Goal: Task Accomplishment & Management: Manage account settings

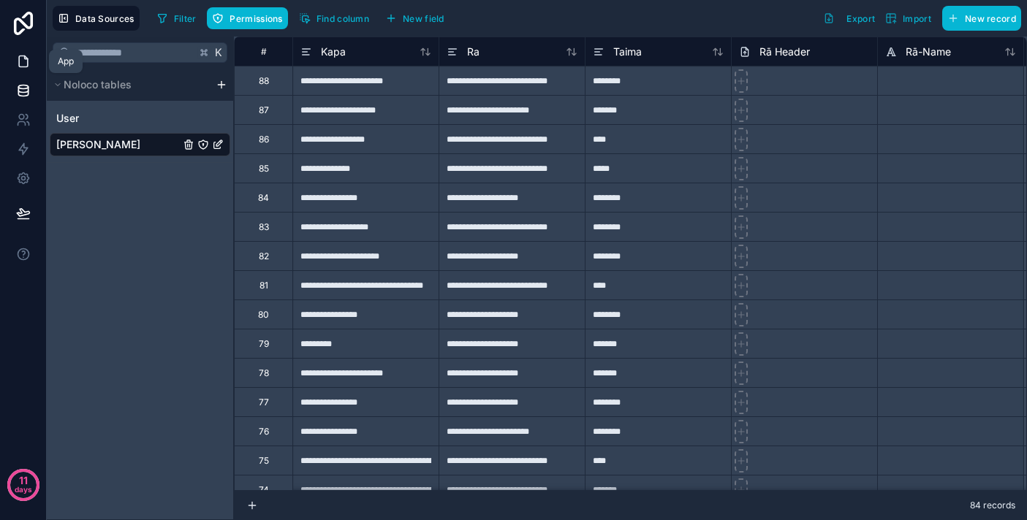
click at [24, 58] on icon at bounding box center [25, 57] width 3 height 3
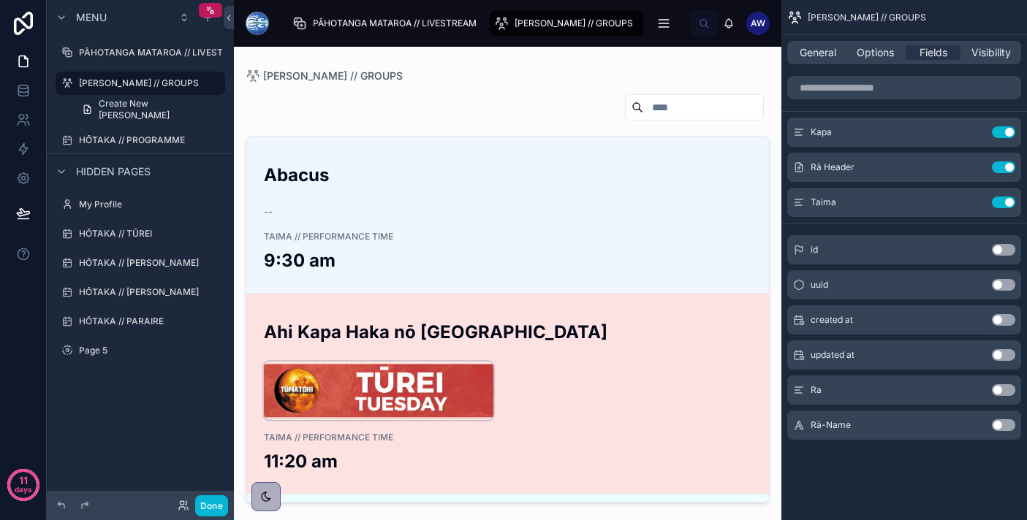
click at [408, 397] on img at bounding box center [378, 391] width 229 height 58
click at [433, 388] on img at bounding box center [378, 391] width 229 height 58
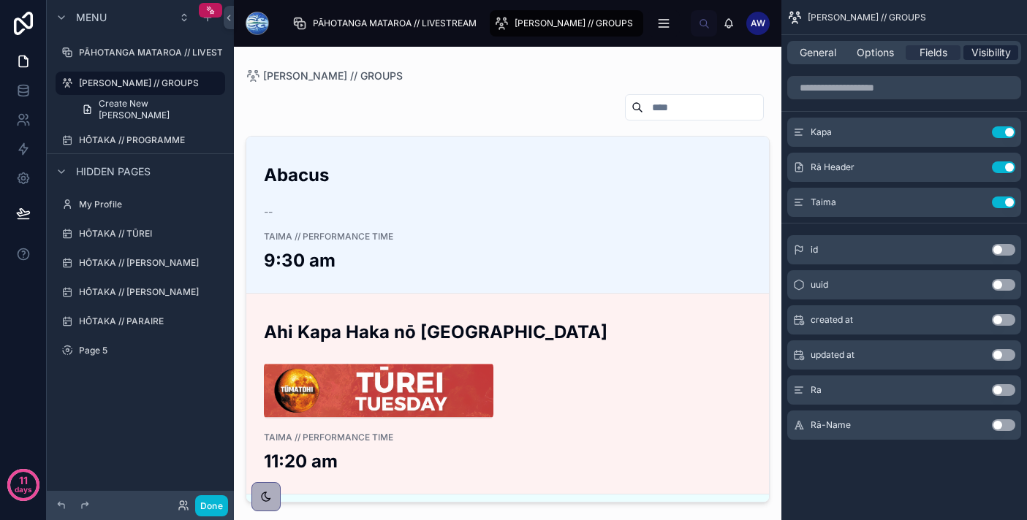
click at [979, 53] on span "Visibility" at bounding box center [990, 52] width 39 height 15
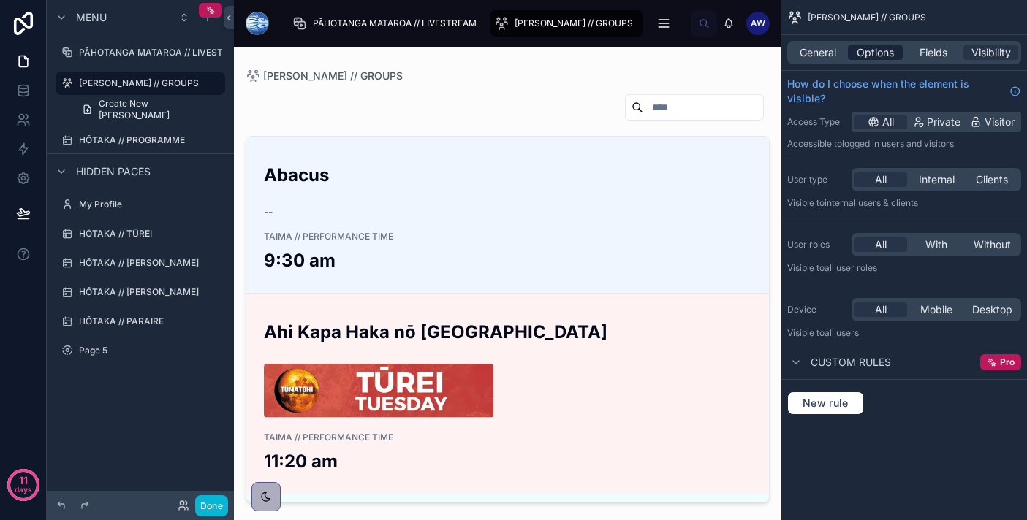
click at [877, 55] on span "Options" at bounding box center [874, 52] width 37 height 15
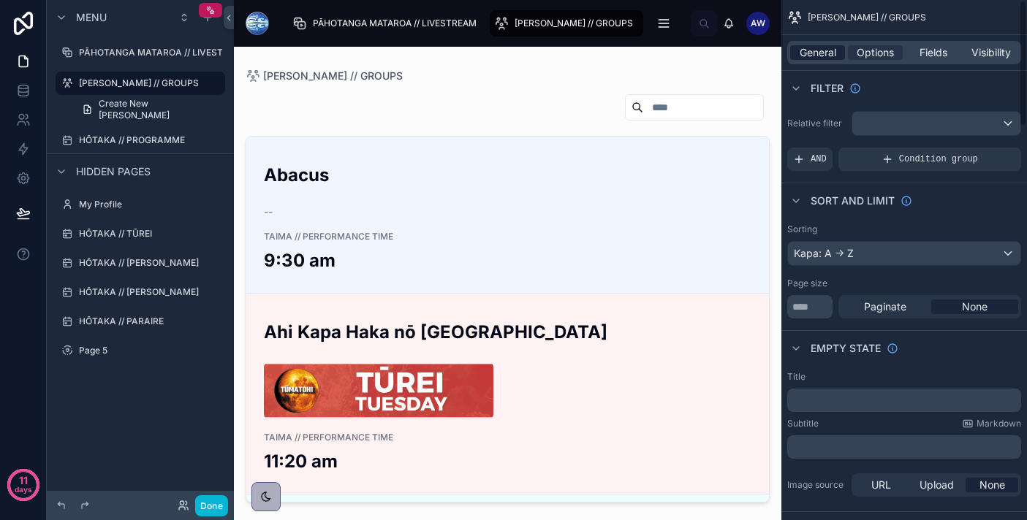
click at [821, 50] on span "General" at bounding box center [817, 52] width 37 height 15
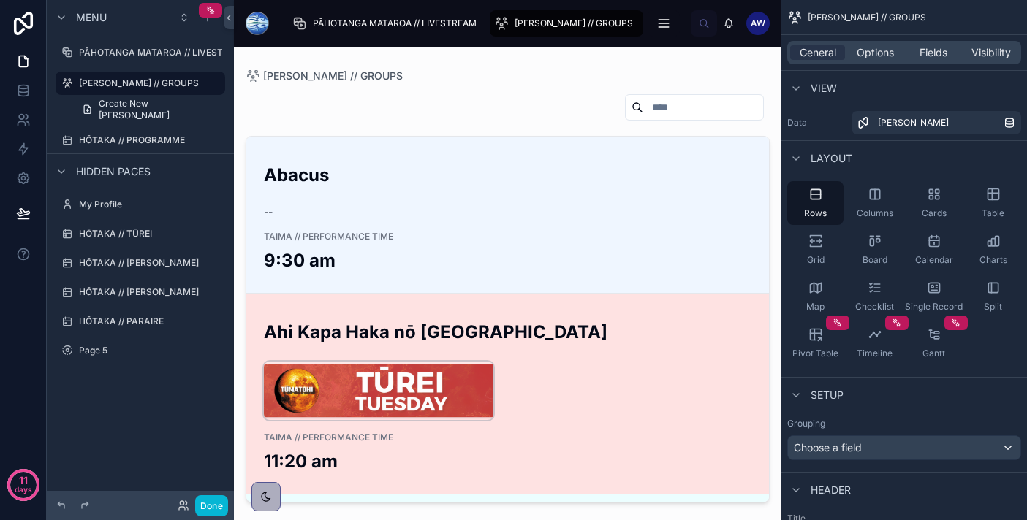
click at [406, 411] on img at bounding box center [378, 391] width 229 height 58
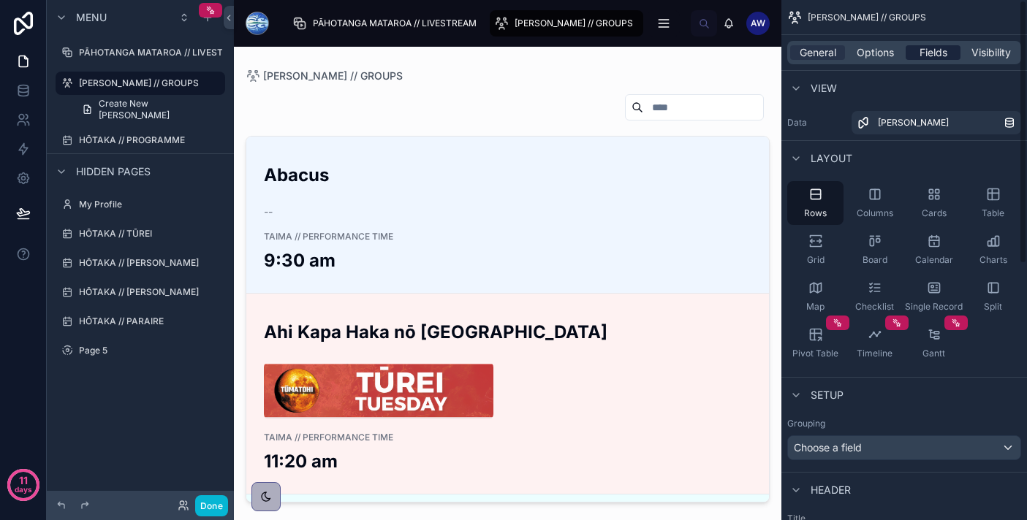
click at [945, 49] on span "Fields" at bounding box center [933, 52] width 28 height 15
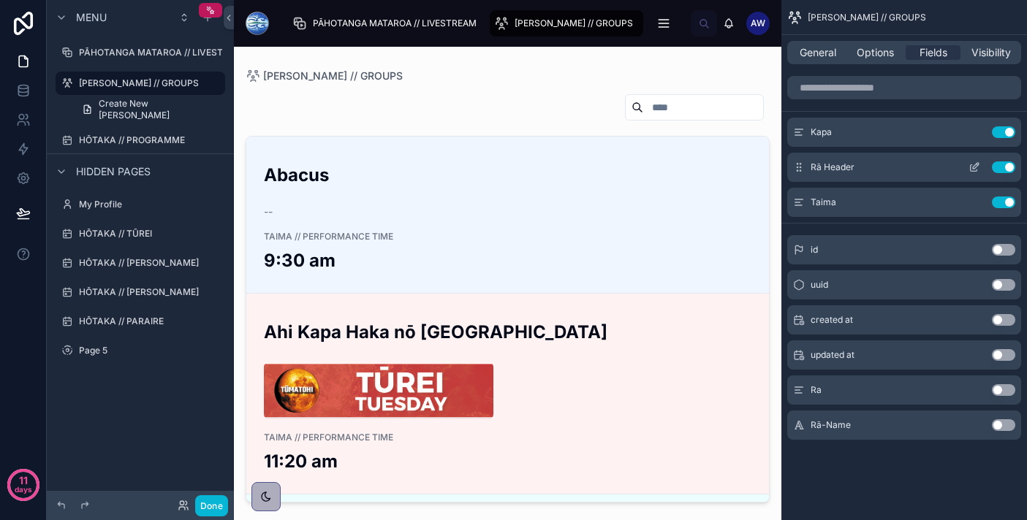
click at [971, 169] on icon "scrollable content" at bounding box center [974, 167] width 12 height 12
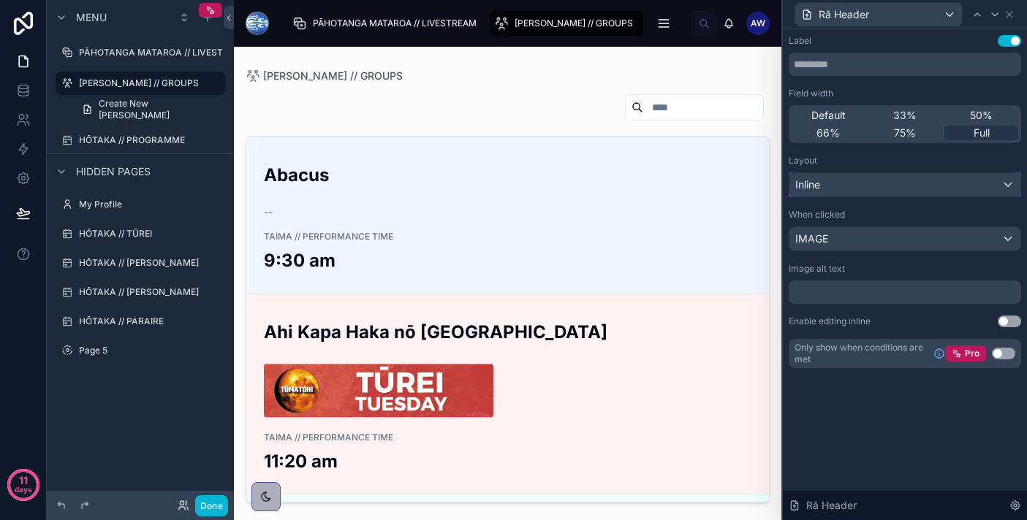
click at [950, 189] on div "Inline" at bounding box center [904, 184] width 231 height 23
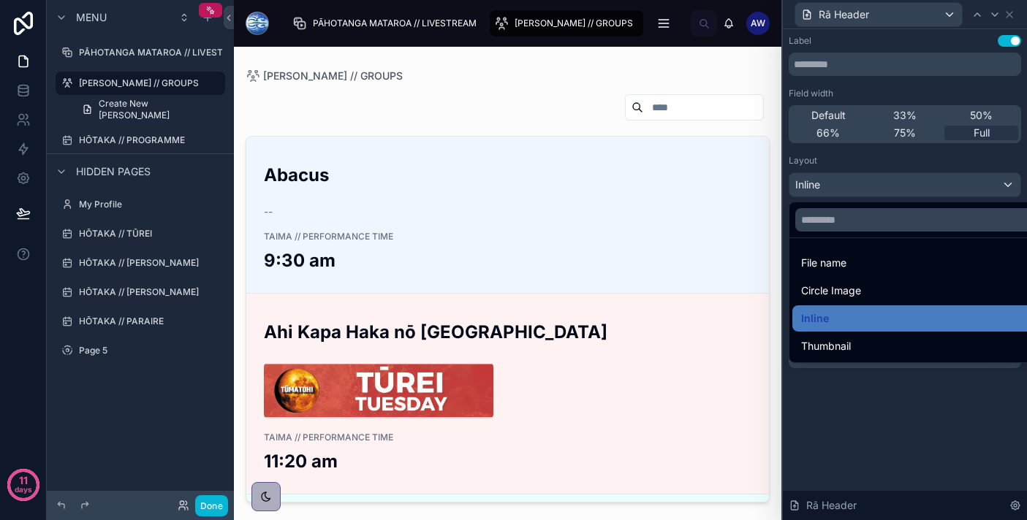
click at [950, 189] on div at bounding box center [905, 260] width 244 height 520
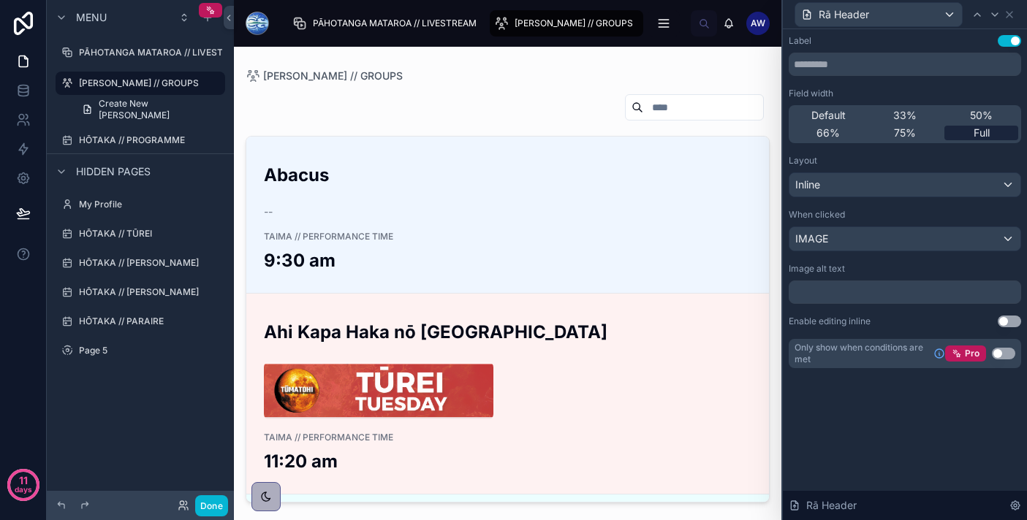
click at [967, 131] on div "Full" at bounding box center [981, 133] width 74 height 15
click at [27, 90] on icon at bounding box center [23, 90] width 15 height 15
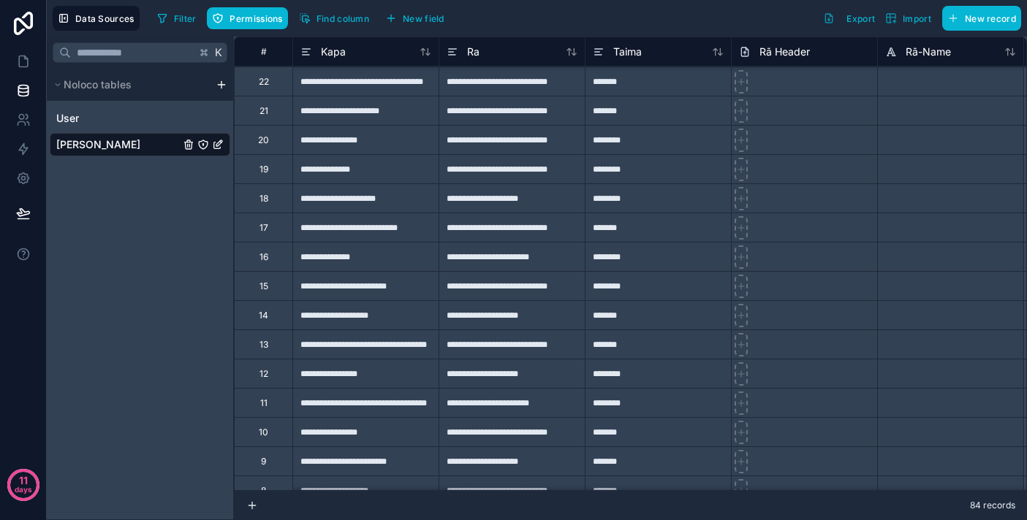
scroll to position [2031, 0]
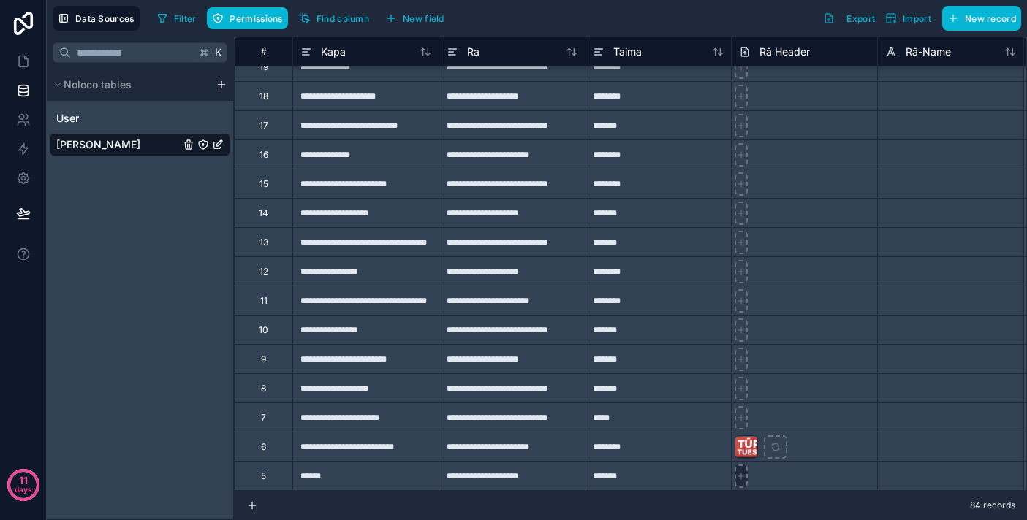
click at [739, 479] on icon at bounding box center [741, 476] width 10 height 10
type input "**********"
click at [742, 419] on icon at bounding box center [741, 418] width 10 height 10
type input "**********"
click at [548, 388] on div "**********" at bounding box center [511, 387] width 146 height 29
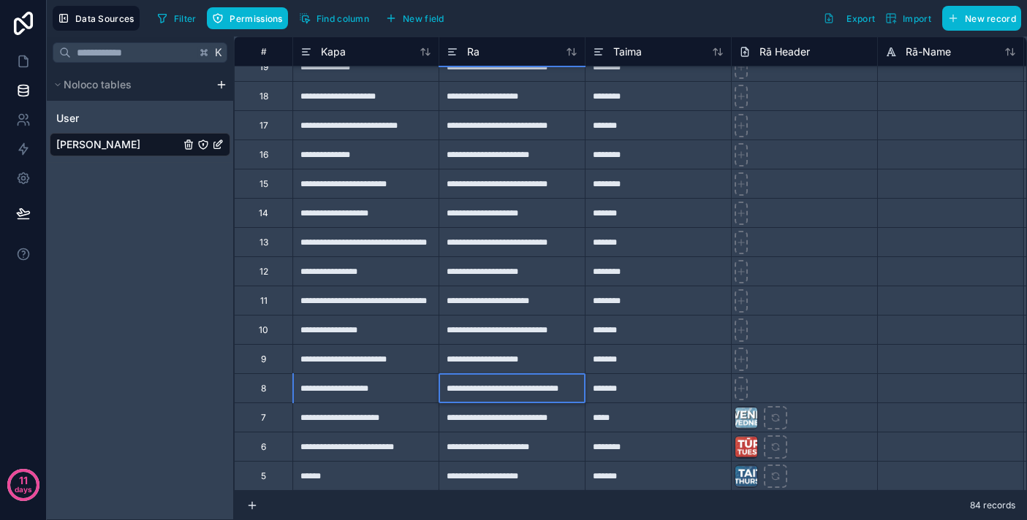
type input "**********"
click at [742, 391] on icon at bounding box center [741, 389] width 10 height 10
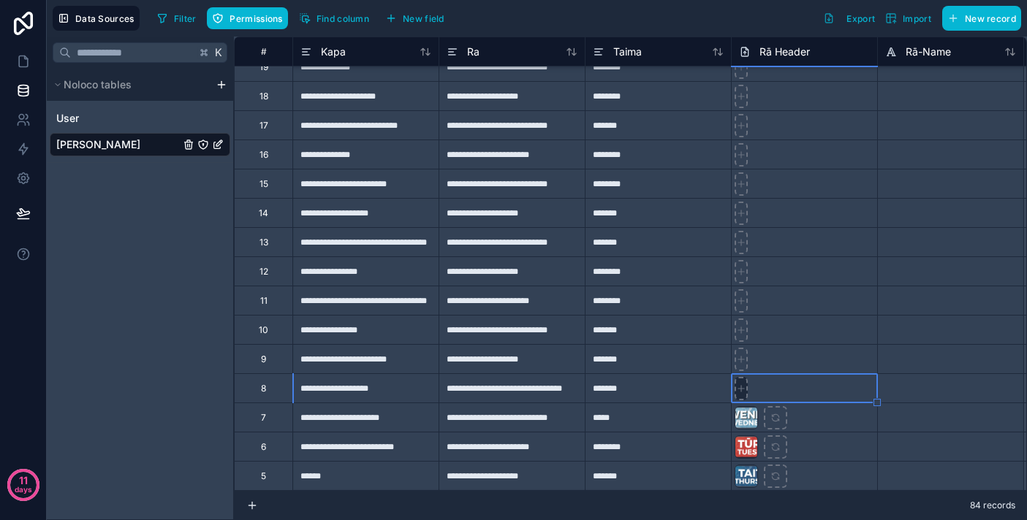
type input "**********"
click at [746, 470] on div at bounding box center [745, 476] width 23 height 23
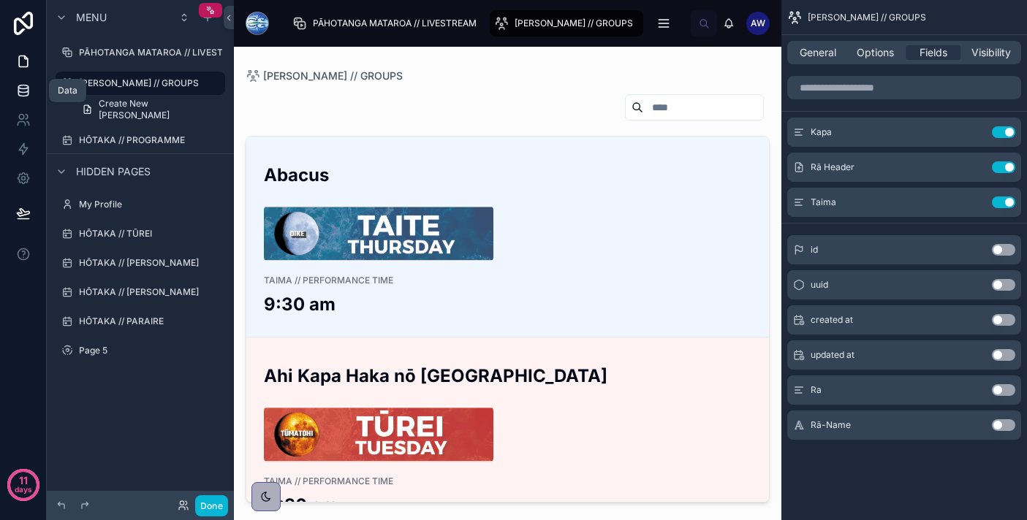
click at [26, 88] on icon at bounding box center [23, 90] width 15 height 15
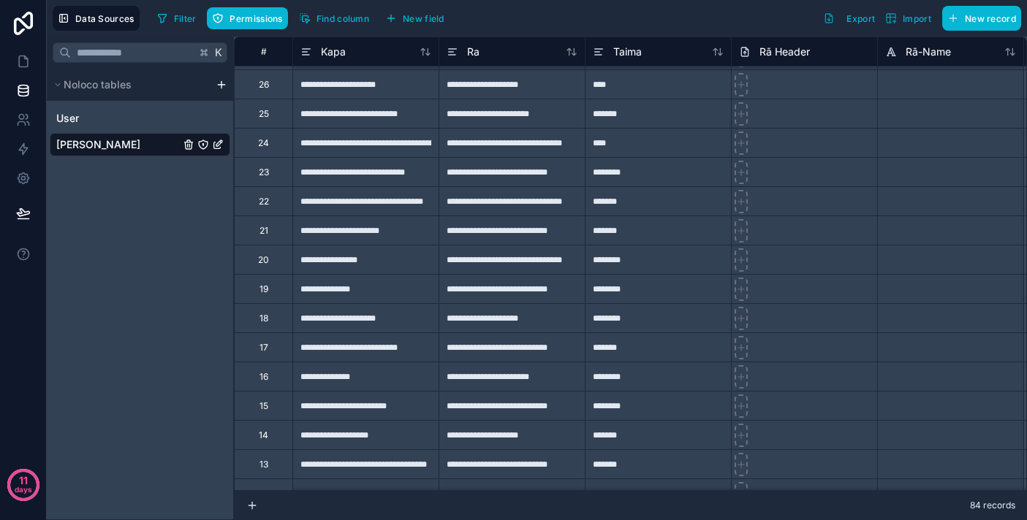
scroll to position [2031, 0]
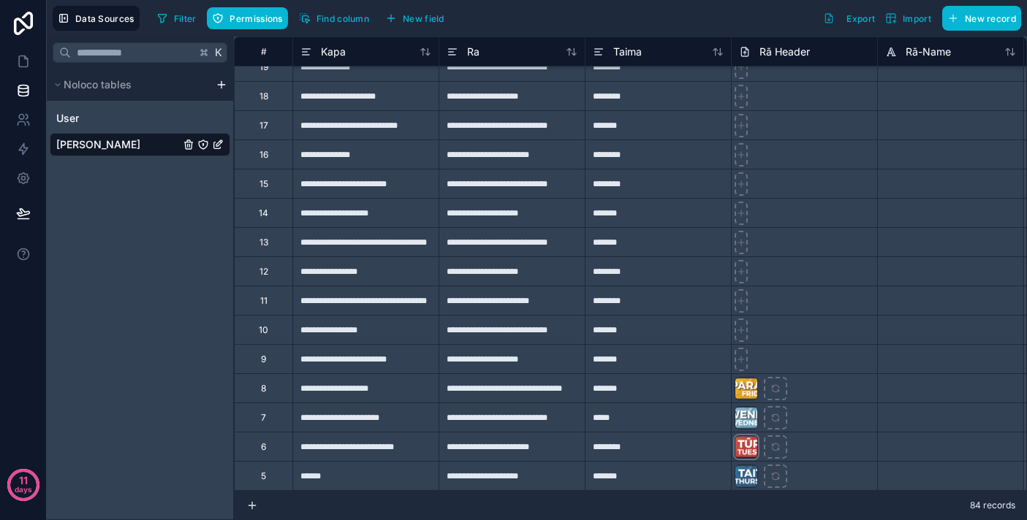
click at [750, 445] on div at bounding box center [745, 446] width 23 height 23
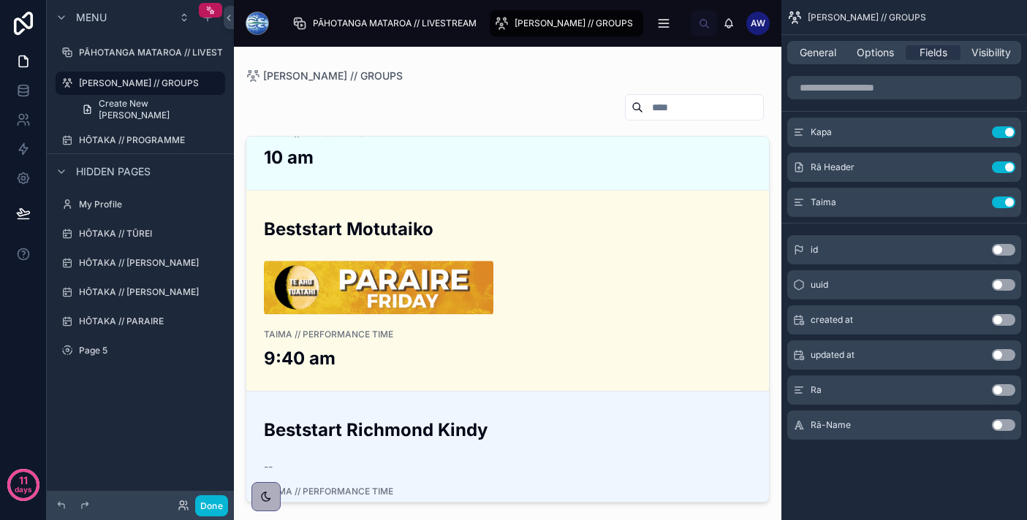
scroll to position [1416, 0]
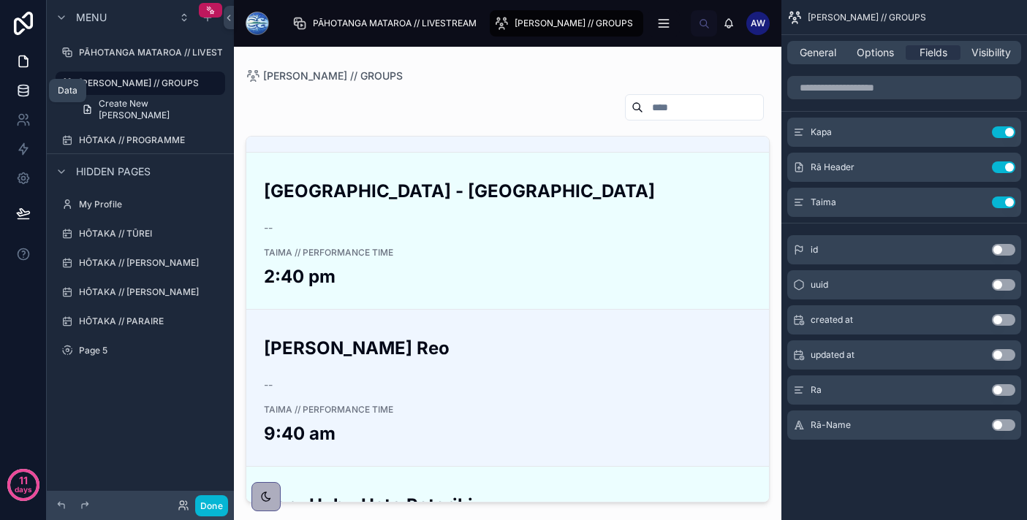
click at [26, 88] on icon at bounding box center [22, 87] width 9 height 4
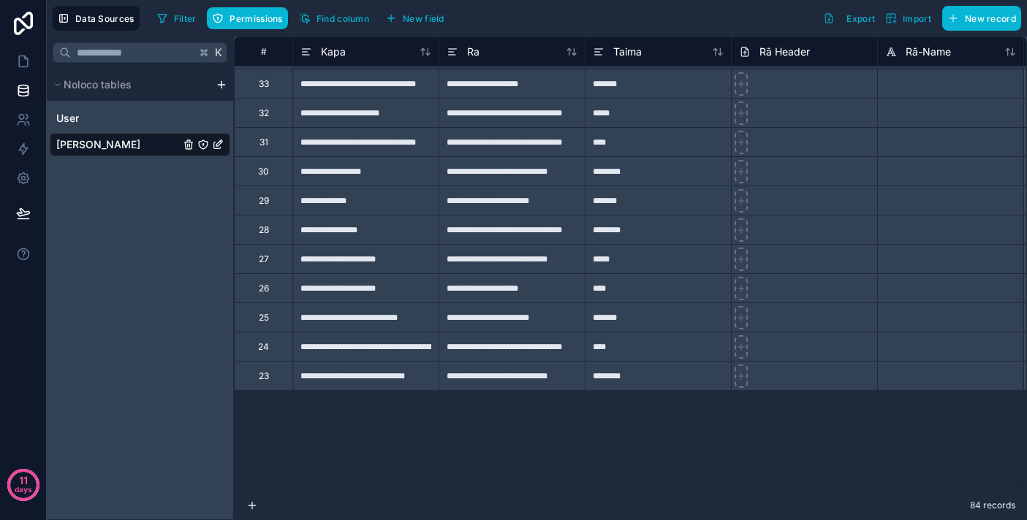
scroll to position [2031, 0]
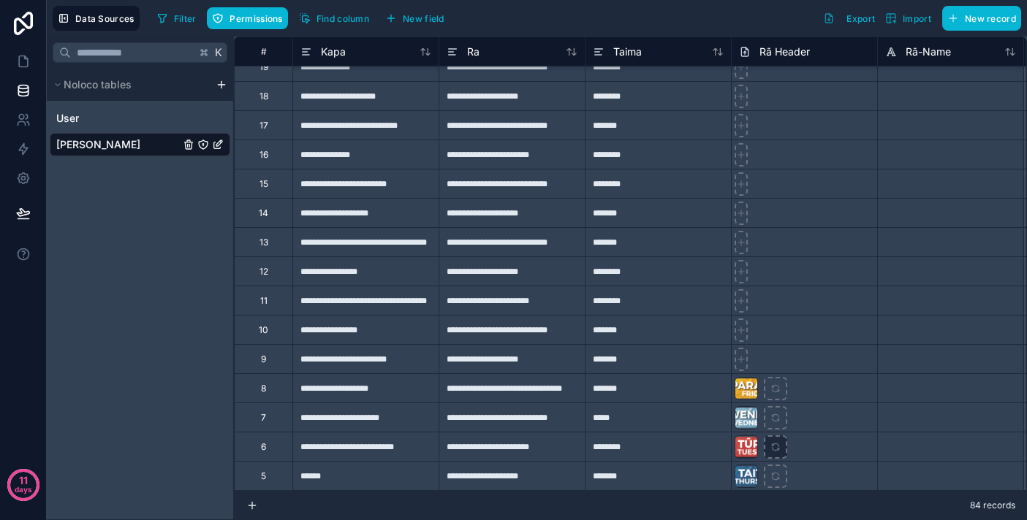
click at [775, 445] on icon at bounding box center [775, 447] width 10 height 10
type input "**********"
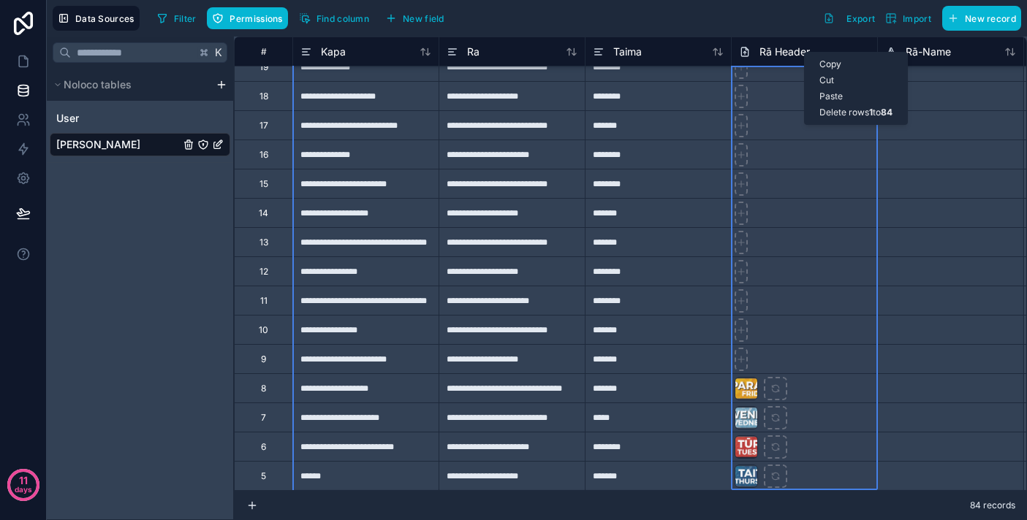
click at [786, 185] on div at bounding box center [804, 183] width 146 height 29
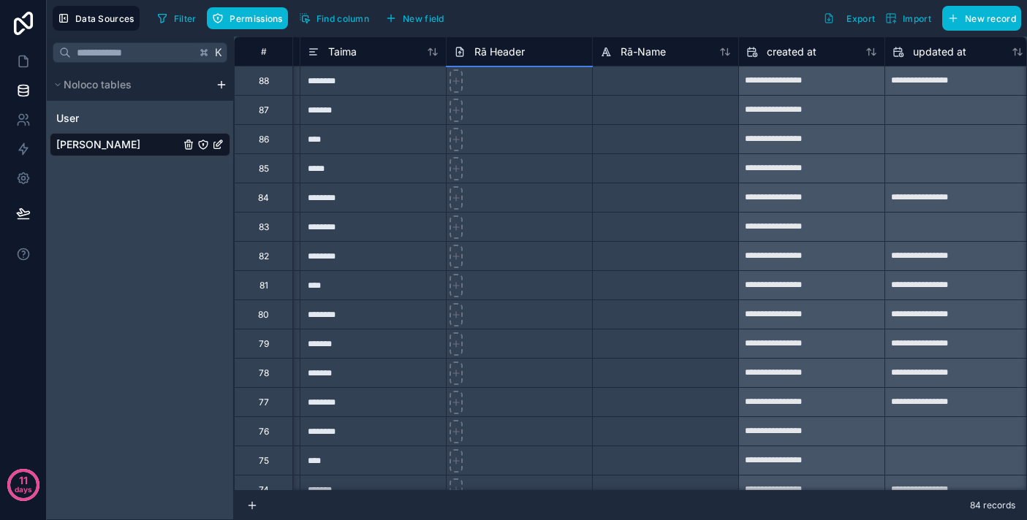
scroll to position [0, 313]
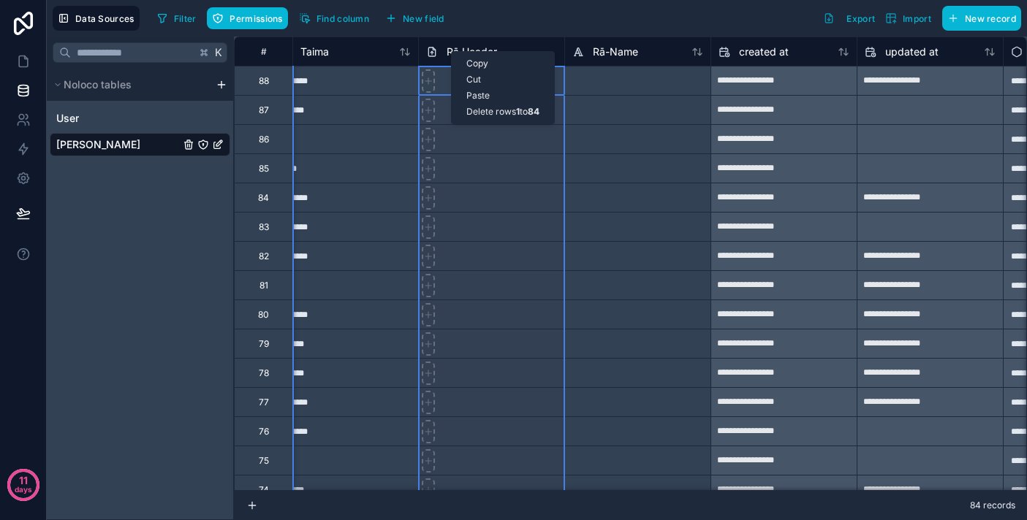
click at [424, 94] on div at bounding box center [491, 80] width 146 height 29
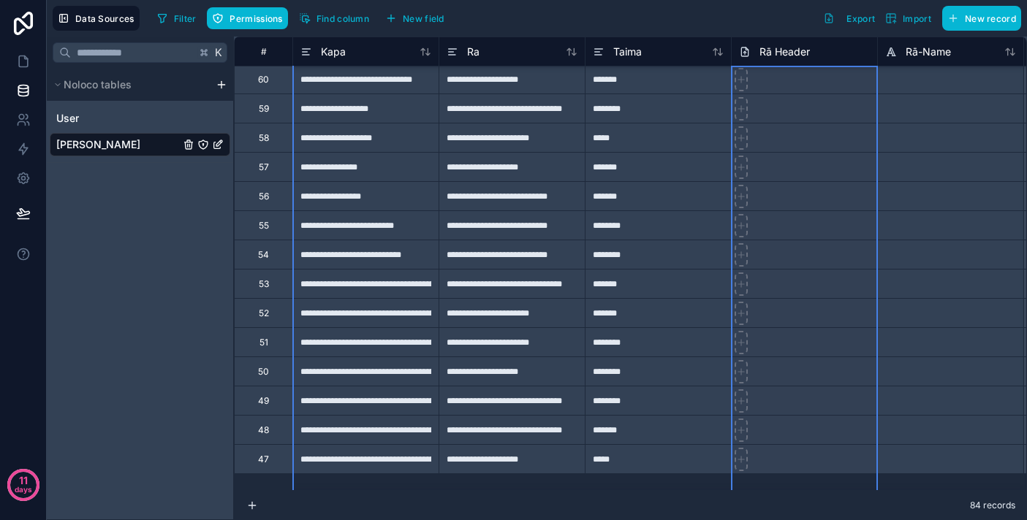
scroll to position [0, 0]
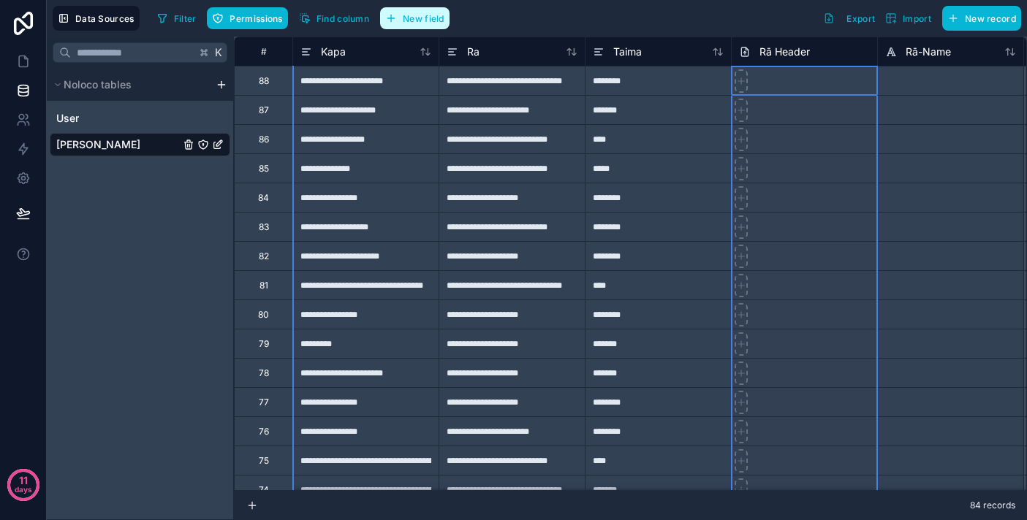
click at [416, 19] on span "New field" at bounding box center [424, 18] width 42 height 11
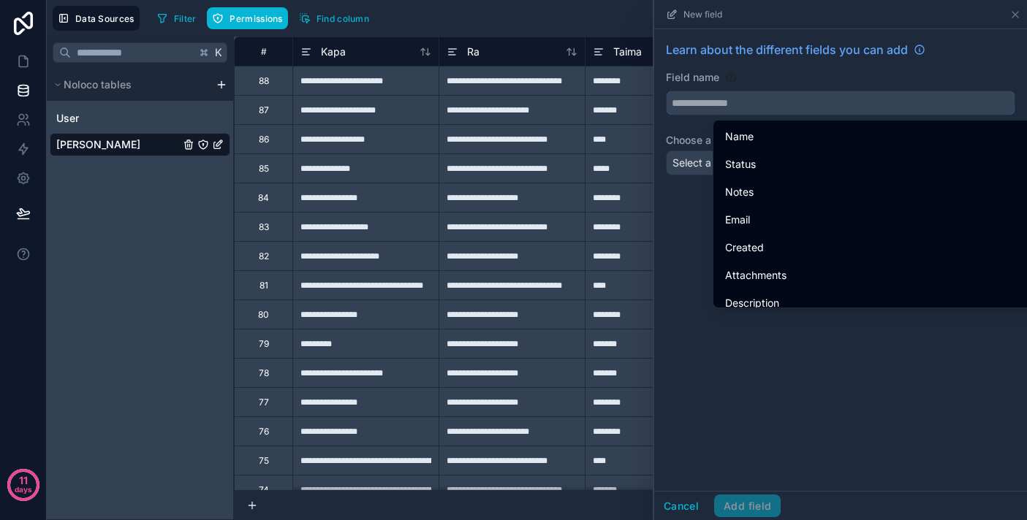
click at [758, 111] on input "text" at bounding box center [840, 102] width 348 height 23
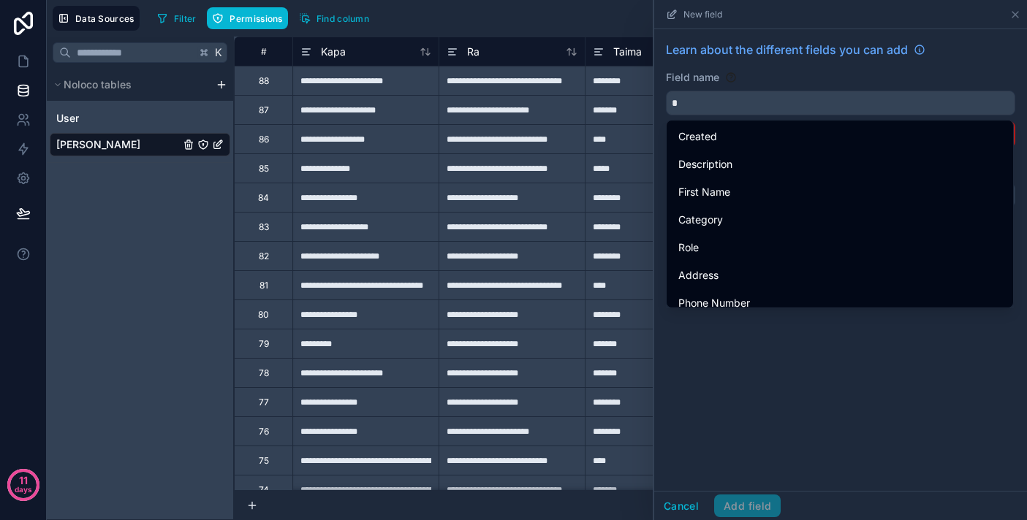
click at [786, 85] on div "Field name * The name has to be 3 characters or more" at bounding box center [840, 108] width 349 height 77
click at [759, 107] on input "*" at bounding box center [840, 102] width 348 height 23
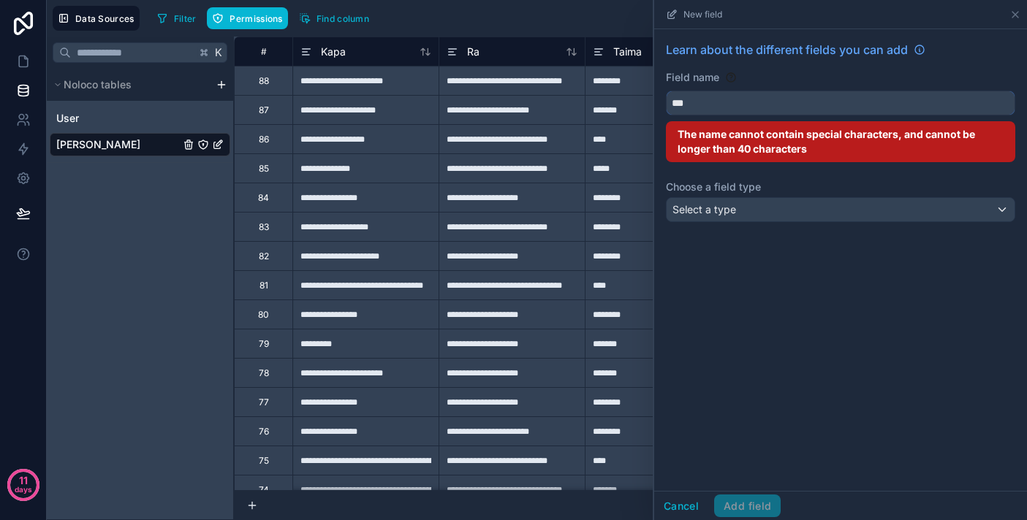
click at [666, 91] on button "**" at bounding box center [840, 103] width 349 height 25
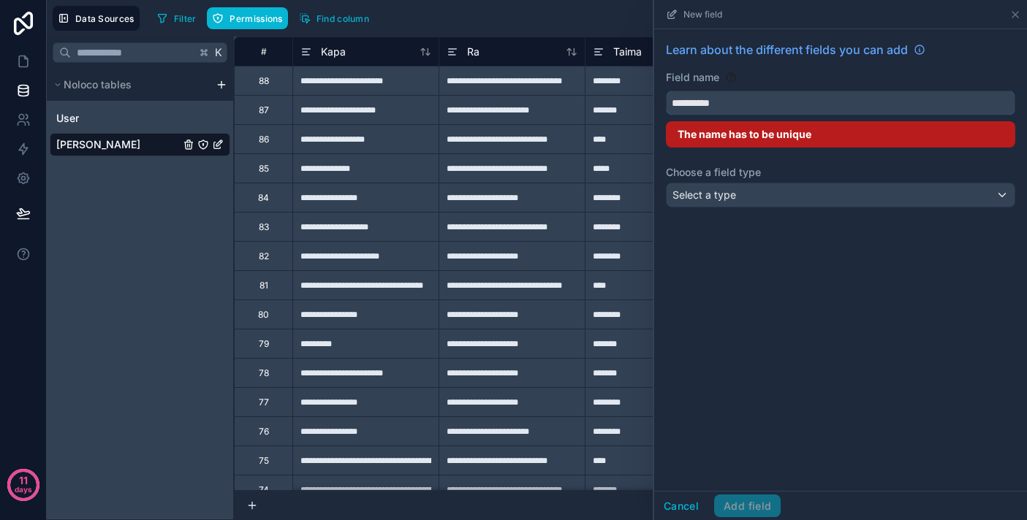
click at [666, 91] on button "*********" at bounding box center [840, 103] width 349 height 25
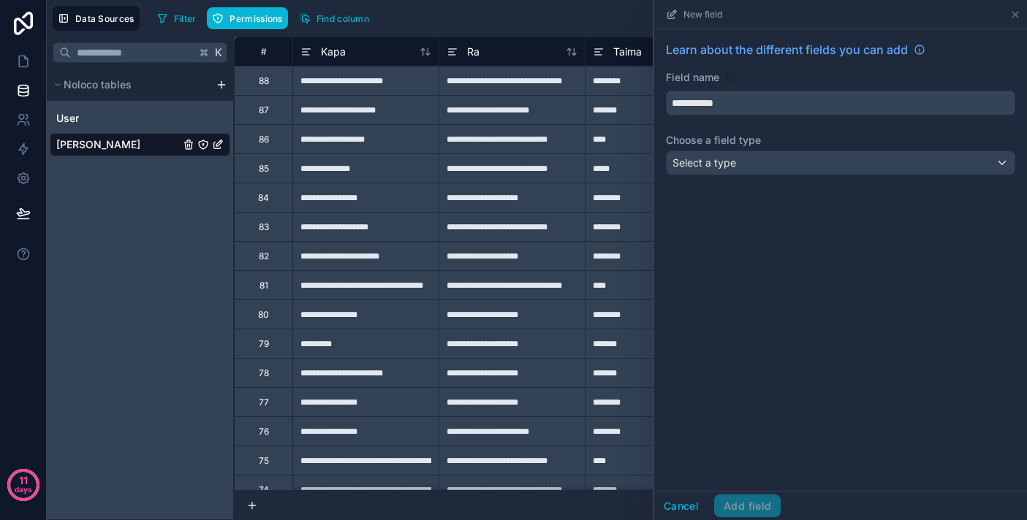
type input "**********"
click at [761, 167] on div "Select a type" at bounding box center [840, 162] width 348 height 23
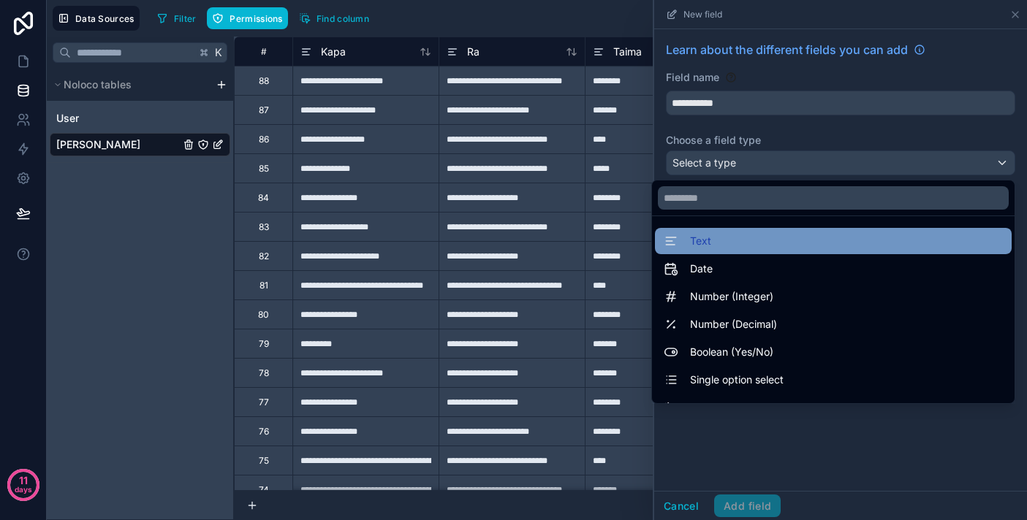
click at [796, 242] on div "Text" at bounding box center [832, 241] width 339 height 18
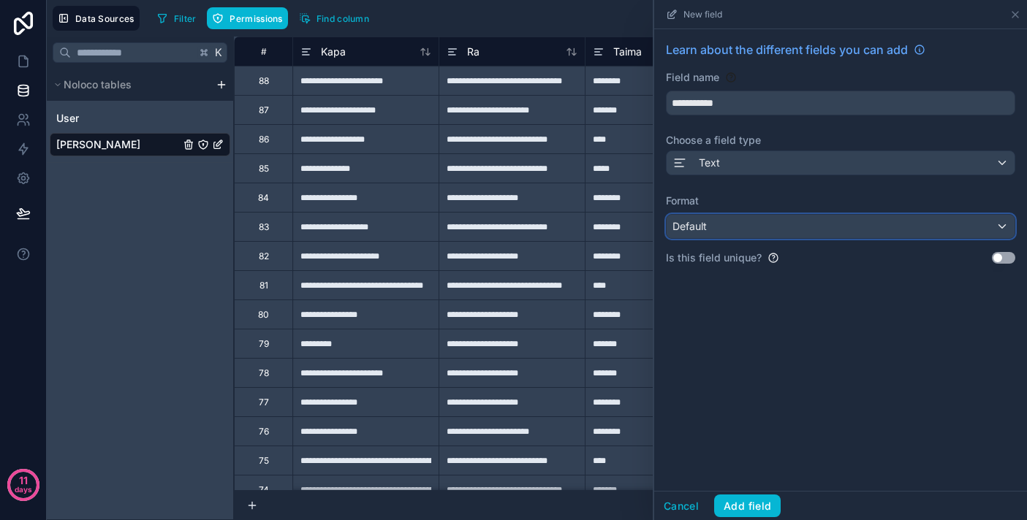
click at [798, 217] on div "Default" at bounding box center [840, 226] width 348 height 23
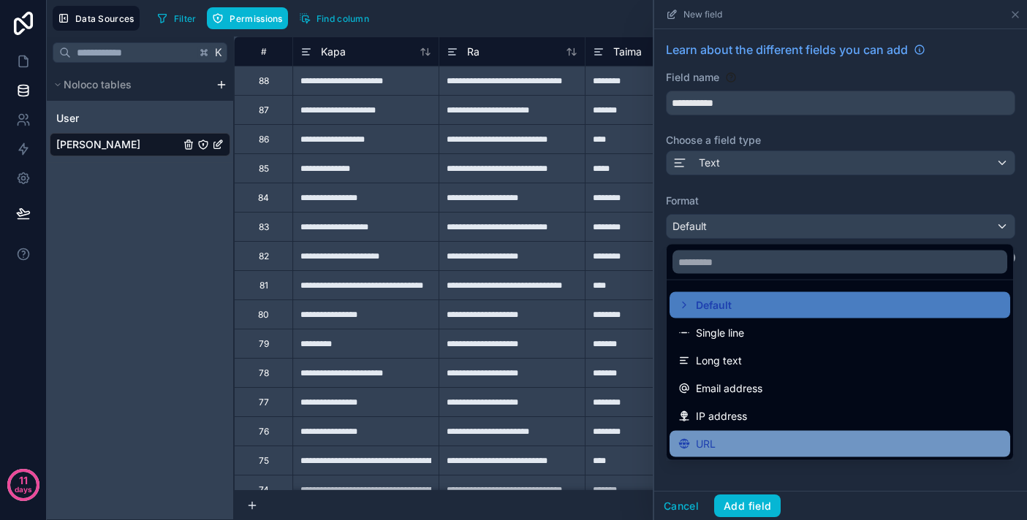
click at [813, 454] on ul "Default Single line Long text Email address IP address URL" at bounding box center [839, 371] width 346 height 180
click at [813, 454] on div "URL" at bounding box center [839, 444] width 341 height 26
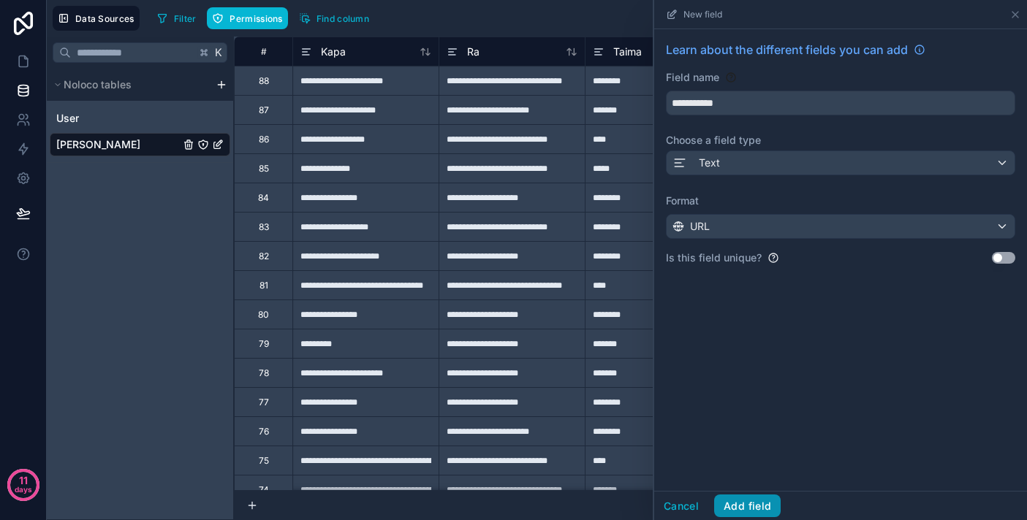
click at [756, 503] on button "Add field" at bounding box center [747, 506] width 66 height 23
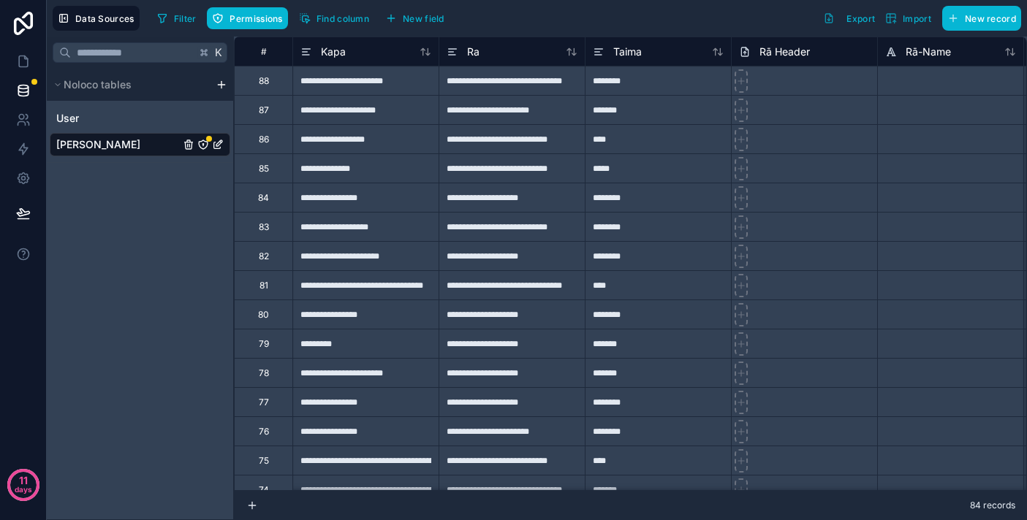
click at [208, 144] on icon "Ngā Kapa" at bounding box center [203, 144] width 9 height 9
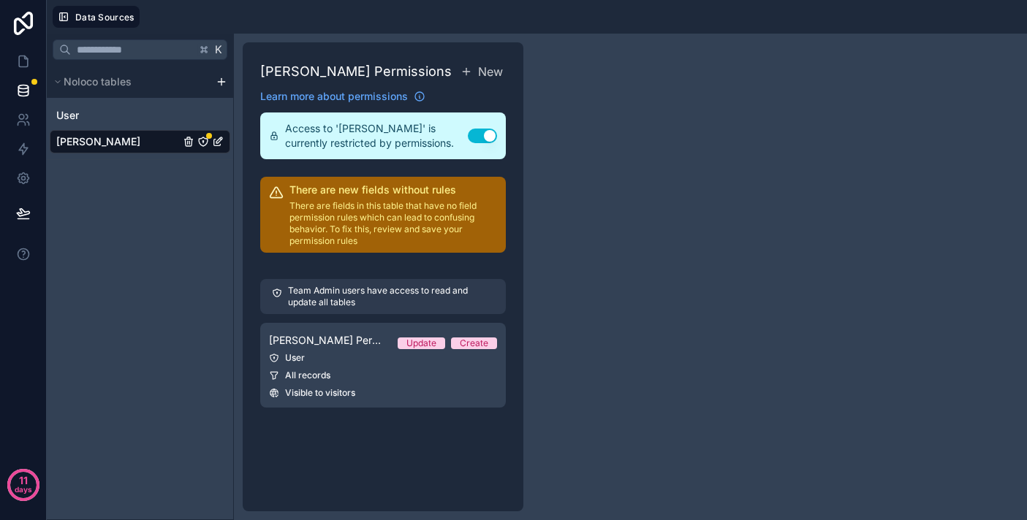
click at [365, 210] on p "There are fields in this table that have no field permission rules which can le…" at bounding box center [393, 223] width 208 height 47
click at [397, 304] on p "Team Admin users have access to read and update all tables" at bounding box center [391, 296] width 206 height 23
click at [482, 136] on button "Use setting" at bounding box center [482, 136] width 29 height 15
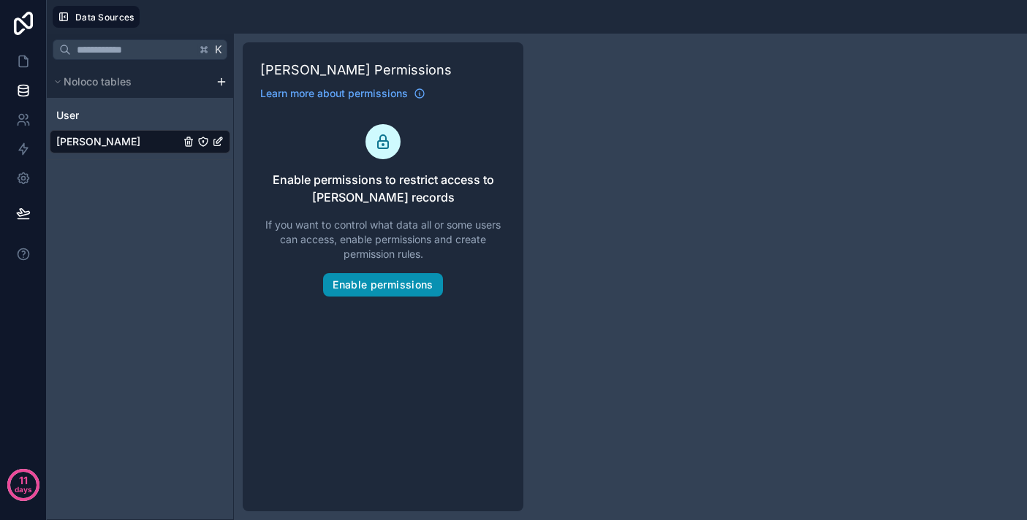
click at [401, 282] on button "Enable permissions" at bounding box center [382, 284] width 119 height 23
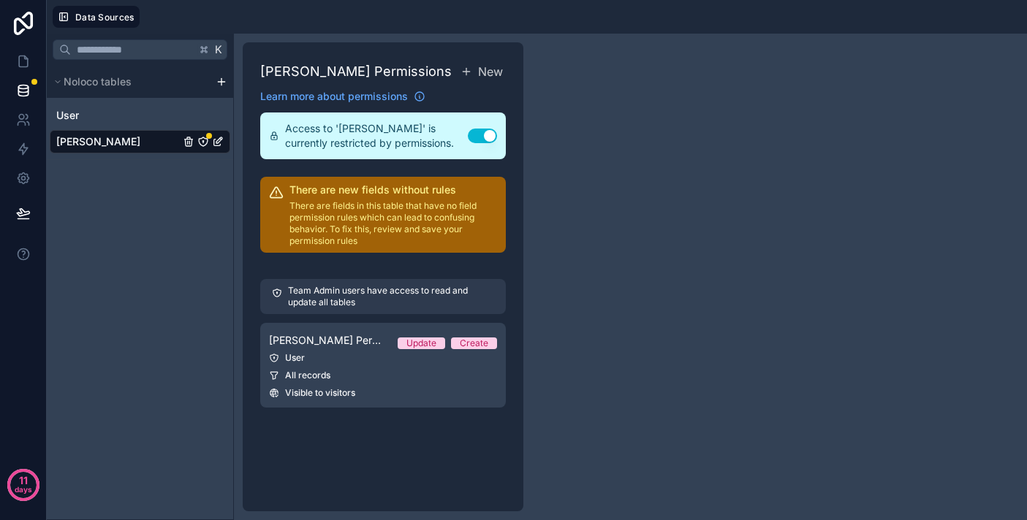
click at [424, 224] on p "There are fields in this table that have no field permission rules which can le…" at bounding box center [393, 223] width 208 height 47
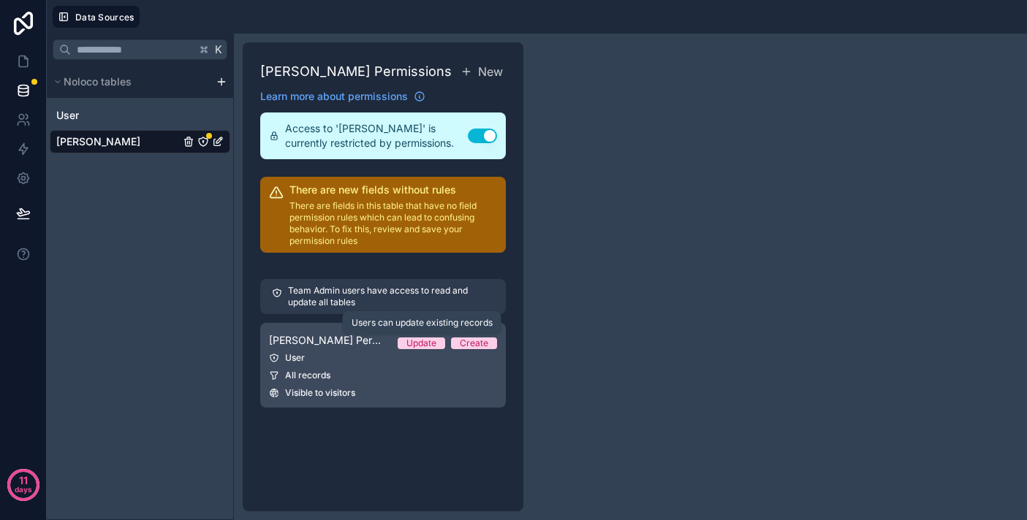
click at [435, 348] on div "Update" at bounding box center [421, 344] width 30 height 12
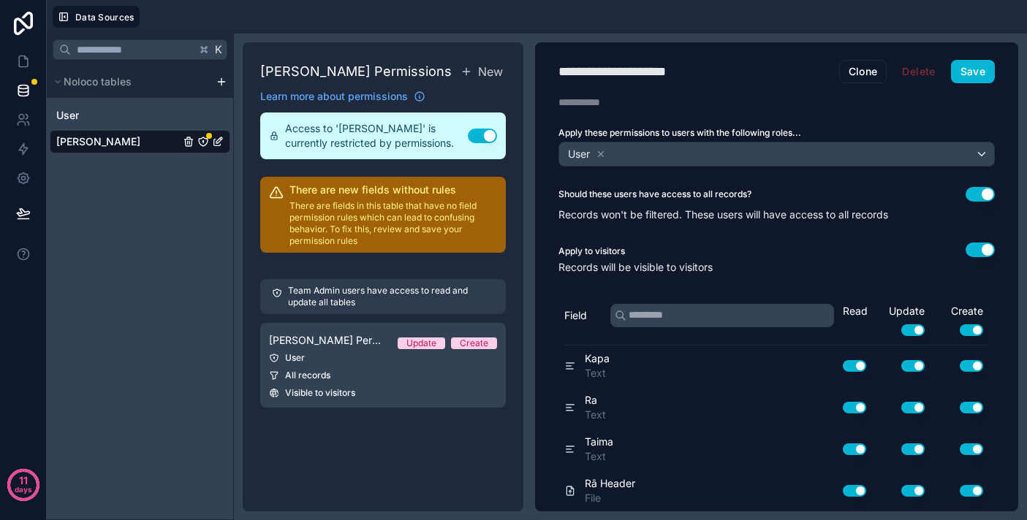
scroll to position [84, 0]
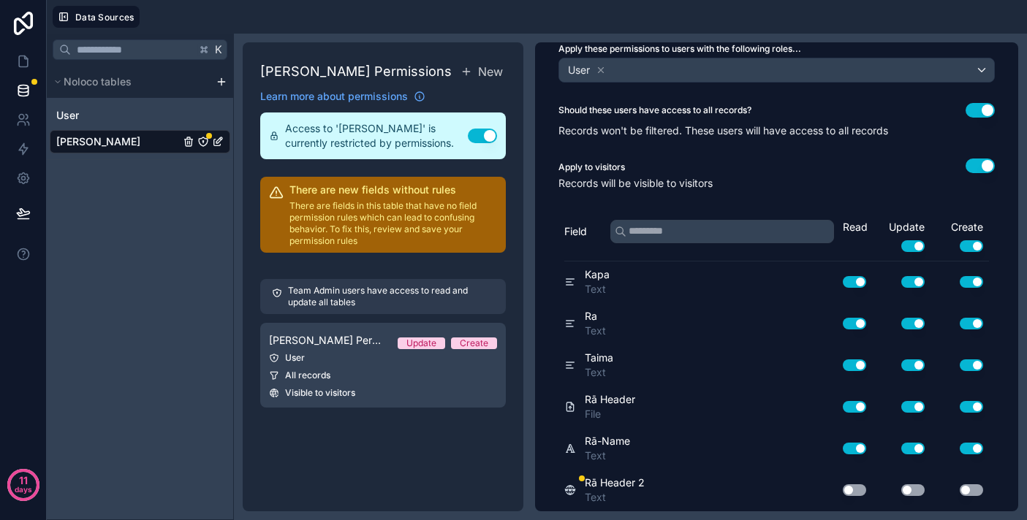
click at [849, 496] on div "Use setting" at bounding box center [848, 490] width 47 height 23
click at [860, 490] on button "Use setting" at bounding box center [853, 490] width 23 height 12
click at [906, 491] on button "Use setting" at bounding box center [912, 490] width 23 height 12
click at [968, 488] on button "Use setting" at bounding box center [970, 490] width 23 height 12
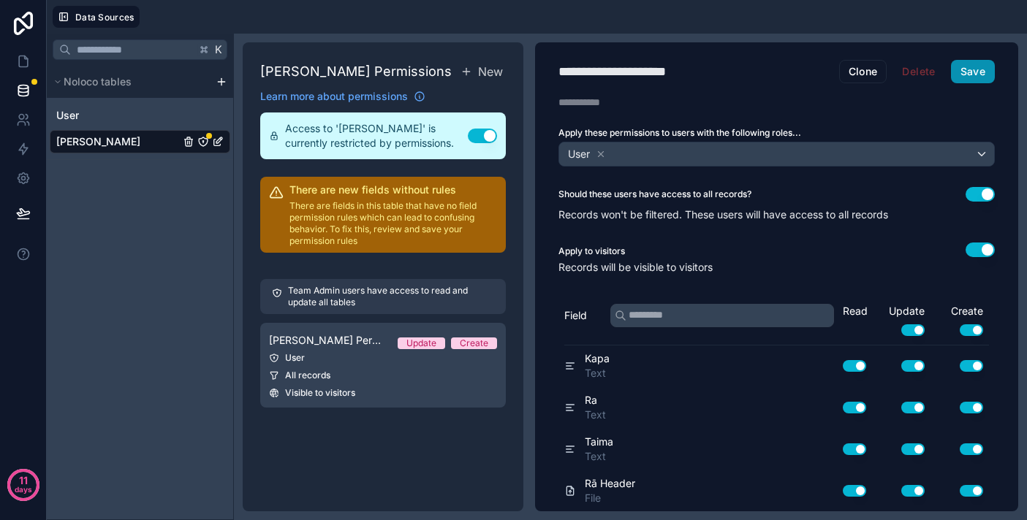
click at [975, 74] on button "Save" at bounding box center [973, 71] width 44 height 23
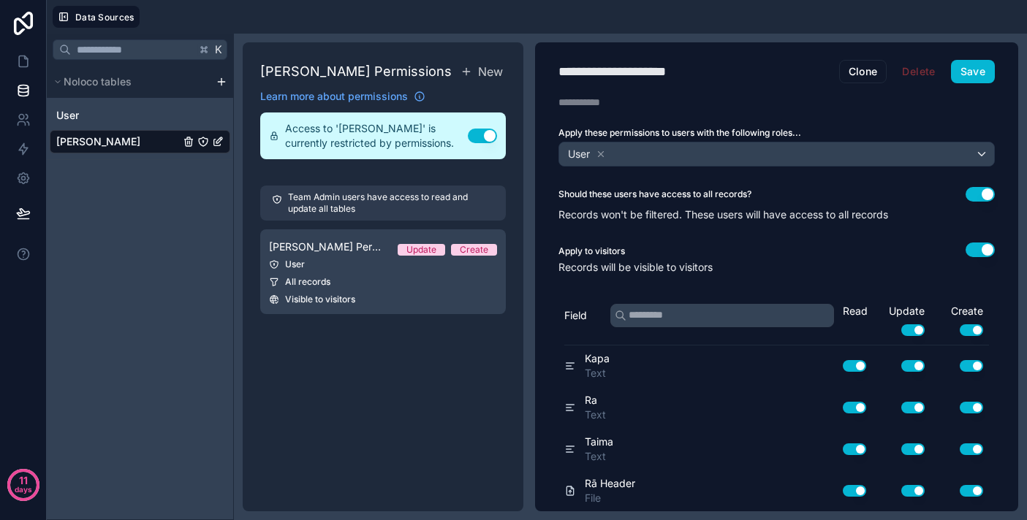
click at [123, 148] on link "[PERSON_NAME]" at bounding box center [117, 141] width 123 height 15
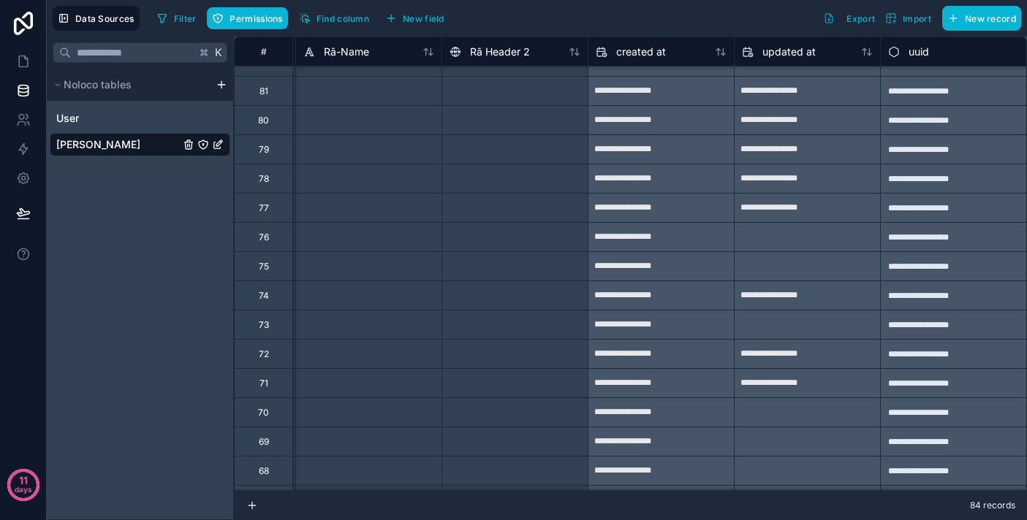
scroll to position [0, 582]
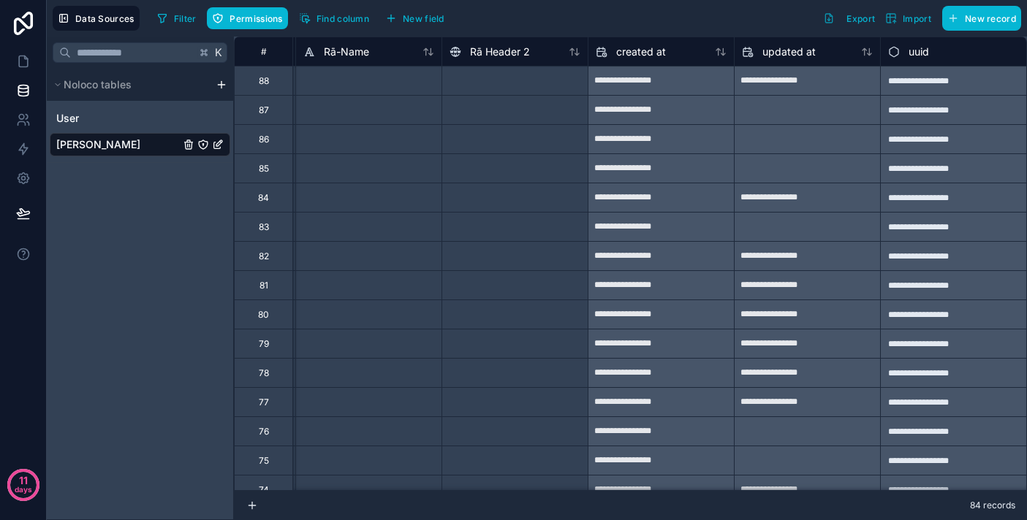
click at [517, 85] on div at bounding box center [514, 80] width 146 height 29
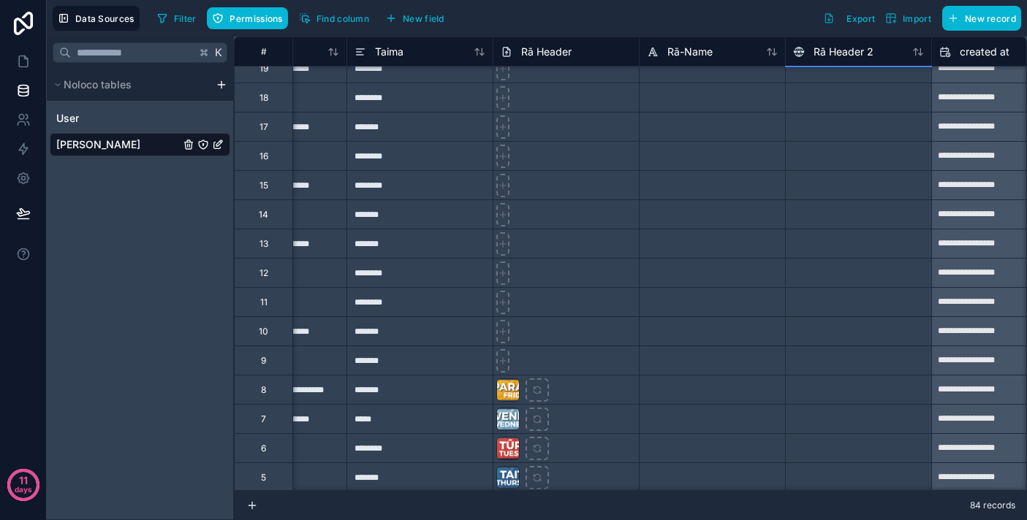
scroll to position [2031, 238]
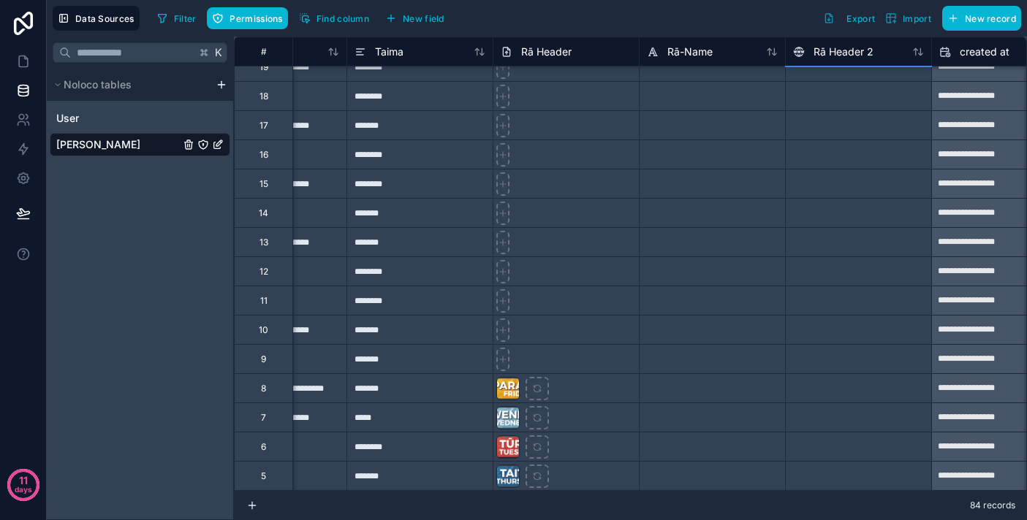
click at [824, 475] on div at bounding box center [858, 475] width 146 height 29
paste input "**********"
type input "**********"
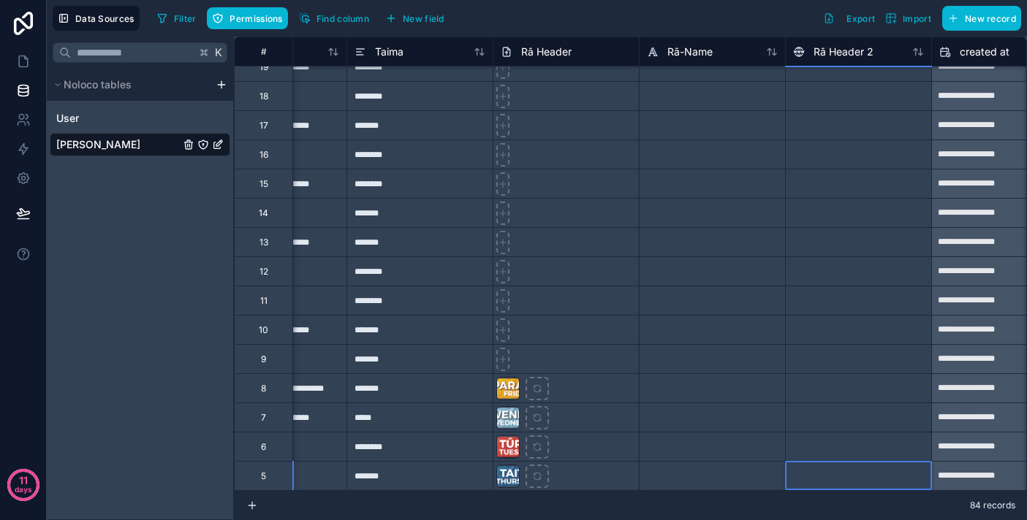
click at [818, 446] on div at bounding box center [858, 446] width 146 height 29
click at [526, 354] on div at bounding box center [565, 358] width 146 height 29
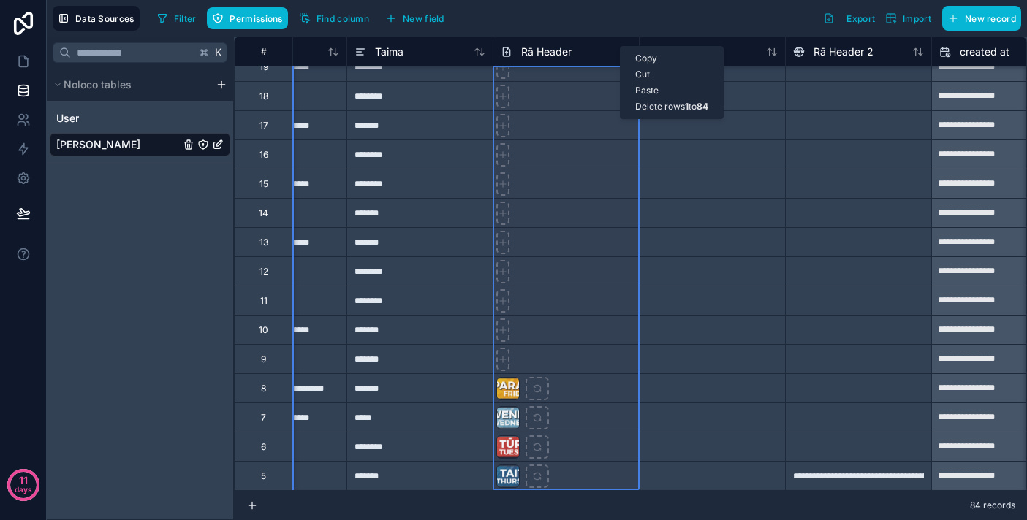
click at [544, 260] on div at bounding box center [565, 270] width 146 height 29
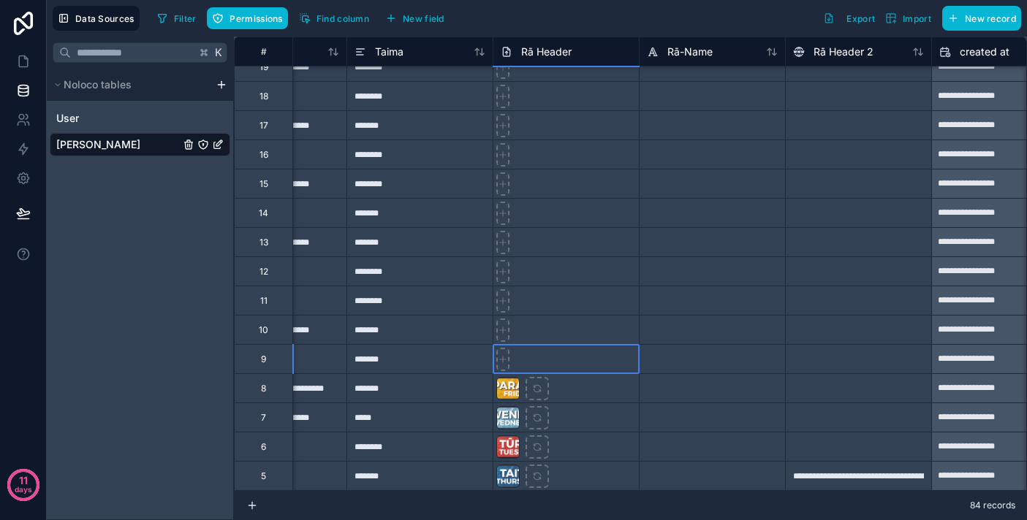
click at [527, 353] on div at bounding box center [565, 358] width 146 height 29
click at [505, 361] on icon at bounding box center [503, 359] width 10 height 10
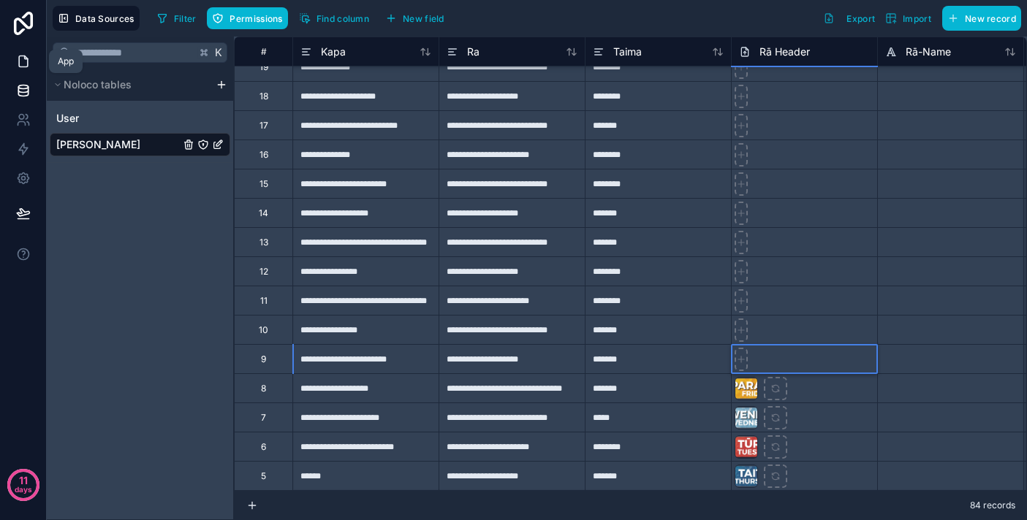
click at [20, 67] on icon at bounding box center [23, 61] width 9 height 11
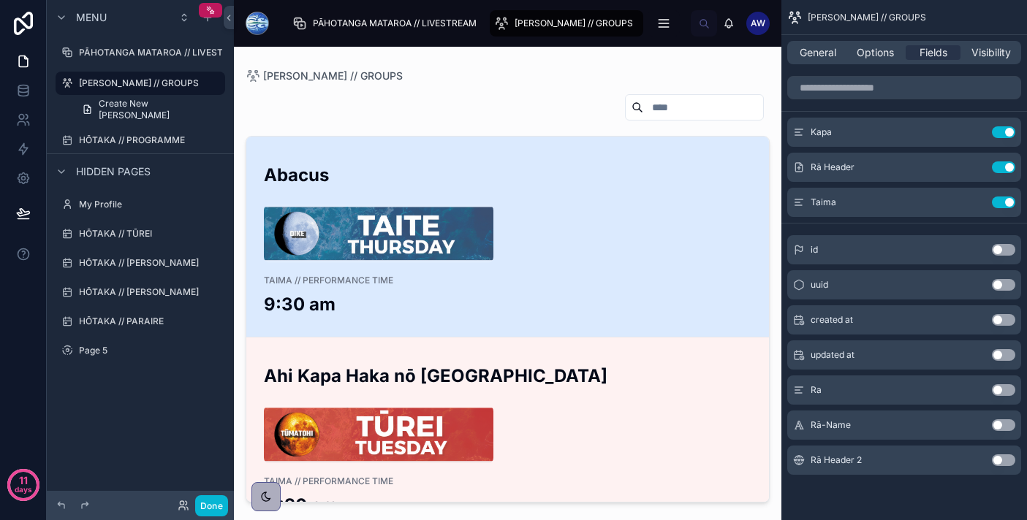
click at [606, 214] on div at bounding box center [507, 234] width 487 height 58
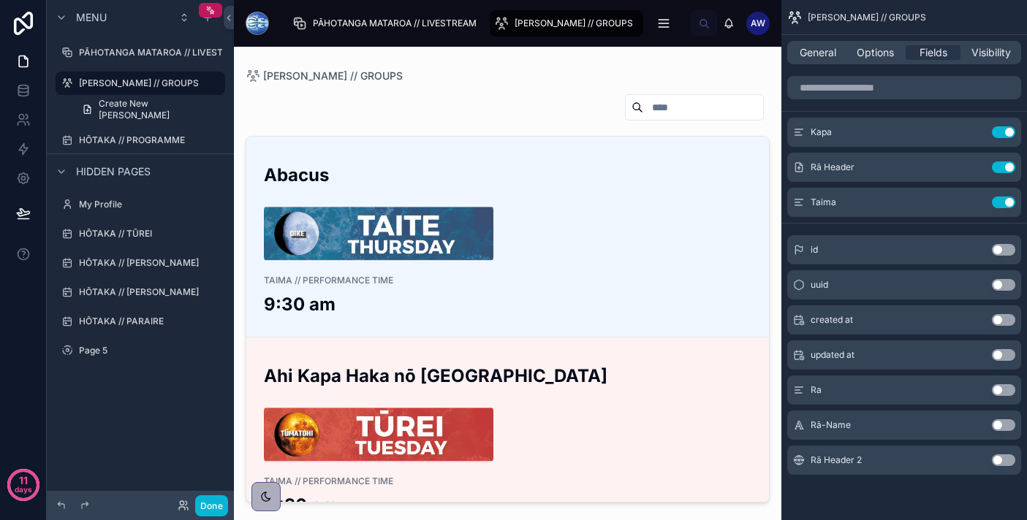
click at [1004, 458] on button "Use setting" at bounding box center [1003, 460] width 23 height 12
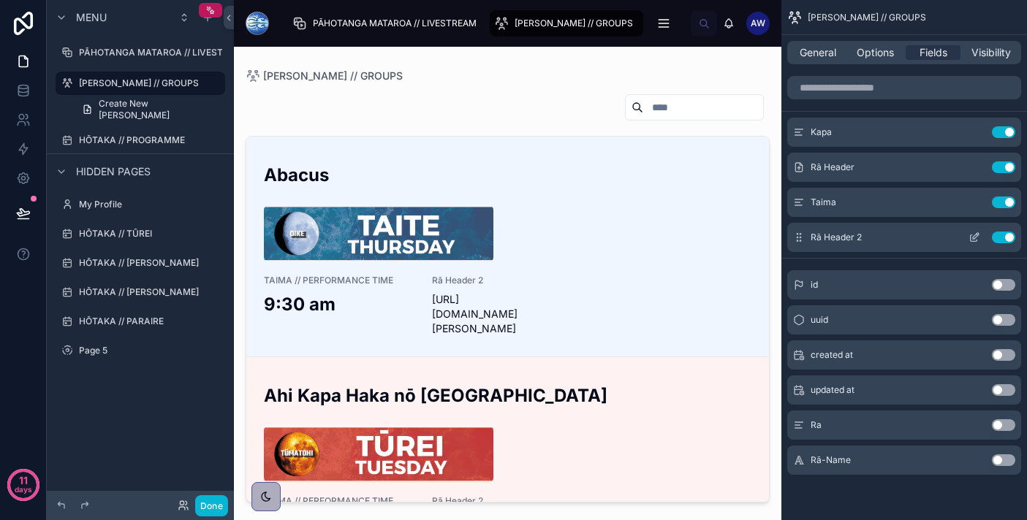
click at [938, 240] on div "Rā Header 2 Use setting" at bounding box center [904, 237] width 234 height 29
click at [975, 240] on icon "scrollable content" at bounding box center [974, 238] width 12 height 12
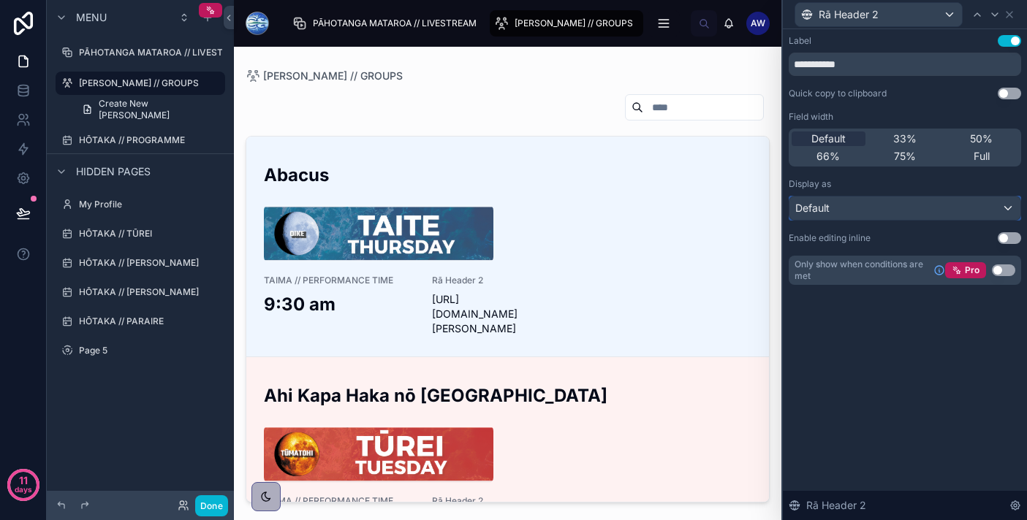
click at [985, 203] on div "Default" at bounding box center [904, 208] width 231 height 23
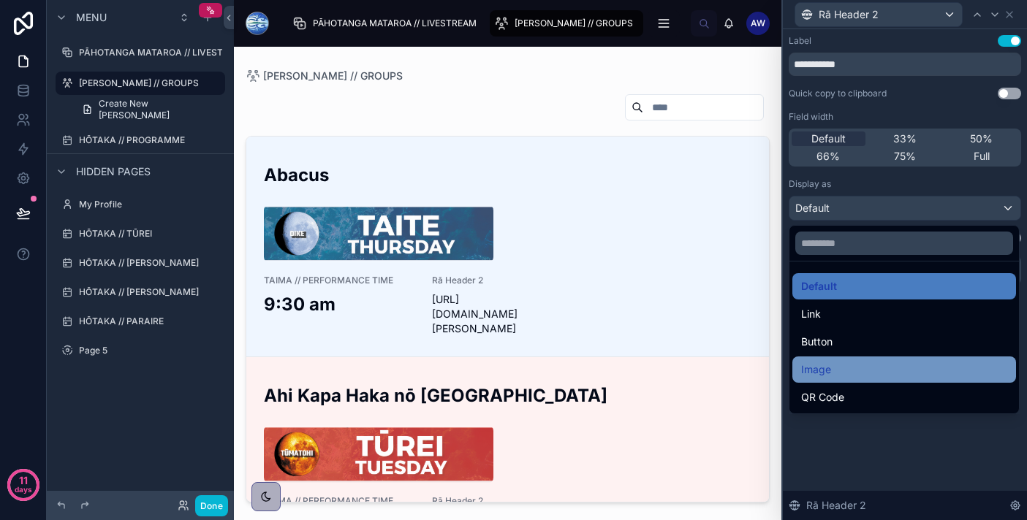
click at [913, 360] on div "Image" at bounding box center [904, 370] width 224 height 26
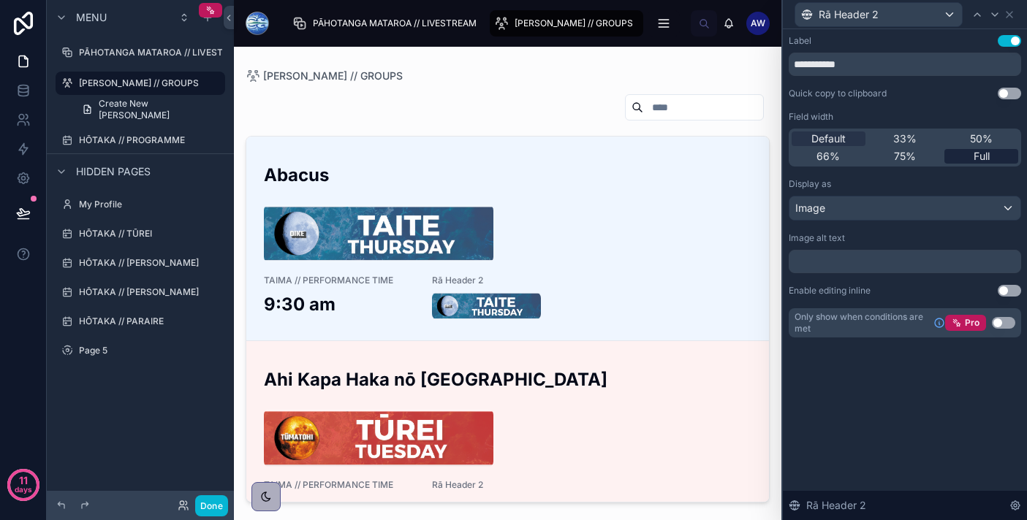
click at [976, 153] on span "Full" at bounding box center [981, 156] width 16 height 15
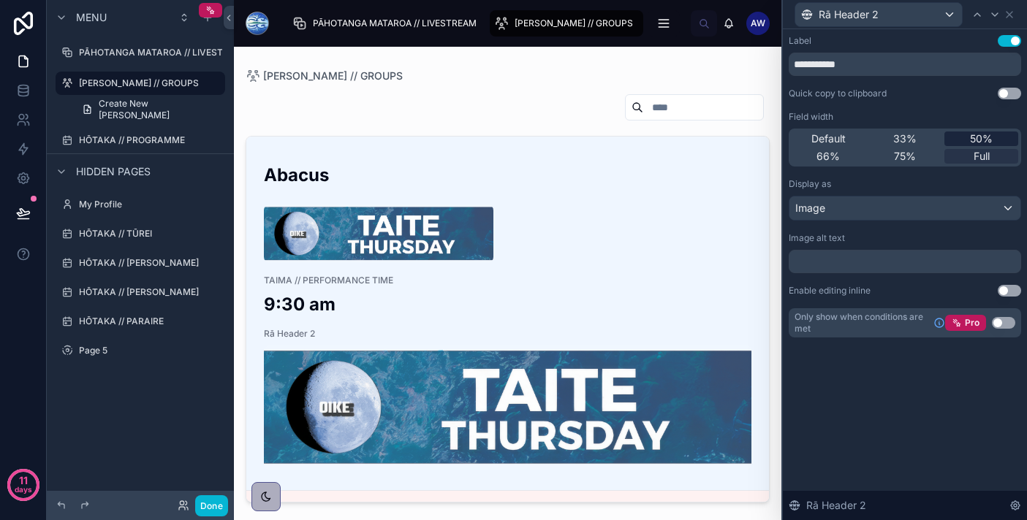
click at [978, 141] on span "50%" at bounding box center [981, 139] width 23 height 15
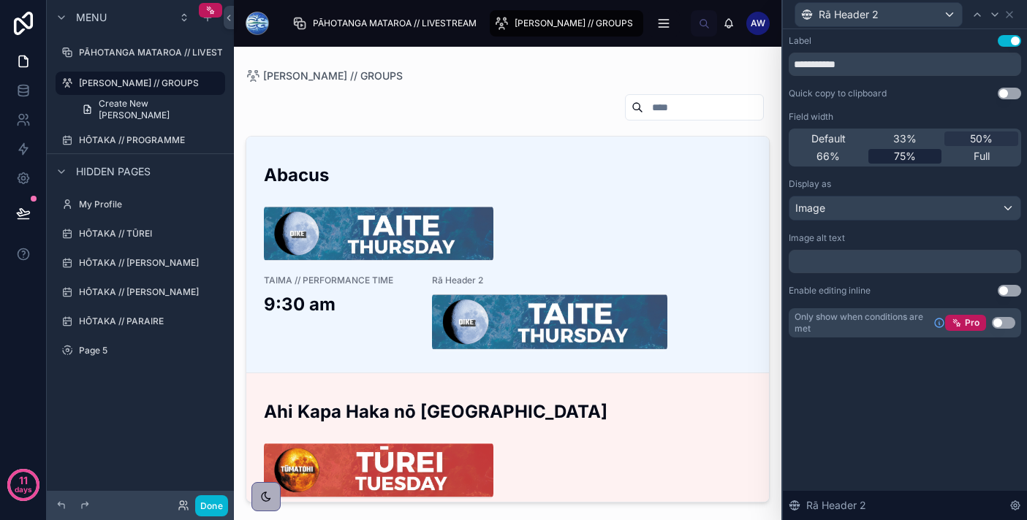
click at [915, 156] on div "75%" at bounding box center [905, 156] width 74 height 15
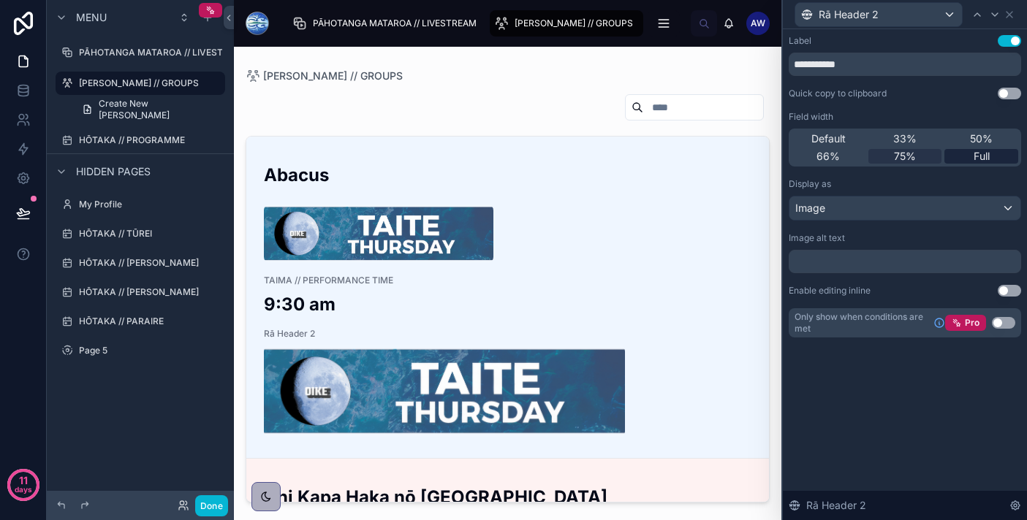
click at [997, 155] on div "Full" at bounding box center [981, 156] width 74 height 15
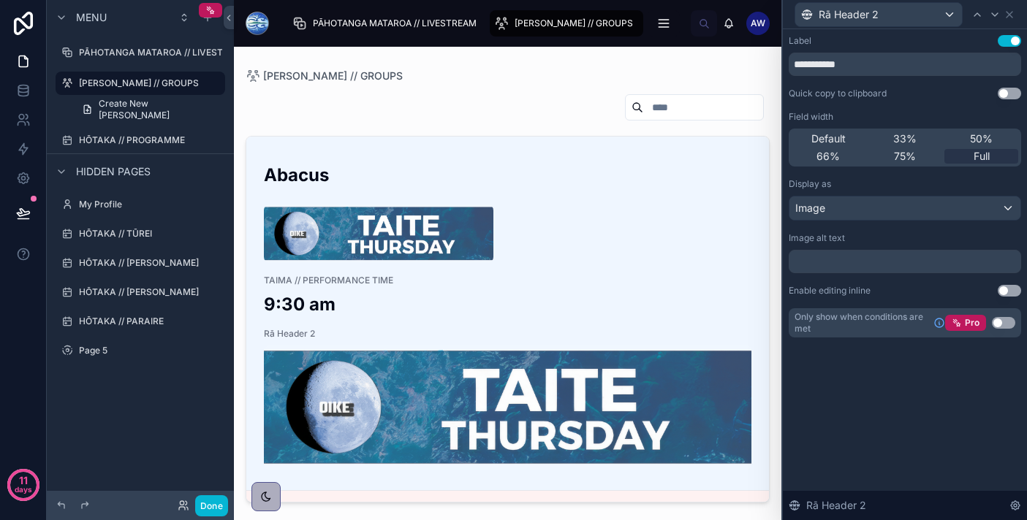
click at [1005, 43] on button "Use setting" at bounding box center [1008, 41] width 23 height 12
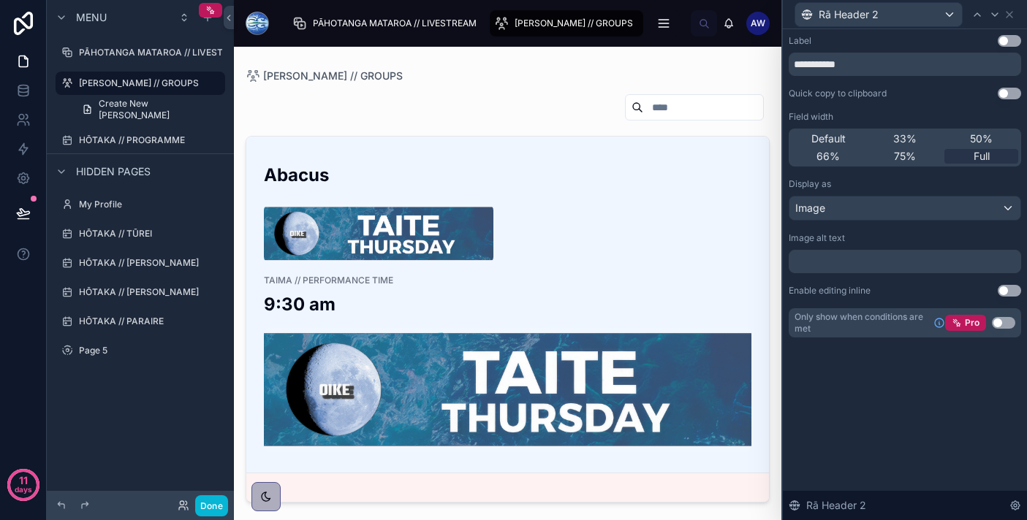
click at [1005, 43] on button "Use setting" at bounding box center [1008, 41] width 23 height 12
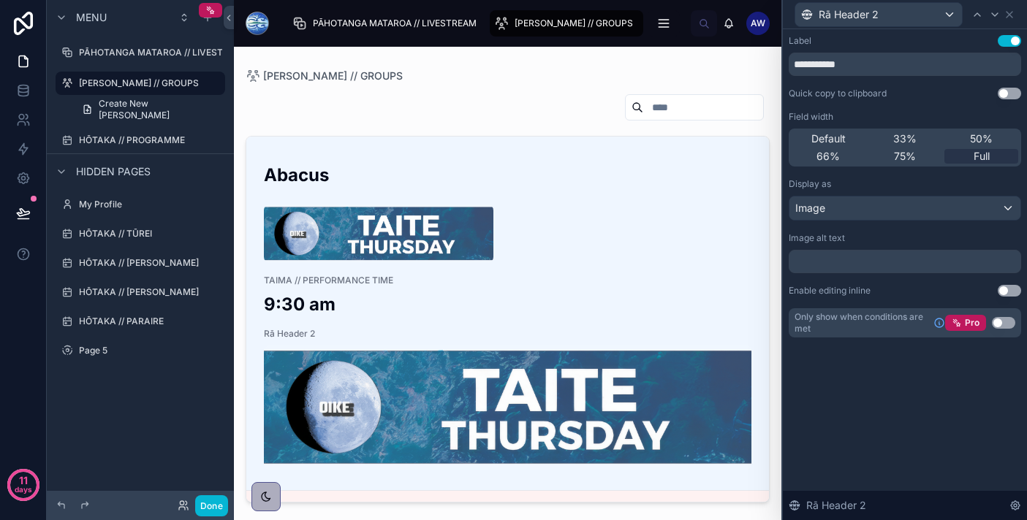
click at [1005, 43] on button "Use setting" at bounding box center [1008, 41] width 23 height 12
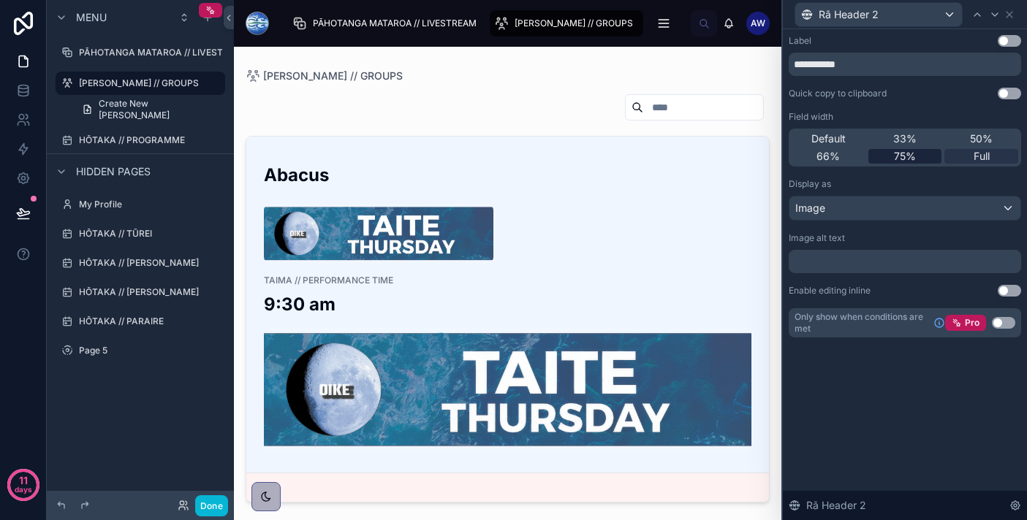
click at [919, 161] on div "75%" at bounding box center [905, 156] width 74 height 15
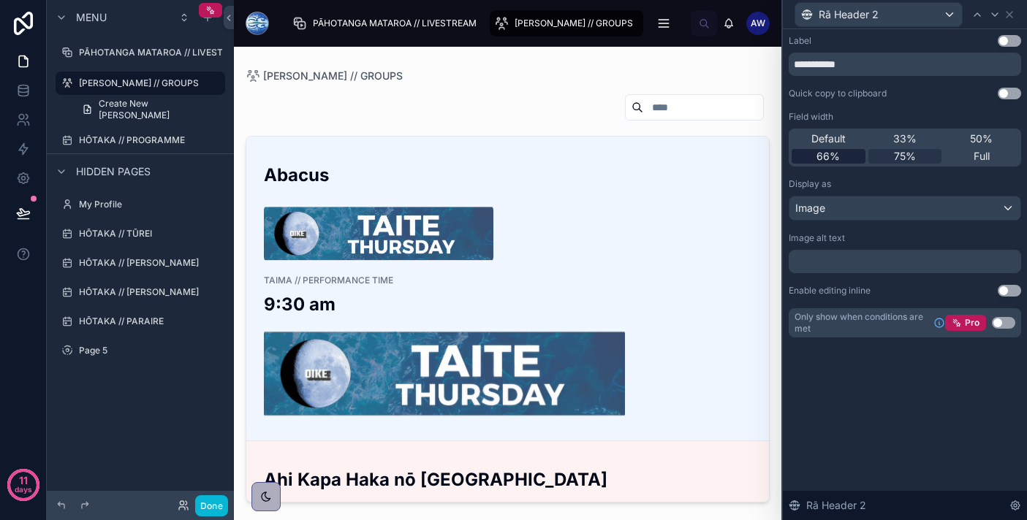
click at [842, 162] on div "66%" at bounding box center [828, 156] width 74 height 15
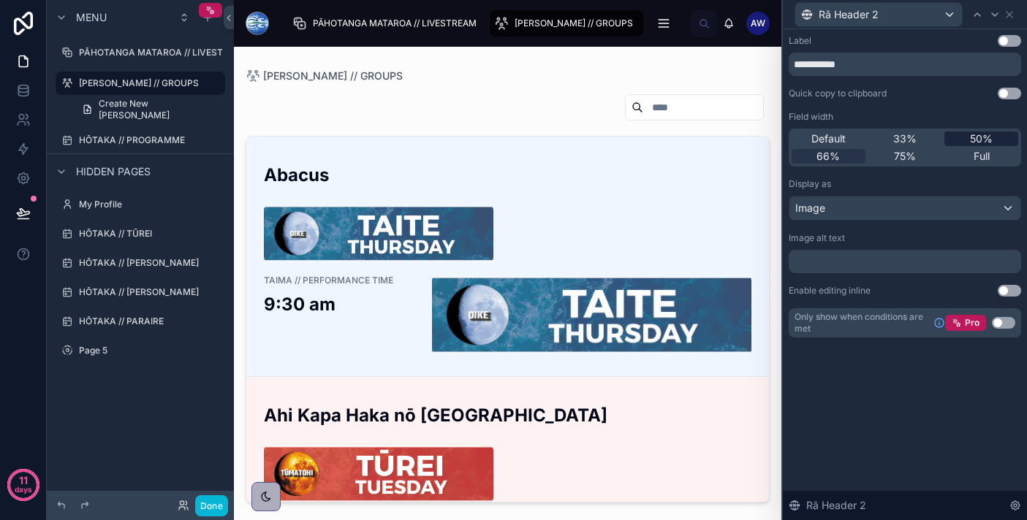
click at [966, 137] on div "50%" at bounding box center [981, 139] width 74 height 15
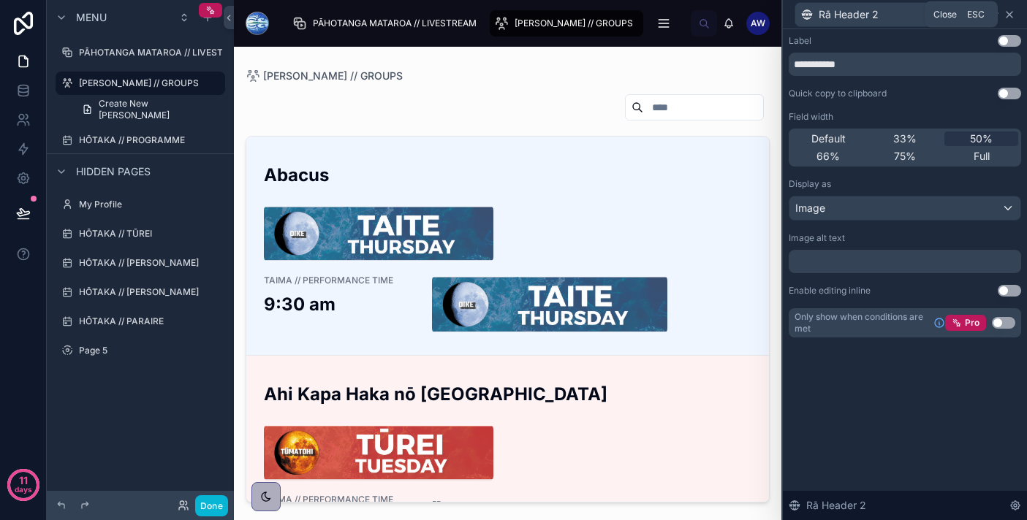
click at [1010, 19] on icon at bounding box center [1009, 15] width 12 height 12
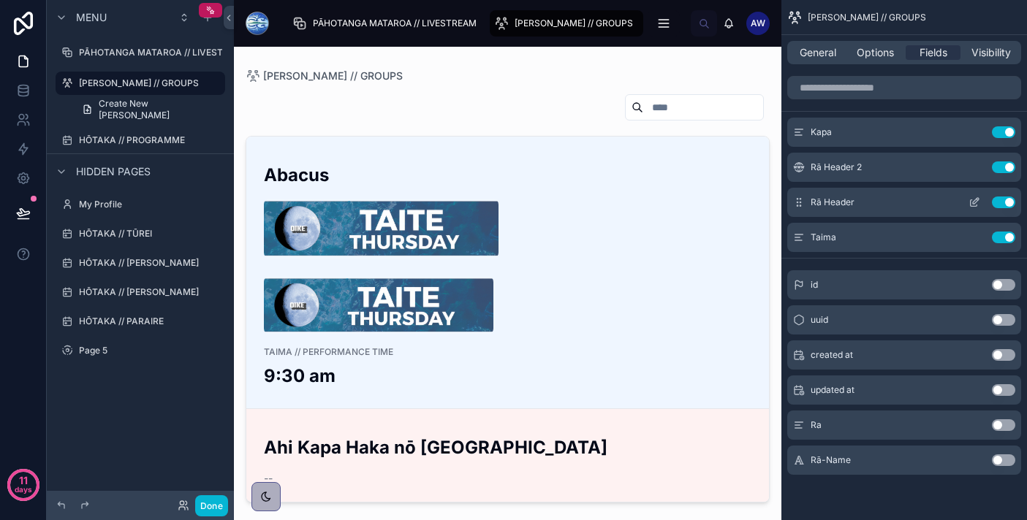
click at [1013, 202] on button "Use setting" at bounding box center [1003, 203] width 23 height 12
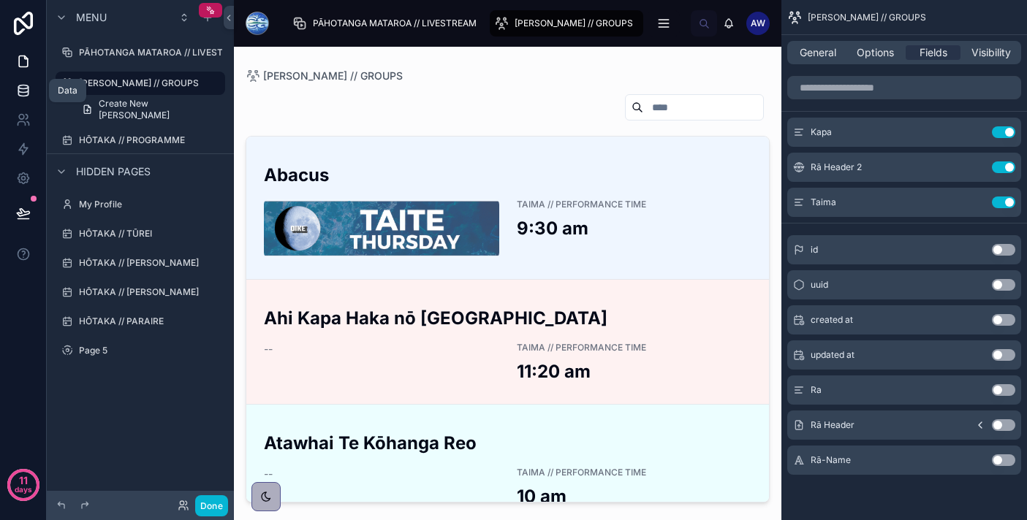
click at [28, 80] on link at bounding box center [23, 90] width 46 height 29
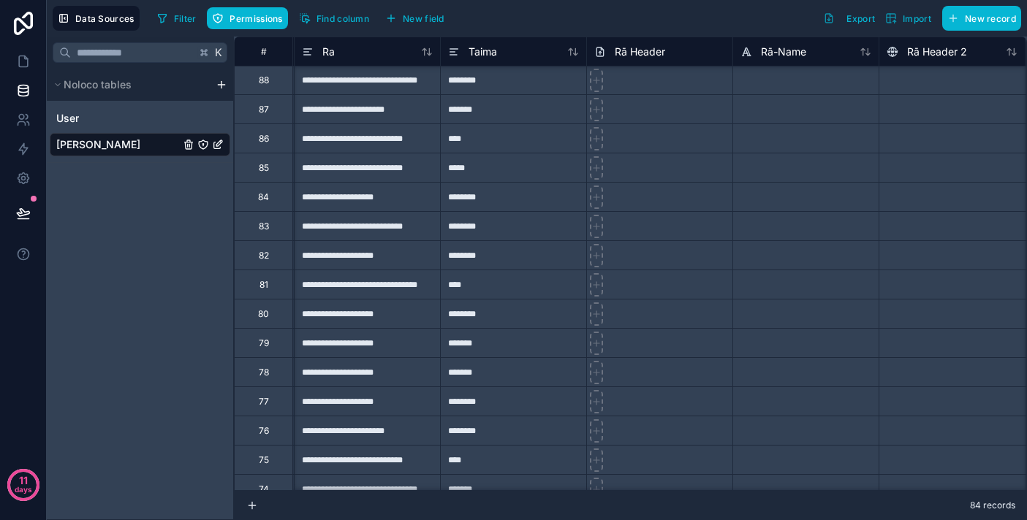
scroll to position [1, 249]
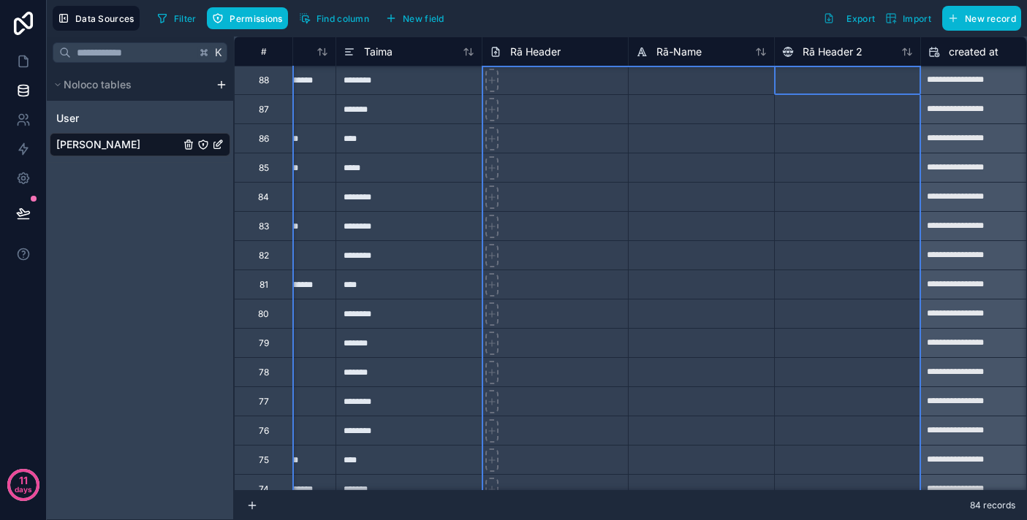
drag, startPoint x: 810, startPoint y: 56, endPoint x: 533, endPoint y: 46, distance: 276.4
click at [533, 46] on div "# [PERSON_NAME] [PERSON_NAME] Header Rā-Name Rā Header 2 created at updated at" at bounding box center [672, 51] width 1374 height 29
click at [823, 60] on div "Rā Header 2" at bounding box center [822, 52] width 80 height 18
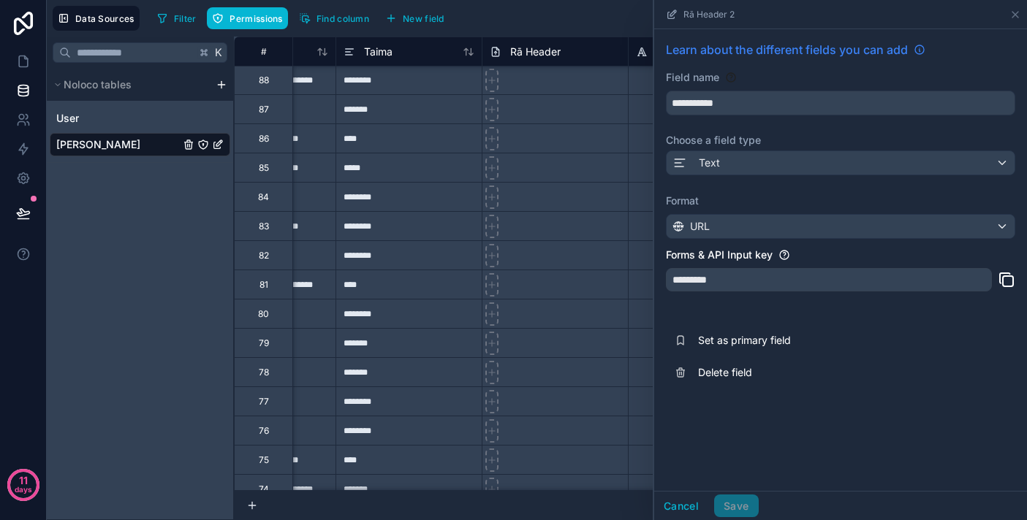
click at [818, 45] on span "Learn about the different fields you can add" at bounding box center [787, 50] width 242 height 18
click at [1016, 18] on icon at bounding box center [1015, 15] width 12 height 12
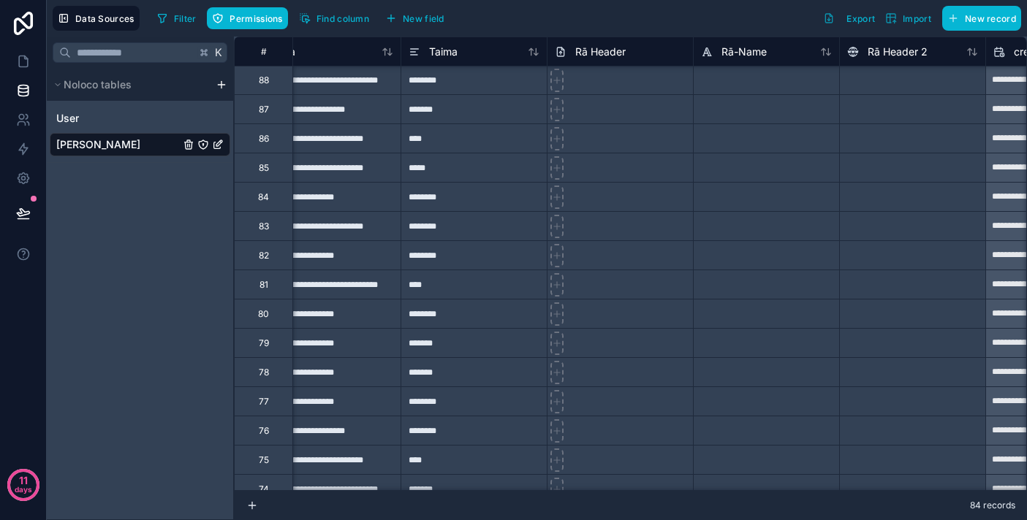
scroll to position [1, 174]
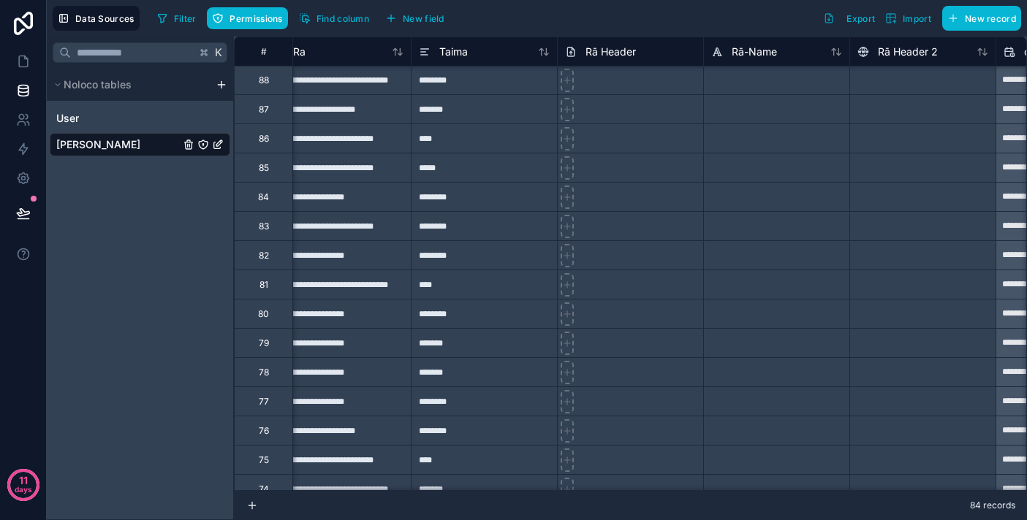
click at [656, 54] on div "Rā Header" at bounding box center [630, 52] width 131 height 18
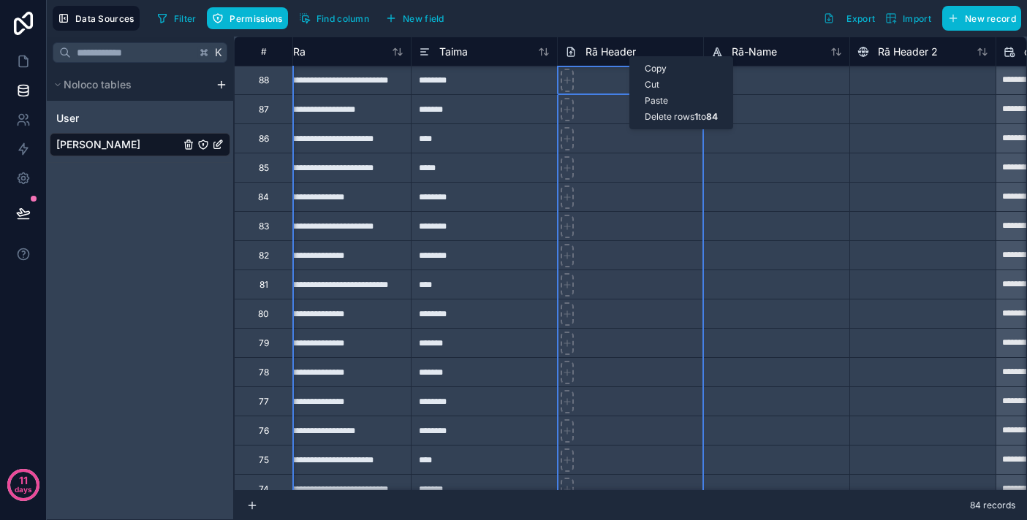
click at [604, 52] on span "Rā Header" at bounding box center [610, 52] width 50 height 15
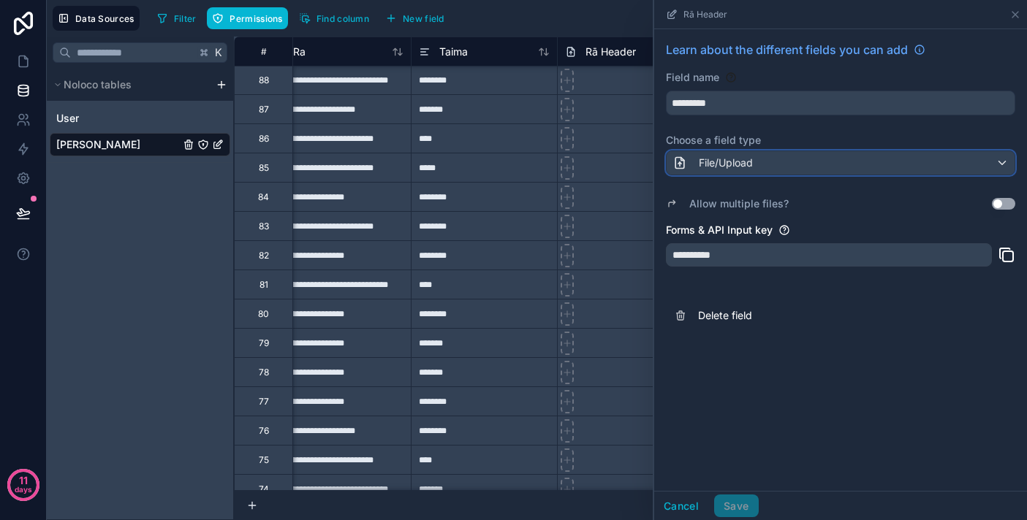
click at [813, 173] on div "File/Upload" at bounding box center [840, 162] width 348 height 23
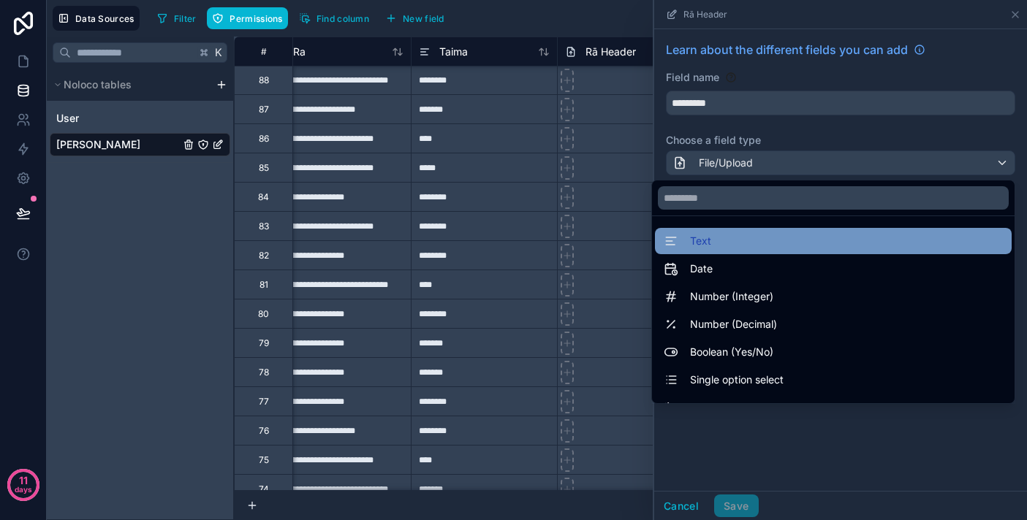
click at [804, 242] on div "Text" at bounding box center [832, 241] width 339 height 18
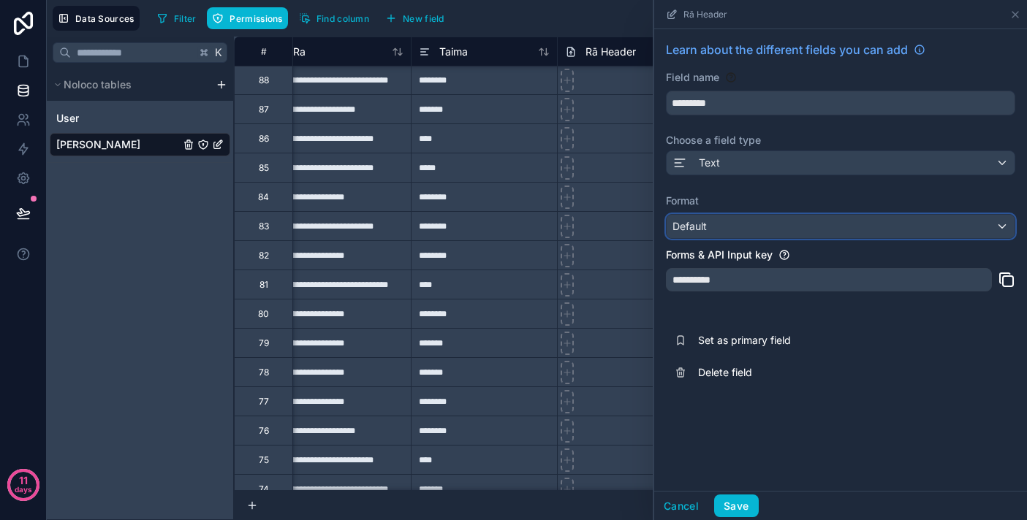
click at [813, 222] on div "Default" at bounding box center [840, 226] width 348 height 23
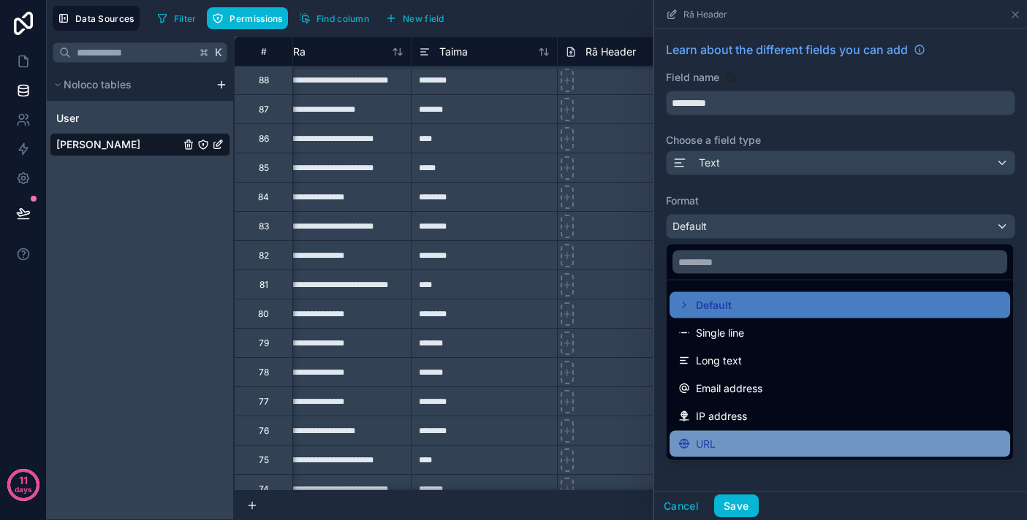
click at [803, 446] on div "URL" at bounding box center [839, 444] width 323 height 18
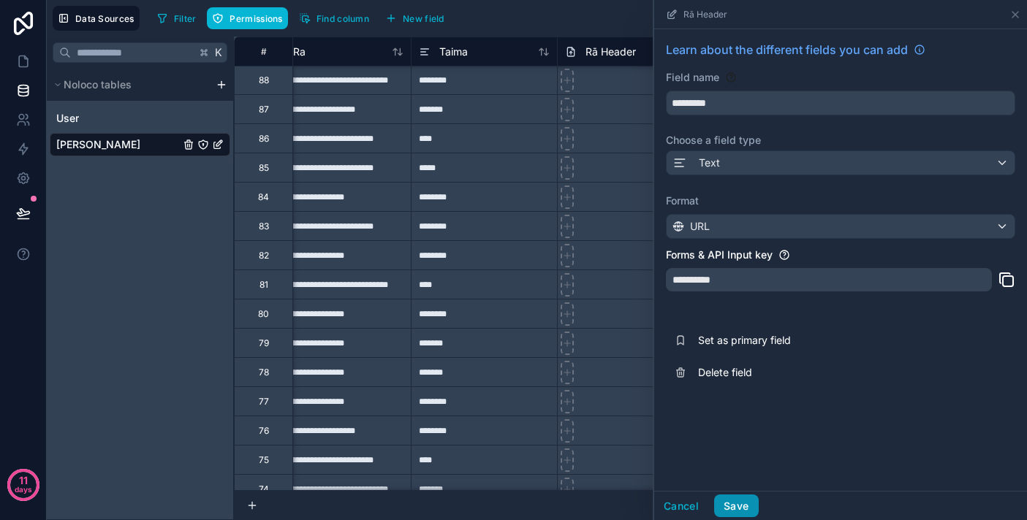
click at [740, 505] on button "Save" at bounding box center [736, 506] width 44 height 23
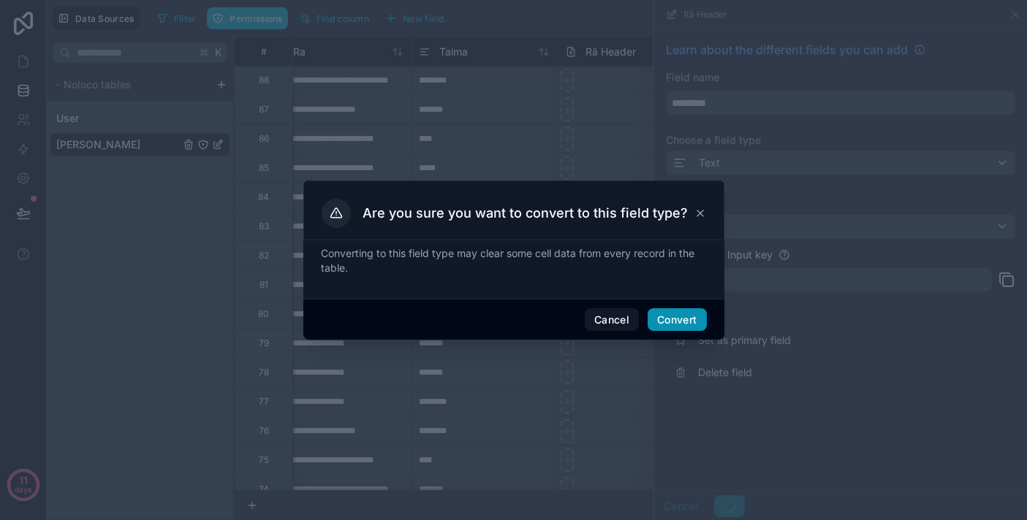
click at [670, 324] on button "Convert" at bounding box center [676, 319] width 58 height 23
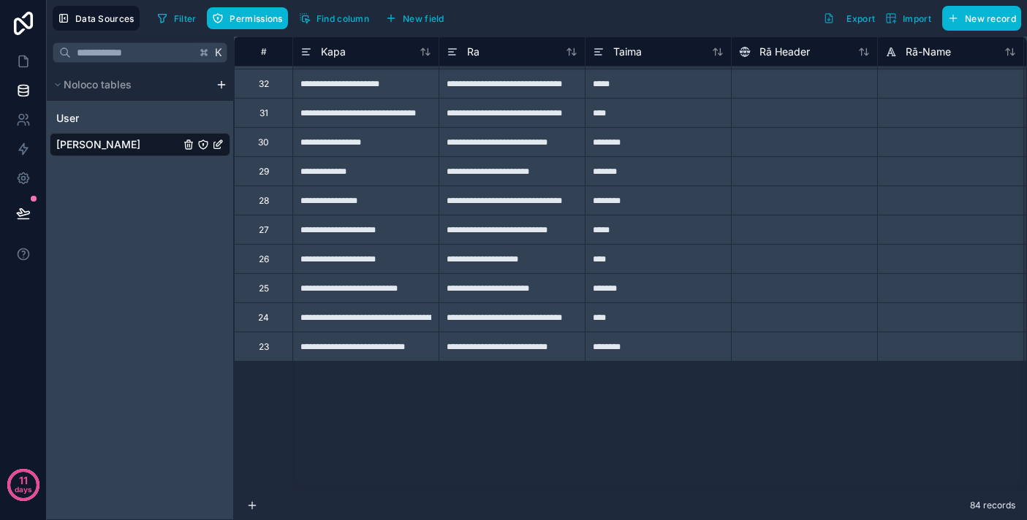
scroll to position [2031, 0]
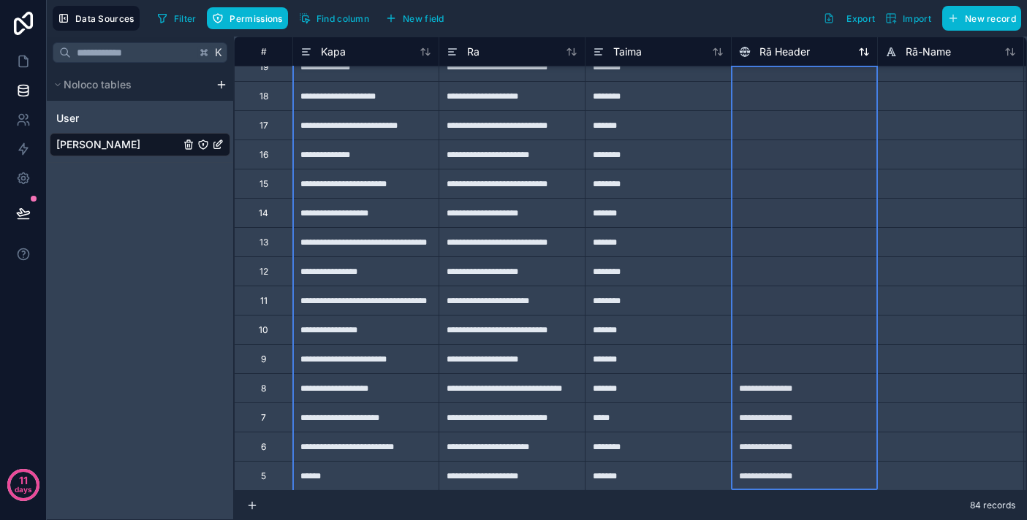
click at [786, 58] on span "Rā Header" at bounding box center [784, 52] width 50 height 15
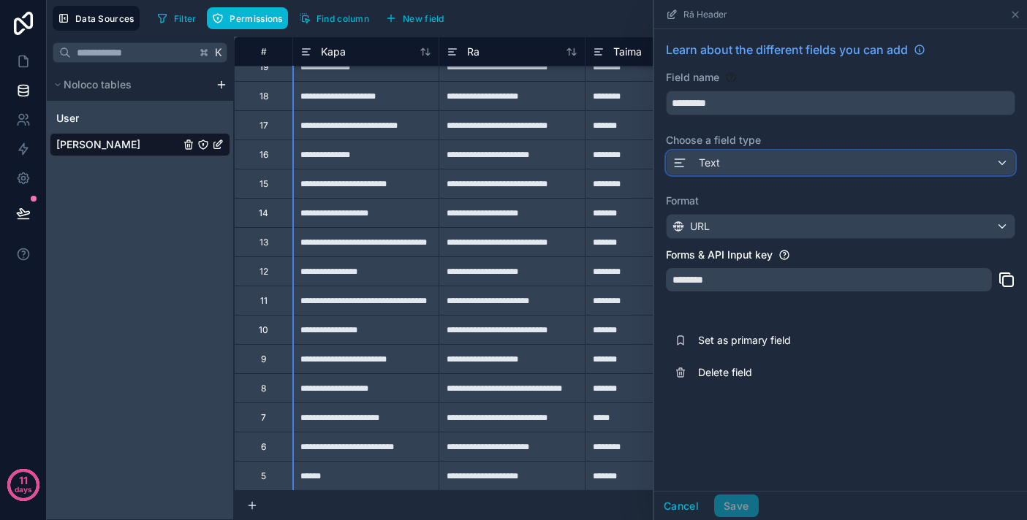
click at [772, 153] on div "Text" at bounding box center [840, 162] width 348 height 23
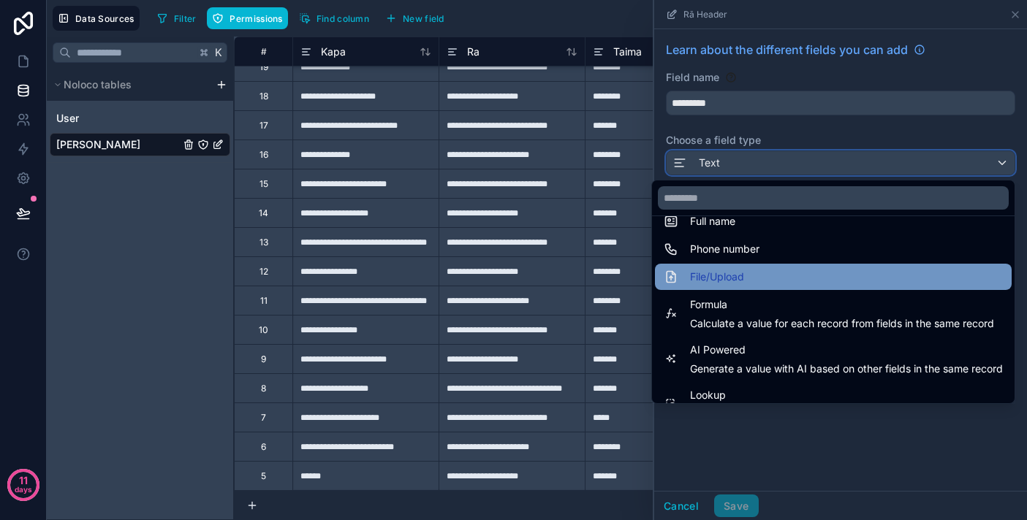
scroll to position [324, 0]
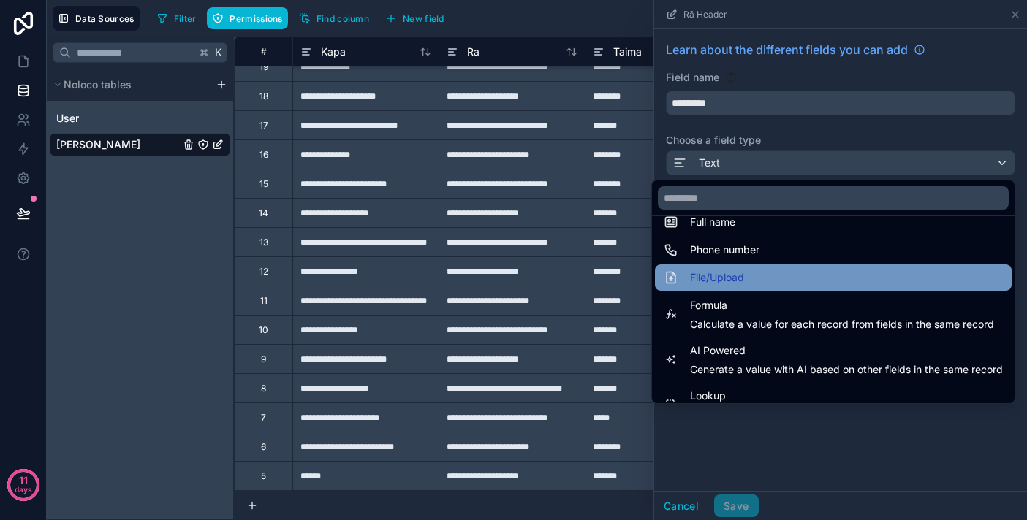
click at [765, 285] on div "File/Upload" at bounding box center [832, 278] width 339 height 18
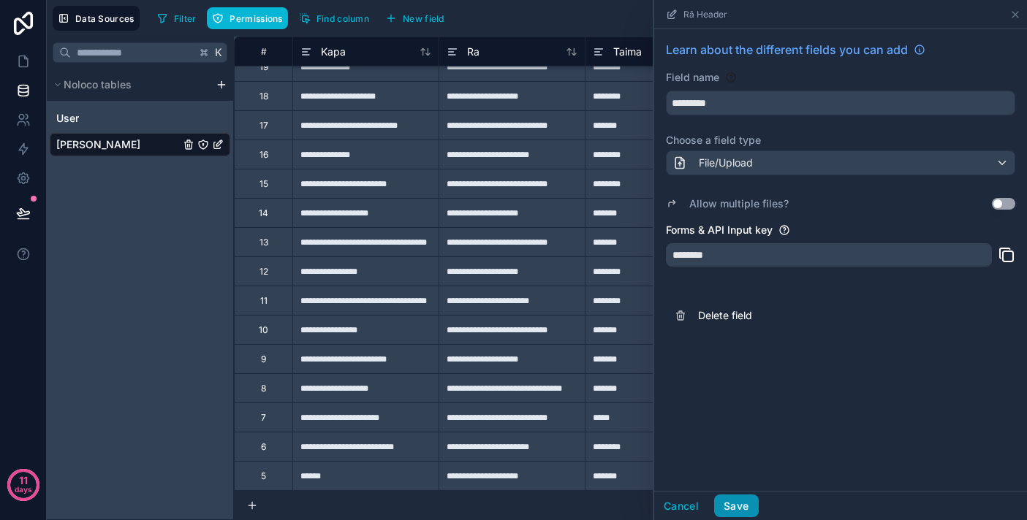
click at [736, 496] on button "Save" at bounding box center [736, 506] width 44 height 23
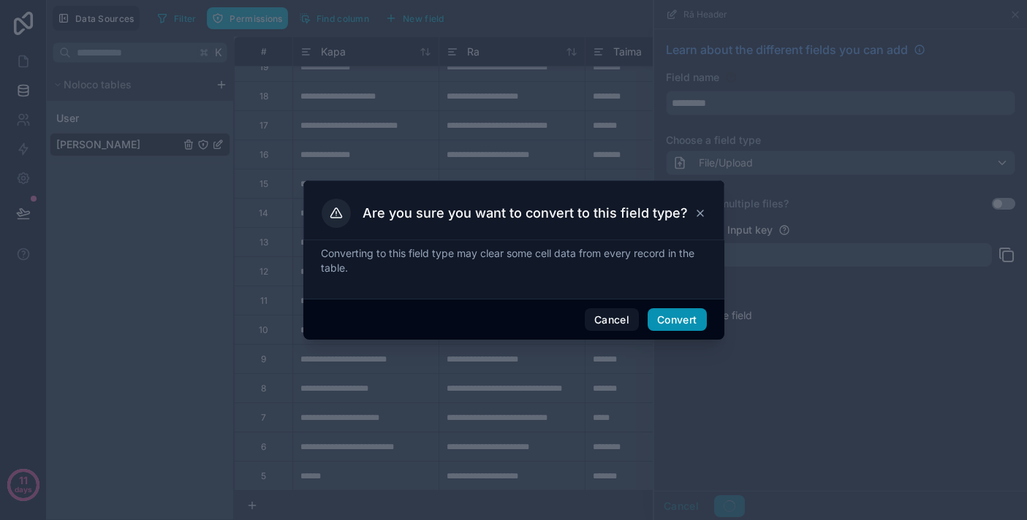
click at [672, 328] on button "Convert" at bounding box center [676, 319] width 58 height 23
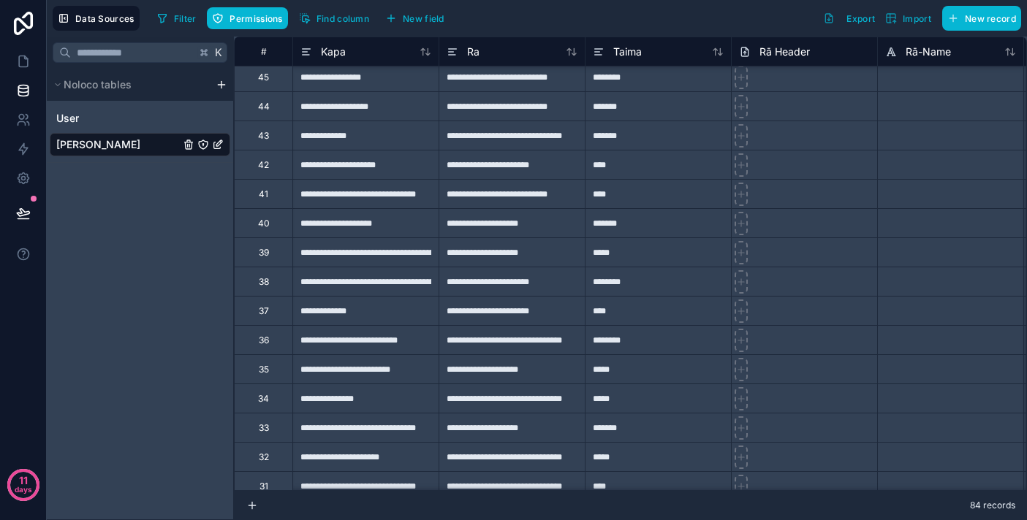
scroll to position [2031, 0]
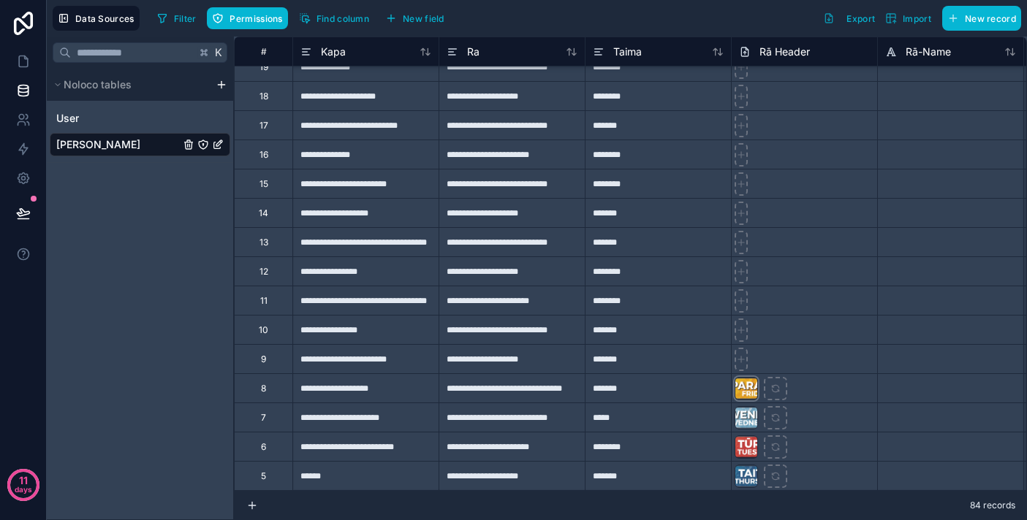
click at [748, 387] on div at bounding box center [745, 388] width 23 height 23
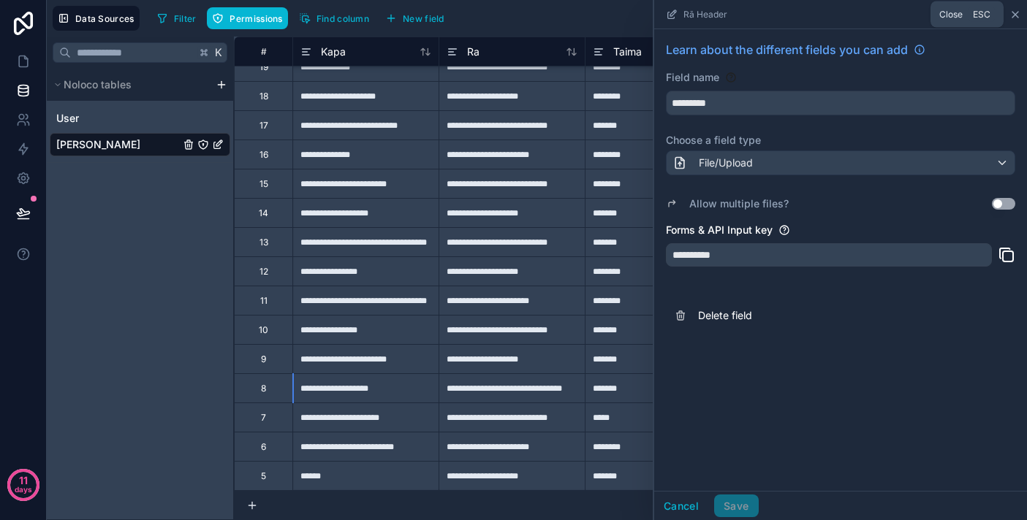
click at [1018, 16] on icon at bounding box center [1015, 15] width 12 height 12
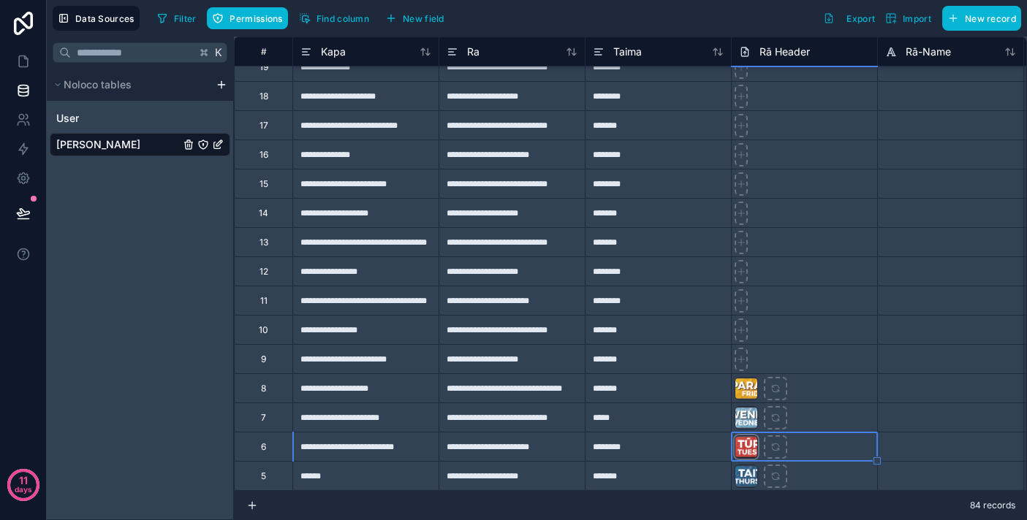
click at [739, 441] on div at bounding box center [745, 446] width 23 height 23
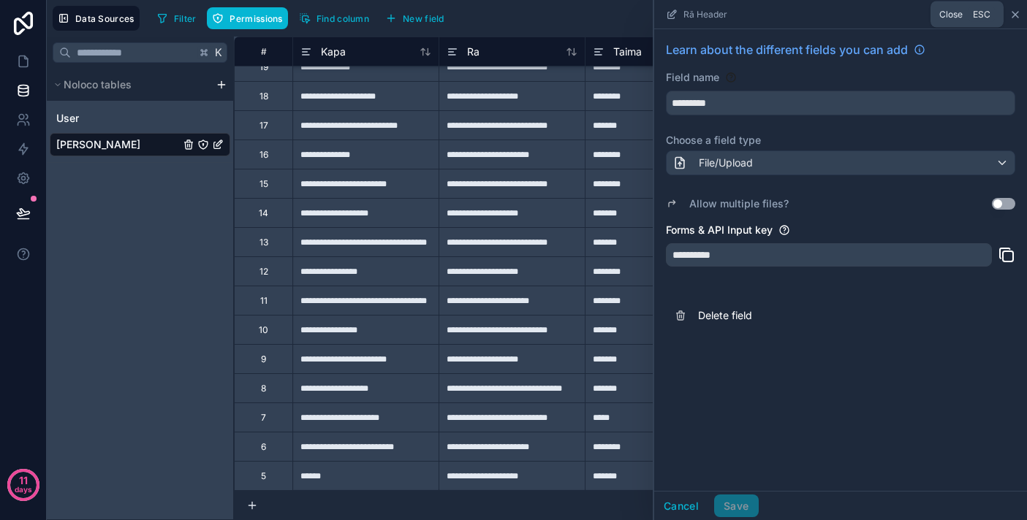
click at [1014, 19] on icon at bounding box center [1015, 15] width 12 height 12
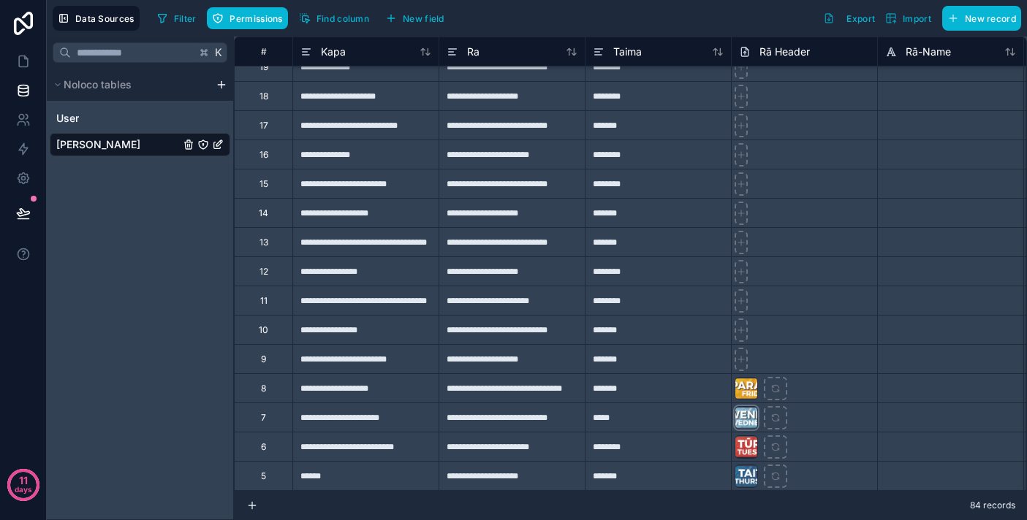
click at [750, 414] on div at bounding box center [745, 417] width 23 height 23
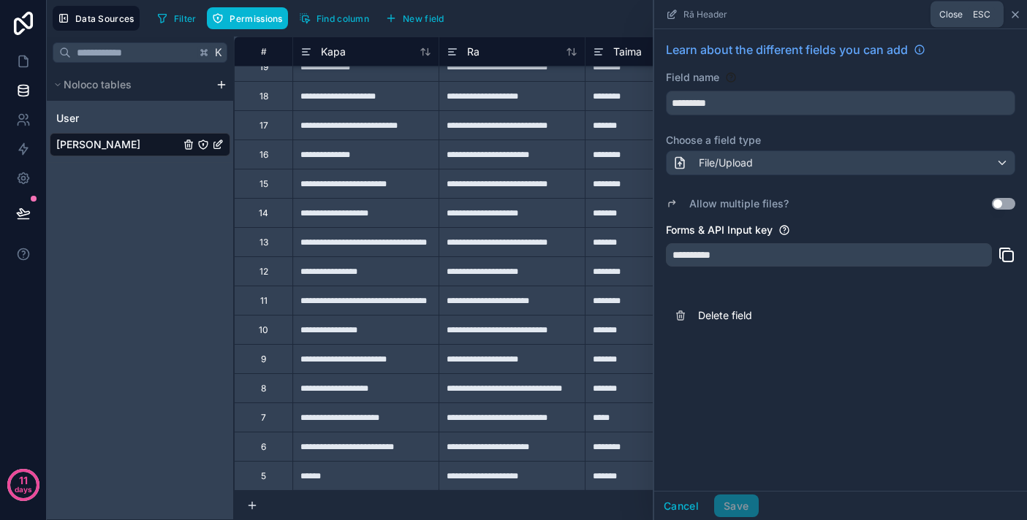
click at [1014, 17] on icon at bounding box center [1015, 15] width 12 height 12
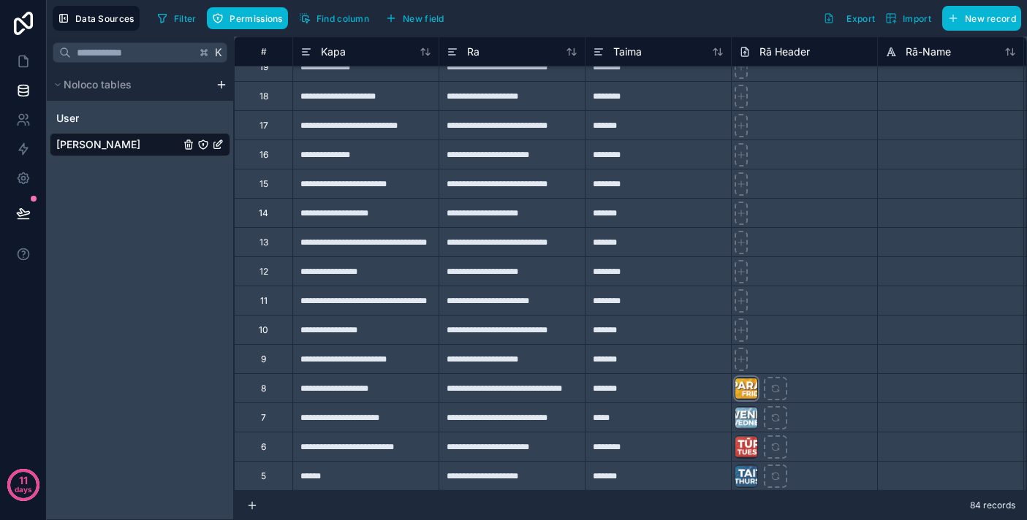
click at [742, 388] on div at bounding box center [745, 388] width 23 height 23
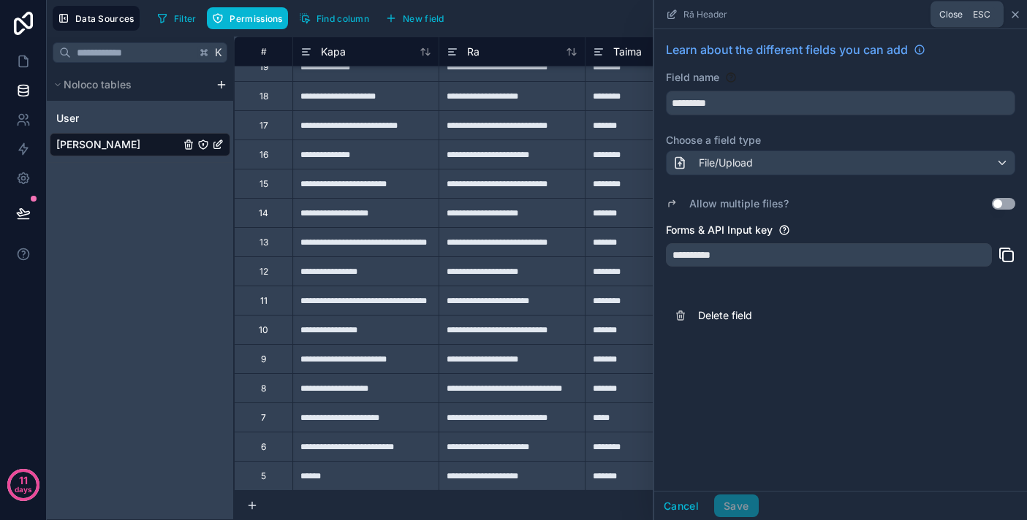
click at [1018, 15] on icon at bounding box center [1015, 15] width 12 height 12
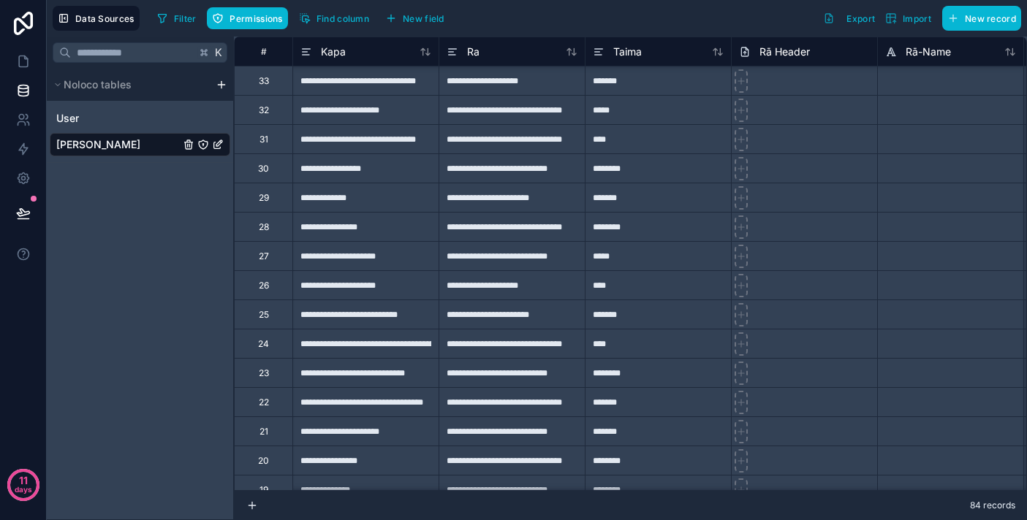
scroll to position [1530, 0]
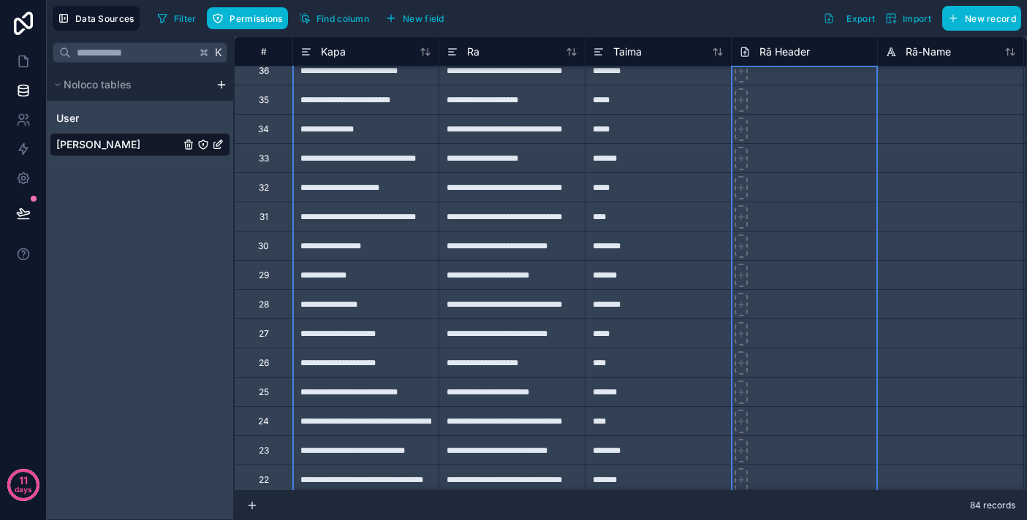
click at [812, 57] on div "Rā Header" at bounding box center [804, 52] width 131 height 18
click at [794, 55] on span "Rā Header" at bounding box center [784, 52] width 50 height 15
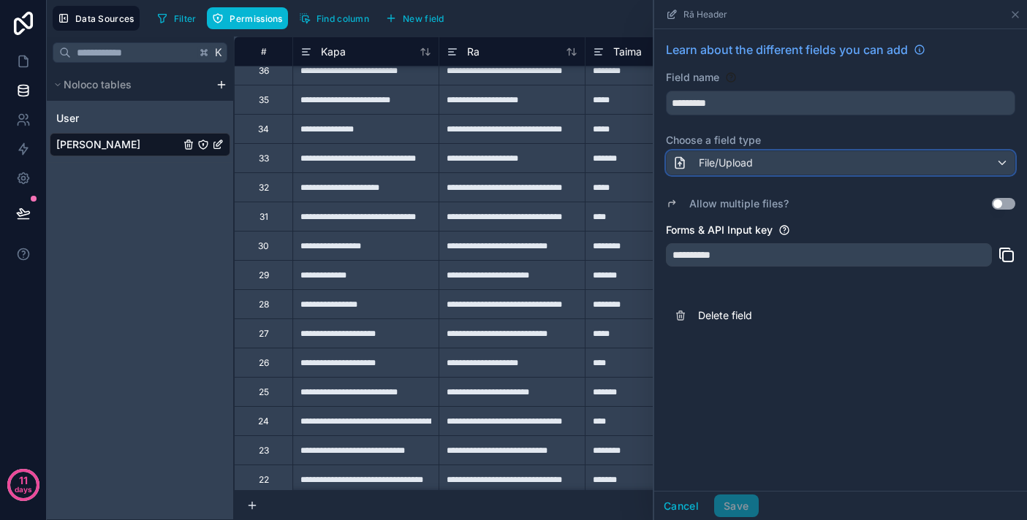
click at [813, 165] on div "File/Upload" at bounding box center [840, 162] width 348 height 23
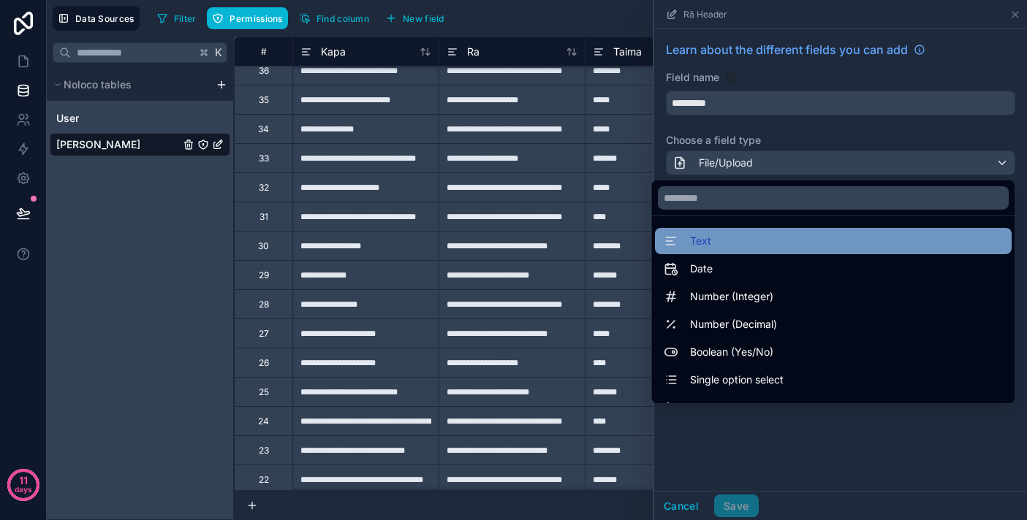
click at [797, 241] on div "Text" at bounding box center [832, 241] width 339 height 18
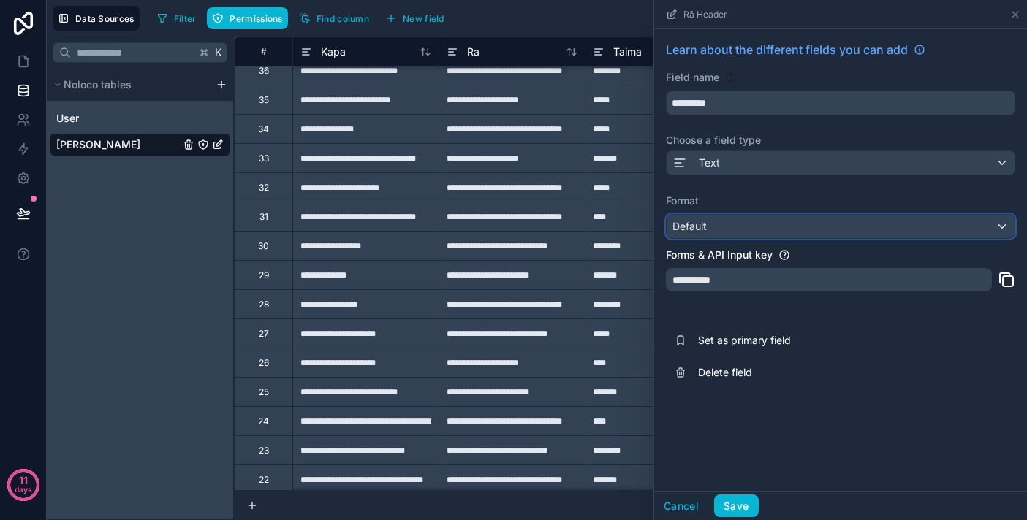
click at [799, 226] on div "Default" at bounding box center [840, 226] width 348 height 23
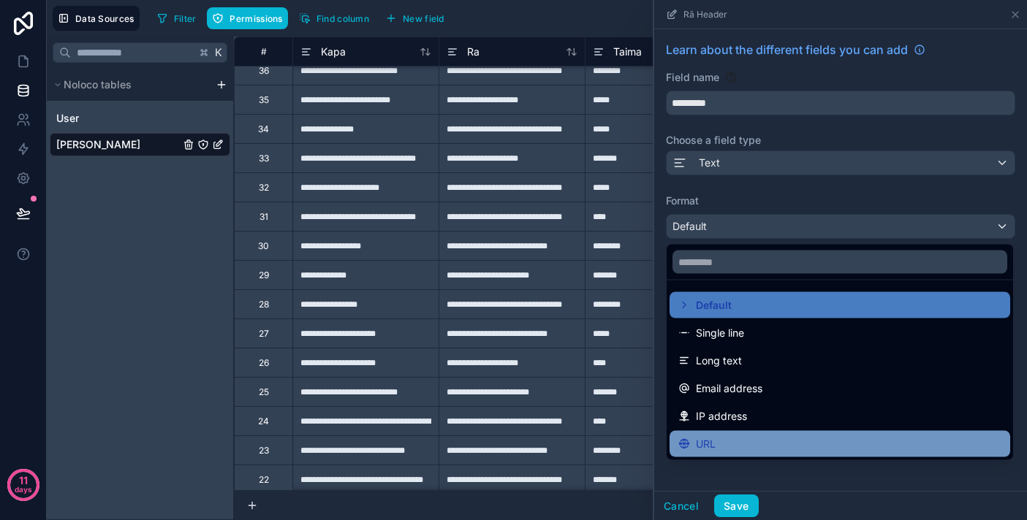
click at [790, 431] on div "URL" at bounding box center [839, 444] width 341 height 26
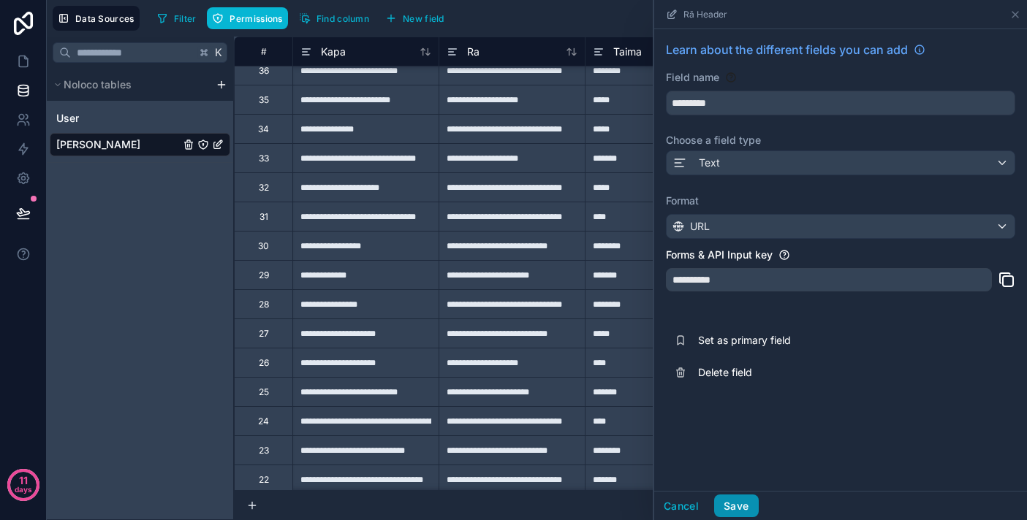
click at [732, 507] on button "Save" at bounding box center [736, 506] width 44 height 23
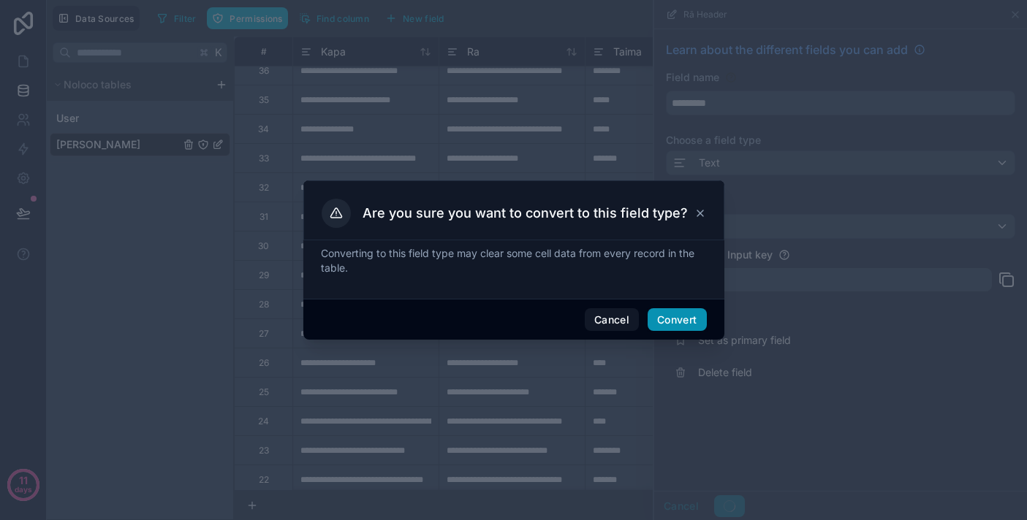
click at [687, 324] on button "Convert" at bounding box center [676, 319] width 58 height 23
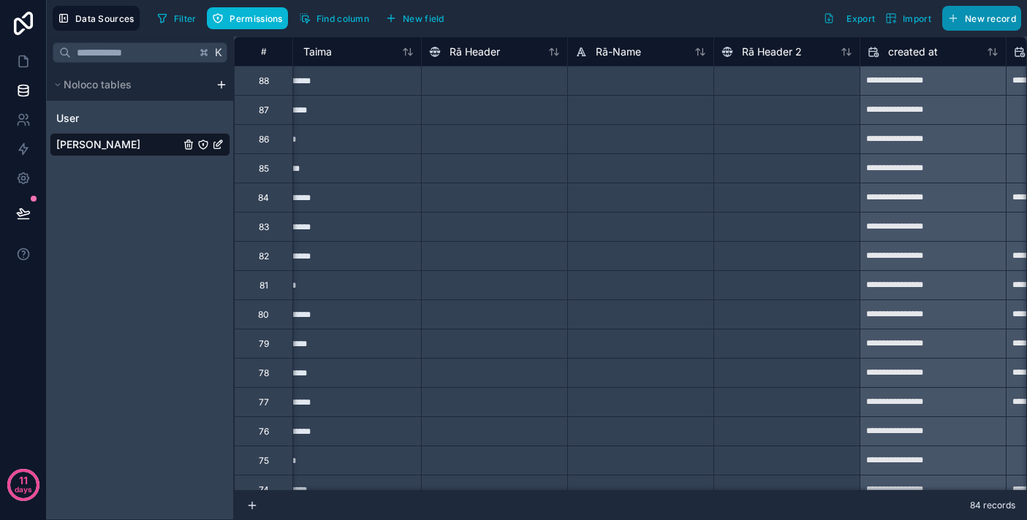
scroll to position [0, 318]
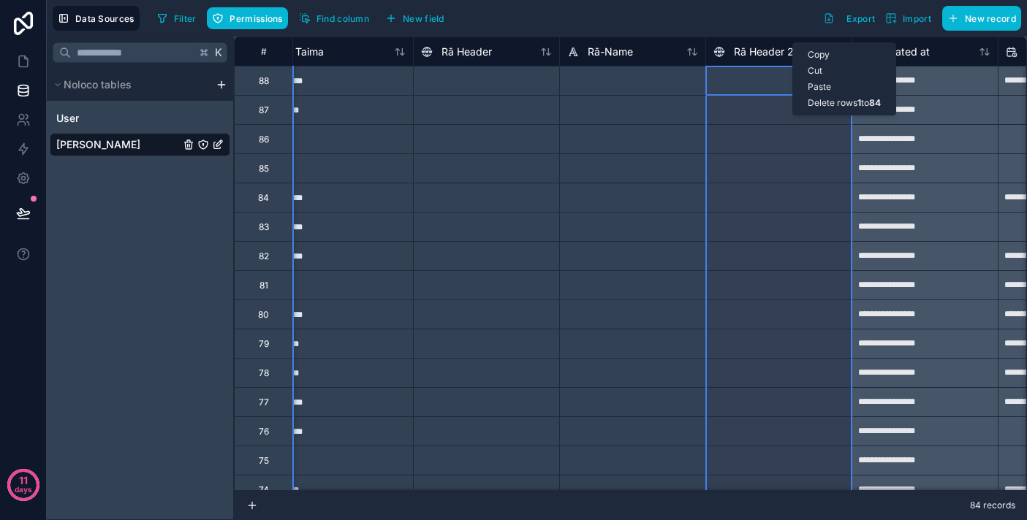
click at [838, 107] on div "Delete rows 1 to 84" at bounding box center [844, 103] width 102 height 16
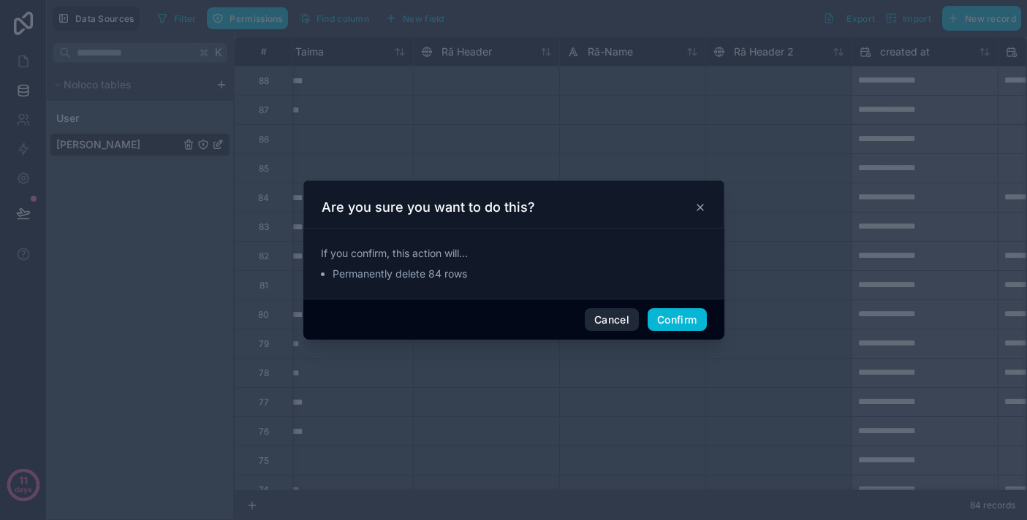
click at [604, 324] on button "Cancel" at bounding box center [612, 319] width 54 height 23
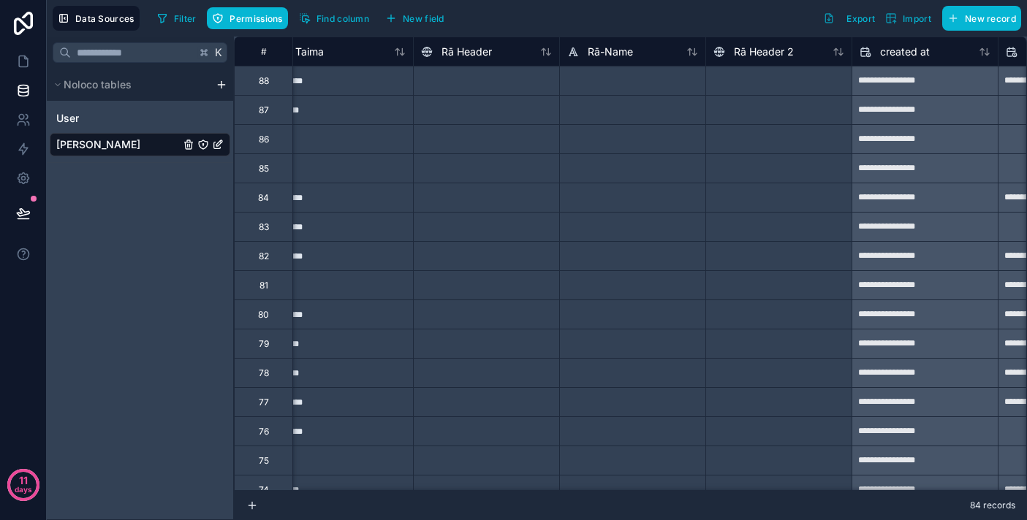
click at [750, 61] on div "Rā Header 2" at bounding box center [778, 51] width 146 height 29
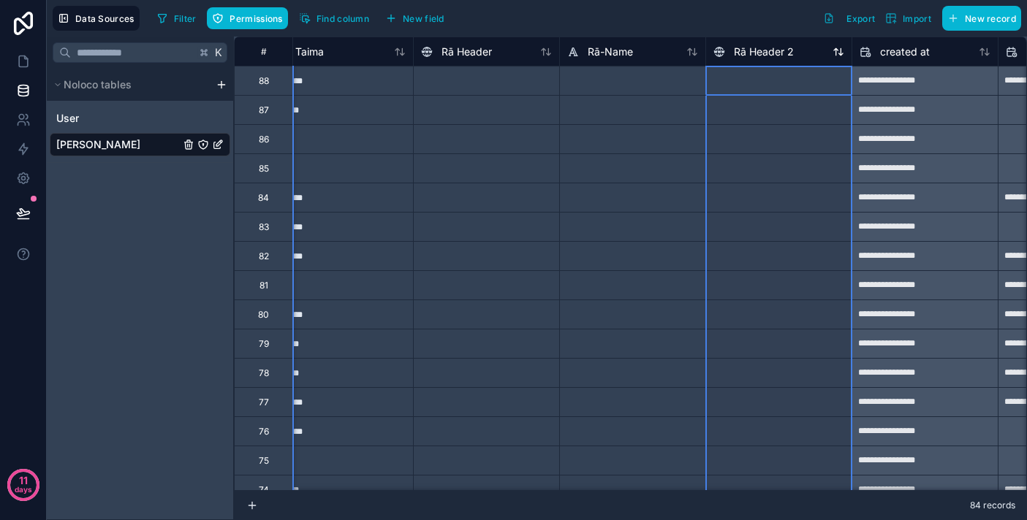
click at [744, 54] on span "Rā Header 2" at bounding box center [764, 52] width 60 height 15
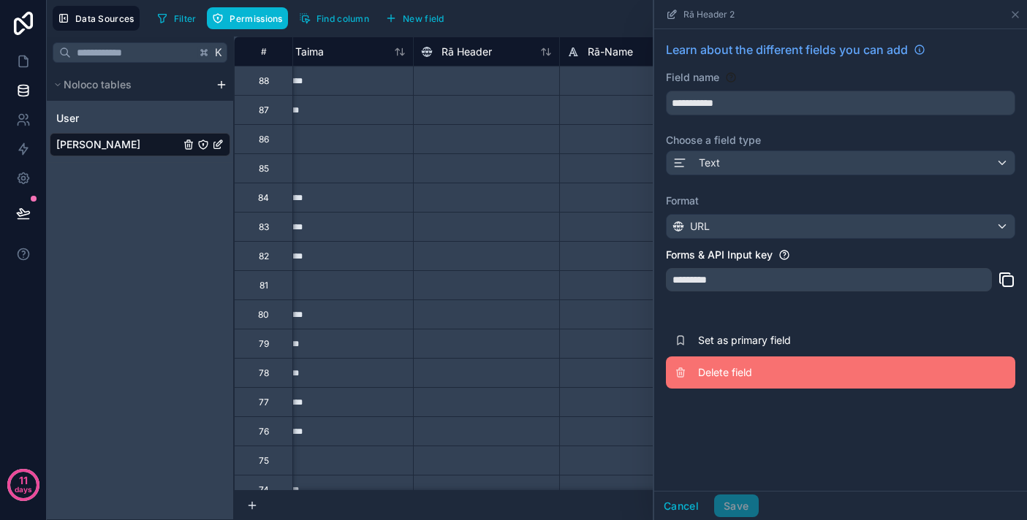
click at [746, 382] on button "Delete field" at bounding box center [840, 373] width 349 height 32
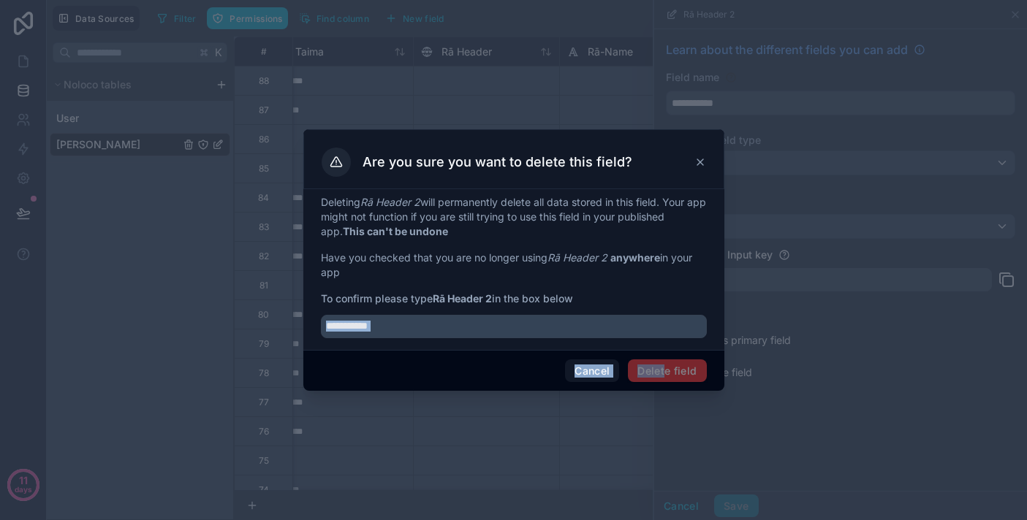
drag, startPoint x: 666, startPoint y: 373, endPoint x: 652, endPoint y: 340, distance: 36.0
click at [652, 340] on div "Are you sure you want to delete this field? Deleting Rā Header 2 will permanent…" at bounding box center [513, 260] width 421 height 262
click at [652, 327] on input "text" at bounding box center [514, 326] width 386 height 23
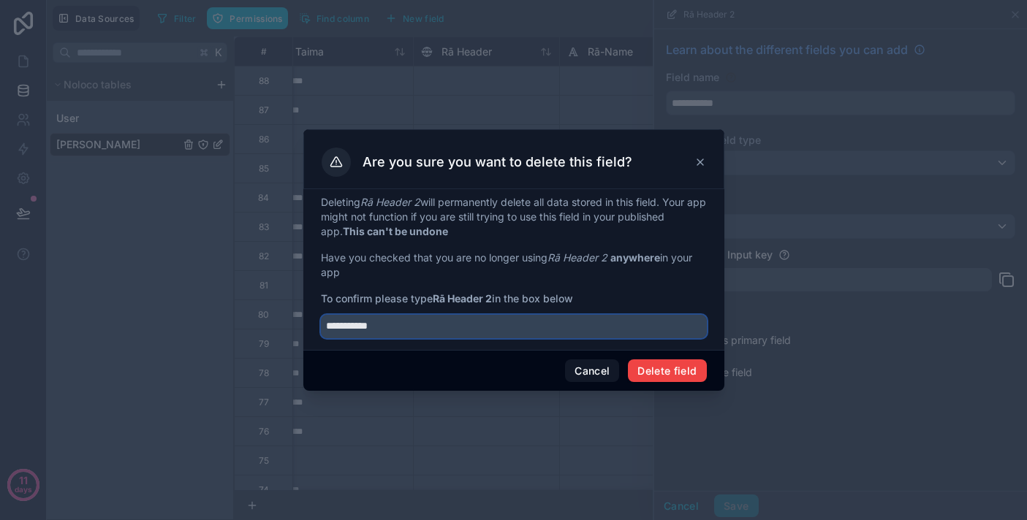
type input "**********"
click at [697, 366] on button "Delete field" at bounding box center [667, 371] width 78 height 23
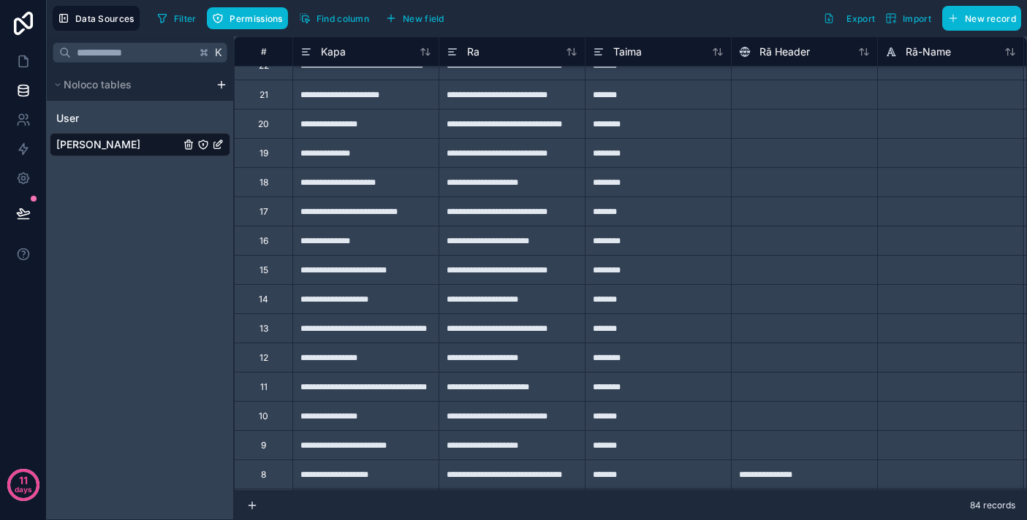
scroll to position [2031, 0]
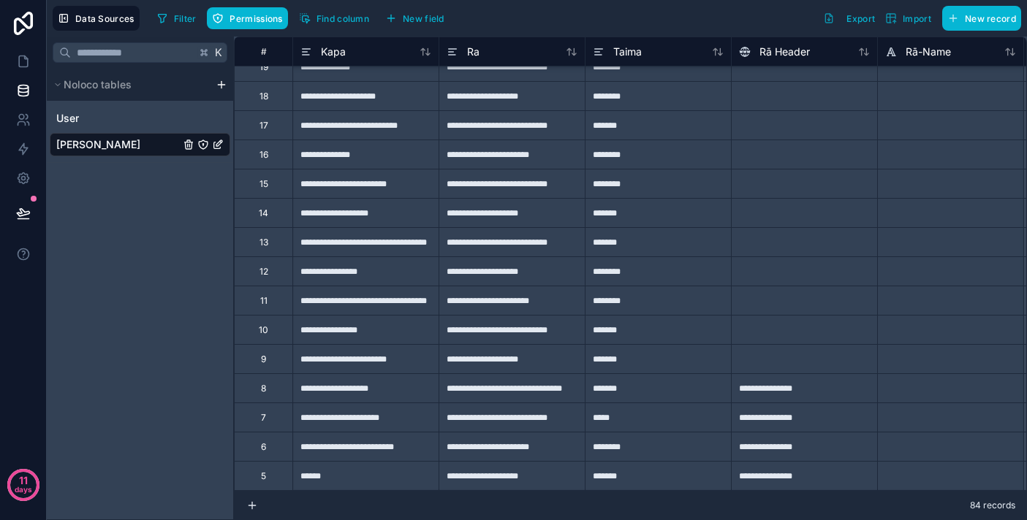
click at [775, 454] on div "**********" at bounding box center [804, 446] width 146 height 29
paste input "**********"
type input "**********"
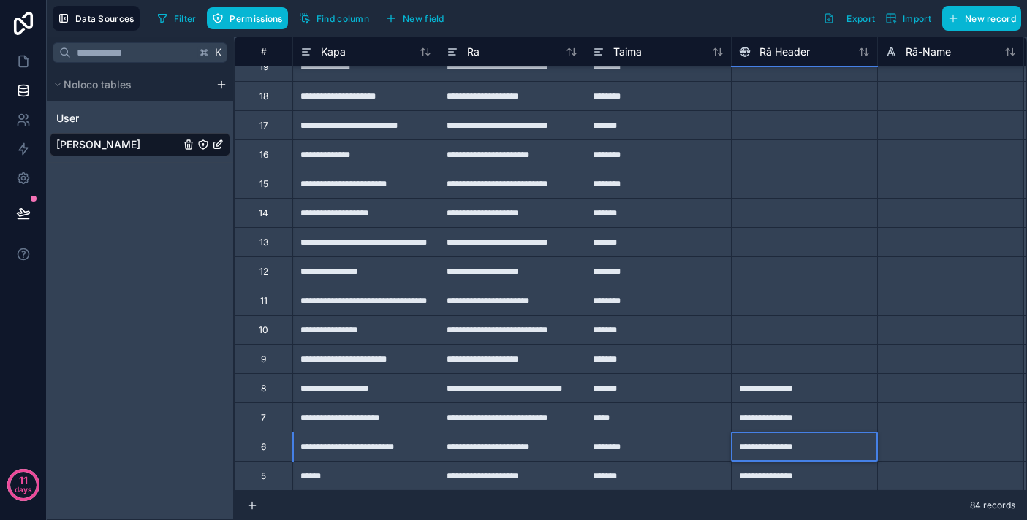
click at [776, 398] on div "**********" at bounding box center [804, 387] width 146 height 29
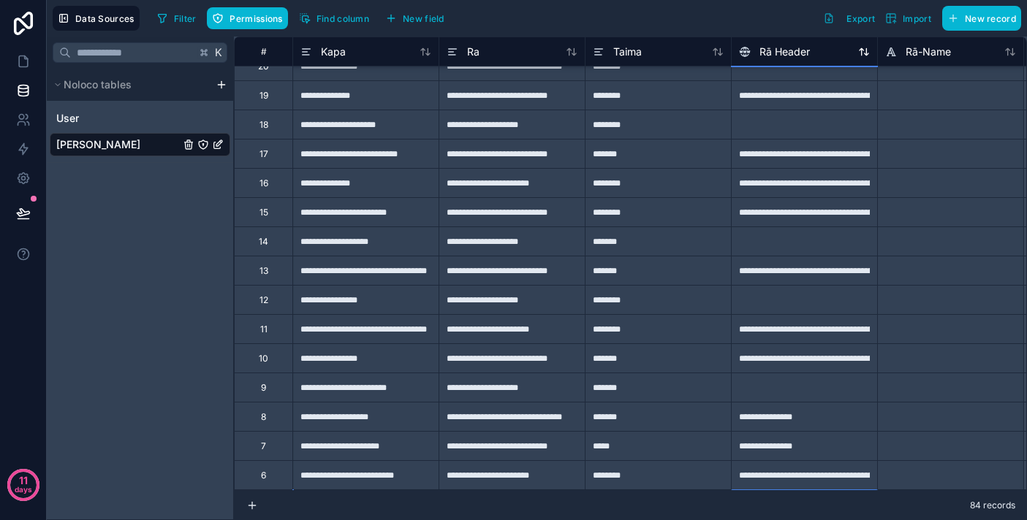
scroll to position [2031, 0]
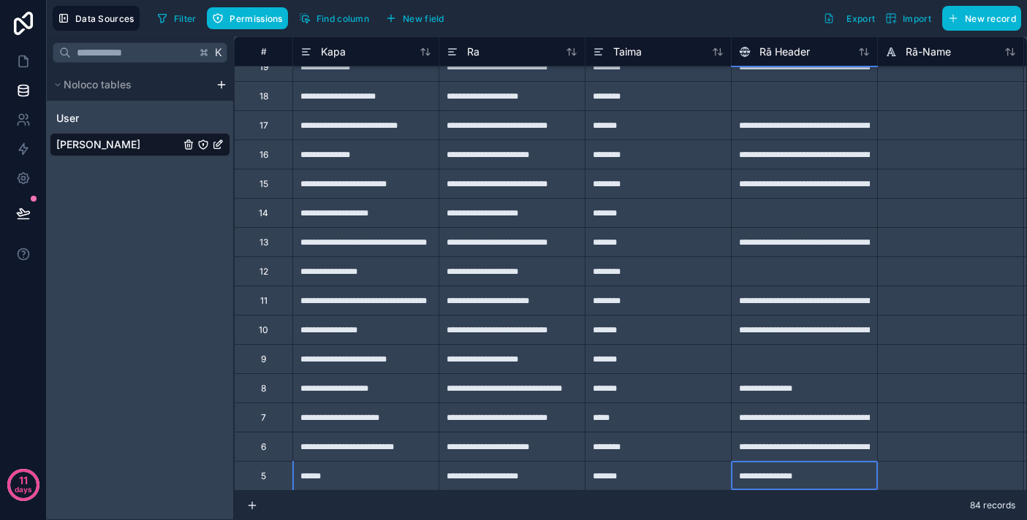
click at [764, 454] on div "**********" at bounding box center [804, 446] width 146 height 29
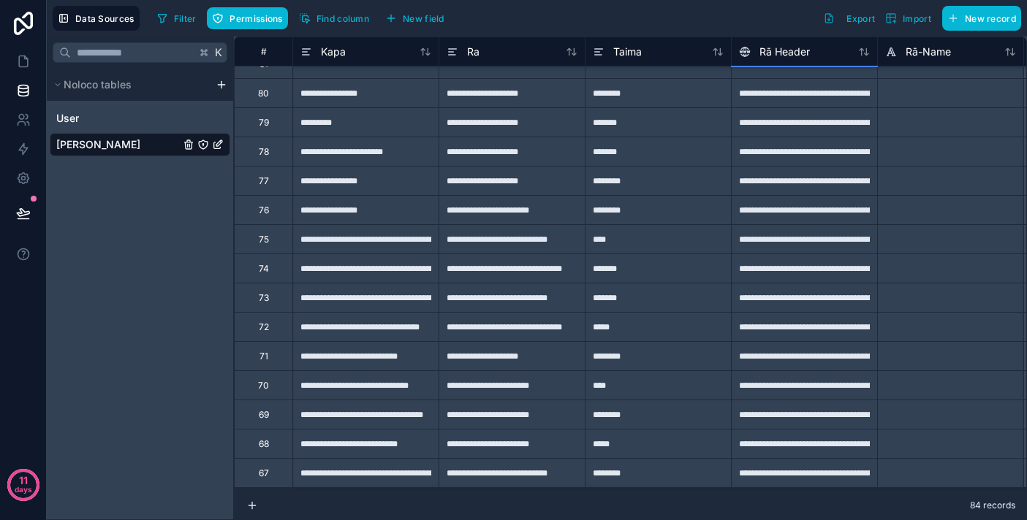
scroll to position [0, 0]
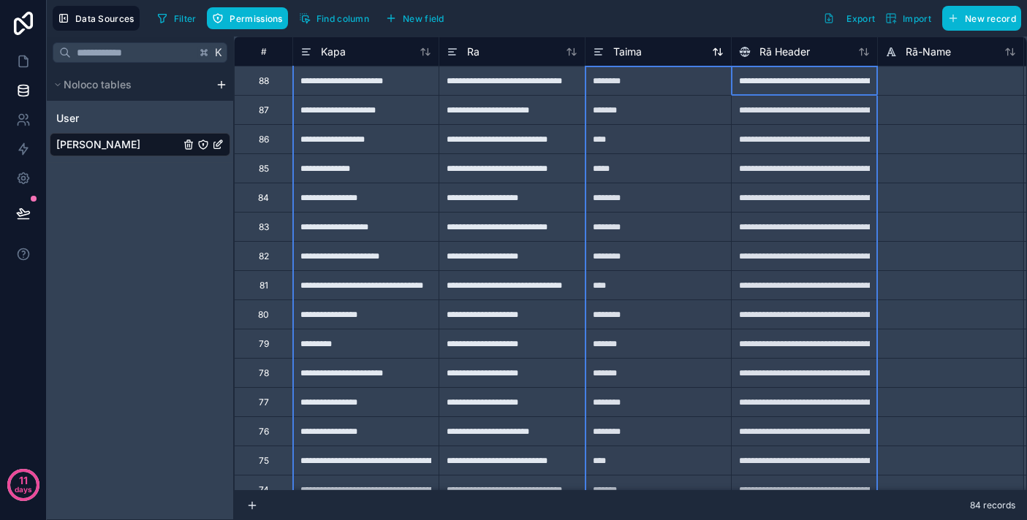
drag, startPoint x: 731, startPoint y: 53, endPoint x: 718, endPoint y: 52, distance: 13.9
click at [718, 52] on div "# [PERSON_NAME] [PERSON_NAME] Header Rā-Name created at updated at" at bounding box center [848, 51] width 1228 height 29
click at [680, 50] on div "Taima" at bounding box center [658, 52] width 131 height 18
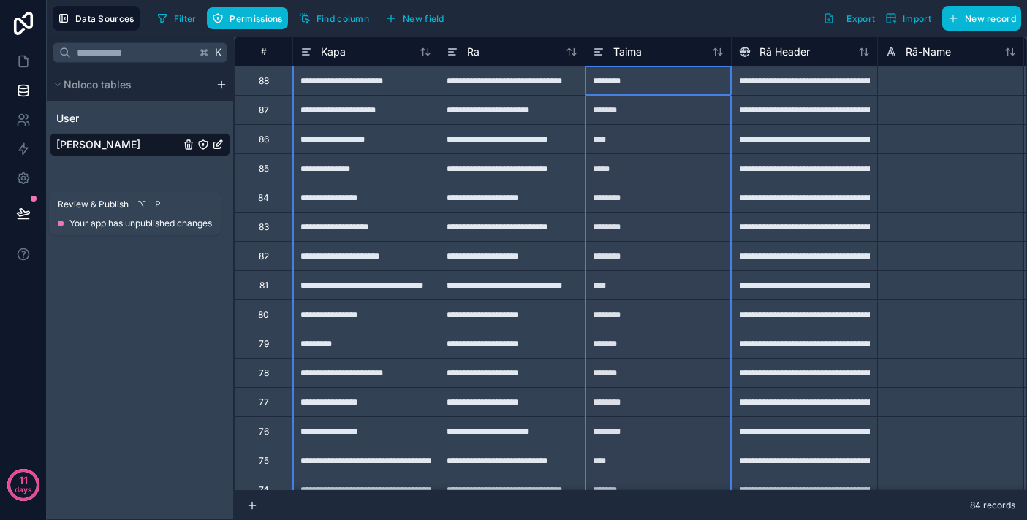
click at [19, 210] on icon at bounding box center [23, 212] width 12 height 7
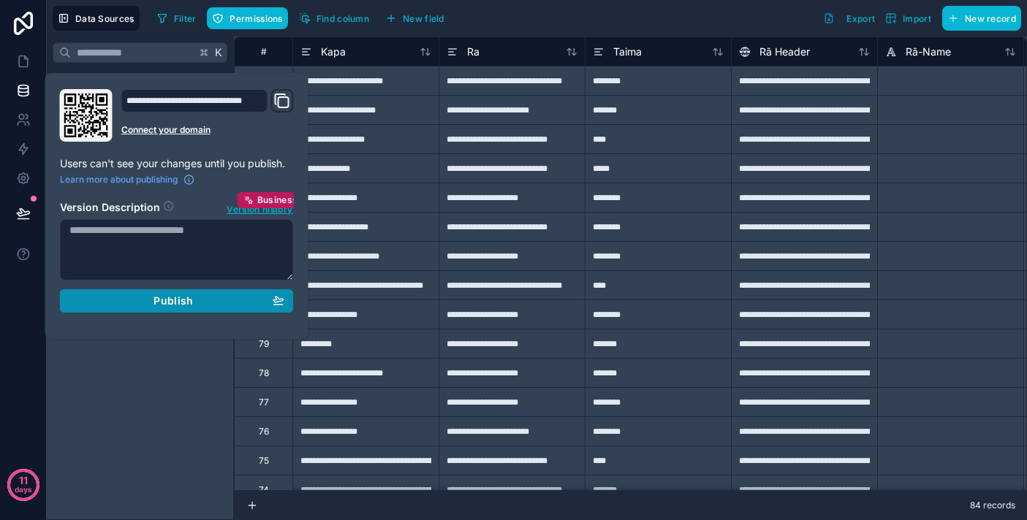
click at [183, 300] on span "Publish" at bounding box center [172, 300] width 39 height 13
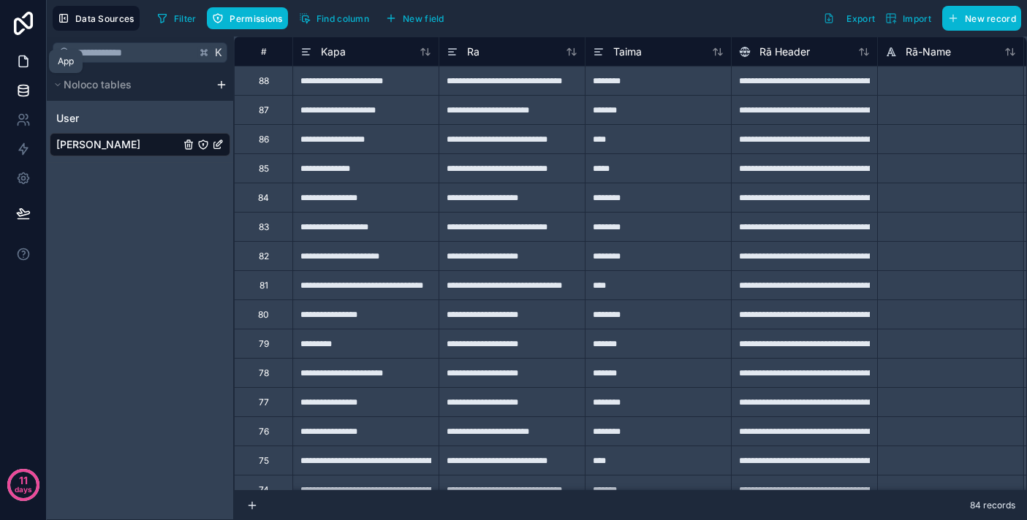
click at [24, 64] on icon at bounding box center [23, 61] width 15 height 15
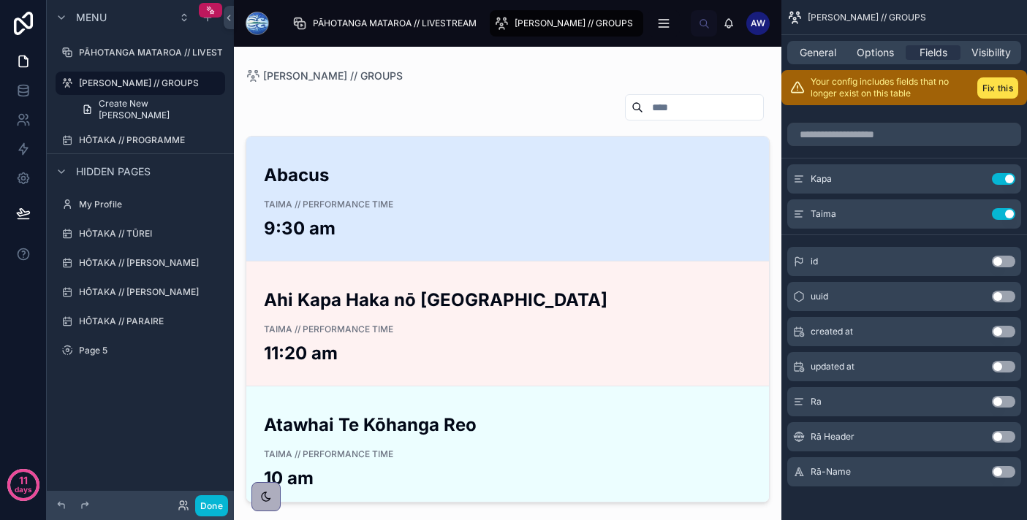
click at [561, 224] on div "Abacus TAIMA // PERFORMANCE TIME 9:30 am" at bounding box center [507, 198] width 487 height 83
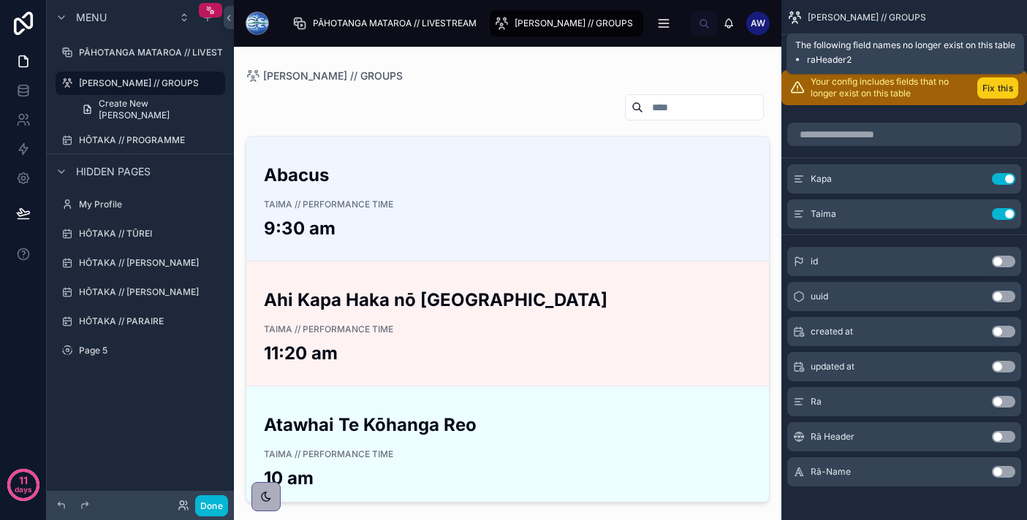
click at [998, 94] on button "Fix this" at bounding box center [997, 87] width 41 height 21
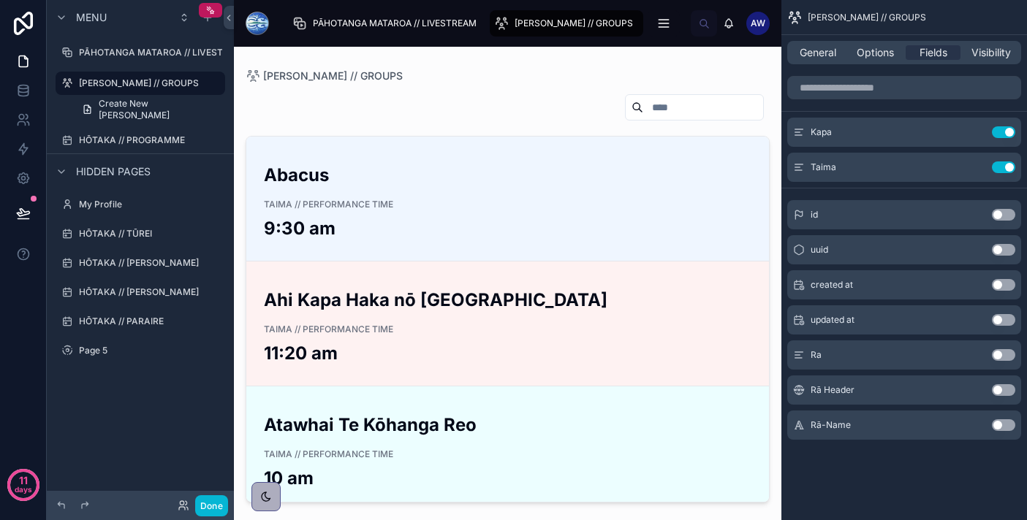
click at [1000, 388] on button "Use setting" at bounding box center [1003, 390] width 23 height 12
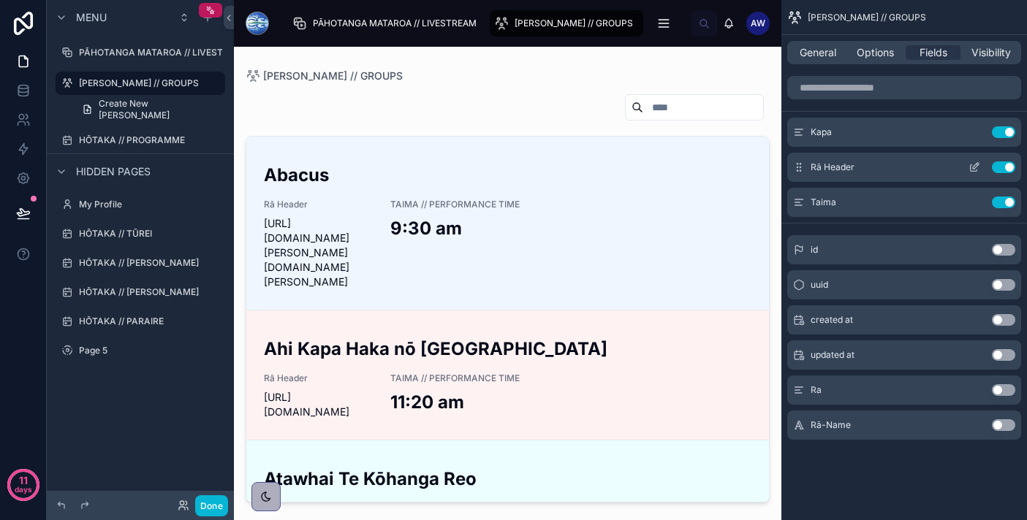
click at [972, 170] on icon "scrollable content" at bounding box center [974, 167] width 12 height 12
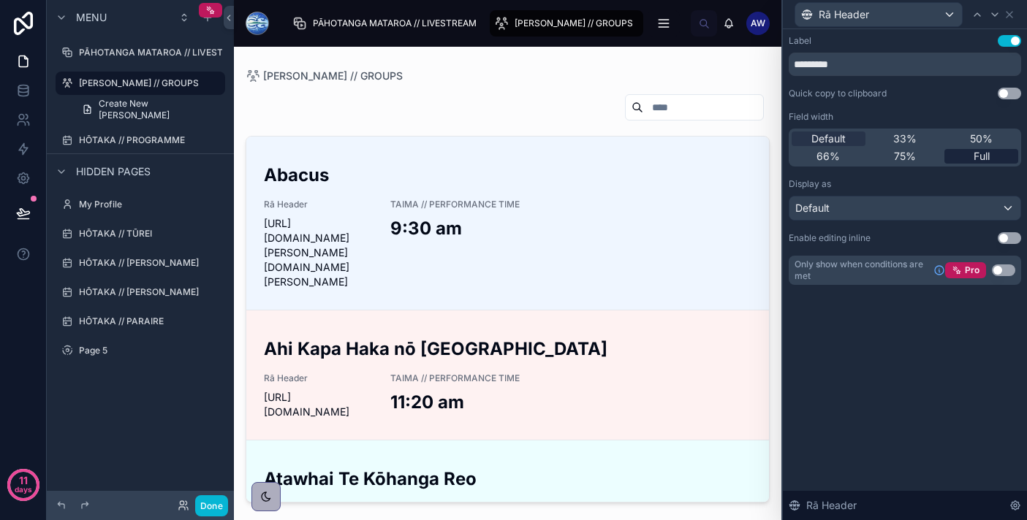
click at [979, 155] on span "Full" at bounding box center [981, 156] width 16 height 15
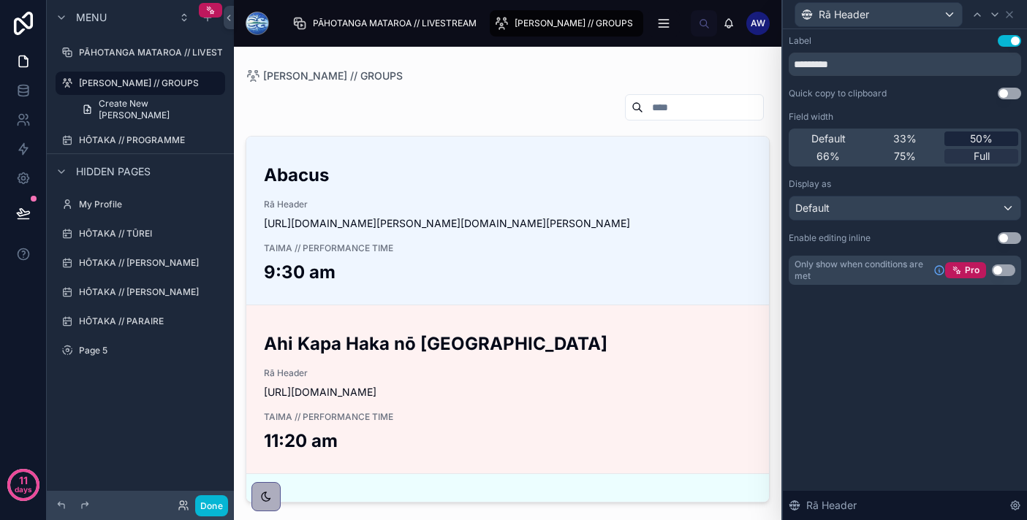
click at [977, 142] on span "50%" at bounding box center [981, 139] width 23 height 15
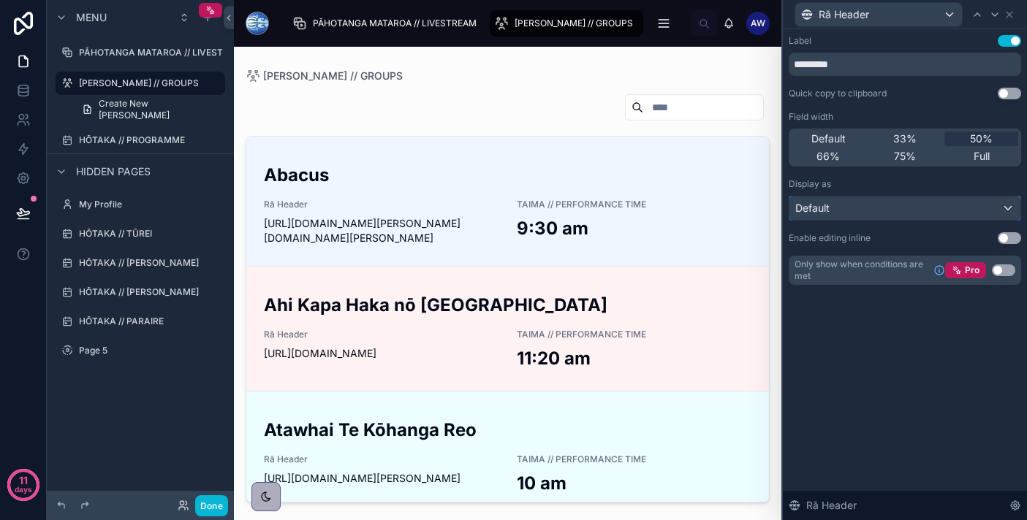
click at [901, 208] on div "Default" at bounding box center [904, 208] width 231 height 23
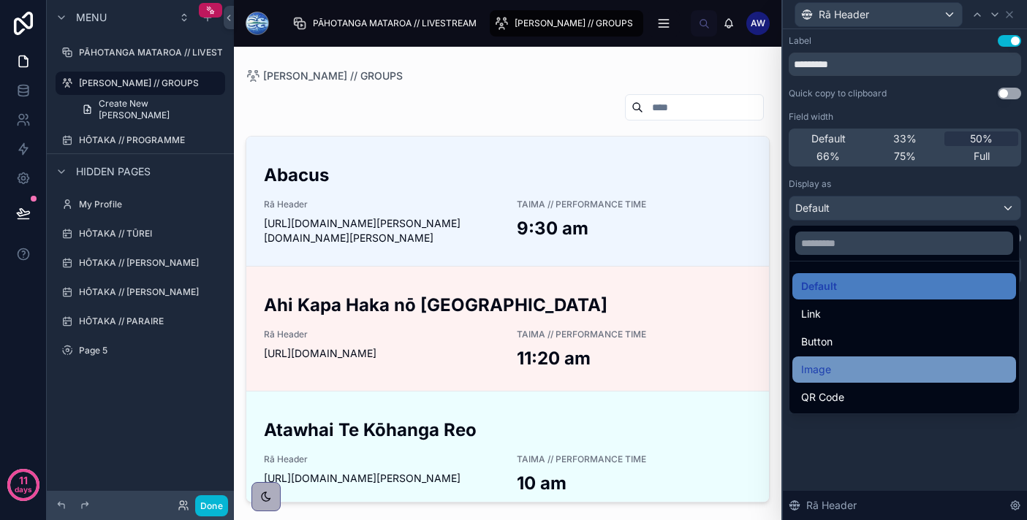
click at [870, 362] on div "Image" at bounding box center [904, 370] width 206 height 18
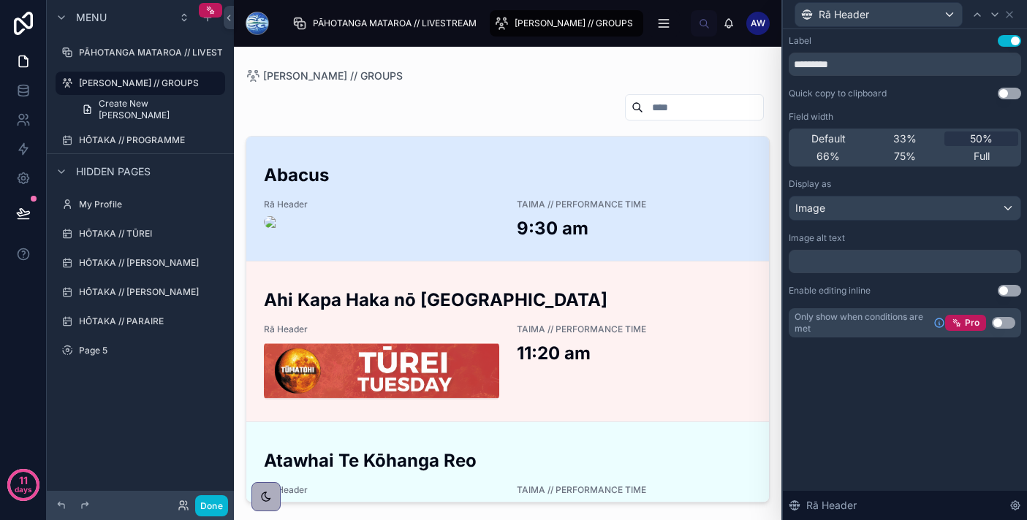
click at [271, 224] on img at bounding box center [381, 222] width 235 height 12
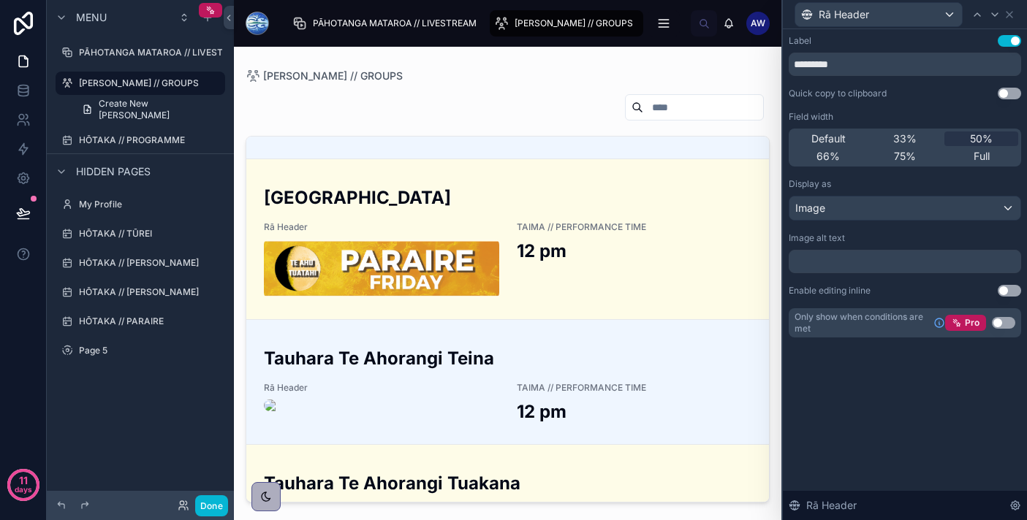
scroll to position [4824, 0]
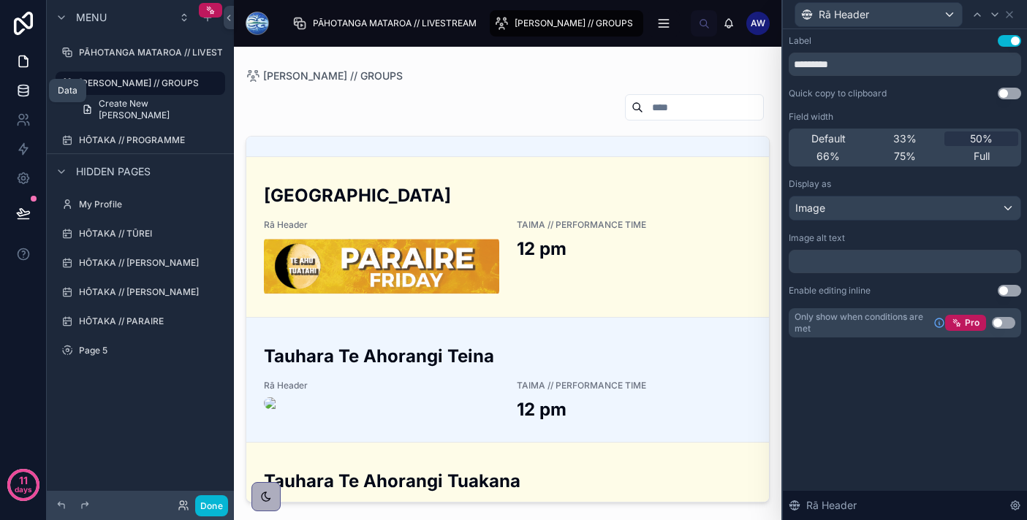
click at [20, 92] on icon at bounding box center [22, 90] width 9 height 6
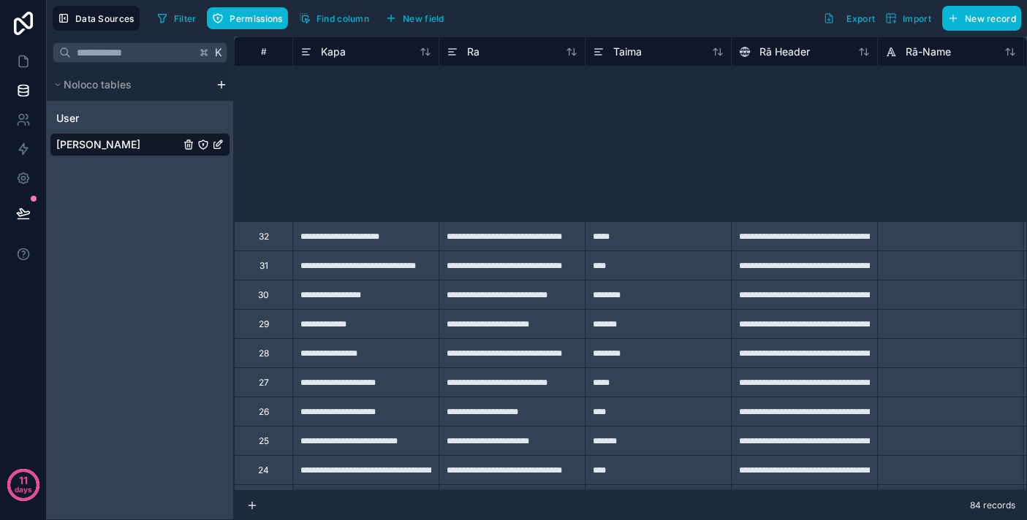
scroll to position [2031, 0]
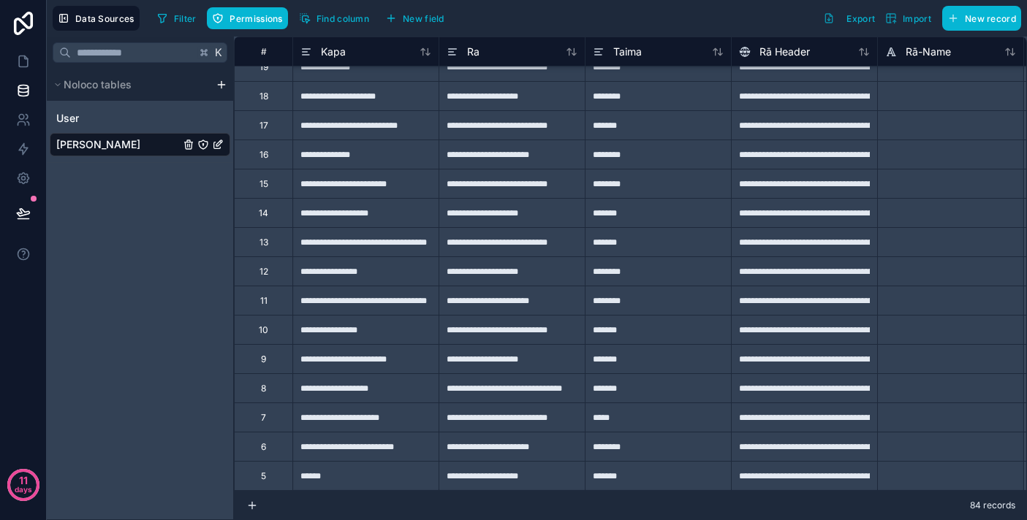
click at [817, 482] on div "**********" at bounding box center [804, 475] width 146 height 29
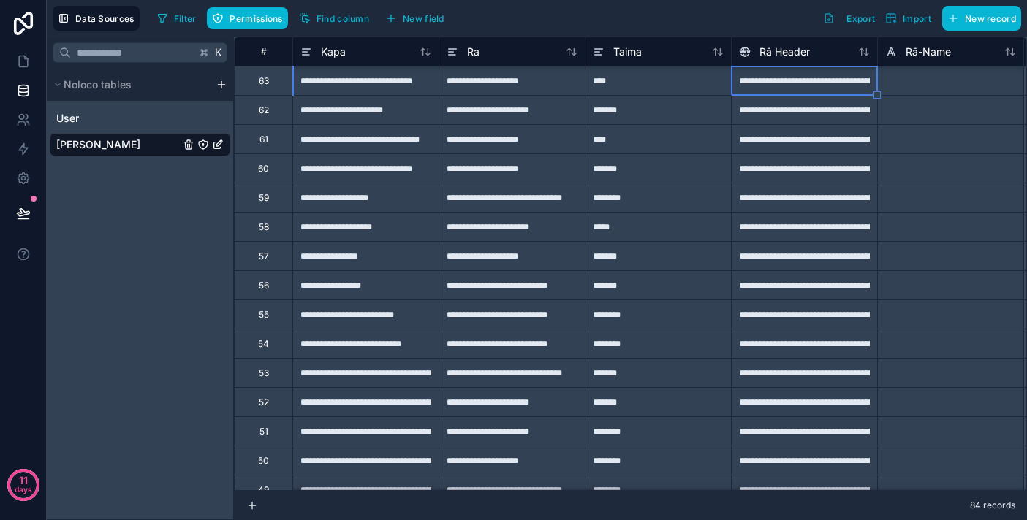
scroll to position [701, 0]
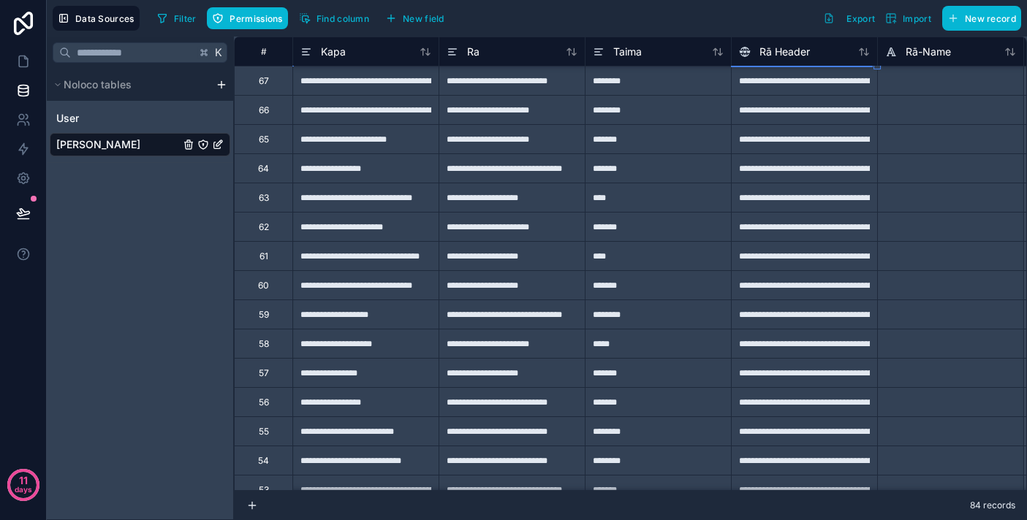
type input "**********"
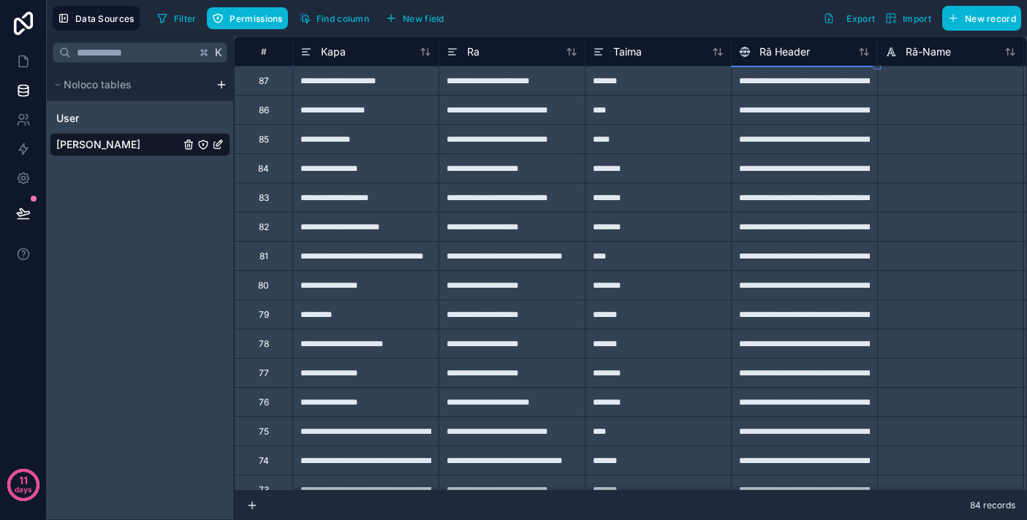
scroll to position [0, 0]
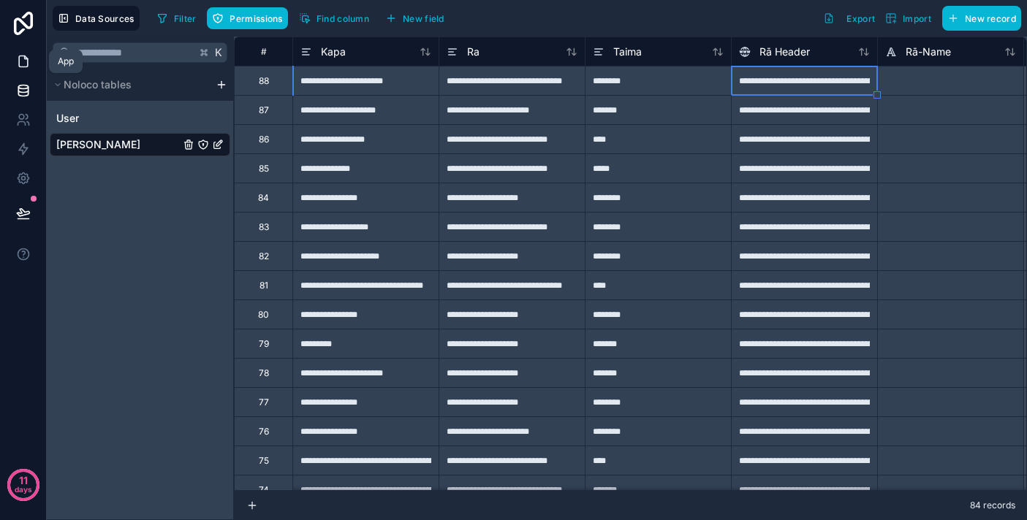
click at [23, 61] on icon at bounding box center [23, 61] width 15 height 15
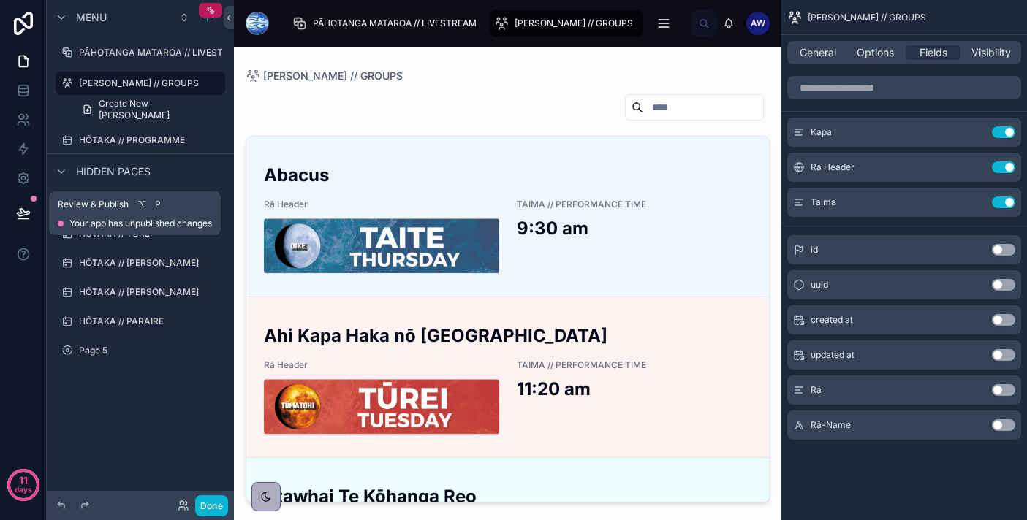
click at [15, 213] on button at bounding box center [23, 213] width 32 height 41
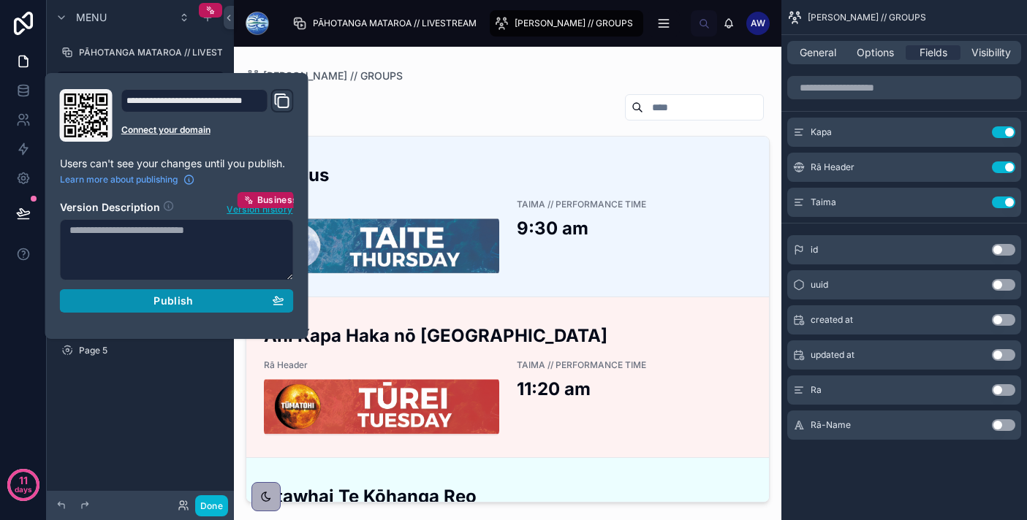
click at [170, 296] on span "Publish" at bounding box center [172, 300] width 39 height 13
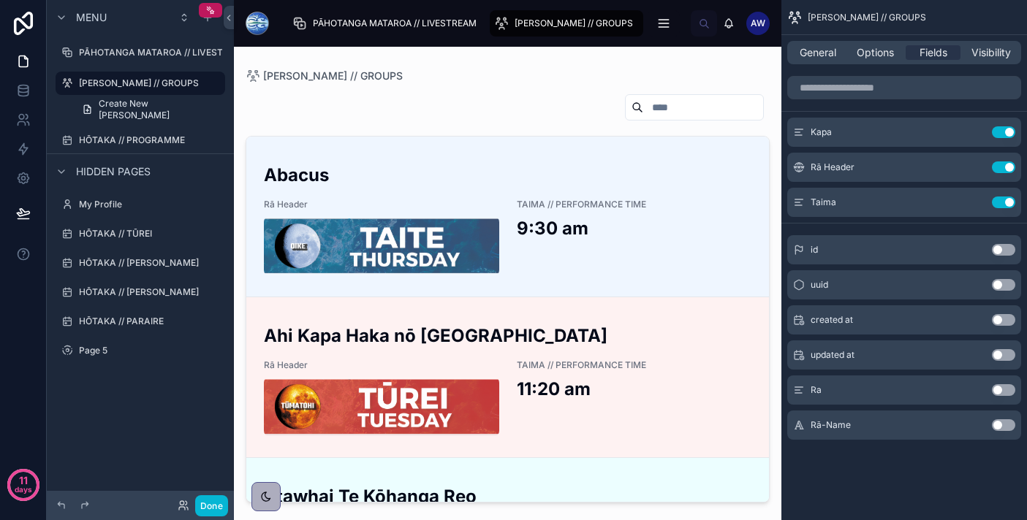
click at [459, 123] on div at bounding box center [508, 111] width 524 height 34
click at [30, 94] on icon at bounding box center [23, 90] width 15 height 15
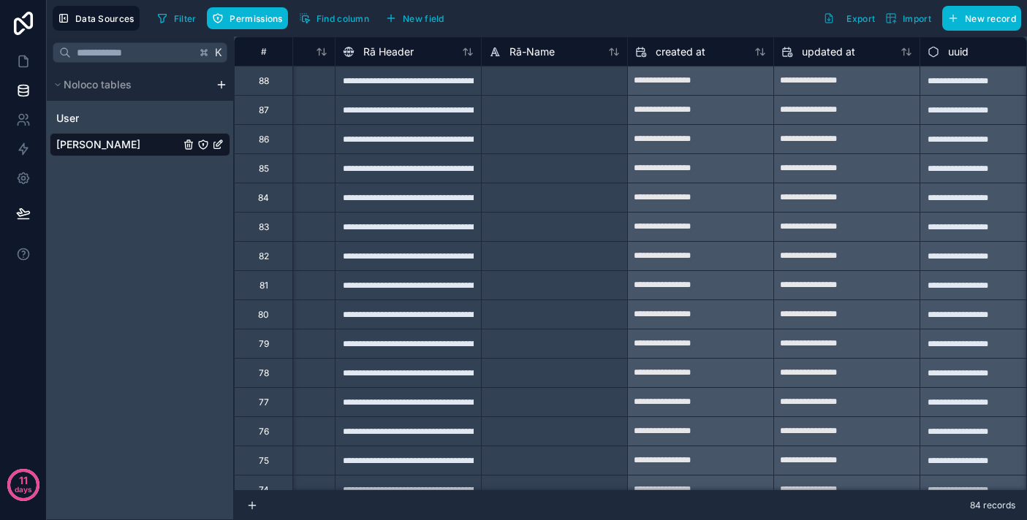
scroll to position [0, 435]
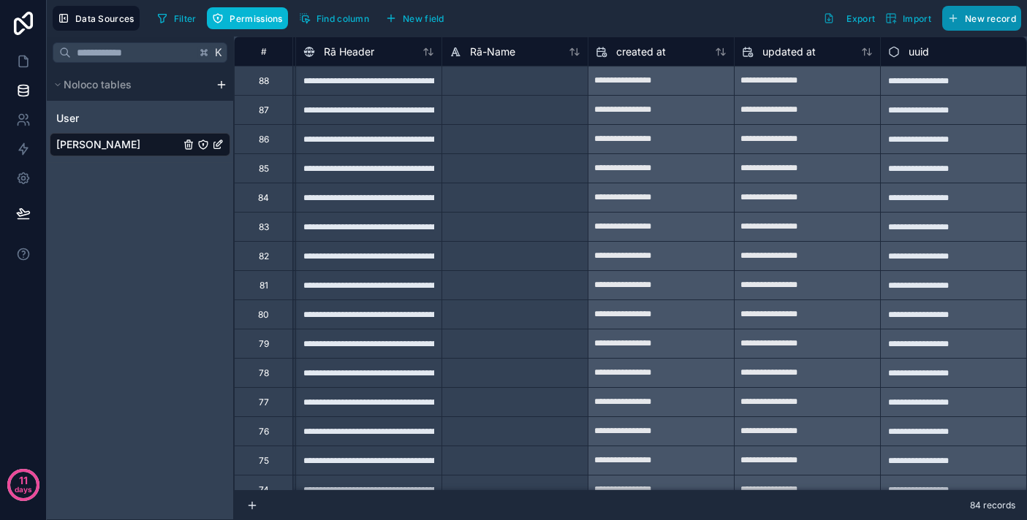
click at [951, 22] on icon "button" at bounding box center [953, 18] width 12 height 12
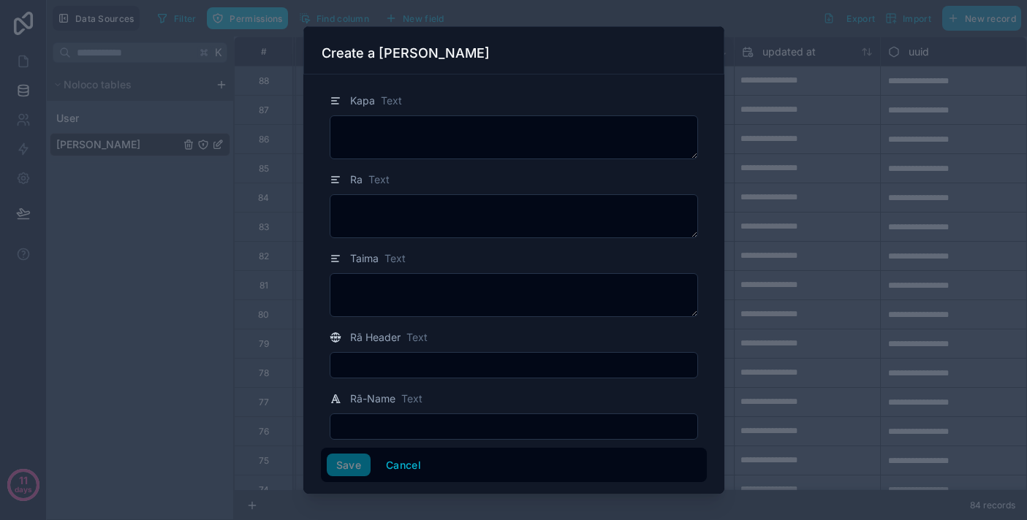
scroll to position [3, 0]
click at [396, 468] on button "Cancel" at bounding box center [403, 465] width 54 height 23
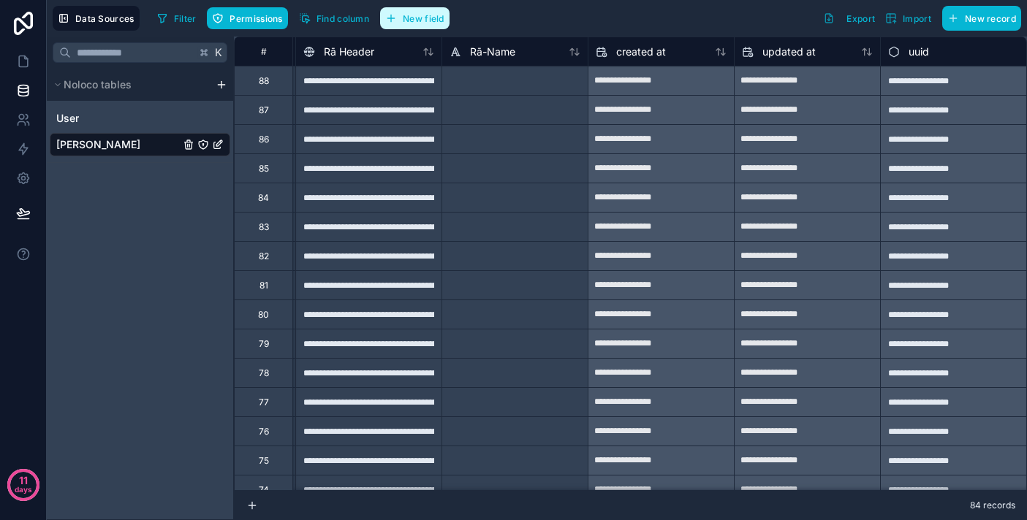
click at [427, 23] on span "New field" at bounding box center [424, 18] width 42 height 11
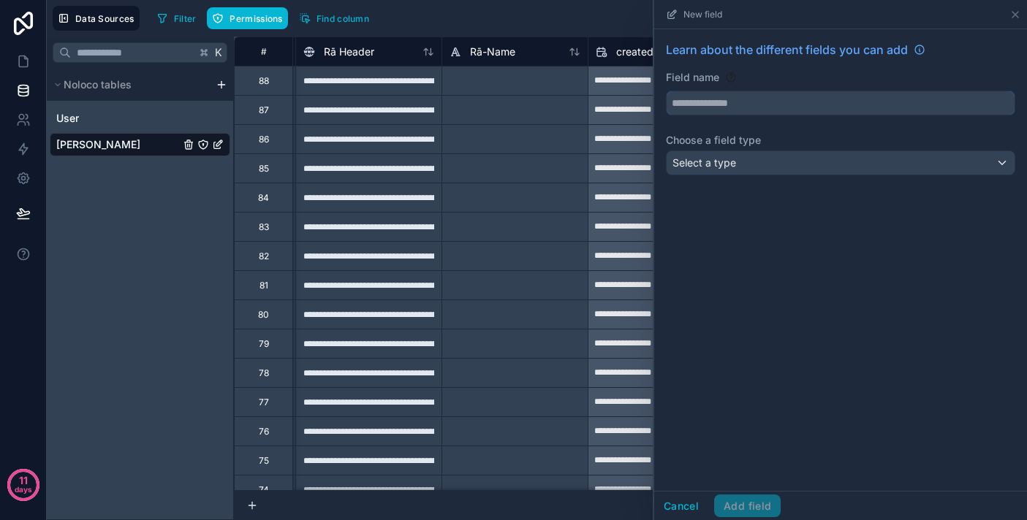
click at [737, 104] on input "text" at bounding box center [840, 102] width 348 height 23
type input "*********"
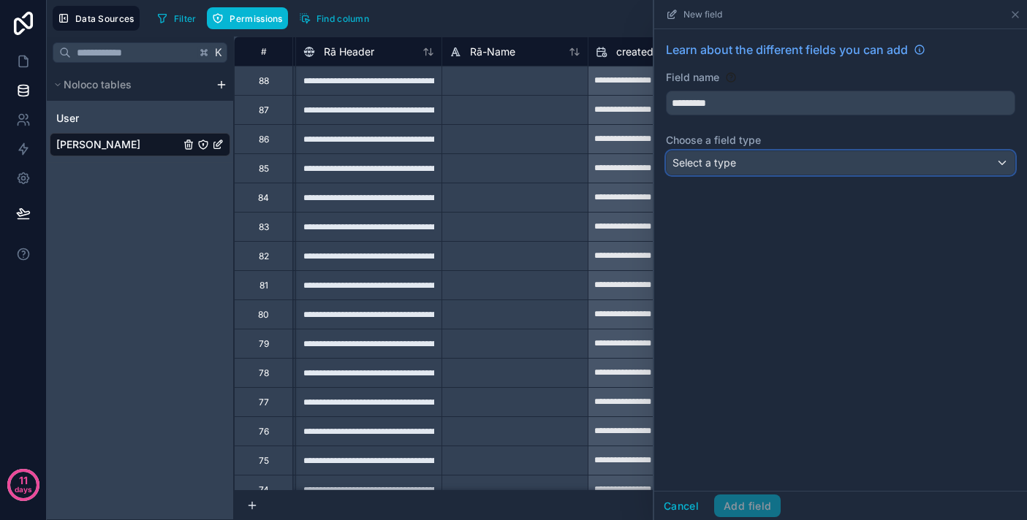
click at [747, 169] on div "Select a type" at bounding box center [840, 162] width 348 height 23
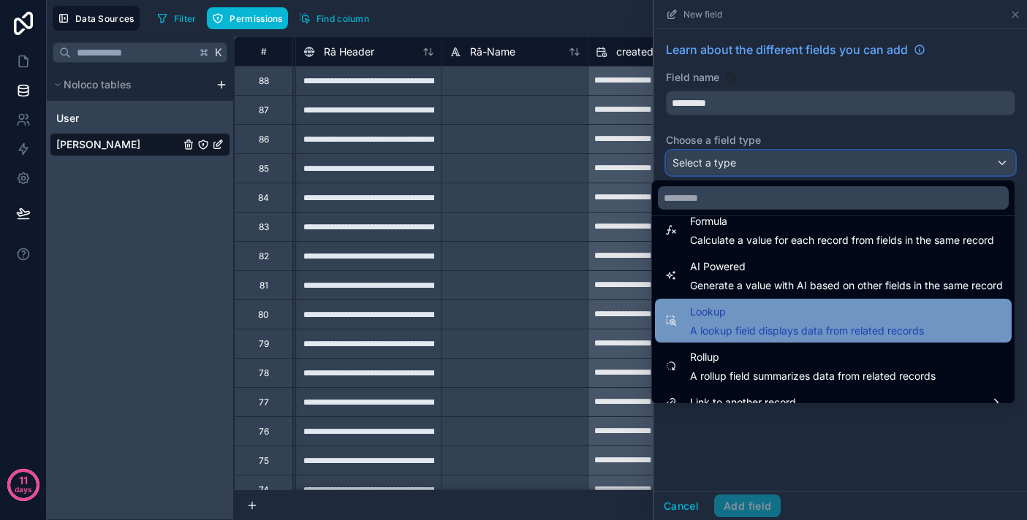
scroll to position [398, 0]
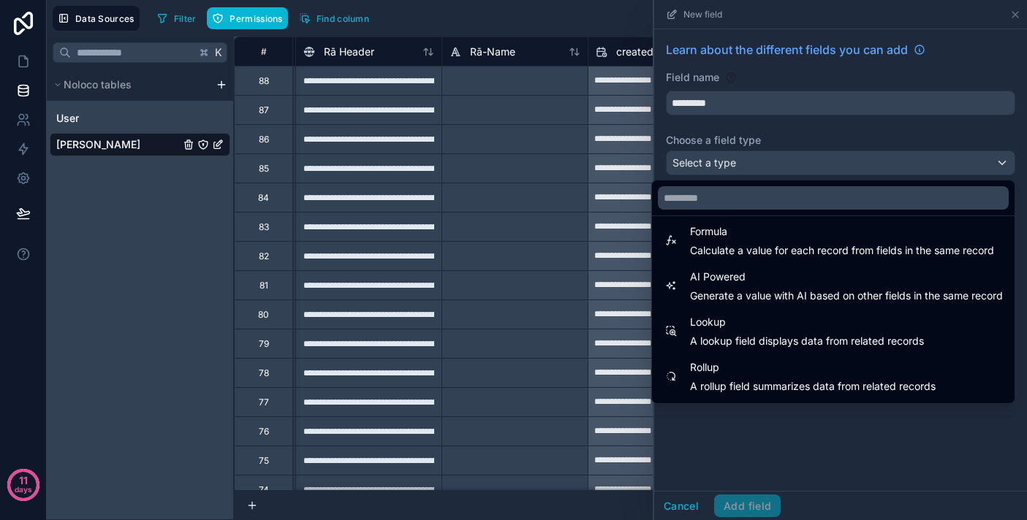
drag, startPoint x: 791, startPoint y: 300, endPoint x: 783, endPoint y: 472, distance: 172.6
click at [783, 473] on div "**********" at bounding box center [537, 260] width 980 height 520
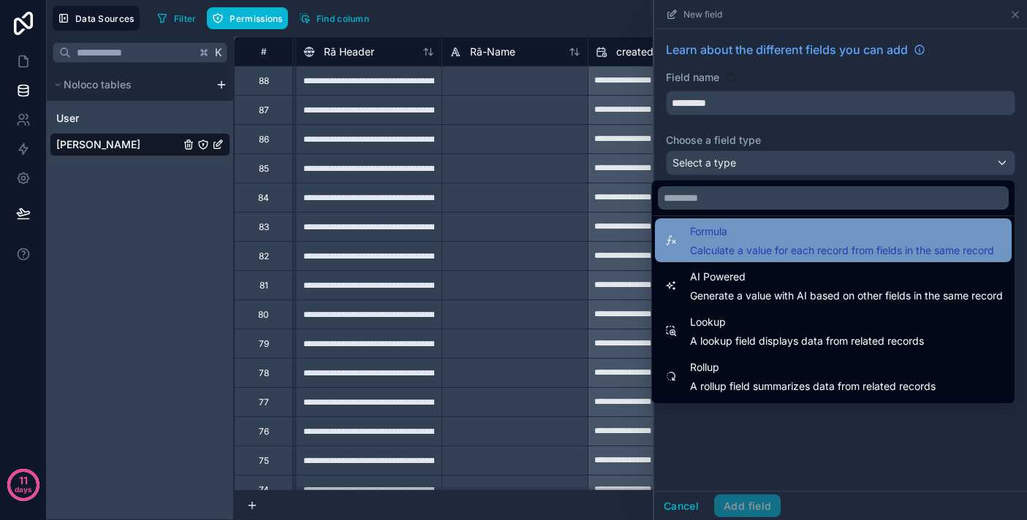
click at [806, 239] on span "Formula" at bounding box center [842, 232] width 304 height 18
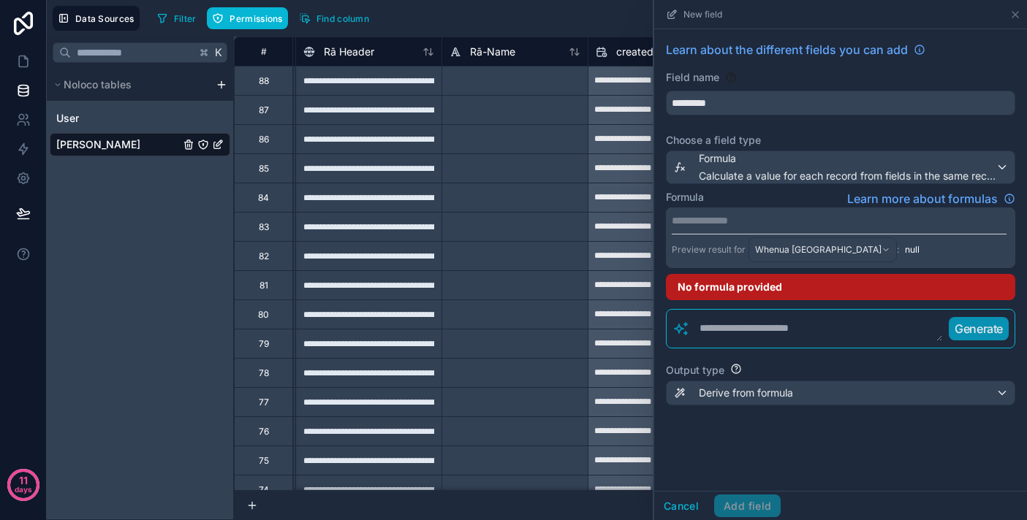
click at [910, 335] on textarea at bounding box center [816, 329] width 253 height 26
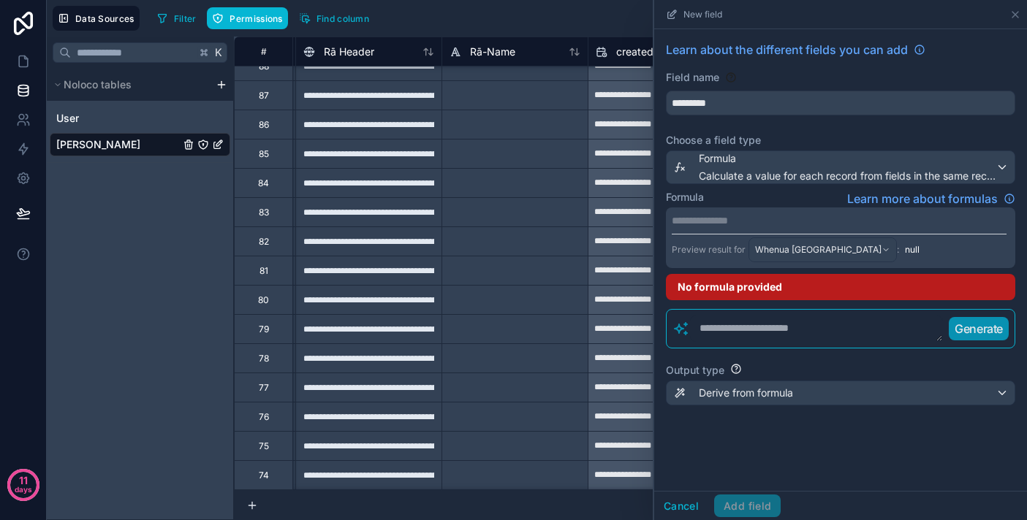
scroll to position [17, 435]
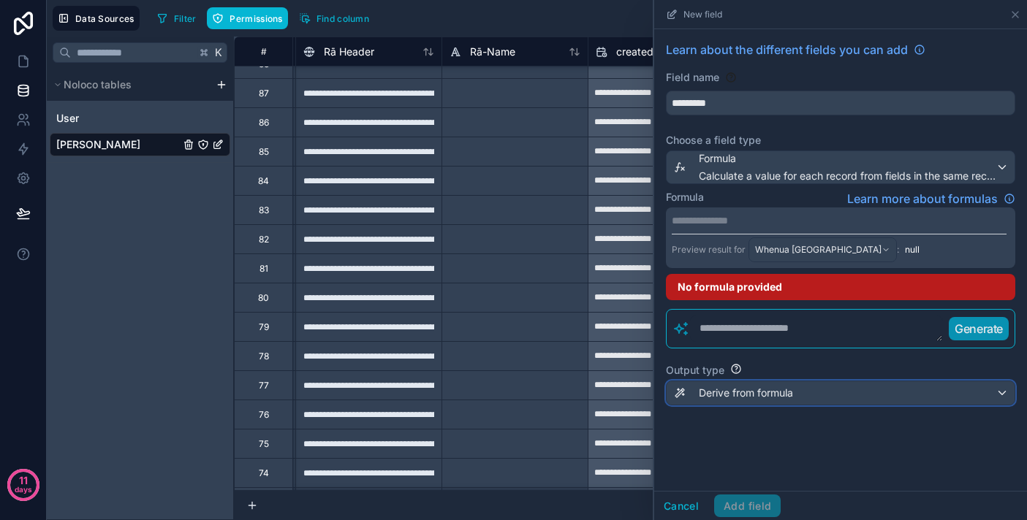
click at [976, 386] on div "Derive from formula" at bounding box center [840, 392] width 348 height 23
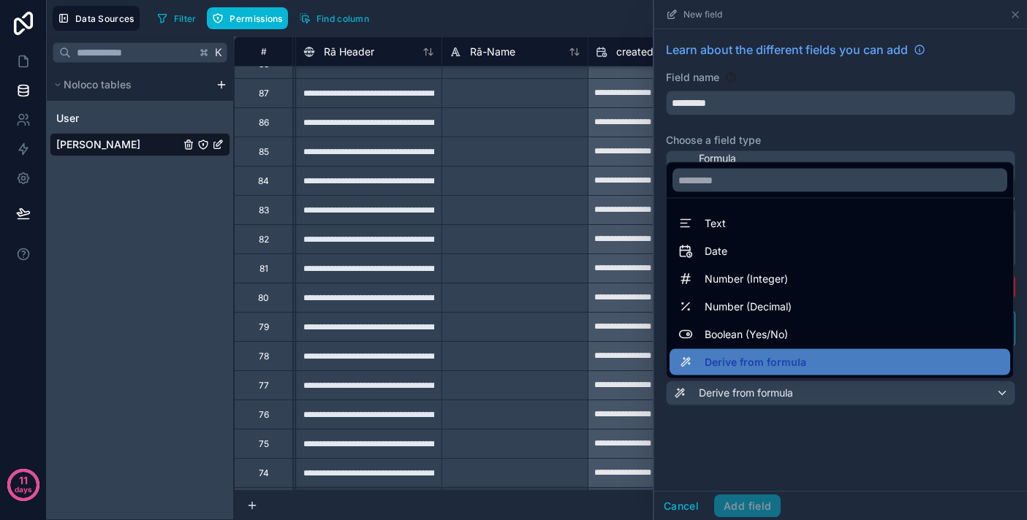
click at [895, 431] on div at bounding box center [840, 260] width 373 height 520
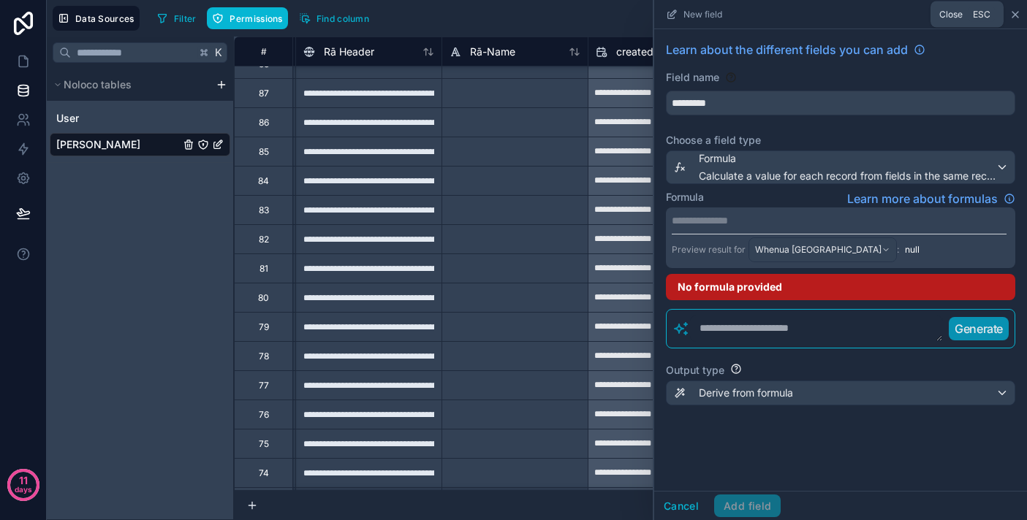
click at [1017, 14] on icon at bounding box center [1015, 15] width 12 height 12
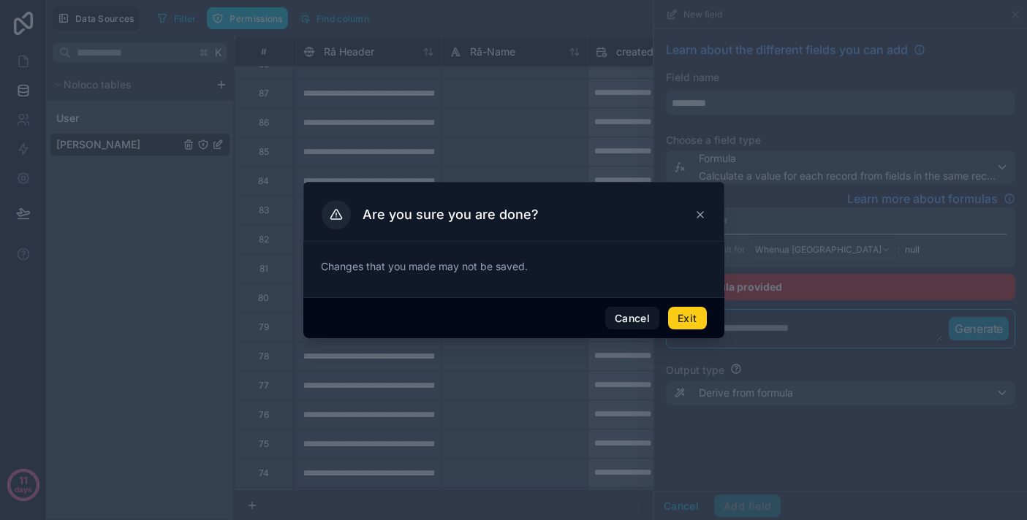
click at [686, 319] on button "Exit" at bounding box center [687, 318] width 38 height 23
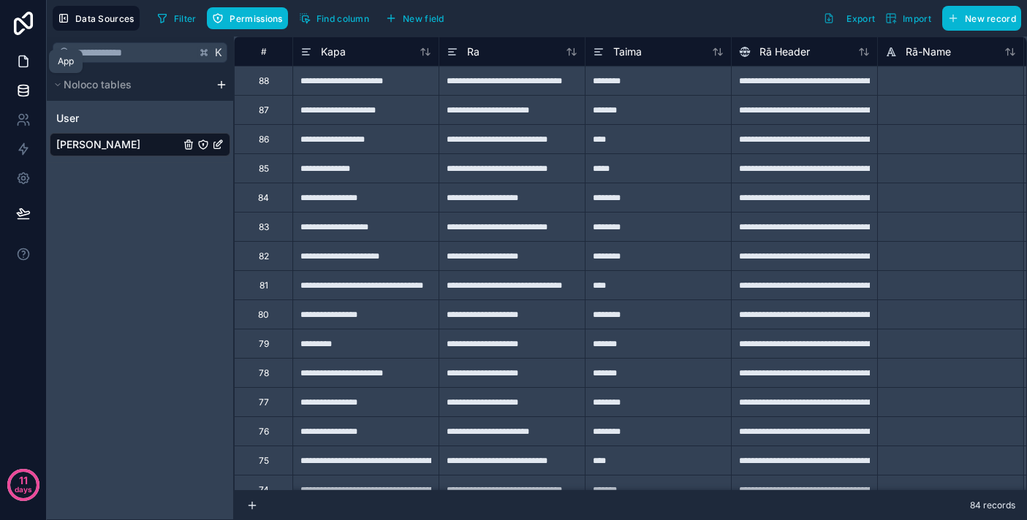
click at [23, 58] on icon at bounding box center [23, 61] width 15 height 15
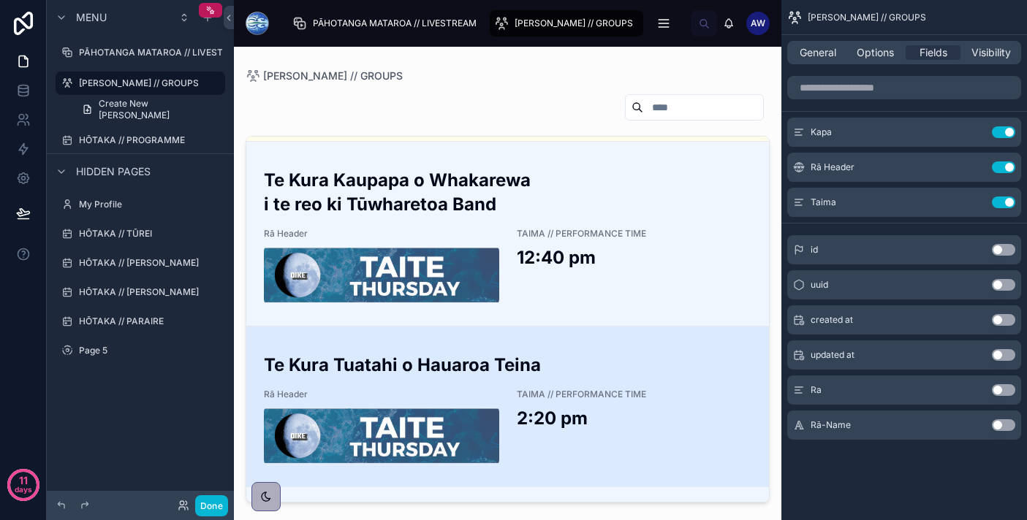
scroll to position [7702, 0]
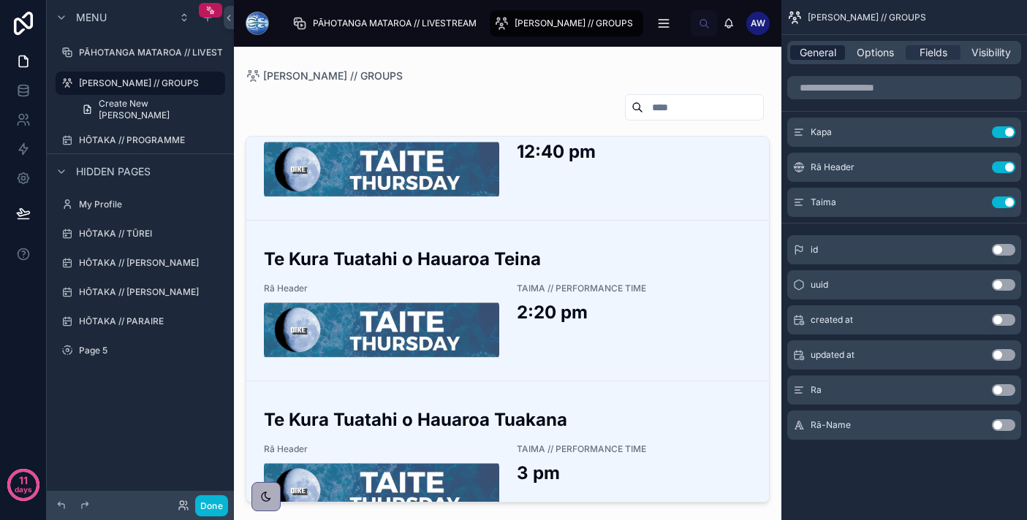
click at [810, 50] on span "General" at bounding box center [817, 52] width 37 height 15
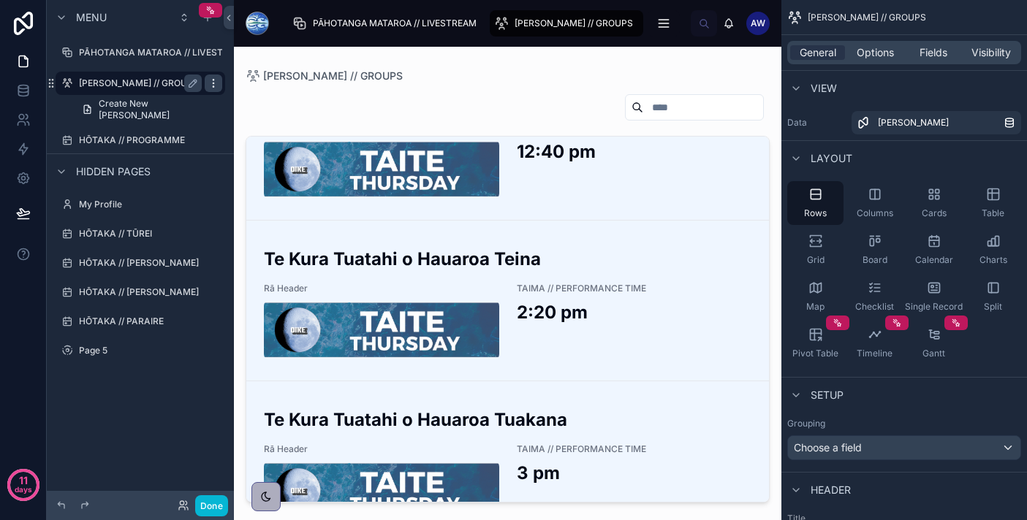
click at [220, 83] on div "scrollable content" at bounding box center [214, 84] width 18 height 18
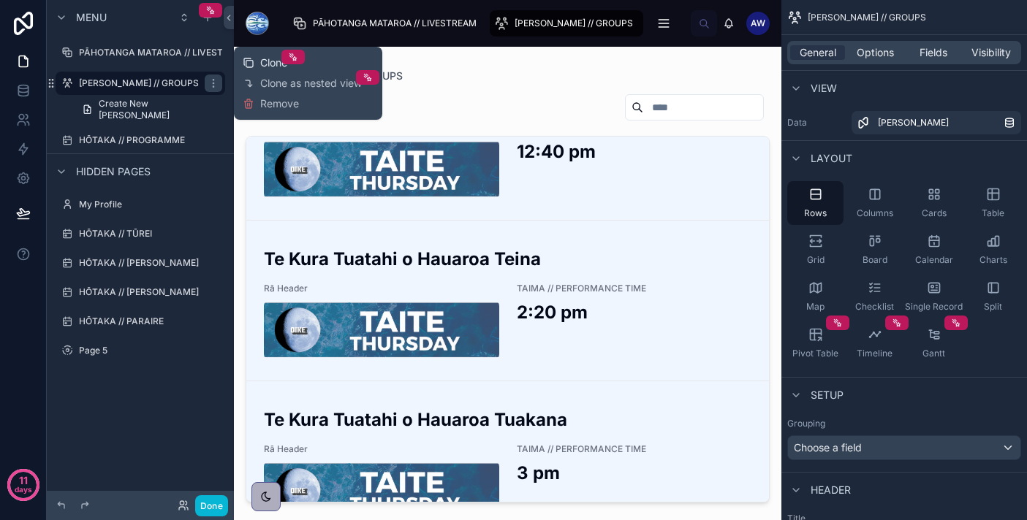
click at [261, 64] on span "Clone" at bounding box center [273, 63] width 27 height 15
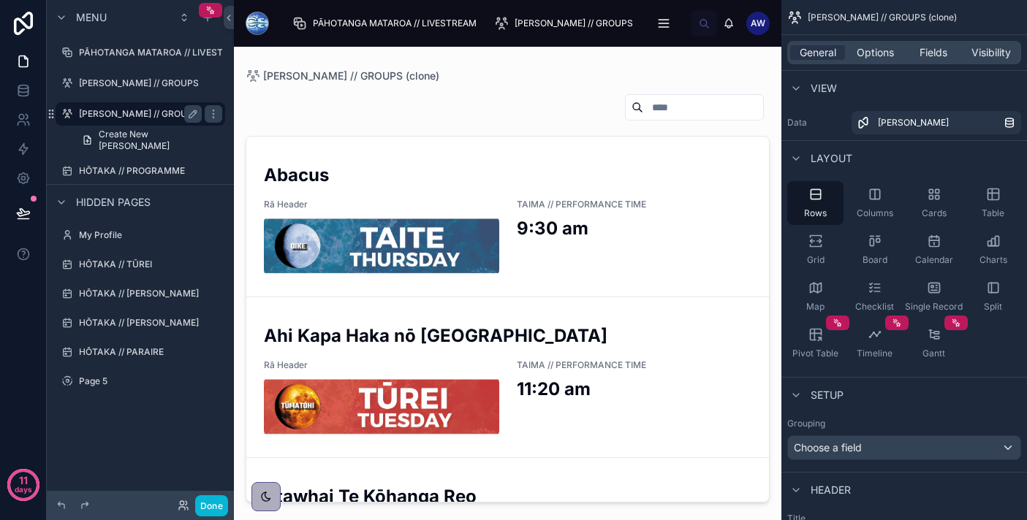
click at [166, 111] on label "[PERSON_NAME] // GROUPS (clone)" at bounding box center [154, 114] width 151 height 12
click at [896, 205] on div "Columns" at bounding box center [874, 203] width 56 height 44
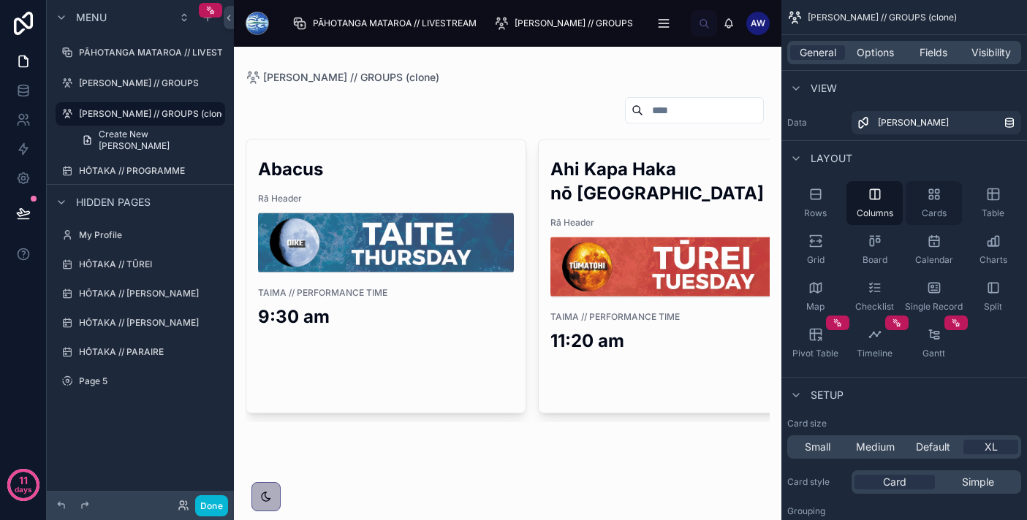
click at [938, 205] on div "Cards" at bounding box center [933, 203] width 56 height 44
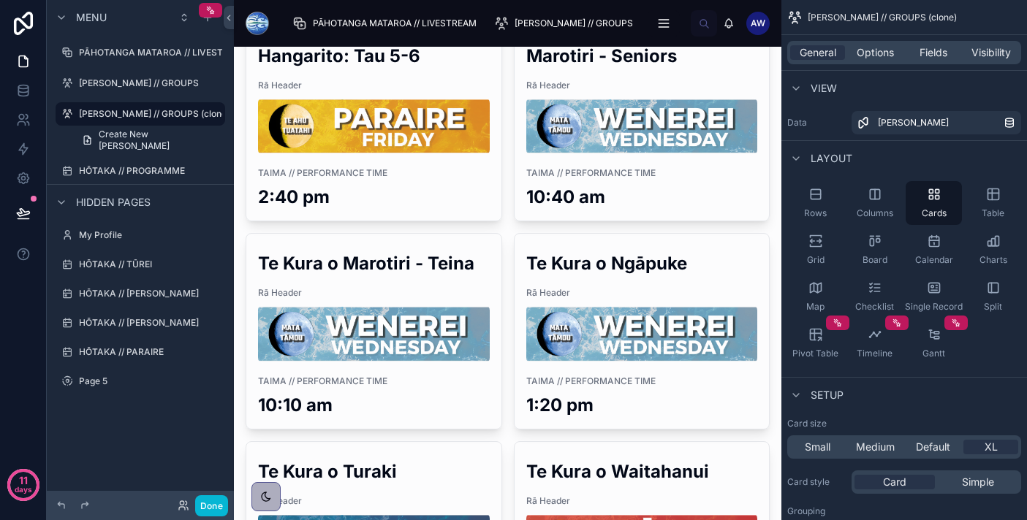
scroll to position [6279, 0]
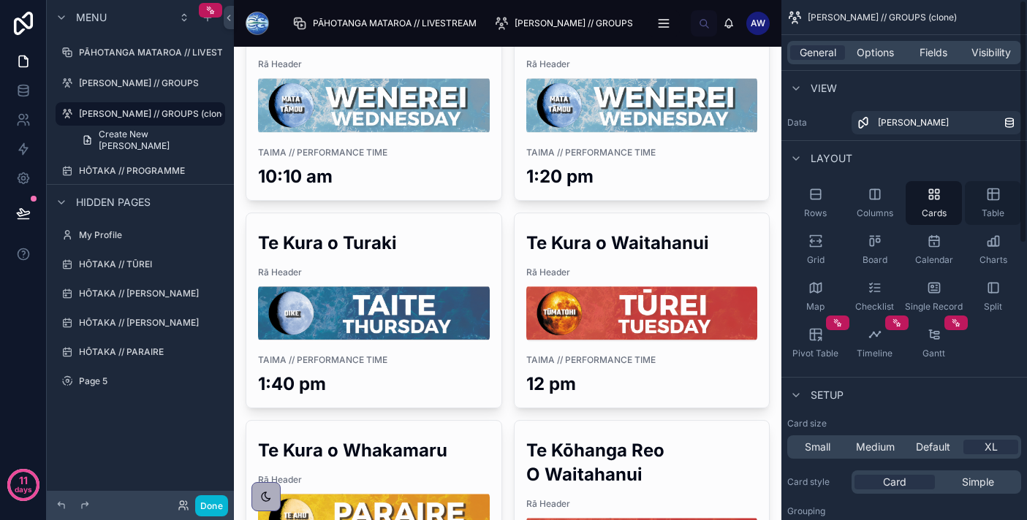
click at [1001, 200] on div "Table" at bounding box center [993, 203] width 56 height 44
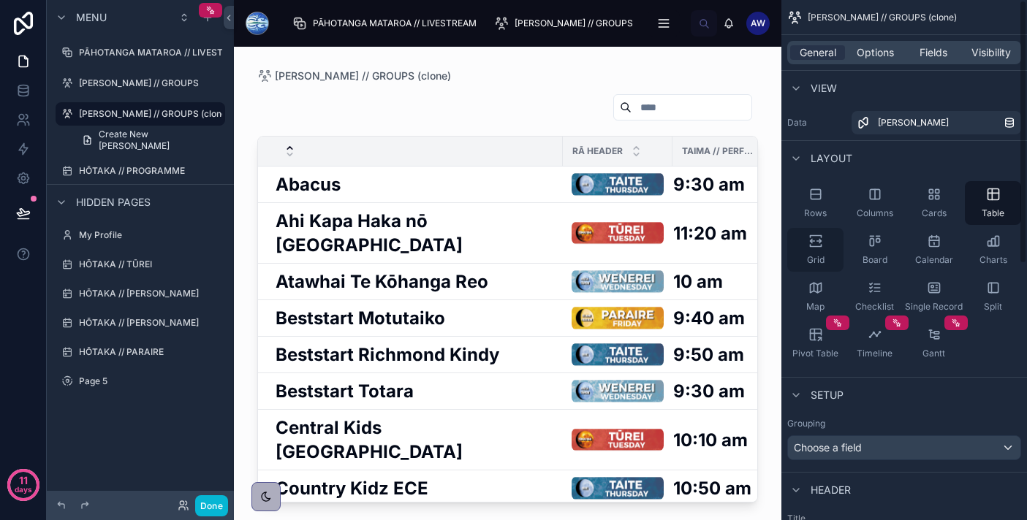
click at [826, 243] on div "Grid" at bounding box center [815, 250] width 56 height 44
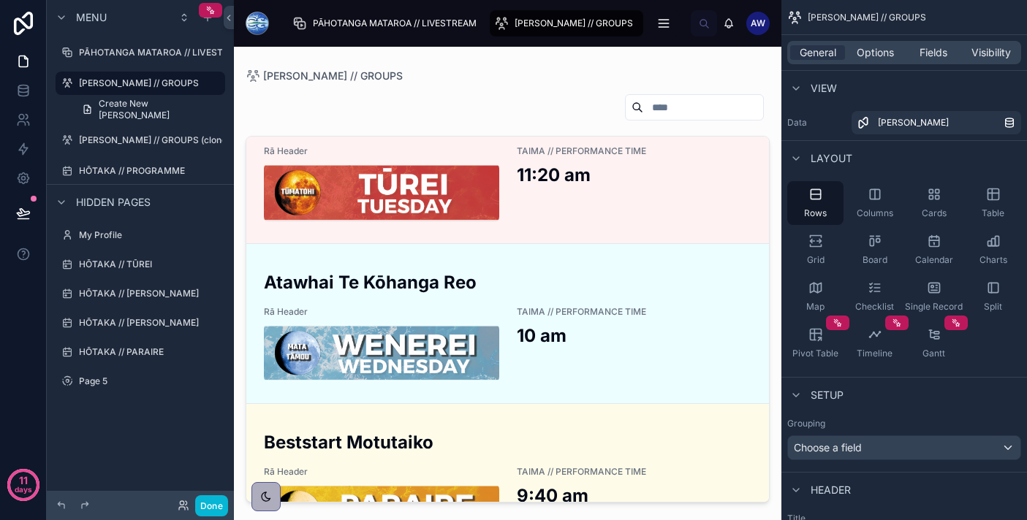
scroll to position [116, 0]
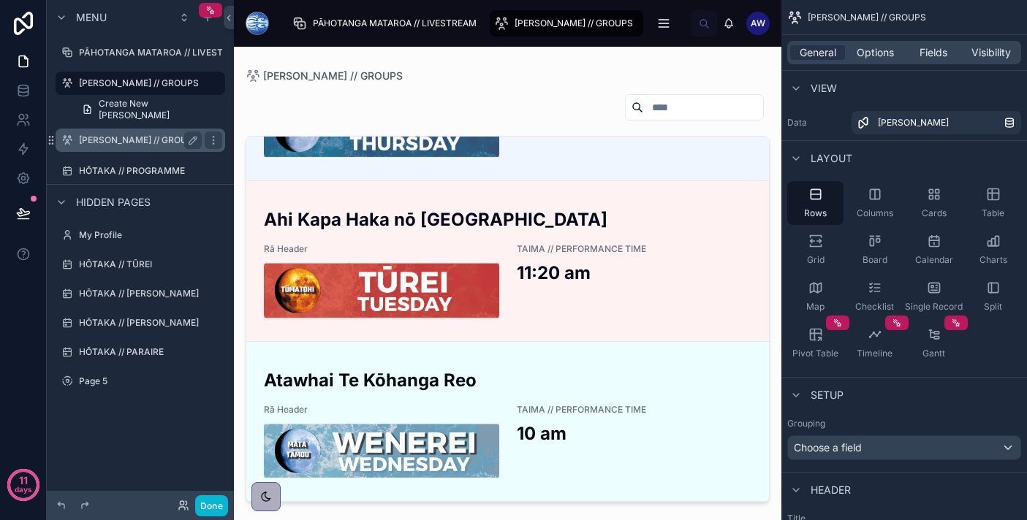
click at [172, 140] on label "[PERSON_NAME] // GROUPS (clone)" at bounding box center [154, 140] width 151 height 12
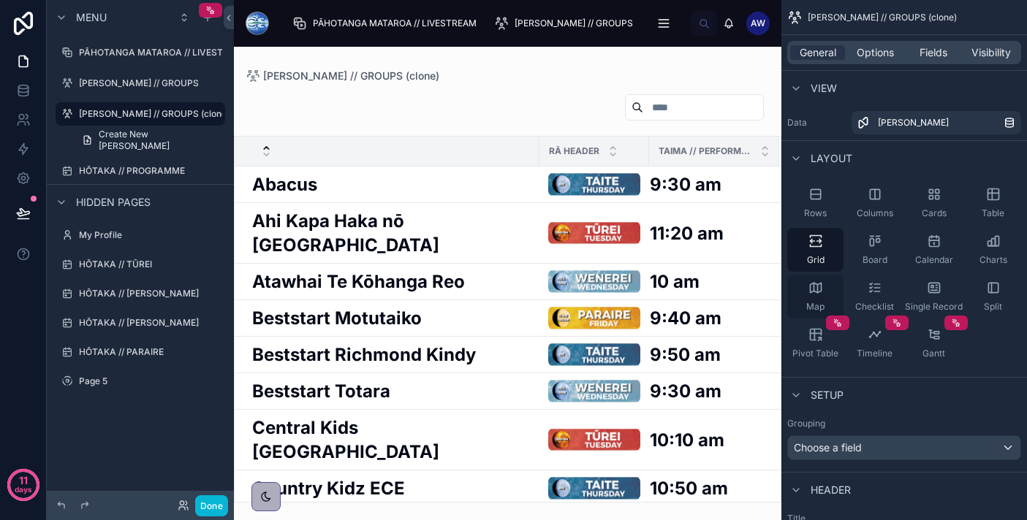
click at [822, 287] on div "Map" at bounding box center [815, 297] width 56 height 44
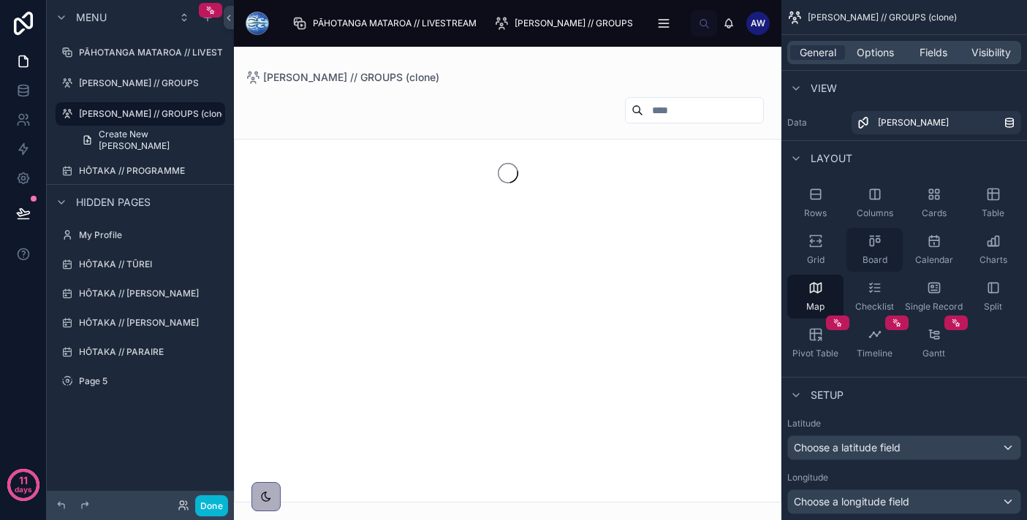
click at [878, 257] on span "Board" at bounding box center [874, 260] width 25 height 12
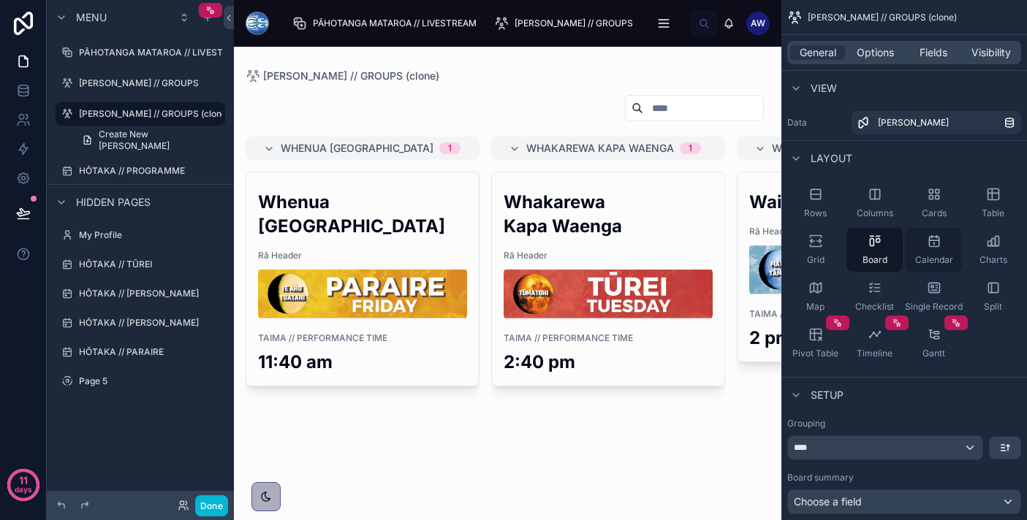
click at [948, 260] on span "Calendar" at bounding box center [934, 260] width 38 height 12
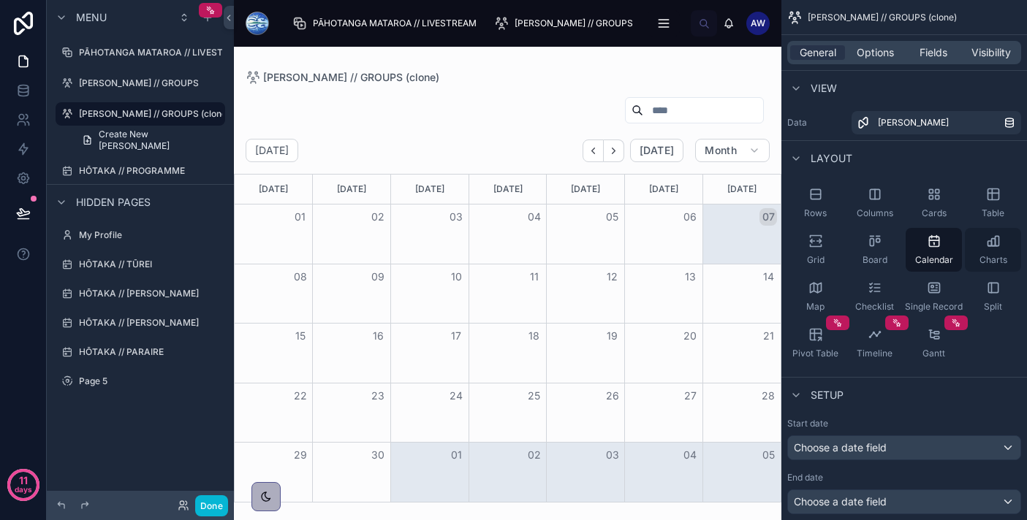
click at [994, 252] on div "Charts" at bounding box center [993, 250] width 56 height 44
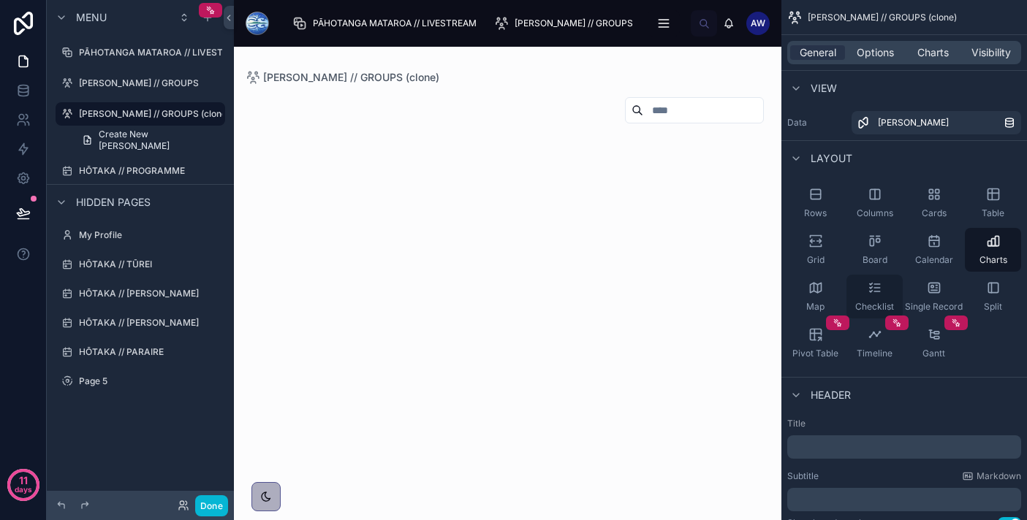
click at [860, 284] on div "Checklist" at bounding box center [874, 297] width 56 height 44
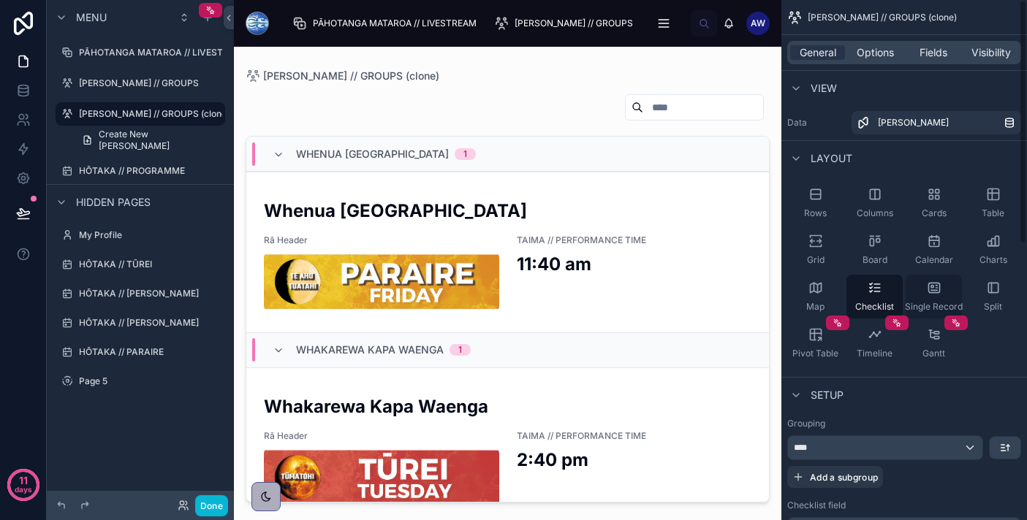
click at [937, 292] on icon "scrollable content" at bounding box center [933, 287] width 11 height 9
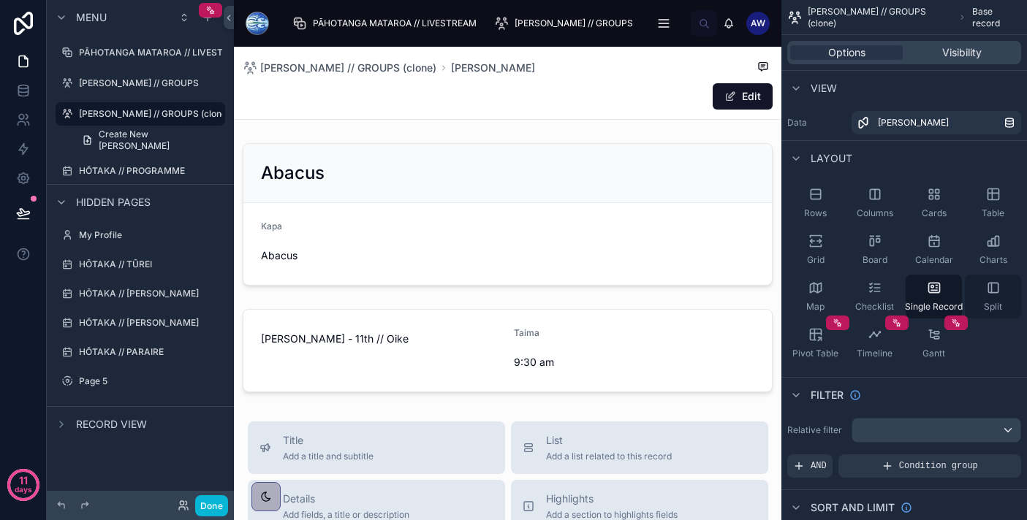
click at [992, 290] on icon "scrollable content" at bounding box center [993, 288] width 15 height 15
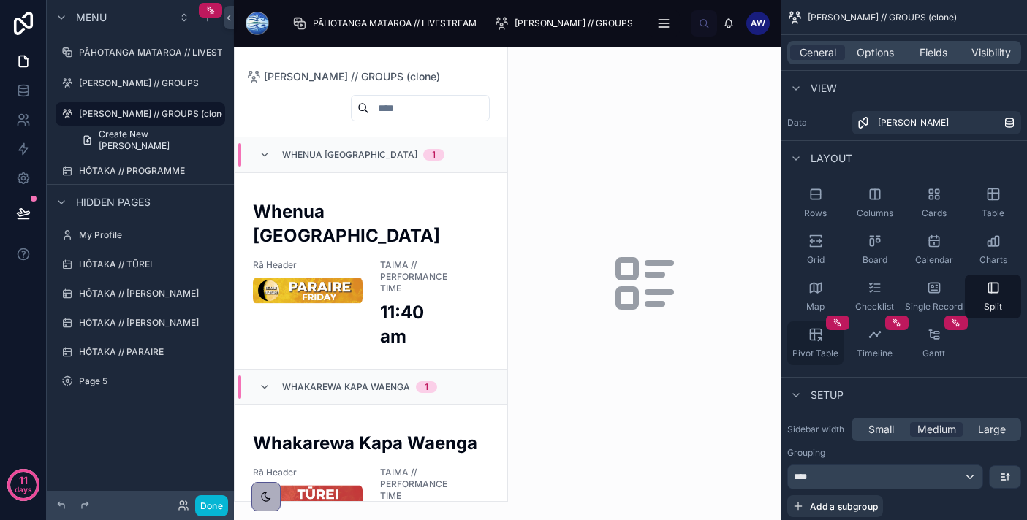
click at [821, 342] on div "Pivot Table" at bounding box center [815, 344] width 56 height 44
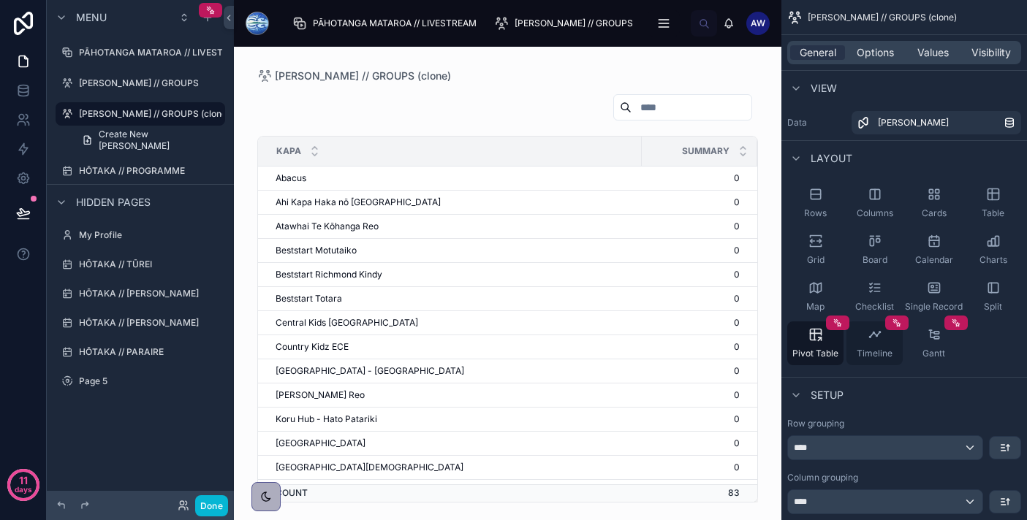
click at [877, 346] on div "Timeline" at bounding box center [874, 344] width 56 height 44
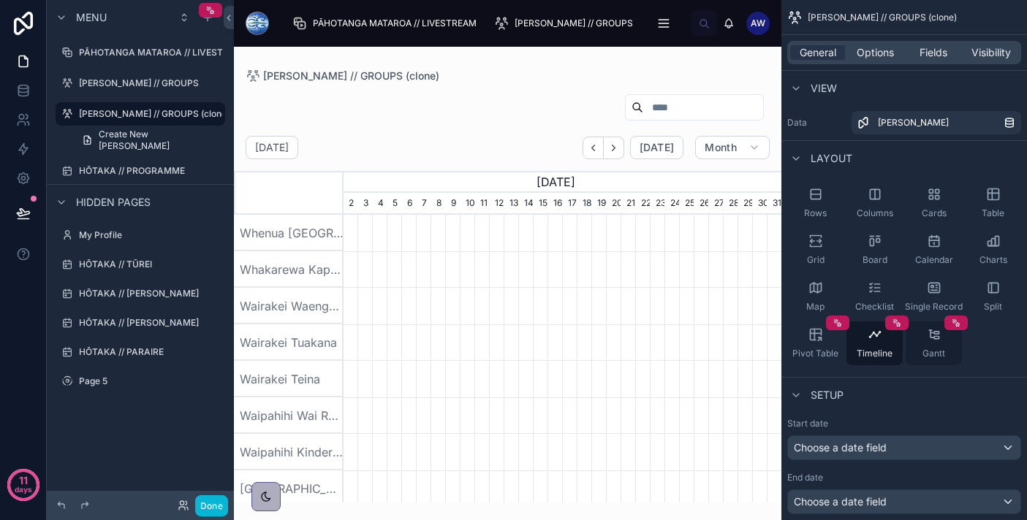
scroll to position [0, 438]
click at [932, 336] on icon "scrollable content" at bounding box center [934, 334] width 15 height 15
click at [871, 255] on span "Board" at bounding box center [874, 260] width 25 height 12
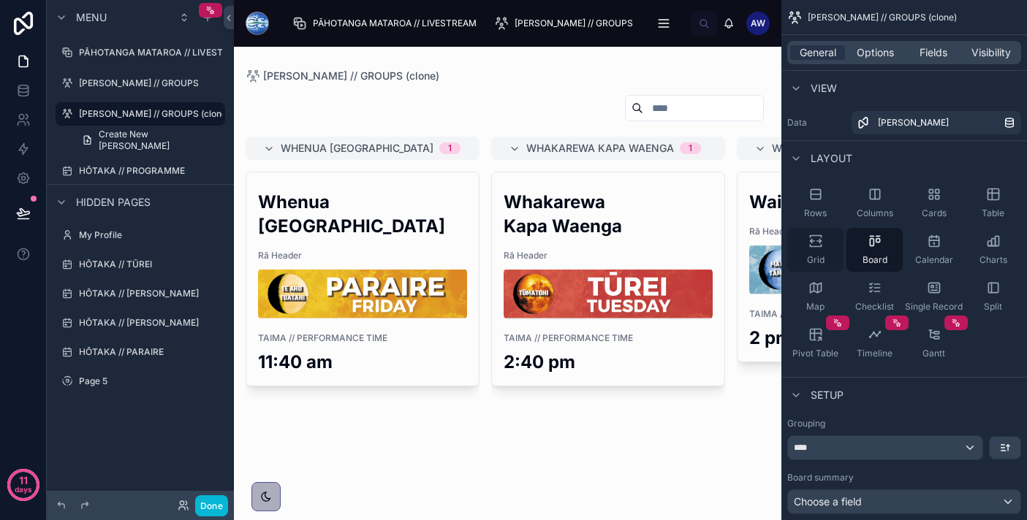
click at [805, 249] on div "Grid" at bounding box center [815, 250] width 56 height 44
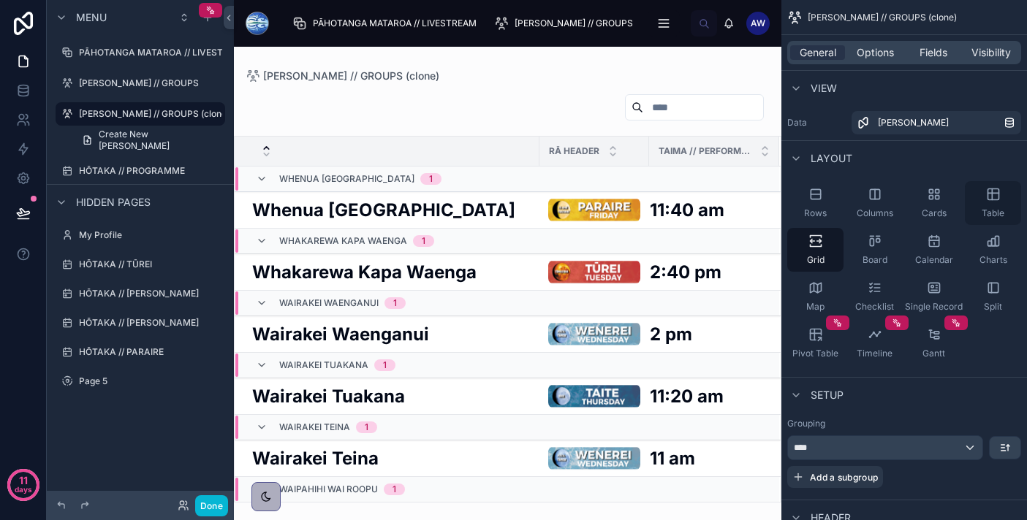
click at [991, 200] on icon "scrollable content" at bounding box center [993, 194] width 15 height 15
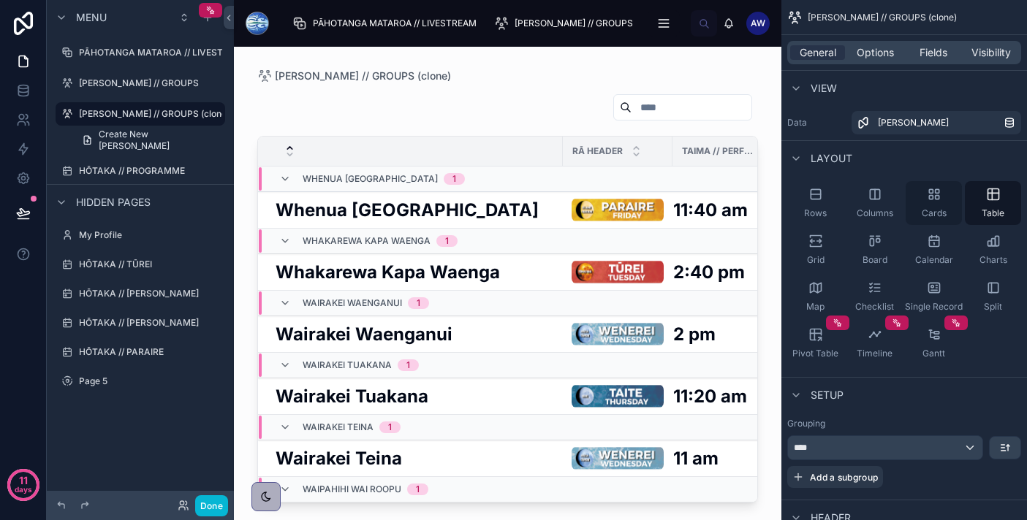
click at [947, 200] on div "Cards" at bounding box center [933, 203] width 56 height 44
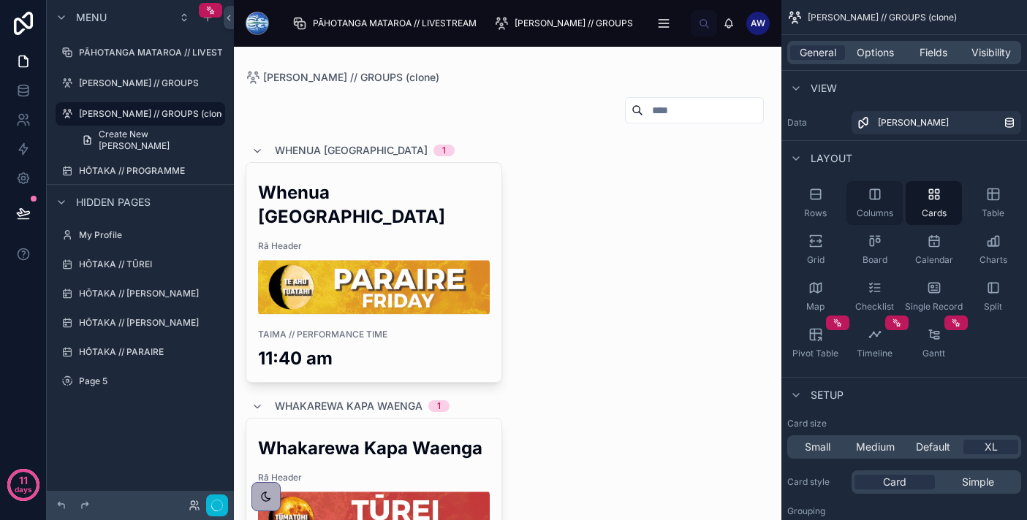
click at [894, 203] on div "Columns" at bounding box center [874, 203] width 56 height 44
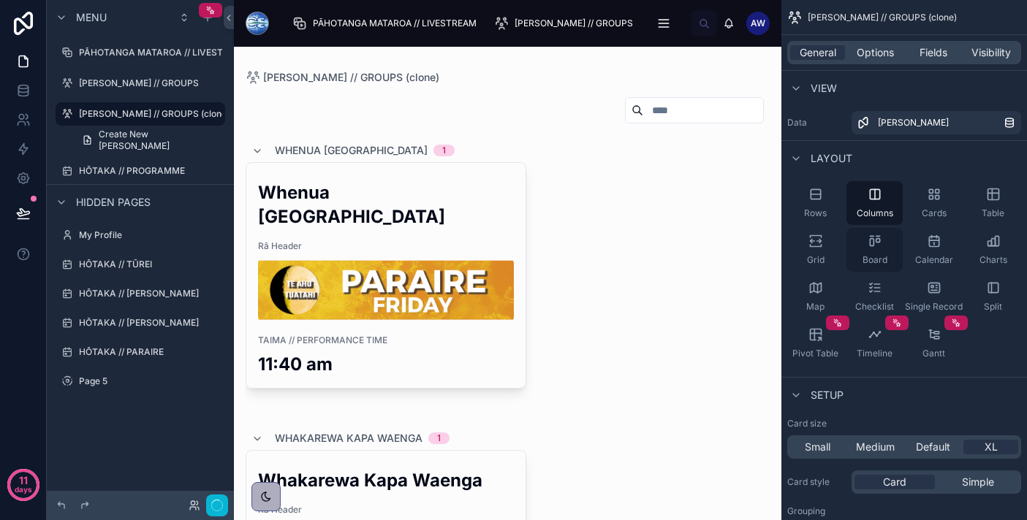
click at [875, 254] on div "Board" at bounding box center [874, 250] width 56 height 44
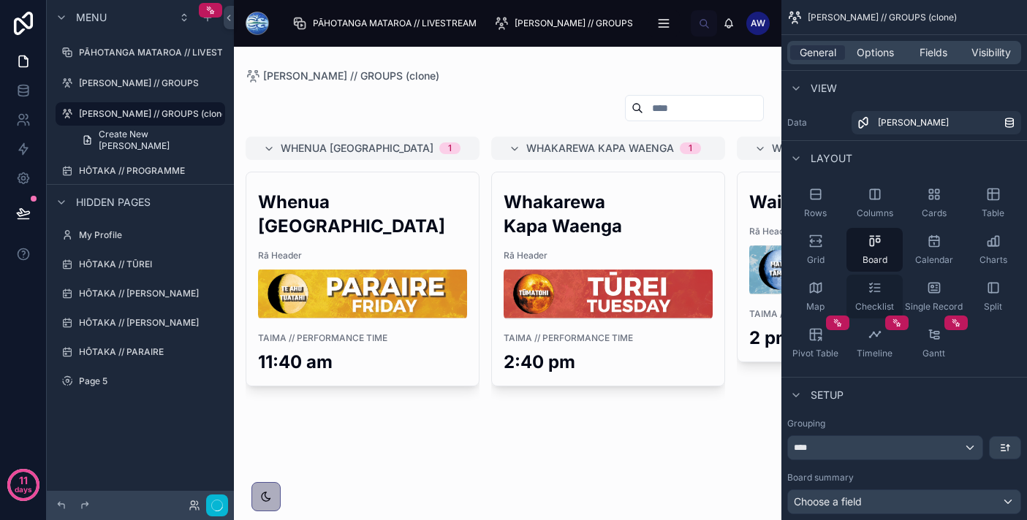
click at [874, 292] on icon "scrollable content" at bounding box center [874, 288] width 15 height 15
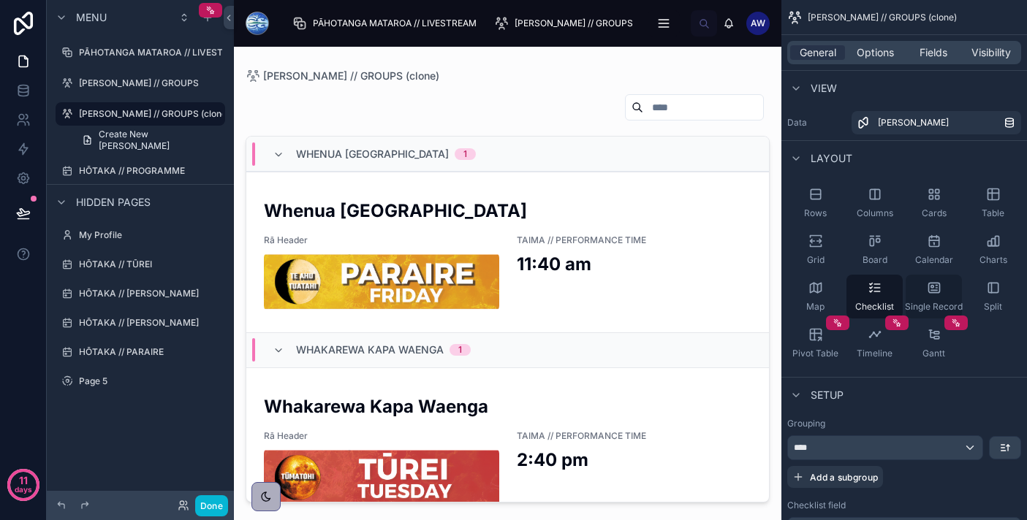
click at [914, 291] on div "Single Record" at bounding box center [933, 297] width 56 height 44
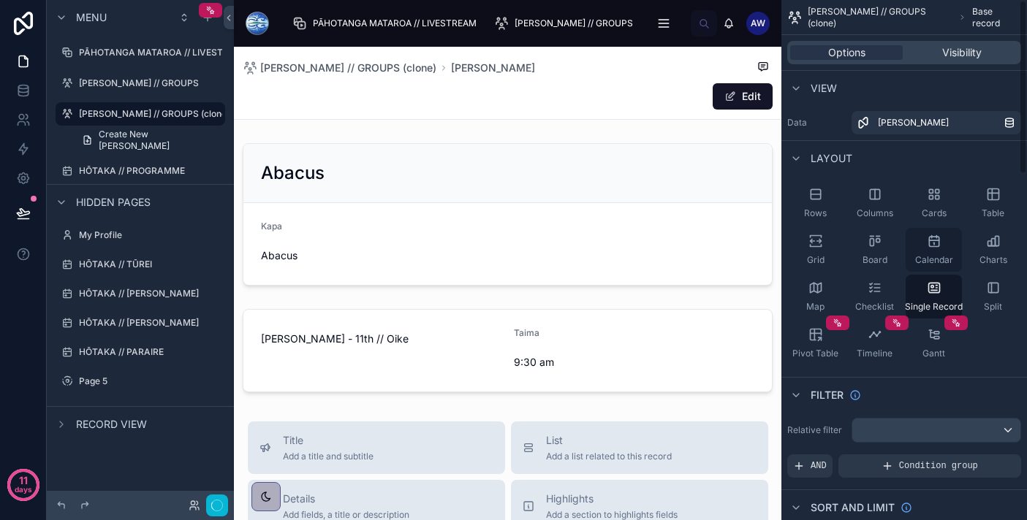
click at [961, 256] on div "Calendar" at bounding box center [933, 250] width 56 height 44
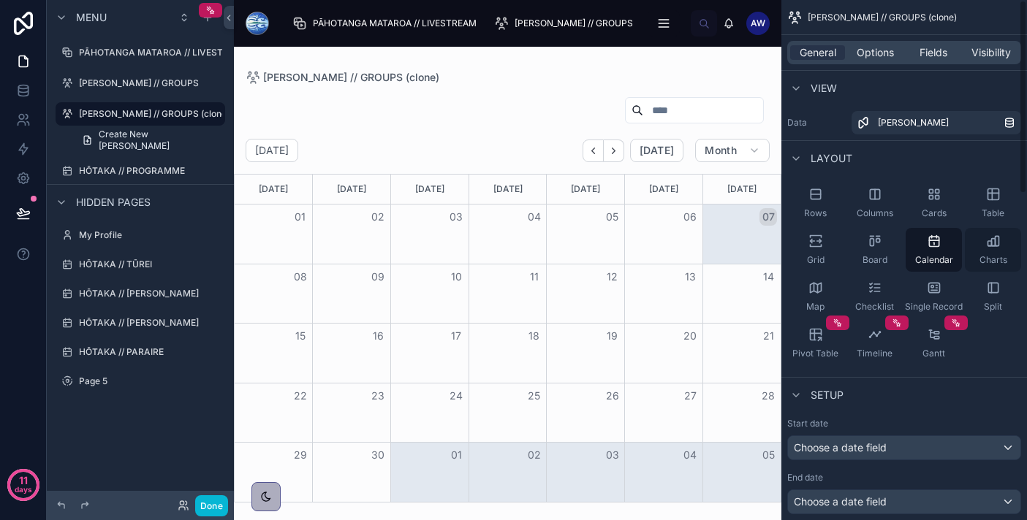
click at [997, 251] on div "Charts" at bounding box center [993, 250] width 56 height 44
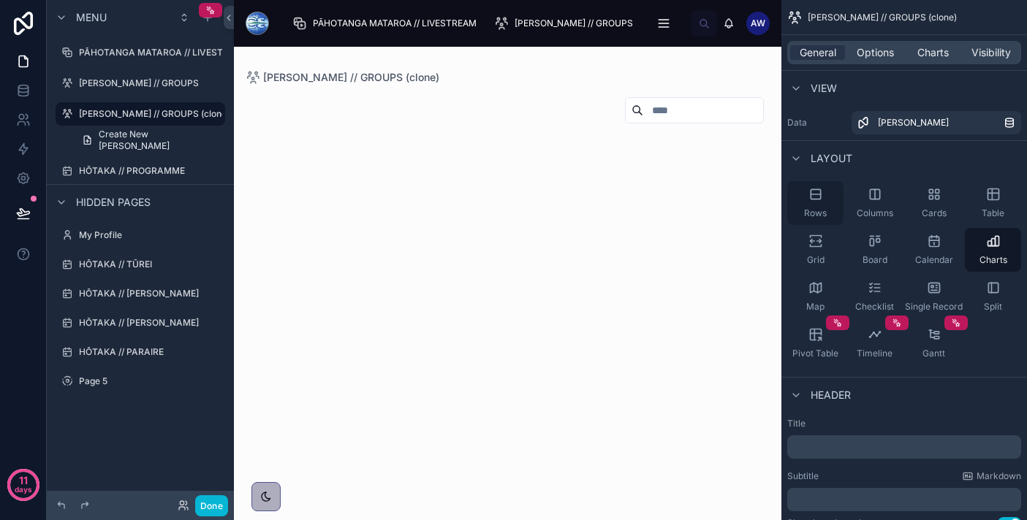
click at [812, 206] on div "Rows" at bounding box center [815, 203] width 56 height 44
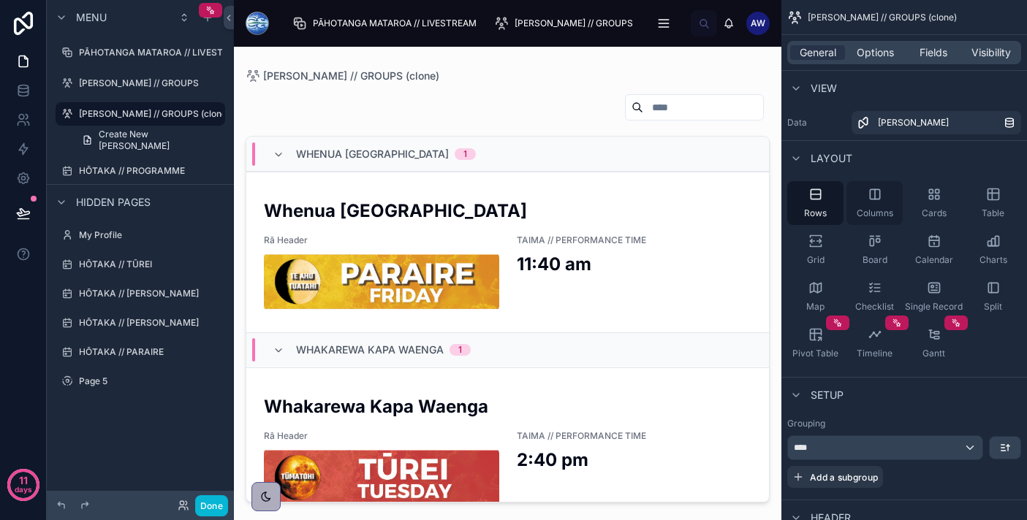
click at [855, 205] on div "Columns" at bounding box center [874, 203] width 56 height 44
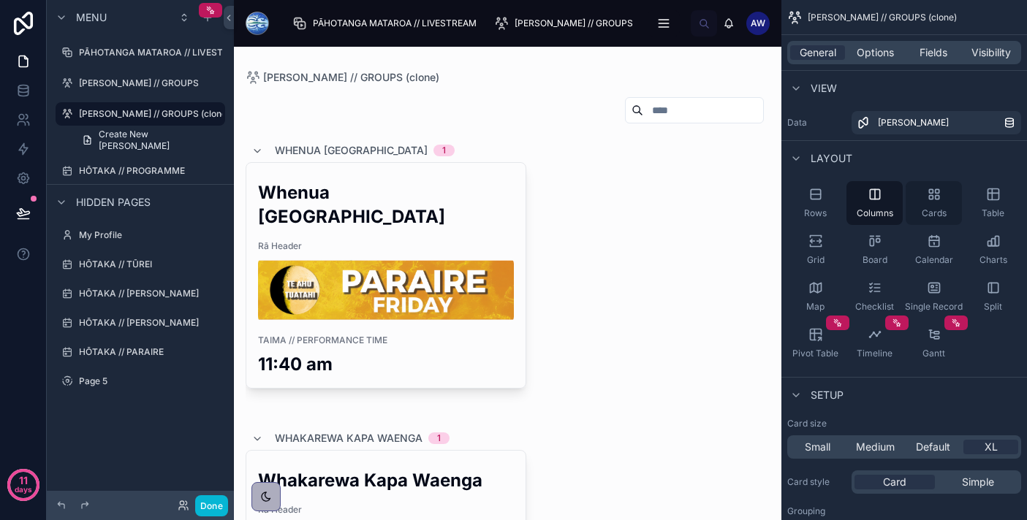
click at [932, 215] on span "Cards" at bounding box center [933, 214] width 25 height 12
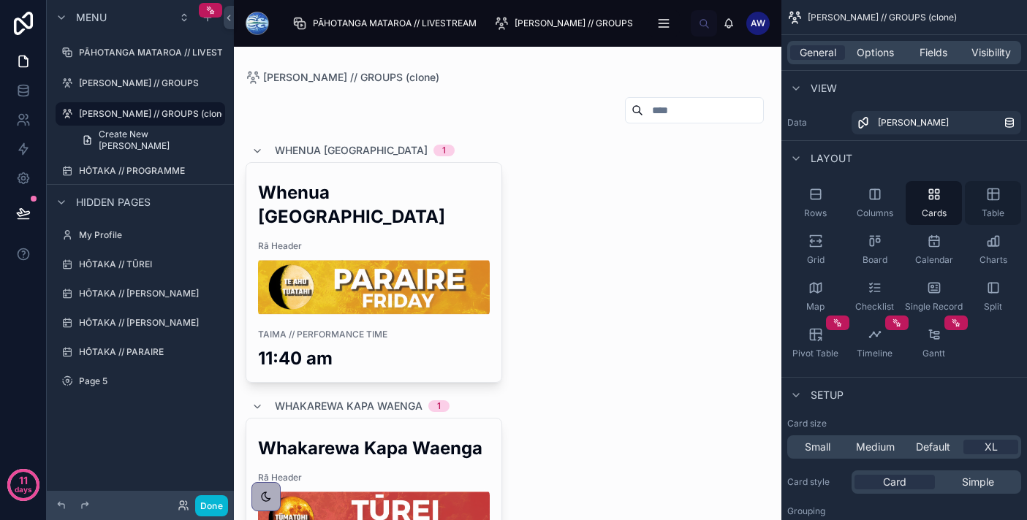
click at [981, 209] on div "Table" at bounding box center [993, 203] width 56 height 44
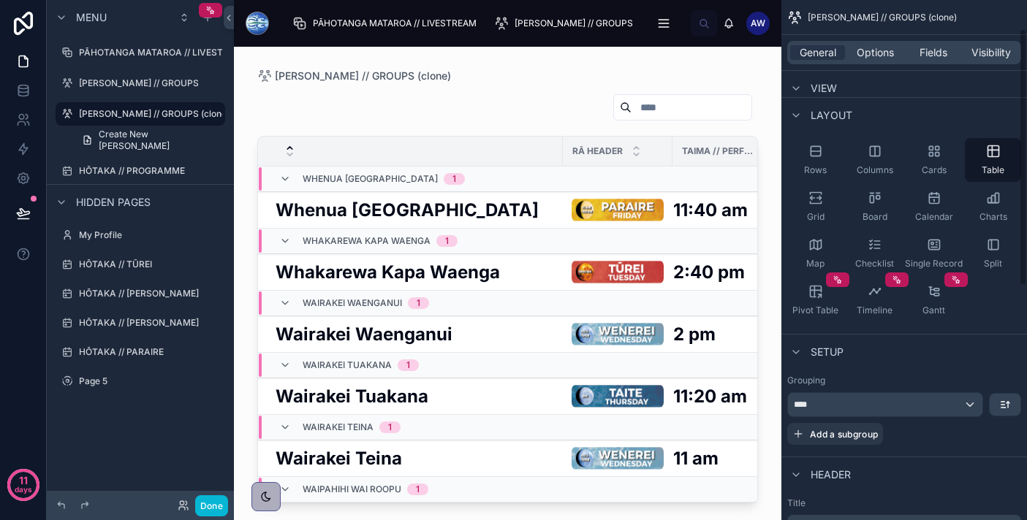
scroll to position [92, 0]
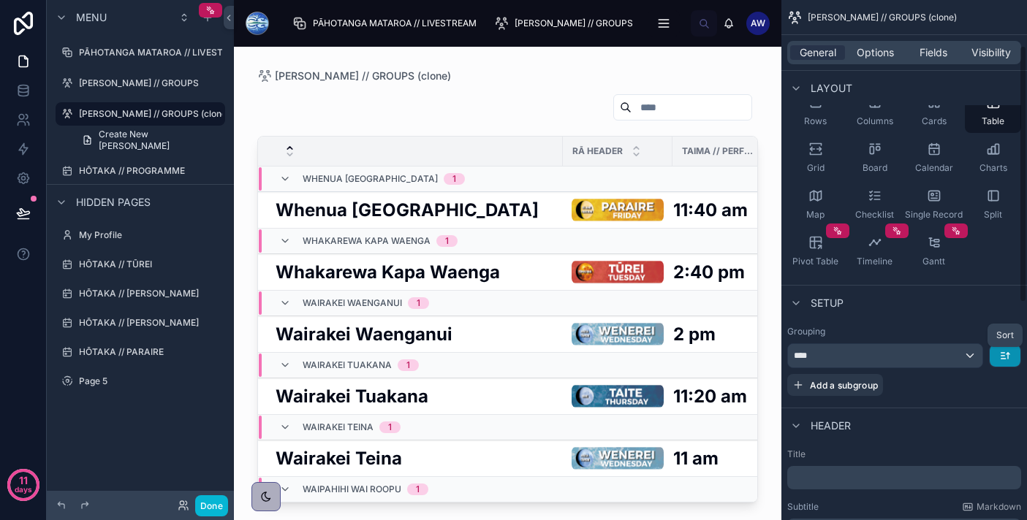
click at [1008, 357] on icon "scrollable content" at bounding box center [1008, 356] width 0 height 6
click at [999, 386] on span "A -> Z" at bounding box center [993, 389] width 29 height 18
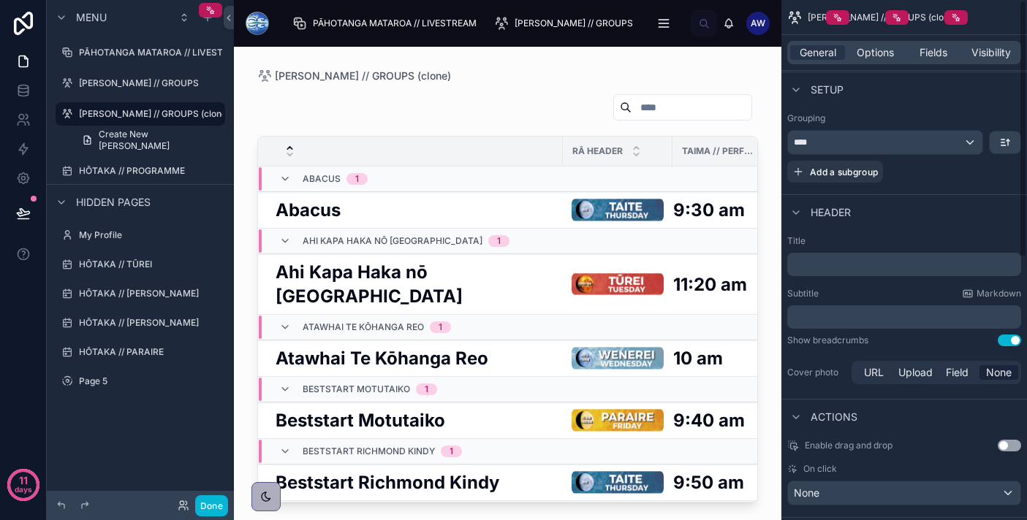
scroll to position [0, 0]
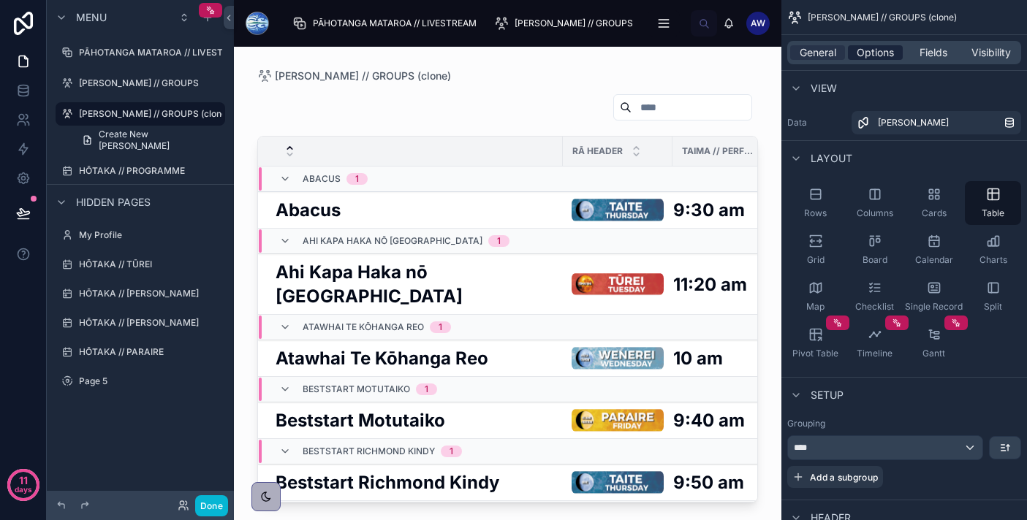
click at [867, 52] on span "Options" at bounding box center [874, 52] width 37 height 15
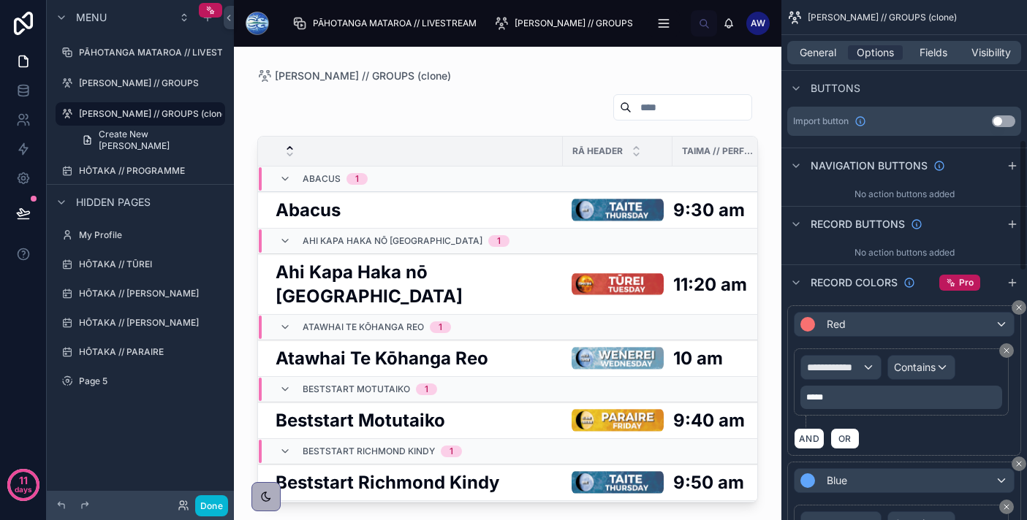
scroll to position [550, 0]
click at [822, 54] on span "General" at bounding box center [817, 52] width 37 height 15
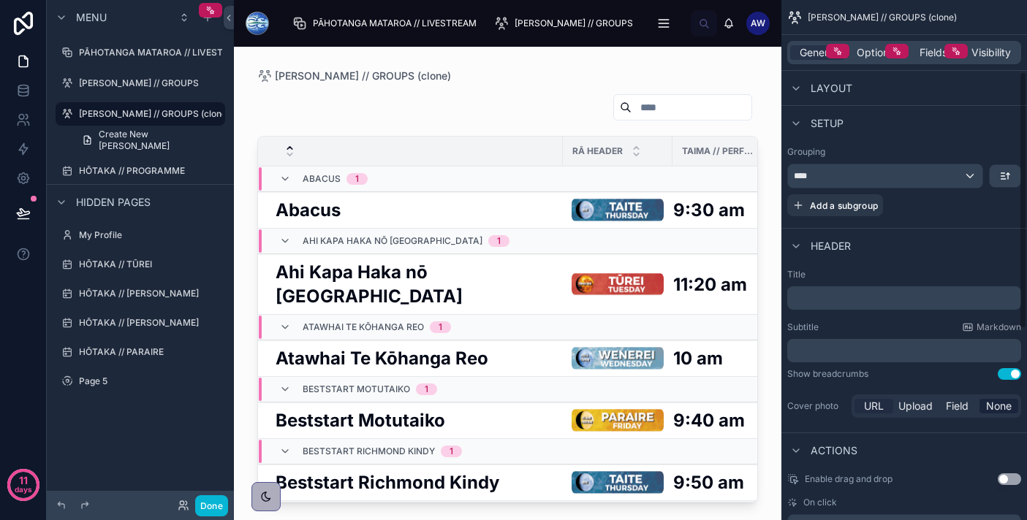
scroll to position [0, 0]
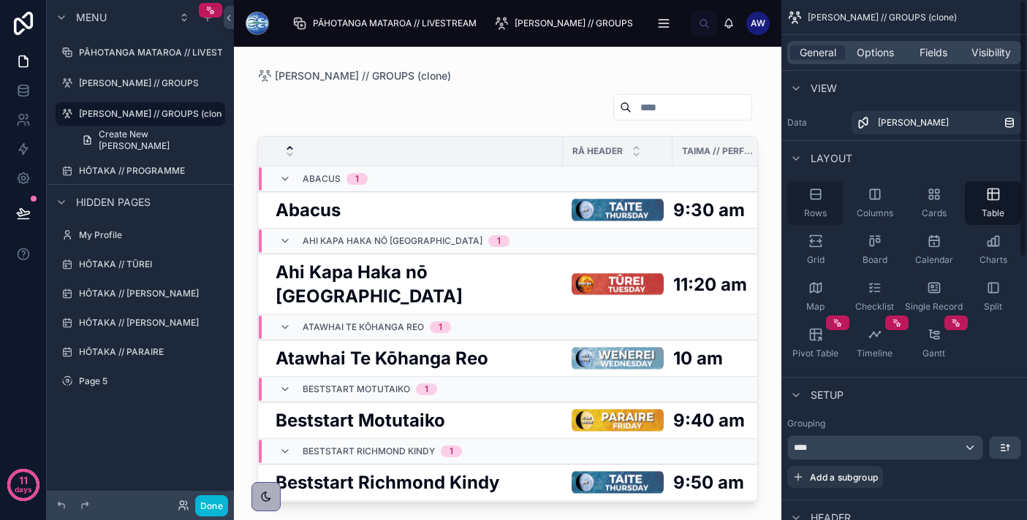
click at [807, 201] on div "Rows" at bounding box center [815, 203] width 56 height 44
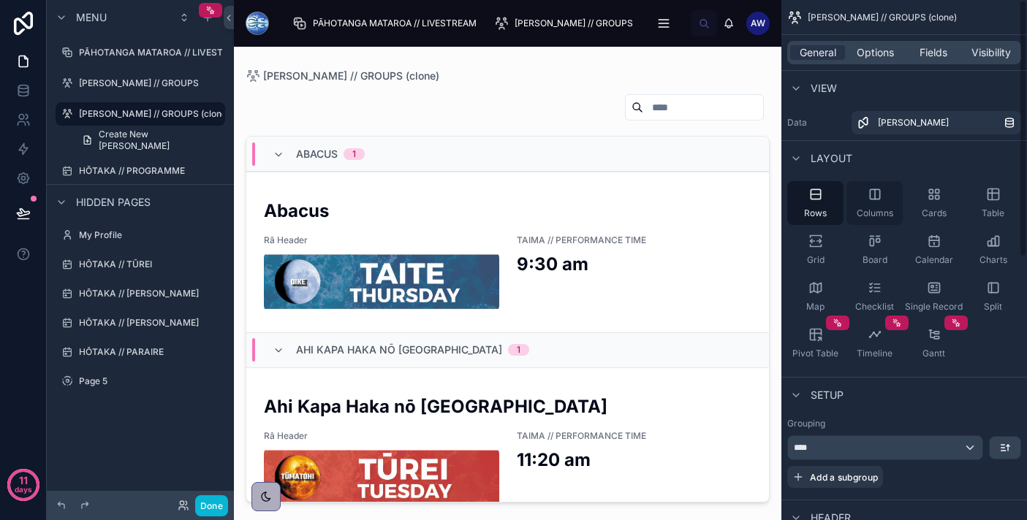
click at [882, 210] on span "Columns" at bounding box center [874, 214] width 37 height 12
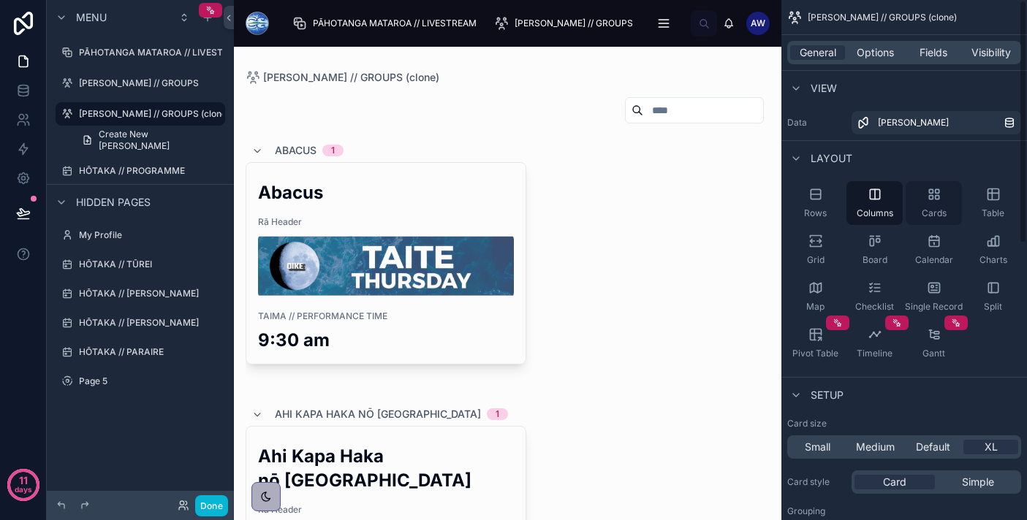
click at [933, 197] on icon "scrollable content" at bounding box center [934, 194] width 15 height 15
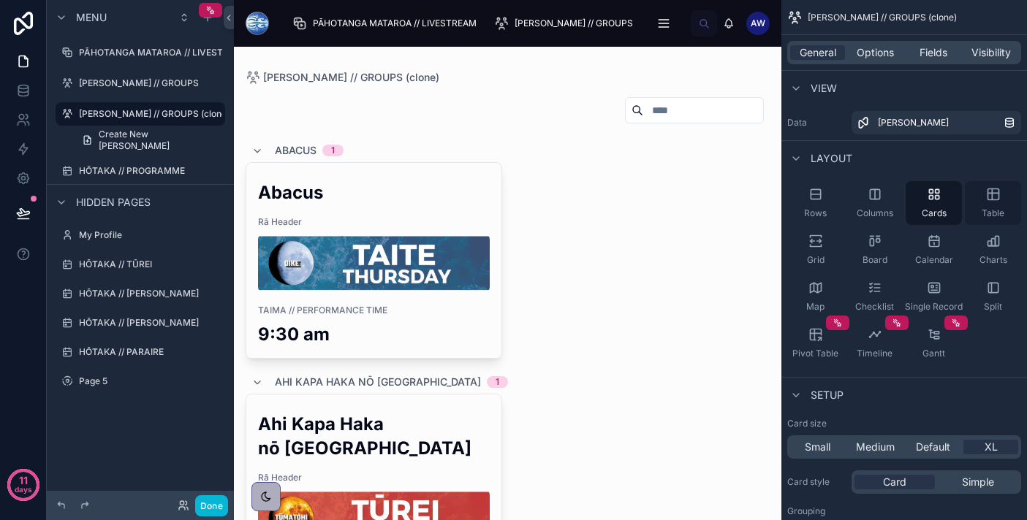
click at [989, 207] on div "Table" at bounding box center [993, 203] width 56 height 44
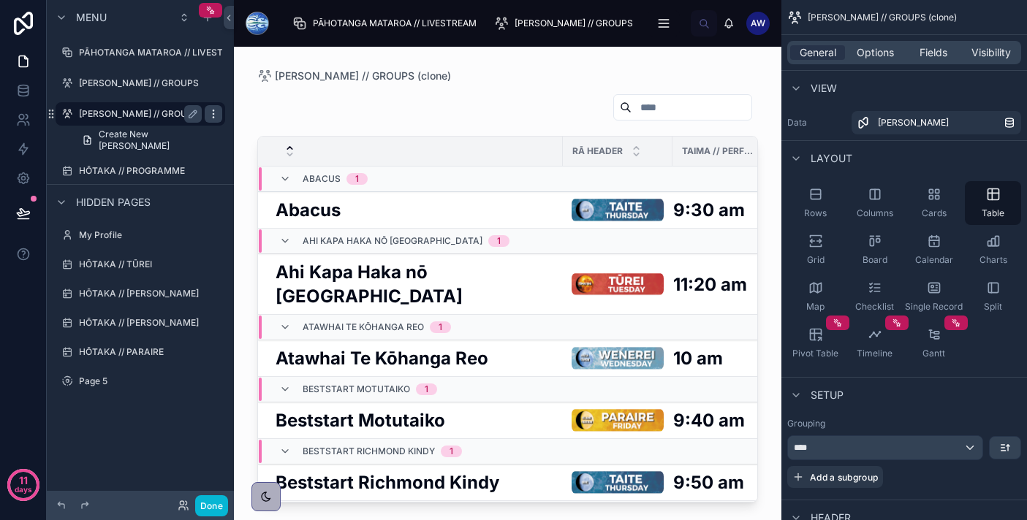
click at [214, 117] on icon "scrollable content" at bounding box center [214, 114] width 12 height 12
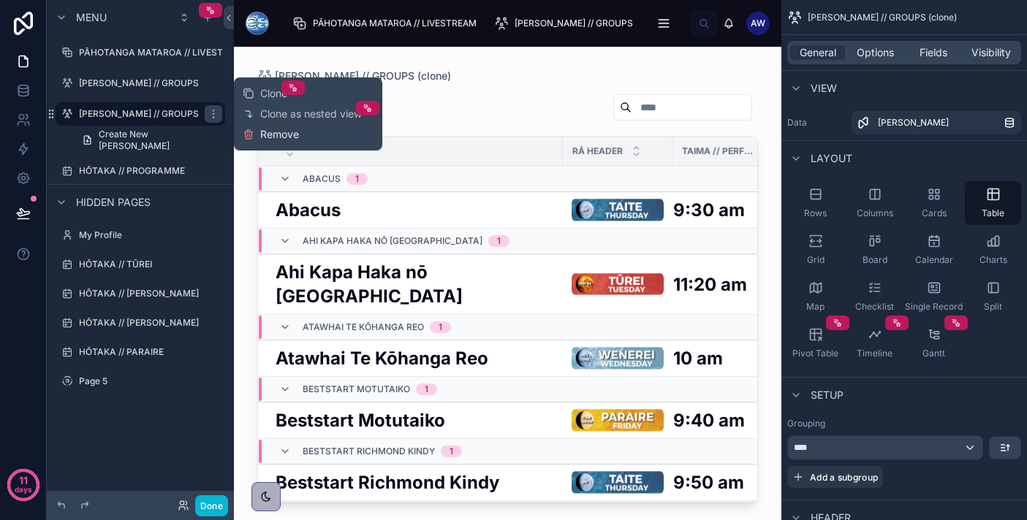
click at [261, 134] on span "Remove" at bounding box center [279, 134] width 39 height 15
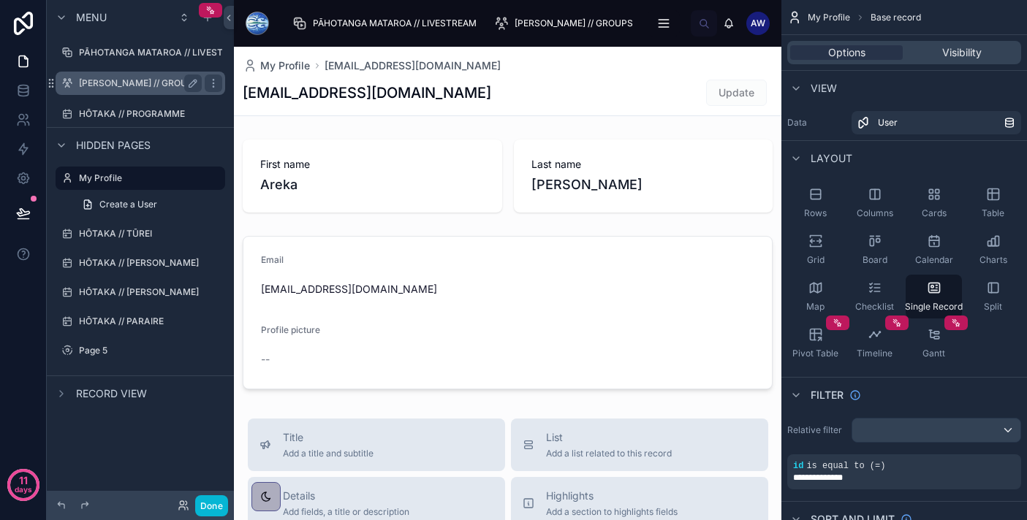
click at [161, 85] on label "[PERSON_NAME] // GROUPS" at bounding box center [139, 83] width 120 height 12
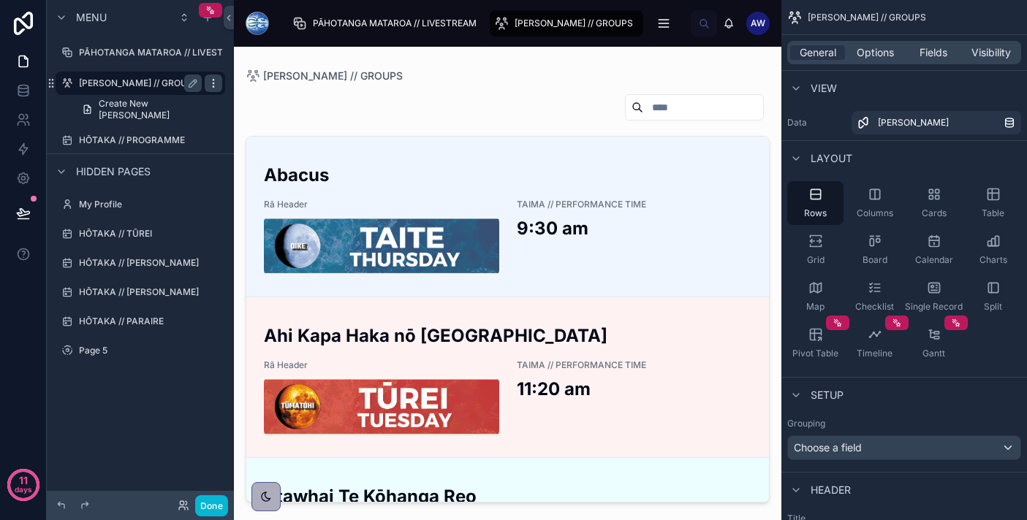
click at [217, 86] on icon "scrollable content" at bounding box center [214, 83] width 12 height 12
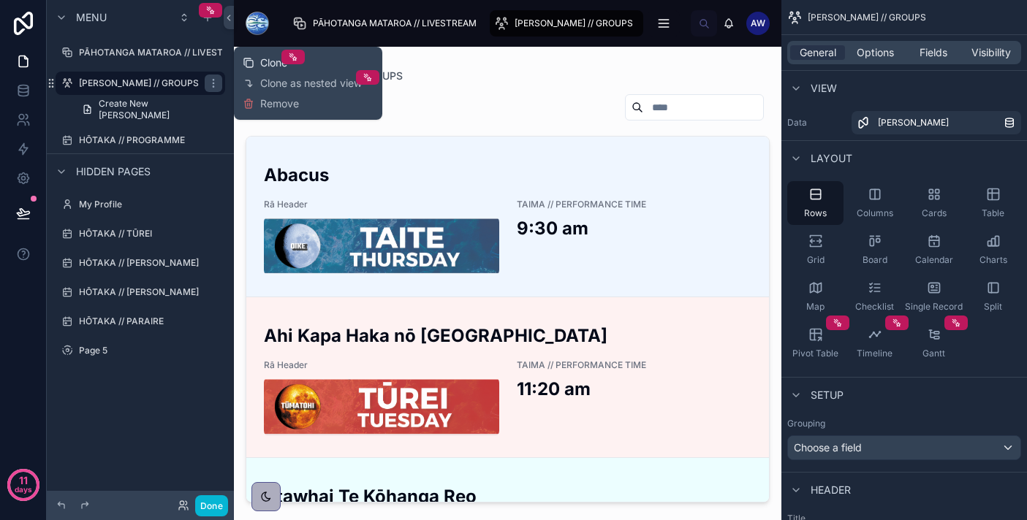
click at [263, 66] on span "Clone" at bounding box center [273, 63] width 27 height 15
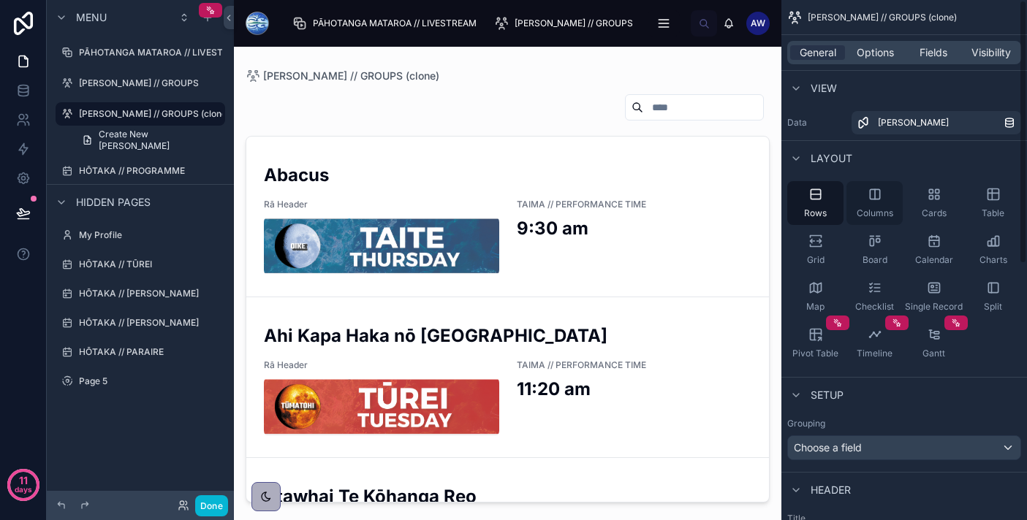
click at [876, 210] on span "Columns" at bounding box center [874, 214] width 37 height 12
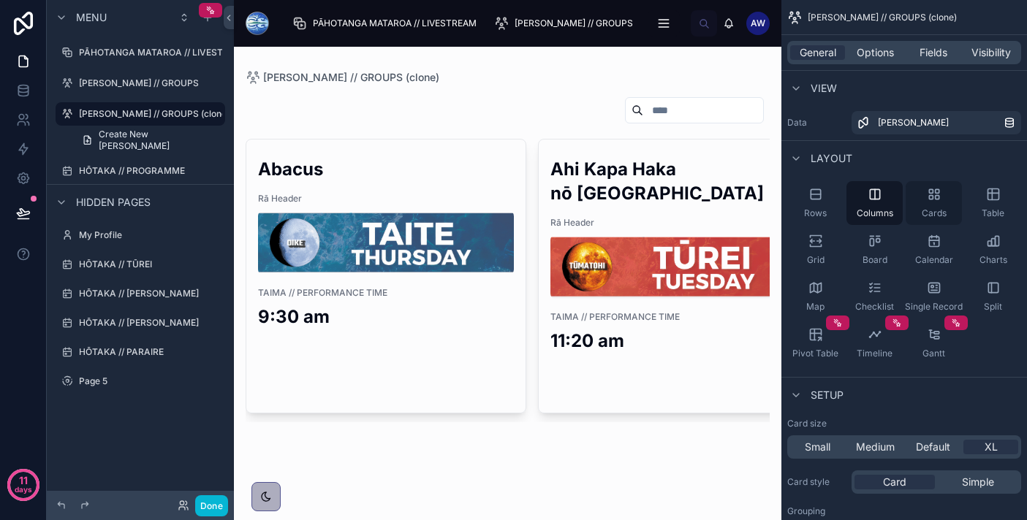
click at [927, 205] on div "Cards" at bounding box center [933, 203] width 56 height 44
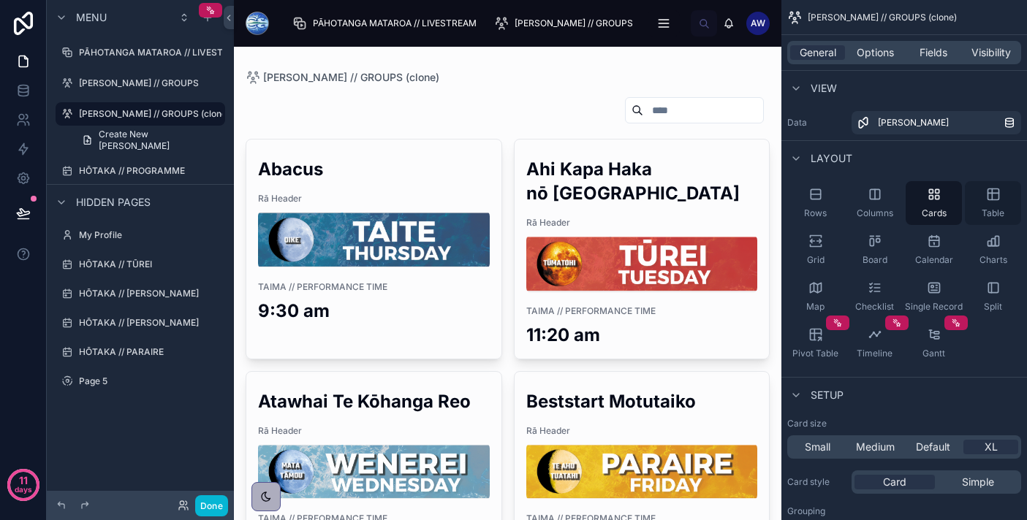
click at [998, 208] on span "Table" at bounding box center [992, 214] width 23 height 12
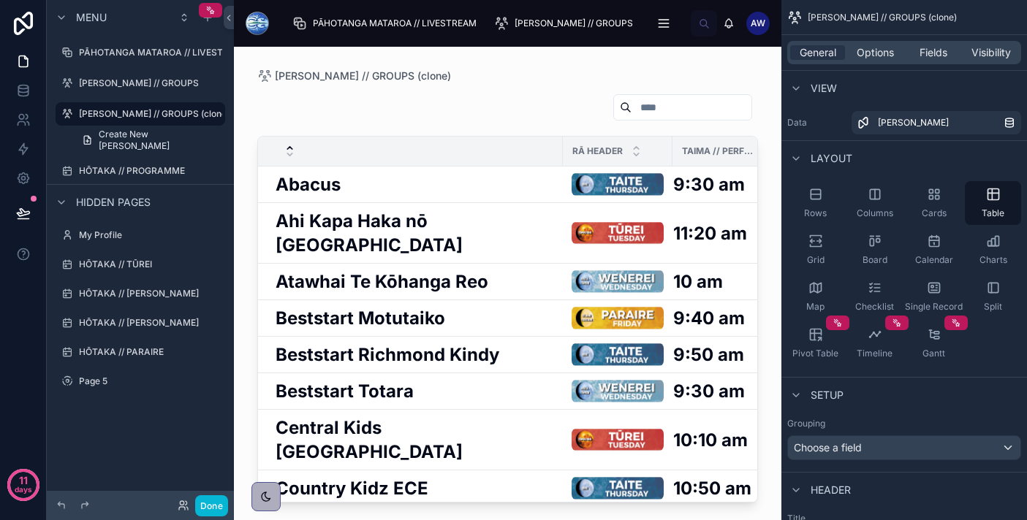
click at [473, 191] on div at bounding box center [507, 275] width 547 height 456
click at [309, 184] on h2 "Abacus" at bounding box center [307, 184] width 65 height 24
click at [655, 185] on img at bounding box center [617, 183] width 92 height 23
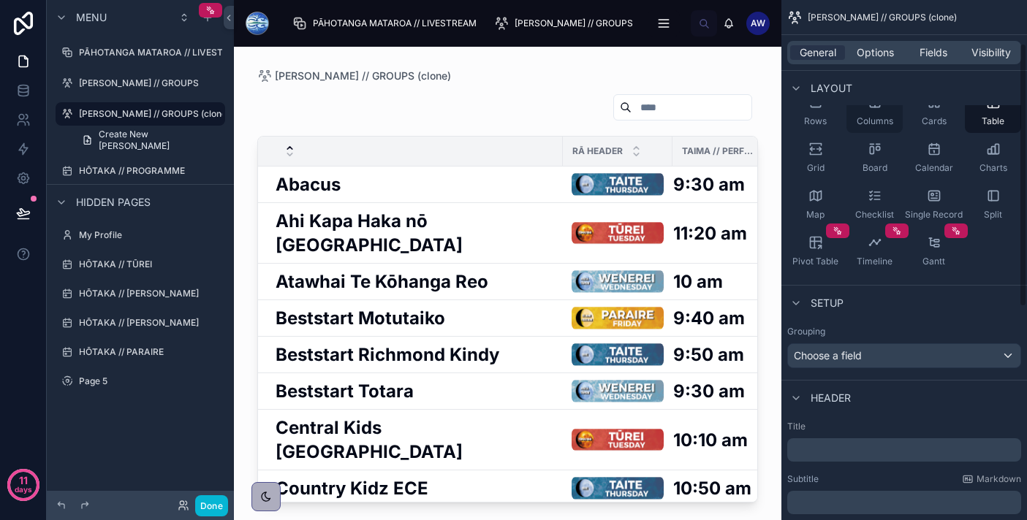
scroll to position [108, 0]
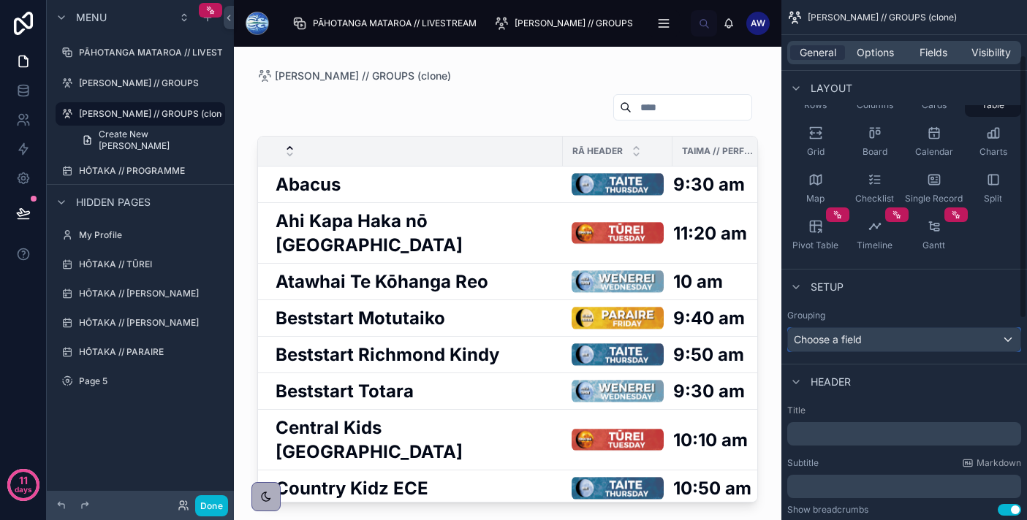
click at [896, 337] on div "Choose a field" at bounding box center [904, 339] width 232 height 23
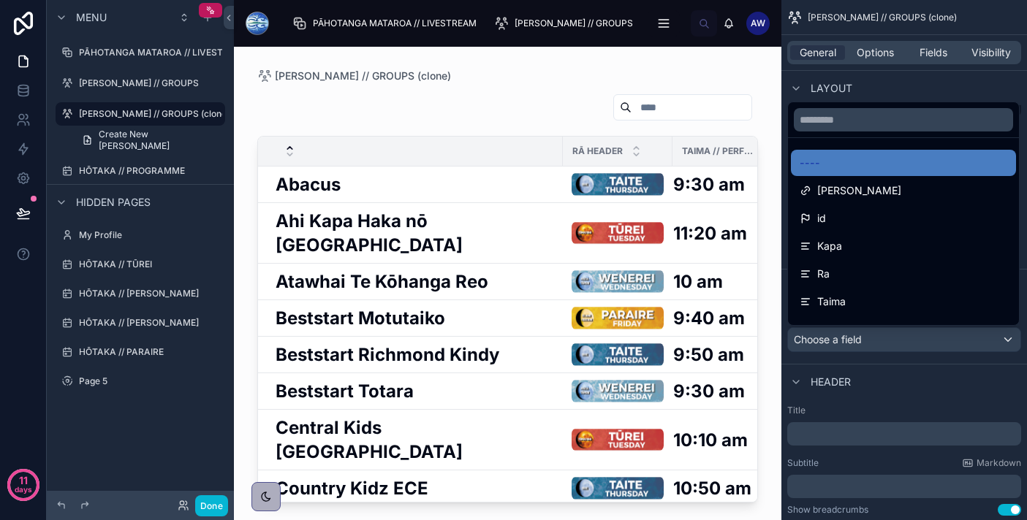
click at [896, 337] on div "scrollable content" at bounding box center [513, 260] width 1027 height 520
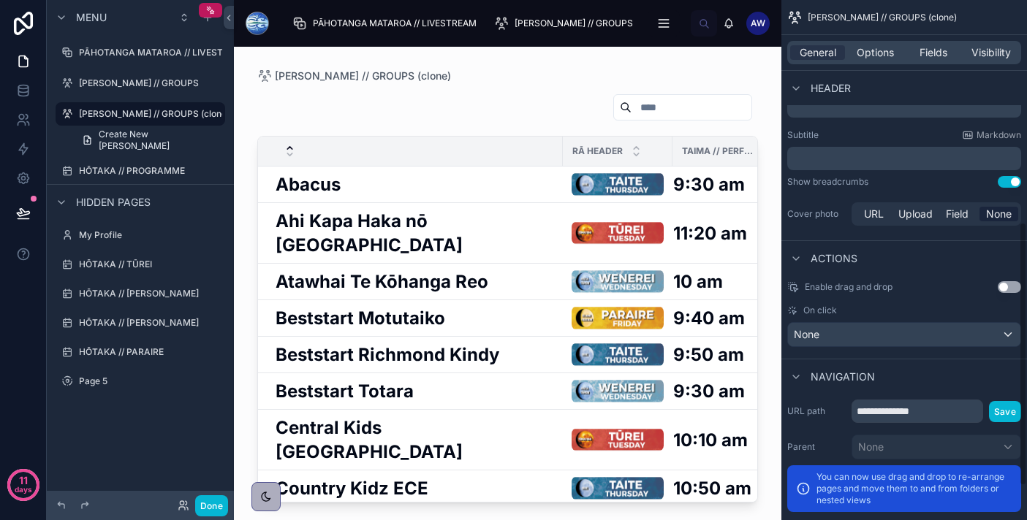
scroll to position [438, 0]
click at [943, 342] on div "None" at bounding box center [904, 333] width 232 height 23
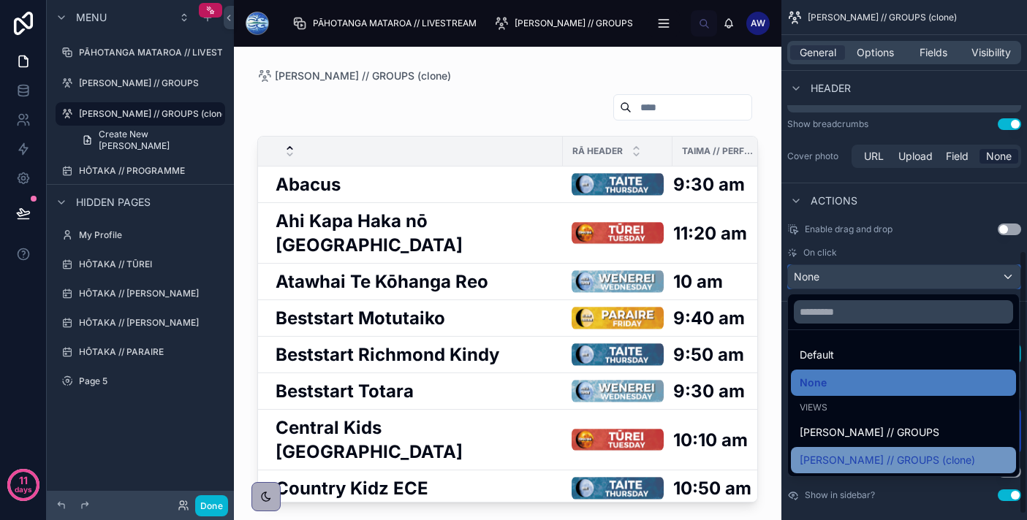
scroll to position [504, 0]
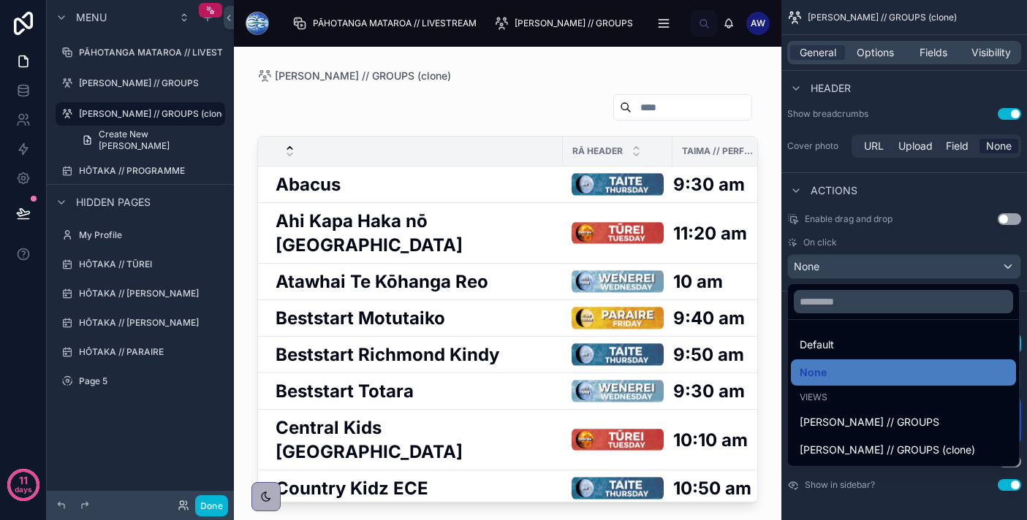
click at [981, 269] on div "scrollable content" at bounding box center [513, 260] width 1027 height 520
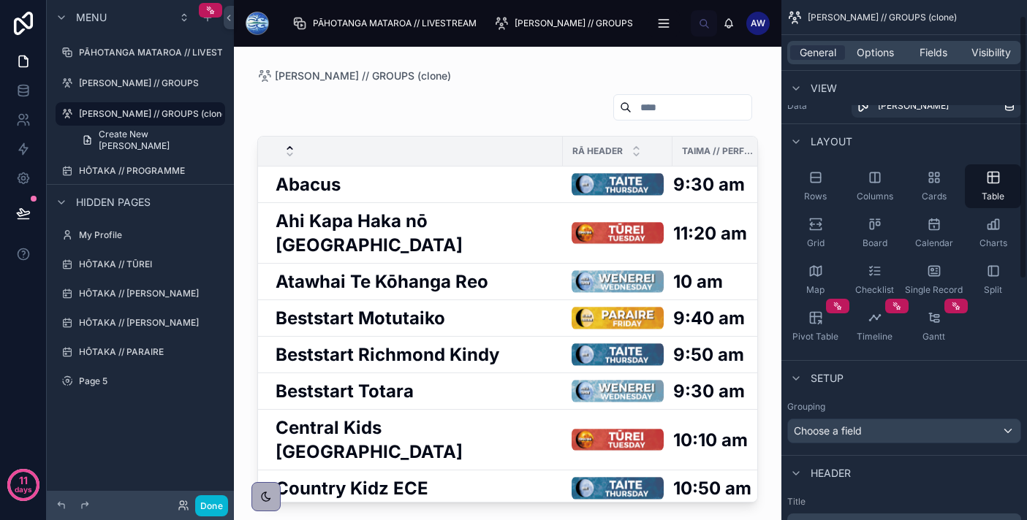
scroll to position [0, 0]
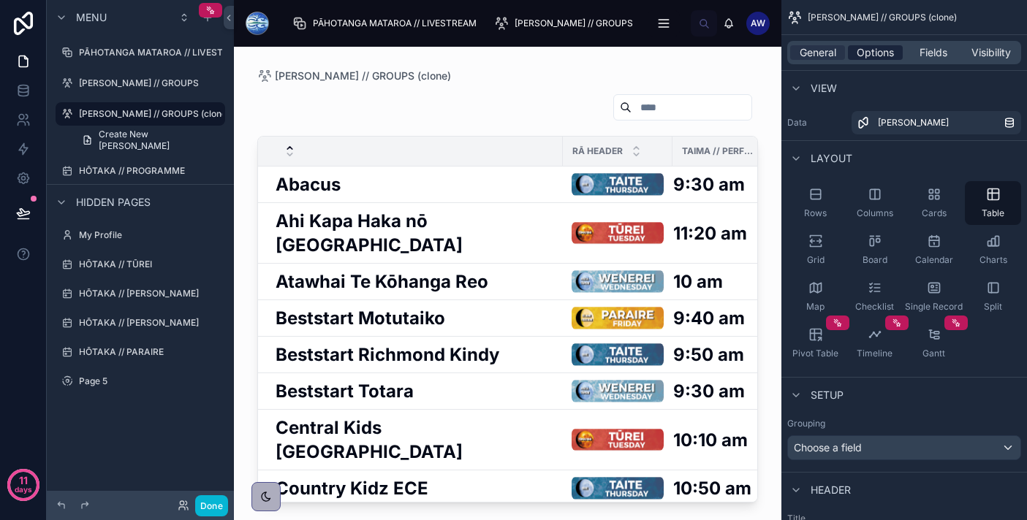
click at [864, 56] on span "Options" at bounding box center [874, 52] width 37 height 15
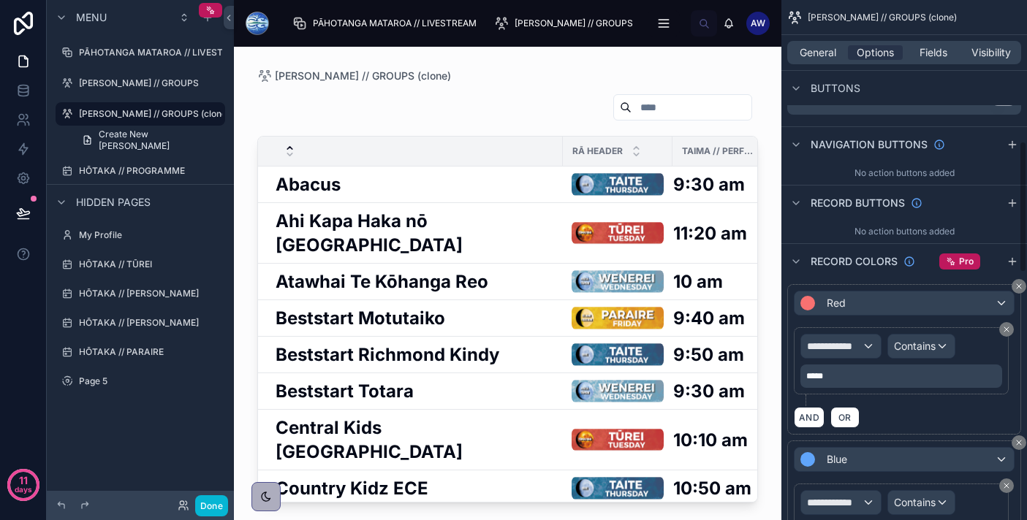
scroll to position [577, 0]
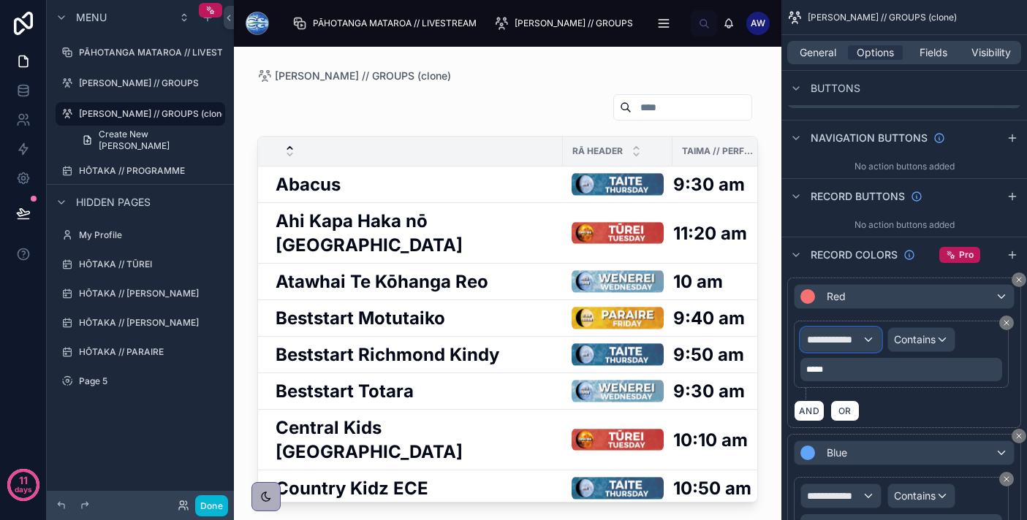
click at [854, 342] on span "**********" at bounding box center [834, 339] width 55 height 15
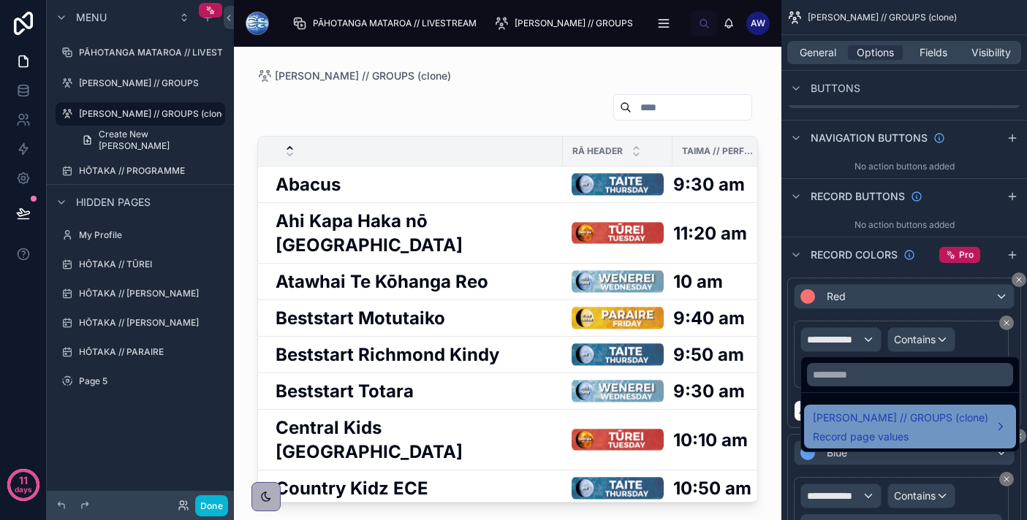
click at [882, 425] on span "[PERSON_NAME] // GROUPS (clone)" at bounding box center [900, 418] width 175 height 18
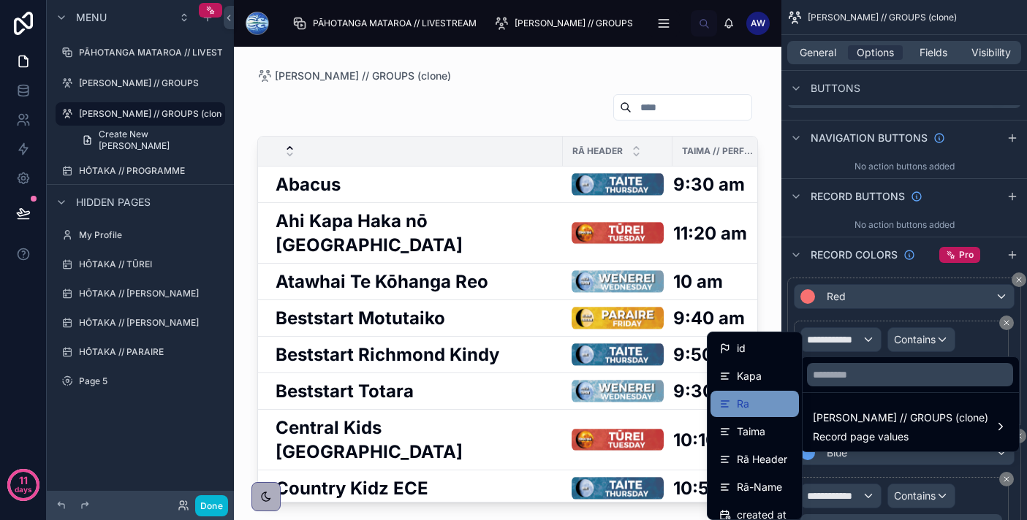
click at [761, 404] on div "Ra" at bounding box center [754, 404] width 71 height 18
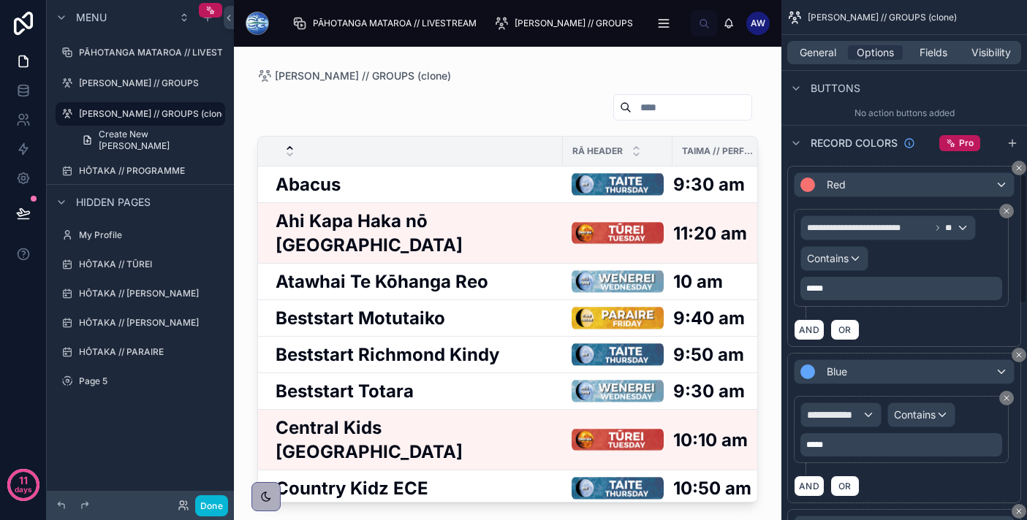
scroll to position [695, 0]
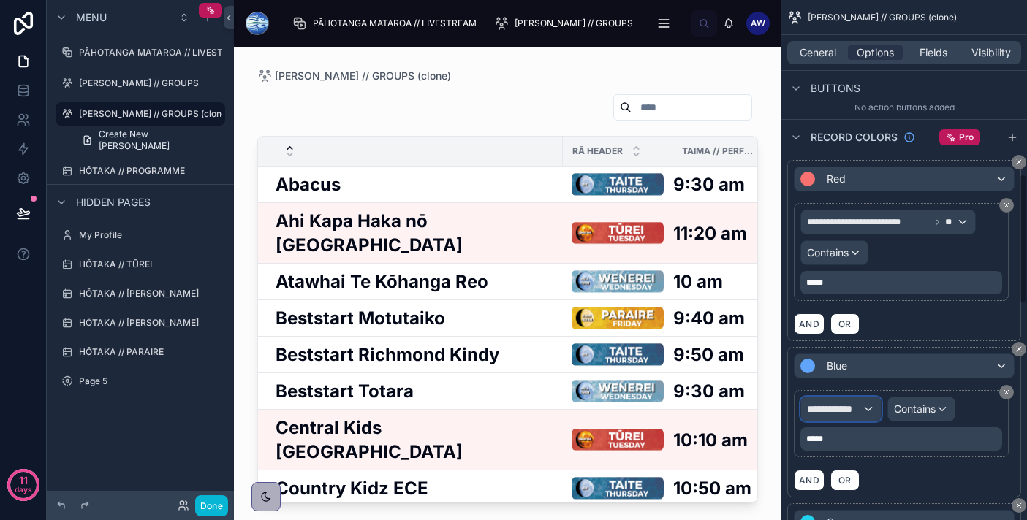
click at [866, 408] on div "**********" at bounding box center [841, 408] width 80 height 23
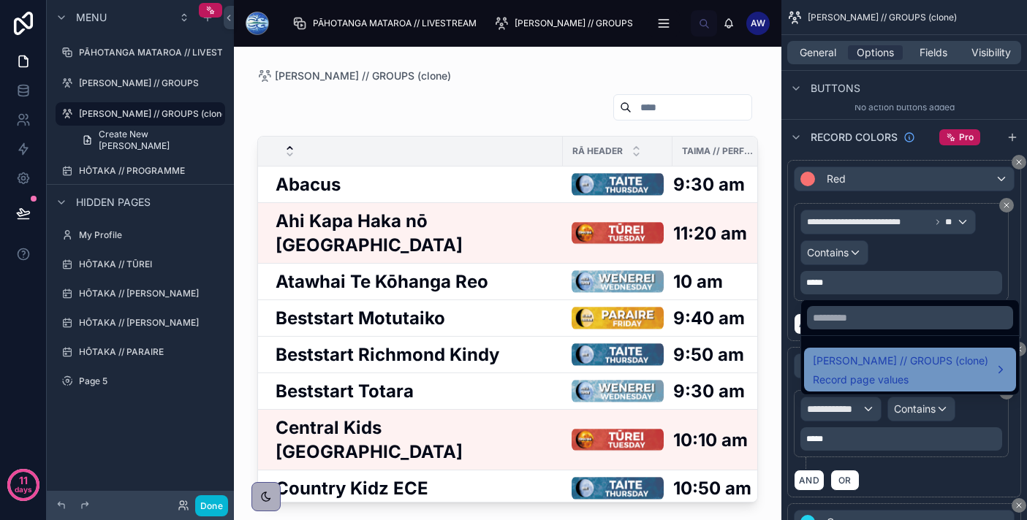
click at [861, 366] on span "[PERSON_NAME] // GROUPS (clone)" at bounding box center [900, 361] width 175 height 18
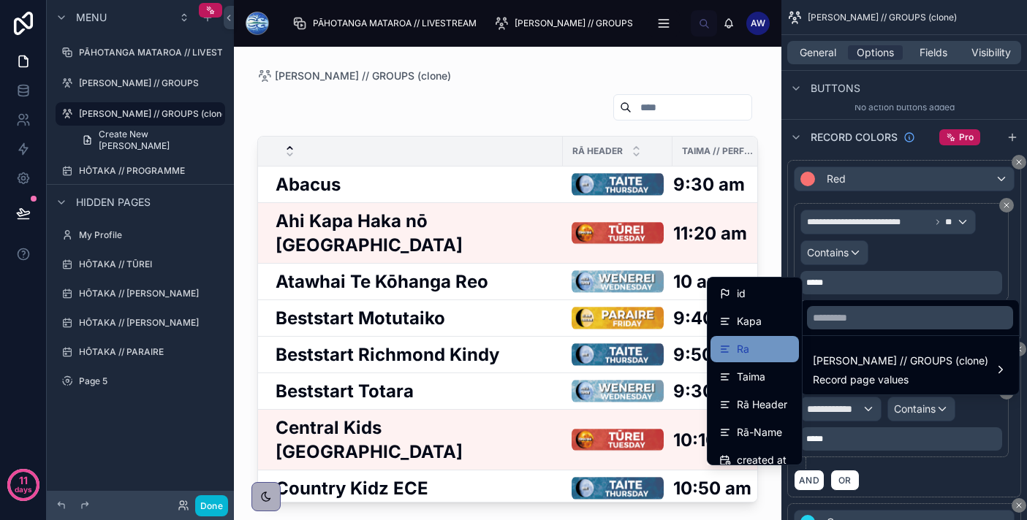
click at [755, 343] on div "Ra" at bounding box center [754, 350] width 71 height 18
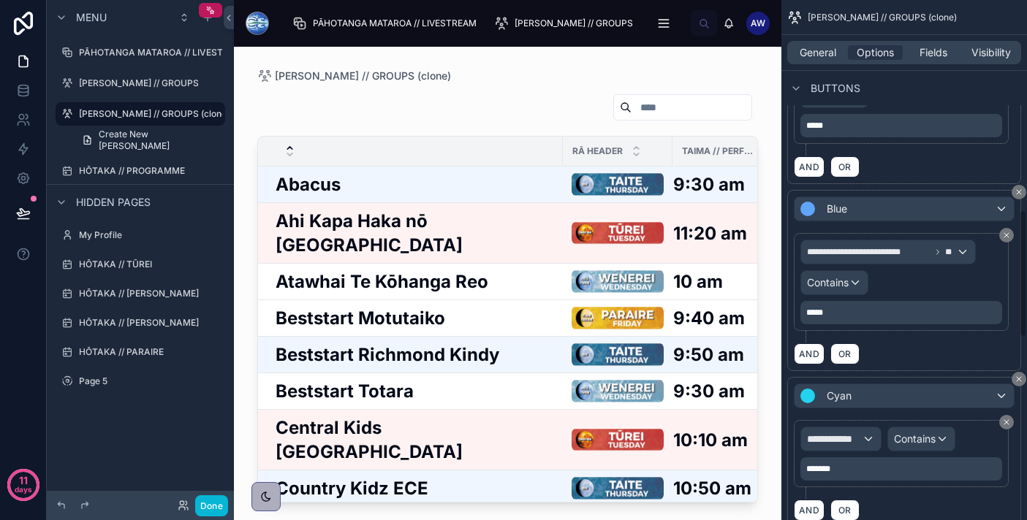
scroll to position [863, 0]
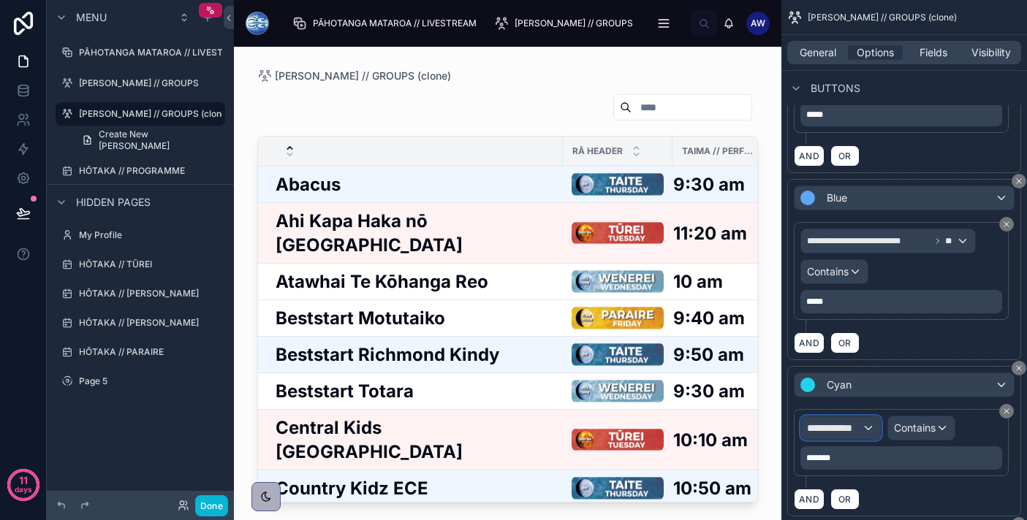
click at [855, 422] on span "**********" at bounding box center [834, 428] width 55 height 15
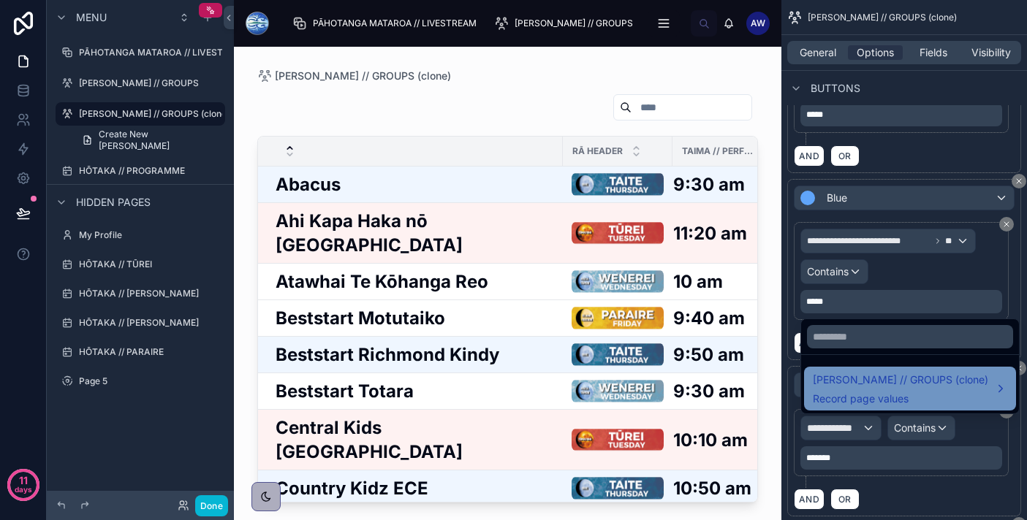
click at [849, 387] on span "[PERSON_NAME] // GROUPS (clone)" at bounding box center [900, 380] width 175 height 18
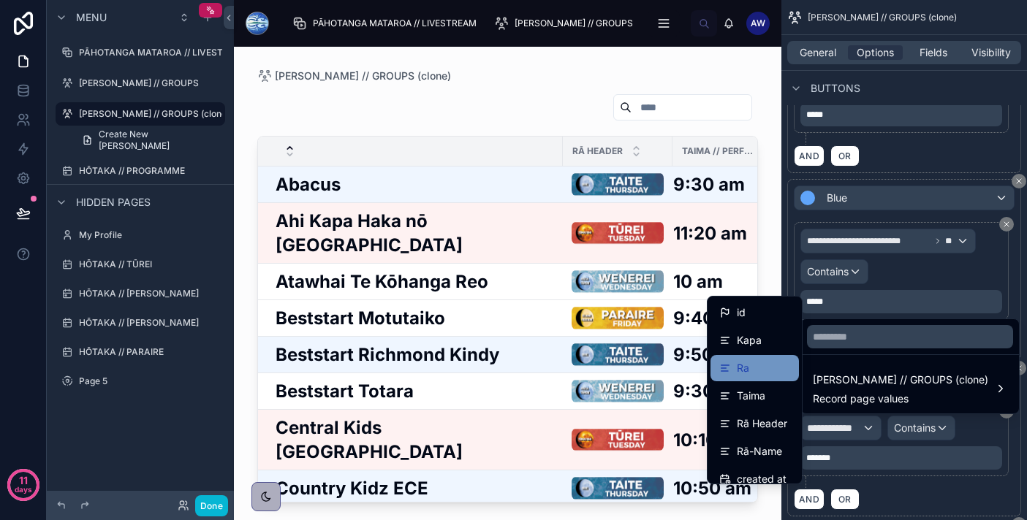
click at [783, 376] on div "Ra" at bounding box center [754, 369] width 71 height 18
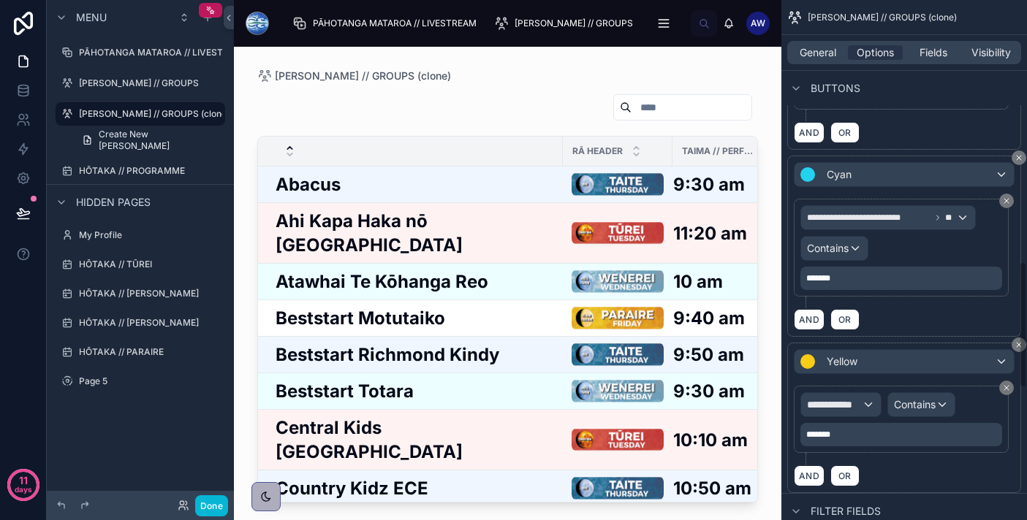
scroll to position [1083, 0]
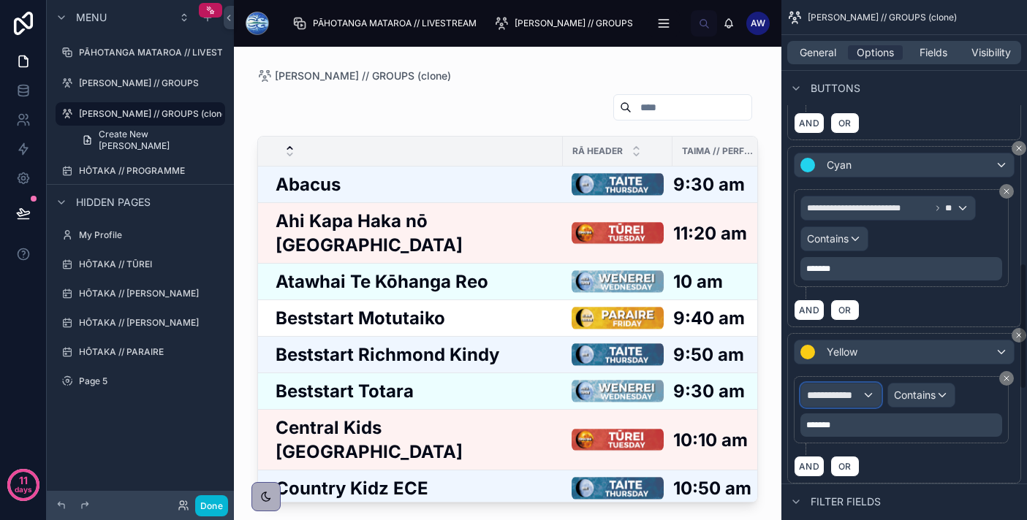
click at [842, 395] on span "**********" at bounding box center [834, 395] width 55 height 15
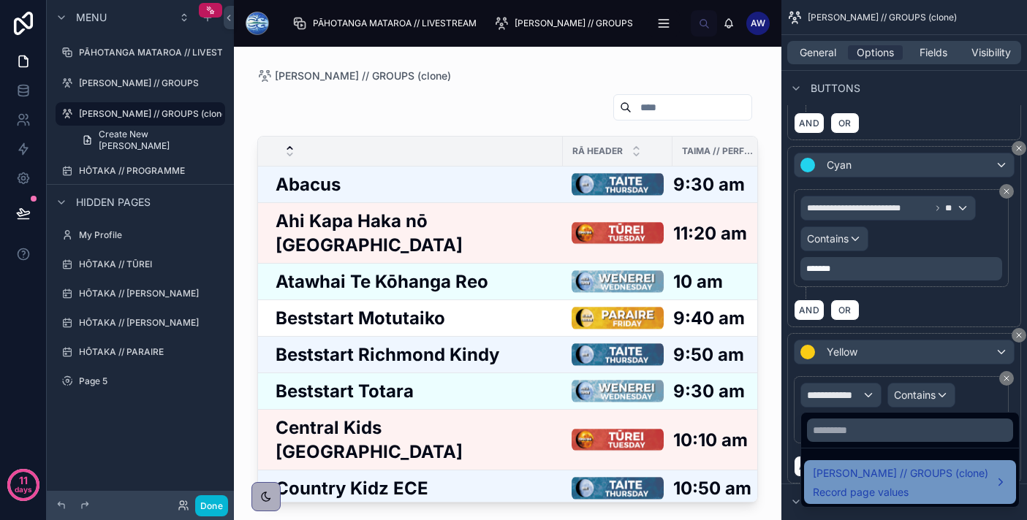
click at [846, 479] on span "[PERSON_NAME] // GROUPS (clone)" at bounding box center [900, 474] width 175 height 18
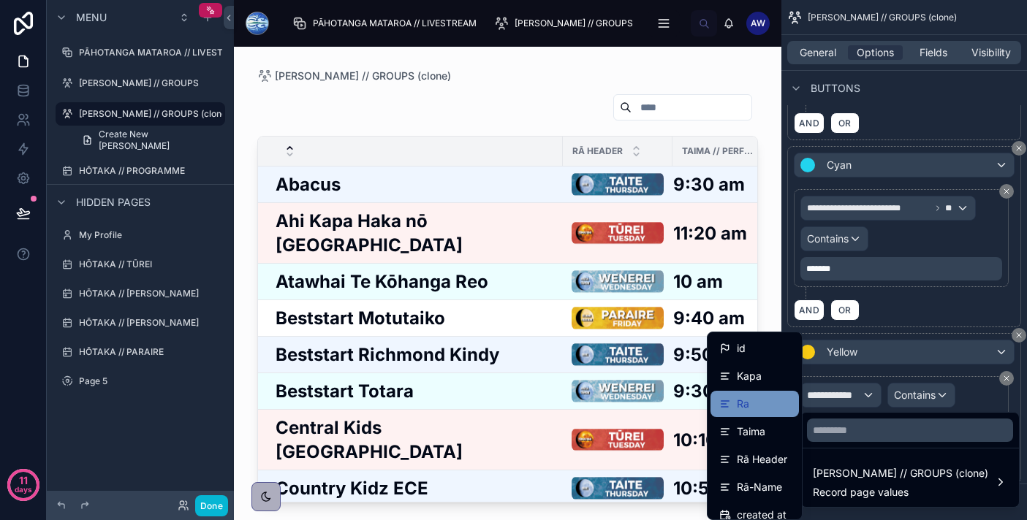
click at [764, 403] on div "Ra" at bounding box center [754, 404] width 71 height 18
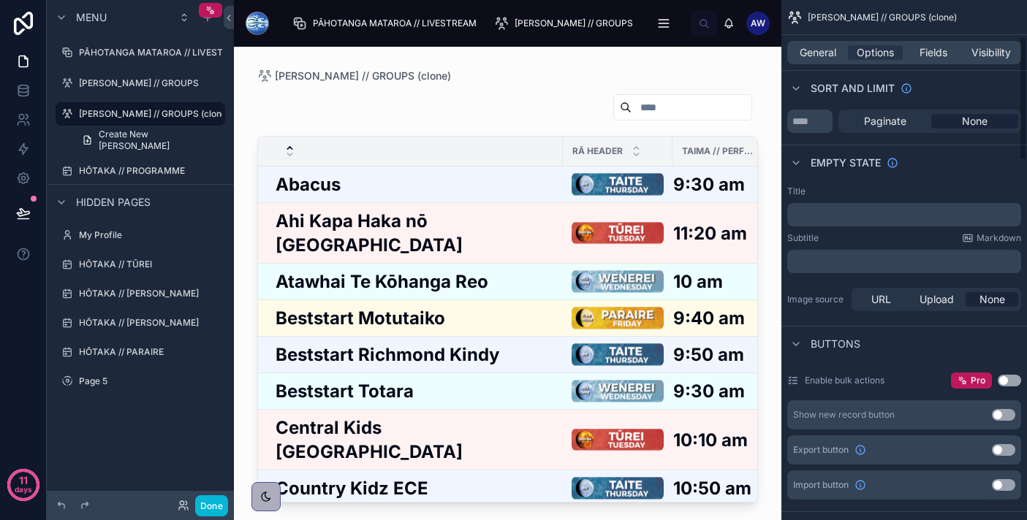
scroll to position [0, 0]
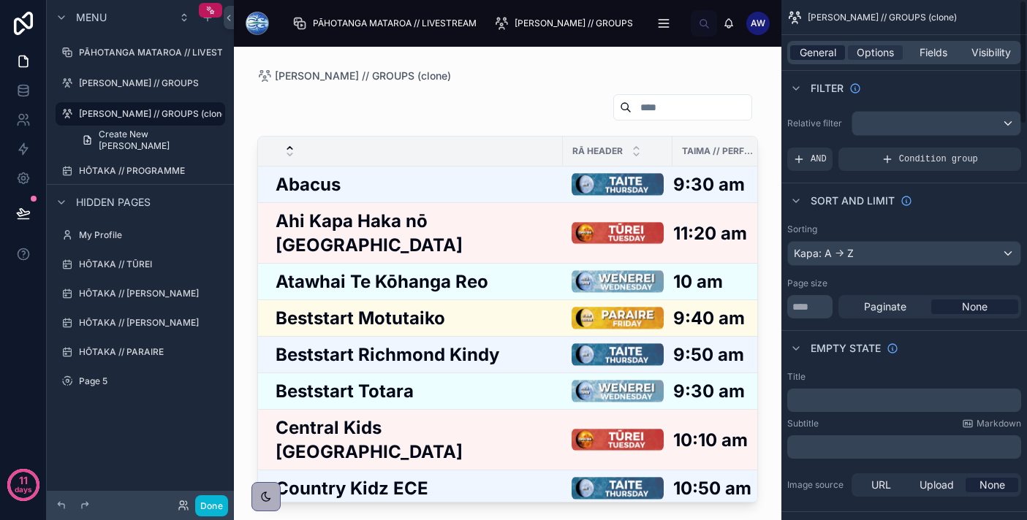
click at [827, 54] on span "General" at bounding box center [817, 52] width 37 height 15
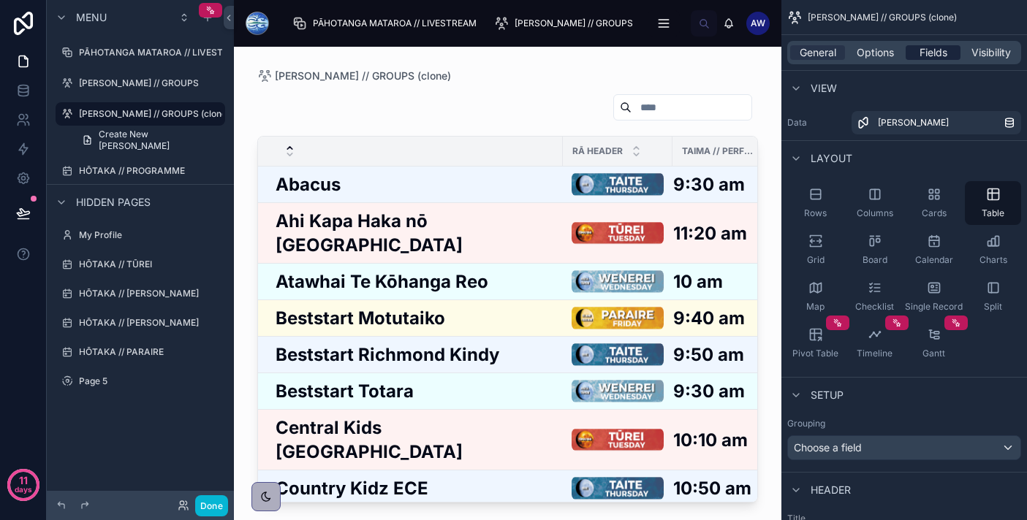
click at [933, 55] on span "Fields" at bounding box center [933, 52] width 28 height 15
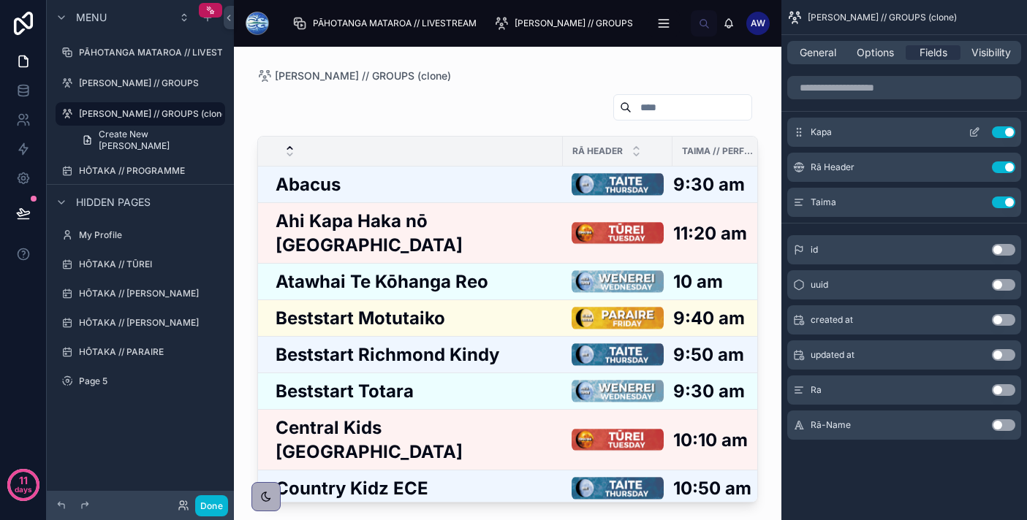
click at [969, 135] on icon "scrollable content" at bounding box center [974, 132] width 12 height 12
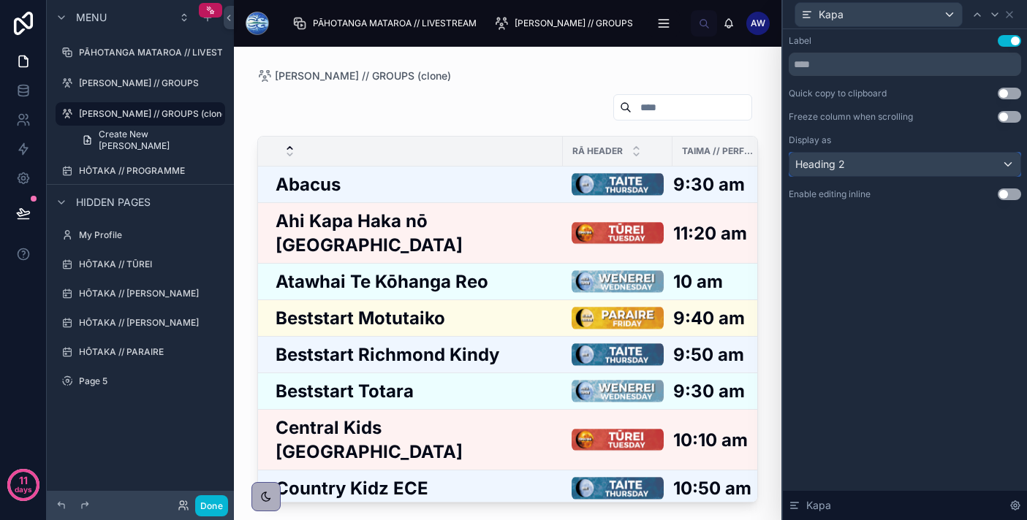
click at [937, 164] on div "Heading 2" at bounding box center [904, 164] width 231 height 23
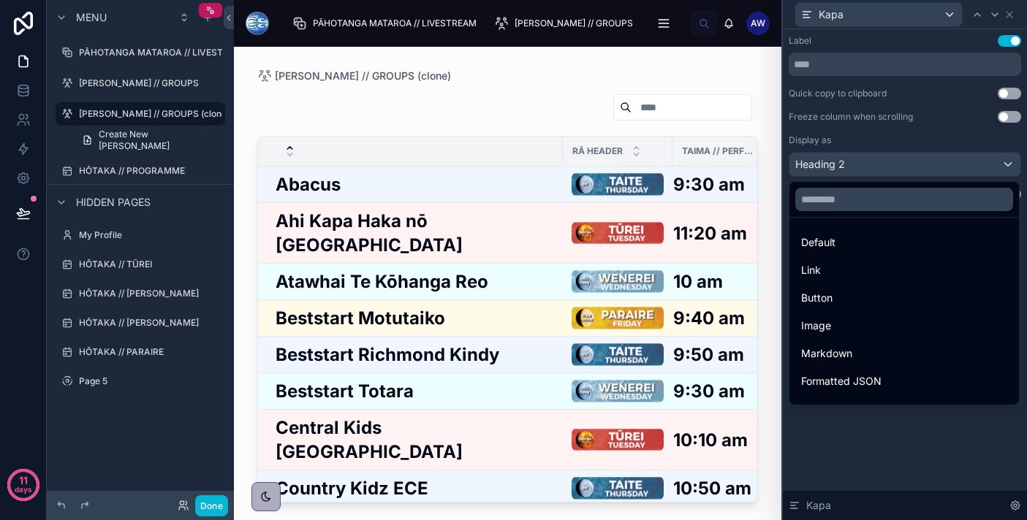
click at [886, 162] on div at bounding box center [905, 260] width 244 height 520
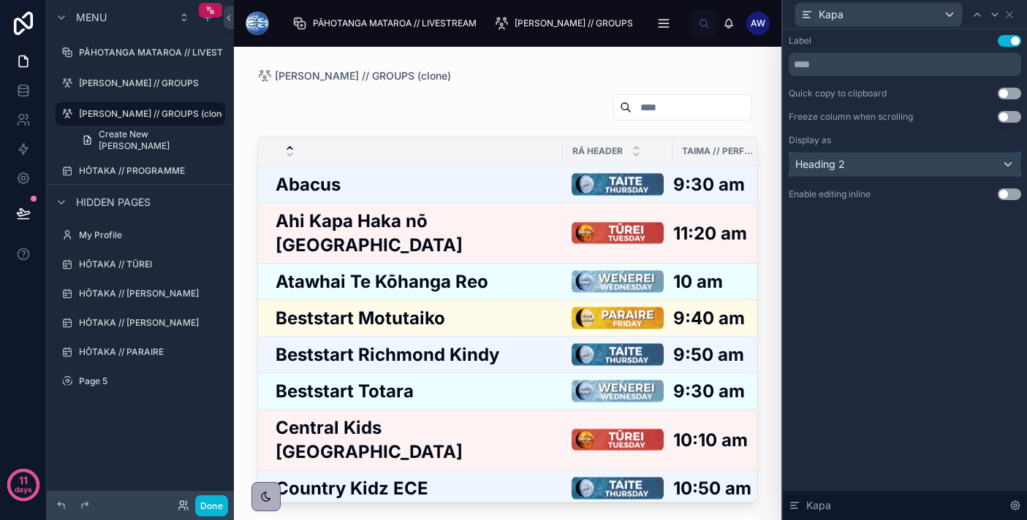
click at [886, 162] on div "Heading 2" at bounding box center [904, 164] width 231 height 23
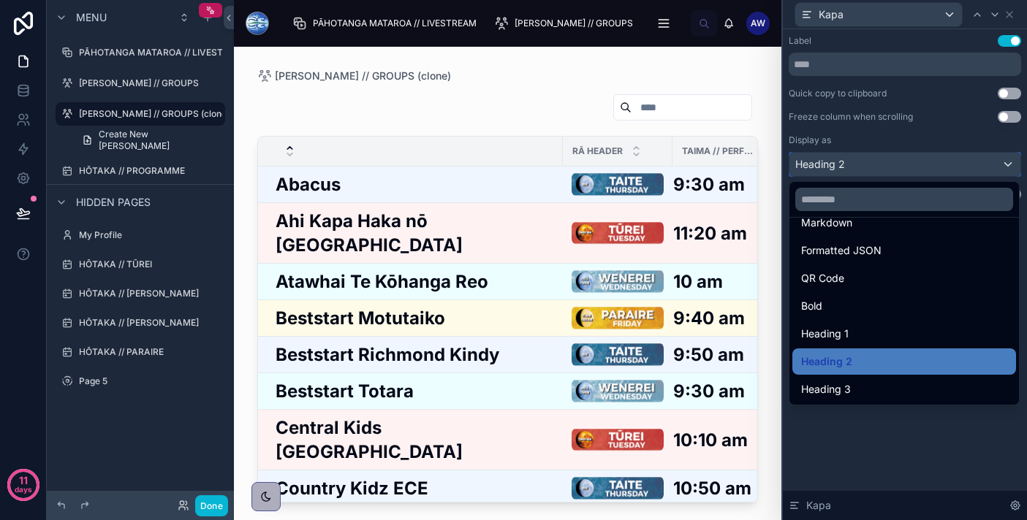
scroll to position [159, 0]
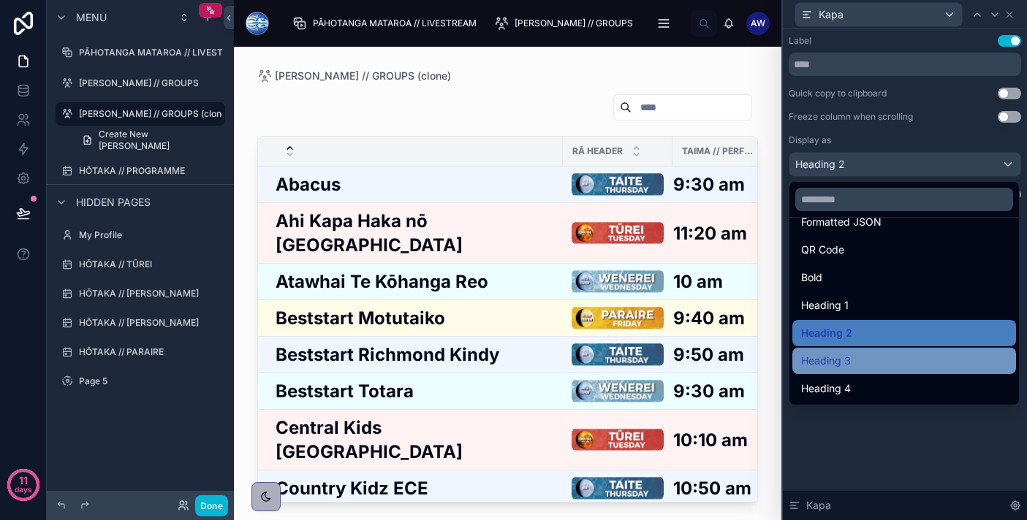
click at [853, 370] on div "Heading 3" at bounding box center [904, 361] width 224 height 26
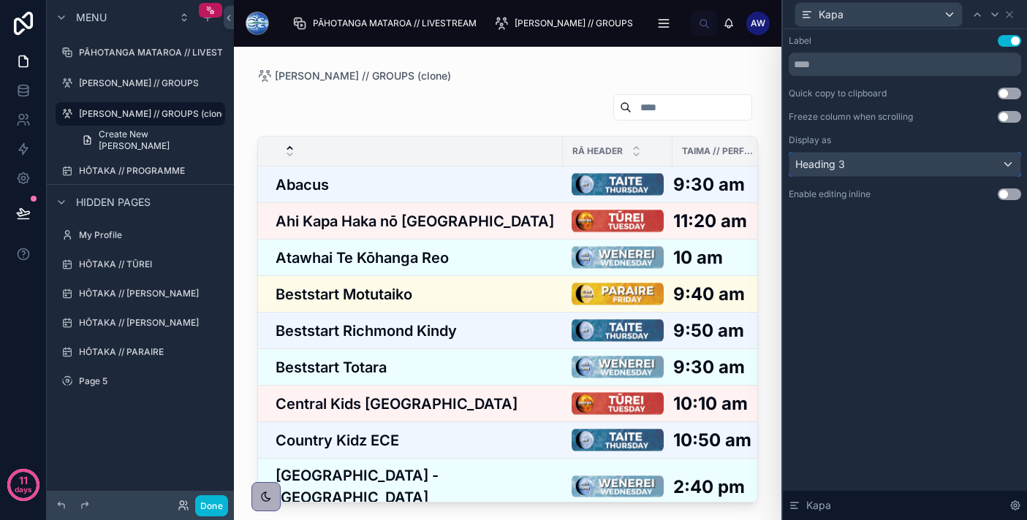
click at [846, 166] on div "Heading 3" at bounding box center [904, 164] width 231 height 23
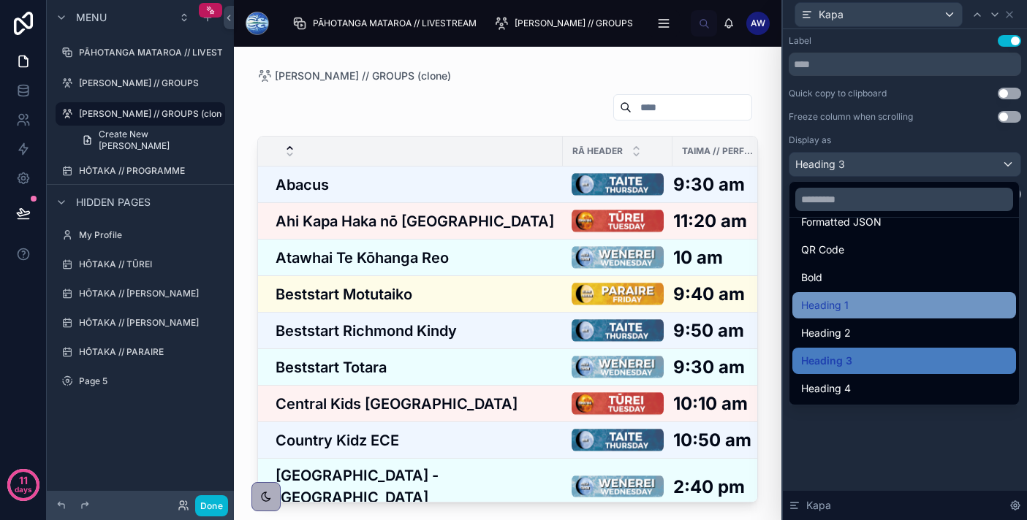
click at [854, 311] on div "Heading 1" at bounding box center [904, 306] width 206 height 18
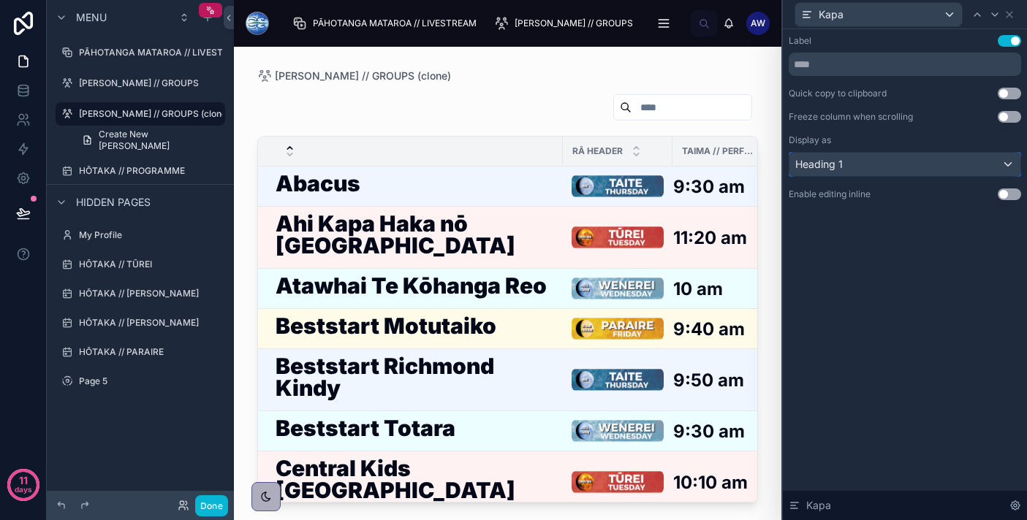
click at [858, 163] on div "Heading 1" at bounding box center [904, 164] width 231 height 23
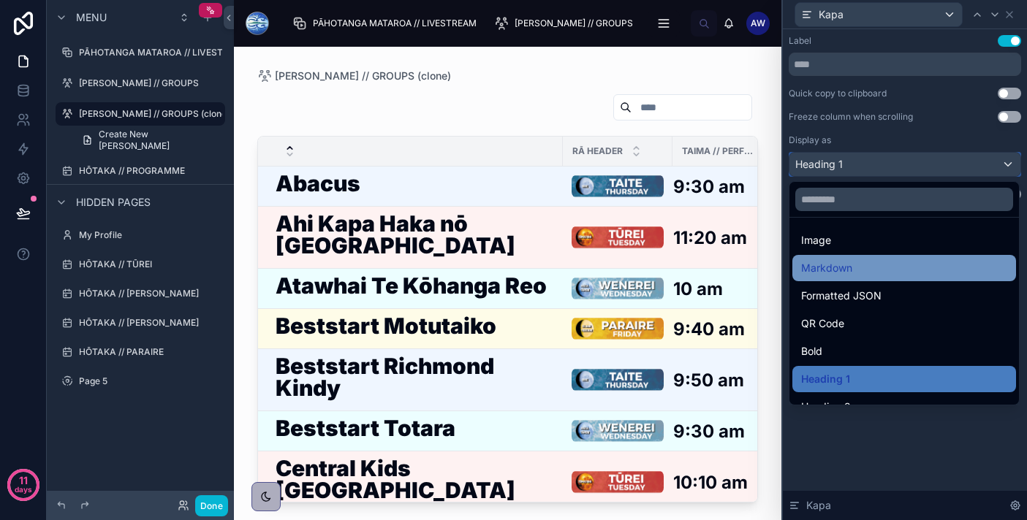
scroll to position [94, 0]
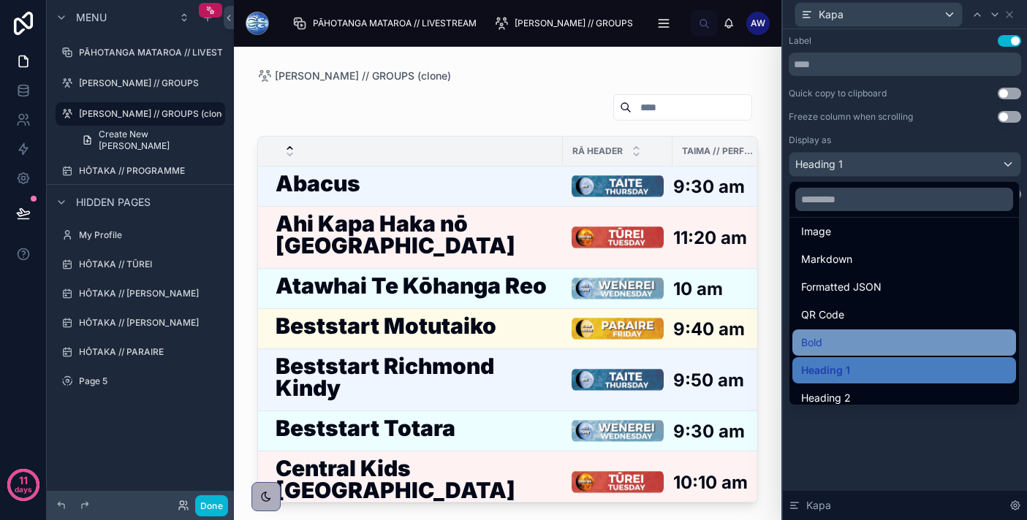
click at [837, 341] on div "Bold" at bounding box center [904, 343] width 206 height 18
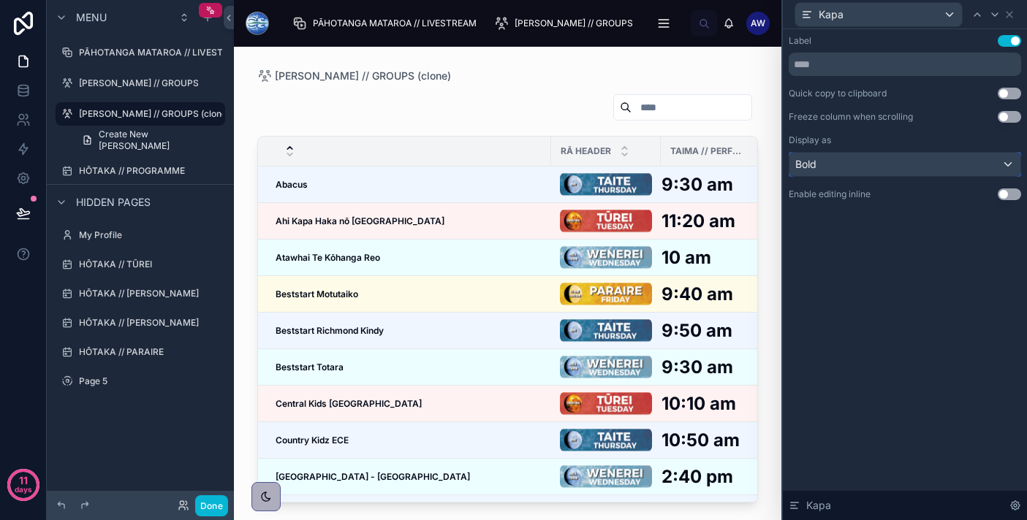
click at [845, 164] on div "Bold" at bounding box center [904, 164] width 231 height 23
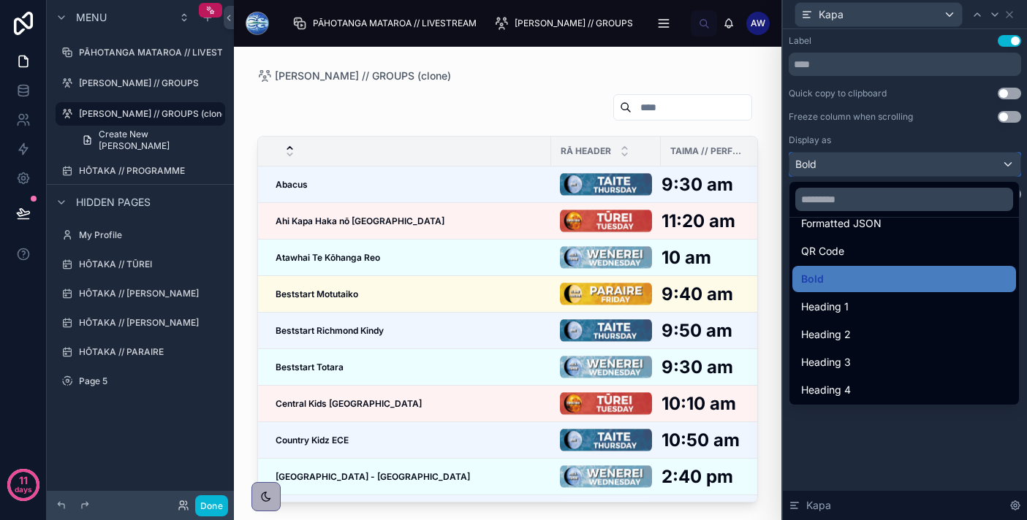
scroll to position [159, 0]
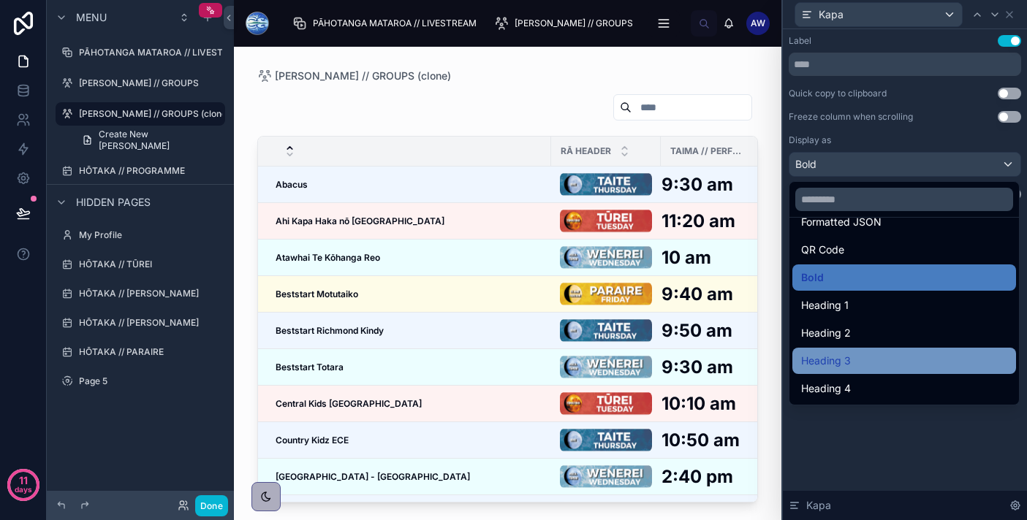
click at [853, 353] on div "Heading 3" at bounding box center [904, 361] width 206 height 18
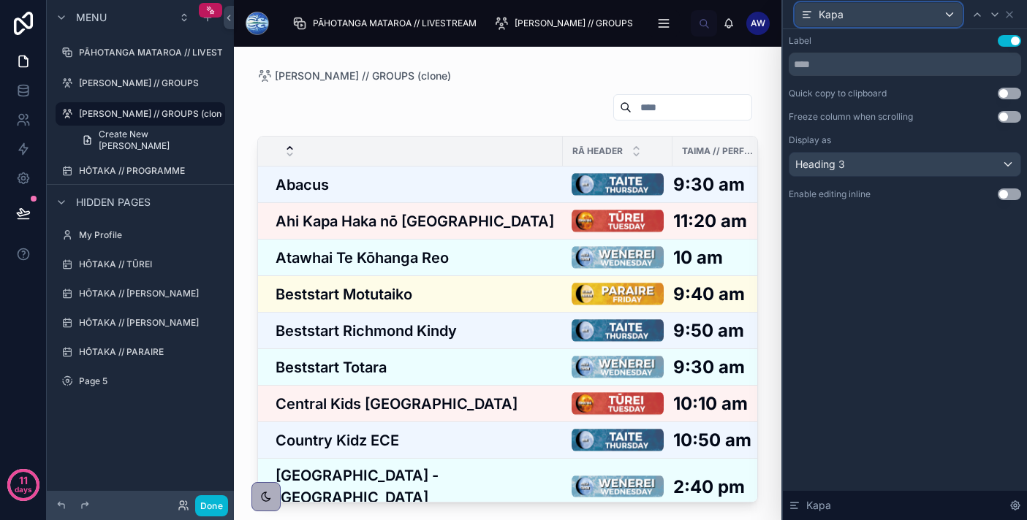
click at [901, 17] on div "Kapa" at bounding box center [878, 14] width 167 height 23
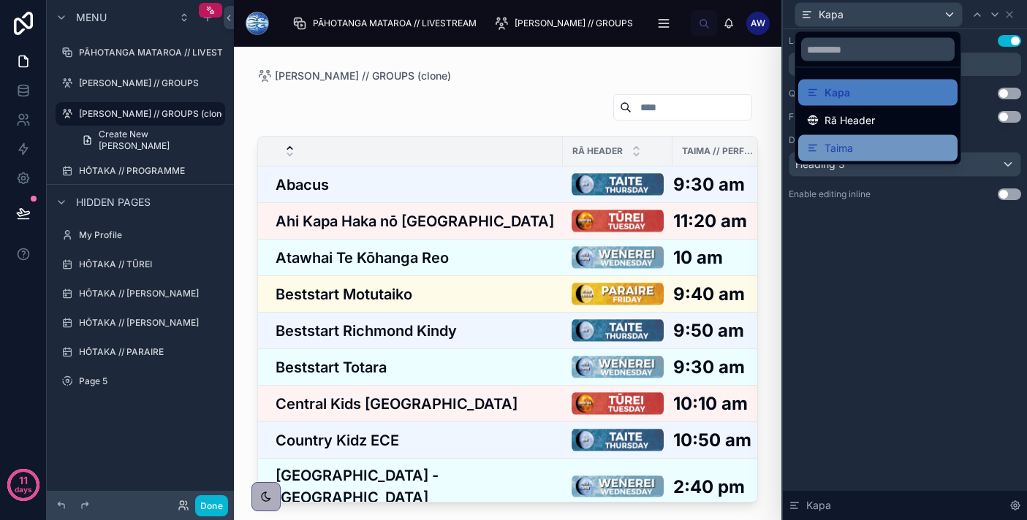
click at [867, 145] on div "Taima" at bounding box center [878, 149] width 142 height 18
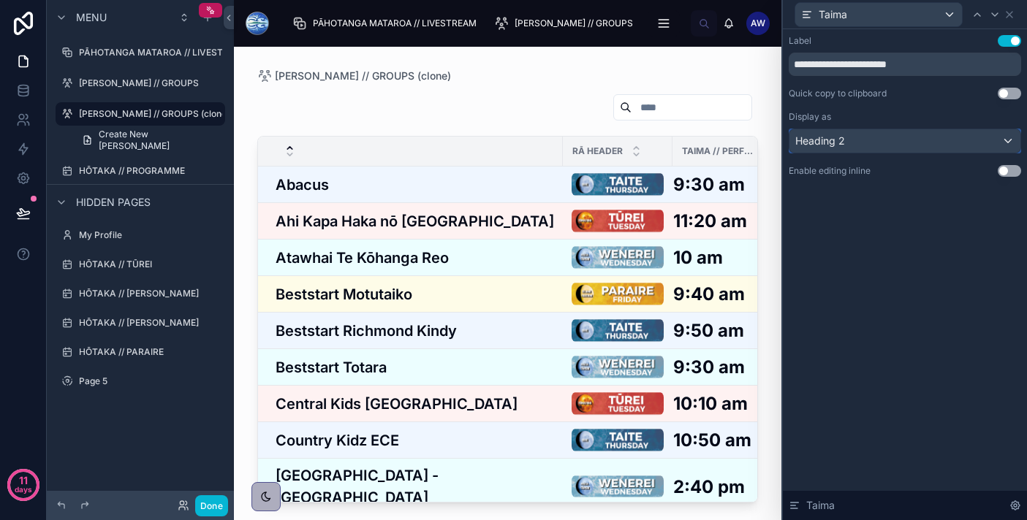
click at [908, 143] on div "Heading 2" at bounding box center [904, 140] width 231 height 23
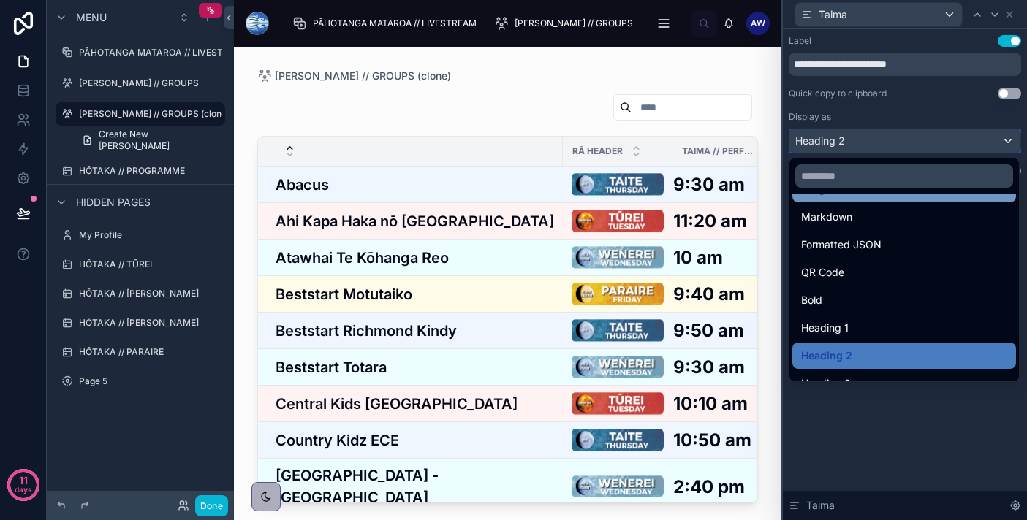
scroll to position [118, 0]
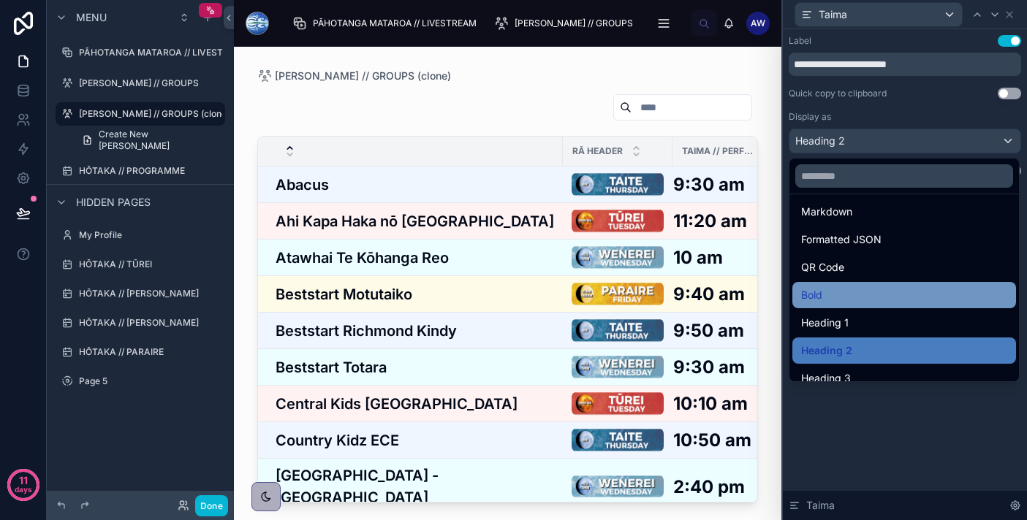
click at [865, 300] on div "Bold" at bounding box center [904, 295] width 206 height 18
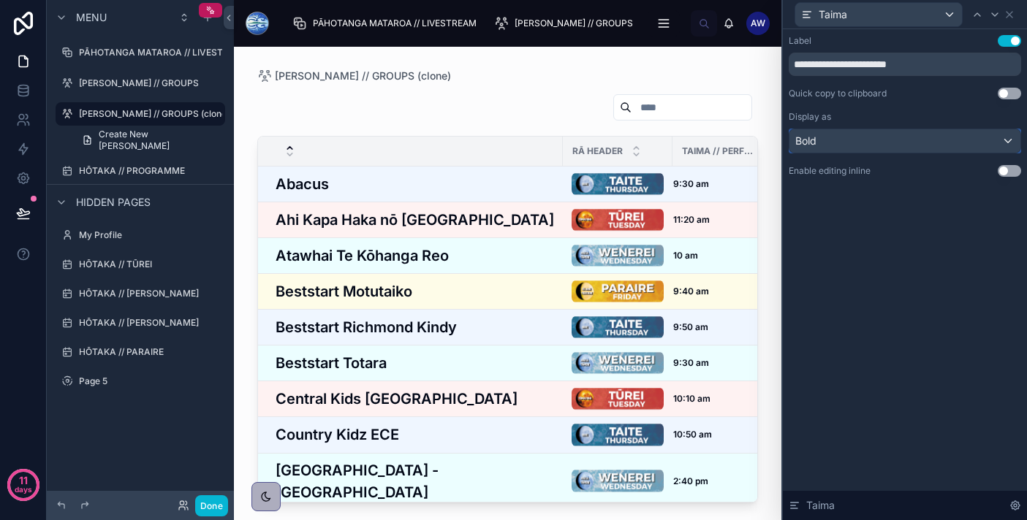
click at [867, 143] on div "Bold" at bounding box center [904, 140] width 231 height 23
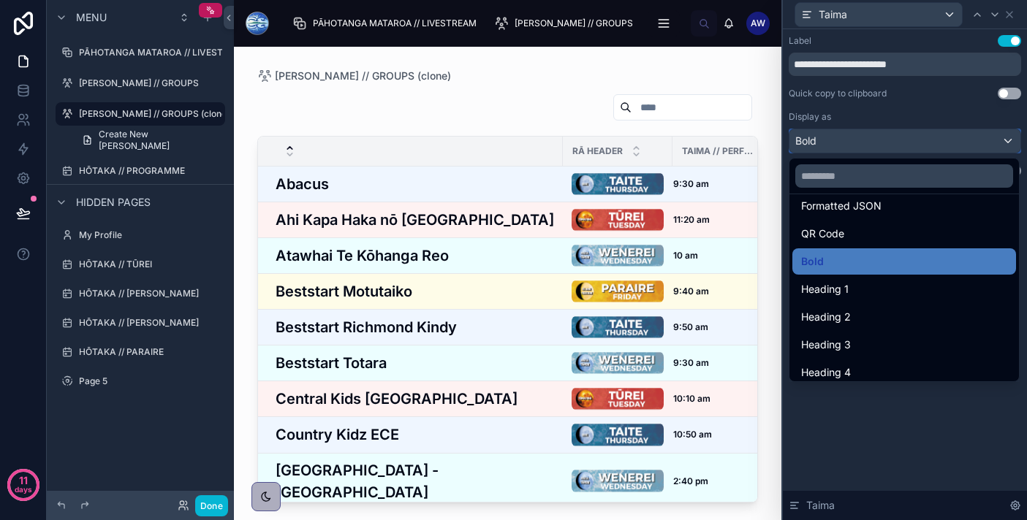
scroll to position [159, 0]
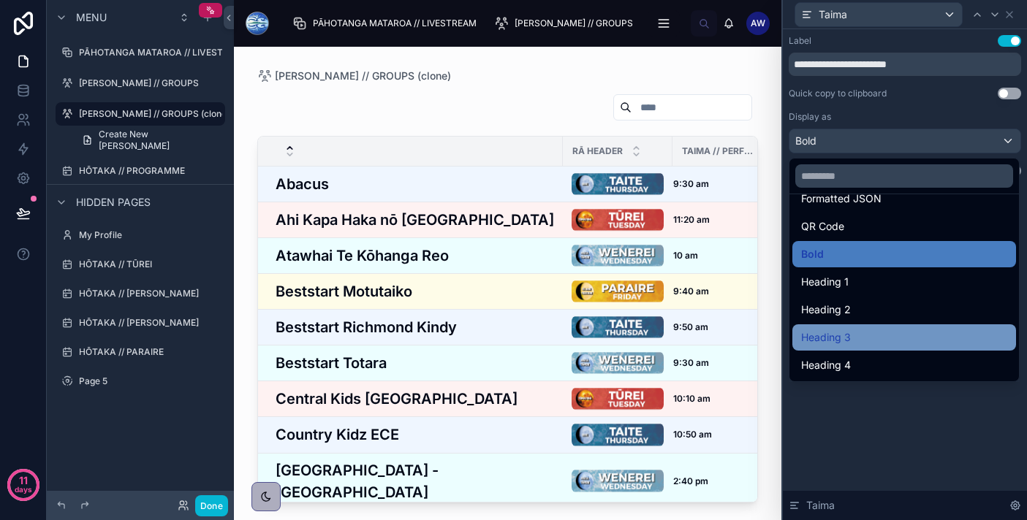
click at [867, 341] on div "Heading 3" at bounding box center [904, 338] width 206 height 18
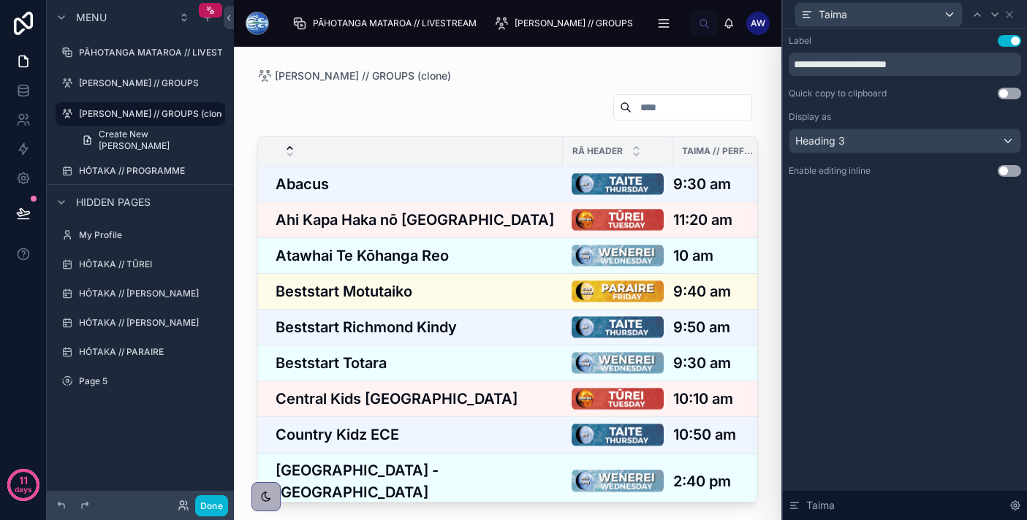
click at [1007, 170] on button "Use setting" at bounding box center [1008, 171] width 23 height 12
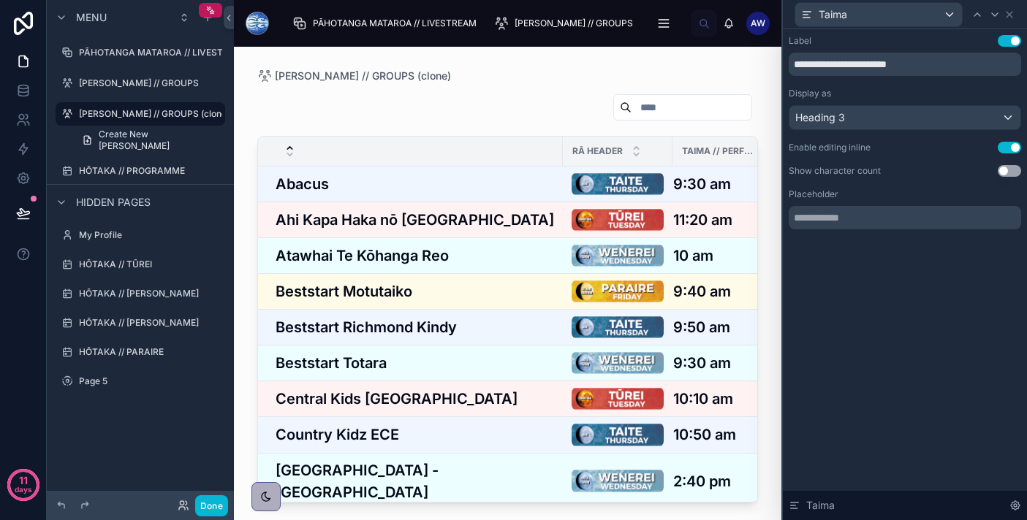
click at [1010, 148] on button "Use setting" at bounding box center [1008, 148] width 23 height 12
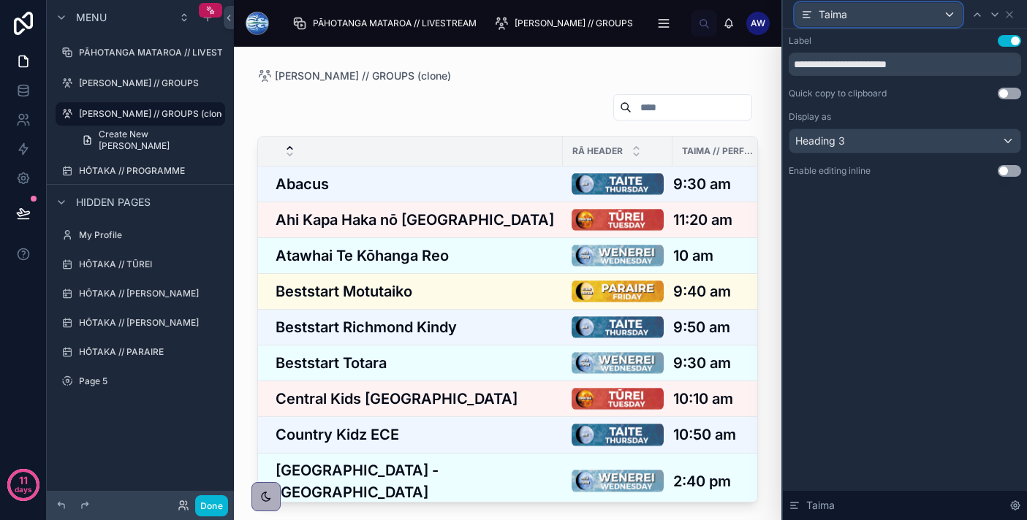
click at [940, 13] on div "Taima" at bounding box center [878, 14] width 167 height 23
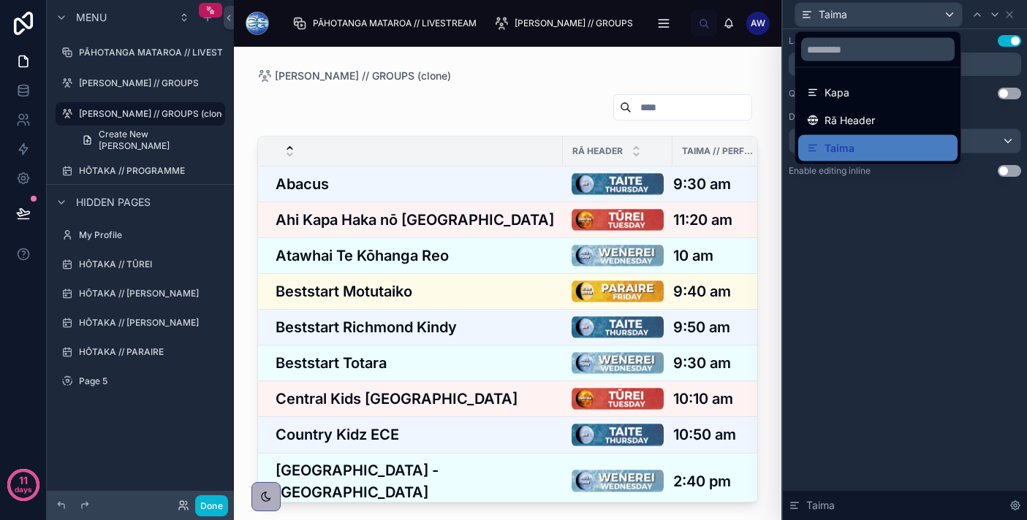
click at [940, 13] on div at bounding box center [905, 260] width 244 height 520
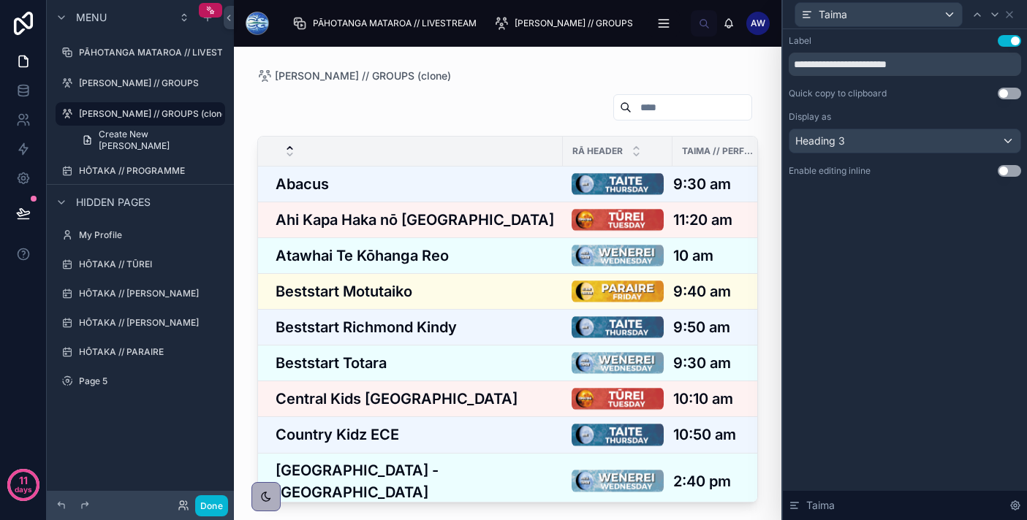
click at [735, 149] on span "TAIMA // PERFORMANCE TIME" at bounding box center [720, 151] width 77 height 12
click at [845, 17] on span "Taima" at bounding box center [832, 14] width 28 height 15
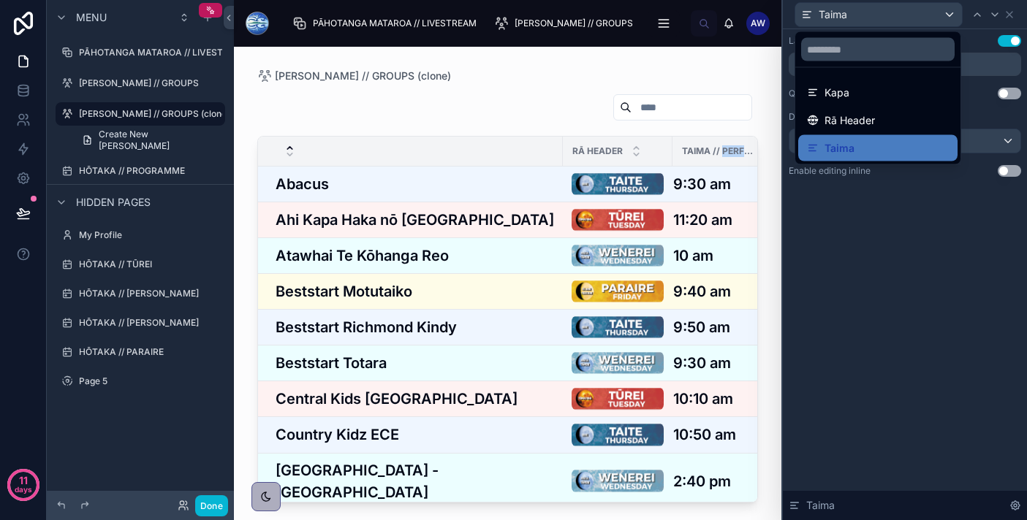
click at [845, 17] on div at bounding box center [905, 260] width 244 height 520
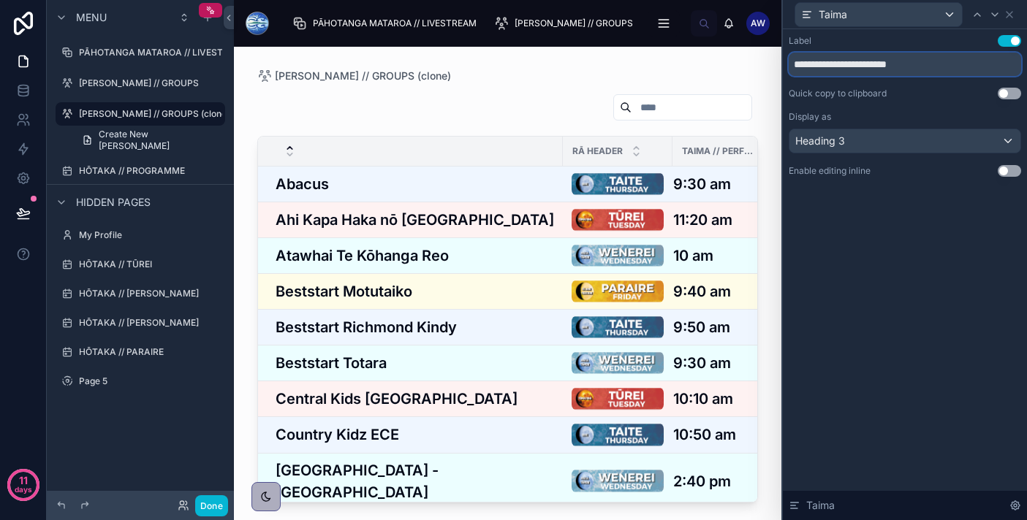
drag, startPoint x: 840, startPoint y: 66, endPoint x: 917, endPoint y: 66, distance: 77.5
click at [917, 66] on input "**********" at bounding box center [904, 64] width 232 height 23
type input "**********"
click at [852, 18] on div "Taima" at bounding box center [878, 14] width 167 height 23
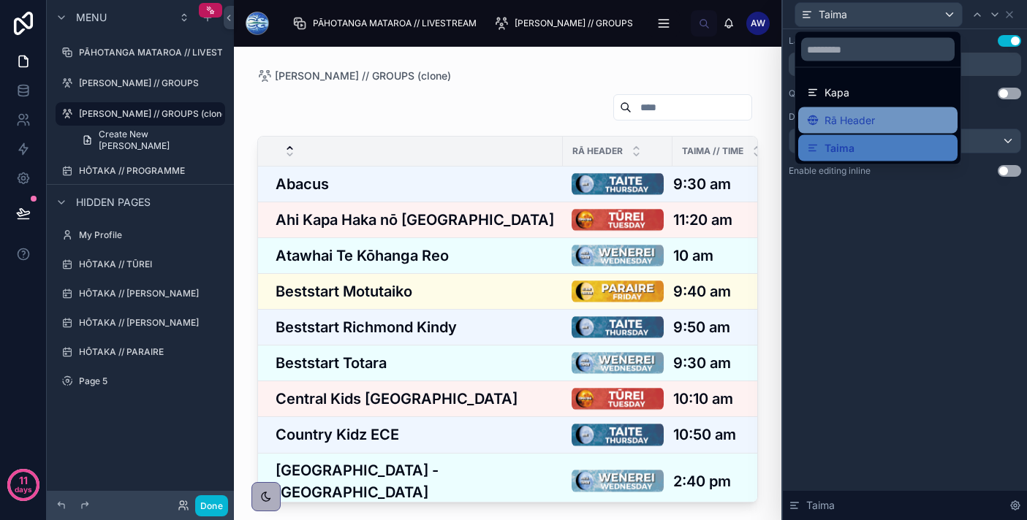
click at [848, 113] on span "Rā Header" at bounding box center [849, 121] width 50 height 18
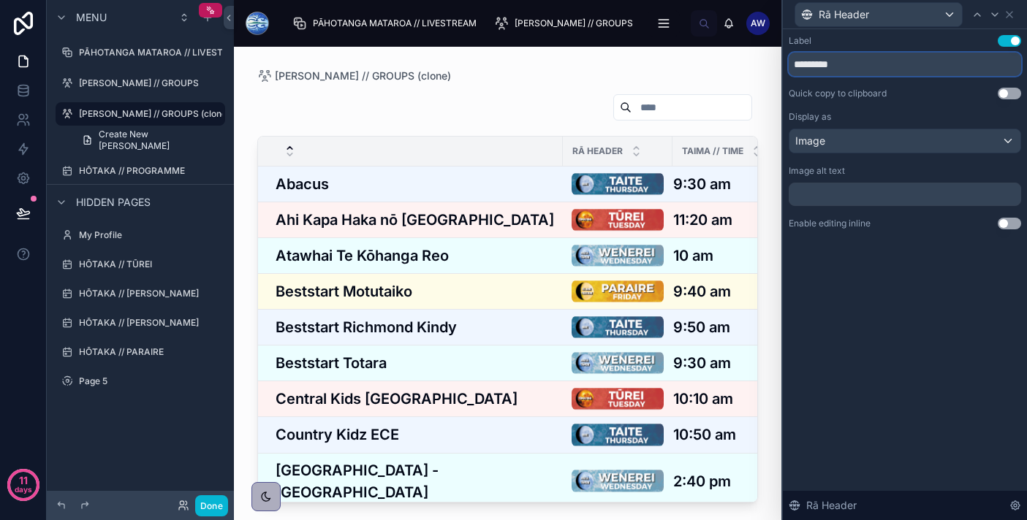
drag, startPoint x: 810, startPoint y: 66, endPoint x: 953, endPoint y: 58, distance: 143.4
click at [952, 58] on input "*********" at bounding box center [904, 64] width 232 height 23
type input "*********"
click at [946, 353] on div "Label Use setting ********* Quick copy to clipboard Use setting Display as Imag…" at bounding box center [905, 274] width 244 height 491
click at [843, 18] on span "Rā Header" at bounding box center [843, 14] width 50 height 15
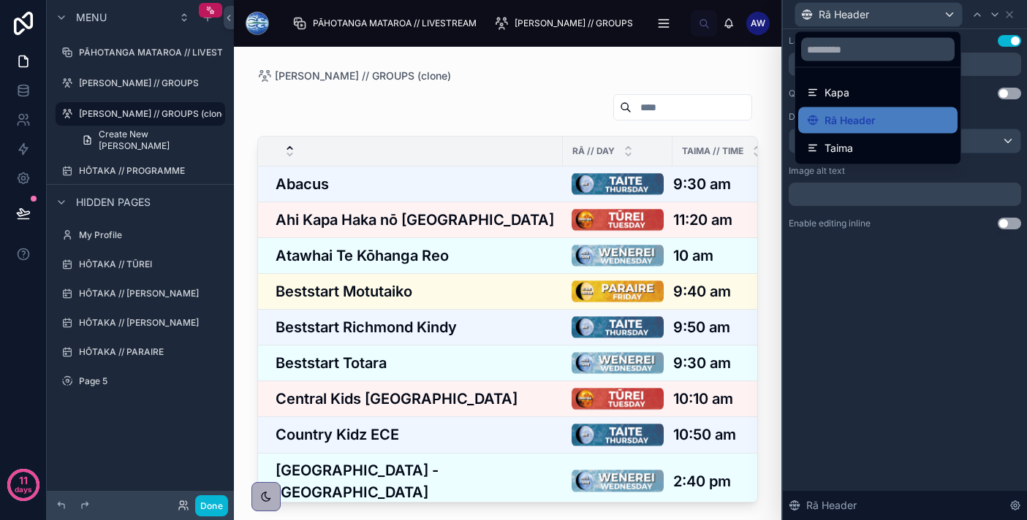
click at [864, 335] on div at bounding box center [905, 260] width 244 height 520
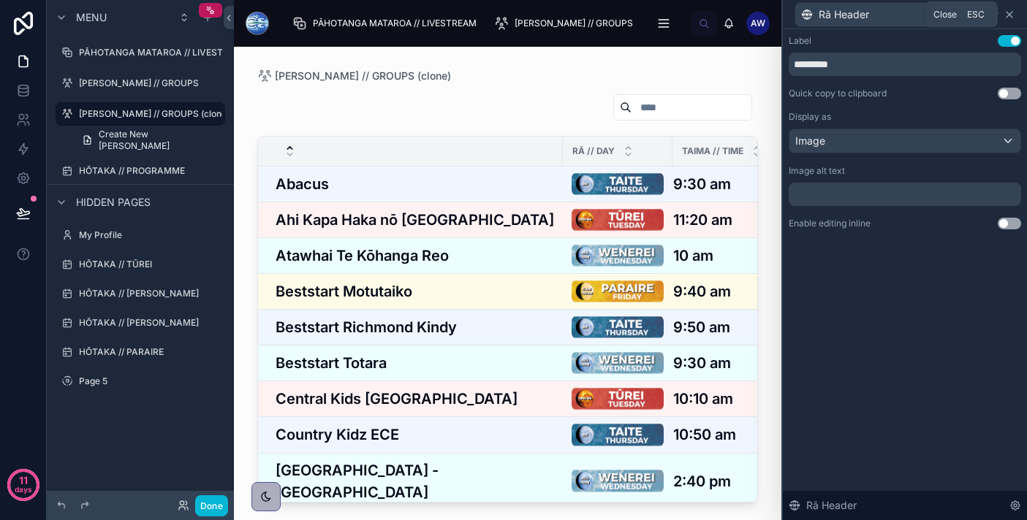
click at [1008, 13] on icon at bounding box center [1009, 15] width 6 height 6
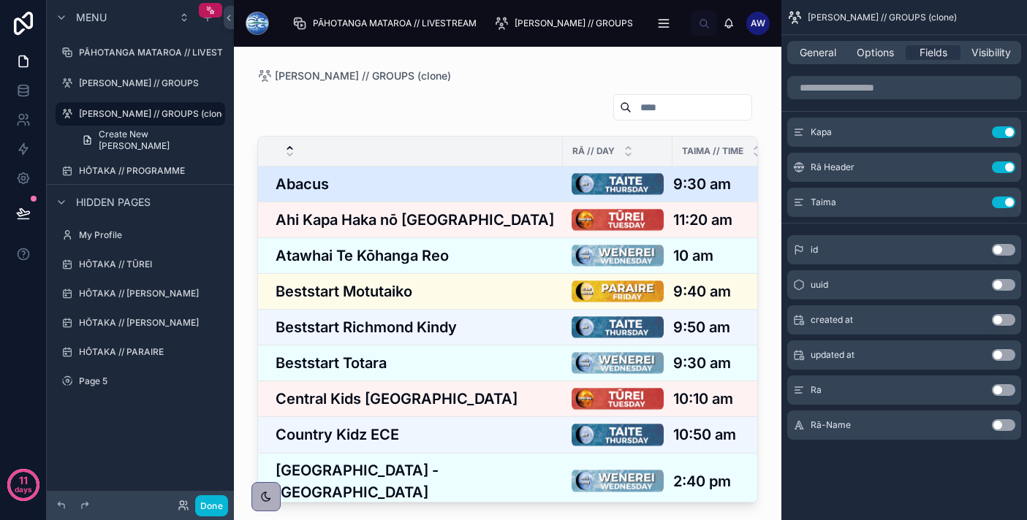
click at [482, 180] on div "Abacus Abacus" at bounding box center [414, 184] width 278 height 22
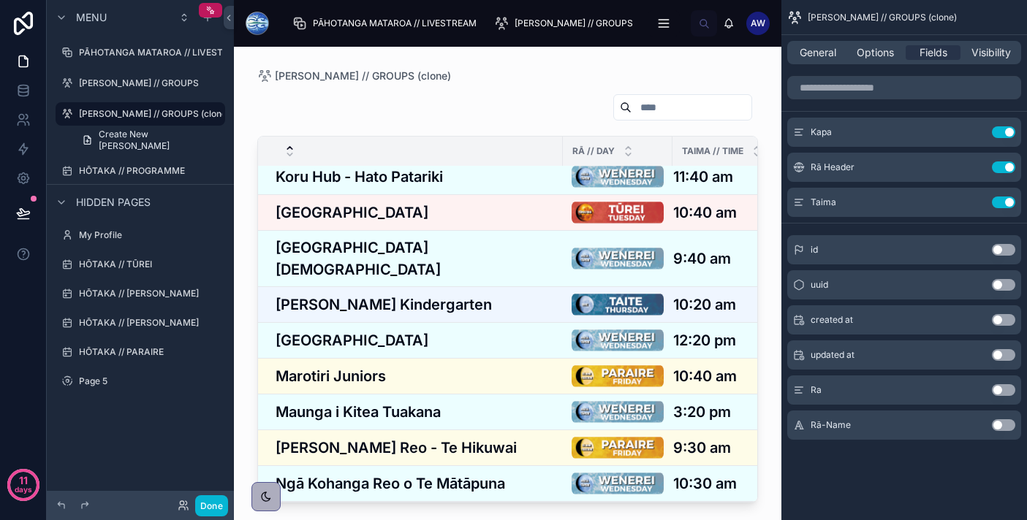
scroll to position [391, 0]
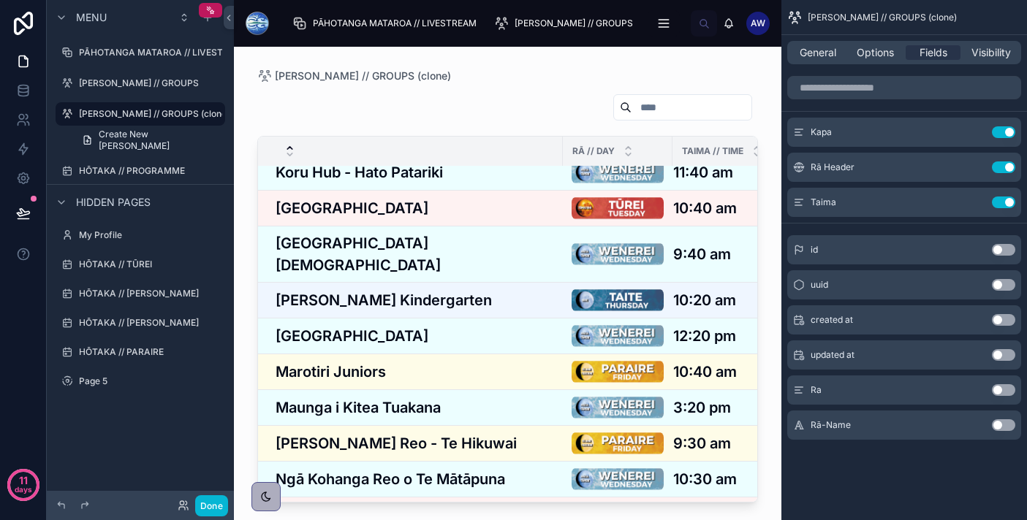
click at [510, 282] on td "[PERSON_NAME][GEOGRAPHIC_DATA] [PERSON_NAME][GEOGRAPHIC_DATA]" at bounding box center [410, 300] width 305 height 36
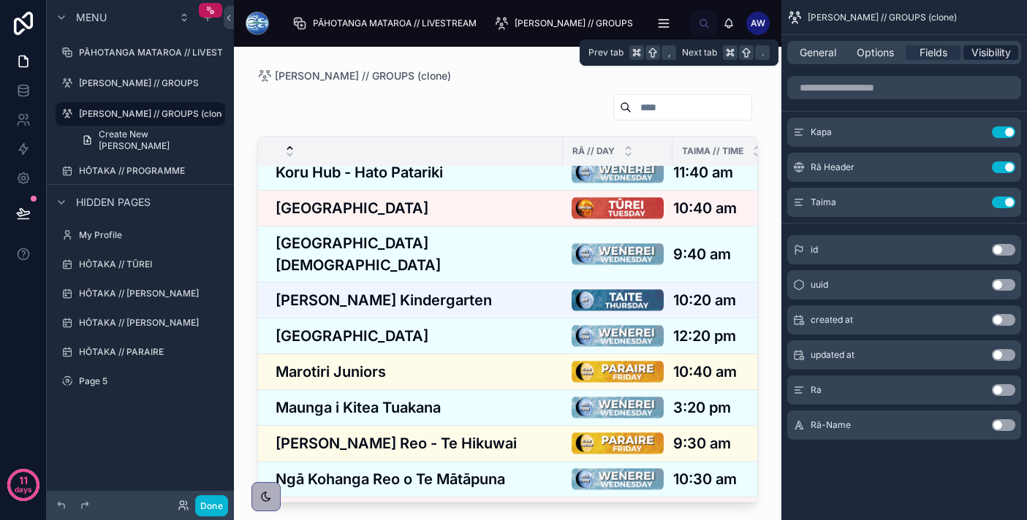
click at [1002, 51] on span "Visibility" at bounding box center [990, 52] width 39 height 15
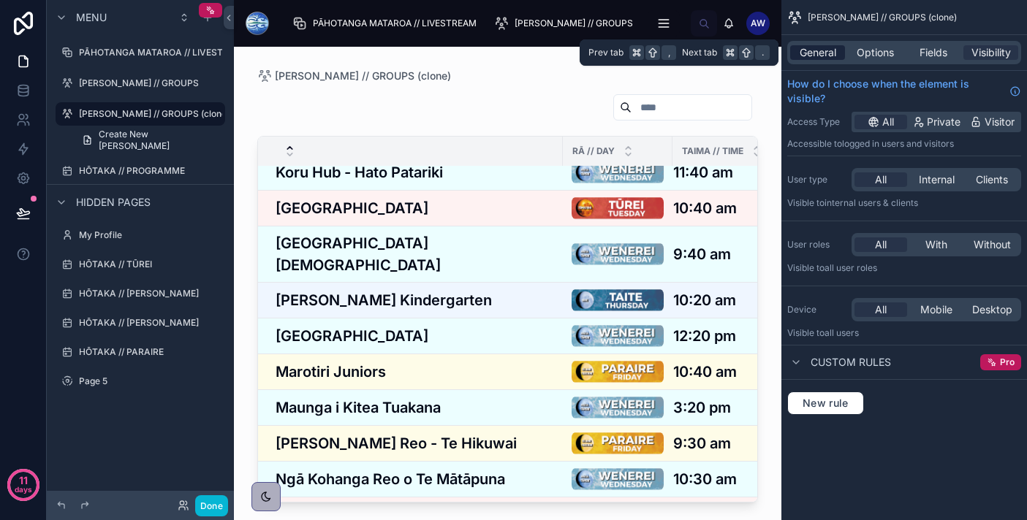
click at [821, 51] on span "General" at bounding box center [817, 52] width 37 height 15
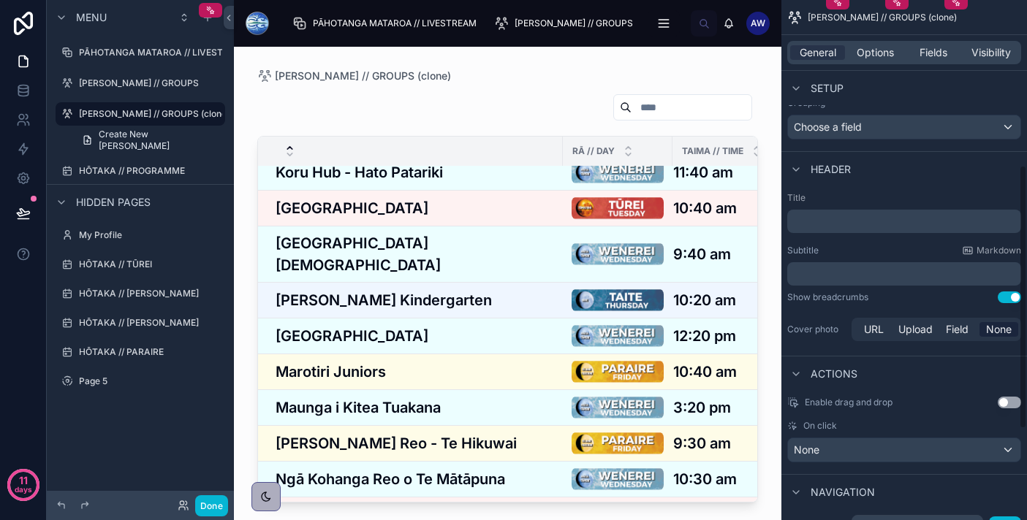
scroll to position [327, 0]
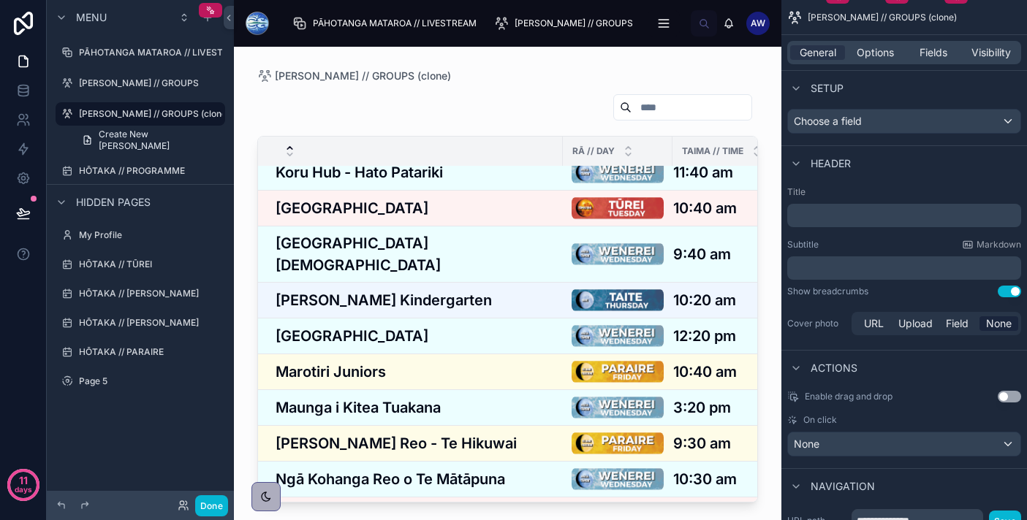
click at [837, 322] on label "Cover photo" at bounding box center [816, 324] width 58 height 12
click at [929, 324] on span "Upload" at bounding box center [915, 323] width 34 height 15
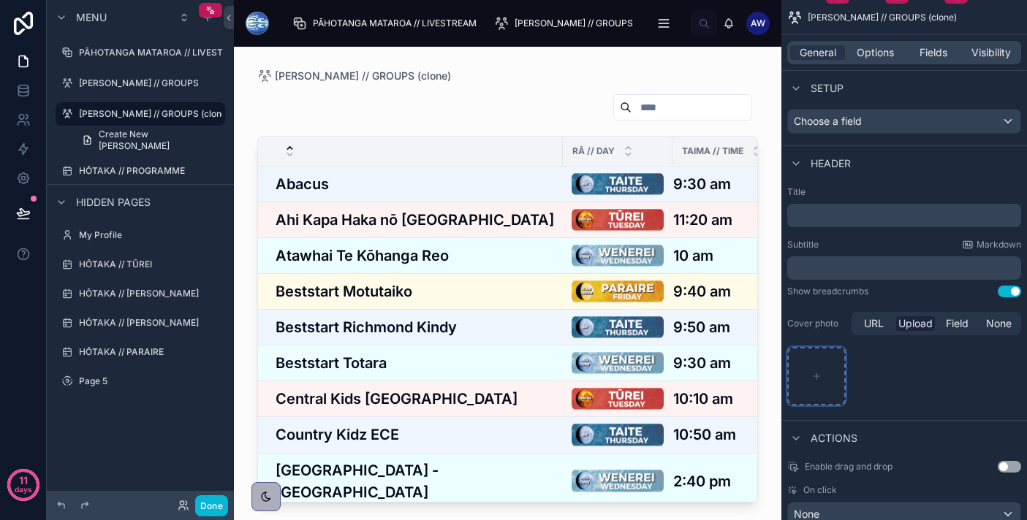
click at [813, 379] on icon "scrollable content" at bounding box center [816, 376] width 10 height 10
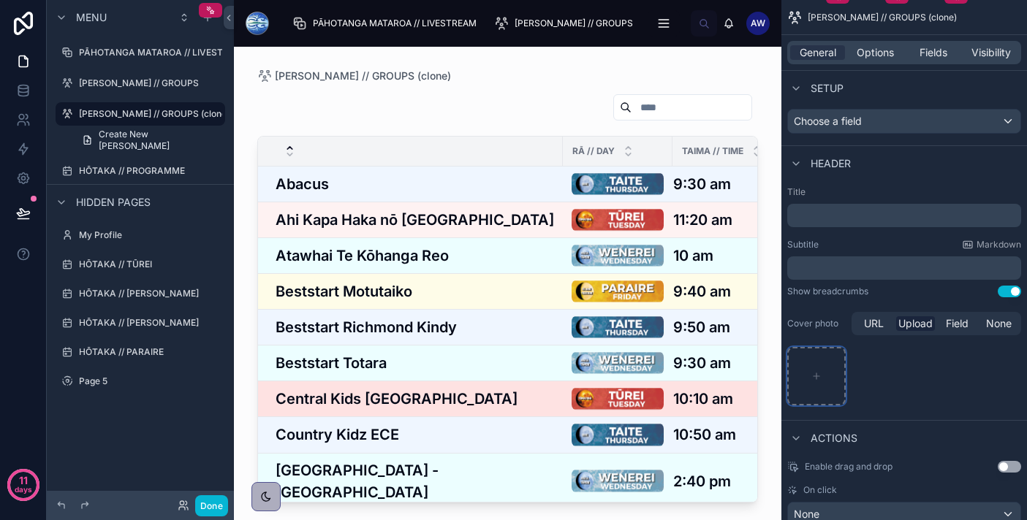
type input "**********"
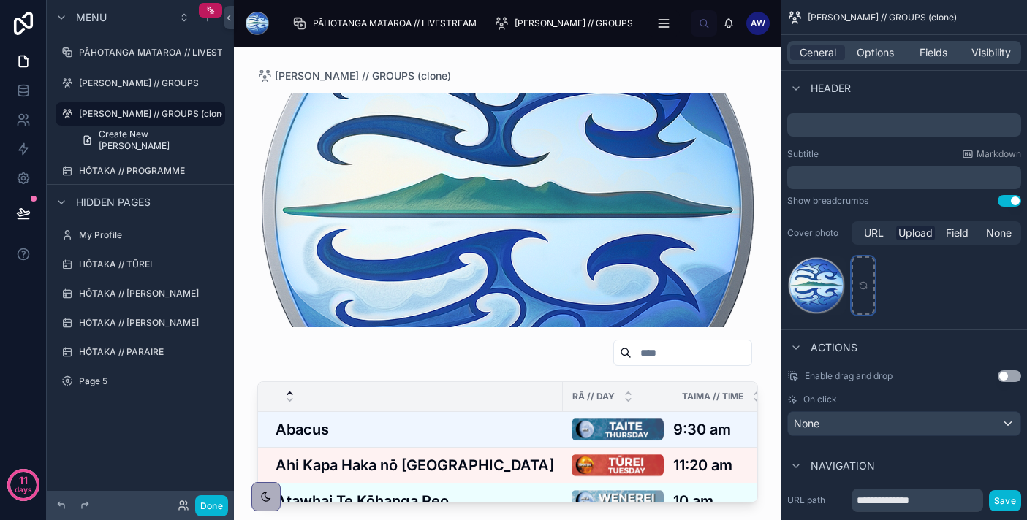
scroll to position [419, 0]
click at [965, 234] on span "Field" at bounding box center [957, 231] width 23 height 15
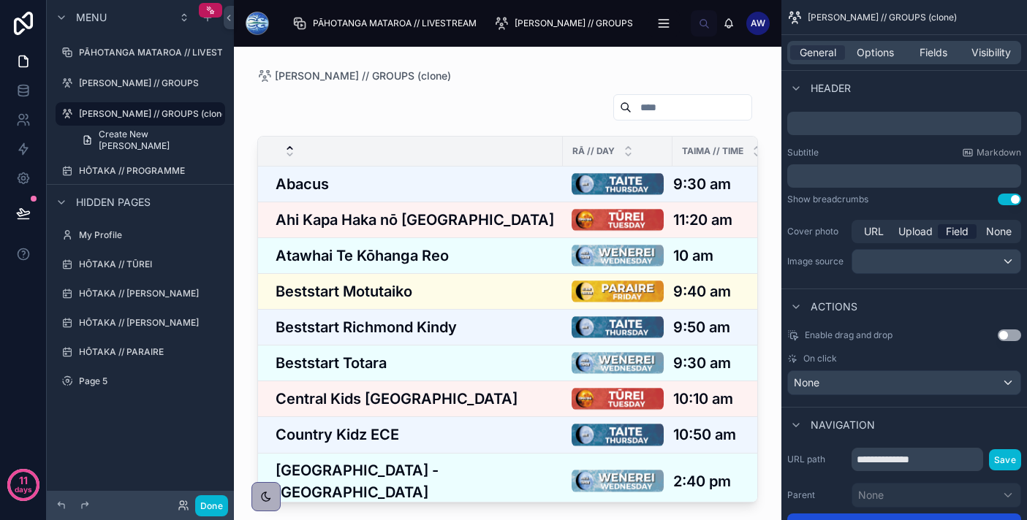
click at [913, 274] on div "Cover photo URL Upload Field None Image source" at bounding box center [904, 247] width 234 height 60
click at [915, 259] on div "scrollable content" at bounding box center [936, 261] width 168 height 23
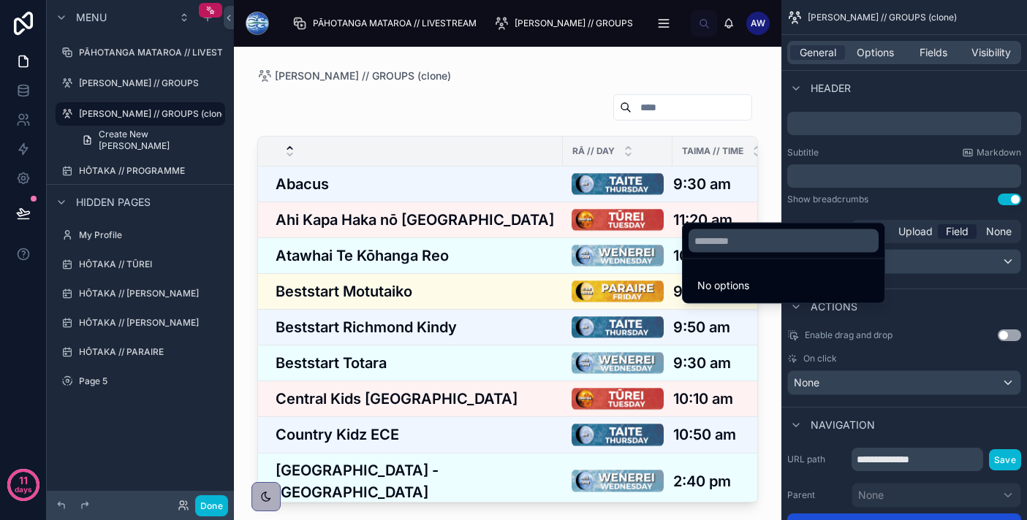
click at [916, 258] on div "scrollable content" at bounding box center [513, 260] width 1027 height 520
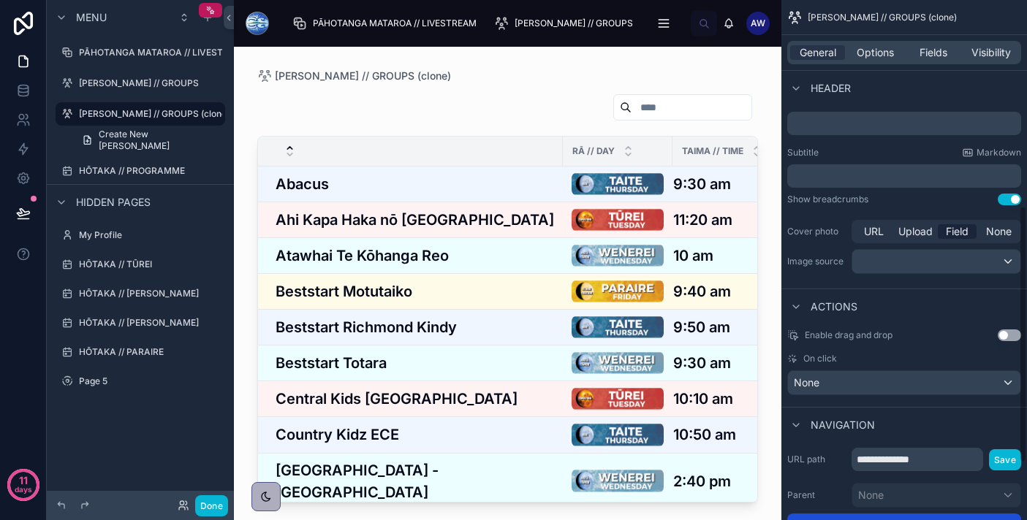
click at [916, 214] on div "Title ﻿ Subtitle Markdown ﻿ Show breadcrumbs Use setting Cover photo URL Upload…" at bounding box center [904, 185] width 246 height 194
click at [915, 225] on span "Upload" at bounding box center [915, 231] width 34 height 15
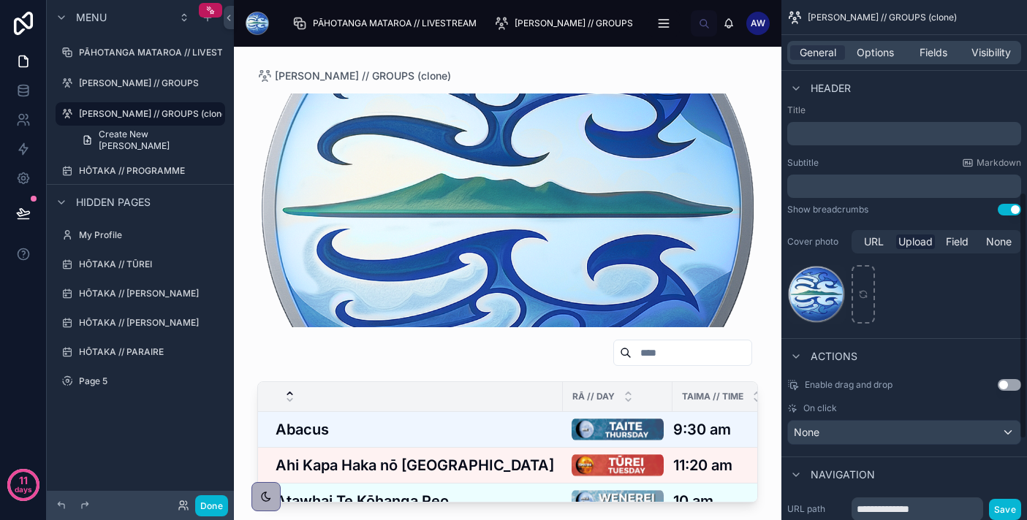
scroll to position [397, 0]
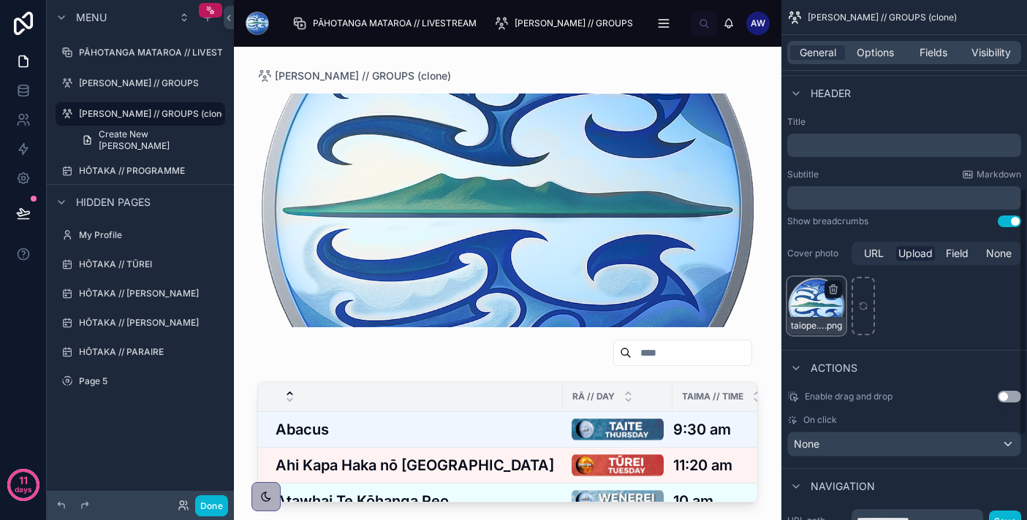
click at [831, 306] on div "taiopenga-logo-final-icon(v2) .png" at bounding box center [816, 306] width 58 height 58
click at [837, 288] on icon "scrollable content" at bounding box center [833, 290] width 12 height 12
click at [866, 261] on icon "button" at bounding box center [864, 261] width 8 height 0
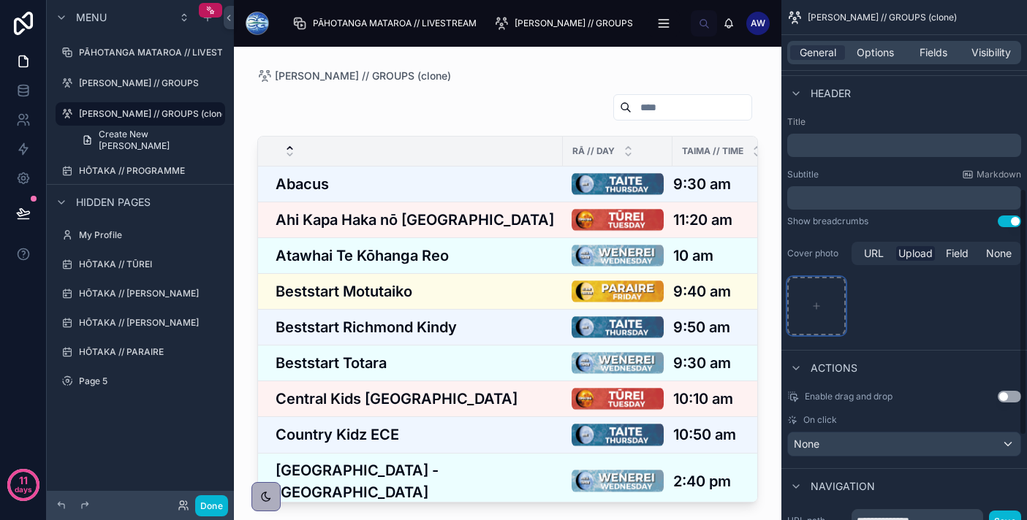
click at [804, 319] on div "scrollable content" at bounding box center [816, 306] width 58 height 58
type input "**********"
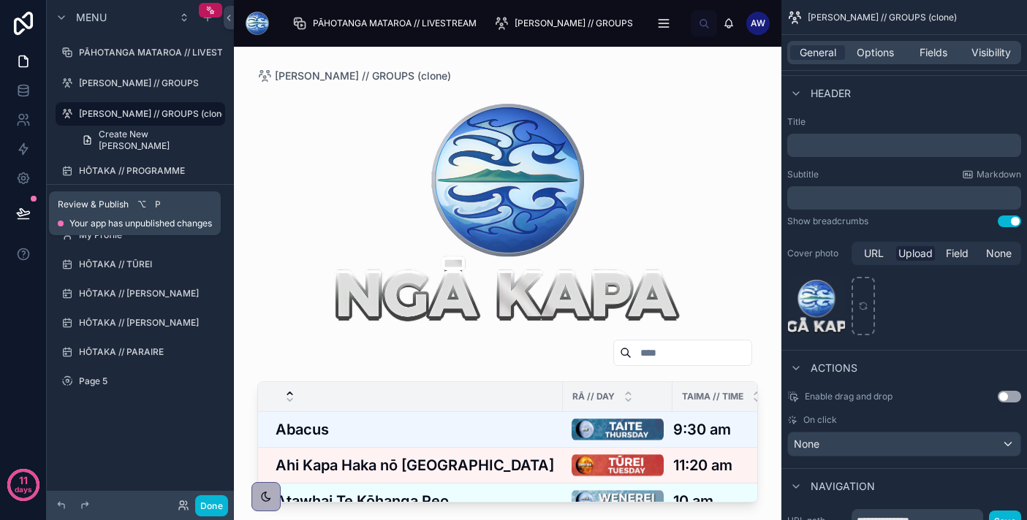
click at [17, 213] on icon at bounding box center [23, 212] width 12 height 7
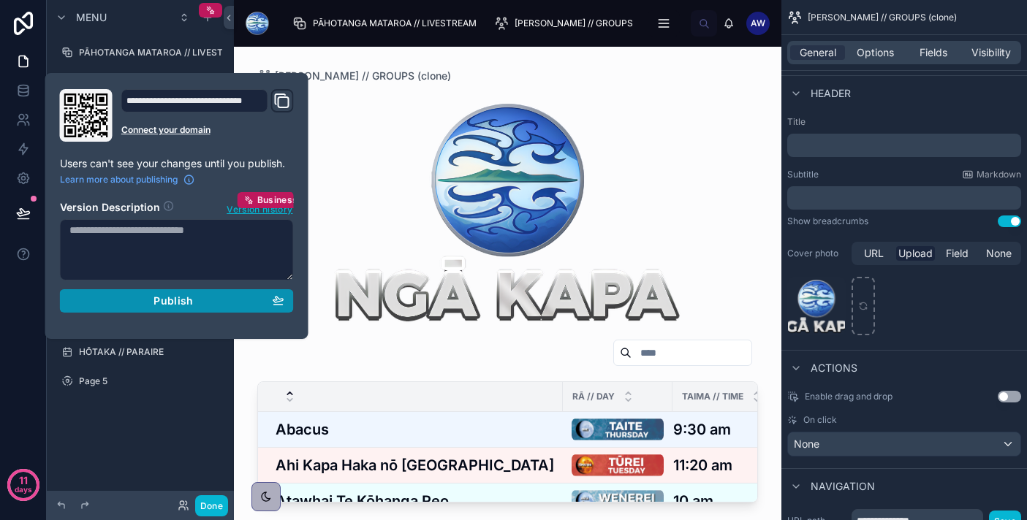
click at [156, 300] on span "Publish" at bounding box center [172, 300] width 39 height 13
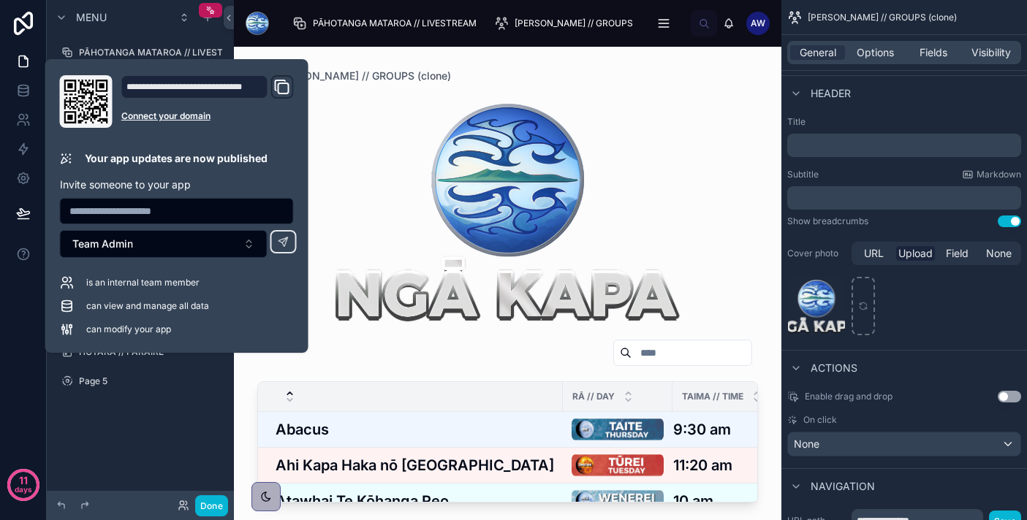
click at [682, 248] on div at bounding box center [507, 211] width 501 height 234
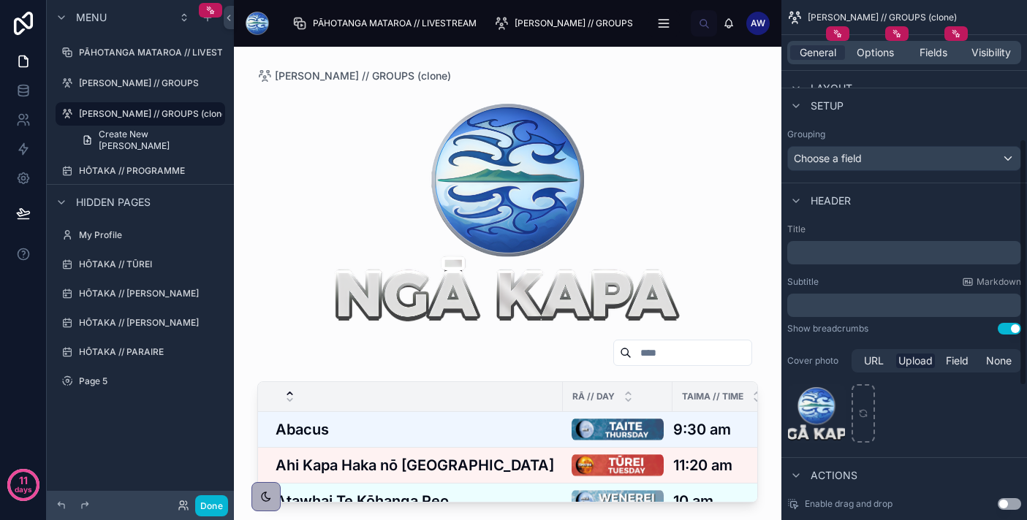
scroll to position [298, 0]
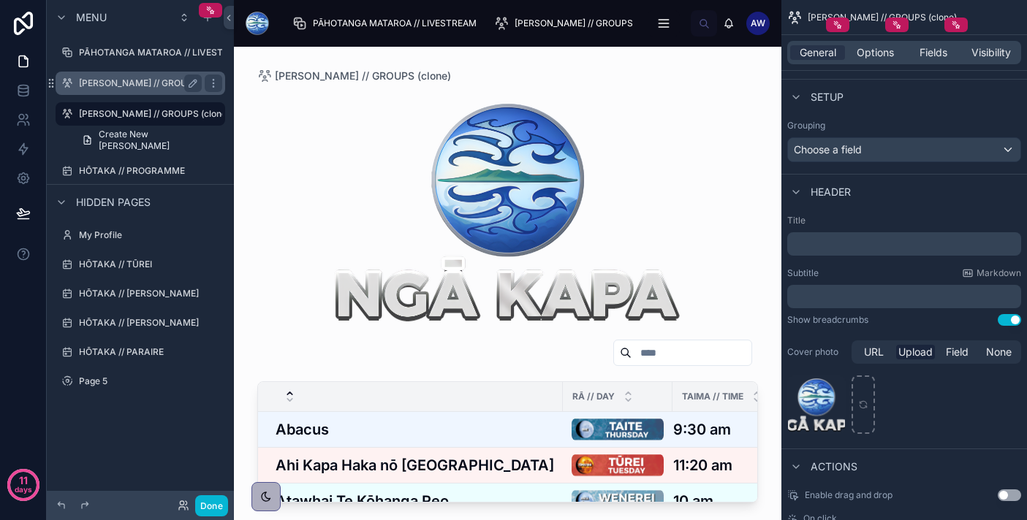
click at [156, 80] on label "[PERSON_NAME] // GROUPS" at bounding box center [139, 83] width 120 height 12
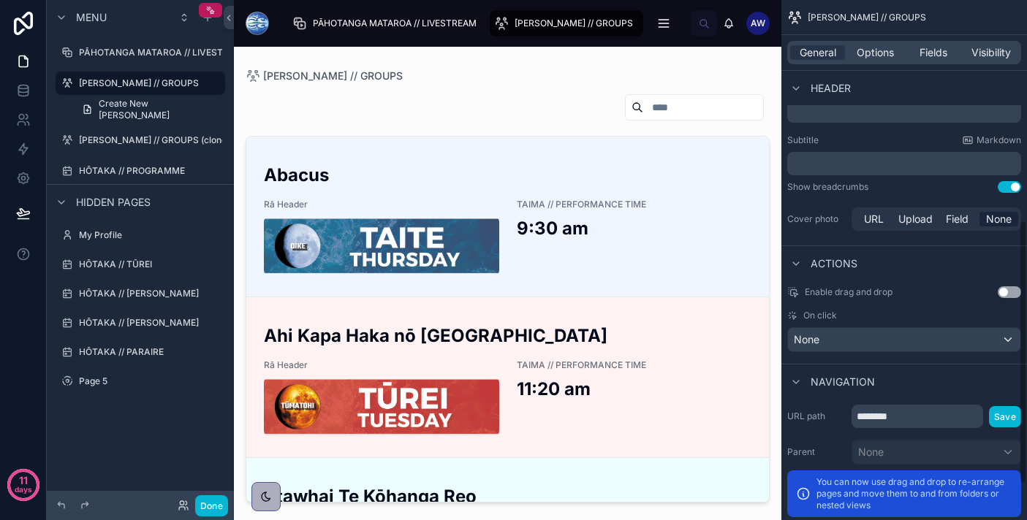
scroll to position [430, 0]
click at [879, 222] on span "URL" at bounding box center [874, 220] width 20 height 15
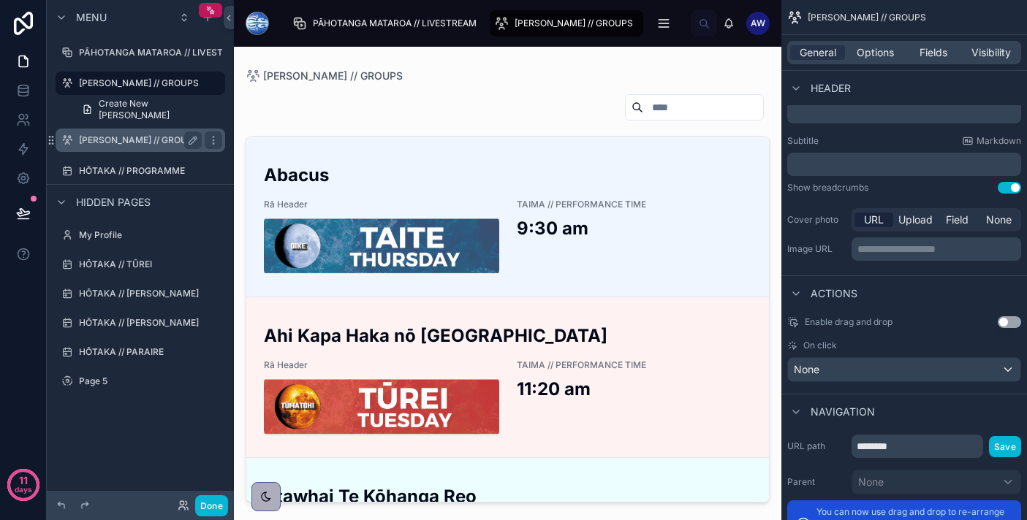
click at [159, 140] on label "[PERSON_NAME] // GROUPS (clone)" at bounding box center [154, 140] width 151 height 12
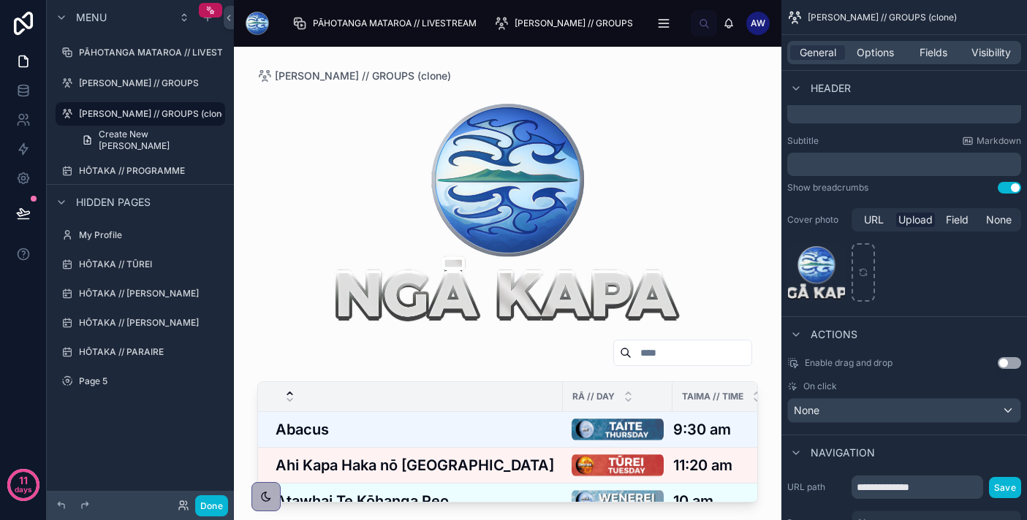
click at [460, 170] on div at bounding box center [507, 211] width 501 height 234
click at [808, 278] on div "HEADER-Ngā-Kapa-2 .png" at bounding box center [816, 272] width 58 height 58
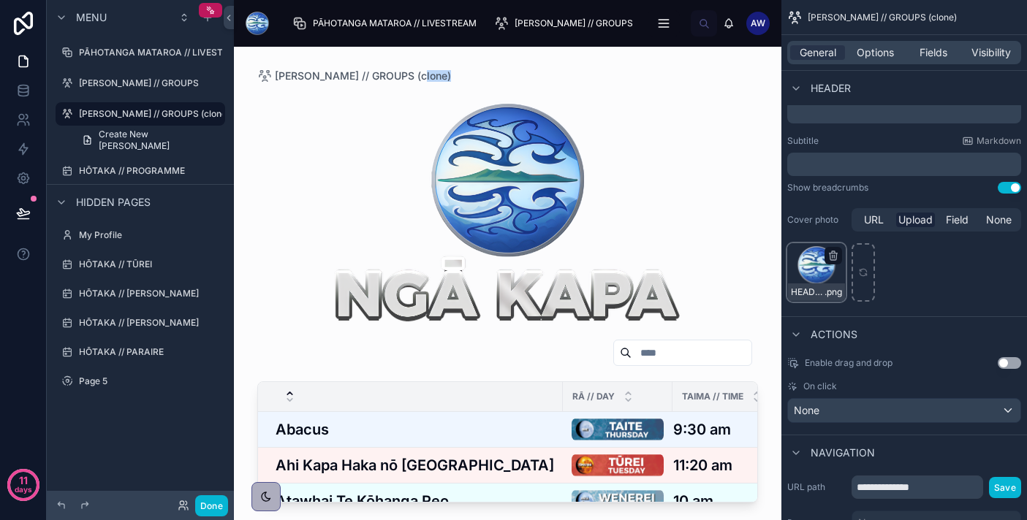
click at [808, 278] on div "HEADER-Ngā-Kapa-2 .png" at bounding box center [816, 272] width 58 height 58
click at [149, 85] on label "[PERSON_NAME] // GROUPS" at bounding box center [139, 83] width 120 height 12
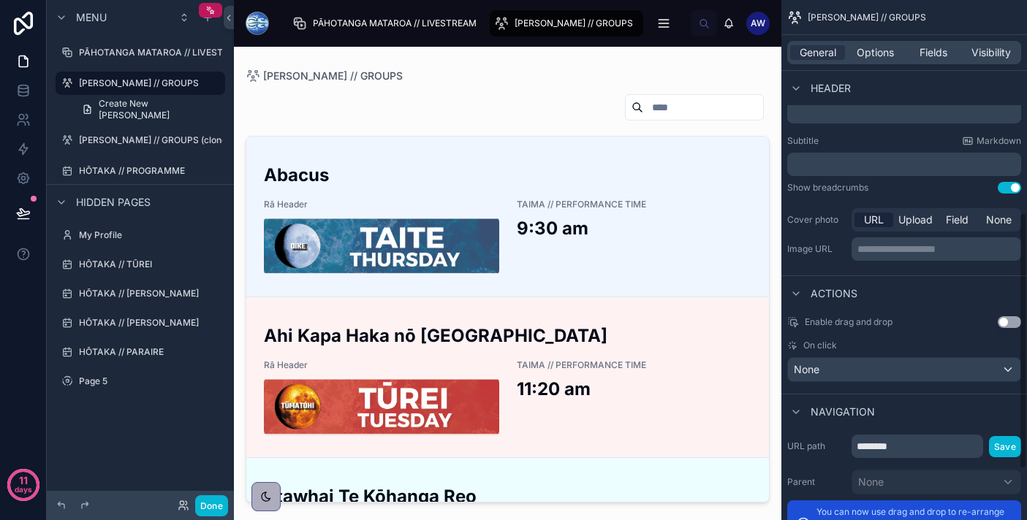
click at [897, 249] on p "**********" at bounding box center [937, 249] width 161 height 15
click at [897, 255] on p "**********" at bounding box center [937, 249] width 161 height 15
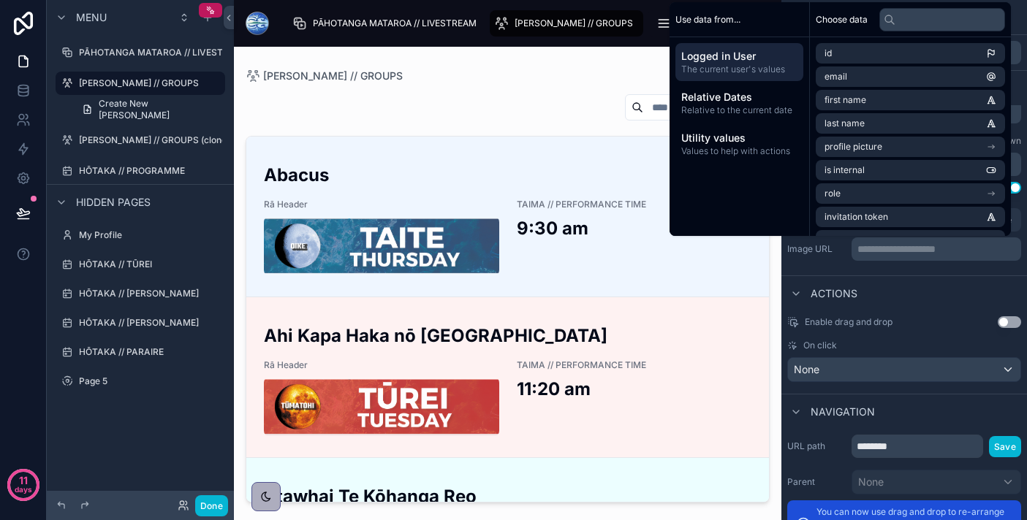
click at [923, 294] on div "Actions" at bounding box center [904, 292] width 246 height 35
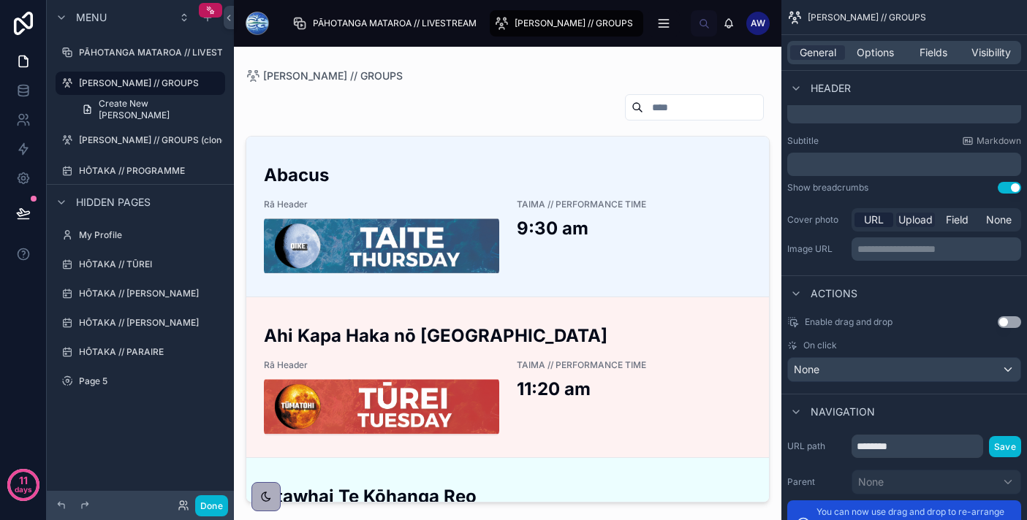
click at [911, 222] on span "Upload" at bounding box center [915, 220] width 34 height 15
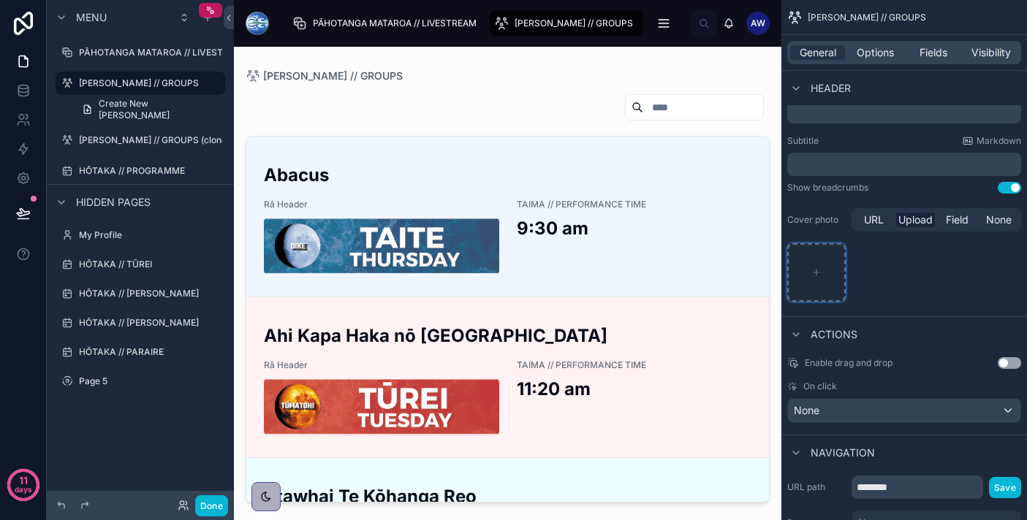
click at [812, 272] on icon "scrollable content" at bounding box center [816, 272] width 10 height 10
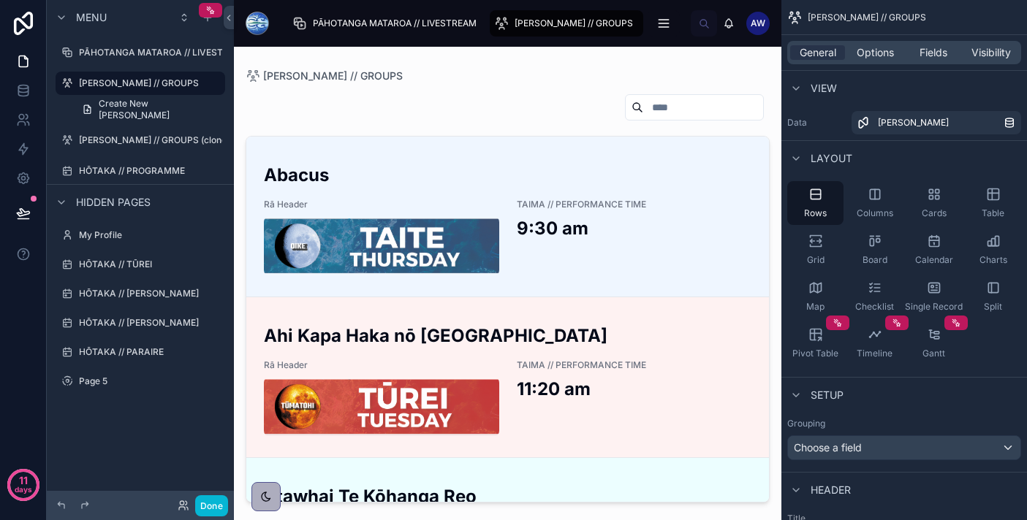
scroll to position [430, 0]
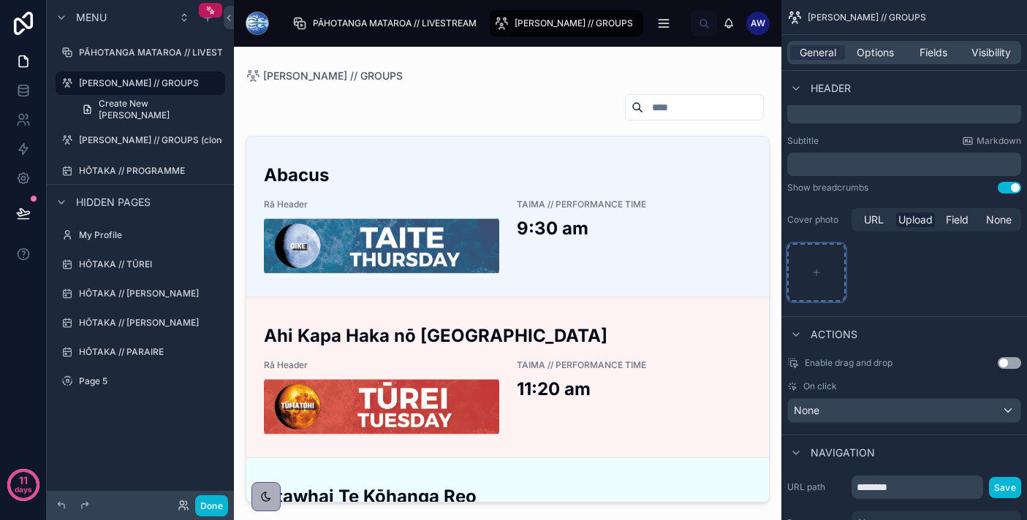
type input "**********"
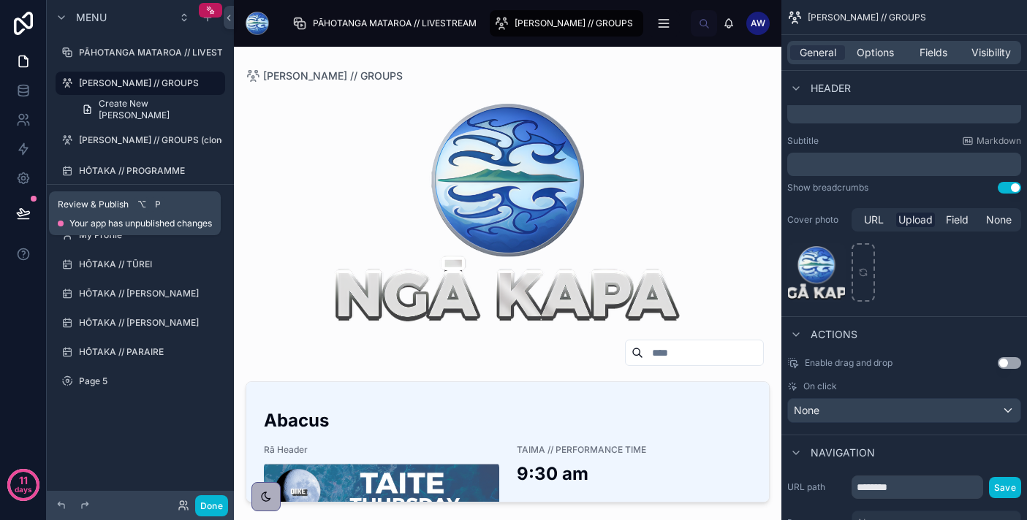
click at [25, 213] on icon at bounding box center [23, 213] width 15 height 15
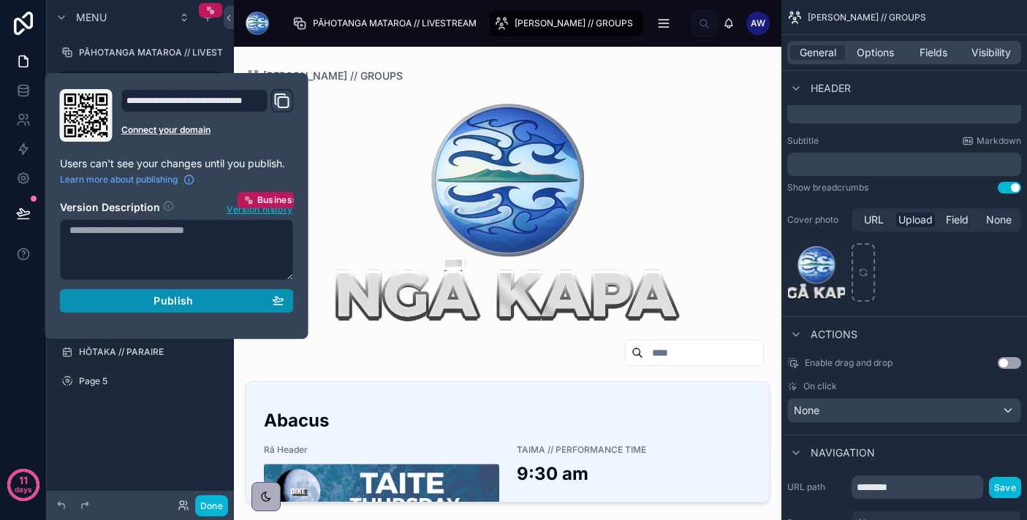
click at [194, 300] on div "Publish" at bounding box center [176, 300] width 215 height 13
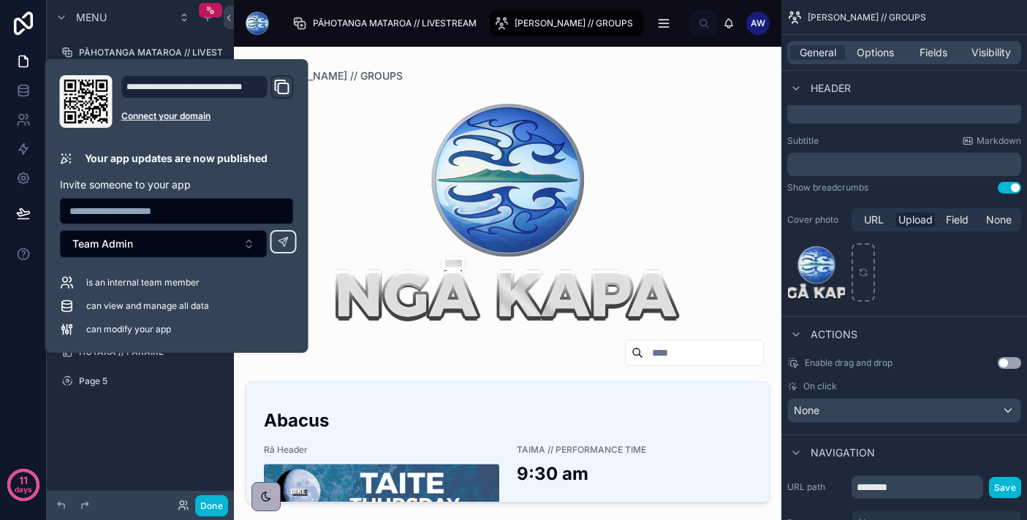
click at [636, 404] on div at bounding box center [507, 275] width 547 height 456
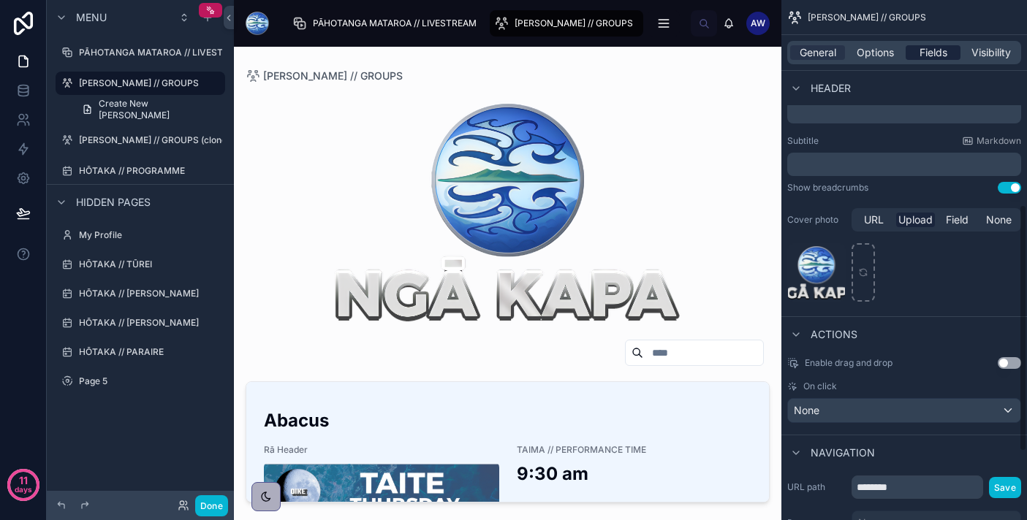
click at [928, 53] on span "Fields" at bounding box center [933, 52] width 28 height 15
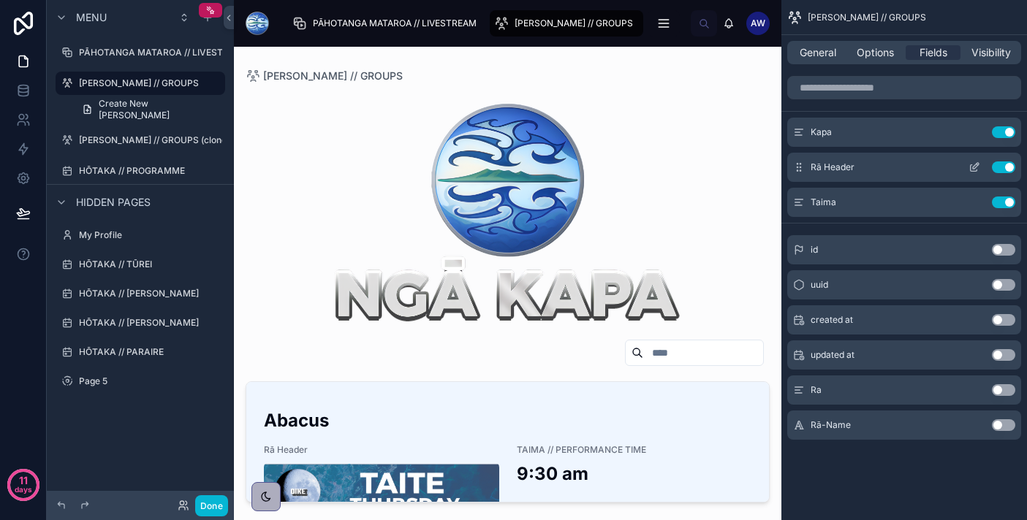
click at [970, 170] on icon "scrollable content" at bounding box center [973, 168] width 7 height 7
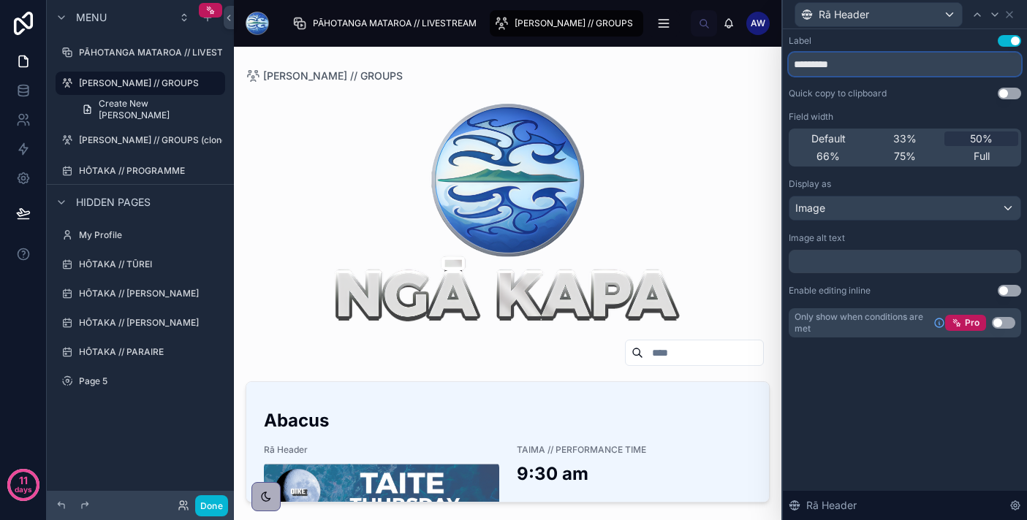
drag, startPoint x: 864, startPoint y: 68, endPoint x: 794, endPoint y: 52, distance: 72.0
click at [794, 53] on input "*********" at bounding box center [904, 64] width 232 height 23
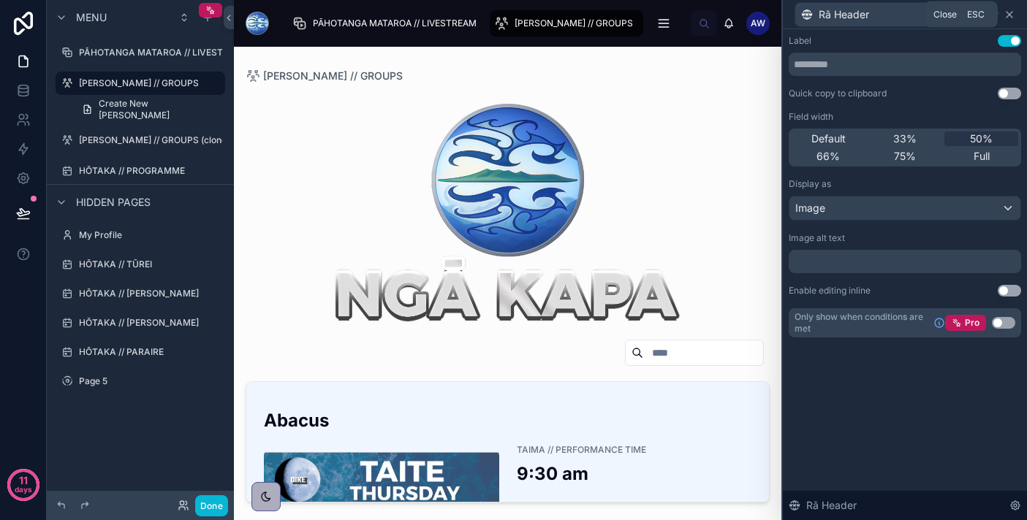
click at [1008, 13] on icon at bounding box center [1009, 15] width 12 height 12
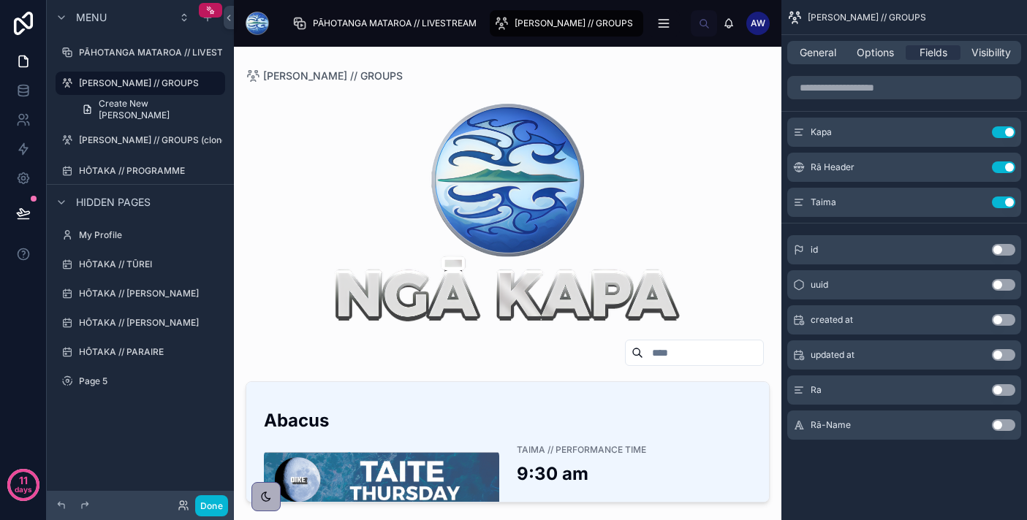
click at [543, 246] on div at bounding box center [508, 211] width 524 height 234
click at [414, 332] on div at bounding box center [508, 349] width 524 height 45
click at [455, 267] on div at bounding box center [508, 211] width 524 height 234
click at [164, 47] on label "PĀHOTANGA MATAROA // LIVESTREAM" at bounding box center [164, 53] width 170 height 12
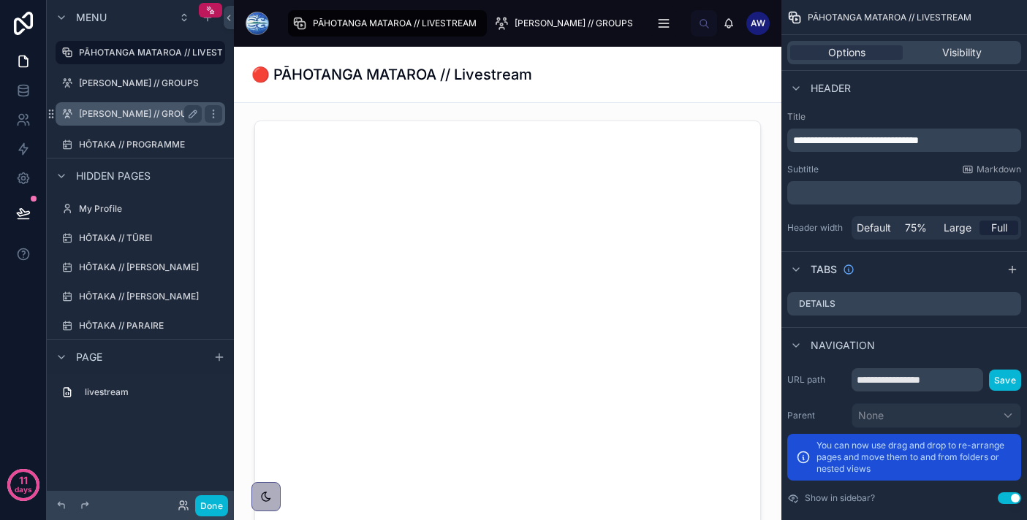
click at [150, 115] on label "[PERSON_NAME] // GROUPS (clone)" at bounding box center [154, 114] width 151 height 12
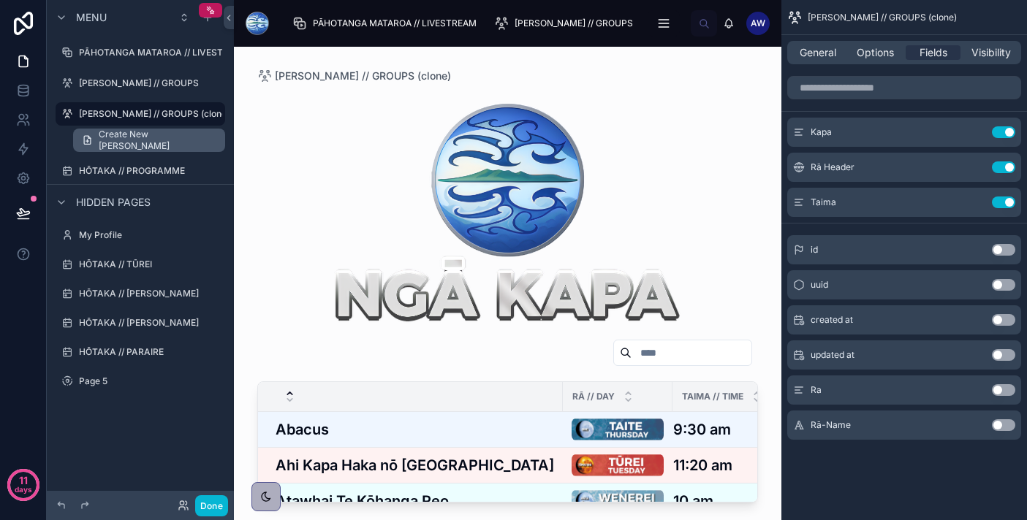
click at [146, 147] on link "Create New [PERSON_NAME]" at bounding box center [149, 140] width 152 height 23
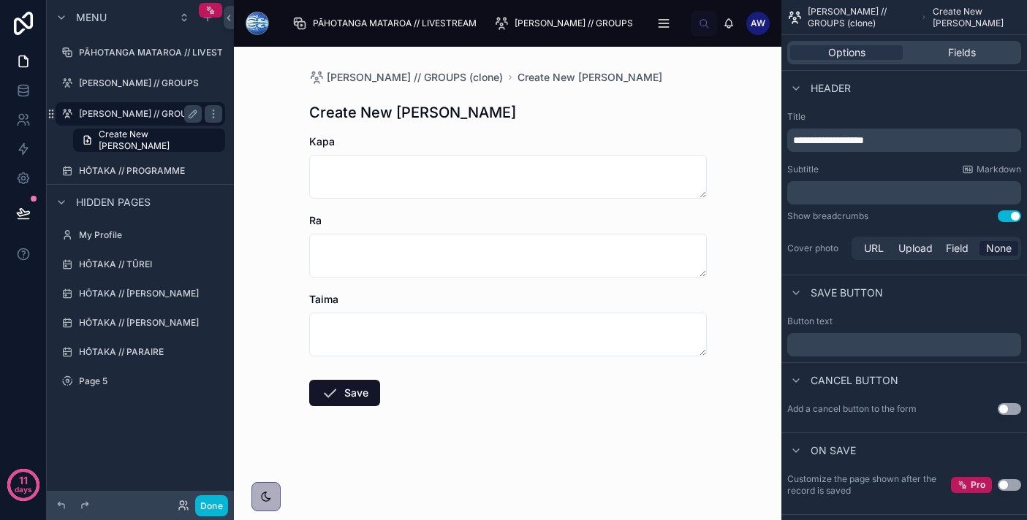
click at [147, 112] on label "[PERSON_NAME] // GROUPS (clone)" at bounding box center [154, 114] width 151 height 12
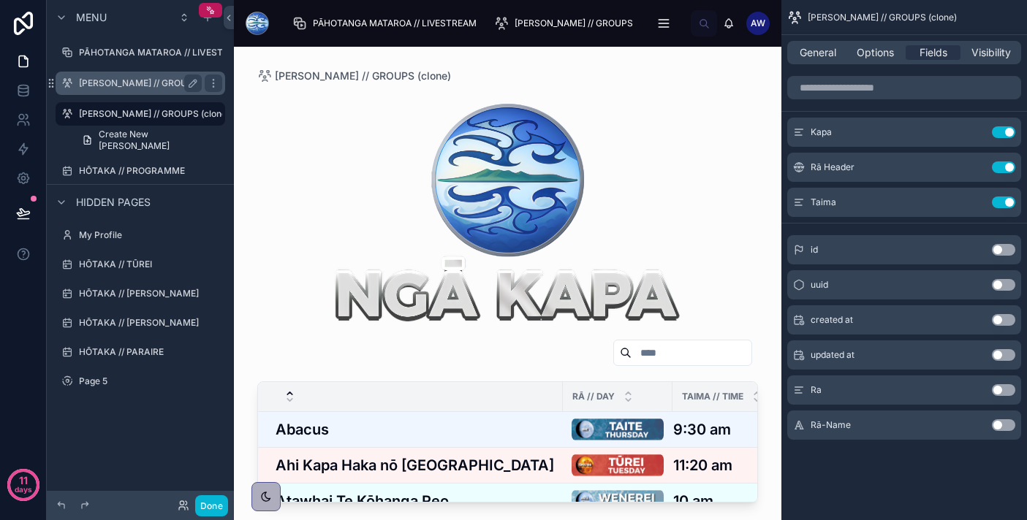
click at [147, 83] on label "[PERSON_NAME] // GROUPS" at bounding box center [139, 83] width 120 height 12
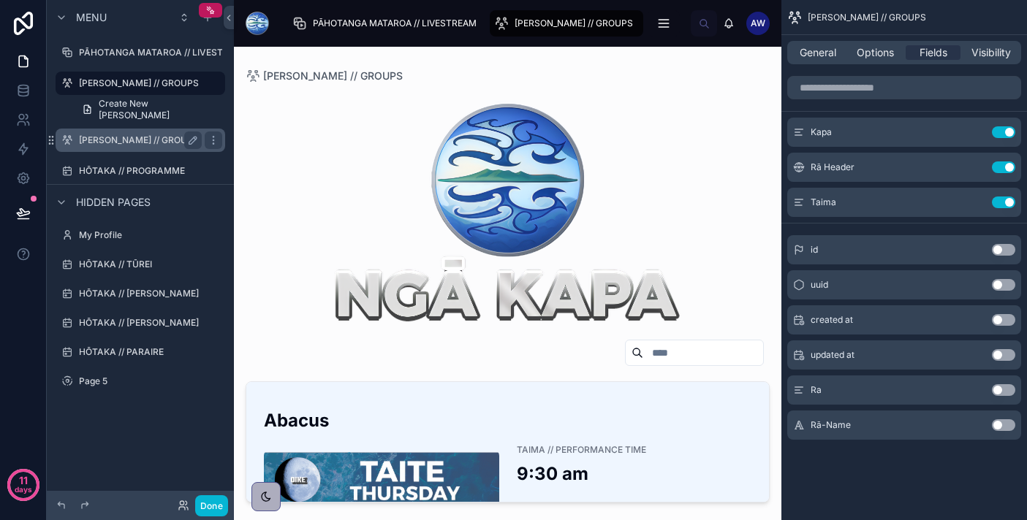
click at [142, 138] on label "[PERSON_NAME] // GROUPS (clone)" at bounding box center [154, 140] width 151 height 12
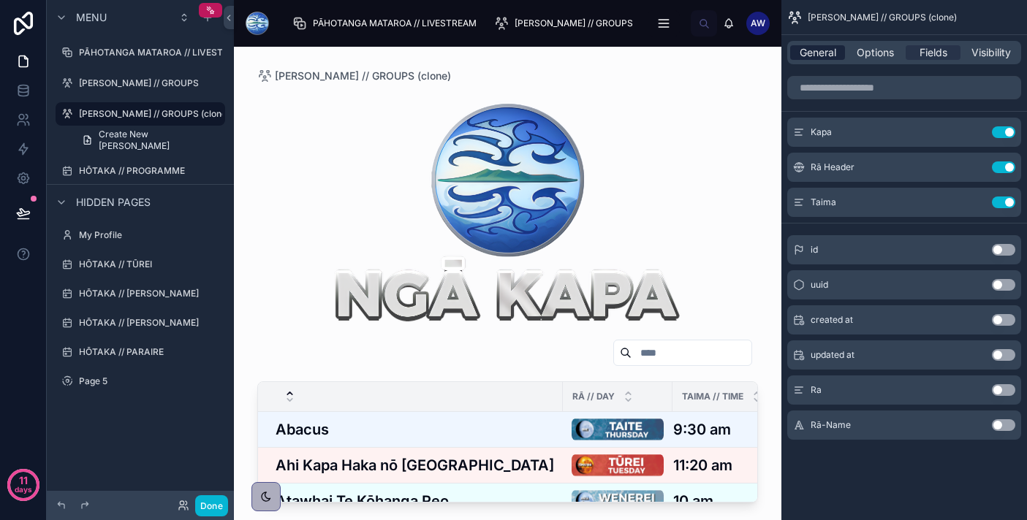
click at [821, 50] on span "General" at bounding box center [817, 52] width 37 height 15
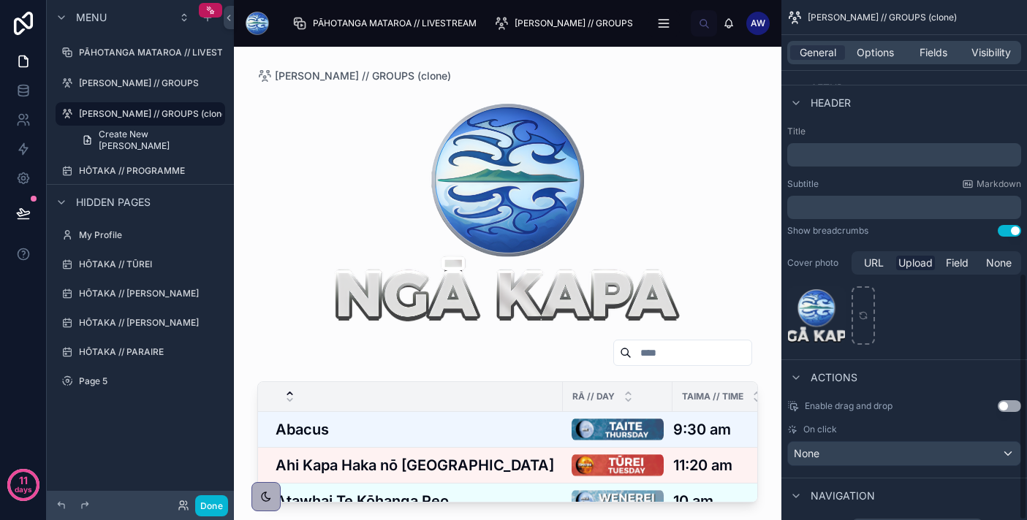
scroll to position [574, 0]
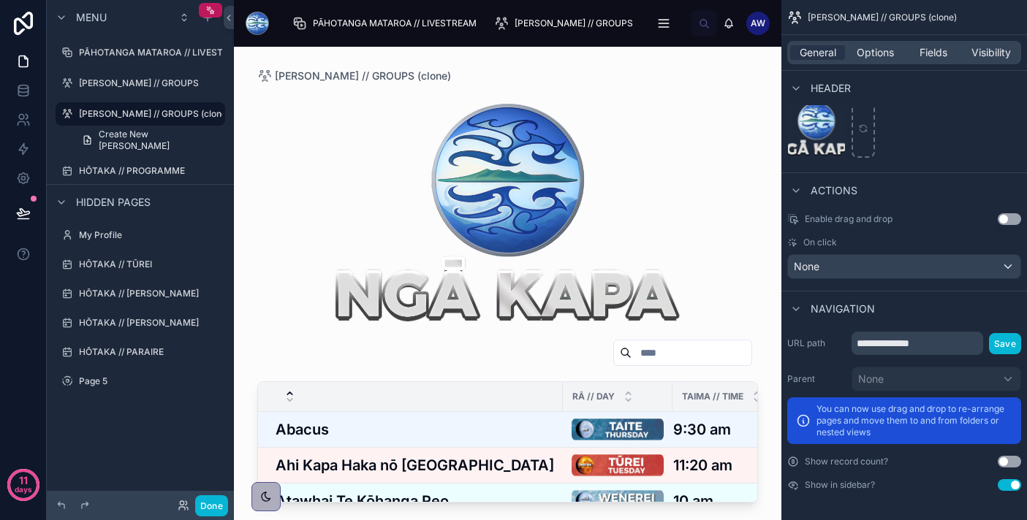
click at [1008, 487] on button "Use setting" at bounding box center [1008, 485] width 23 height 12
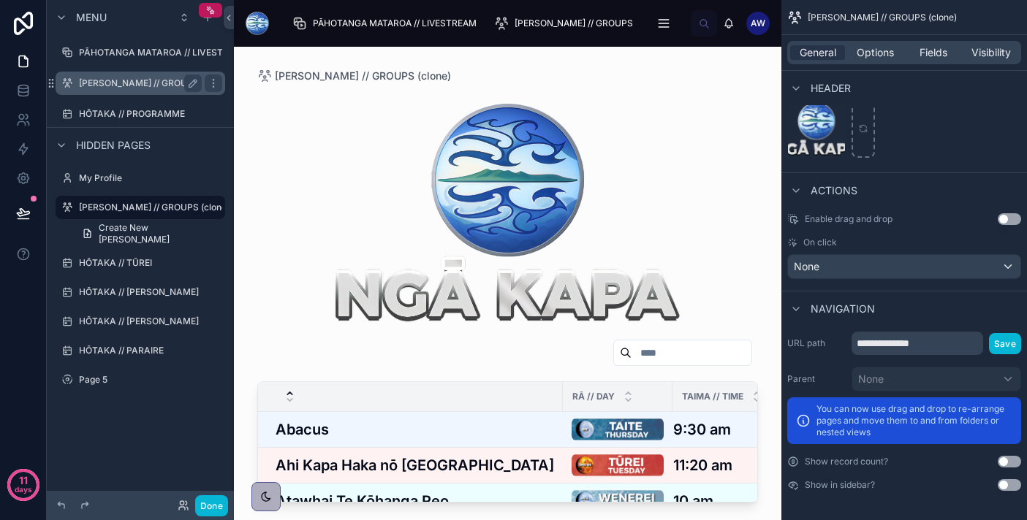
click at [148, 85] on label "[PERSON_NAME] // GROUPS" at bounding box center [139, 83] width 120 height 12
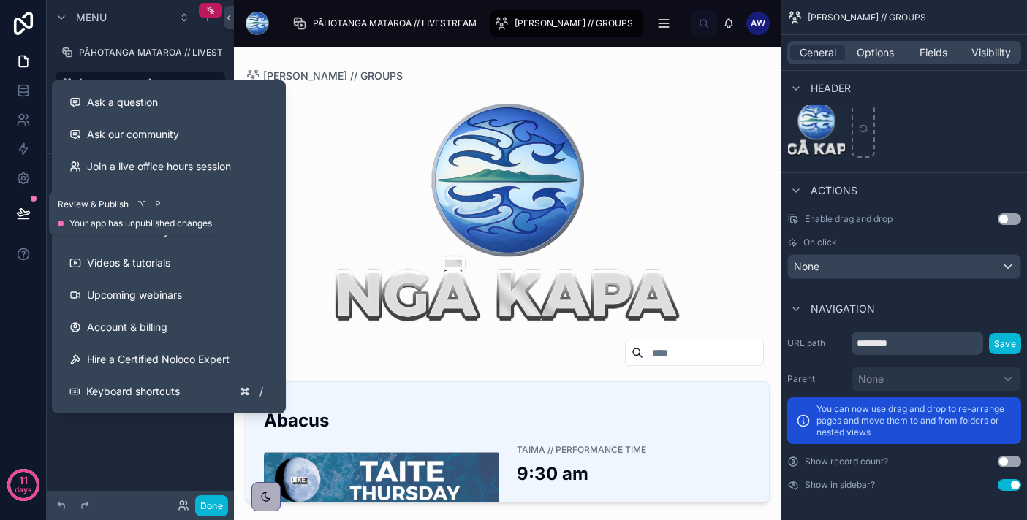
click at [20, 216] on icon at bounding box center [23, 212] width 12 height 7
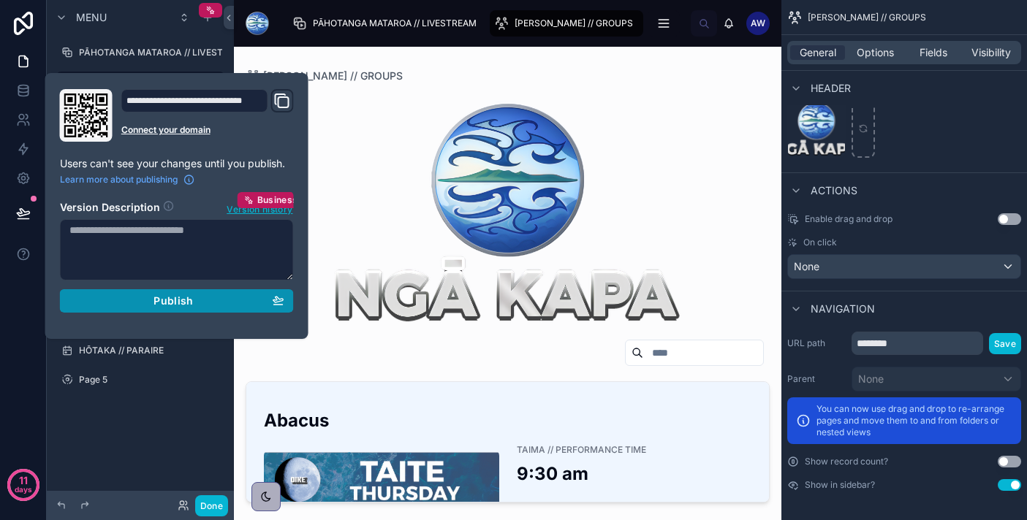
click at [155, 297] on span "Publish" at bounding box center [172, 300] width 39 height 13
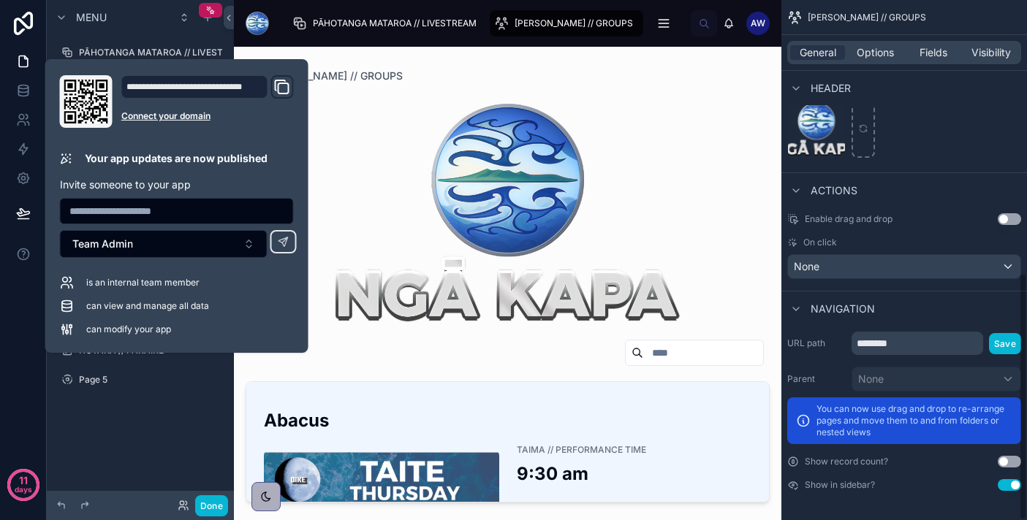
click at [435, 167] on div at bounding box center [508, 211] width 524 height 234
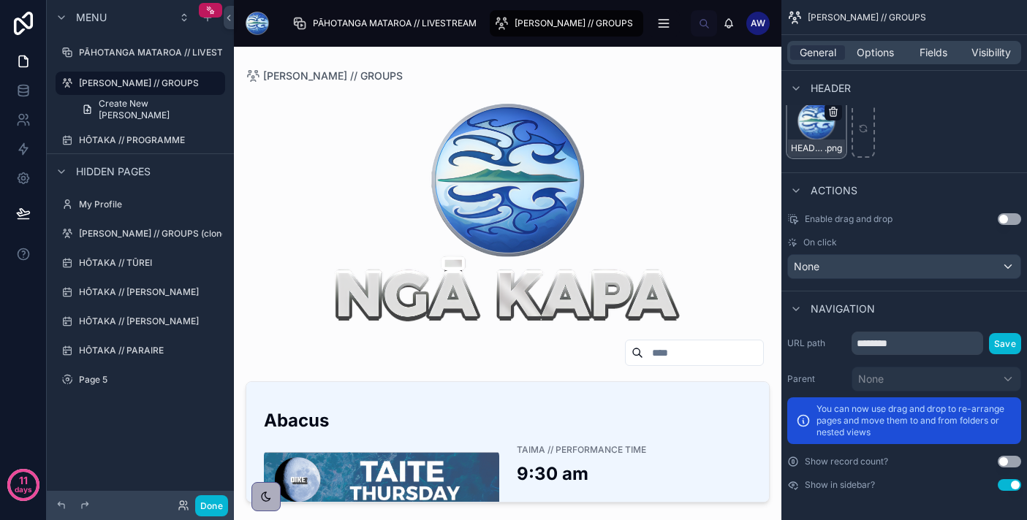
click at [830, 110] on icon "scrollable content" at bounding box center [833, 112] width 12 height 12
click at [865, 131] on icon "scrollable content" at bounding box center [862, 130] width 7 height 3
type input "**********"
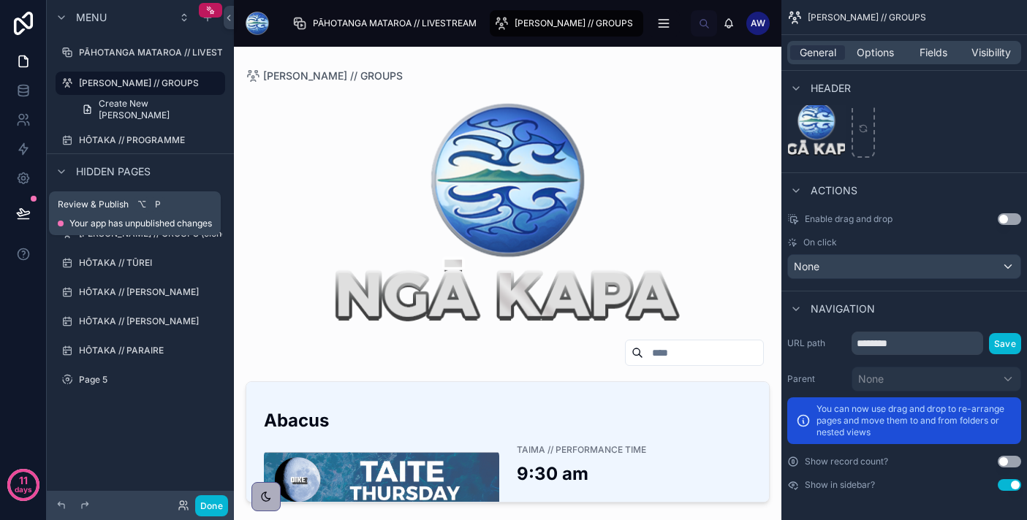
click at [26, 214] on icon at bounding box center [23, 212] width 12 height 7
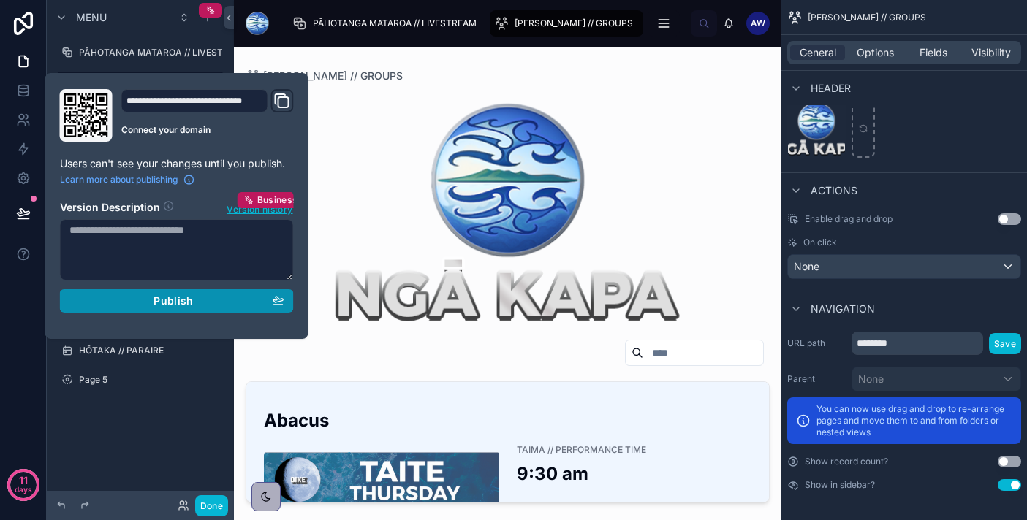
click at [139, 299] on div "Publish" at bounding box center [176, 300] width 215 height 13
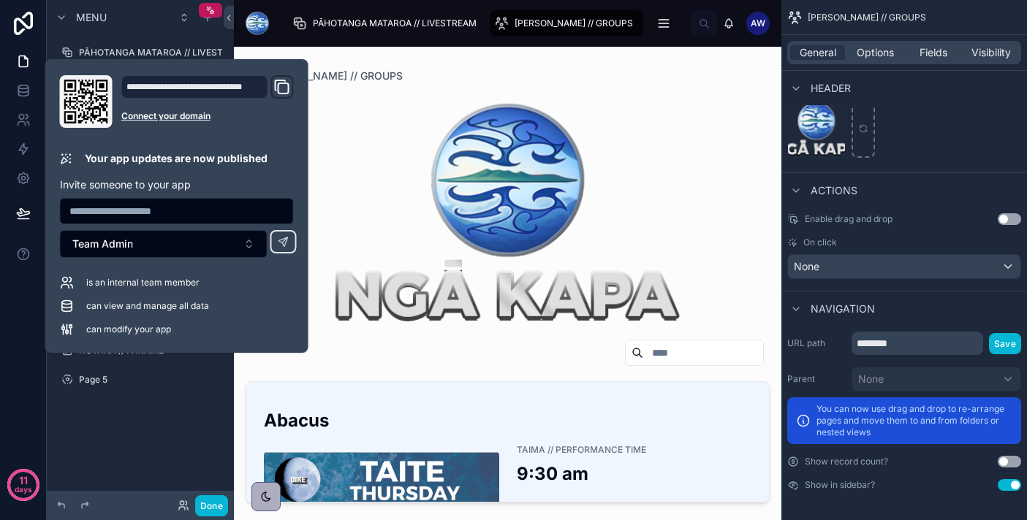
click at [483, 155] on div at bounding box center [508, 211] width 524 height 234
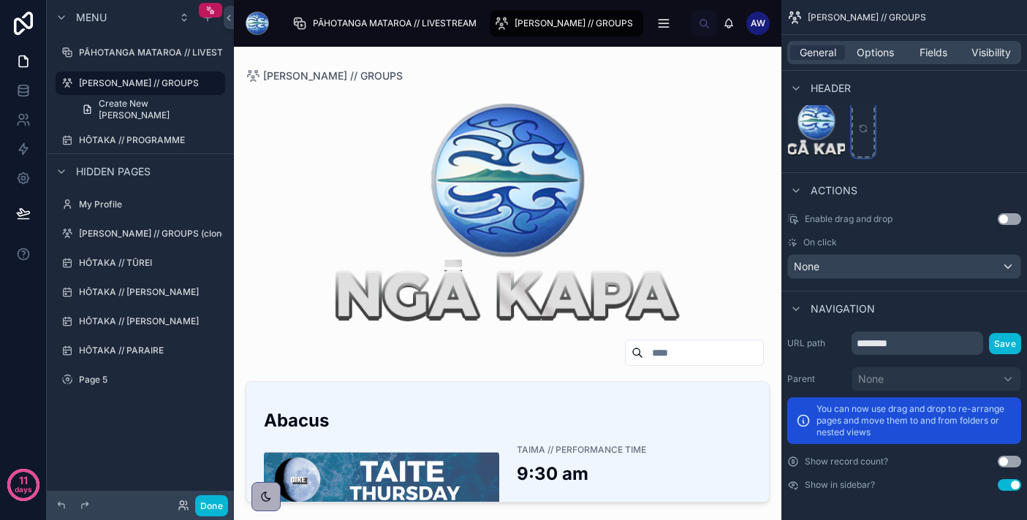
click at [864, 126] on icon "scrollable content" at bounding box center [863, 128] width 10 height 10
type input "**********"
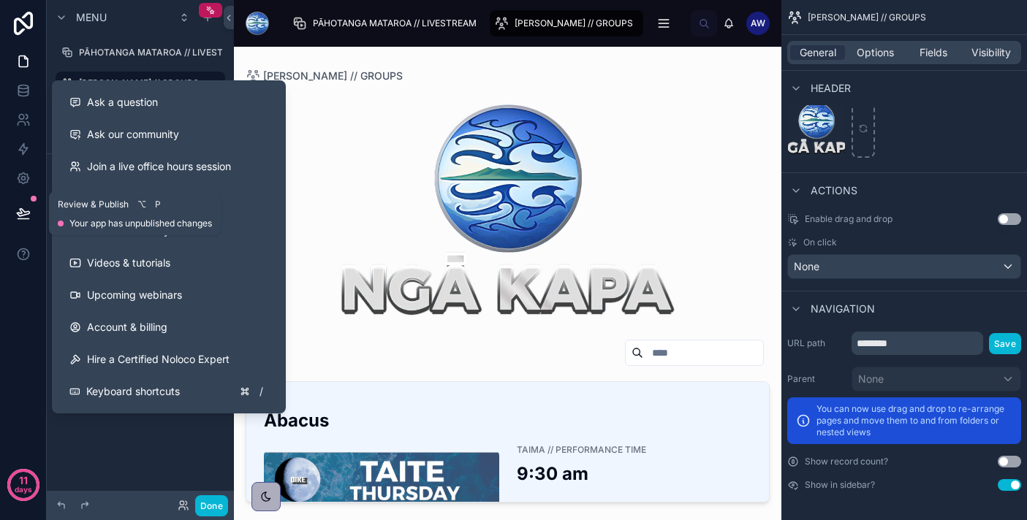
click at [25, 212] on icon at bounding box center [23, 212] width 12 height 7
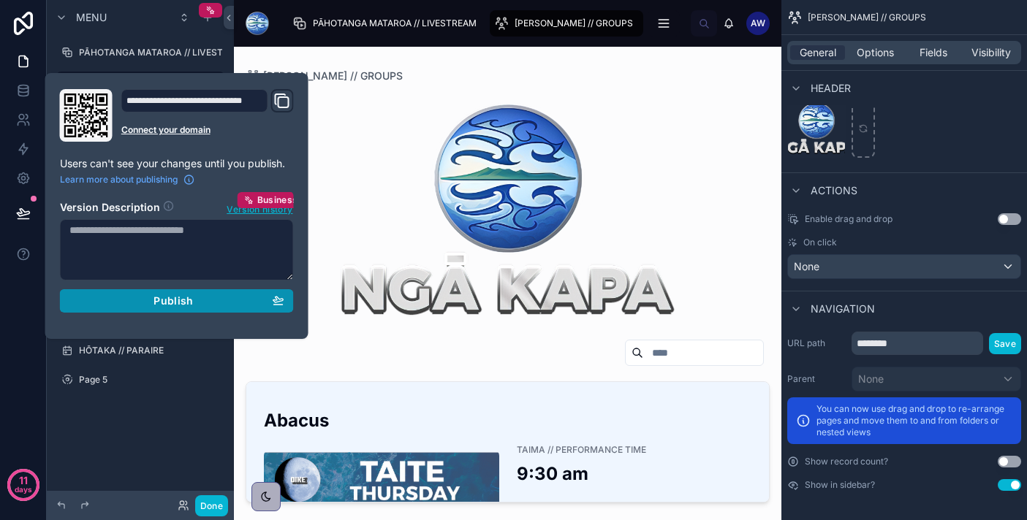
click at [133, 308] on button "Publish" at bounding box center [177, 300] width 234 height 23
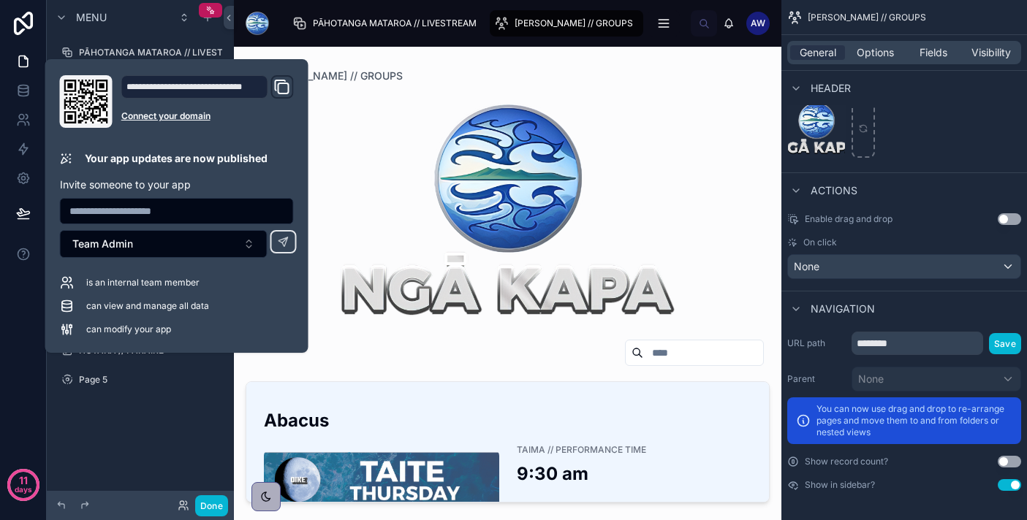
click at [522, 189] on div at bounding box center [508, 211] width 524 height 234
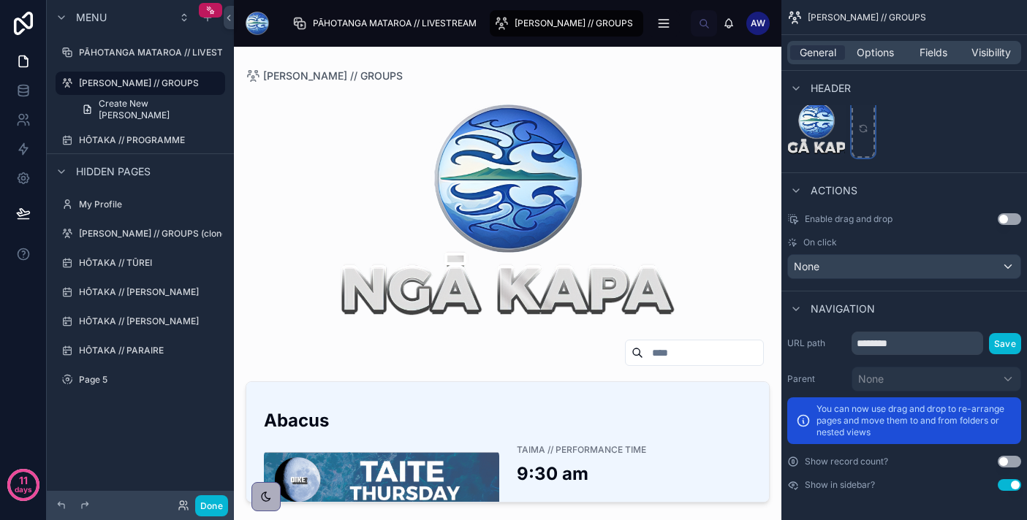
click at [863, 137] on div "scrollable content" at bounding box center [862, 128] width 23 height 58
click at [862, 118] on div "scrollable content" at bounding box center [862, 128] width 23 height 58
type input "**********"
click at [861, 129] on icon "scrollable content" at bounding box center [863, 128] width 10 height 10
click at [861, 137] on div "scrollable content" at bounding box center [862, 128] width 23 height 58
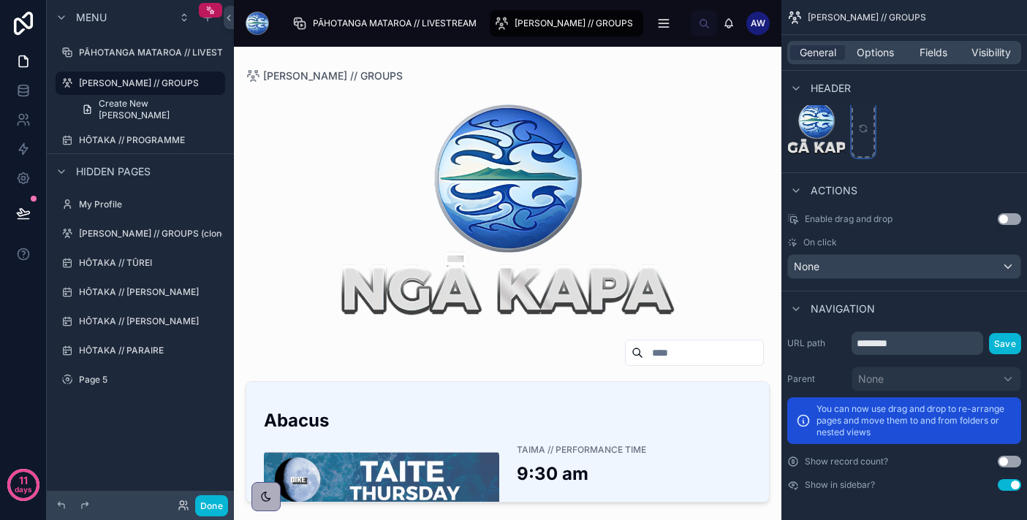
type input "**********"
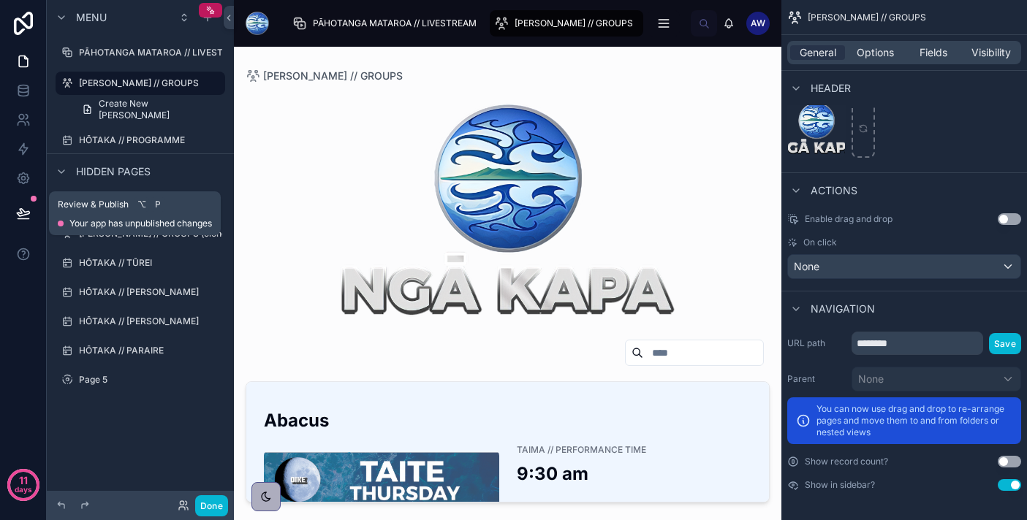
click at [27, 213] on icon at bounding box center [23, 212] width 12 height 7
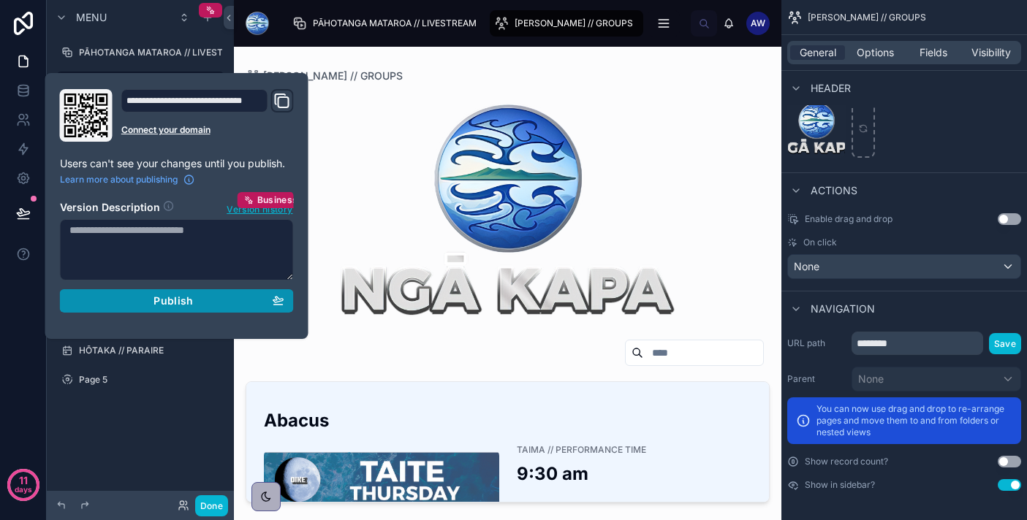
click at [196, 301] on div "Publish" at bounding box center [176, 300] width 215 height 13
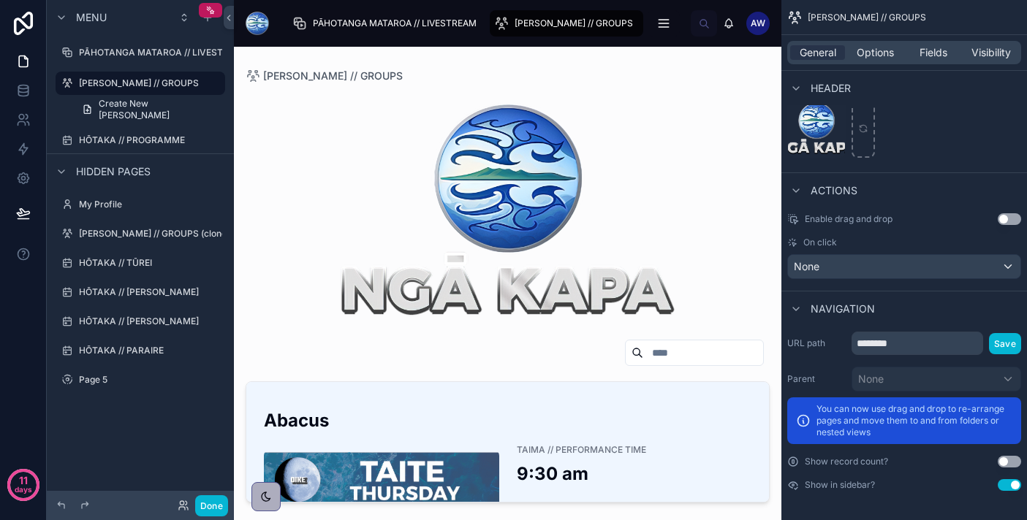
click at [561, 189] on div at bounding box center [508, 211] width 524 height 234
click at [20, 87] on icon at bounding box center [23, 90] width 15 height 15
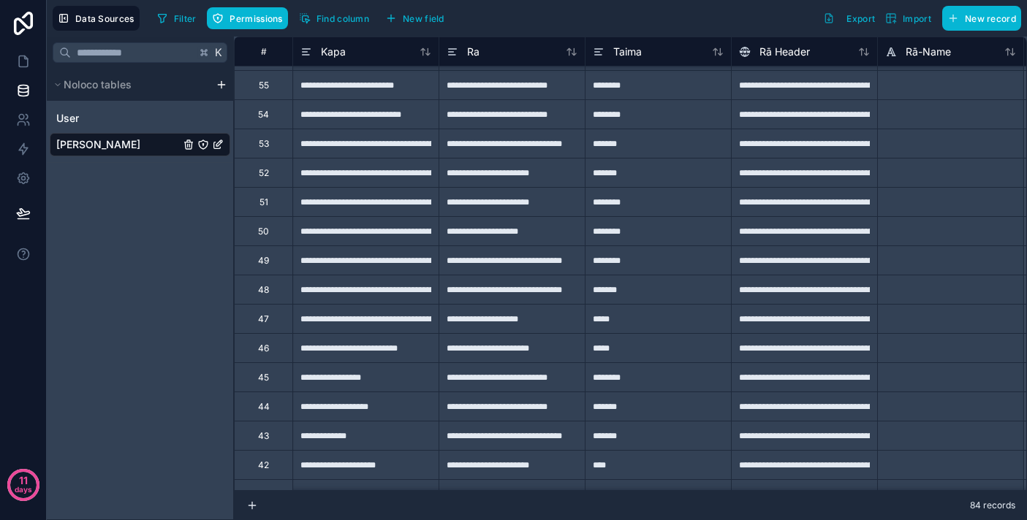
scroll to position [847, 0]
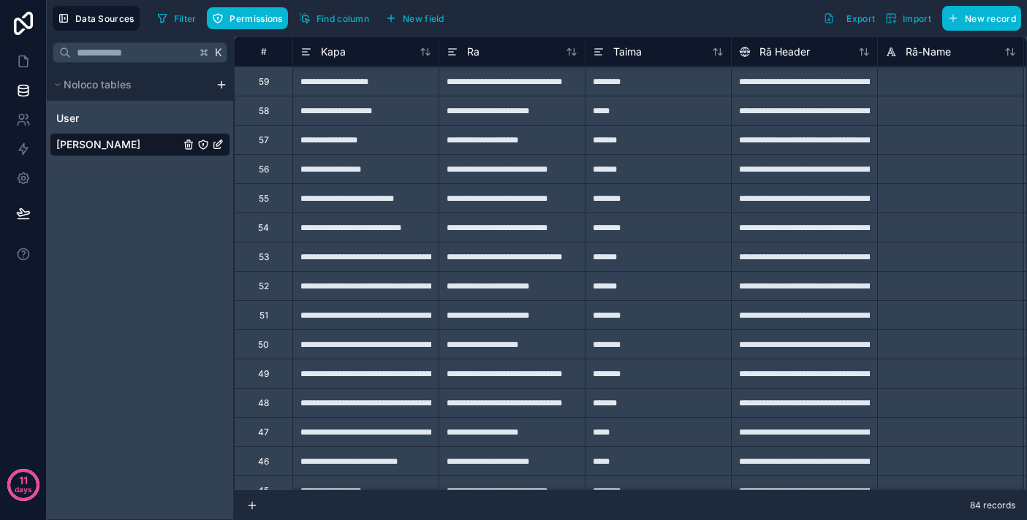
click at [375, 256] on div "**********" at bounding box center [365, 256] width 146 height 29
type input "**********"
click at [371, 289] on input "**********" at bounding box center [365, 286] width 145 height 28
type input "**********"
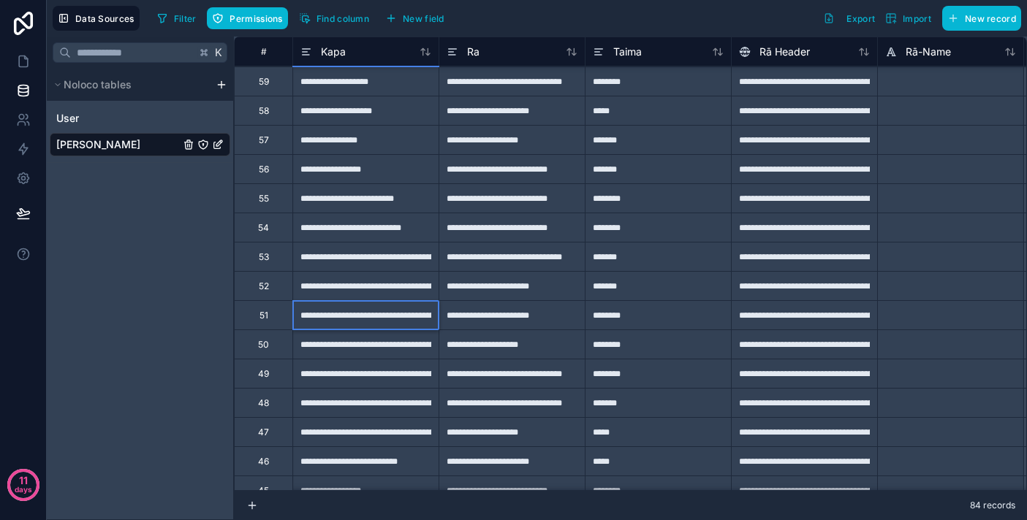
type input "**********"
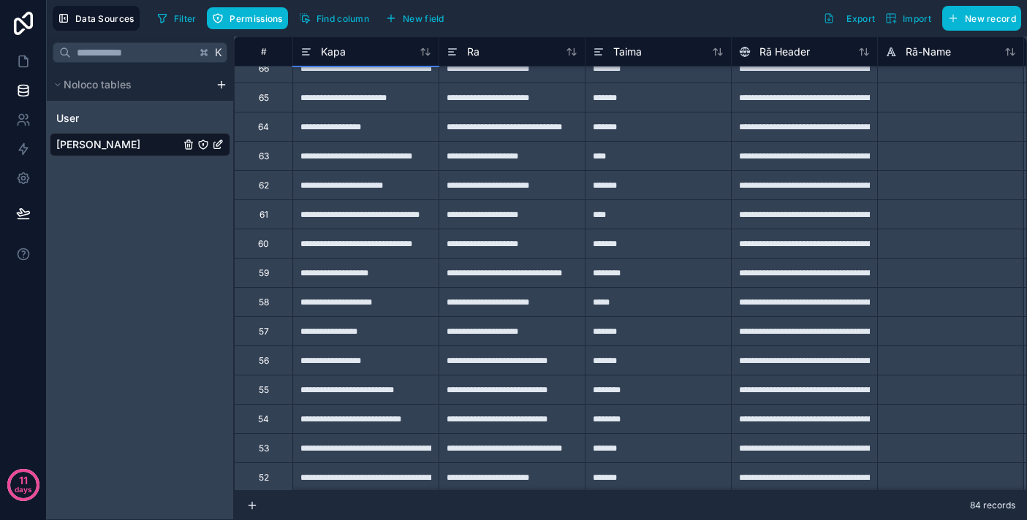
scroll to position [651, 0]
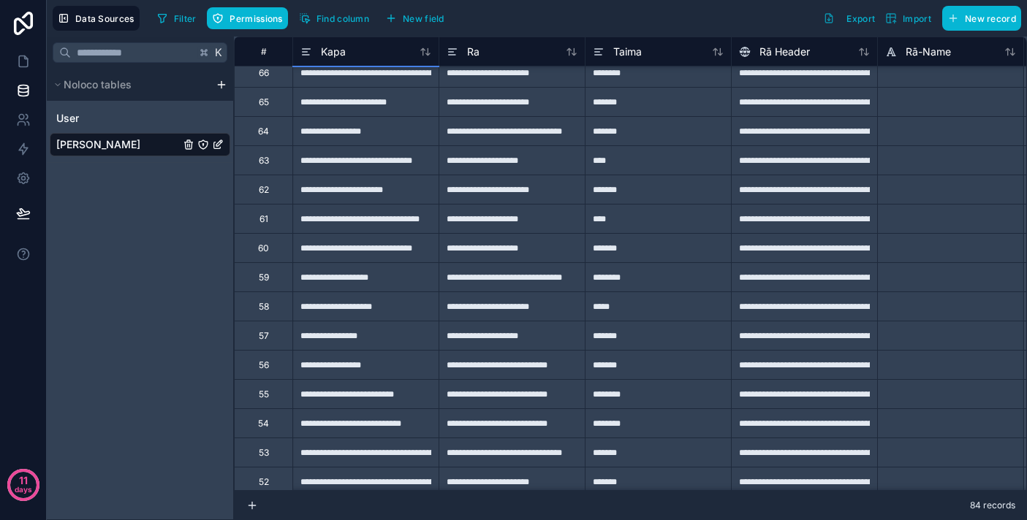
click at [384, 368] on div "**********" at bounding box center [365, 364] width 146 height 29
type input "**********"
click at [20, 220] on icon at bounding box center [23, 213] width 15 height 15
click at [186, 411] on div "K Noloco tables User Ngā Kapa" at bounding box center [140, 279] width 187 height 484
click at [31, 58] on link at bounding box center [23, 61] width 46 height 29
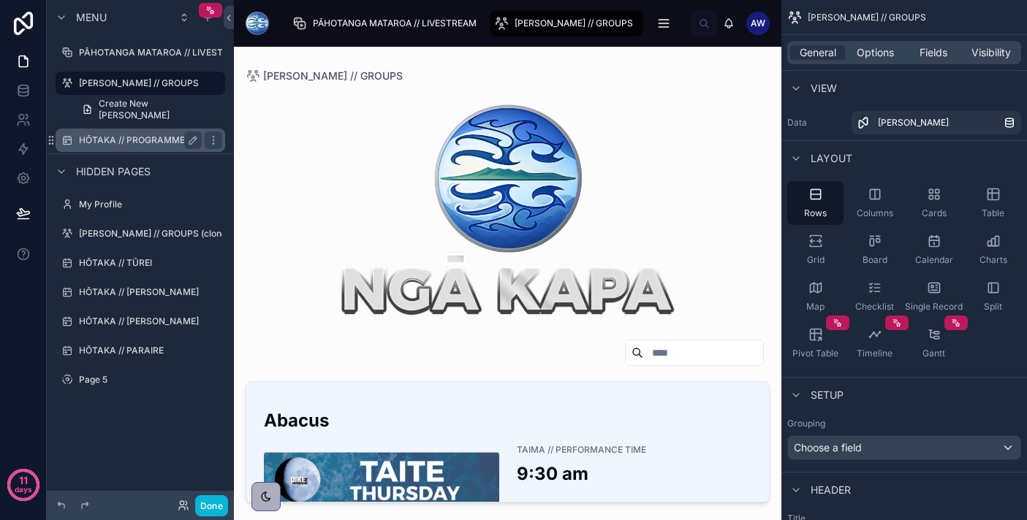
click at [137, 142] on label "HŌTAKA // PROGRAMME" at bounding box center [137, 140] width 117 height 12
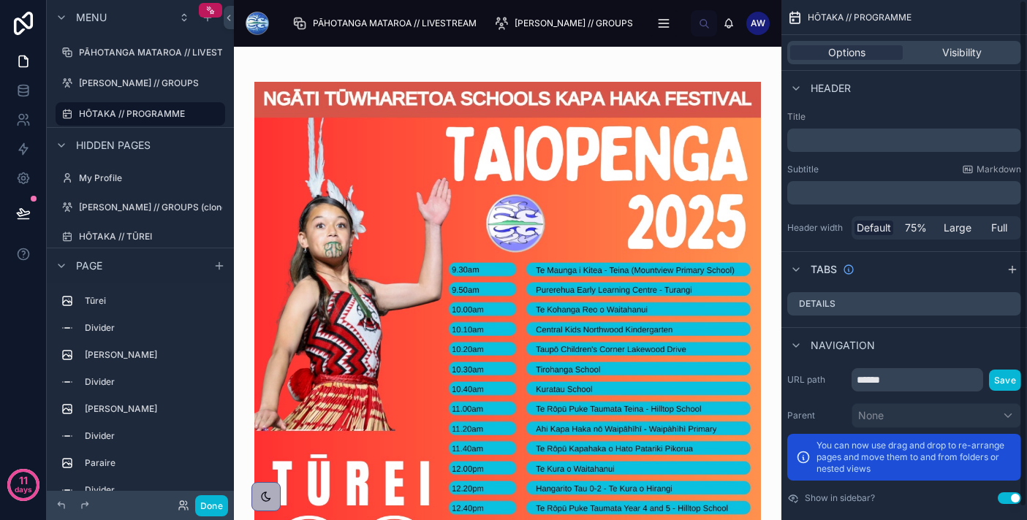
scroll to position [13, 0]
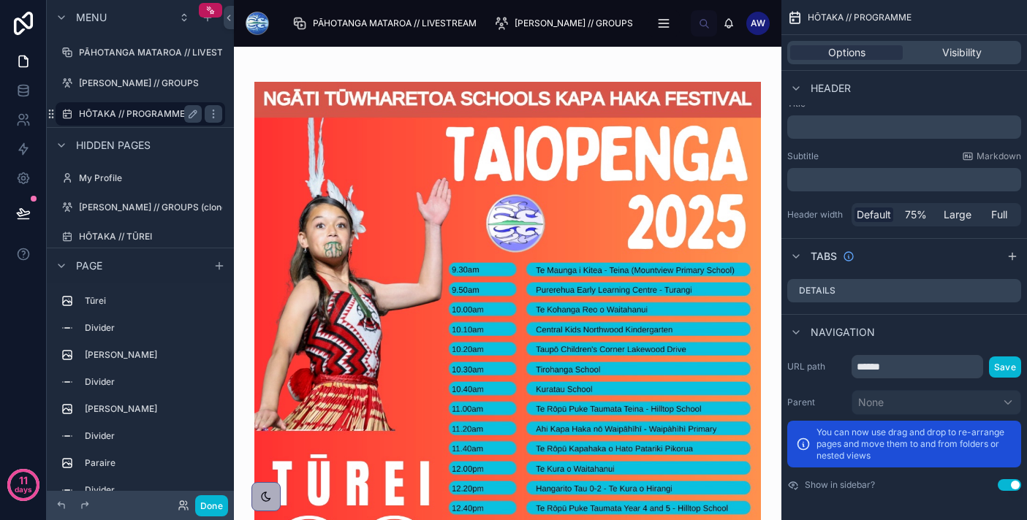
click at [124, 110] on label "HŌTAKA // PROGRAMME" at bounding box center [137, 114] width 117 height 12
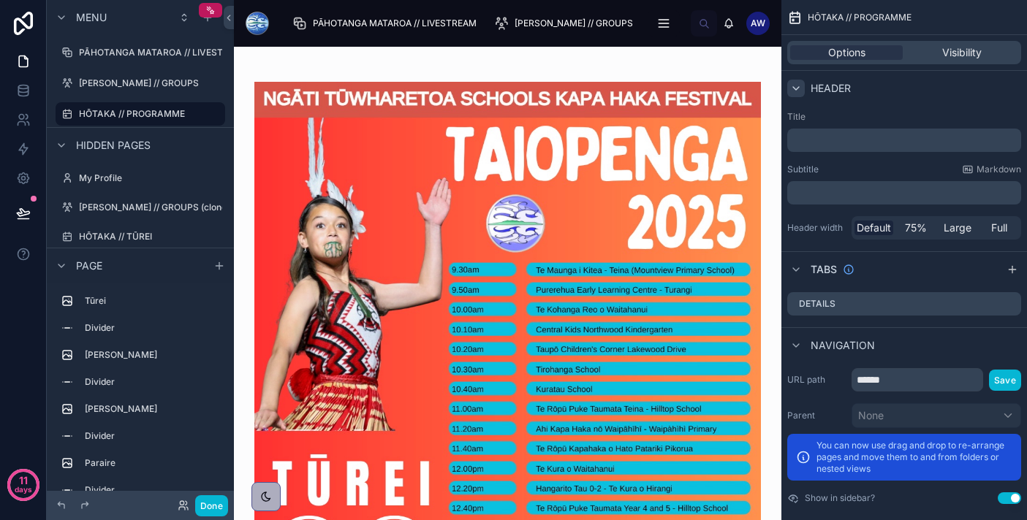
click at [797, 84] on icon "scrollable content" at bounding box center [796, 89] width 12 height 12
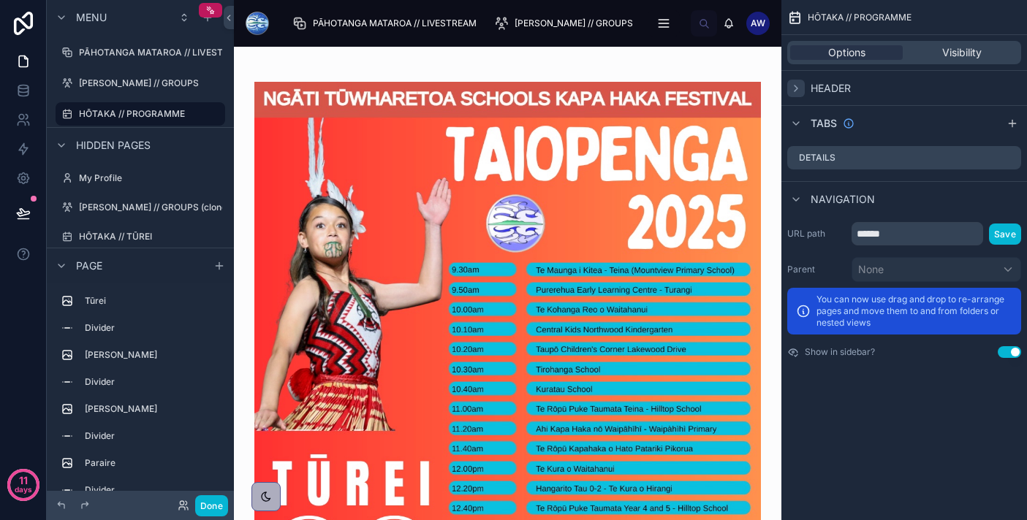
click at [797, 84] on icon "scrollable content" at bounding box center [796, 89] width 12 height 12
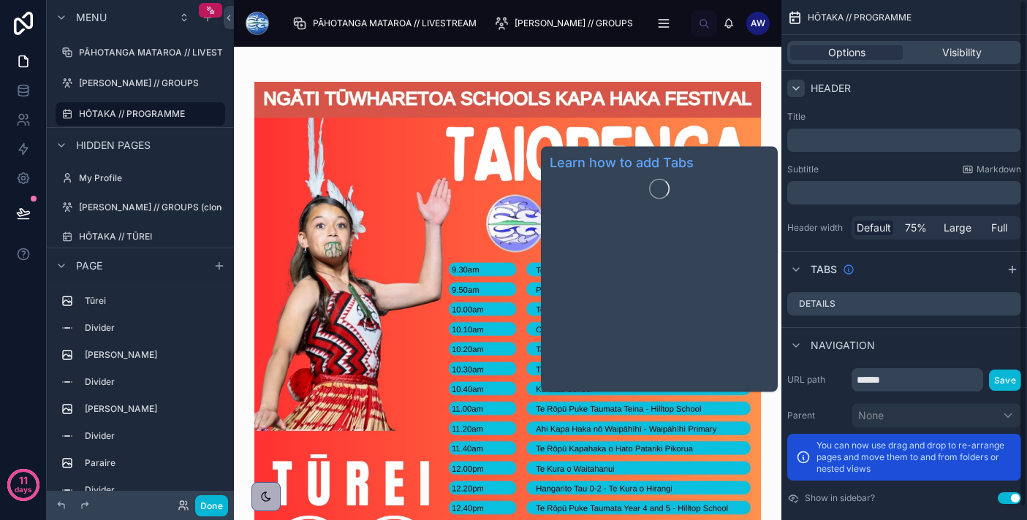
scroll to position [13, 0]
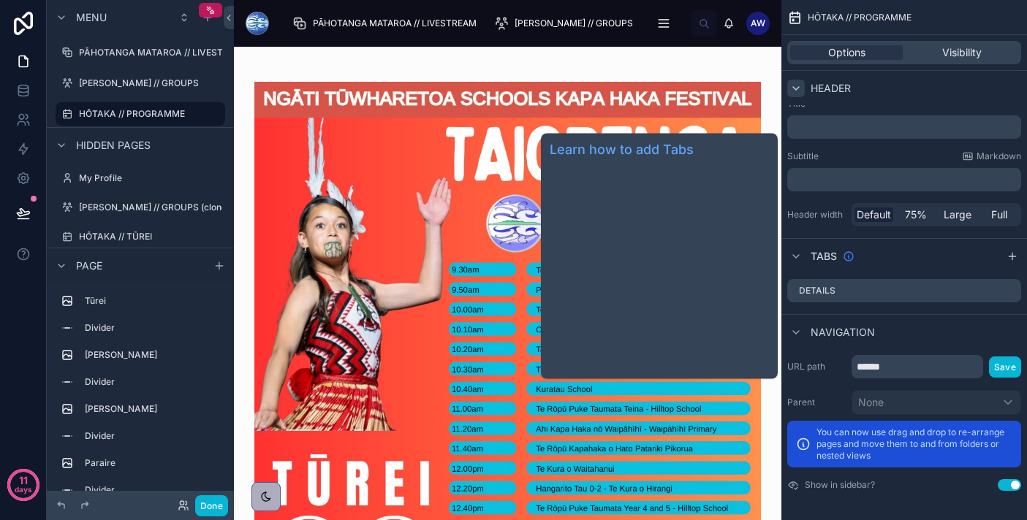
click at [846, 252] on icon "scrollable content" at bounding box center [848, 256] width 9 height 9
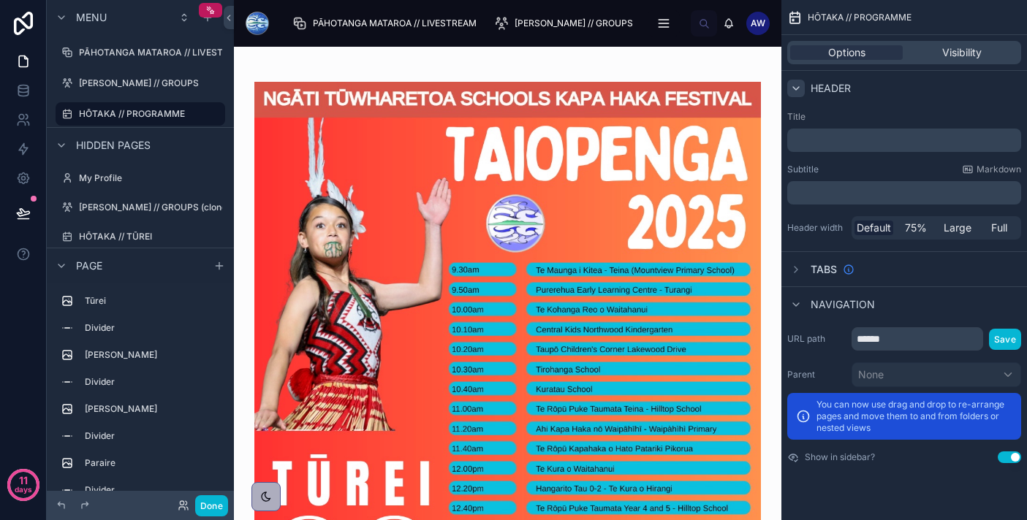
scroll to position [0, 0]
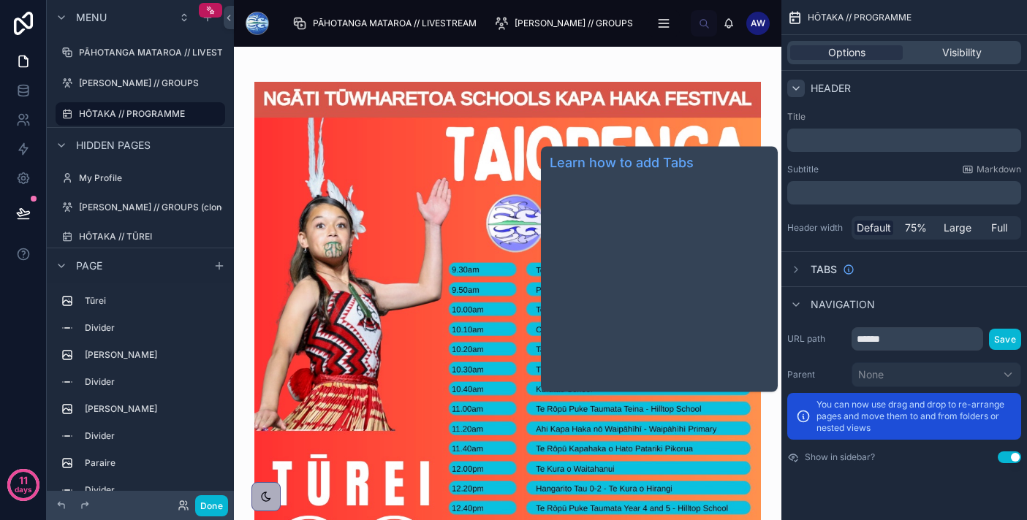
click at [827, 267] on span "Tabs" at bounding box center [823, 269] width 26 height 15
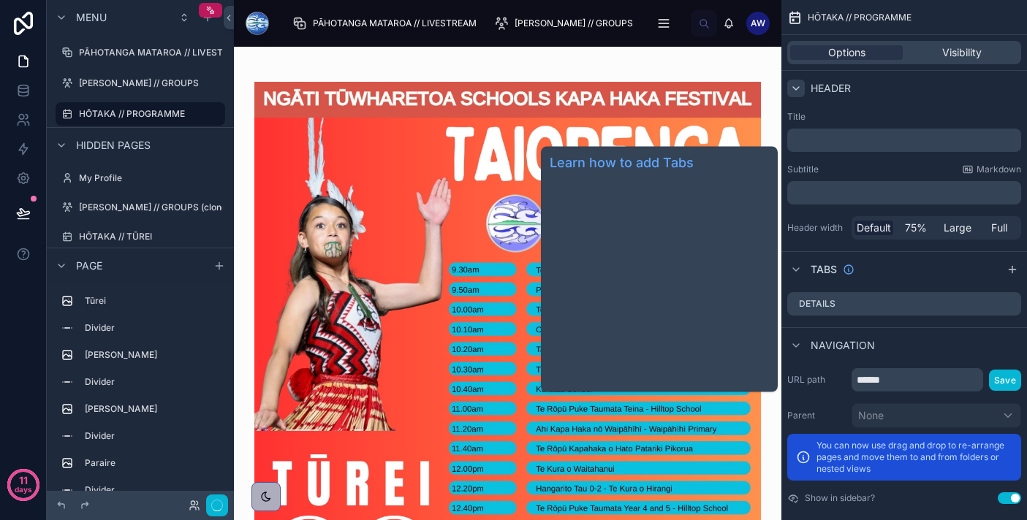
click at [827, 267] on span "Tabs" at bounding box center [823, 269] width 26 height 15
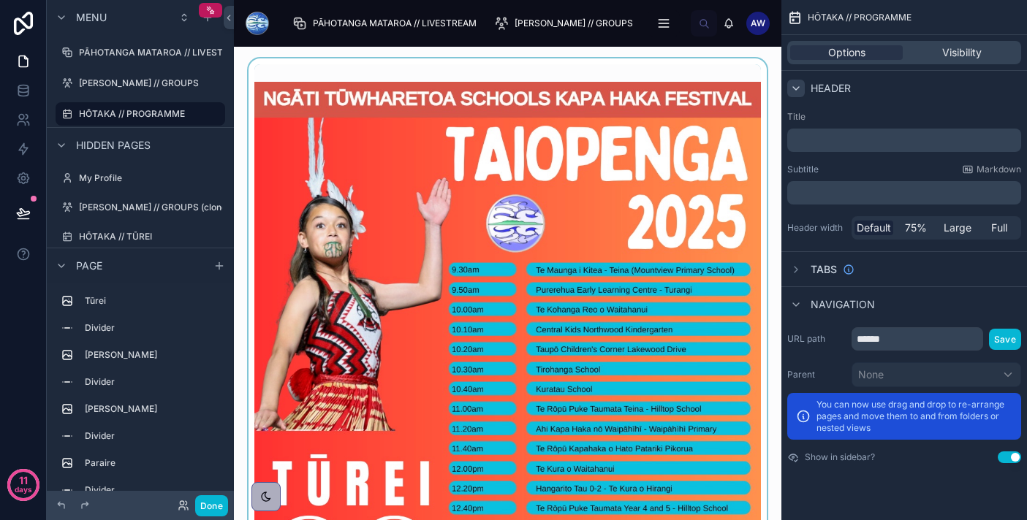
click at [579, 64] on div at bounding box center [508, 398] width 524 height 680
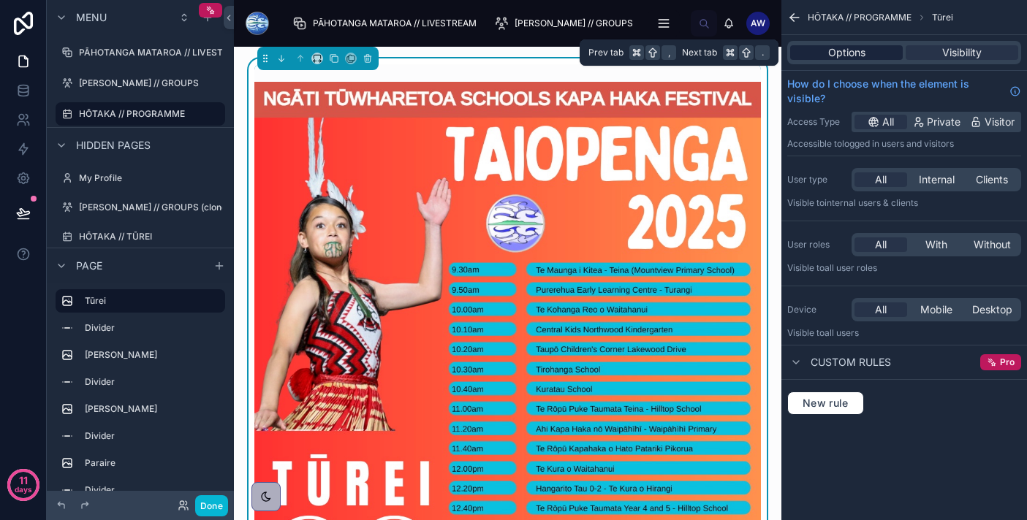
click at [849, 50] on span "Options" at bounding box center [846, 52] width 37 height 15
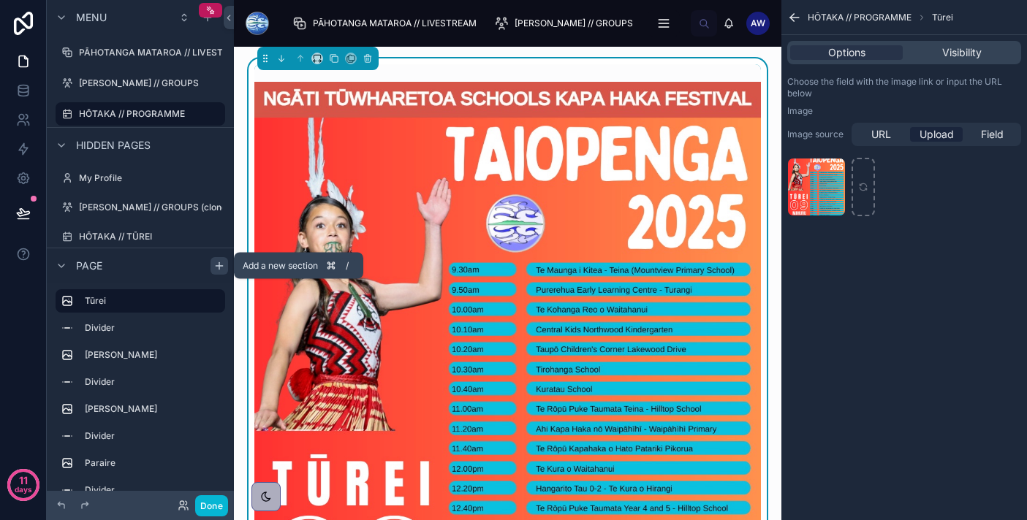
click at [214, 270] on icon "scrollable content" at bounding box center [219, 266] width 12 height 12
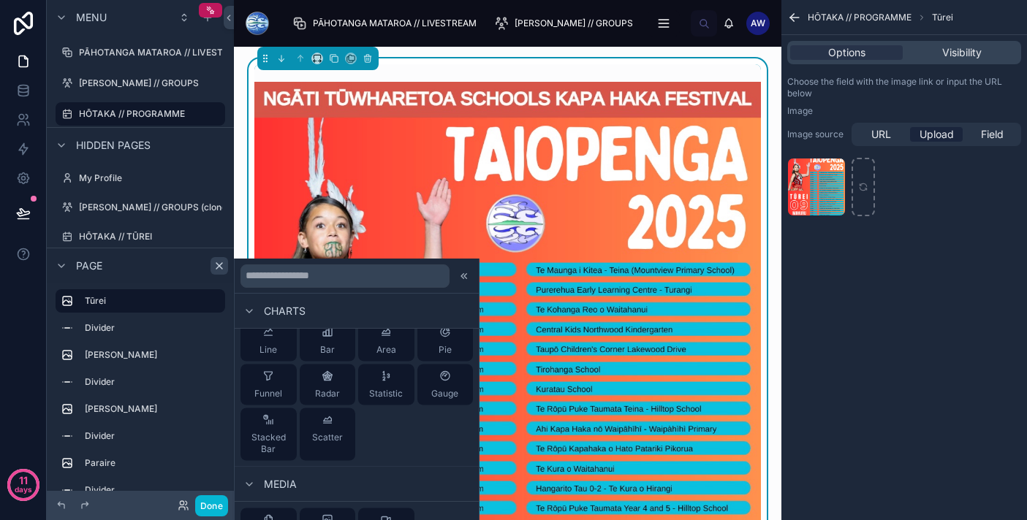
scroll to position [695, 0]
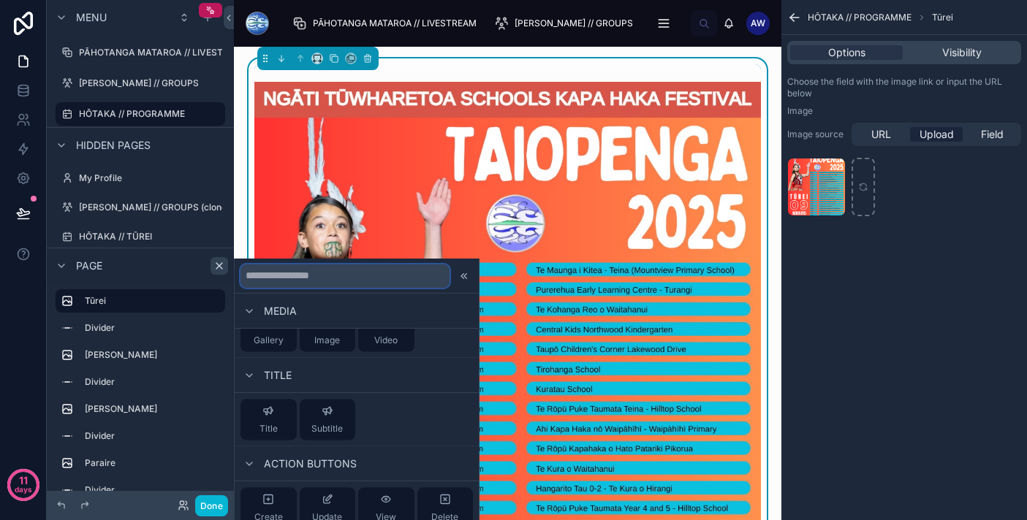
click at [335, 280] on input "text" at bounding box center [344, 275] width 209 height 23
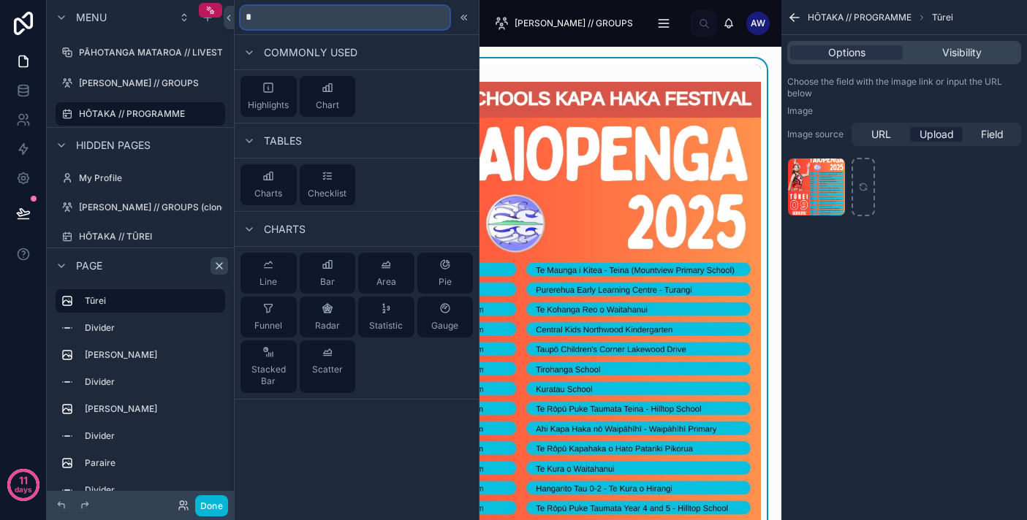
scroll to position [0, 0]
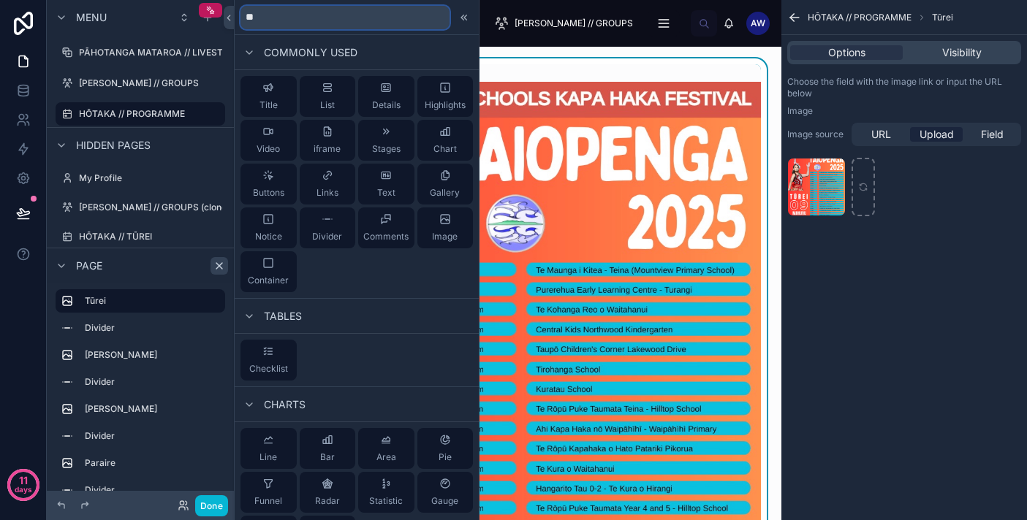
type input "*"
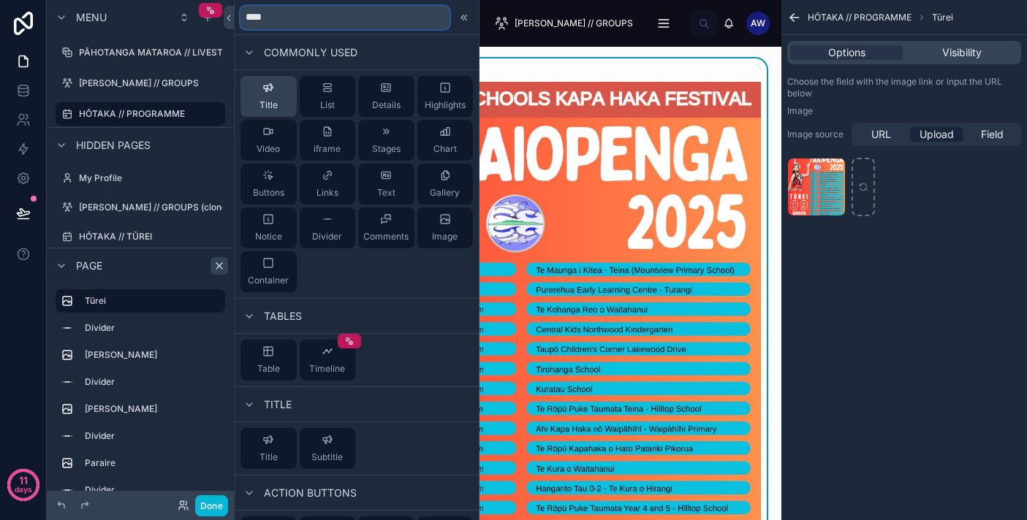
type input "****"
click at [261, 98] on div "Title" at bounding box center [268, 96] width 18 height 29
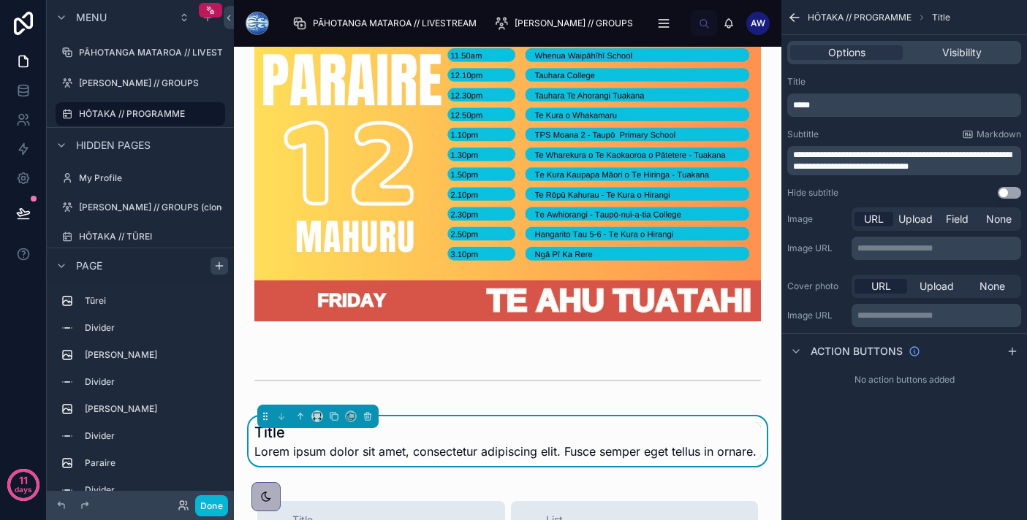
scroll to position [2805, 0]
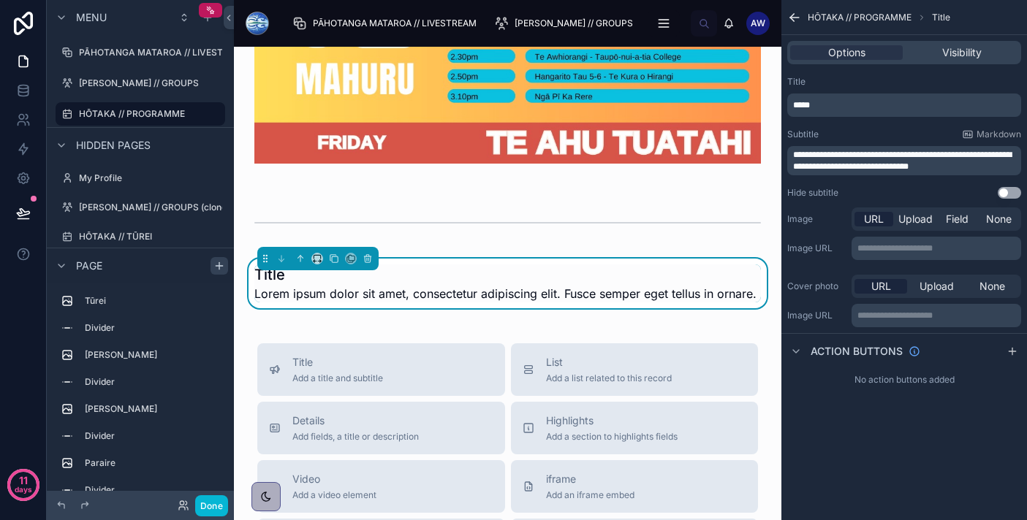
click at [390, 295] on span "Lorem ipsum dolor sit amet, consectetur adipiscing elit. Fusce semper eget tell…" at bounding box center [505, 294] width 502 height 18
click at [919, 221] on span "Upload" at bounding box center [915, 219] width 34 height 15
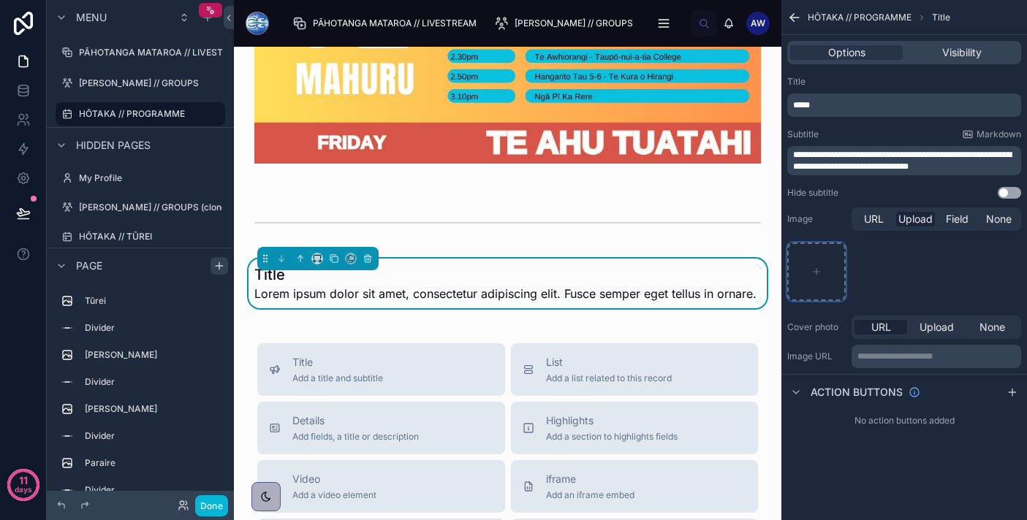
click at [821, 278] on div "scrollable content" at bounding box center [816, 272] width 58 height 58
type input "**********"
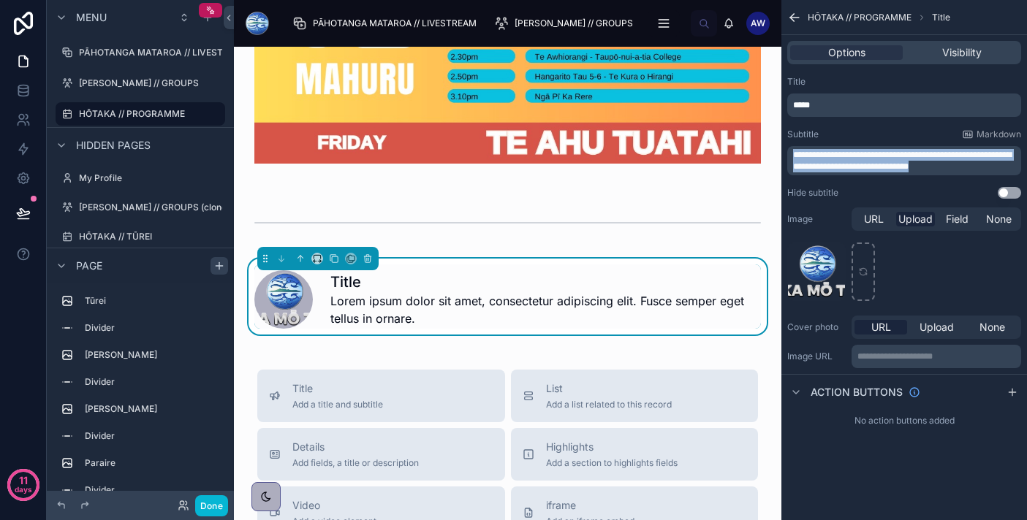
drag, startPoint x: 958, startPoint y: 166, endPoint x: 870, endPoint y: 127, distance: 96.5
click at [870, 129] on div "**********" at bounding box center [904, 152] width 234 height 47
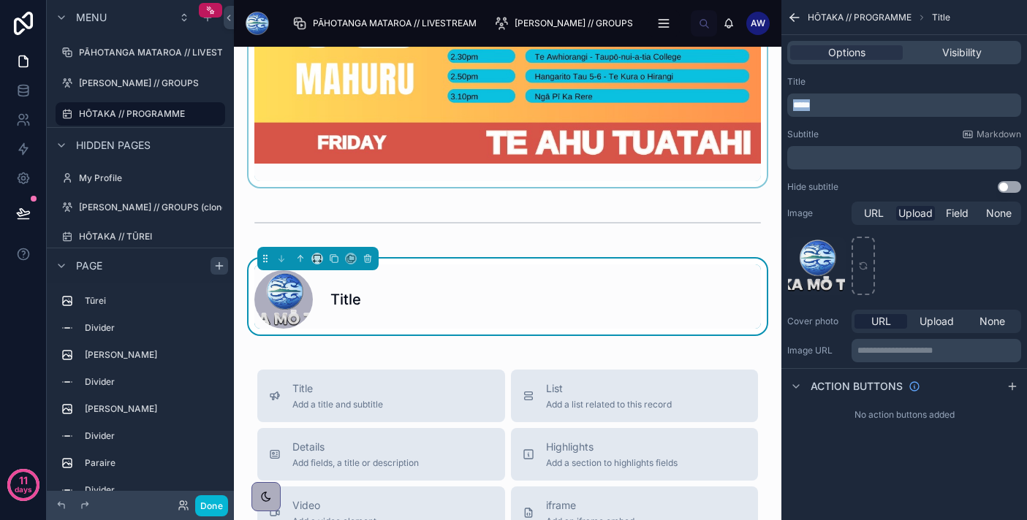
drag, startPoint x: 864, startPoint y: 112, endPoint x: 756, endPoint y: 59, distance: 120.3
click at [756, 59] on div "**********" at bounding box center [630, 260] width 793 height 520
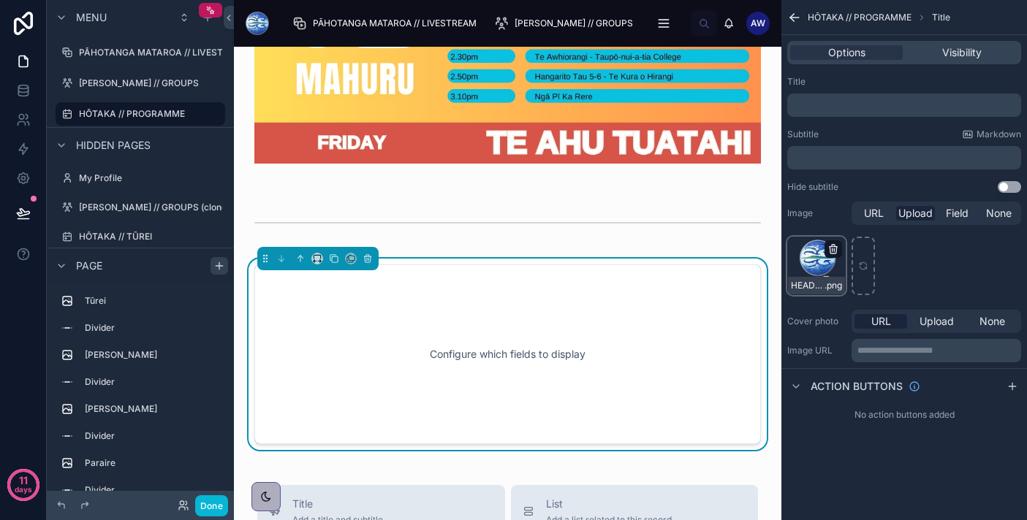
click at [832, 251] on icon "scrollable content" at bounding box center [833, 249] width 12 height 12
click at [859, 227] on icon "button" at bounding box center [864, 223] width 12 height 12
click at [943, 322] on span "Upload" at bounding box center [936, 321] width 34 height 15
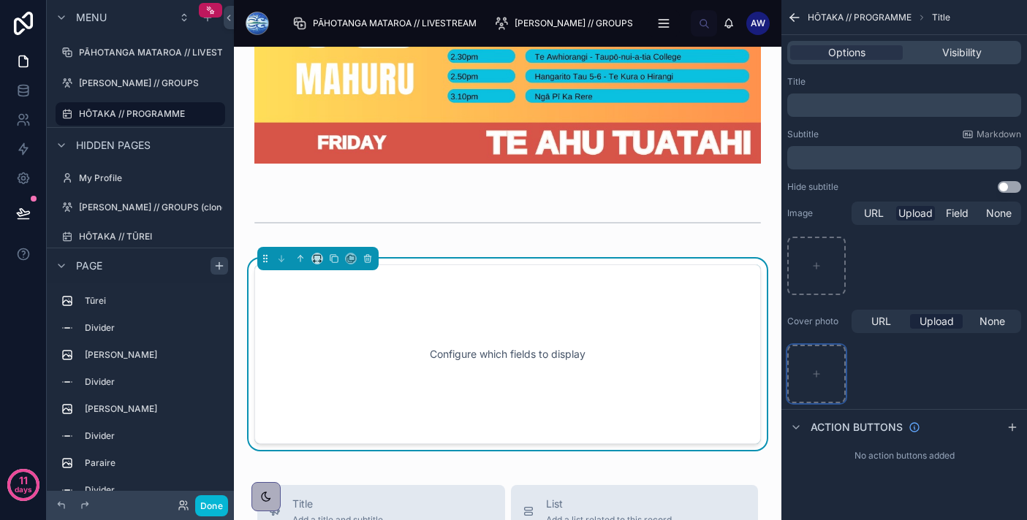
click at [823, 372] on div "scrollable content" at bounding box center [816, 374] width 58 height 58
type input "**********"
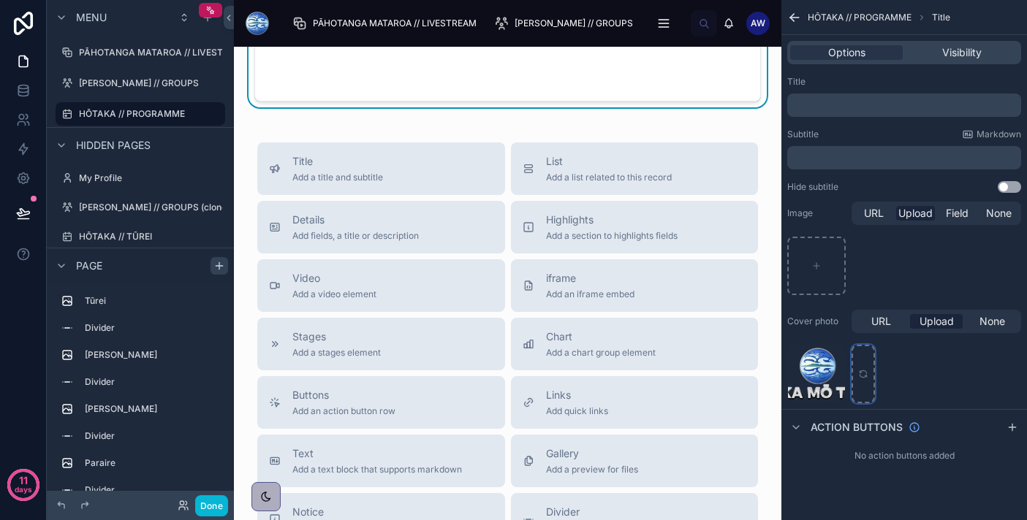
scroll to position [2874, 0]
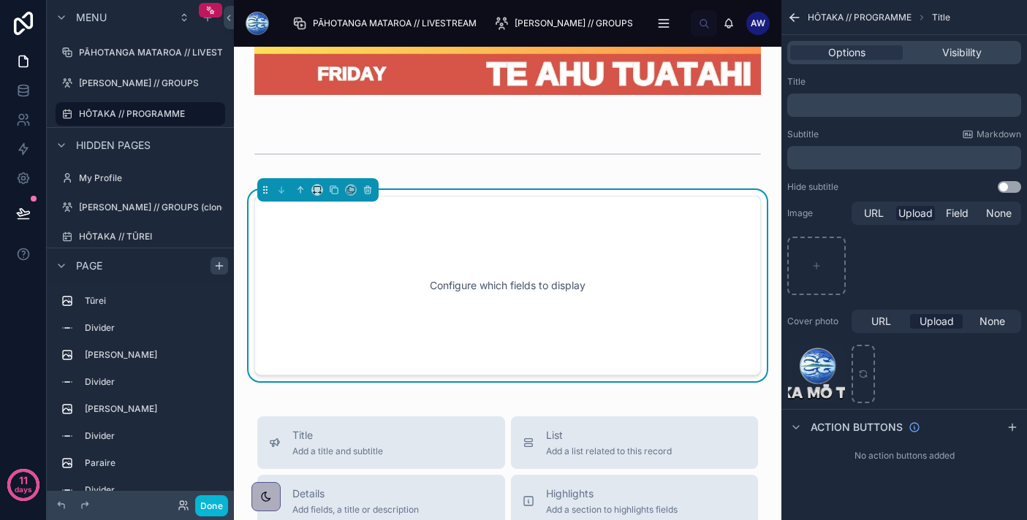
click at [556, 269] on div "Configure which fields to display" at bounding box center [507, 286] width 458 height 132
click at [962, 361] on div "HEADER-Ngā-Hōtaka .png" at bounding box center [904, 374] width 234 height 58
click at [1008, 188] on button "Use setting" at bounding box center [1008, 187] width 23 height 12
click at [153, 82] on label "[PERSON_NAME] // GROUPS" at bounding box center [139, 83] width 120 height 12
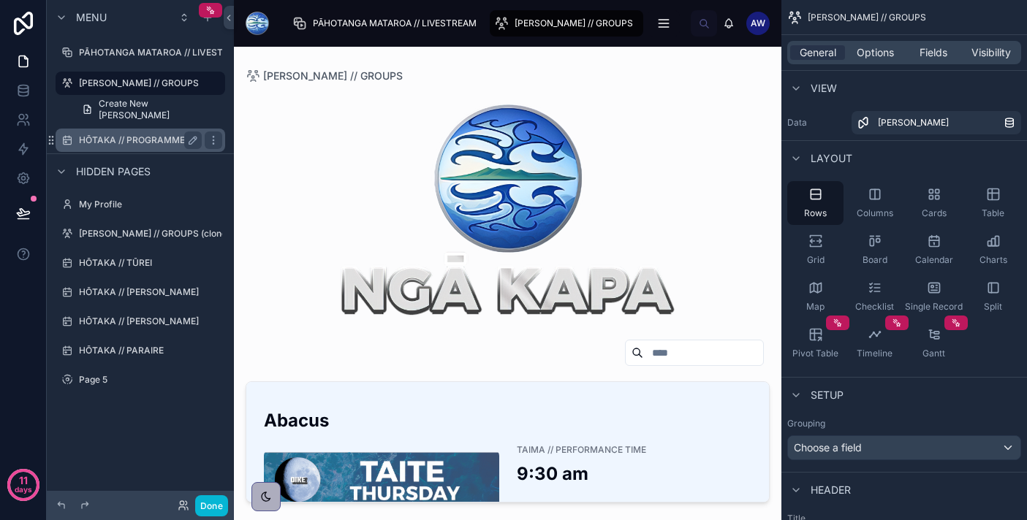
click at [151, 134] on div "HŌTAKA // PROGRAMME" at bounding box center [140, 141] width 123 height 18
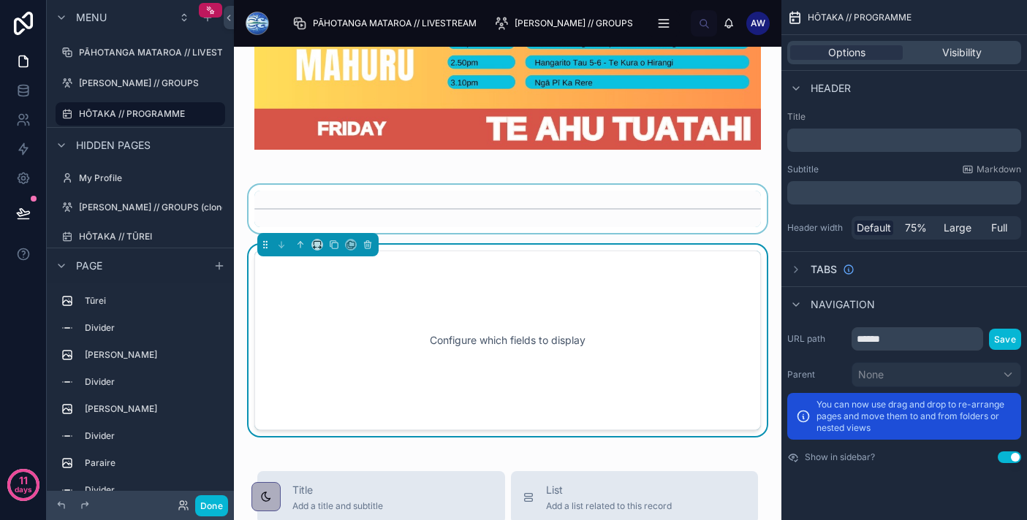
scroll to position [2771, 0]
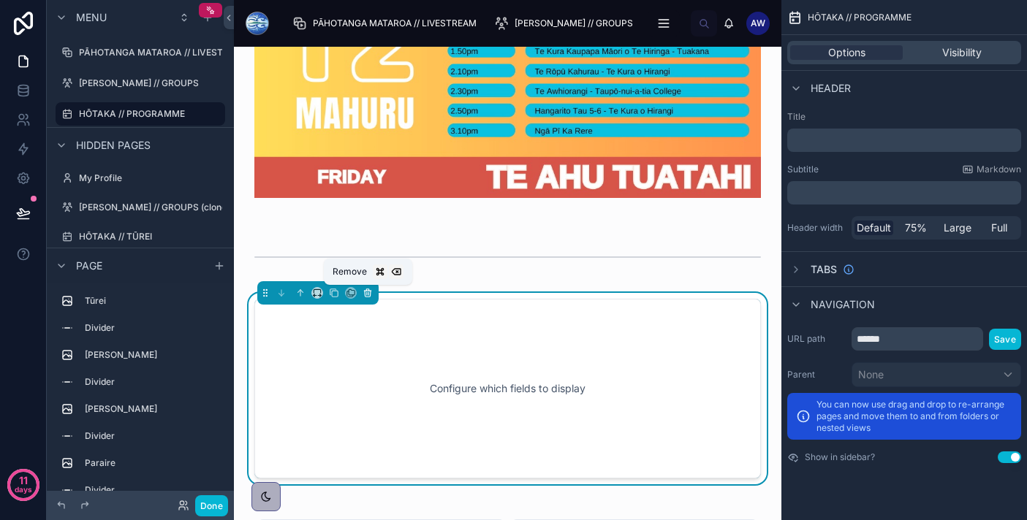
click at [370, 288] on icon at bounding box center [367, 293] width 10 height 10
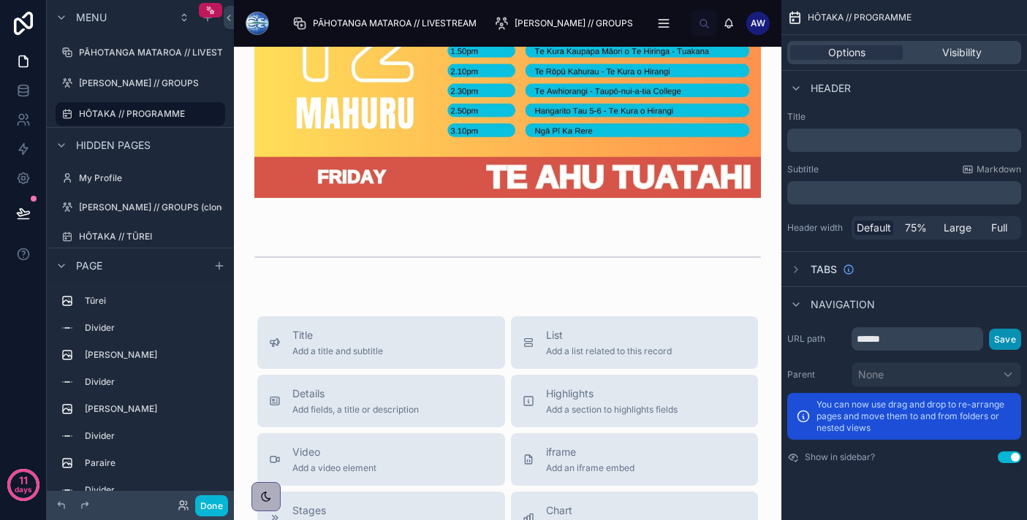
click at [999, 335] on button "Save" at bounding box center [1005, 339] width 32 height 21
click at [1002, 338] on button "Save" at bounding box center [1005, 339] width 32 height 21
click at [795, 265] on icon "scrollable content" at bounding box center [796, 270] width 12 height 12
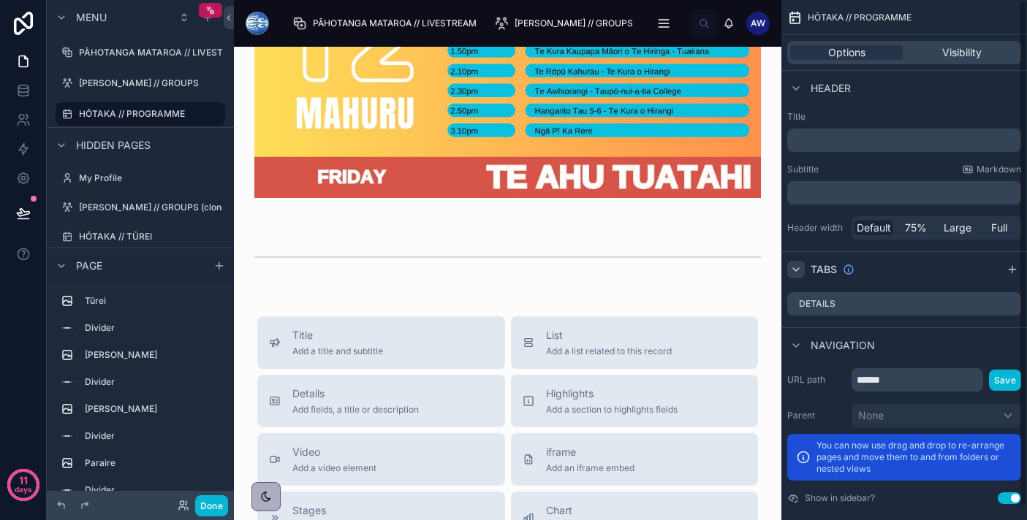
click at [795, 265] on icon "scrollable content" at bounding box center [796, 270] width 12 height 12
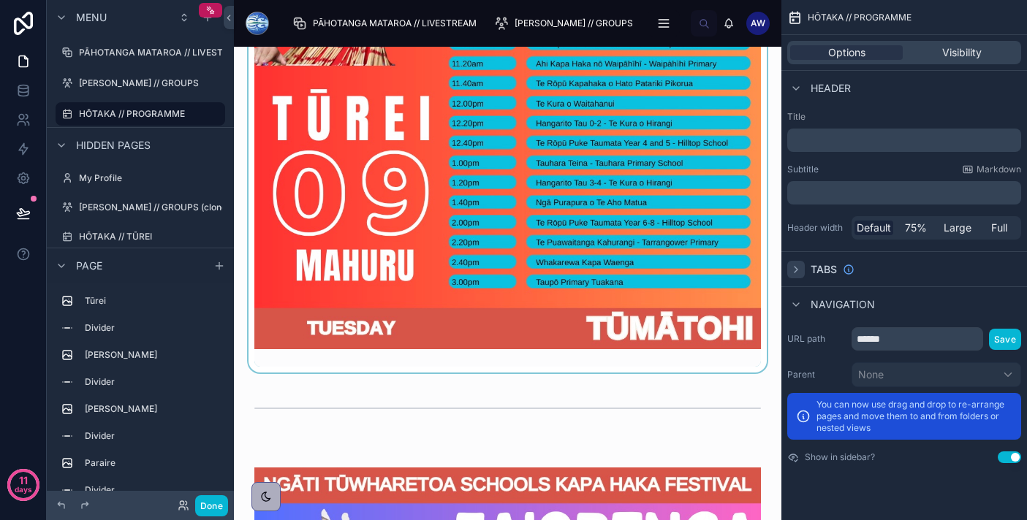
scroll to position [378, 0]
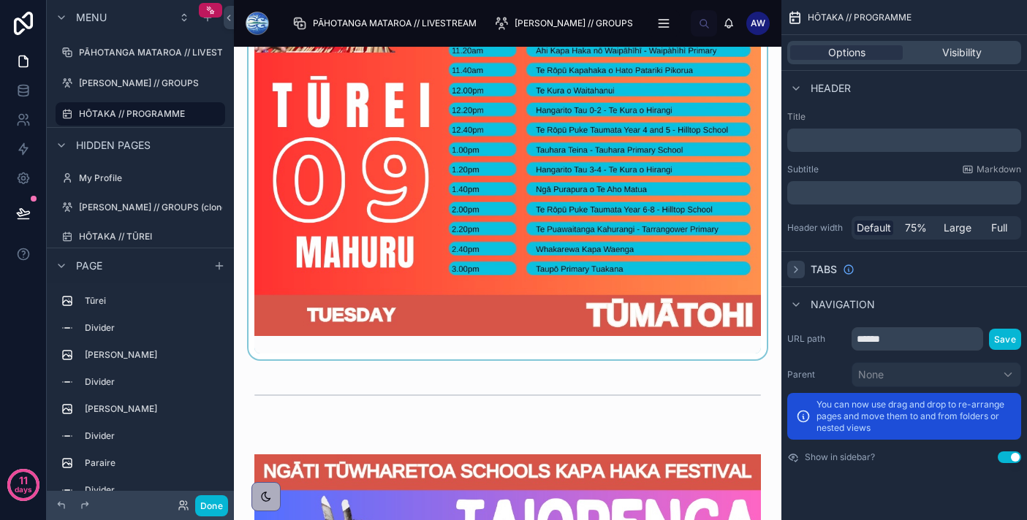
click at [521, 237] on div at bounding box center [508, 20] width 524 height 680
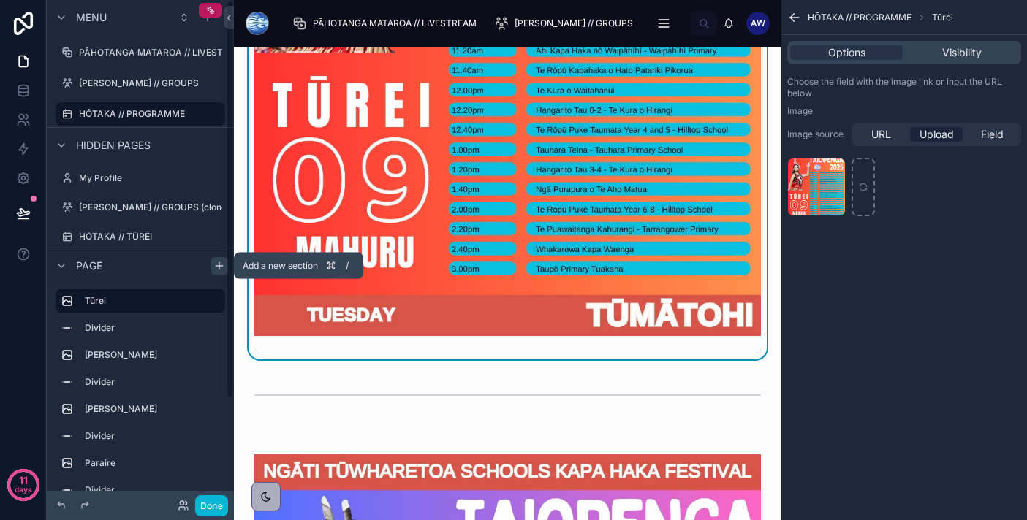
click at [215, 265] on icon "scrollable content" at bounding box center [219, 266] width 12 height 12
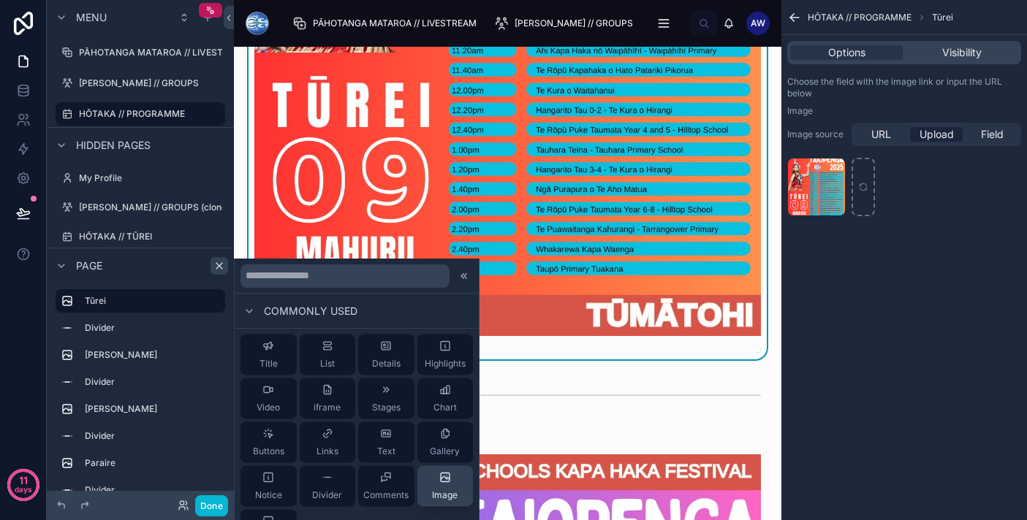
click at [433, 481] on div "Image" at bounding box center [445, 486] width 26 height 29
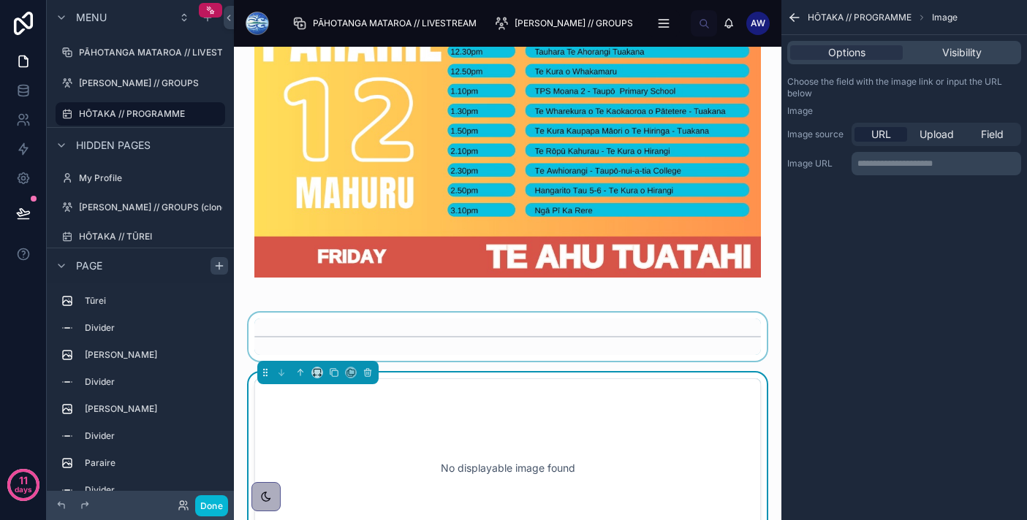
scroll to position [2876, 0]
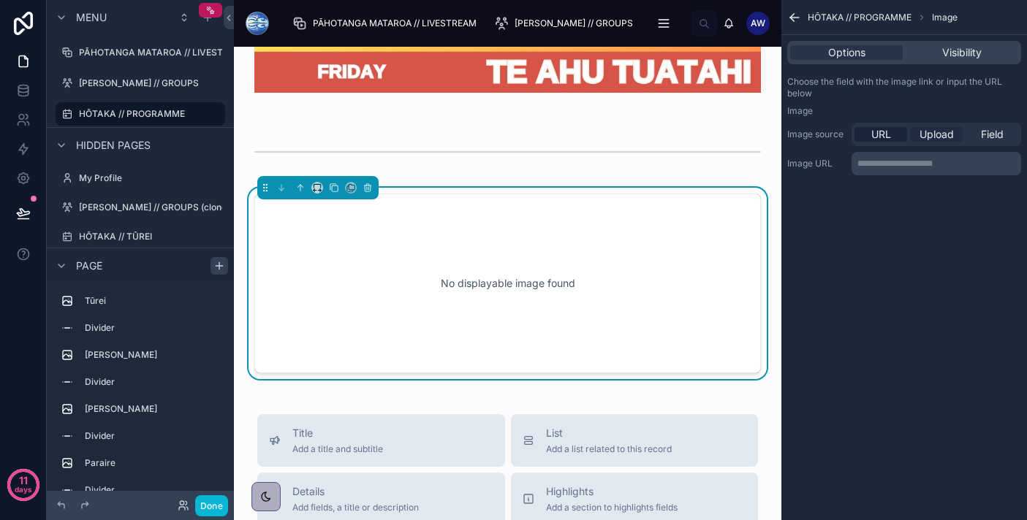
click at [943, 134] on span "Upload" at bounding box center [936, 134] width 34 height 15
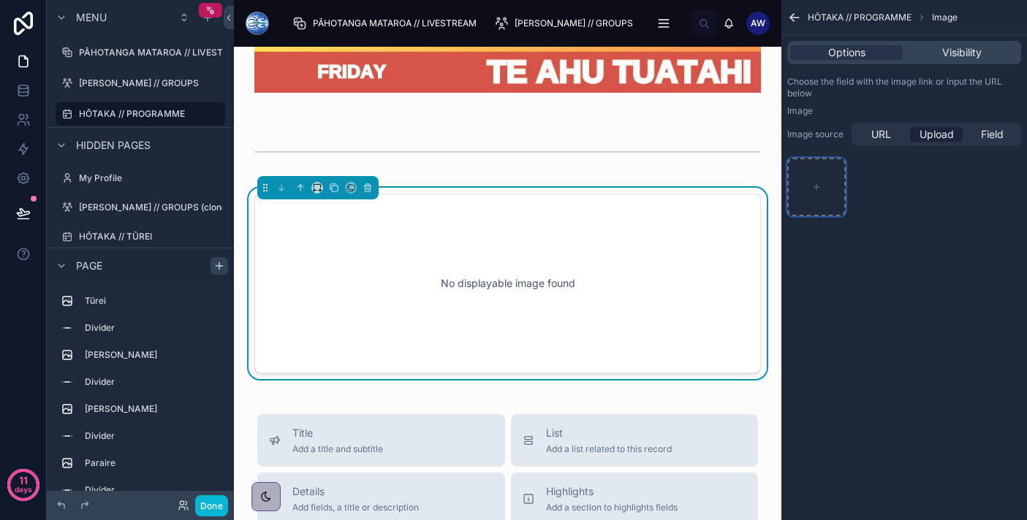
click at [837, 189] on div "scrollable content" at bounding box center [816, 187] width 58 height 58
type input "**********"
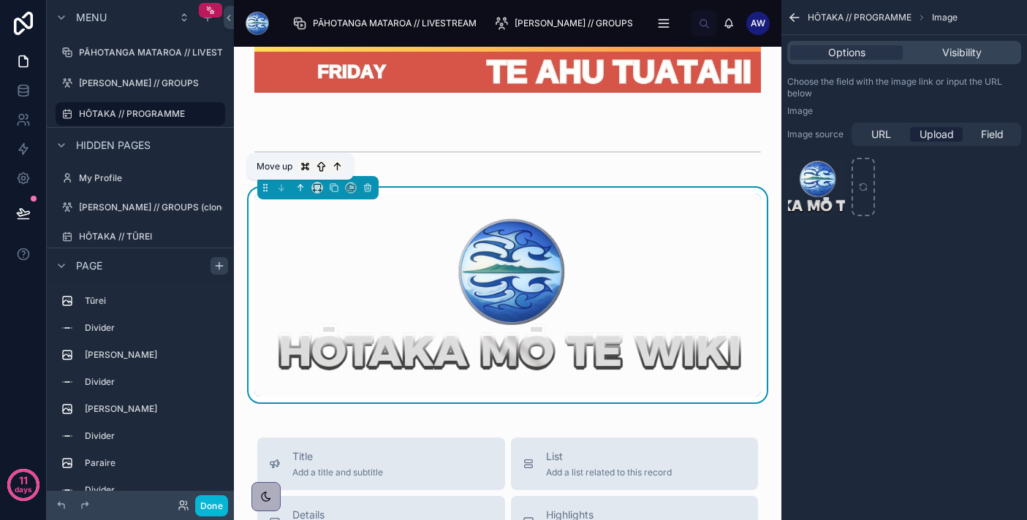
click at [295, 189] on icon at bounding box center [300, 188] width 10 height 10
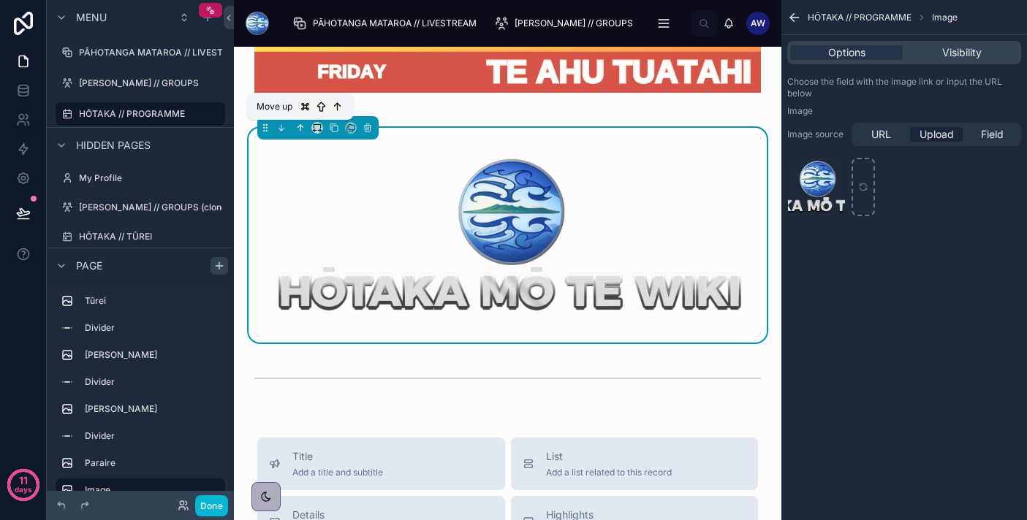
click at [302, 132] on icon at bounding box center [300, 128] width 10 height 10
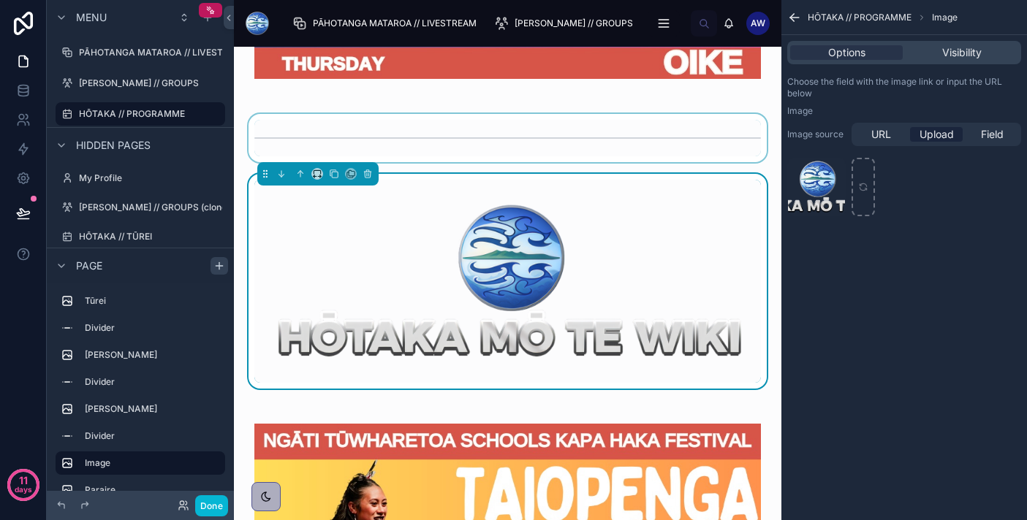
scroll to position [2133, 0]
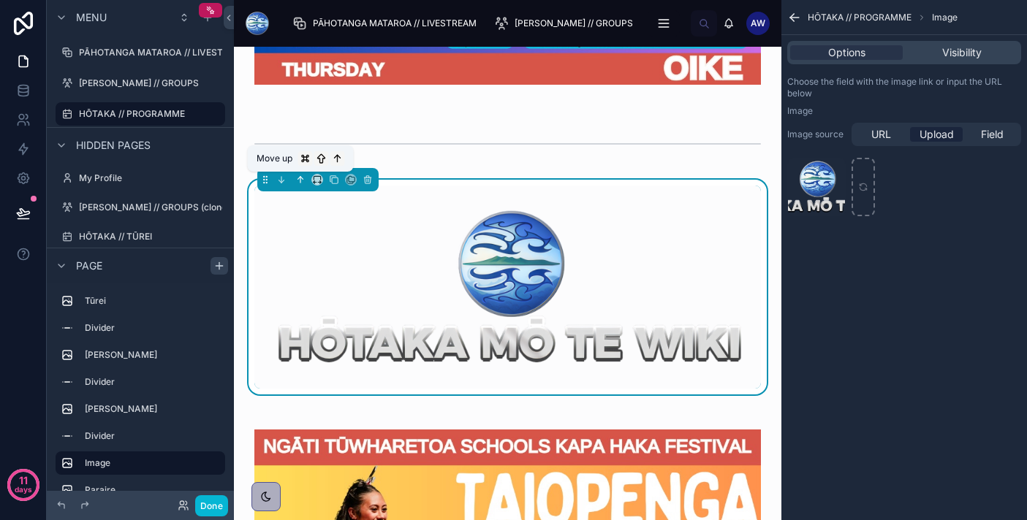
click at [303, 182] on icon at bounding box center [300, 180] width 10 height 10
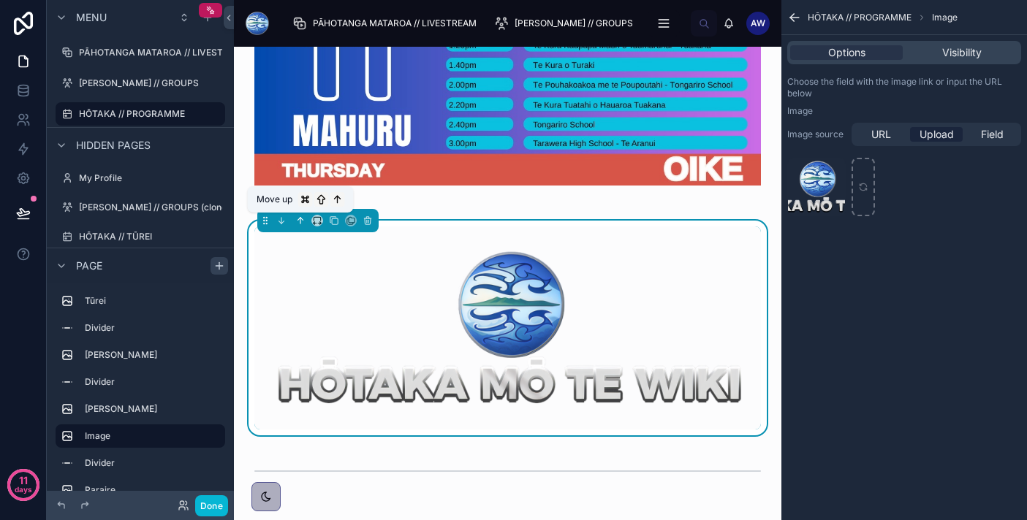
click at [300, 218] on icon at bounding box center [301, 219] width 3 height 3
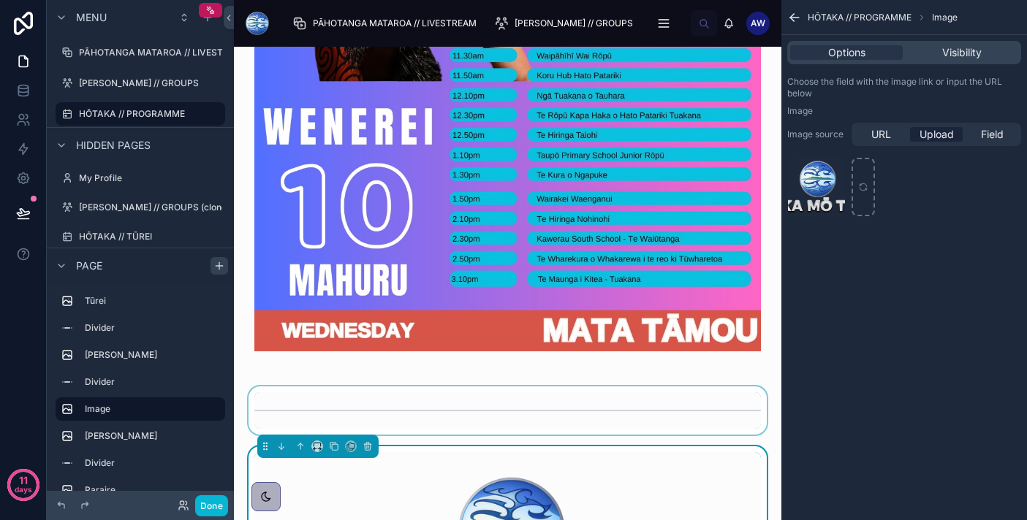
scroll to position [1122, 0]
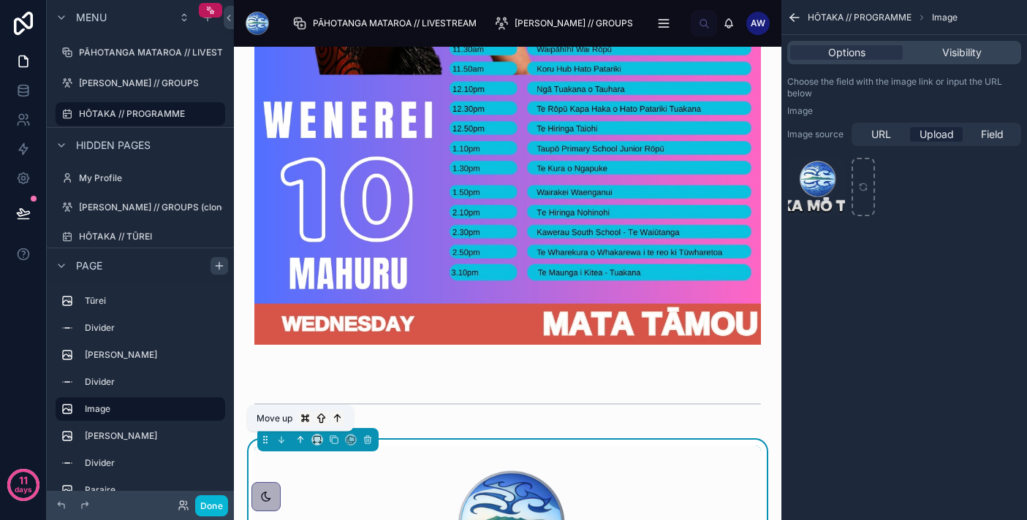
click at [301, 436] on icon at bounding box center [300, 440] width 10 height 10
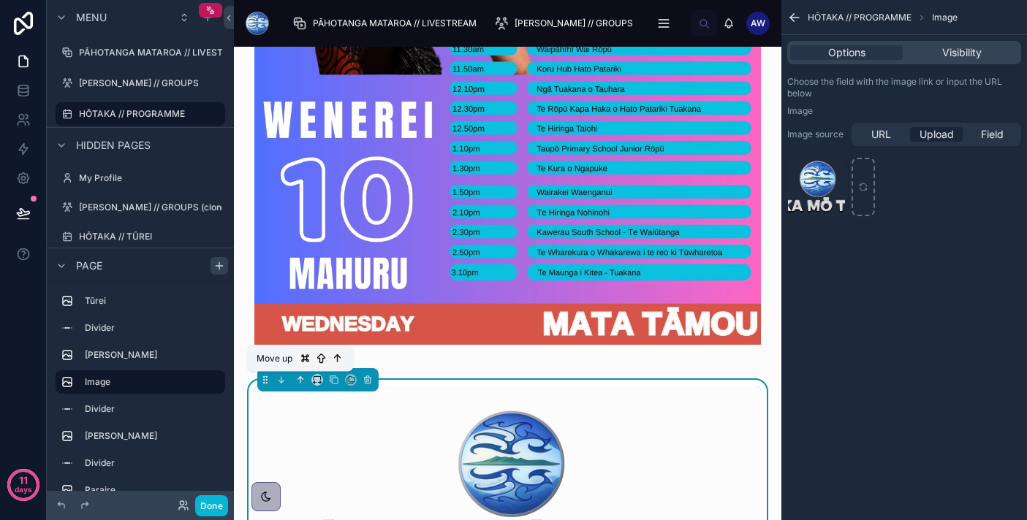
click at [303, 381] on icon at bounding box center [300, 380] width 10 height 10
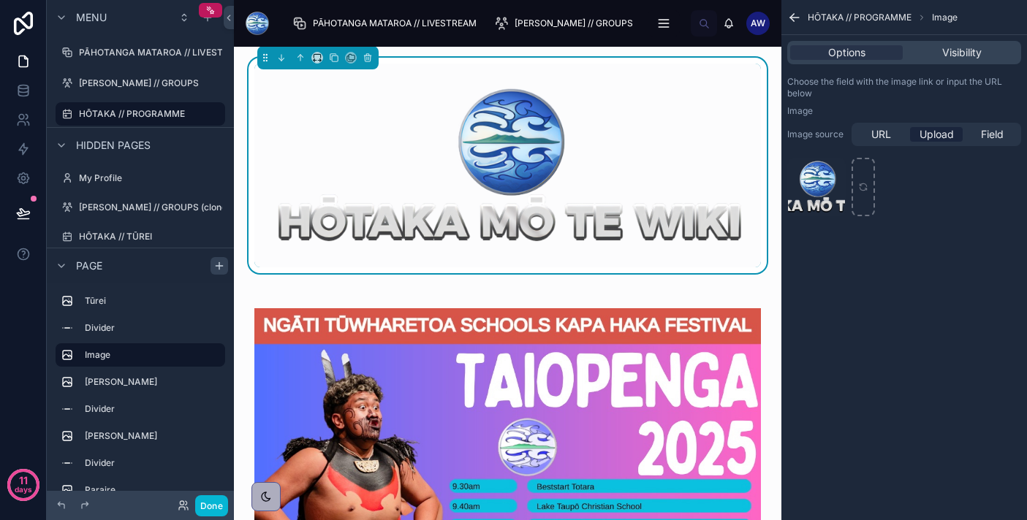
scroll to position [711, 0]
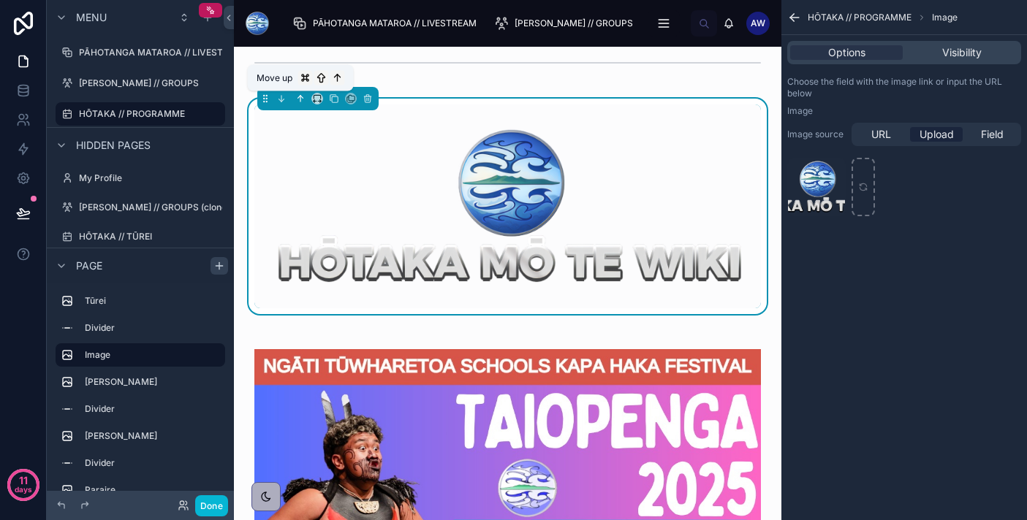
click at [298, 99] on icon at bounding box center [300, 99] width 10 height 10
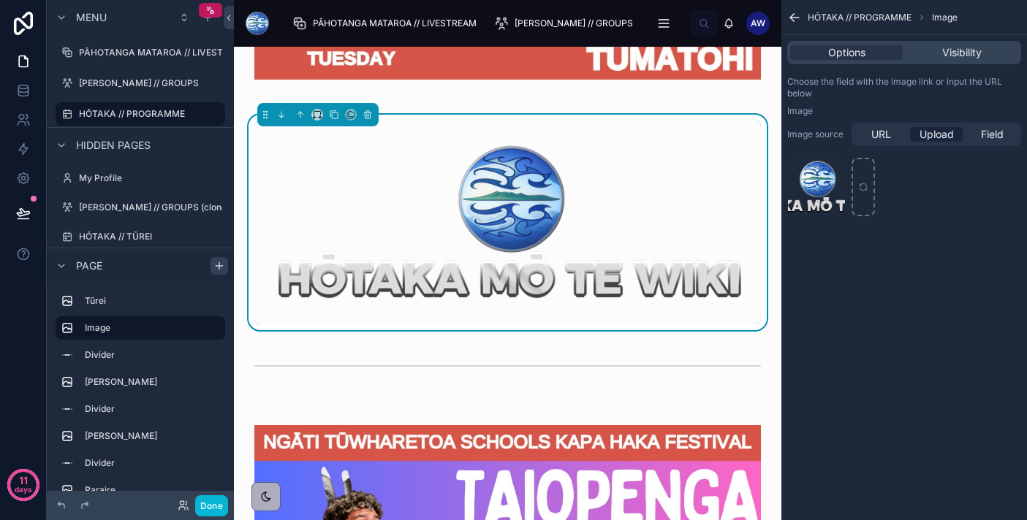
scroll to position [588, 0]
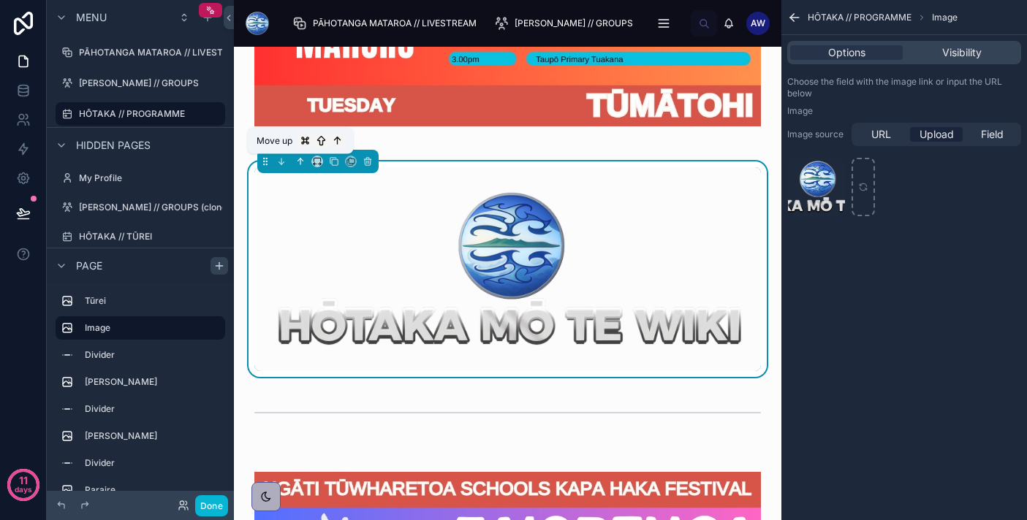
click at [302, 161] on icon at bounding box center [300, 161] width 10 height 10
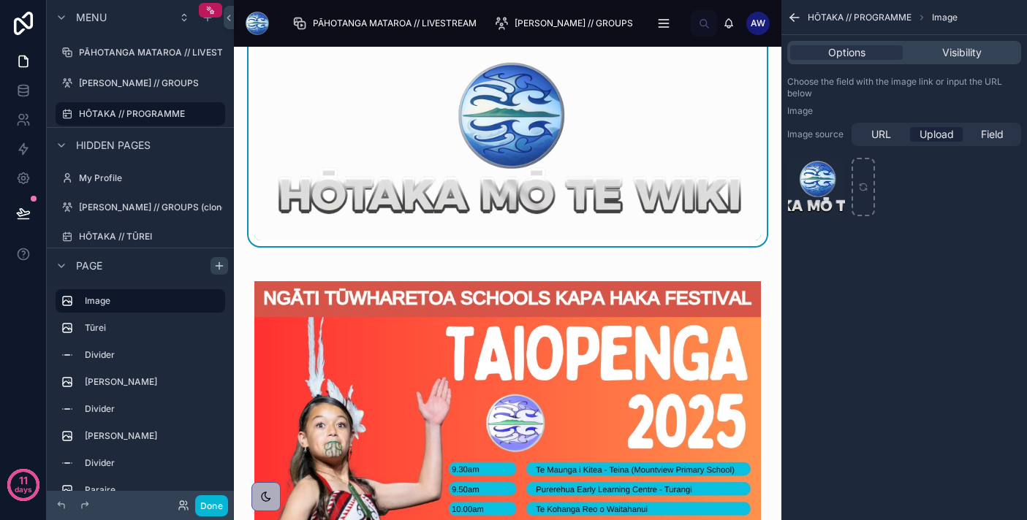
scroll to position [0, 0]
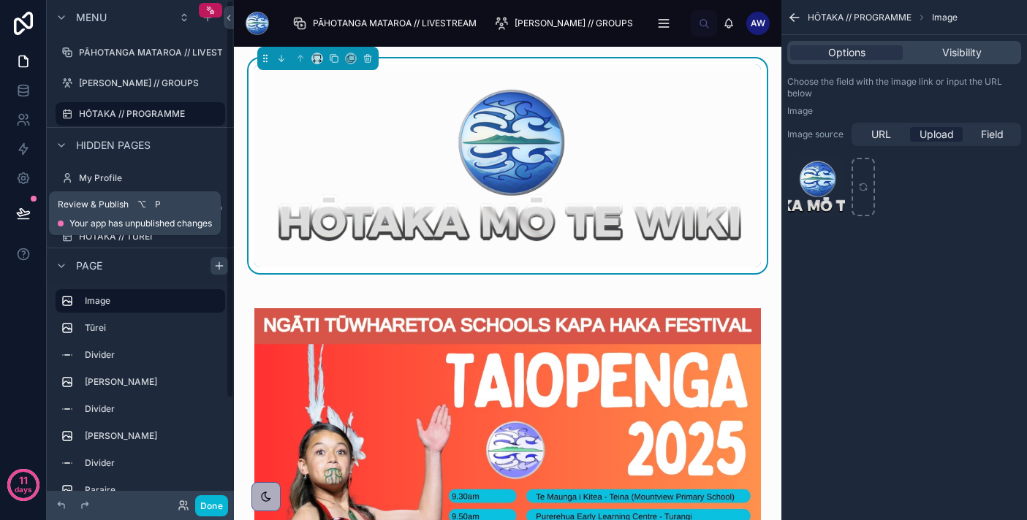
click at [29, 210] on icon at bounding box center [23, 213] width 15 height 15
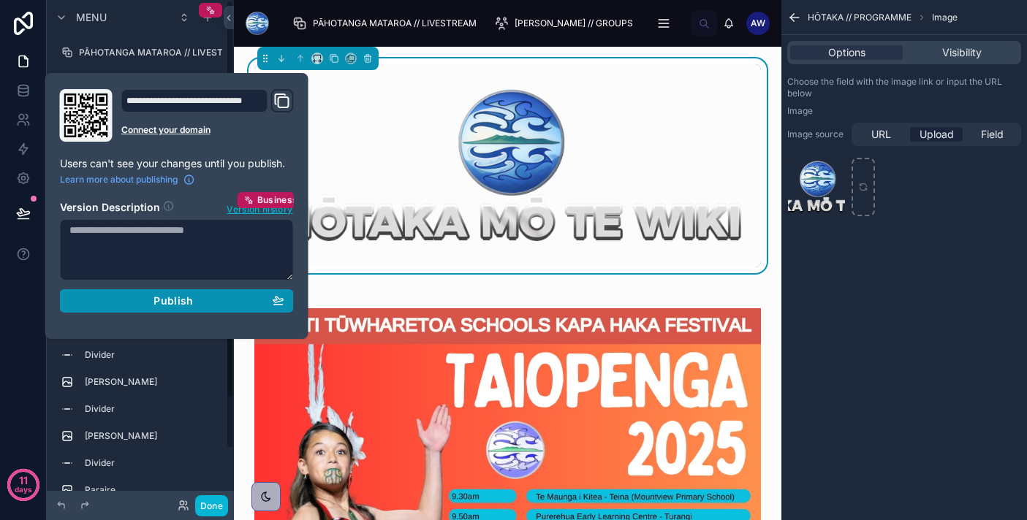
click at [170, 295] on span "Publish" at bounding box center [172, 300] width 39 height 13
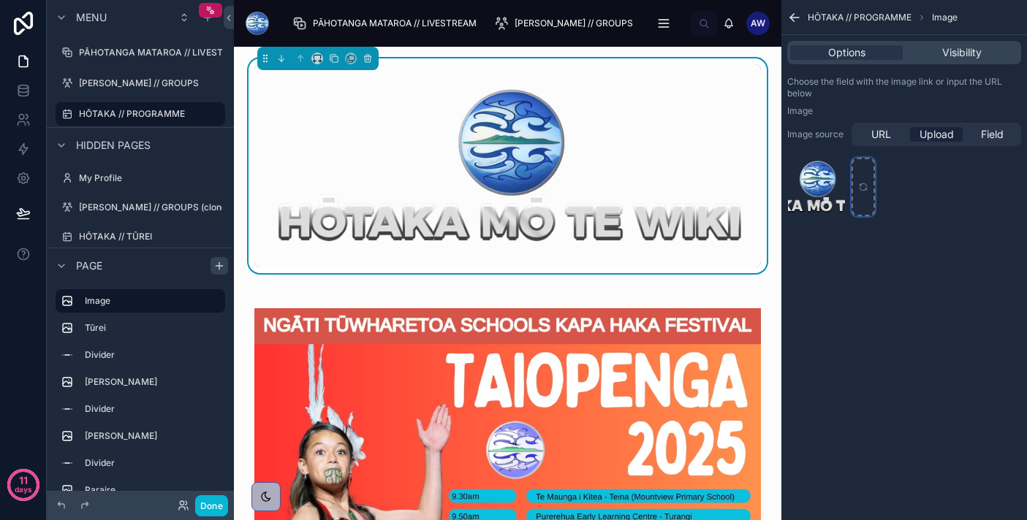
click at [863, 180] on div "scrollable content" at bounding box center [862, 187] width 23 height 58
click at [857, 199] on div "scrollable content" at bounding box center [862, 187] width 23 height 58
type input "**********"
click at [832, 172] on icon "scrollable content" at bounding box center [833, 170] width 12 height 12
click at [862, 182] on icon "scrollable content" at bounding box center [863, 187] width 10 height 10
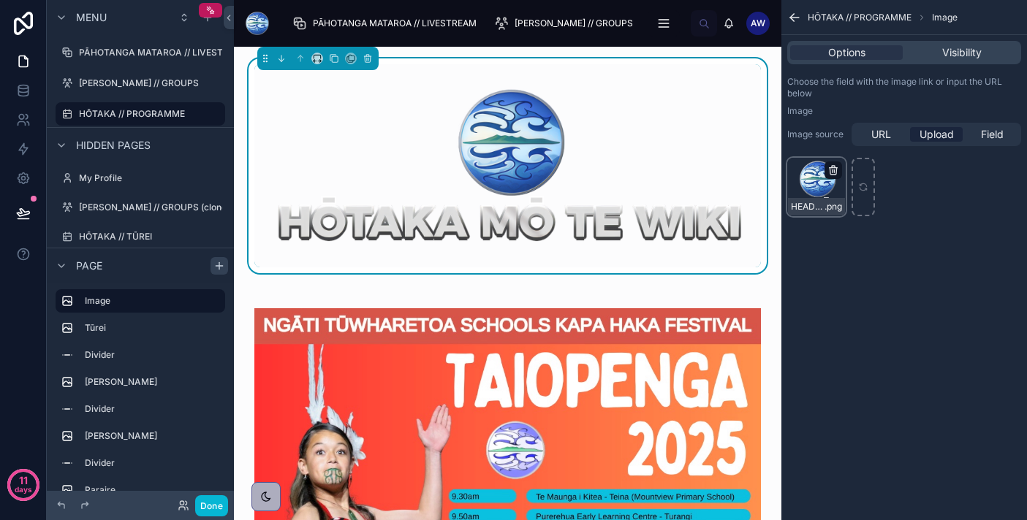
click at [830, 167] on icon "scrollable content" at bounding box center [833, 170] width 12 height 12
click at [864, 143] on icon "button" at bounding box center [864, 144] width 0 height 3
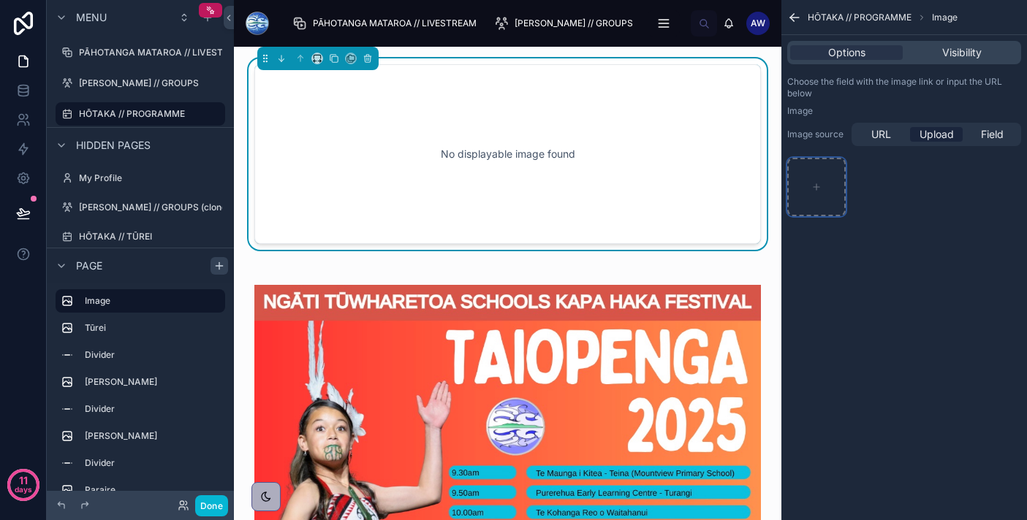
click at [800, 193] on div "scrollable content" at bounding box center [816, 187] width 58 height 58
type input "**********"
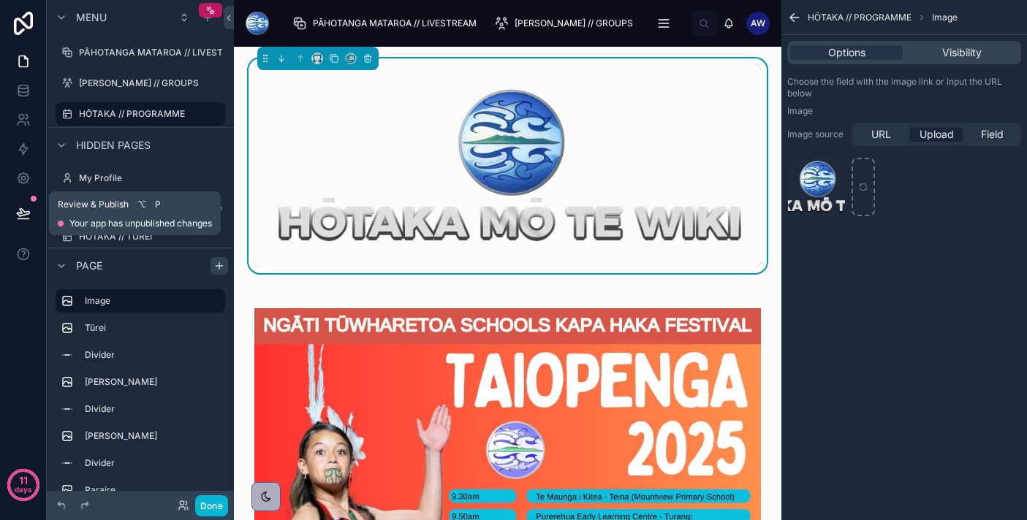
click at [18, 210] on icon at bounding box center [23, 213] width 15 height 15
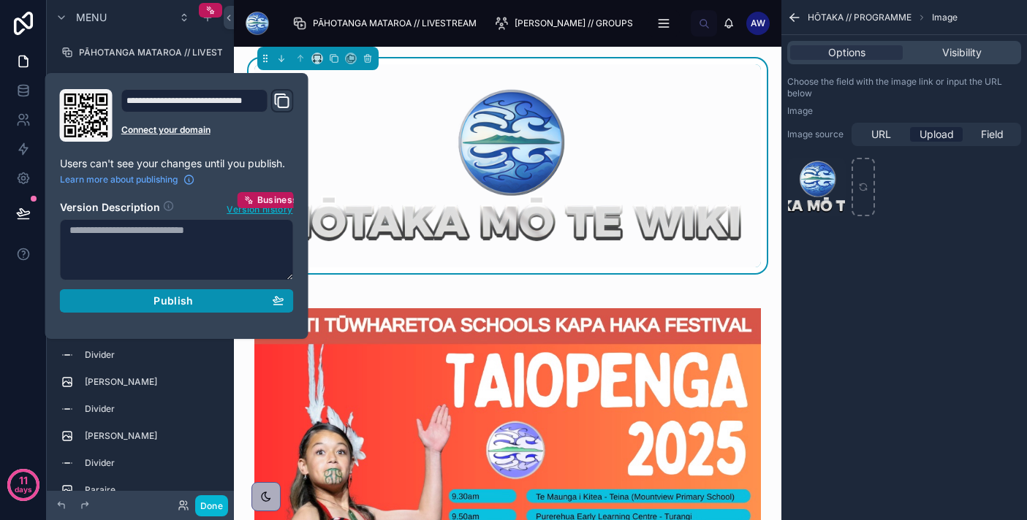
click at [170, 293] on button "Publish" at bounding box center [177, 300] width 234 height 23
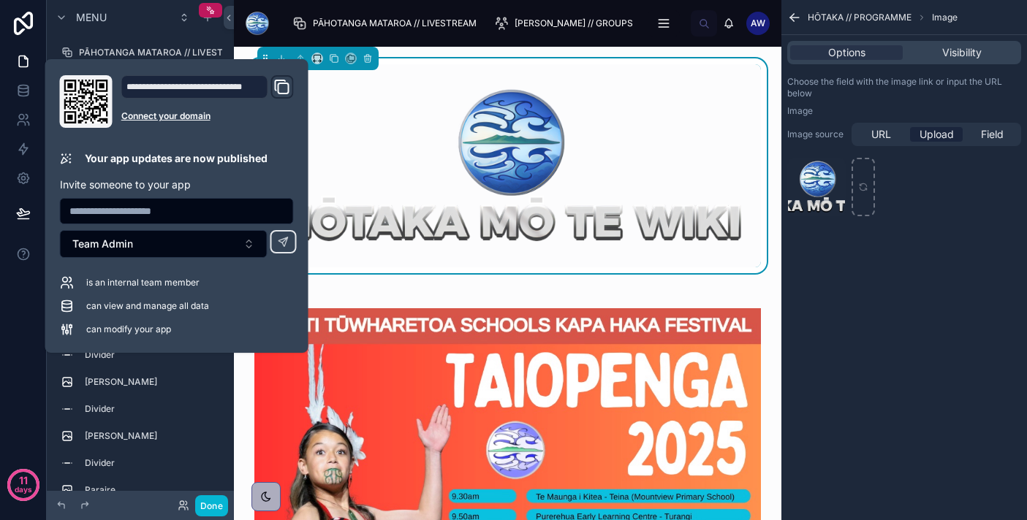
scroll to position [5, 0]
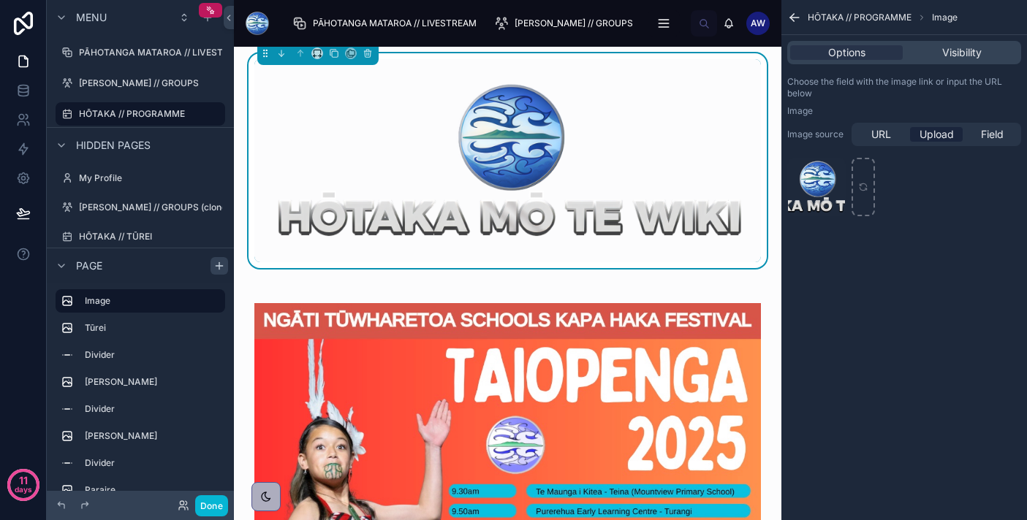
click at [430, 208] on img at bounding box center [507, 161] width 506 height 168
click at [26, 175] on icon at bounding box center [23, 178] width 15 height 15
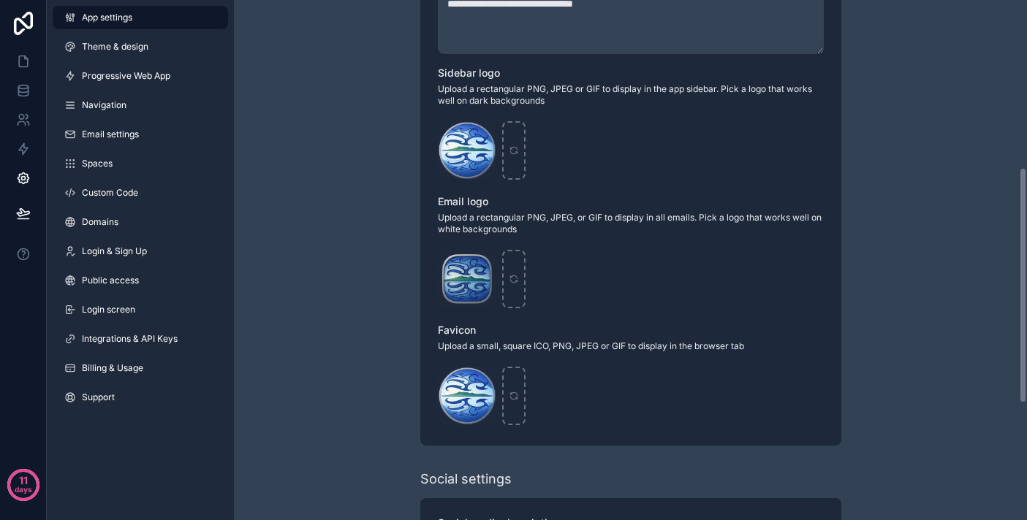
scroll to position [385, 0]
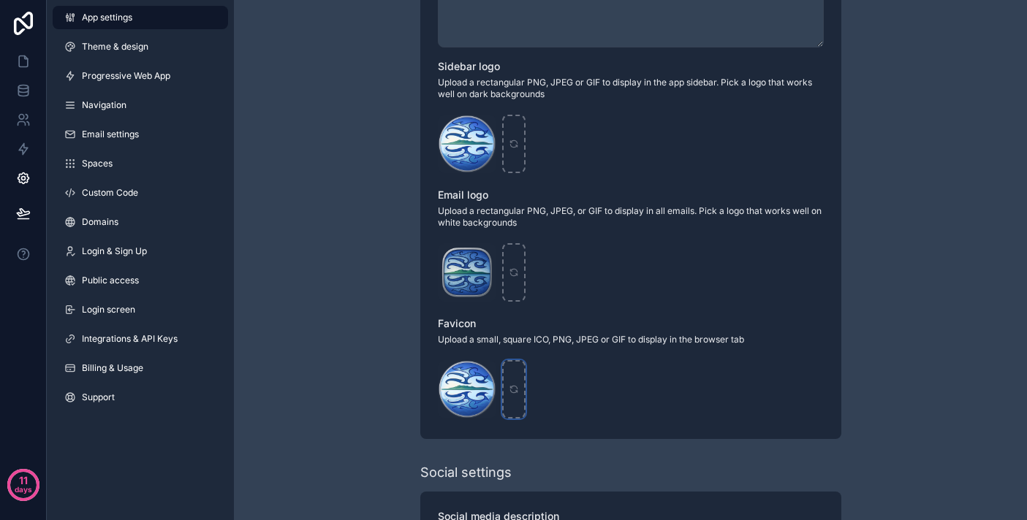
click at [512, 383] on div "scrollable content" at bounding box center [513, 389] width 23 height 58
type input "**********"
click at [482, 371] on icon "scrollable content" at bounding box center [484, 373] width 12 height 12
click at [509, 386] on icon "scrollable content" at bounding box center [514, 389] width 10 height 10
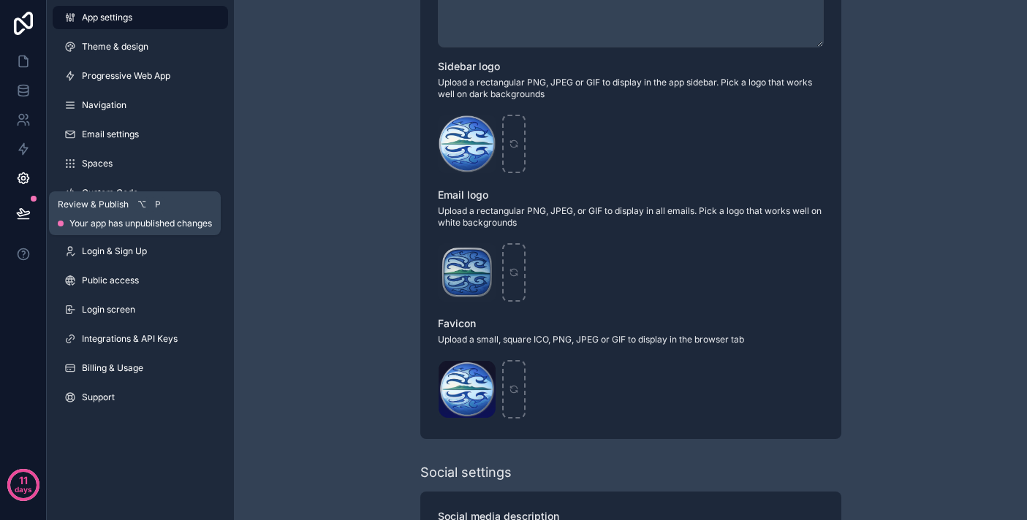
click at [31, 209] on button at bounding box center [23, 213] width 32 height 41
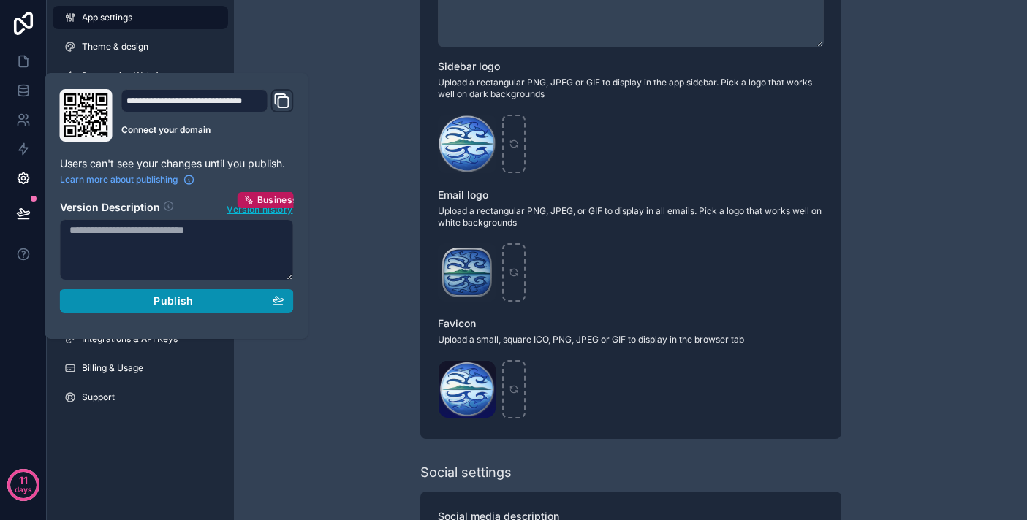
click at [209, 304] on div "Publish" at bounding box center [176, 300] width 215 height 13
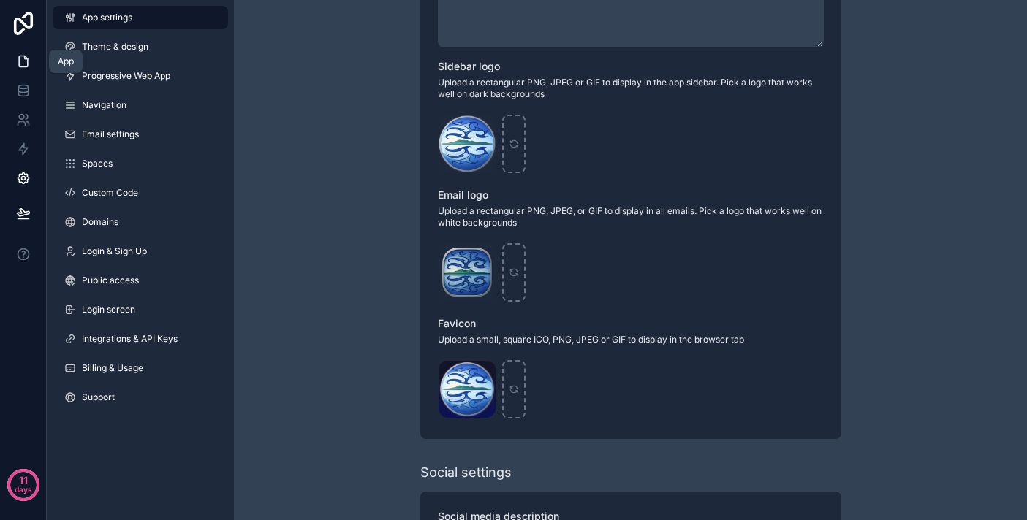
click at [28, 64] on icon at bounding box center [23, 61] width 15 height 15
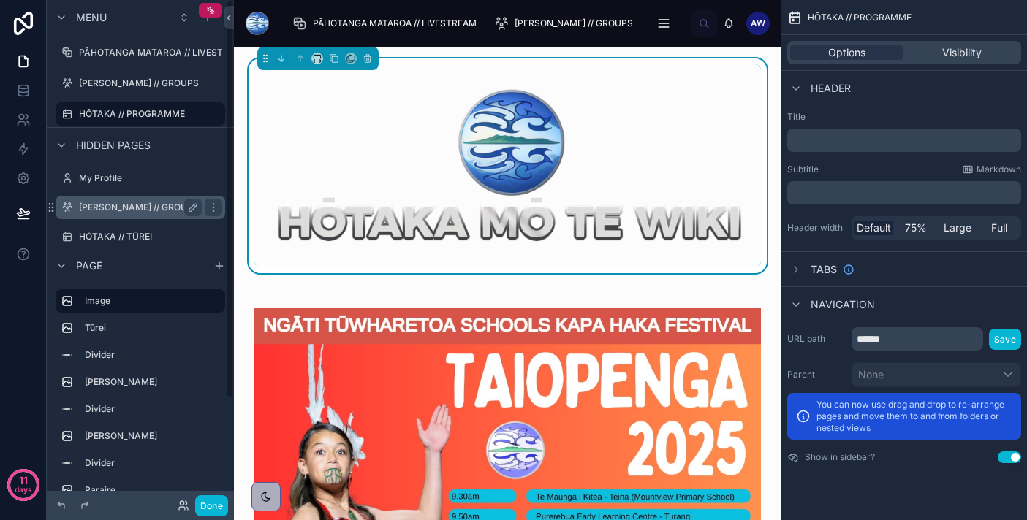
click at [133, 209] on label "[PERSON_NAME] // GROUPS (clone)" at bounding box center [154, 208] width 151 height 12
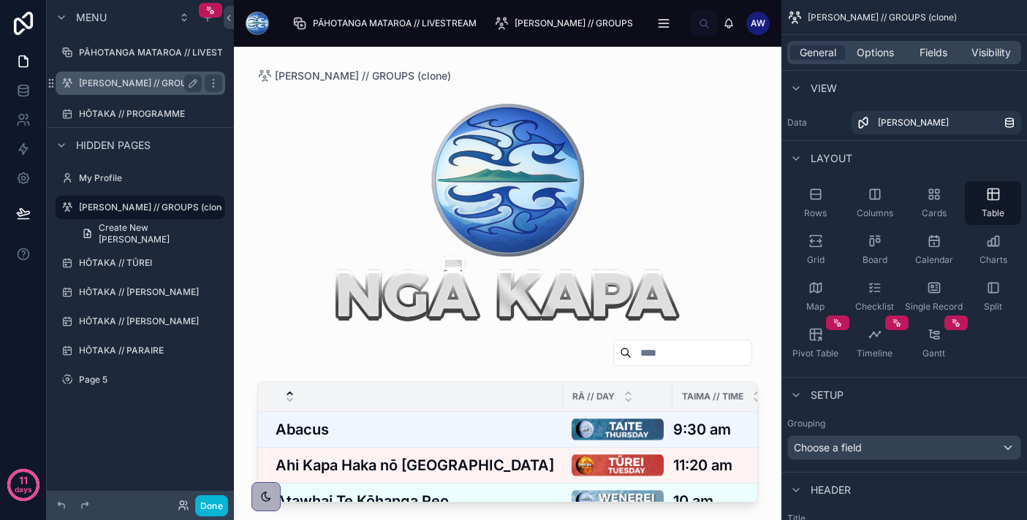
click at [161, 80] on label "[PERSON_NAME] // GROUPS" at bounding box center [139, 83] width 120 height 12
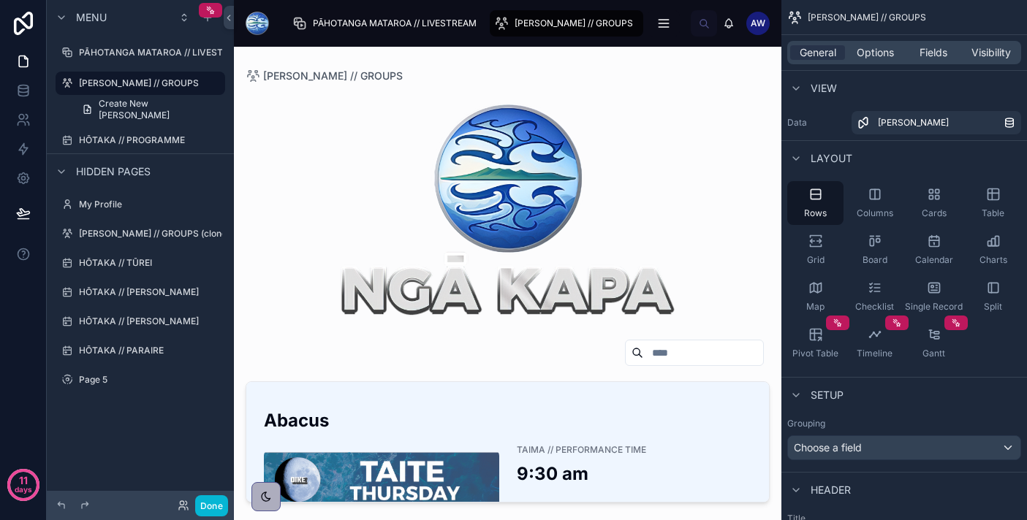
click at [756, 240] on div at bounding box center [507, 275] width 547 height 456
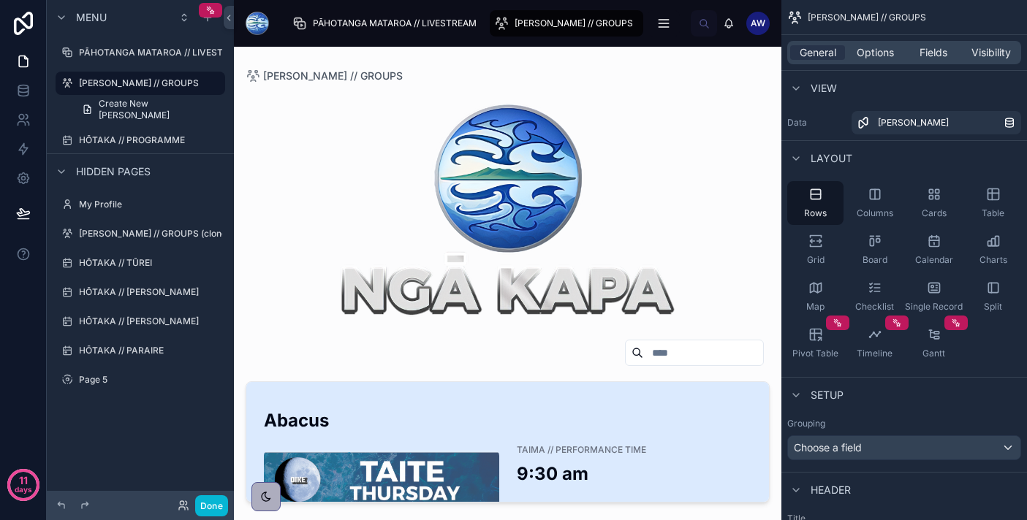
click at [669, 460] on div "Abacus TAIMA // PERFORMANCE TIME 9:30 am" at bounding box center [507, 456] width 487 height 107
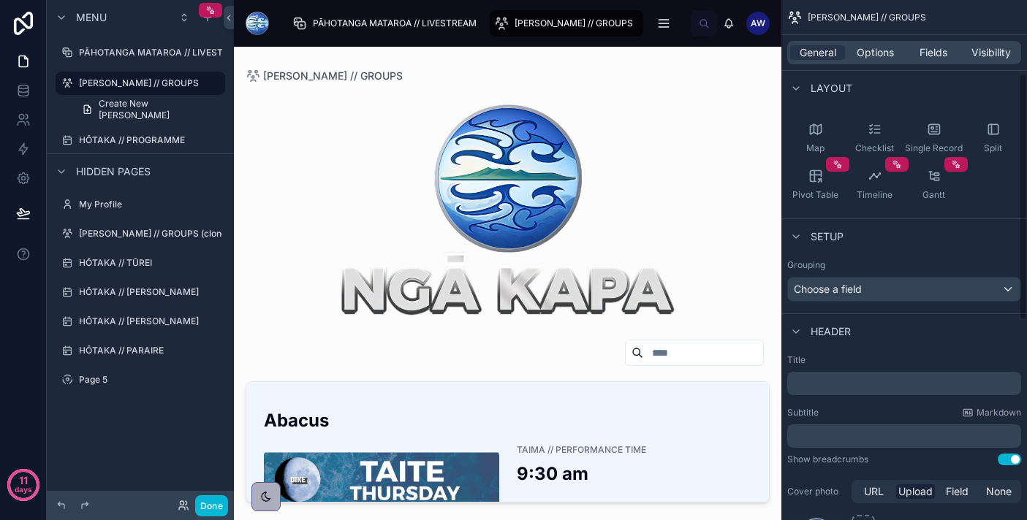
scroll to position [154, 0]
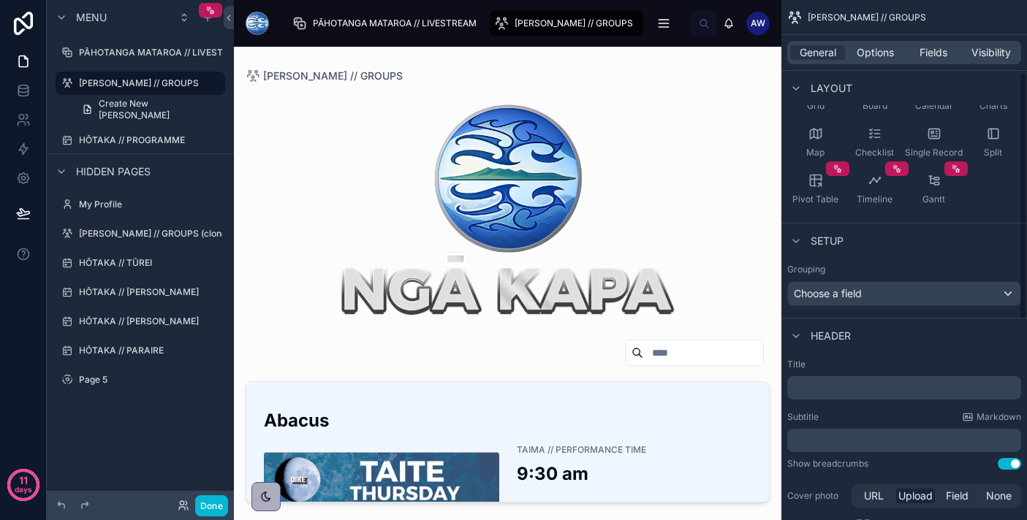
click at [838, 229] on div "Setup" at bounding box center [904, 240] width 246 height 35
click at [837, 236] on span "Setup" at bounding box center [826, 241] width 33 height 15
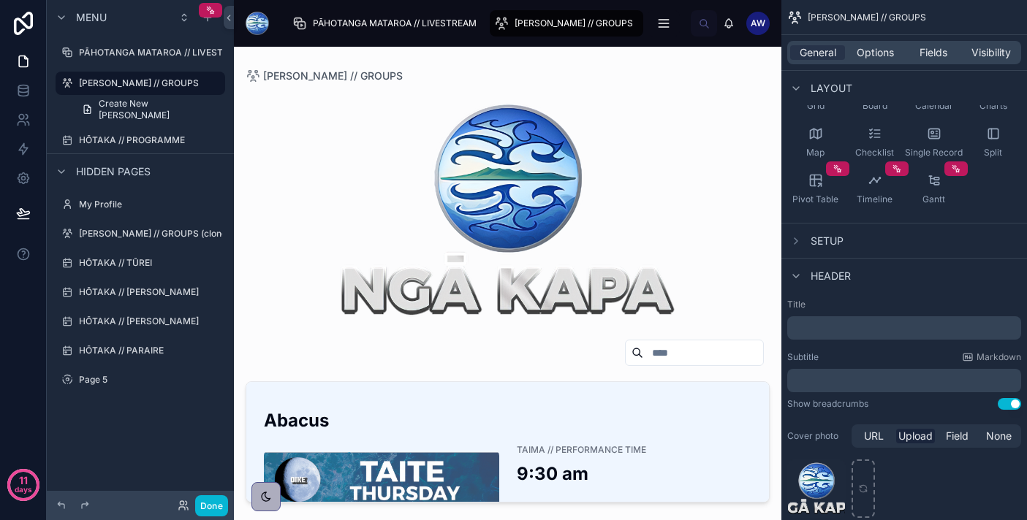
click at [837, 243] on span "Setup" at bounding box center [826, 241] width 33 height 15
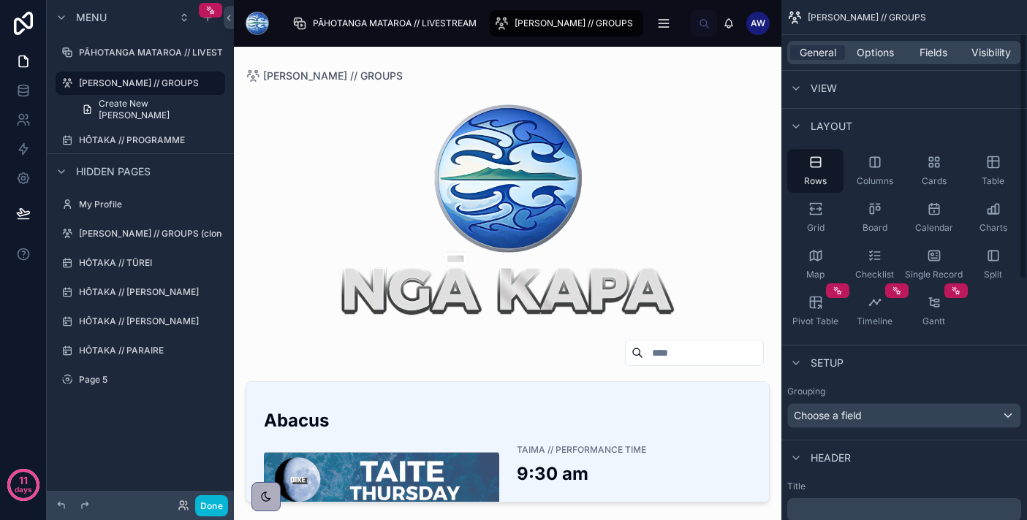
scroll to position [0, 0]
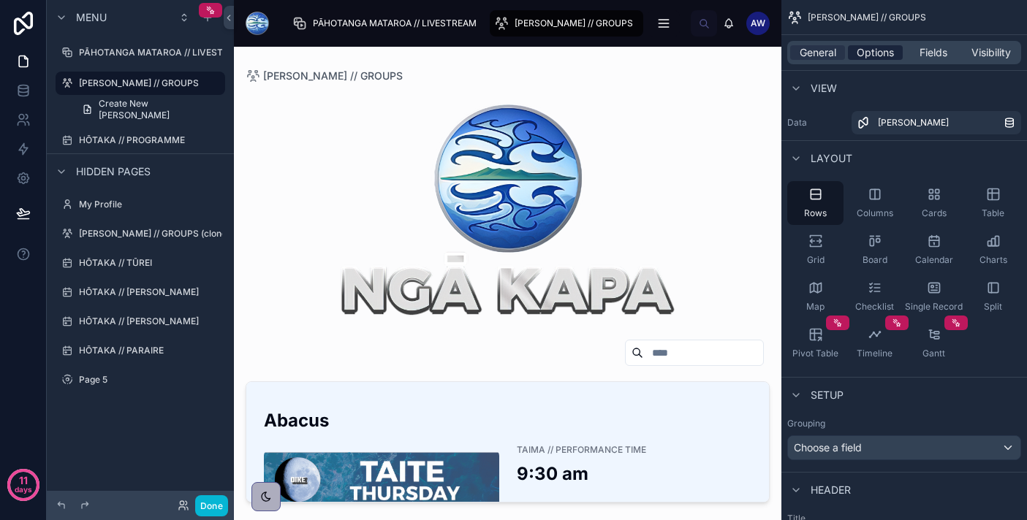
click at [882, 56] on span "Options" at bounding box center [874, 52] width 37 height 15
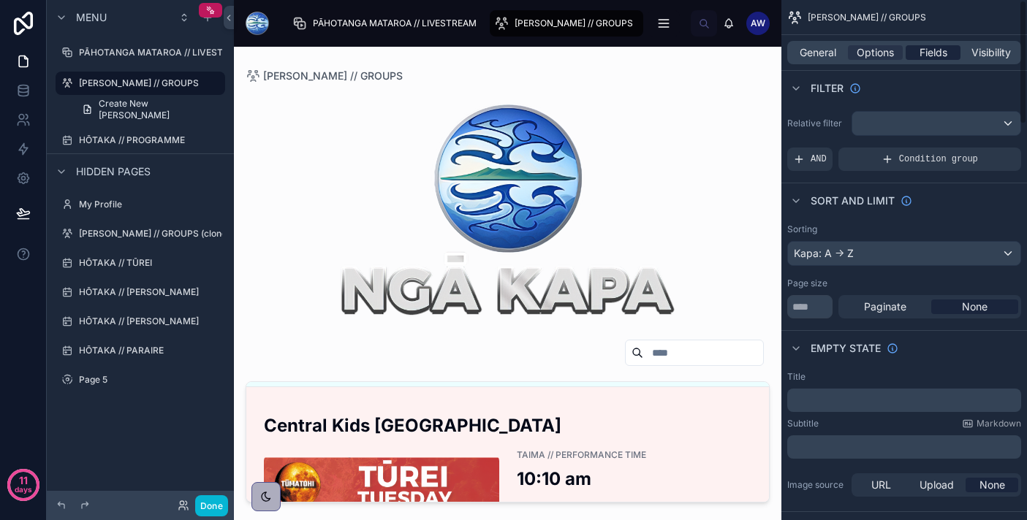
click at [925, 56] on span "Fields" at bounding box center [933, 52] width 28 height 15
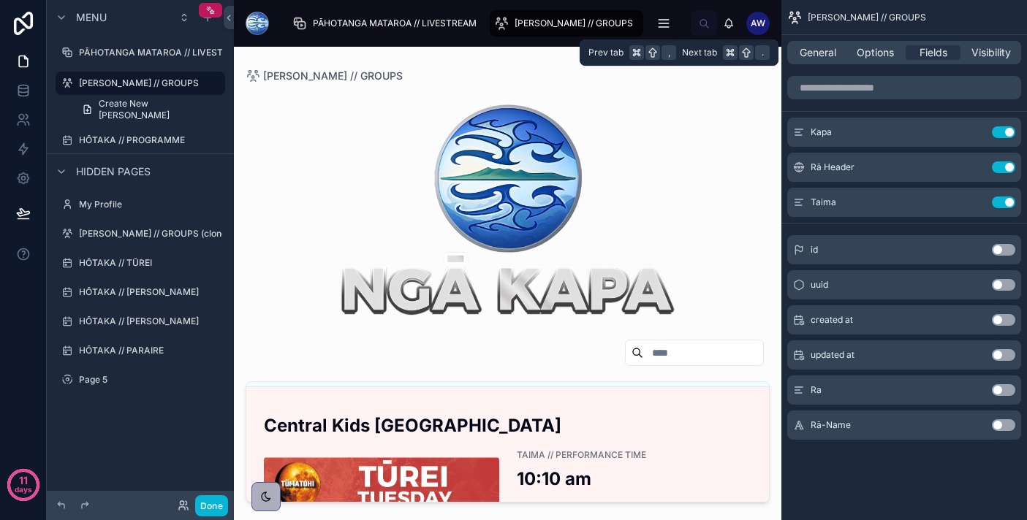
click at [977, 45] on div "General Options Fields Visibility" at bounding box center [904, 52] width 234 height 23
click at [974, 54] on span "Visibility" at bounding box center [990, 52] width 39 height 15
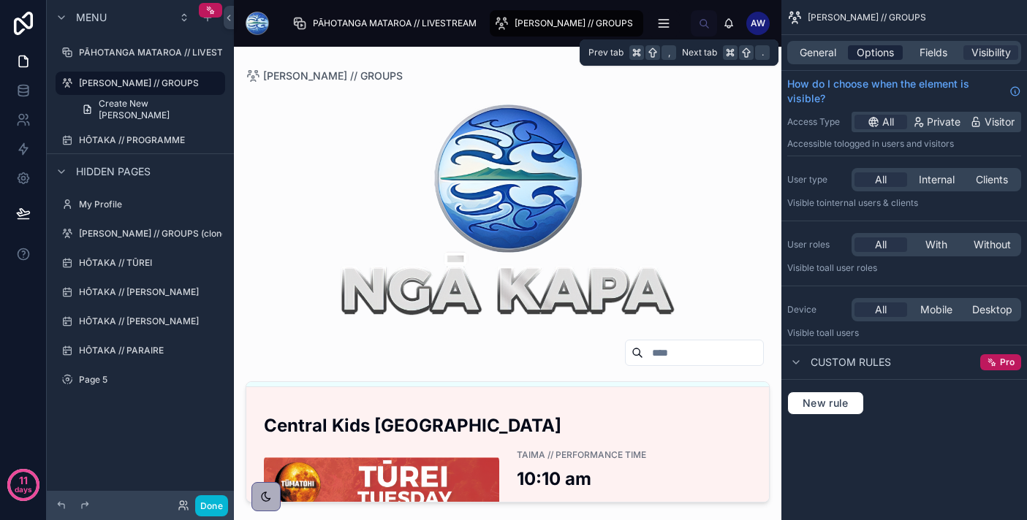
click at [888, 47] on span "Options" at bounding box center [874, 52] width 37 height 15
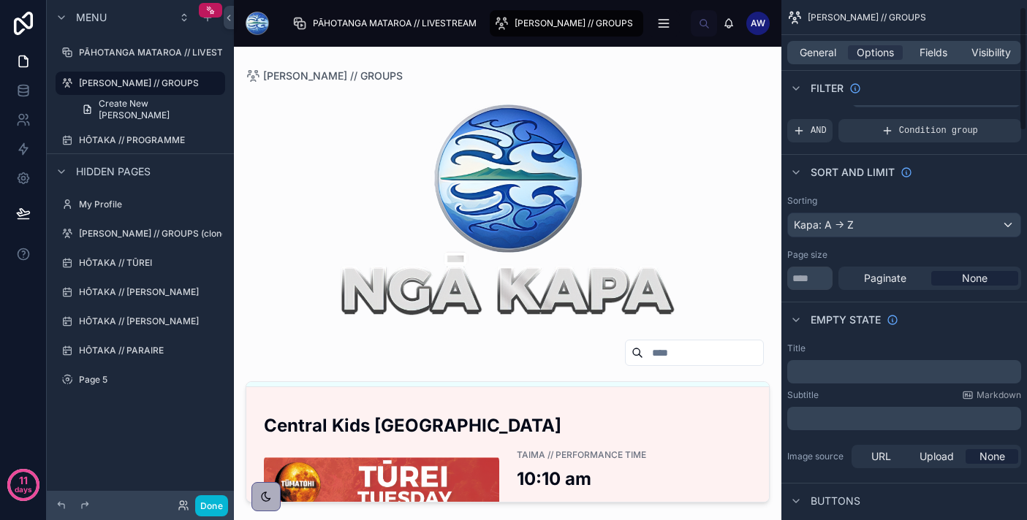
scroll to position [34, 0]
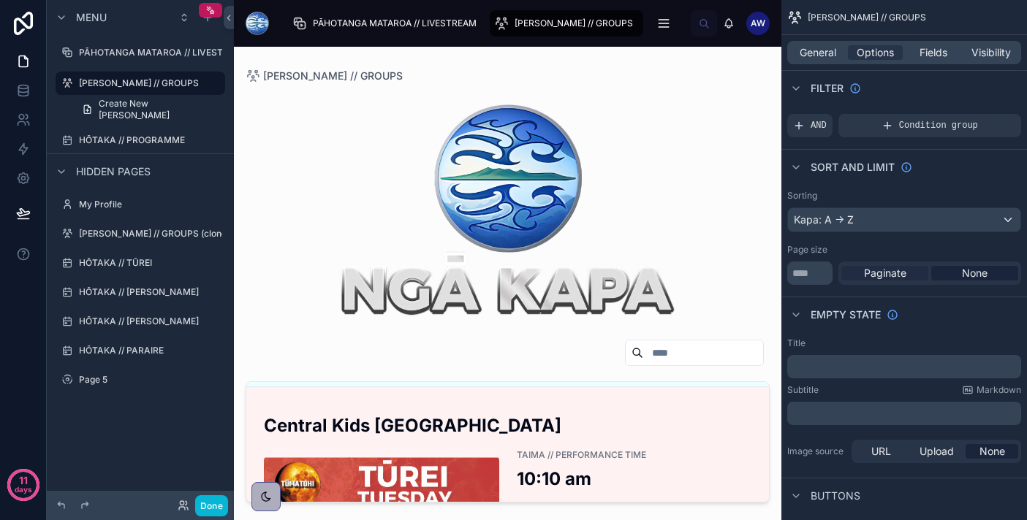
click at [897, 274] on span "Paginate" at bounding box center [885, 273] width 42 height 15
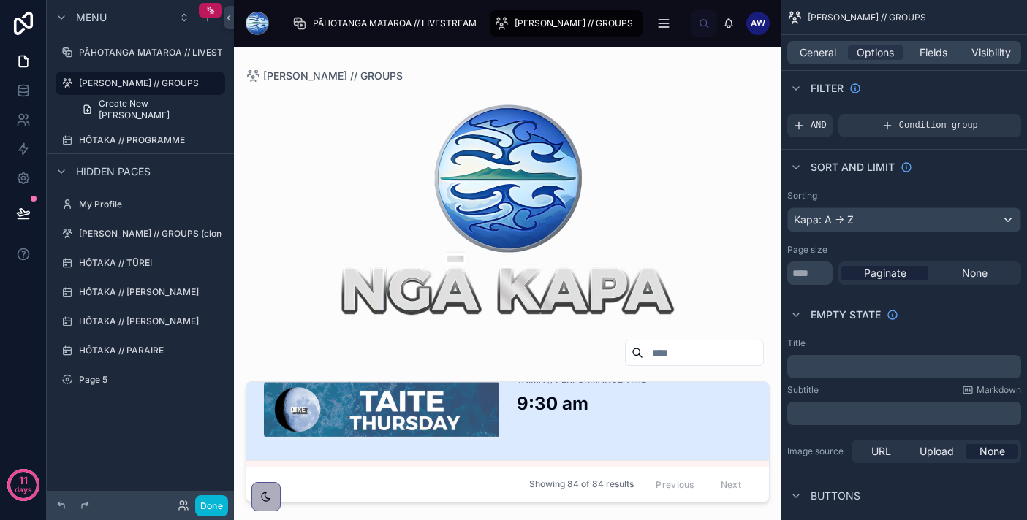
scroll to position [0, 0]
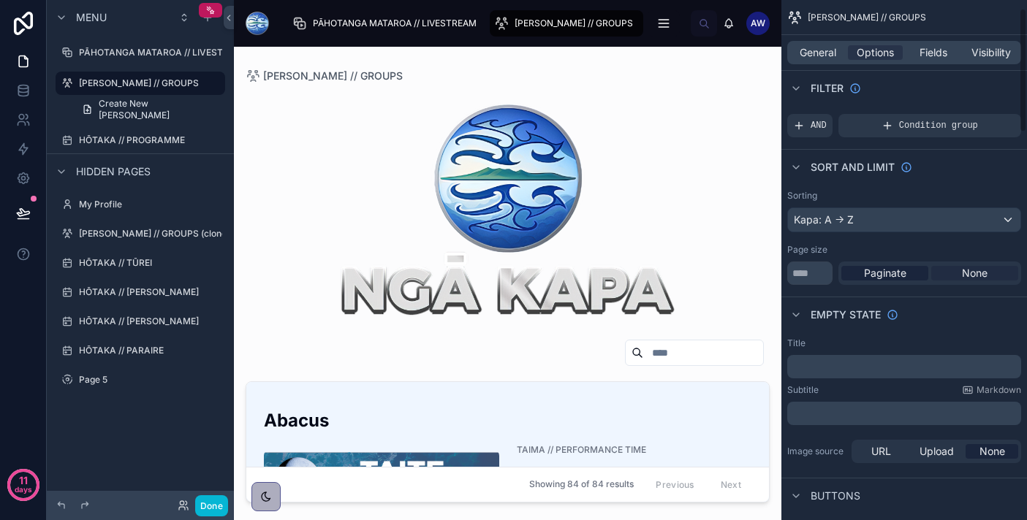
click at [972, 274] on span "None" at bounding box center [975, 273] width 26 height 15
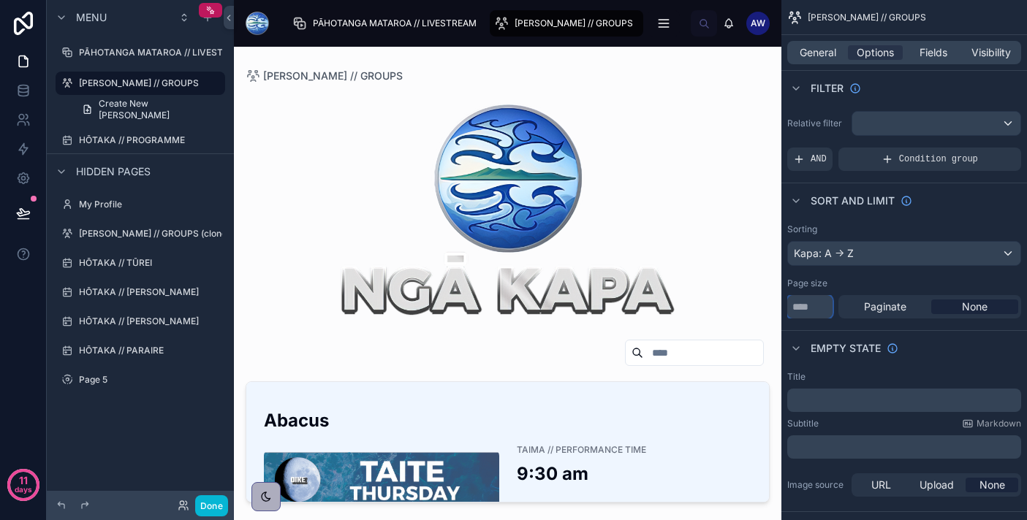
click at [817, 308] on input "**" at bounding box center [809, 306] width 45 height 23
type input "*"
type input "***"
click at [819, 54] on span "General" at bounding box center [817, 52] width 37 height 15
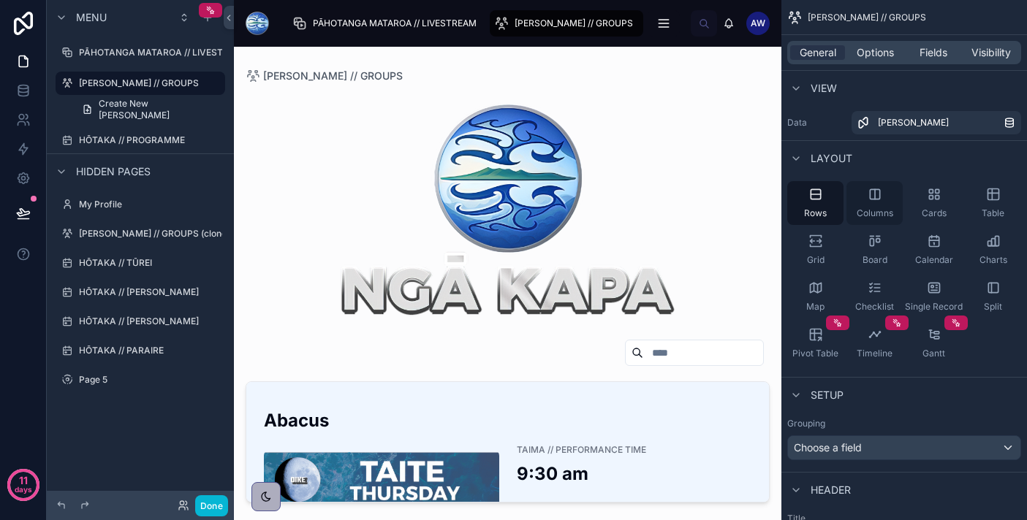
click at [870, 210] on span "Columns" at bounding box center [874, 214] width 37 height 12
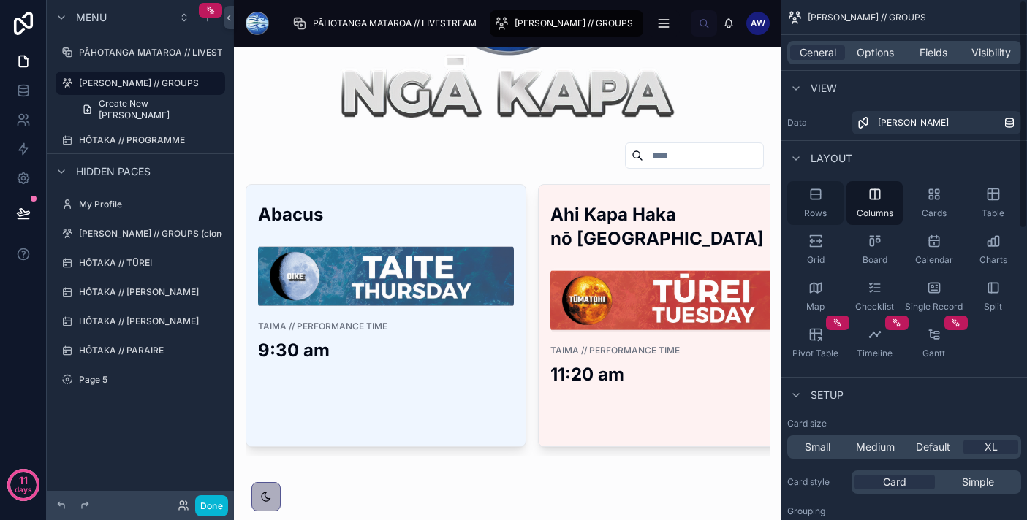
click at [810, 197] on icon "scrollable content" at bounding box center [815, 194] width 15 height 15
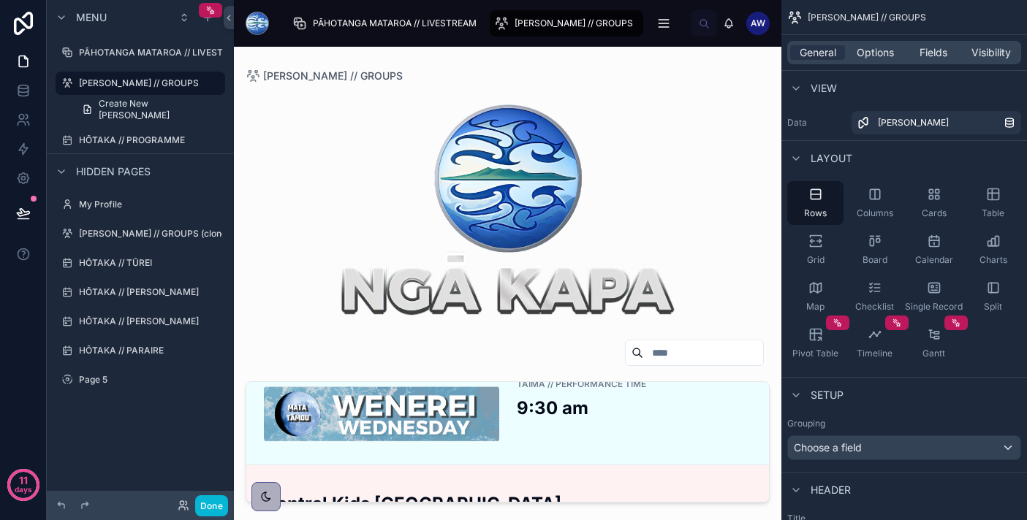
scroll to position [817, 0]
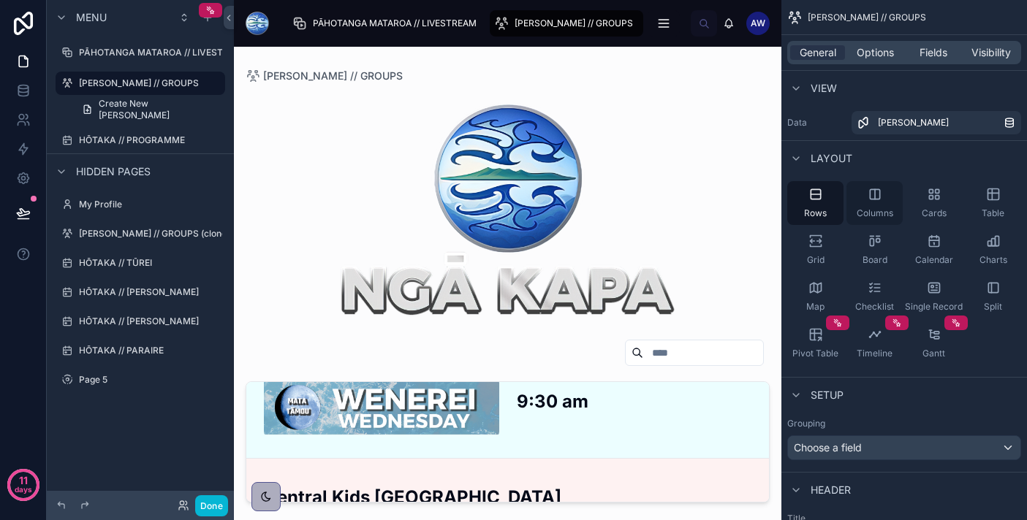
click at [883, 189] on div "Columns" at bounding box center [874, 203] width 56 height 44
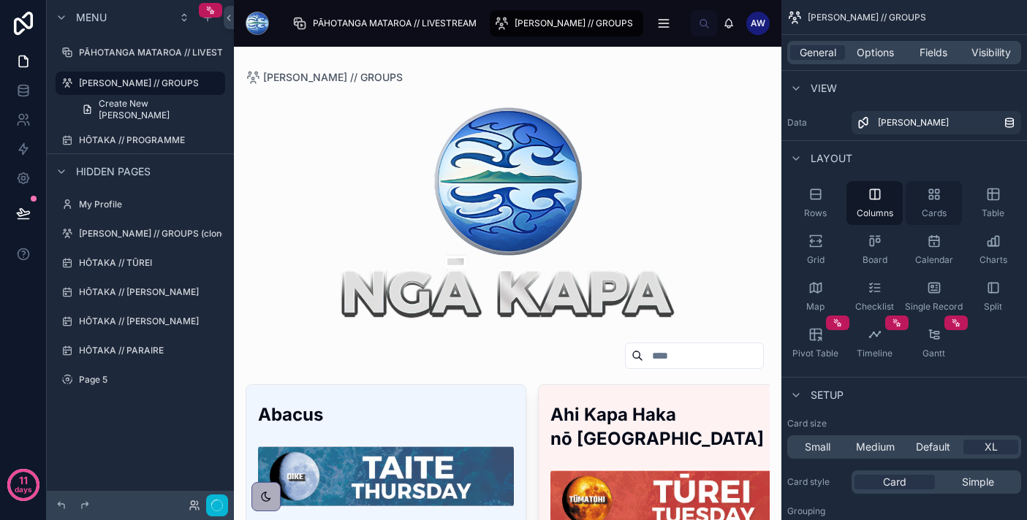
click at [940, 205] on div "Cards" at bounding box center [933, 203] width 56 height 44
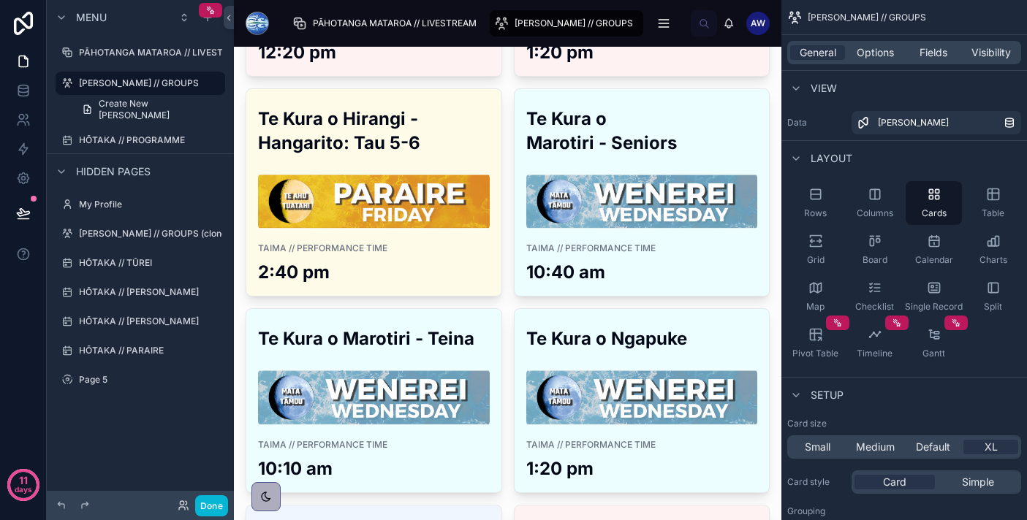
scroll to position [6025, 0]
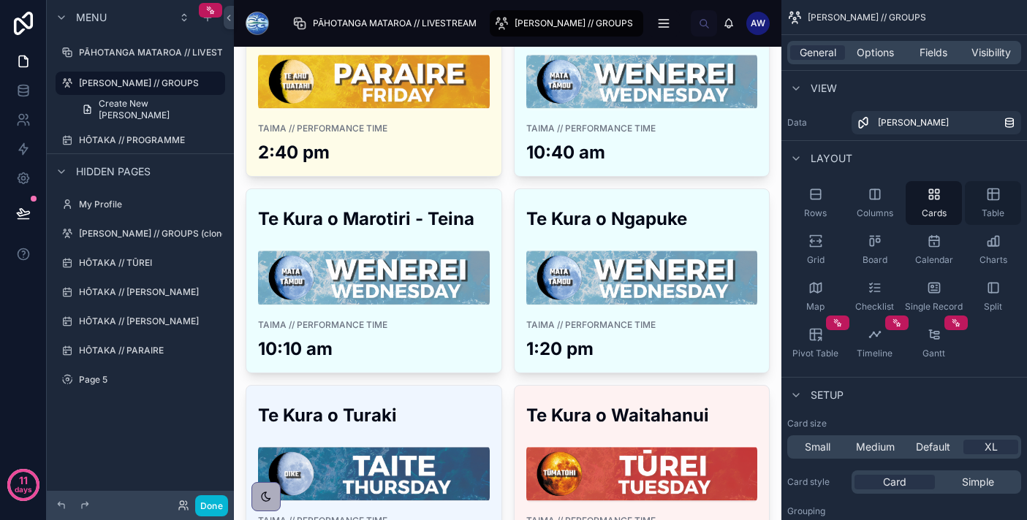
click at [986, 205] on div "Table" at bounding box center [993, 203] width 56 height 44
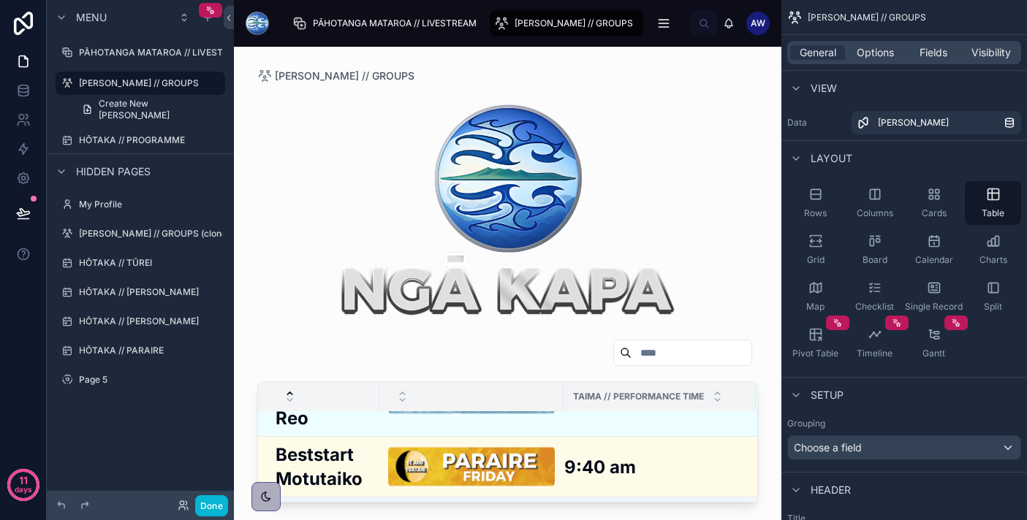
scroll to position [0, 0]
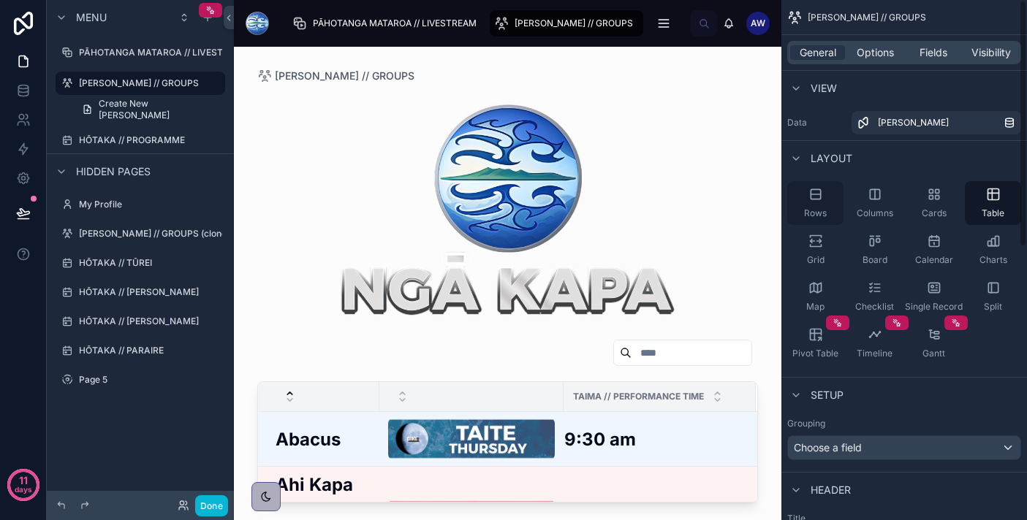
click at [813, 205] on div "Rows" at bounding box center [815, 203] width 56 height 44
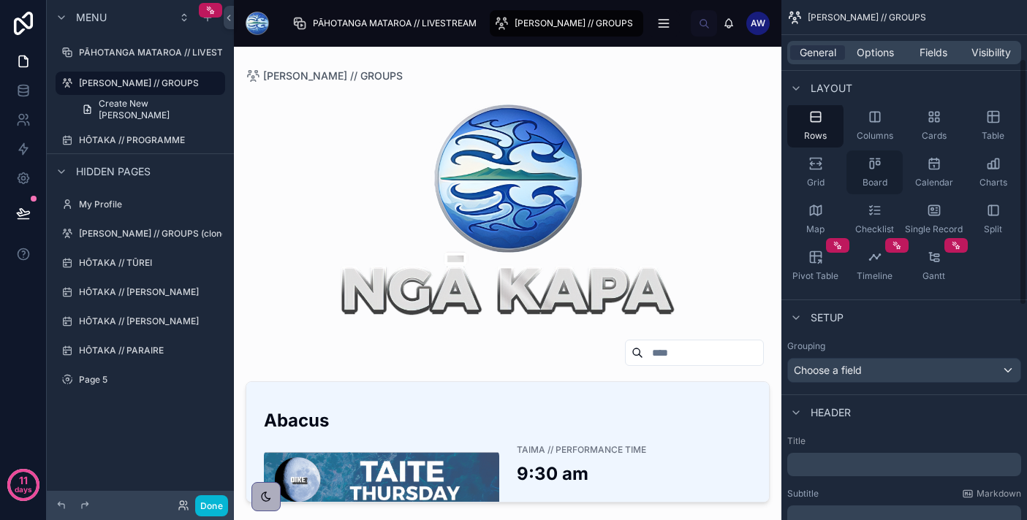
scroll to position [175, 0]
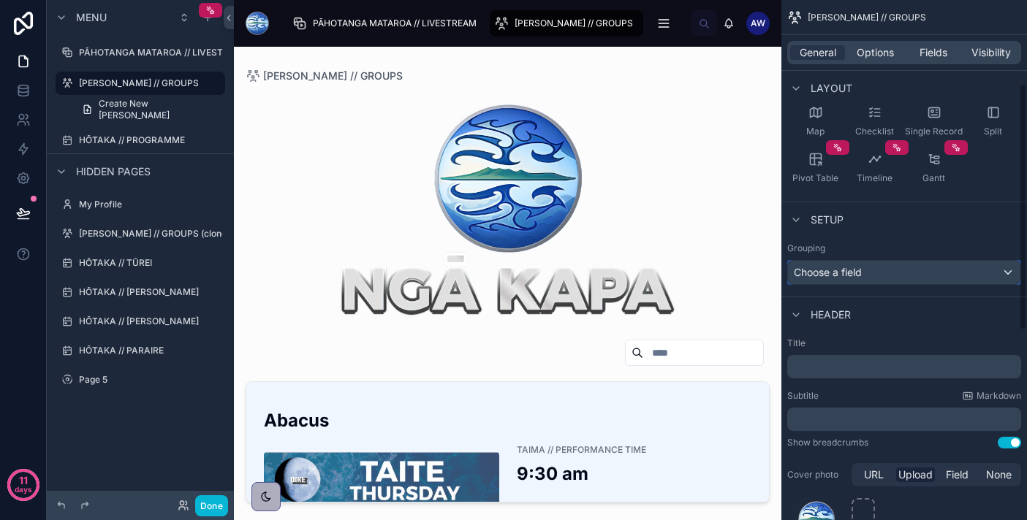
click at [870, 266] on div "Choose a field" at bounding box center [904, 272] width 232 height 23
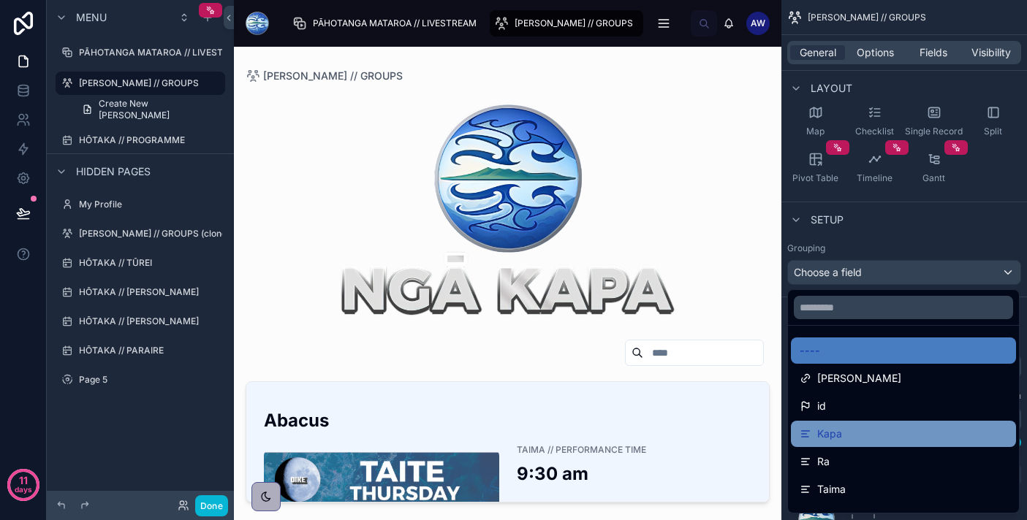
click at [845, 432] on div "Kapa" at bounding box center [903, 434] width 208 height 18
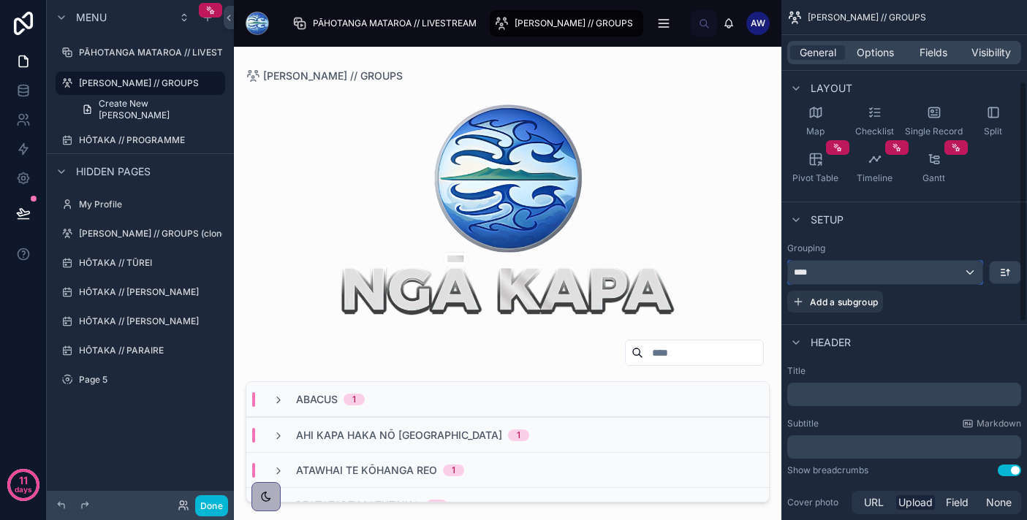
click at [861, 273] on div "****" at bounding box center [885, 272] width 194 height 23
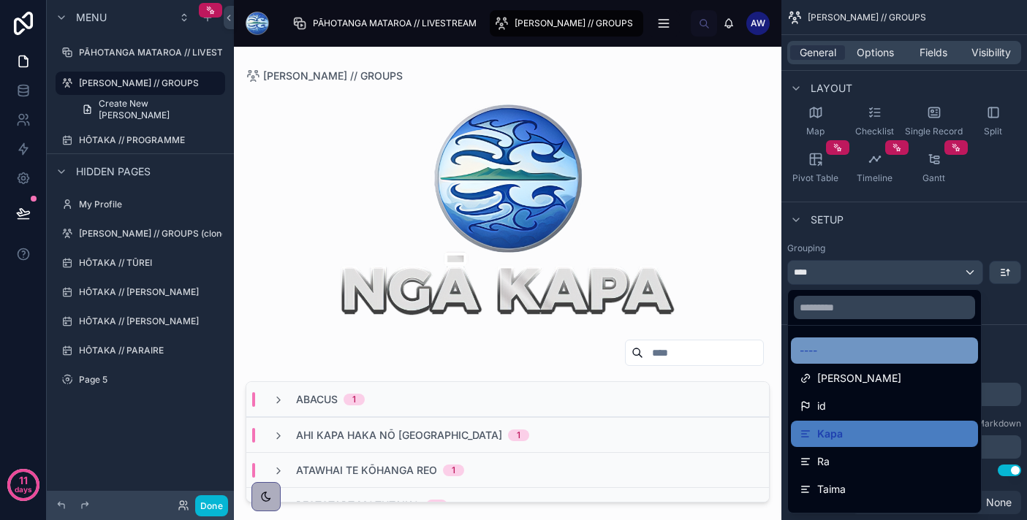
click at [867, 358] on div "----" at bounding box center [884, 351] width 170 height 18
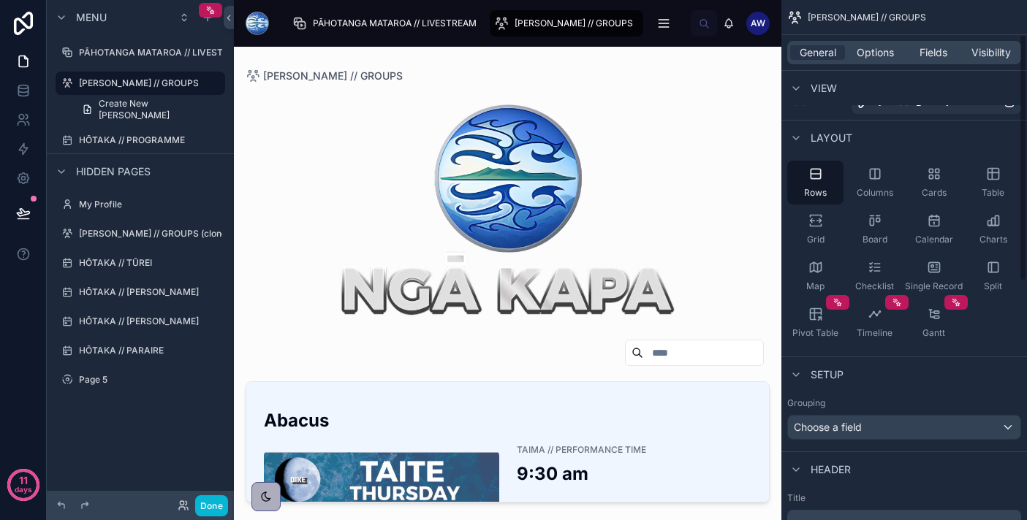
scroll to position [0, 0]
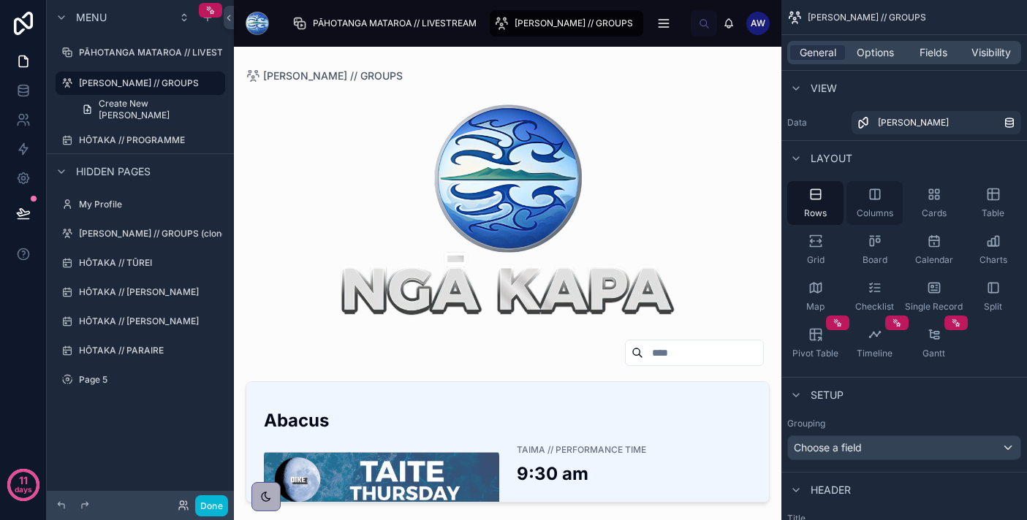
click at [884, 199] on div "Columns" at bounding box center [874, 203] width 56 height 44
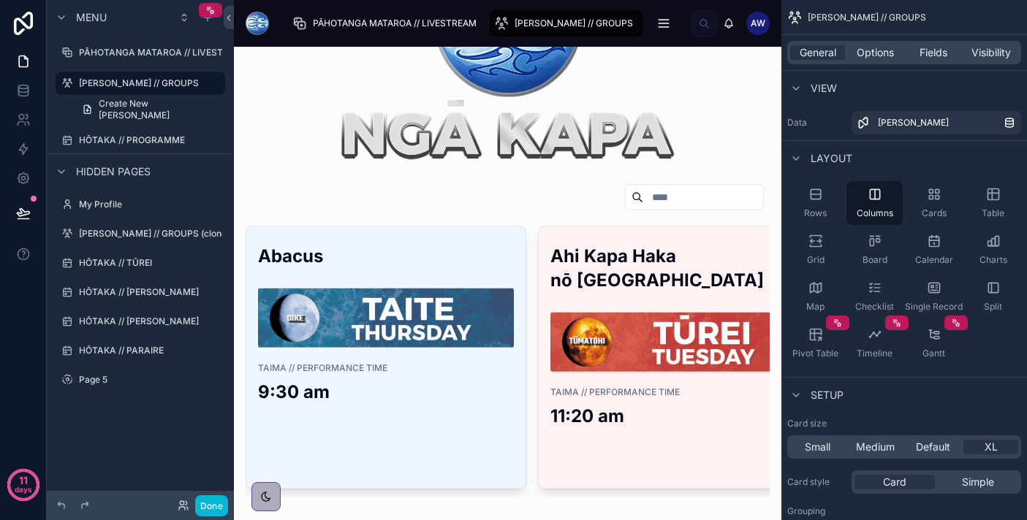
scroll to position [200, 0]
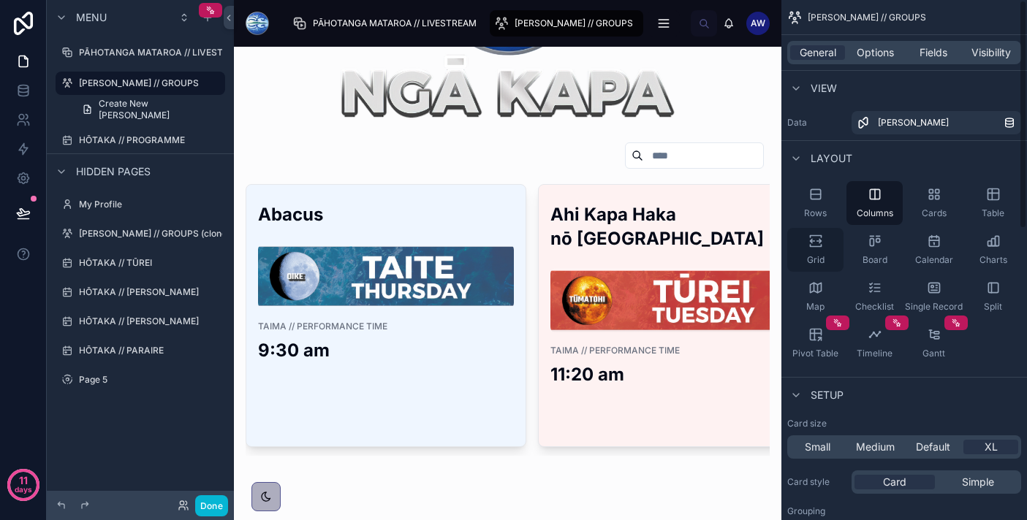
click at [813, 254] on span "Grid" at bounding box center [816, 260] width 18 height 12
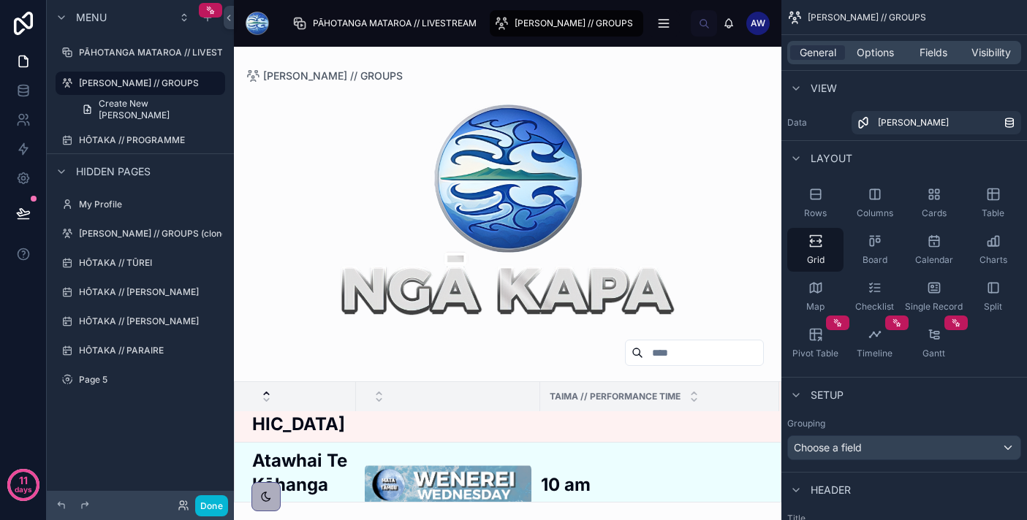
scroll to position [0, 0]
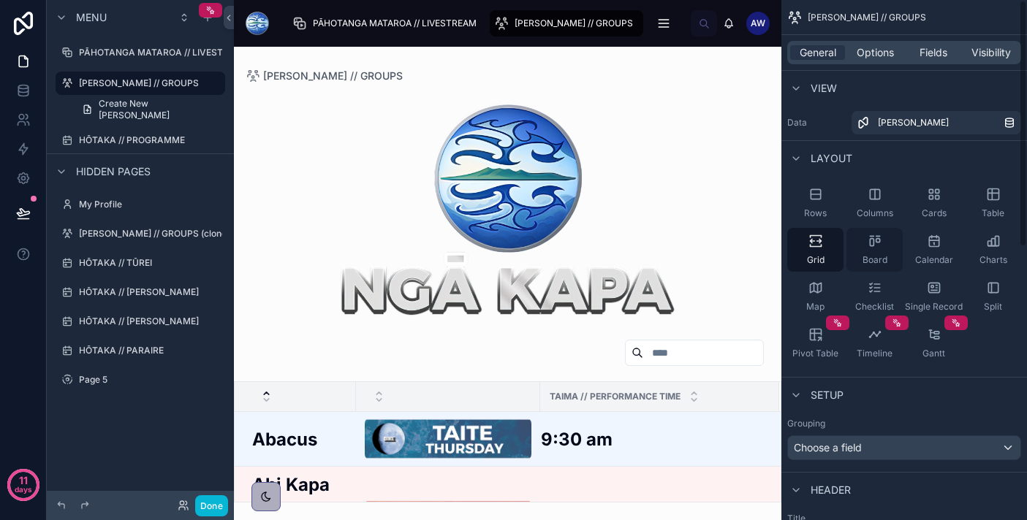
click at [878, 258] on span "Board" at bounding box center [874, 260] width 25 height 12
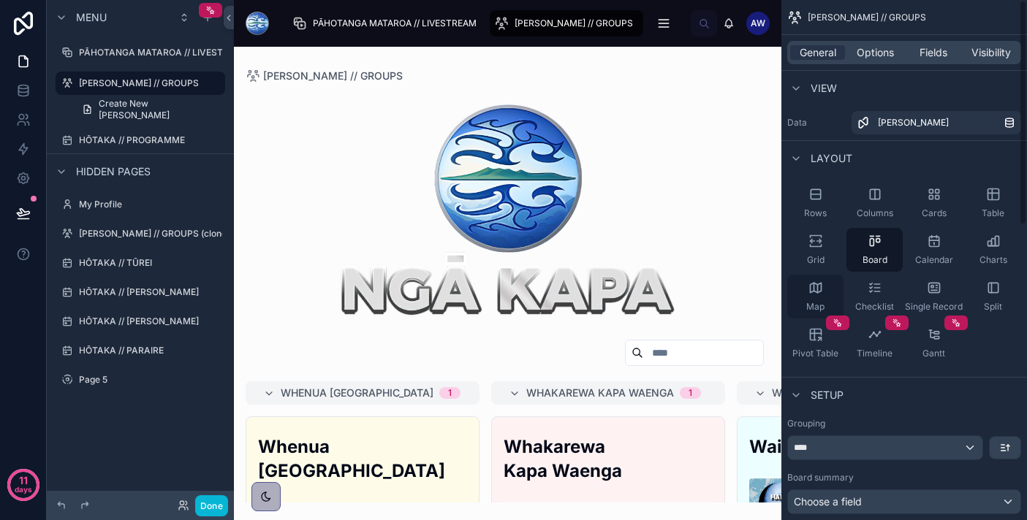
click at [817, 286] on icon "scrollable content" at bounding box center [817, 289] width 0 height 8
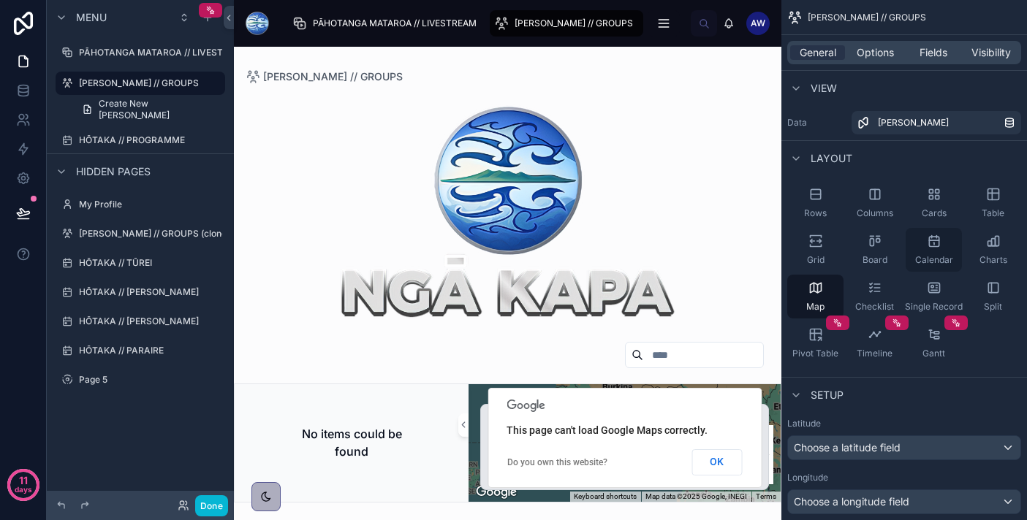
click at [927, 238] on icon "scrollable content" at bounding box center [934, 241] width 15 height 15
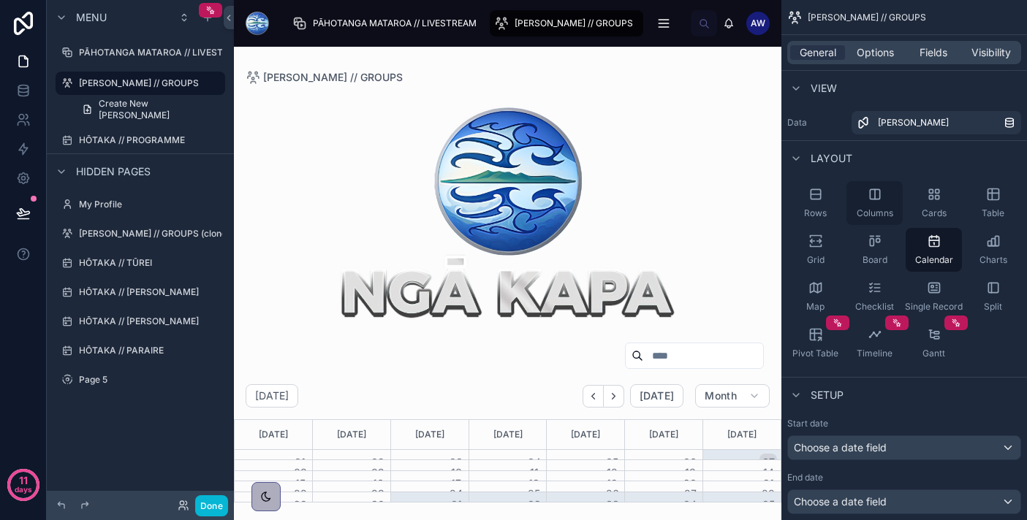
click at [874, 208] on span "Columns" at bounding box center [874, 214] width 37 height 12
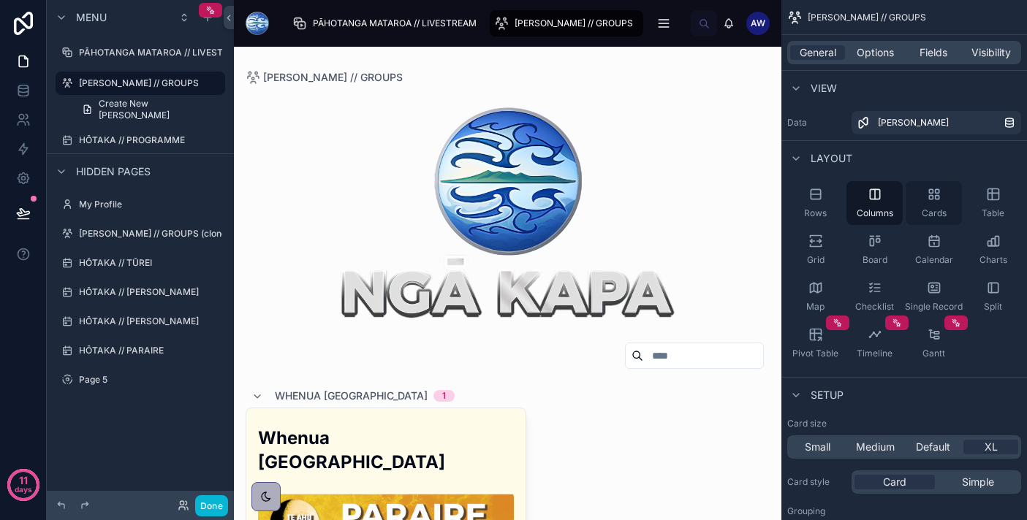
click at [940, 191] on icon "scrollable content" at bounding box center [934, 194] width 15 height 15
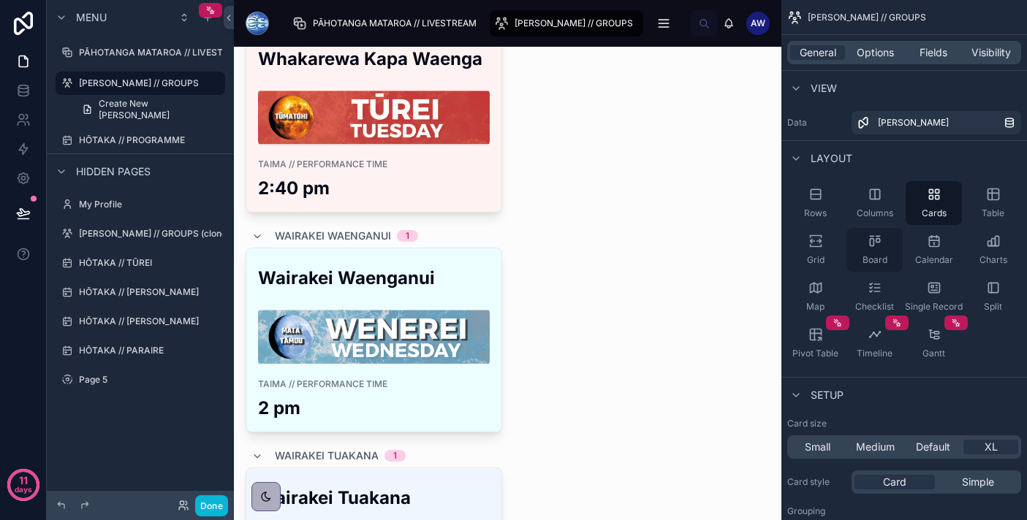
scroll to position [640, 0]
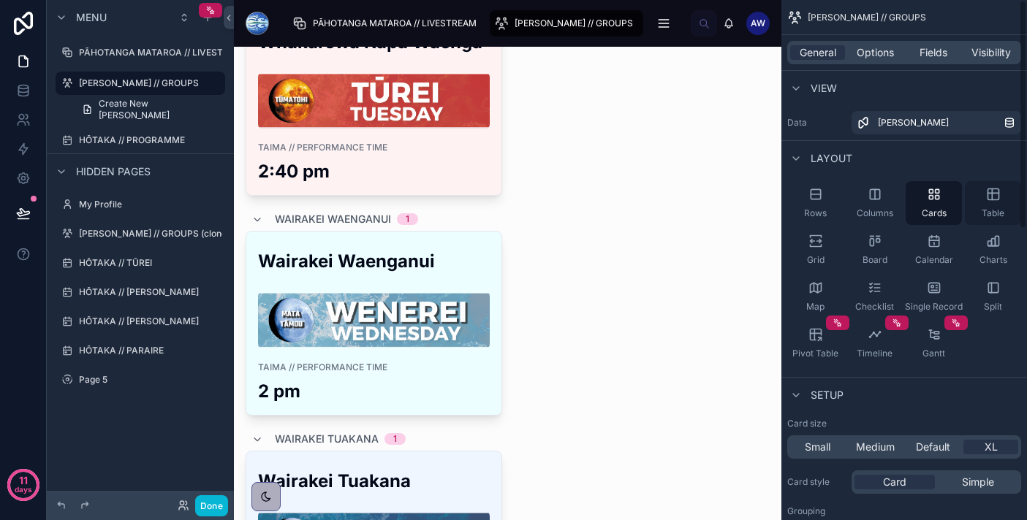
click at [975, 194] on div "Table" at bounding box center [993, 203] width 56 height 44
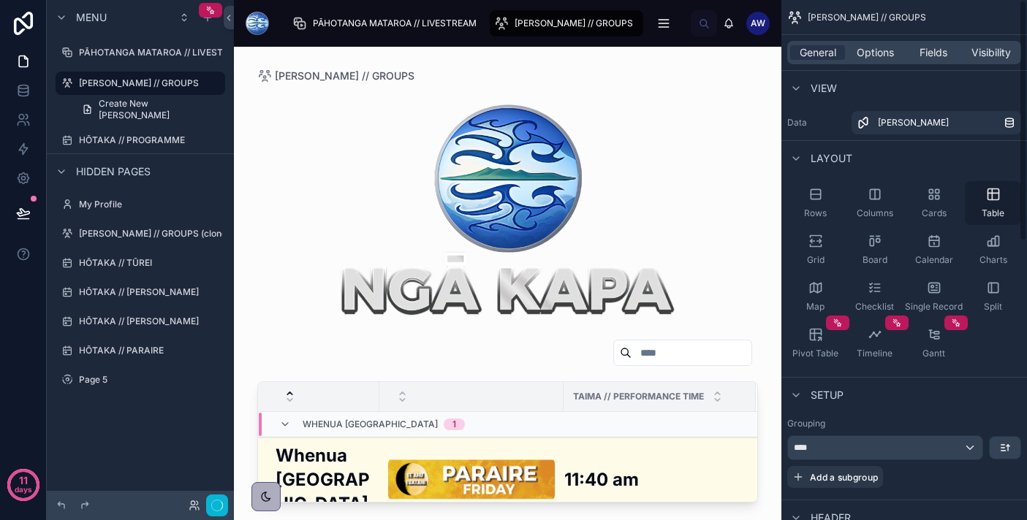
scroll to position [0, 0]
click at [932, 202] on div "Cards" at bounding box center [933, 203] width 56 height 44
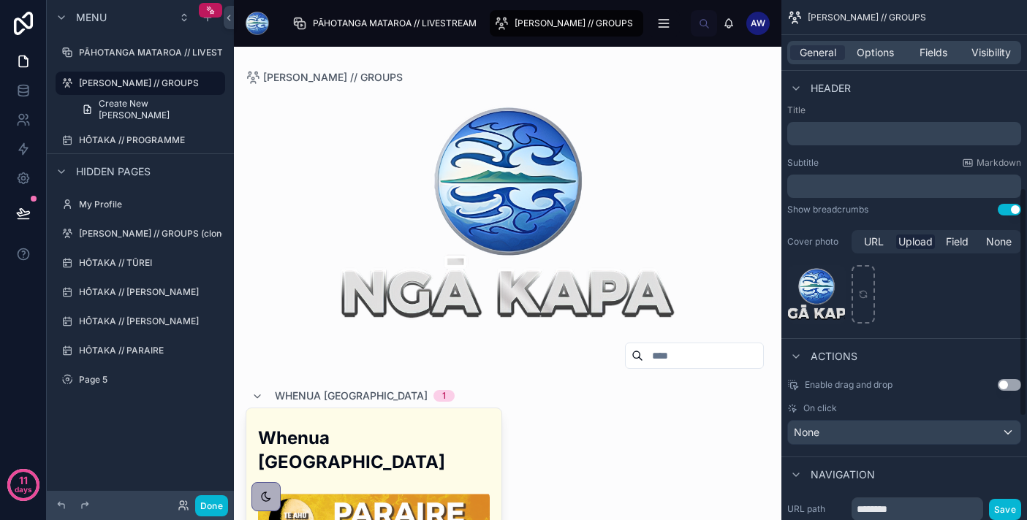
scroll to position [662, 0]
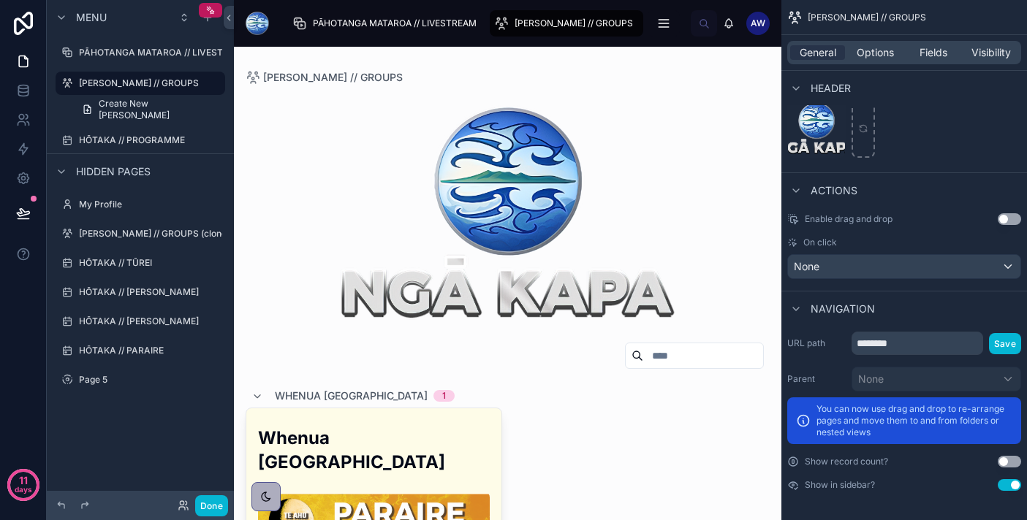
click at [1006, 457] on button "Use setting" at bounding box center [1008, 462] width 23 height 12
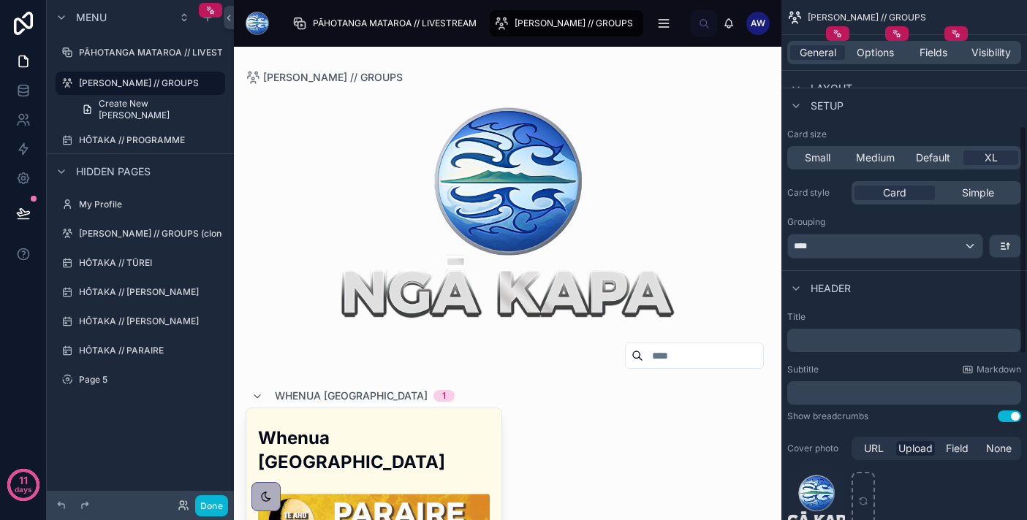
scroll to position [286, 0]
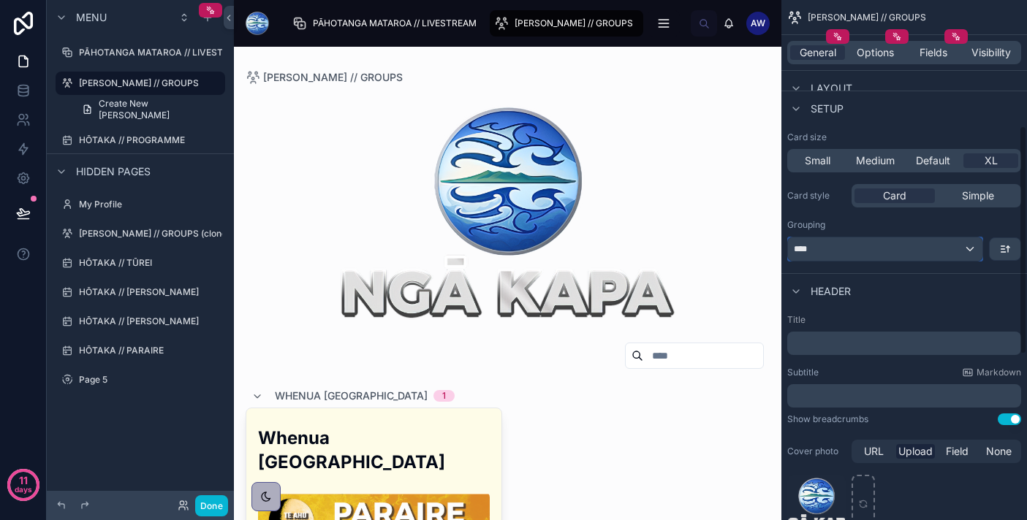
click at [951, 255] on div "****" at bounding box center [885, 248] width 194 height 23
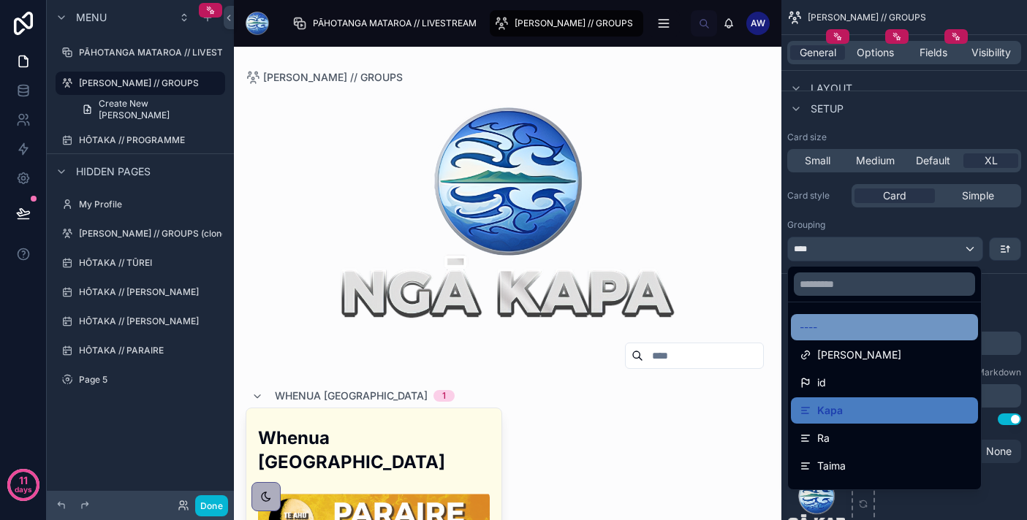
click at [886, 333] on div "----" at bounding box center [884, 328] width 170 height 18
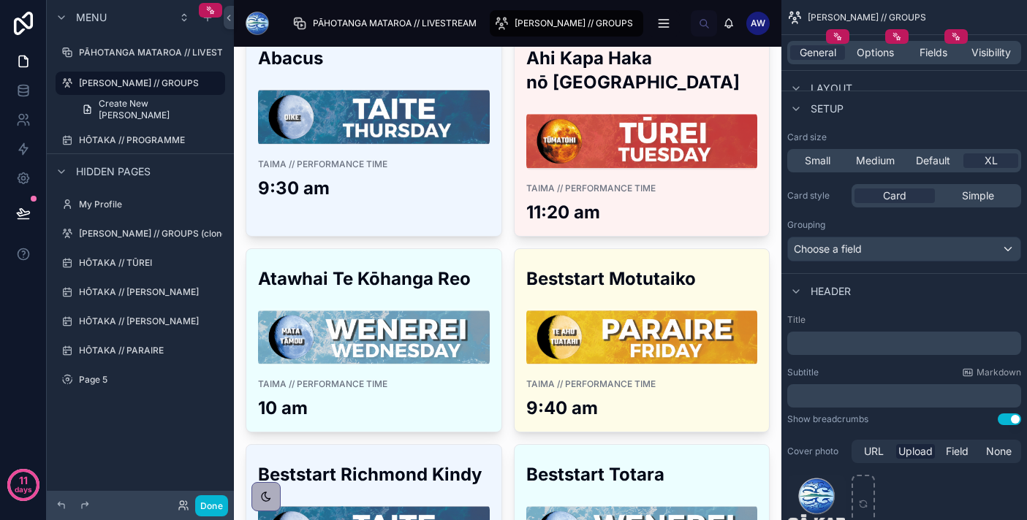
scroll to position [379, 0]
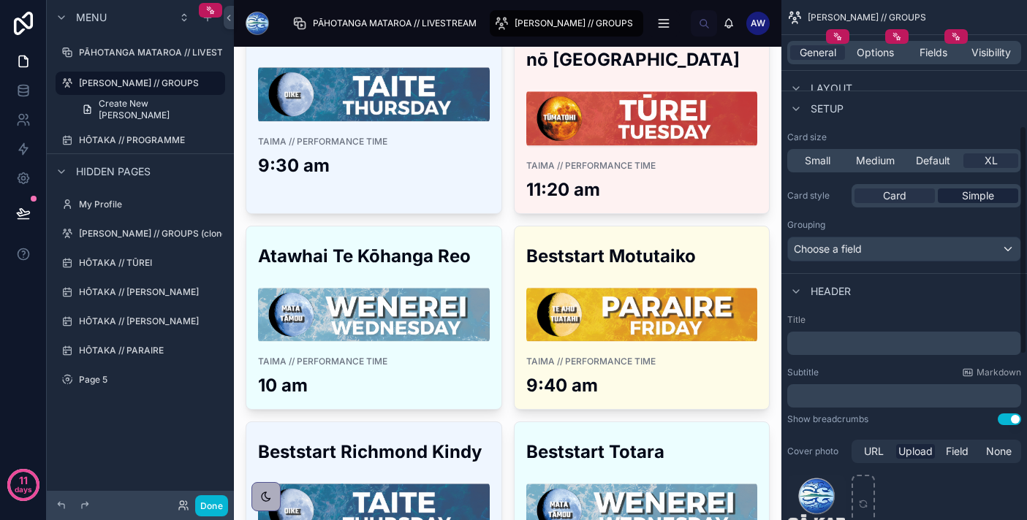
click at [970, 199] on span "Simple" at bounding box center [978, 196] width 32 height 15
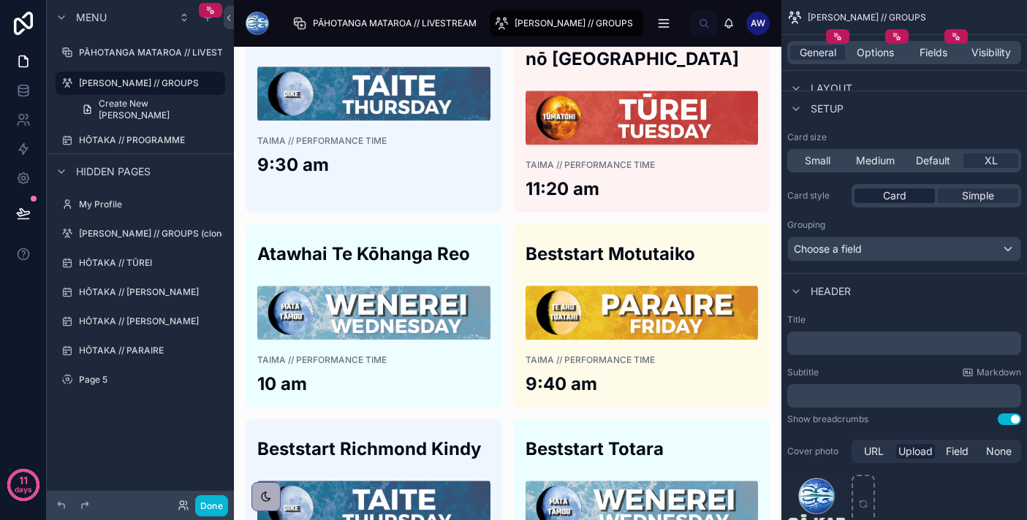
click at [918, 197] on div "Card" at bounding box center [894, 196] width 80 height 15
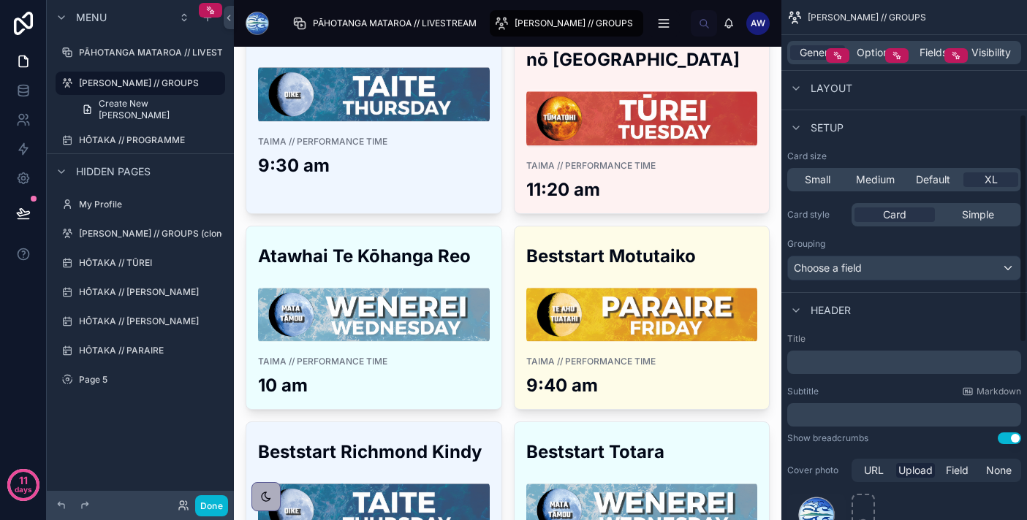
scroll to position [260, 0]
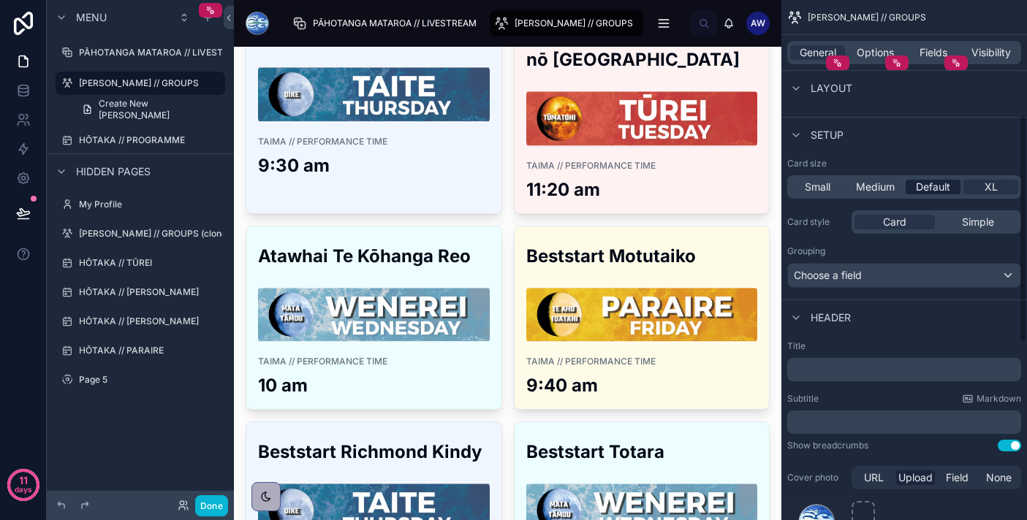
click at [932, 186] on span "Default" at bounding box center [933, 187] width 34 height 15
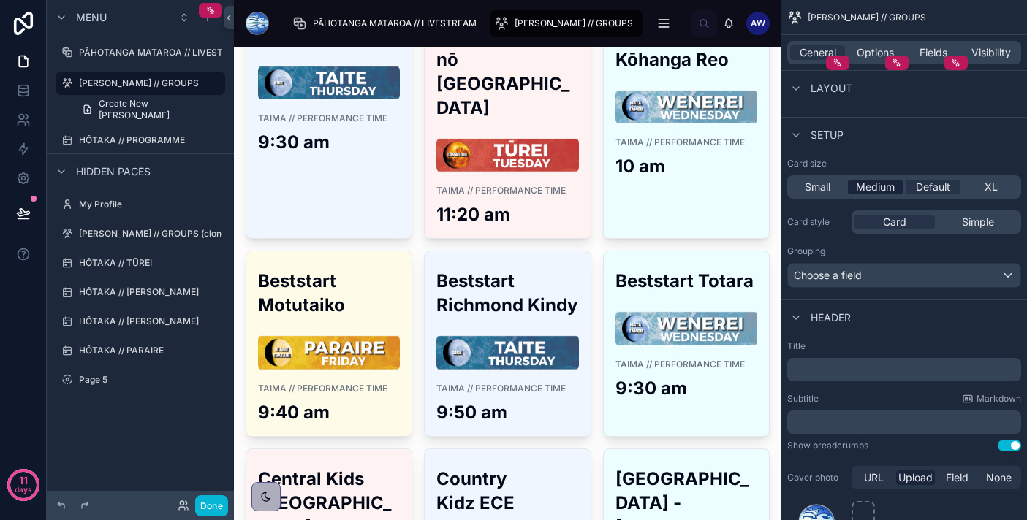
click at [891, 187] on span "Medium" at bounding box center [875, 187] width 39 height 15
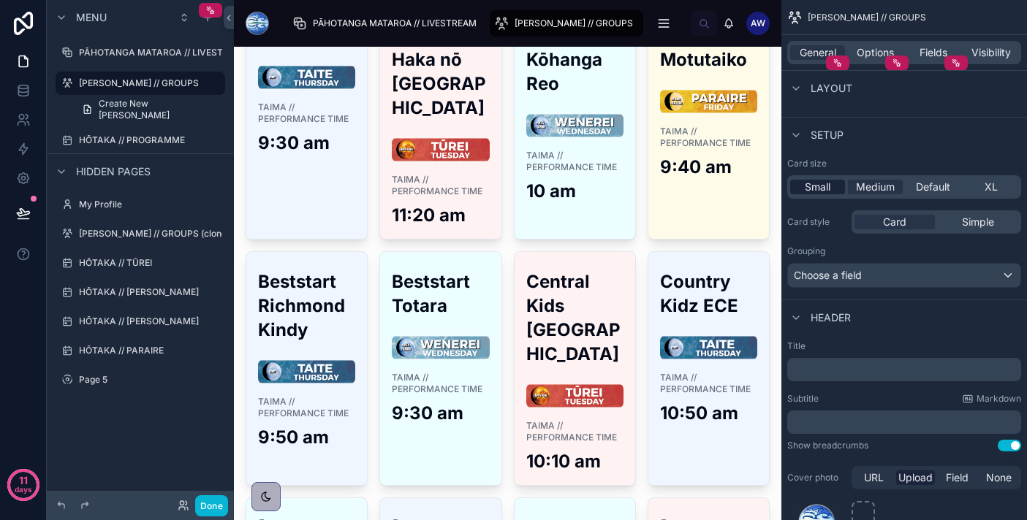
click at [817, 192] on span "Small" at bounding box center [817, 187] width 26 height 15
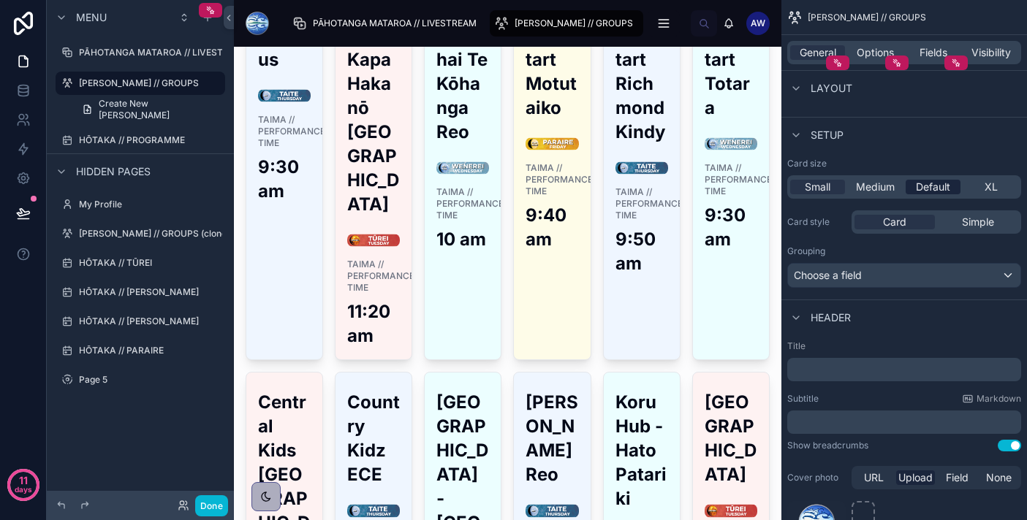
click at [940, 185] on span "Default" at bounding box center [933, 187] width 34 height 15
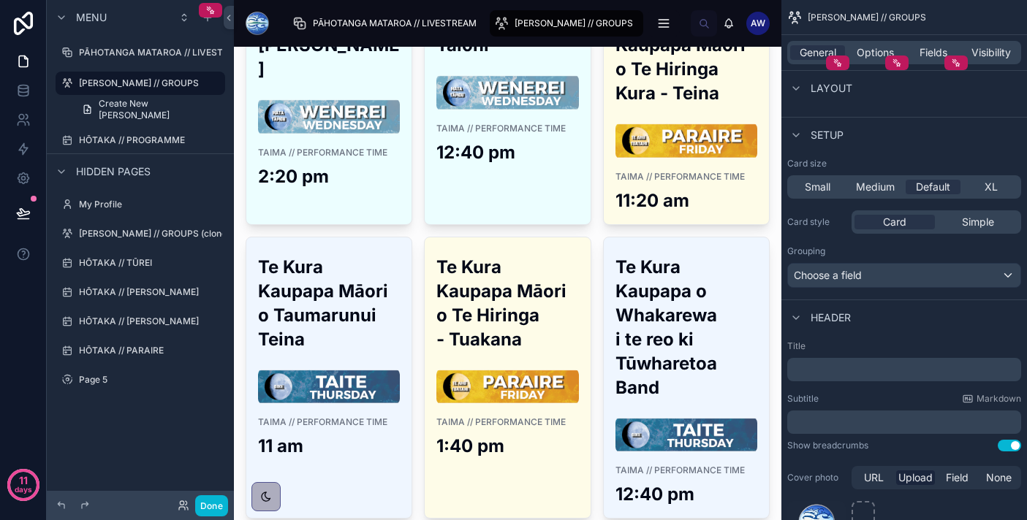
scroll to position [3659, 0]
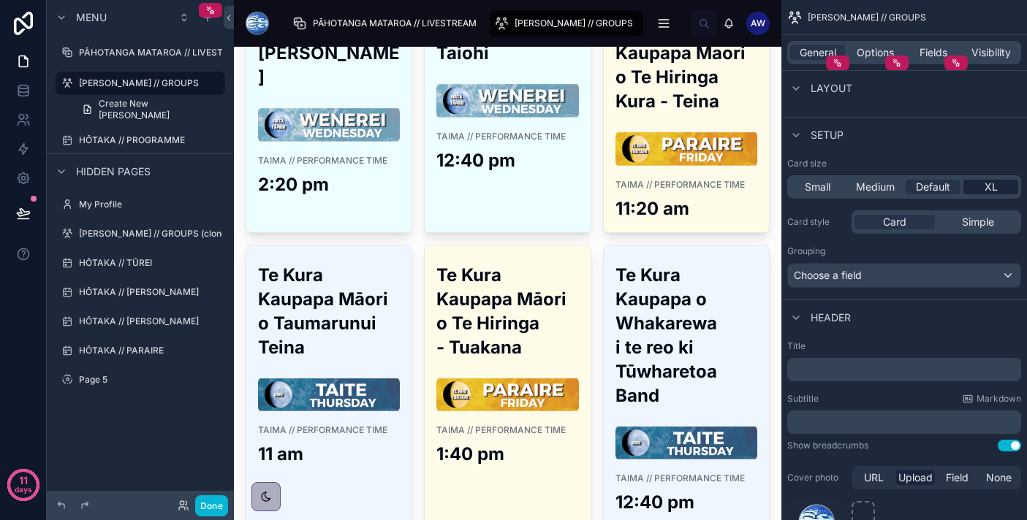
click at [1001, 186] on div "XL" at bounding box center [990, 187] width 55 height 15
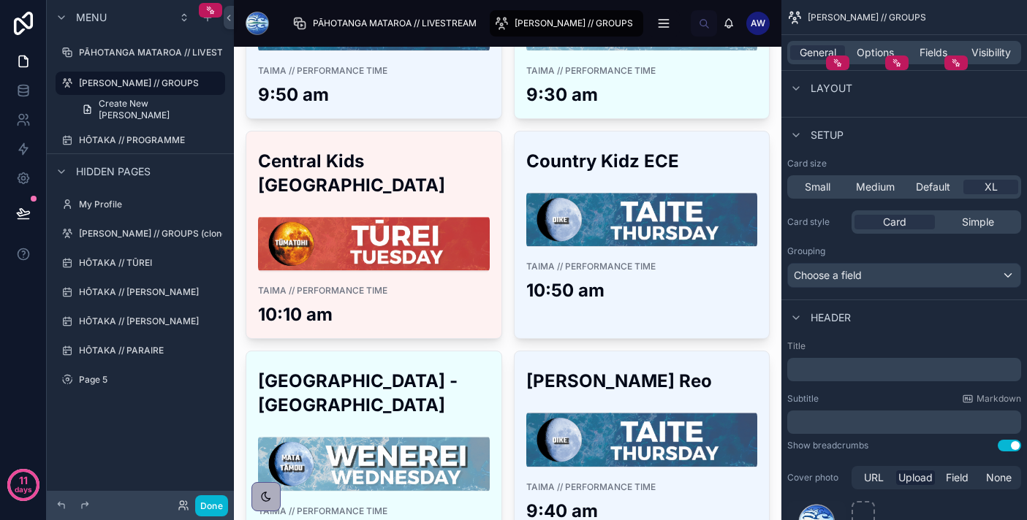
scroll to position [0, 0]
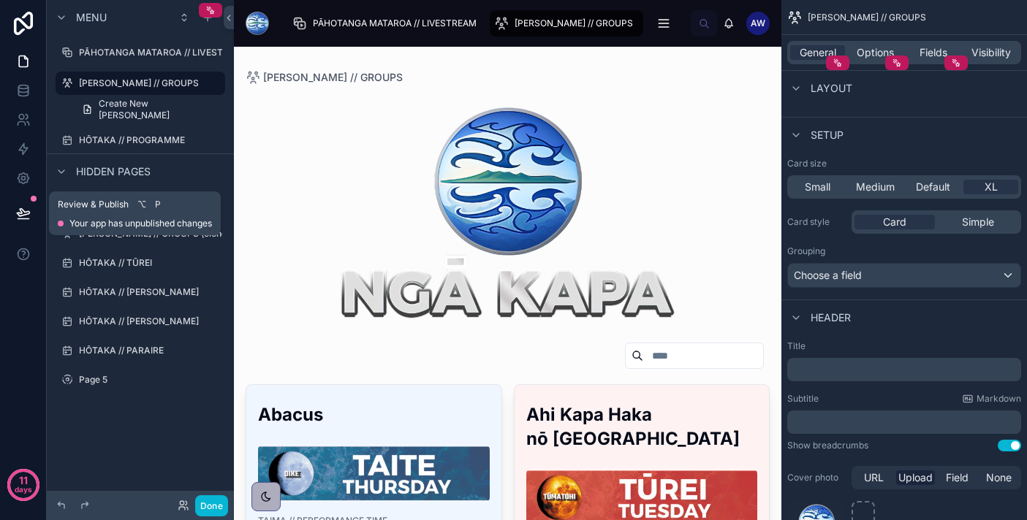
click at [28, 219] on icon at bounding box center [23, 219] width 11 height 0
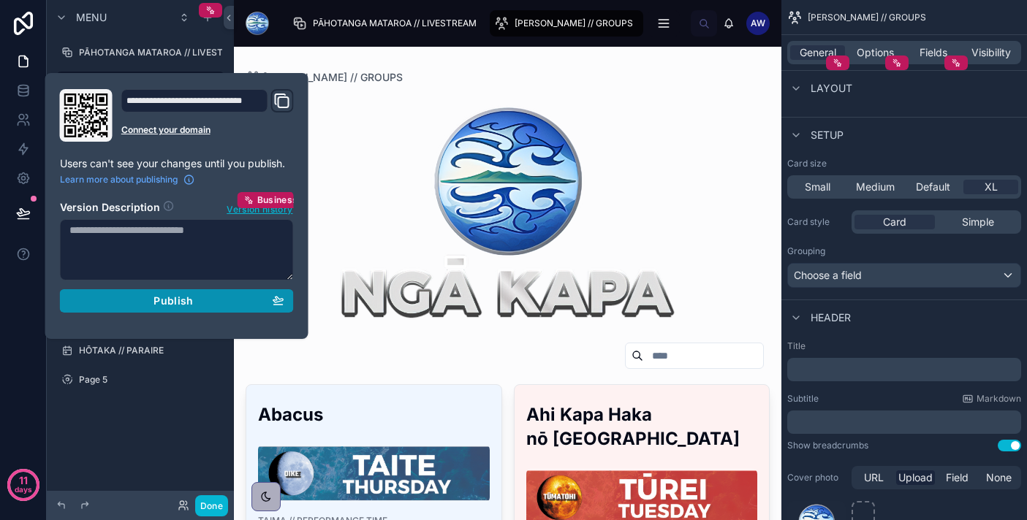
click at [168, 304] on span "Publish" at bounding box center [172, 300] width 39 height 13
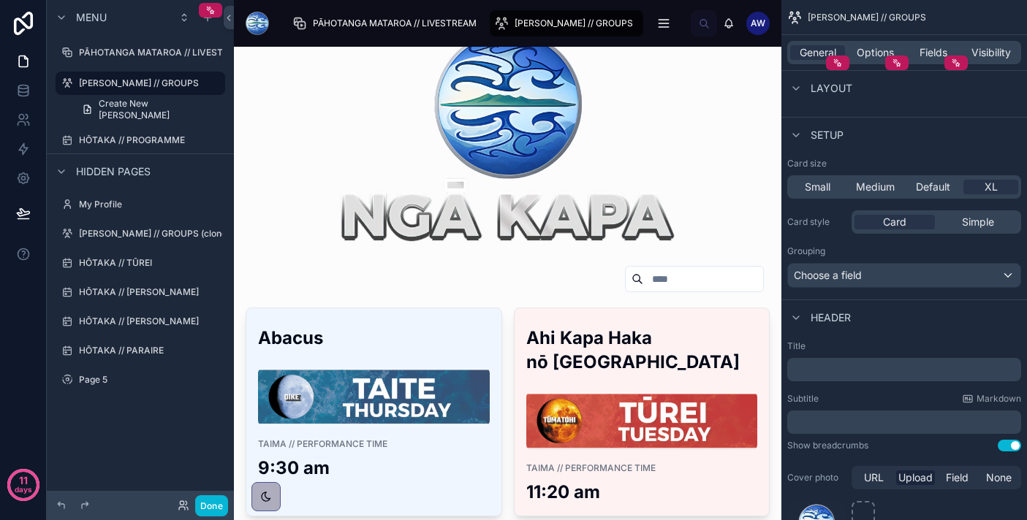
scroll to position [161, 0]
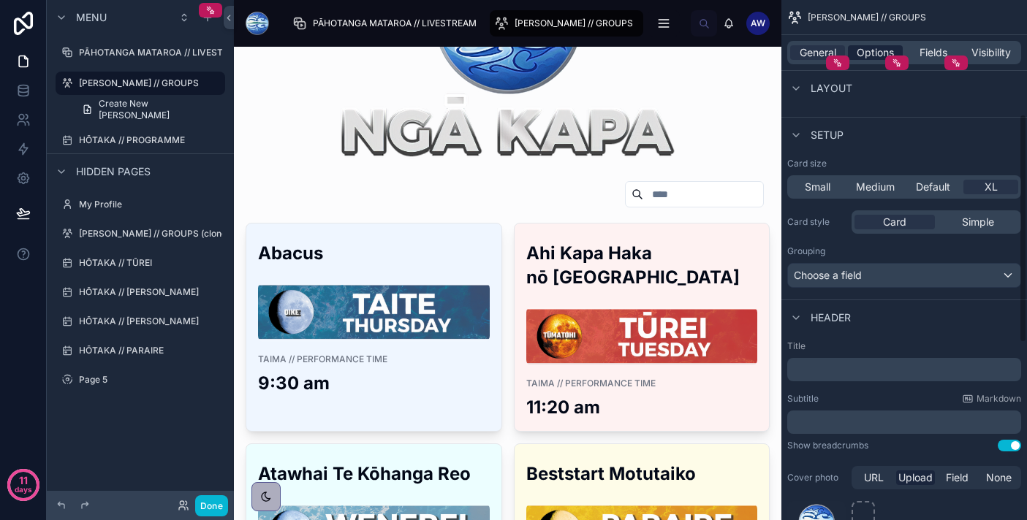
click at [872, 59] on span "Options" at bounding box center [874, 52] width 37 height 15
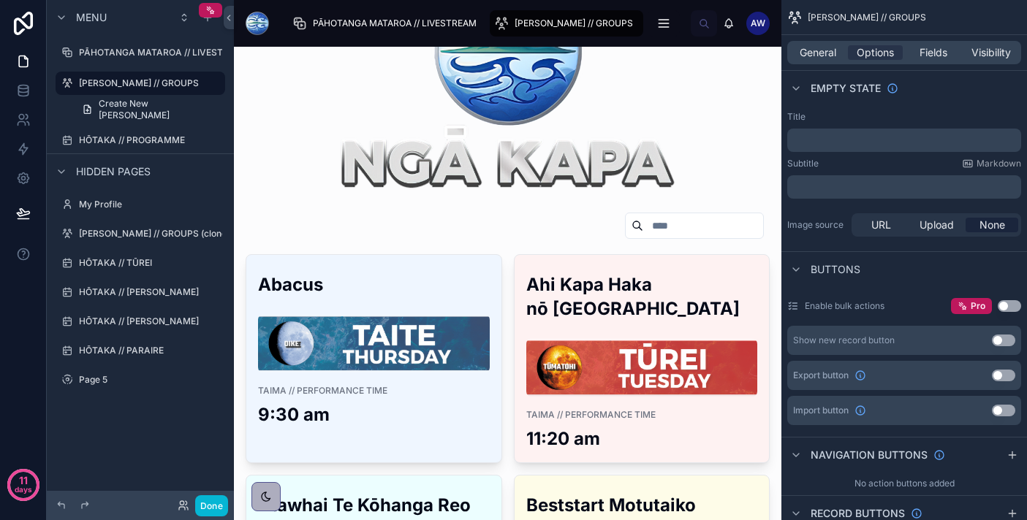
scroll to position [123, 0]
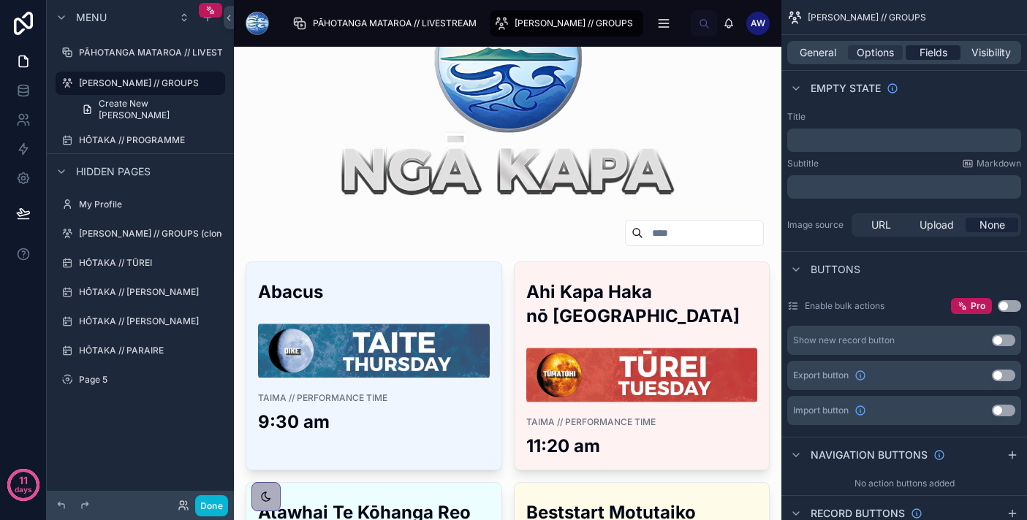
click at [942, 52] on span "Fields" at bounding box center [933, 52] width 28 height 15
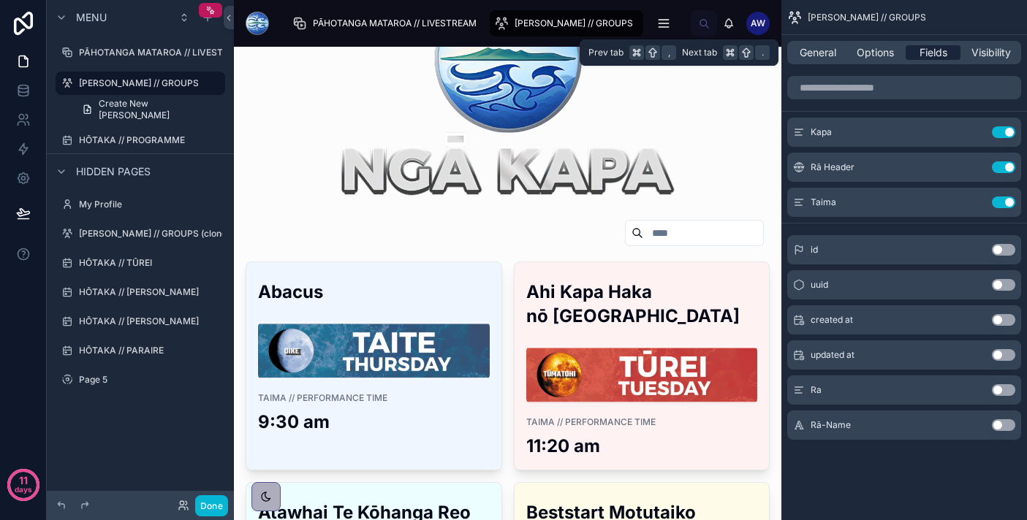
scroll to position [0, 0]
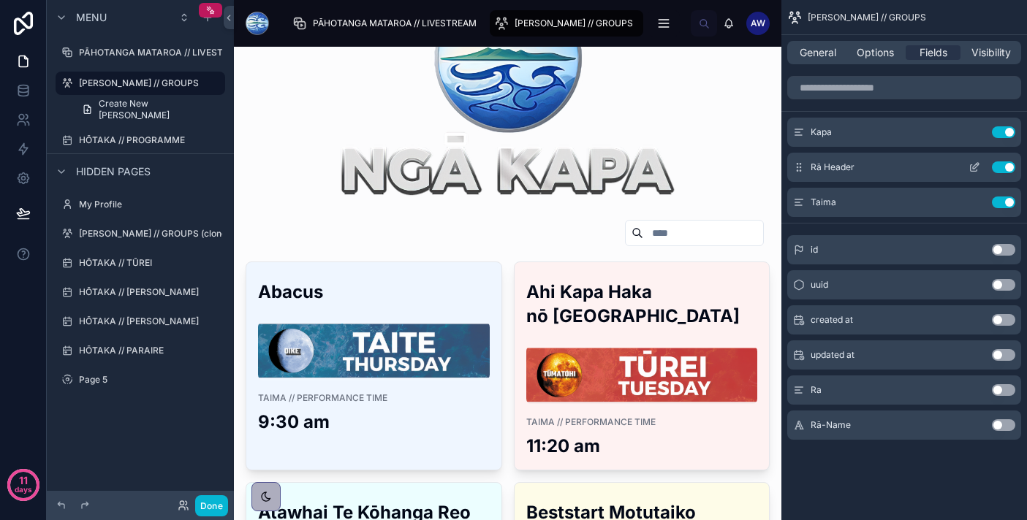
click at [973, 167] on icon "scrollable content" at bounding box center [976, 166] width 6 height 6
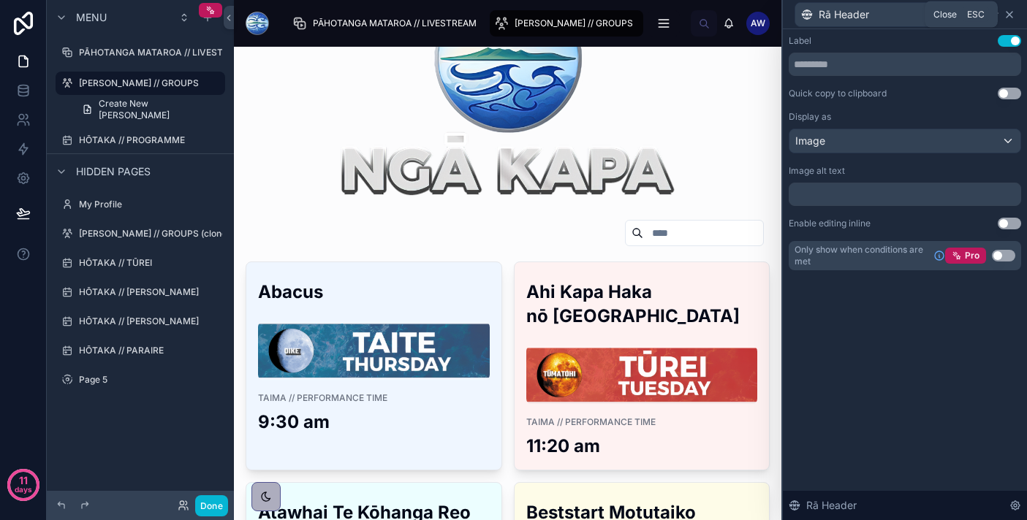
click at [1013, 15] on icon at bounding box center [1009, 15] width 12 height 12
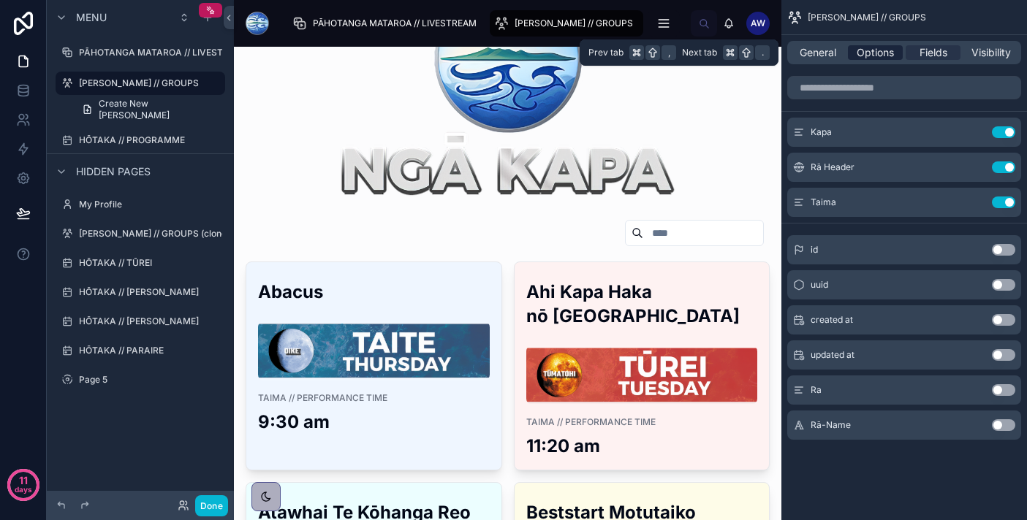
click at [877, 58] on span "Options" at bounding box center [874, 52] width 37 height 15
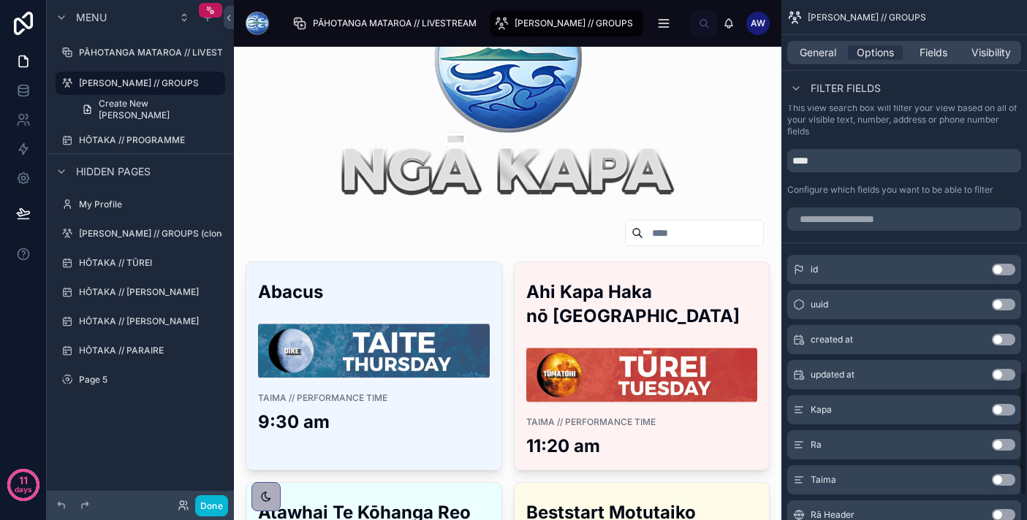
scroll to position [1599, 0]
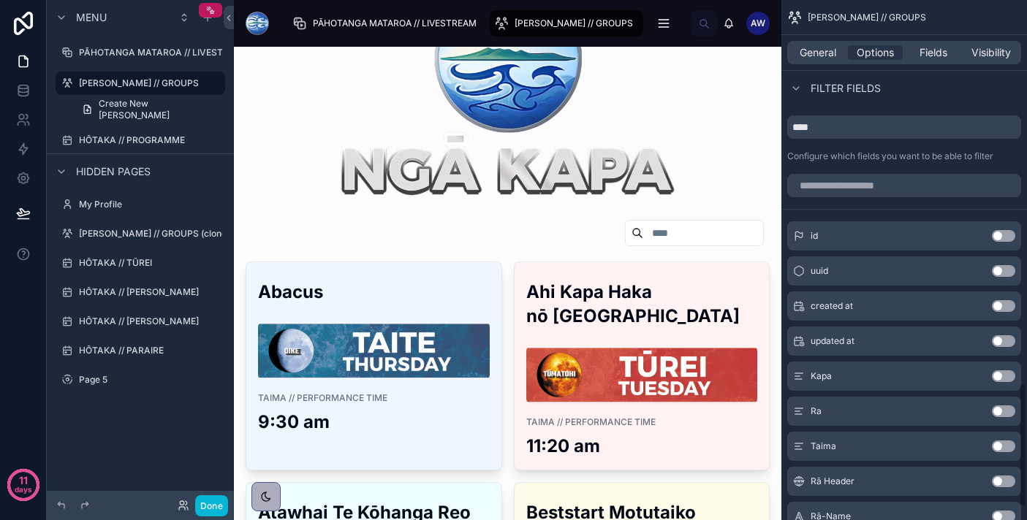
click at [1010, 379] on button "Use setting" at bounding box center [1003, 376] width 23 height 12
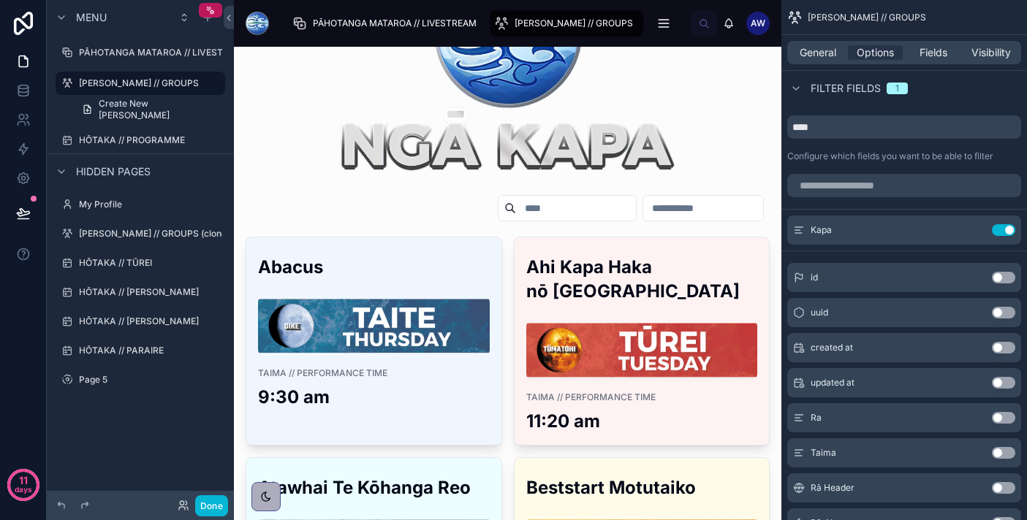
scroll to position [148, 0]
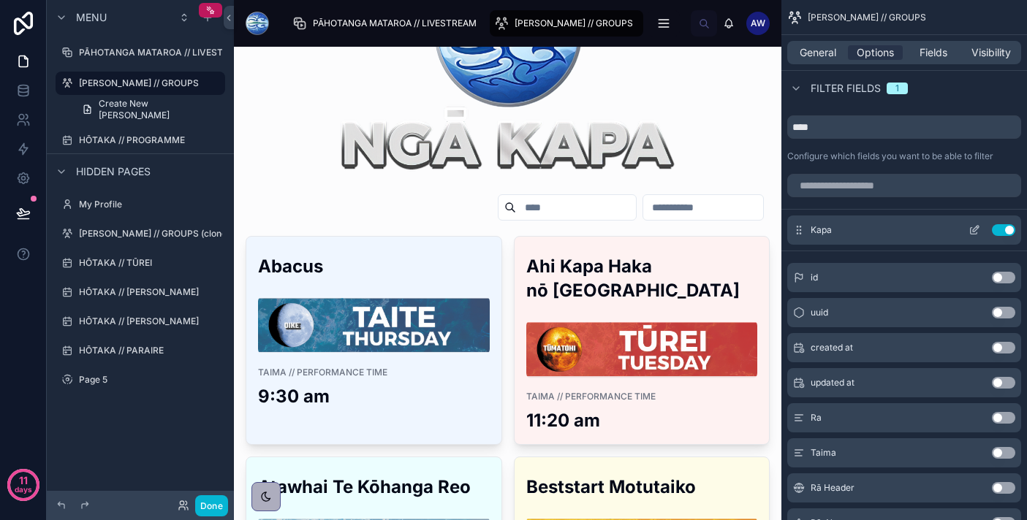
click at [1002, 232] on button "Use setting" at bounding box center [1003, 230] width 23 height 12
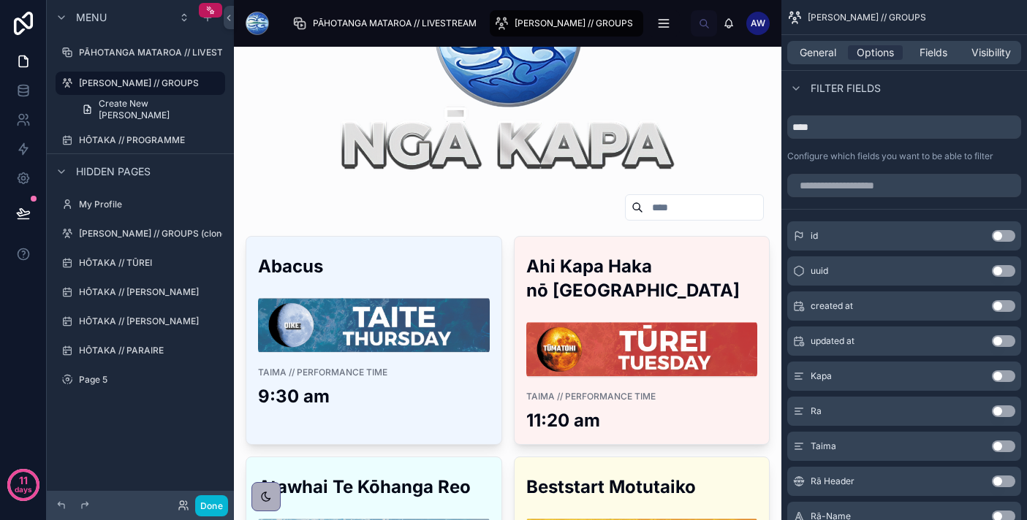
click at [999, 411] on button "Use setting" at bounding box center [1003, 412] width 23 height 12
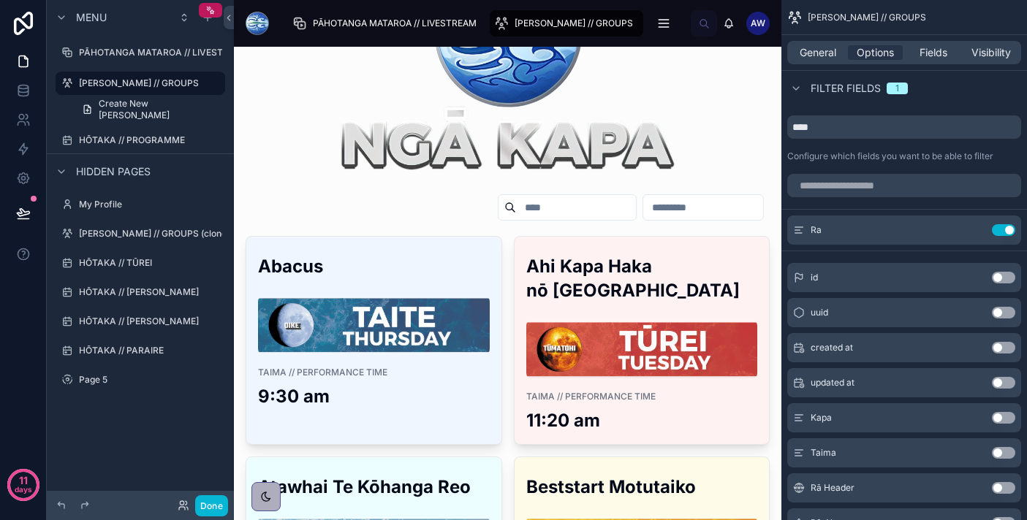
click at [678, 207] on input "text" at bounding box center [703, 207] width 120 height 20
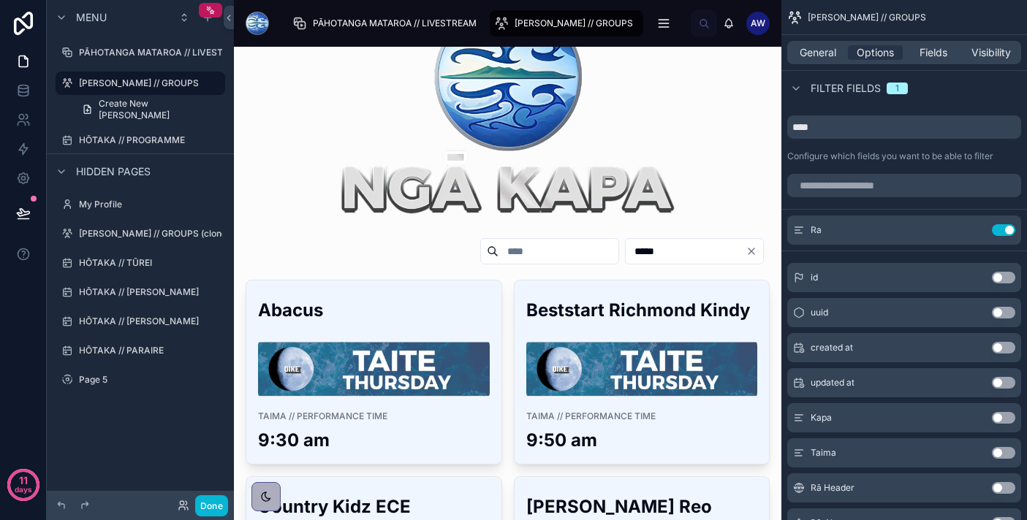
scroll to position [113, 0]
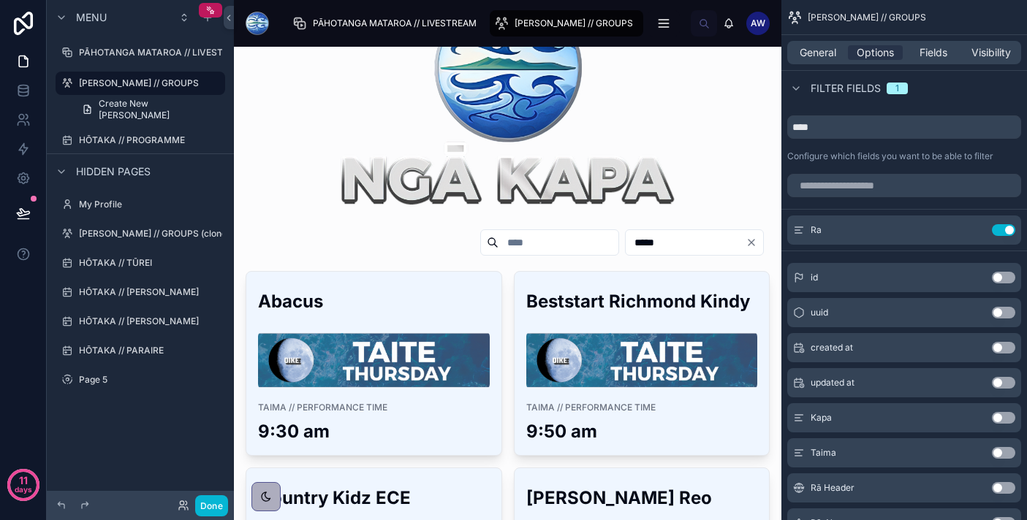
drag, startPoint x: 657, startPoint y: 245, endPoint x: 577, endPoint y: 232, distance: 80.7
click at [576, 235] on div "*****" at bounding box center [618, 243] width 301 height 28
type input "********"
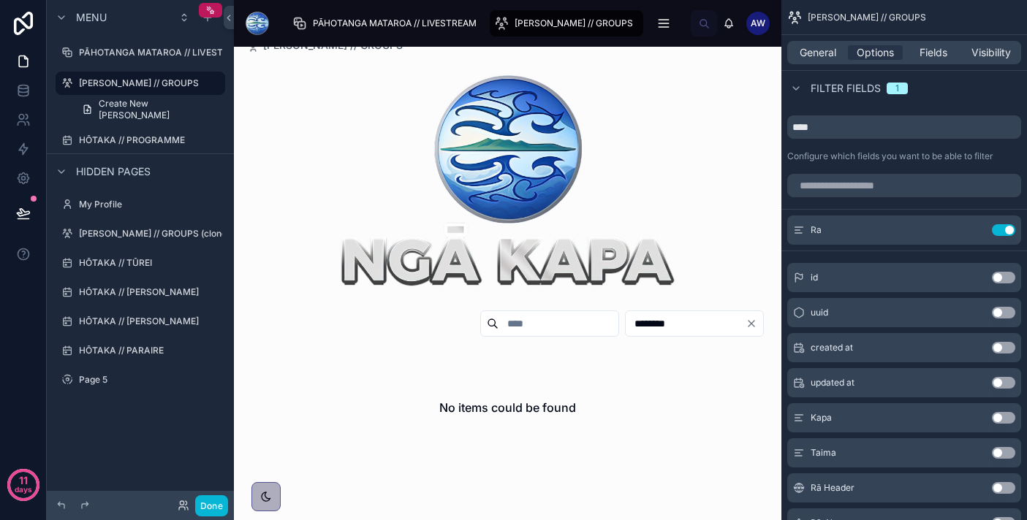
scroll to position [39, 0]
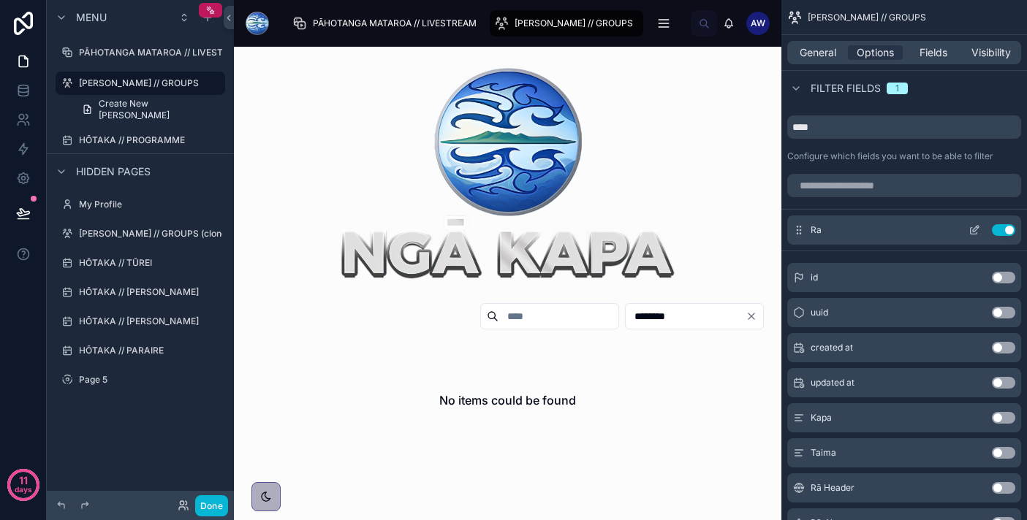
click at [972, 229] on icon "scrollable content" at bounding box center [974, 230] width 12 height 12
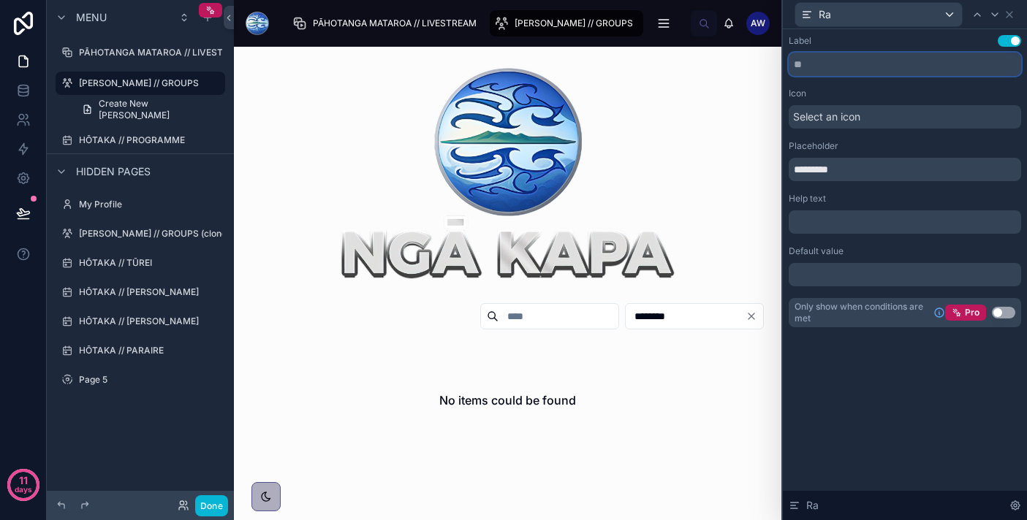
click at [845, 63] on input "text" at bounding box center [904, 64] width 232 height 23
type input "*"
click at [858, 171] on input "*********" at bounding box center [904, 169] width 232 height 23
type input "*"
type input "*********"
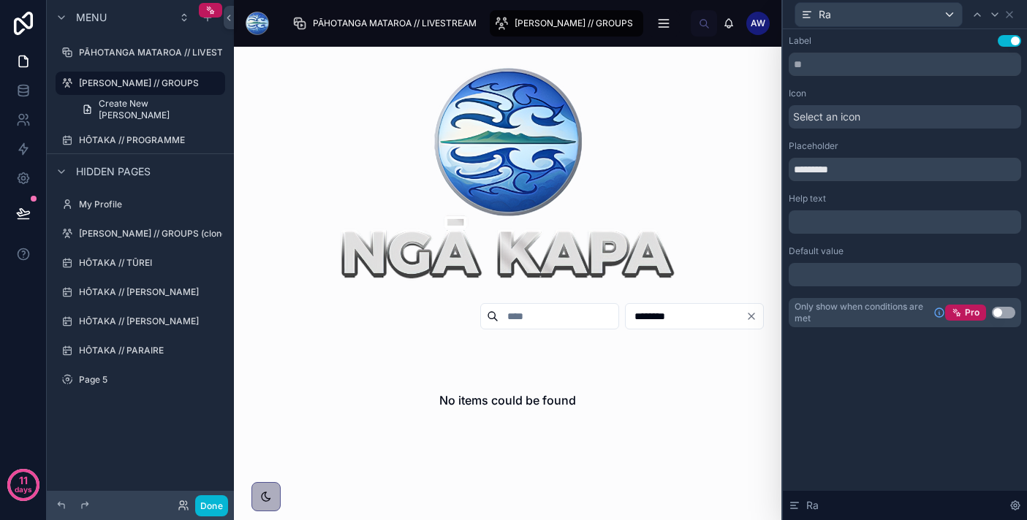
click at [897, 394] on div "Label Use setting Icon Select an icon Placeholder ********* Help text ﻿ Default…" at bounding box center [905, 274] width 244 height 491
click at [676, 325] on input "********" at bounding box center [685, 316] width 120 height 20
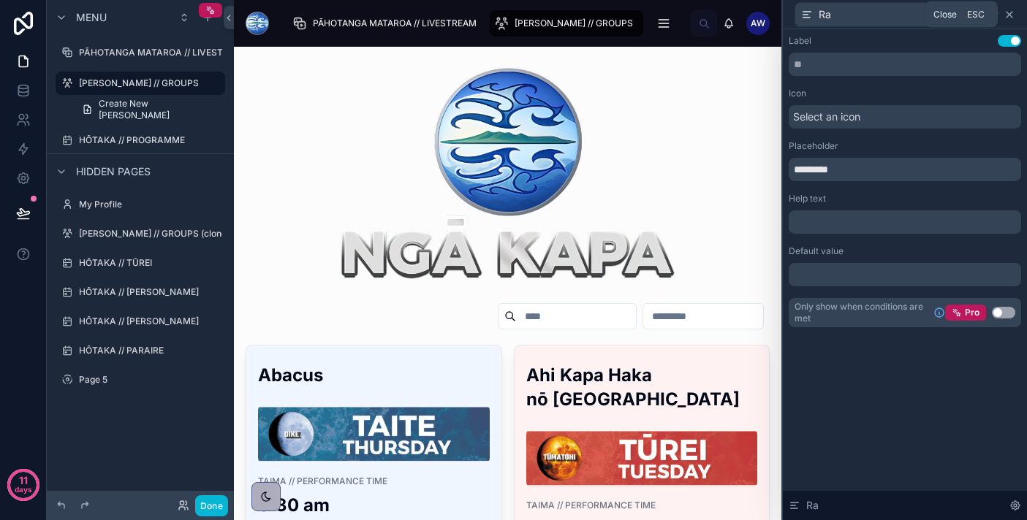
click at [1012, 14] on icon at bounding box center [1009, 15] width 12 height 12
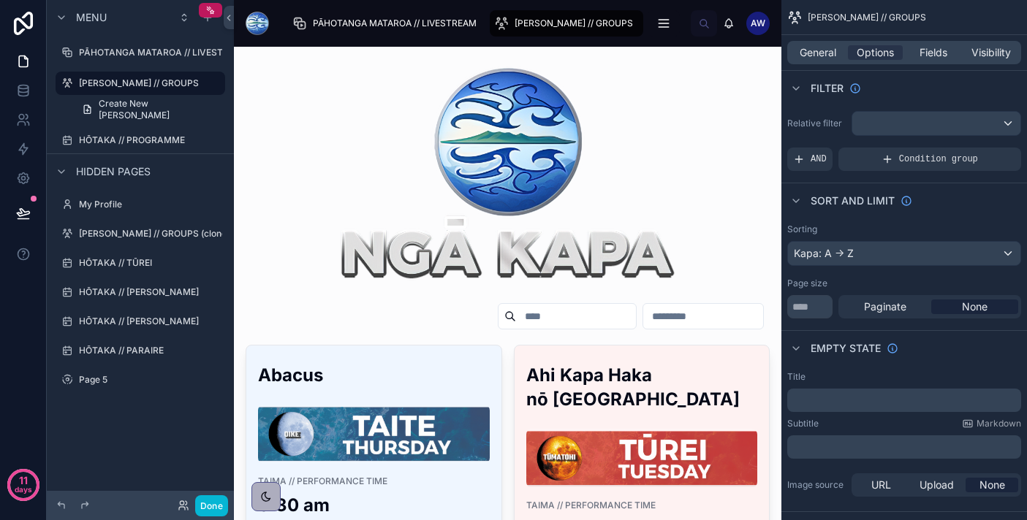
click at [579, 310] on input "text" at bounding box center [576, 316] width 120 height 20
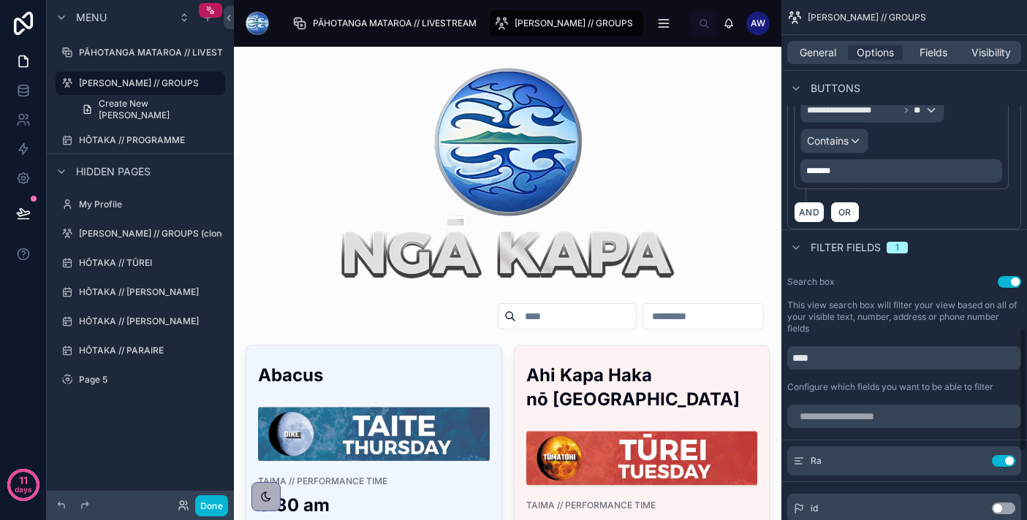
scroll to position [1380, 0]
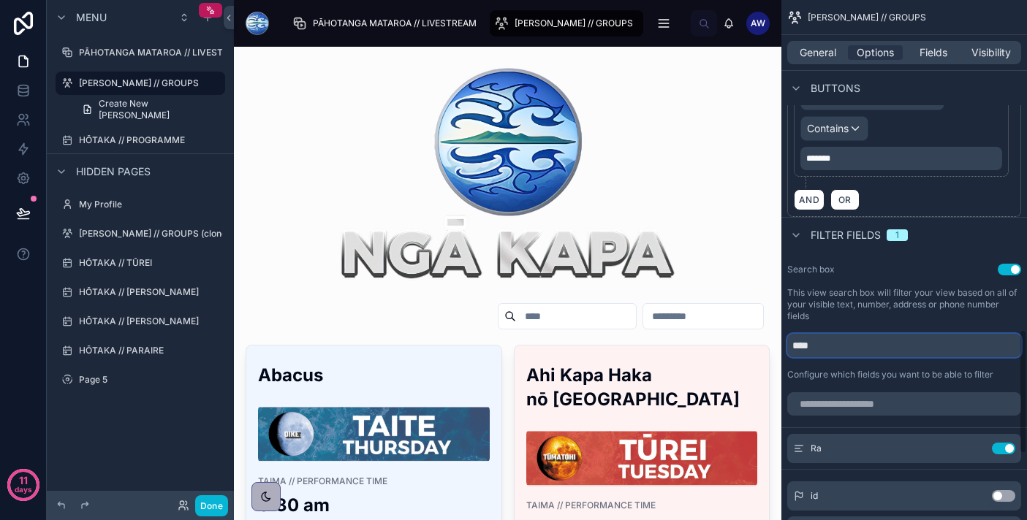
click at [823, 344] on input "****" at bounding box center [904, 345] width 234 height 23
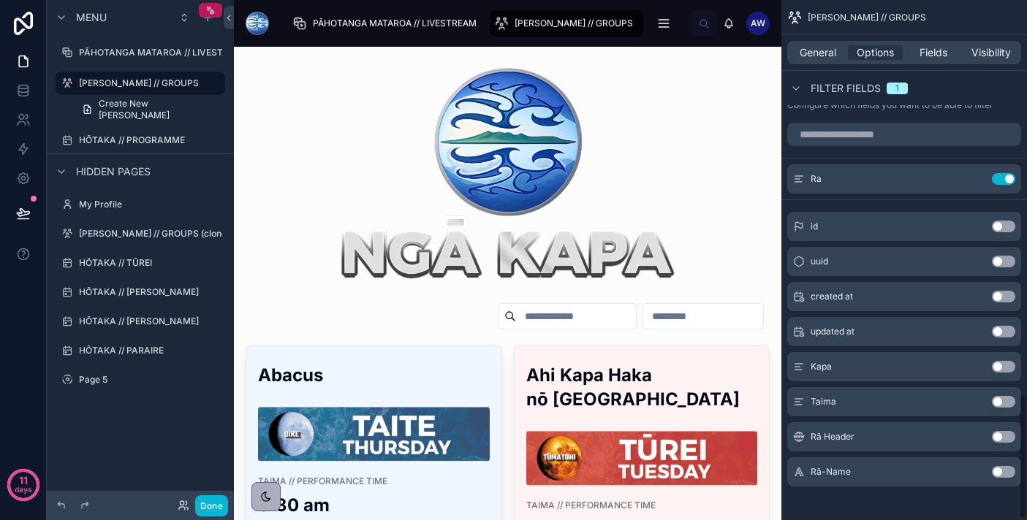
scroll to position [1657, 0]
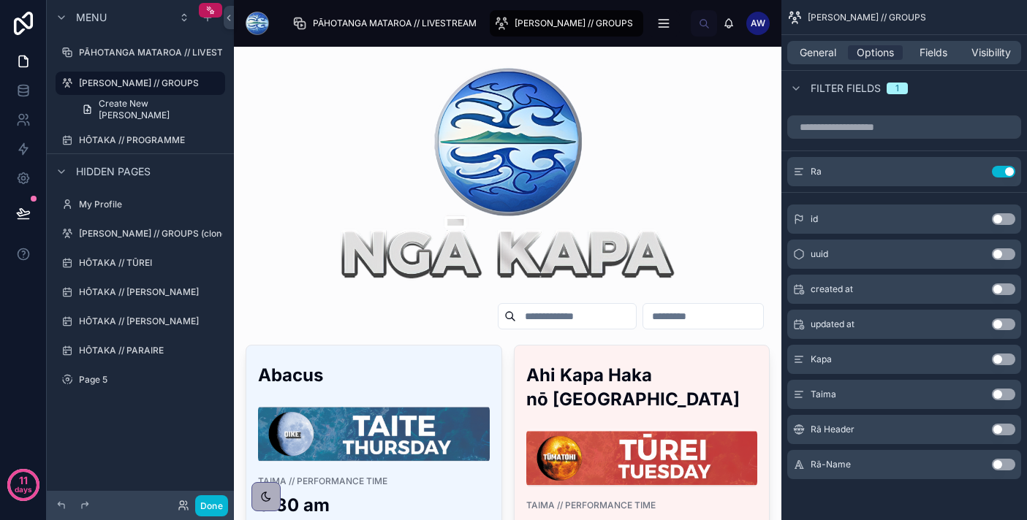
type input "**********"
click at [693, 311] on input "text" at bounding box center [703, 316] width 120 height 20
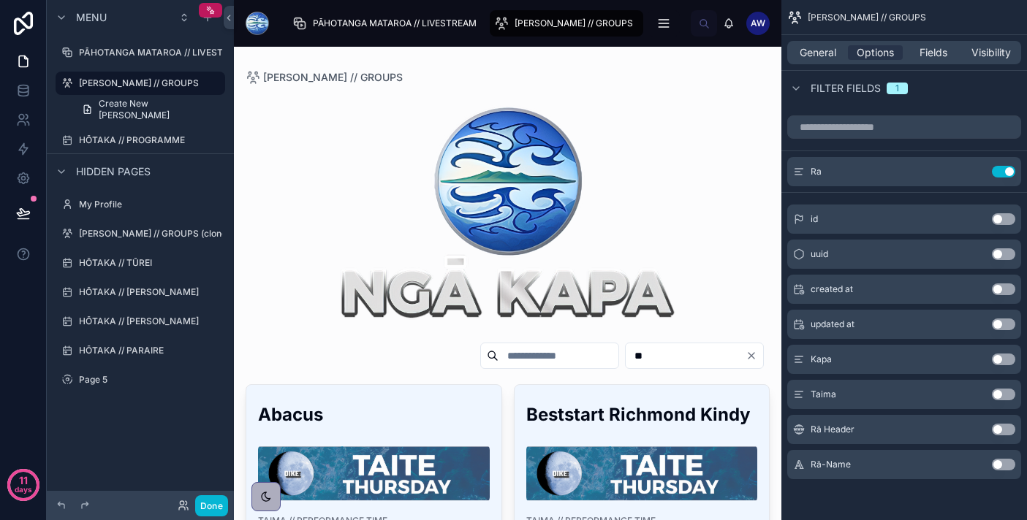
type input "*"
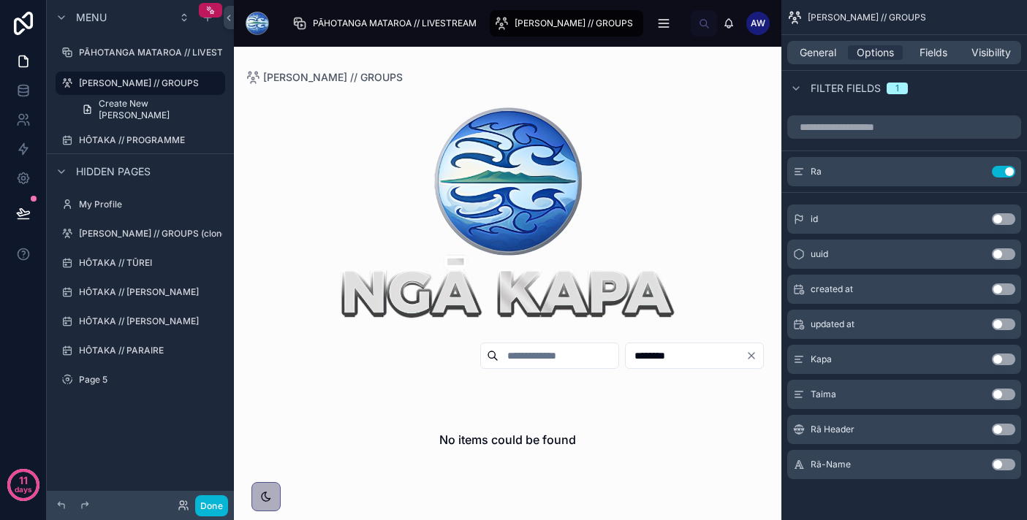
type input "*********"
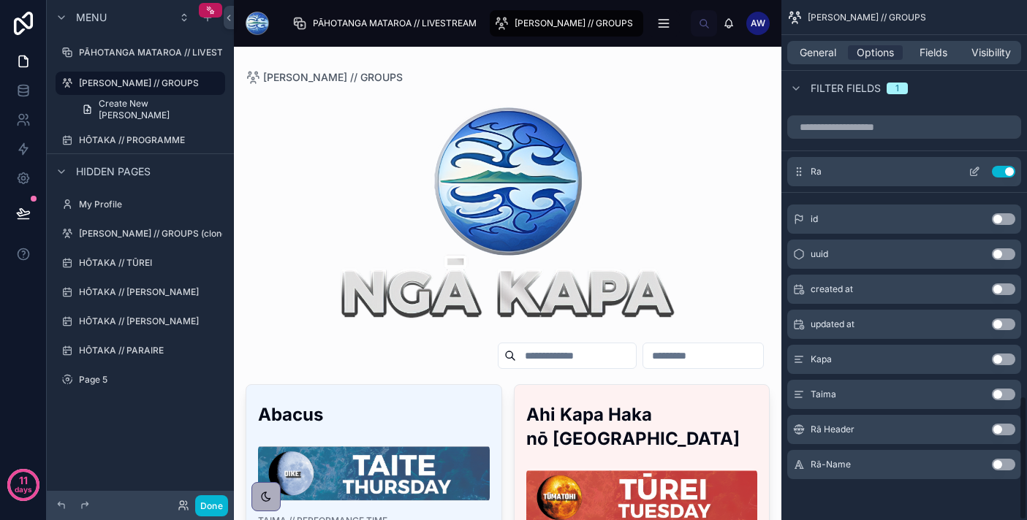
click at [853, 168] on div "Ra Use setting" at bounding box center [904, 171] width 234 height 29
click at [979, 171] on icon "scrollable content" at bounding box center [974, 172] width 12 height 12
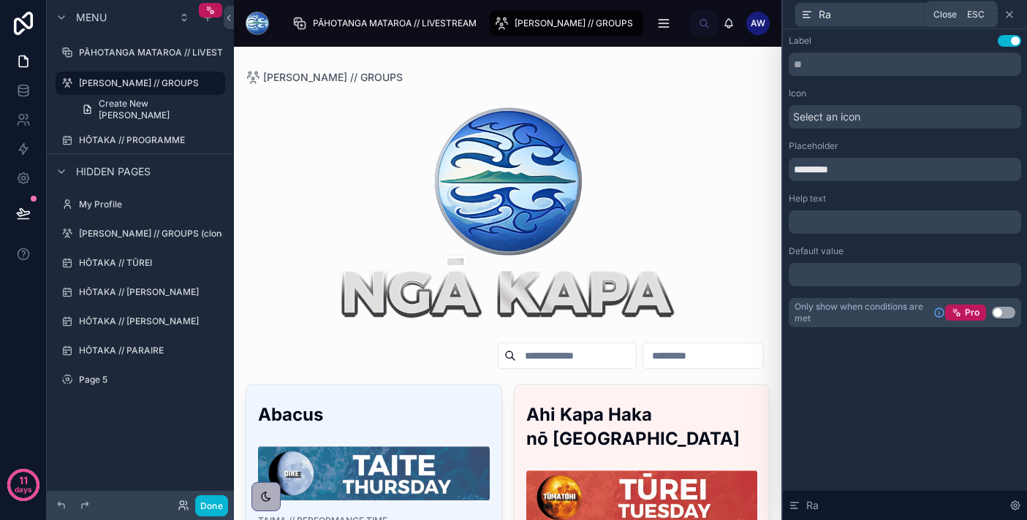
click at [1013, 15] on icon at bounding box center [1009, 15] width 12 height 12
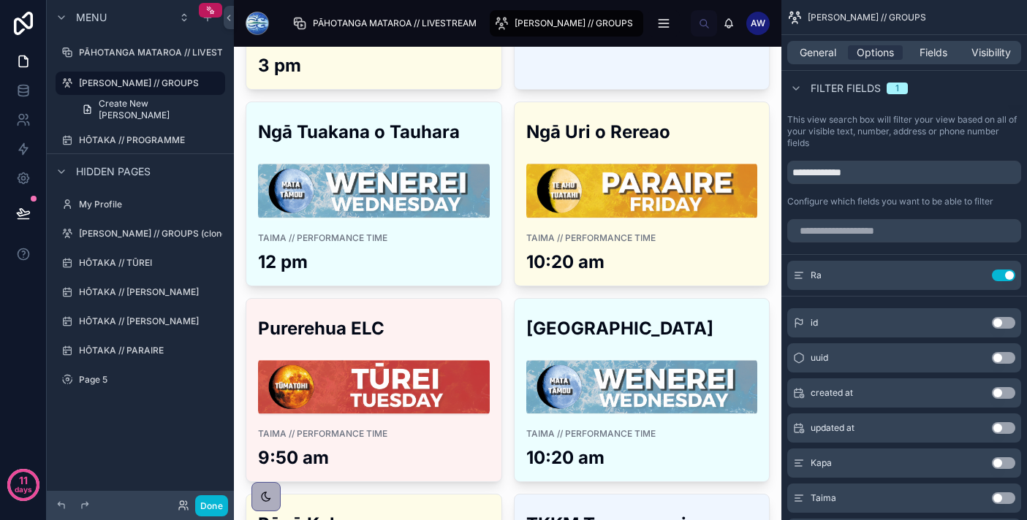
scroll to position [2539, 0]
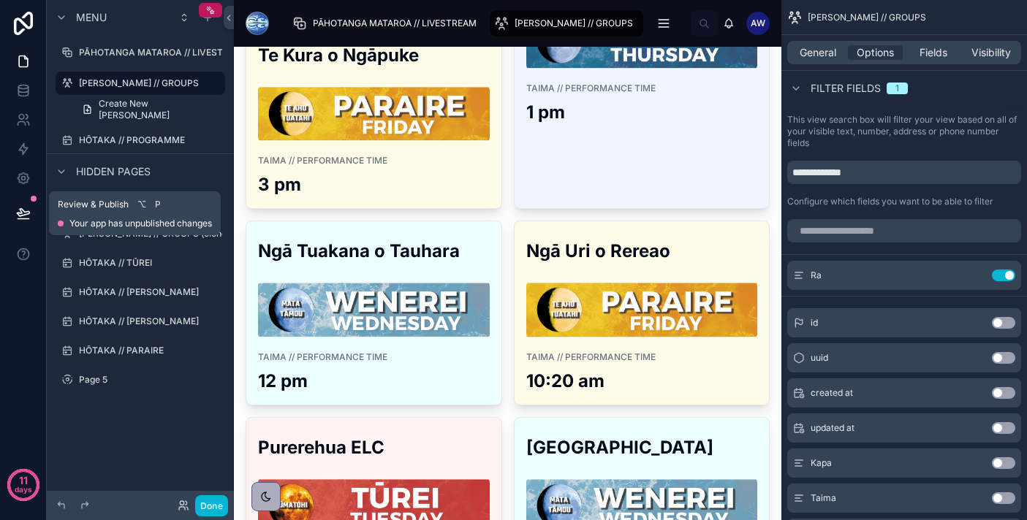
click at [16, 216] on icon at bounding box center [23, 213] width 15 height 15
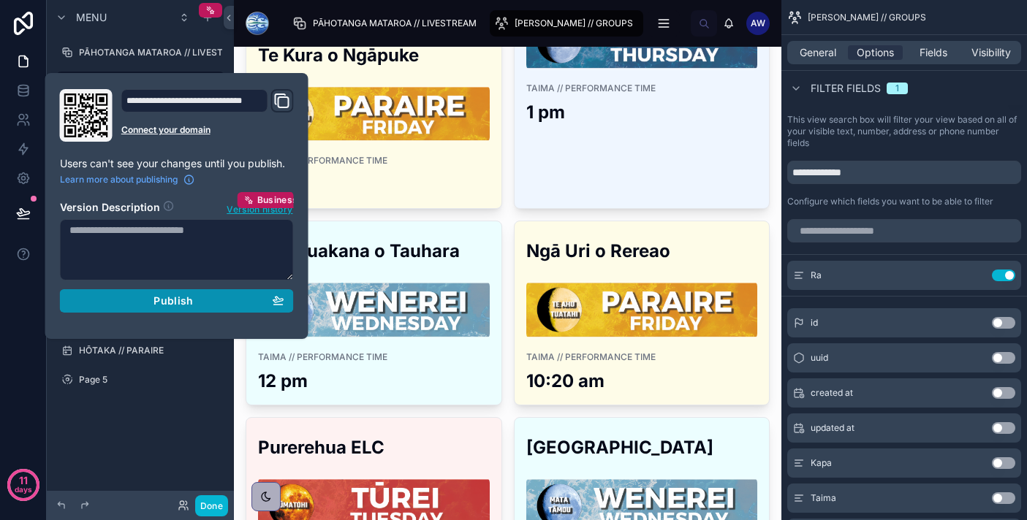
click at [230, 303] on div "Publish" at bounding box center [176, 300] width 215 height 13
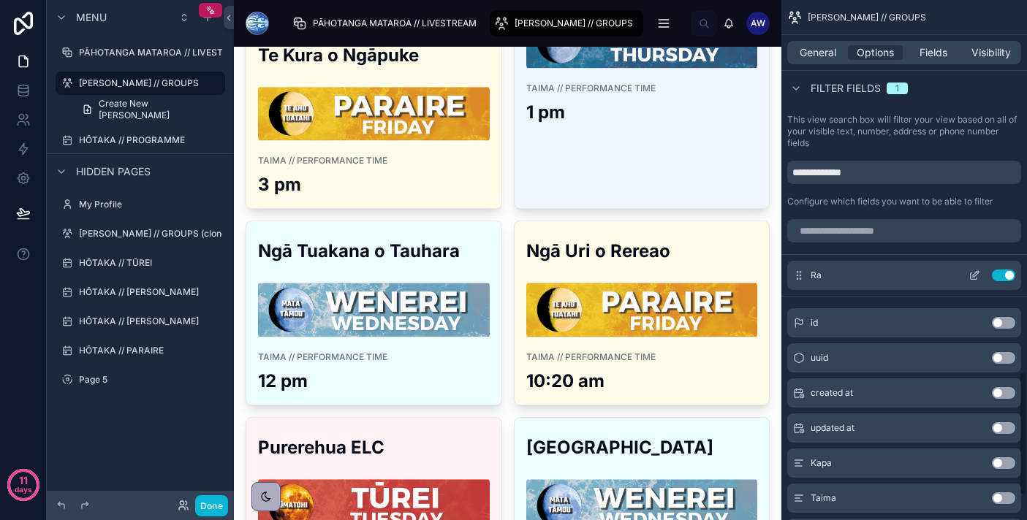
click at [974, 275] on icon "scrollable content" at bounding box center [976, 274] width 6 height 6
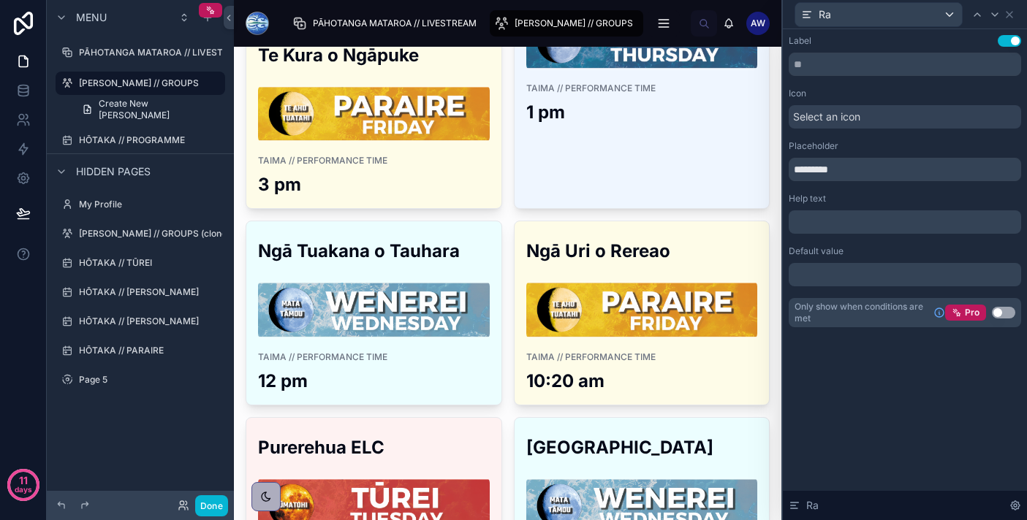
click at [849, 121] on span "Select an icon" at bounding box center [826, 117] width 67 height 15
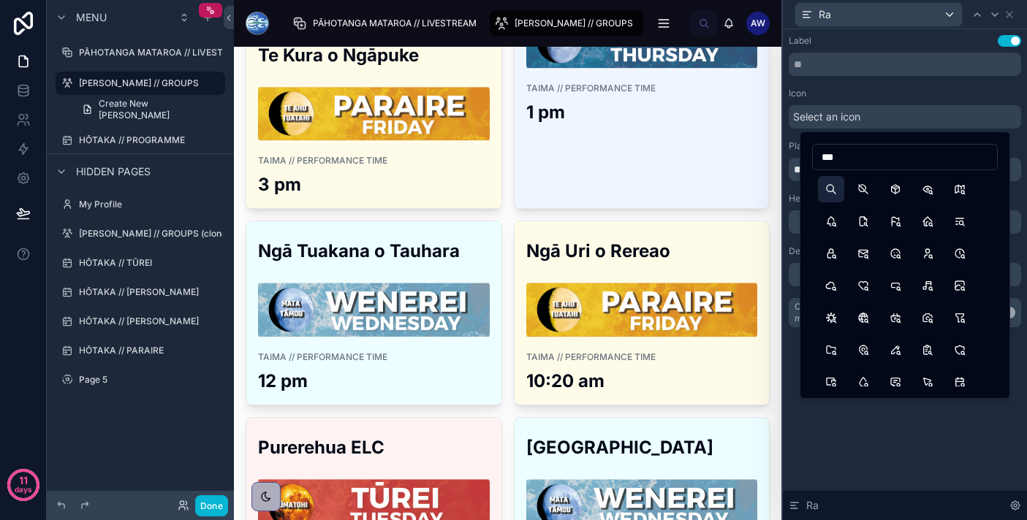
type input "***"
click at [833, 191] on button "Search" at bounding box center [831, 189] width 26 height 26
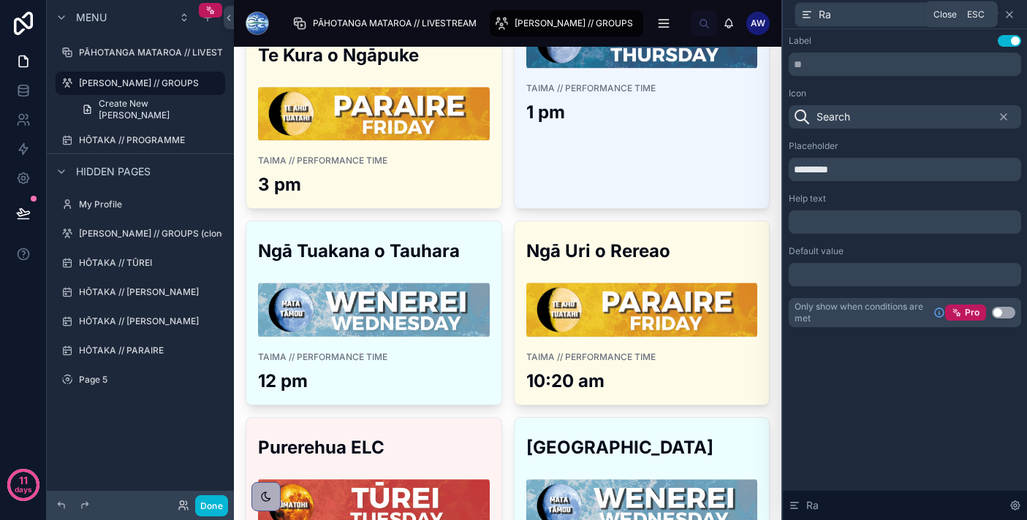
click at [1009, 12] on icon at bounding box center [1009, 15] width 12 height 12
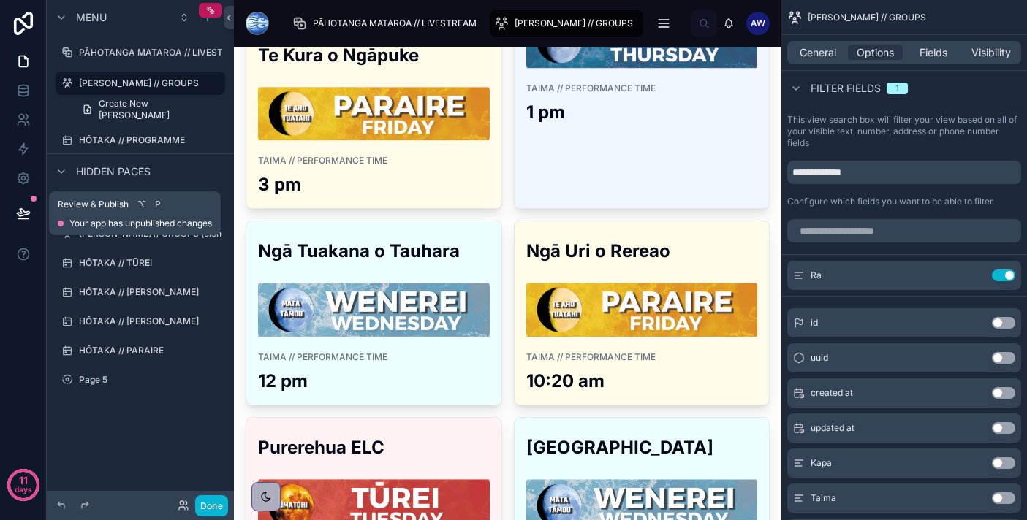
click at [17, 213] on icon at bounding box center [23, 212] width 12 height 7
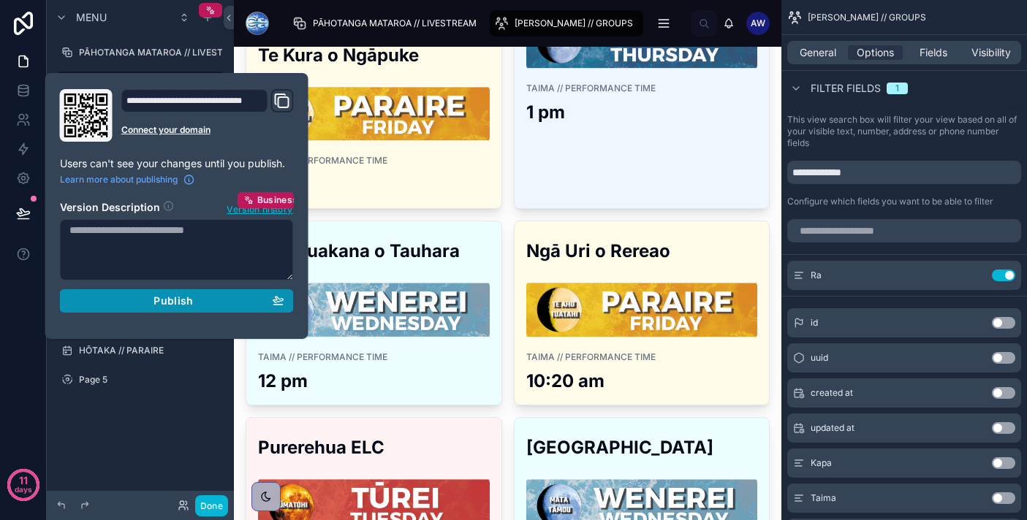
click at [175, 294] on button "Publish" at bounding box center [177, 300] width 234 height 23
